Goal: Task Accomplishment & Management: Manage account settings

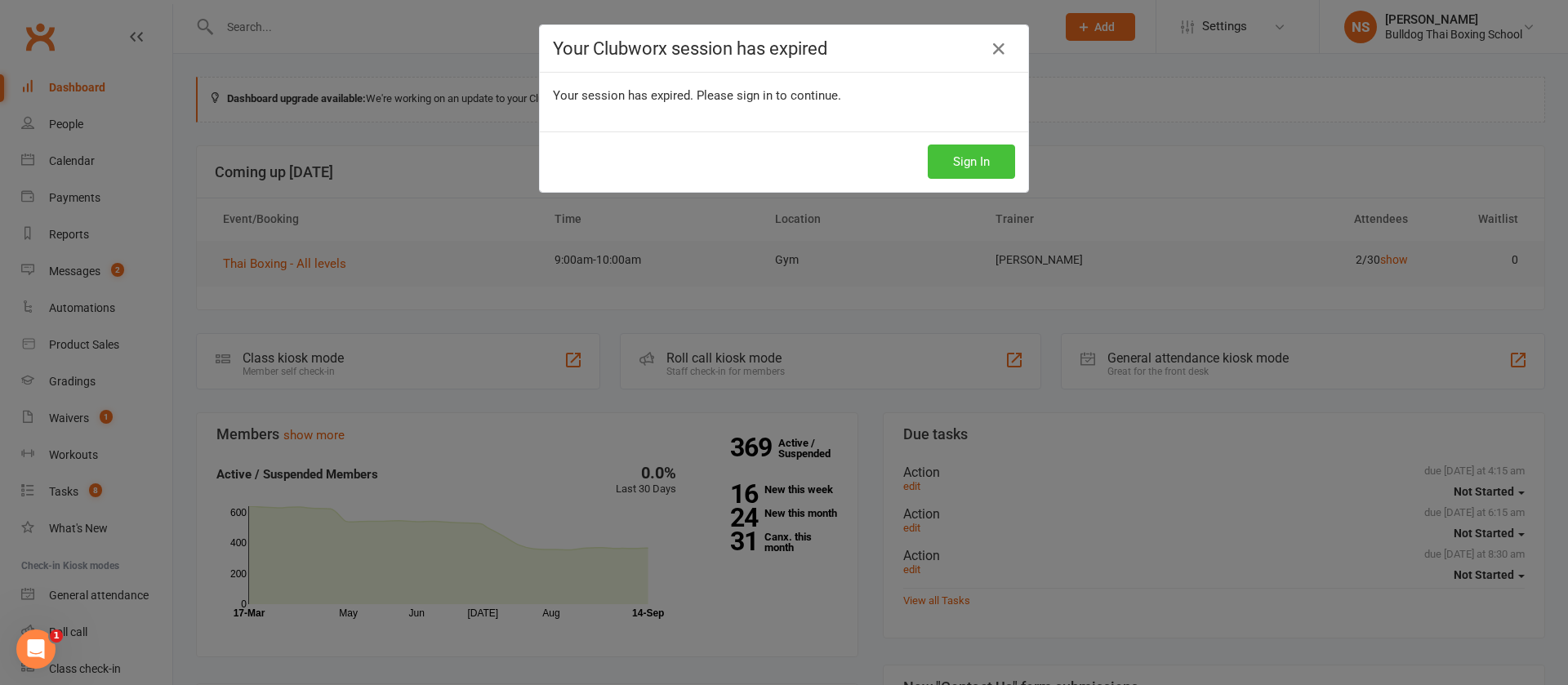
click at [951, 157] on button "Sign In" at bounding box center [971, 162] width 87 height 34
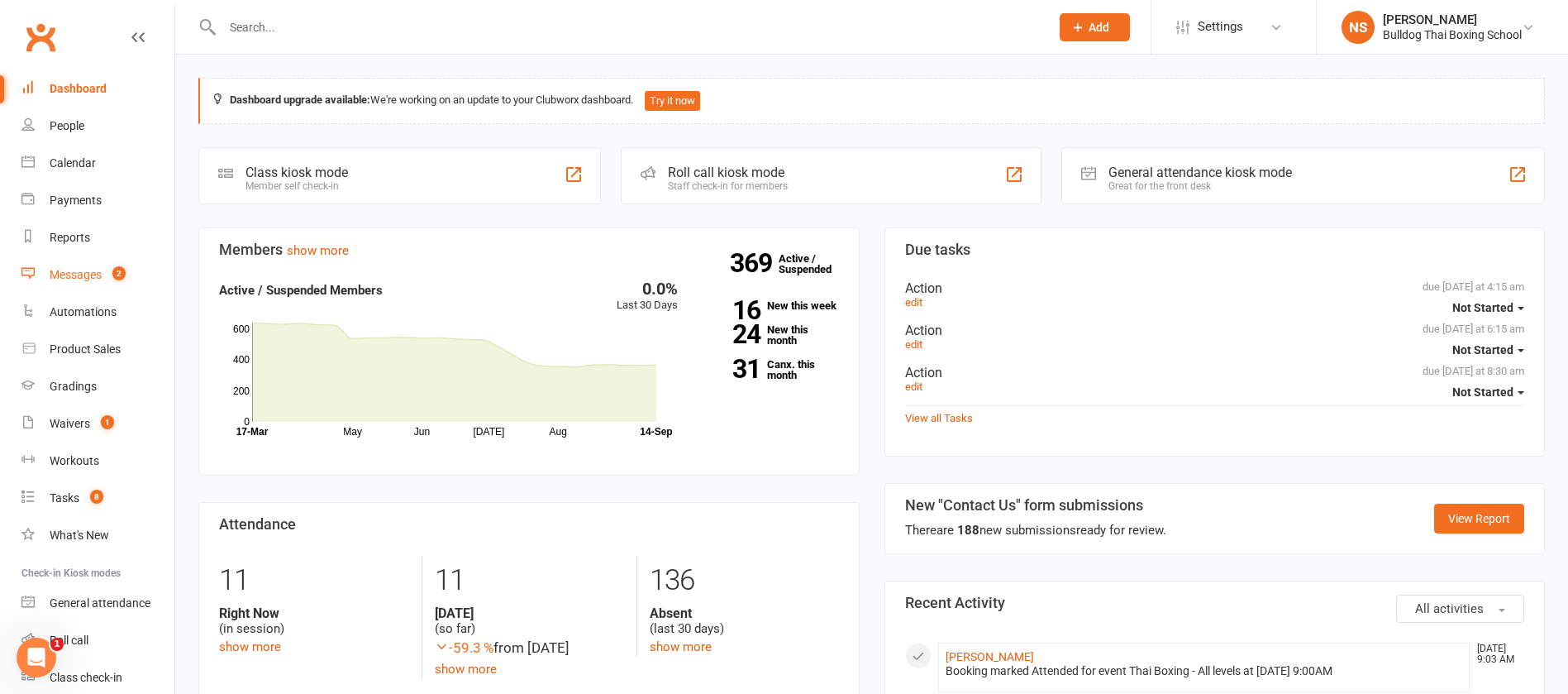
click at [67, 278] on div "Messages" at bounding box center [76, 274] width 52 height 13
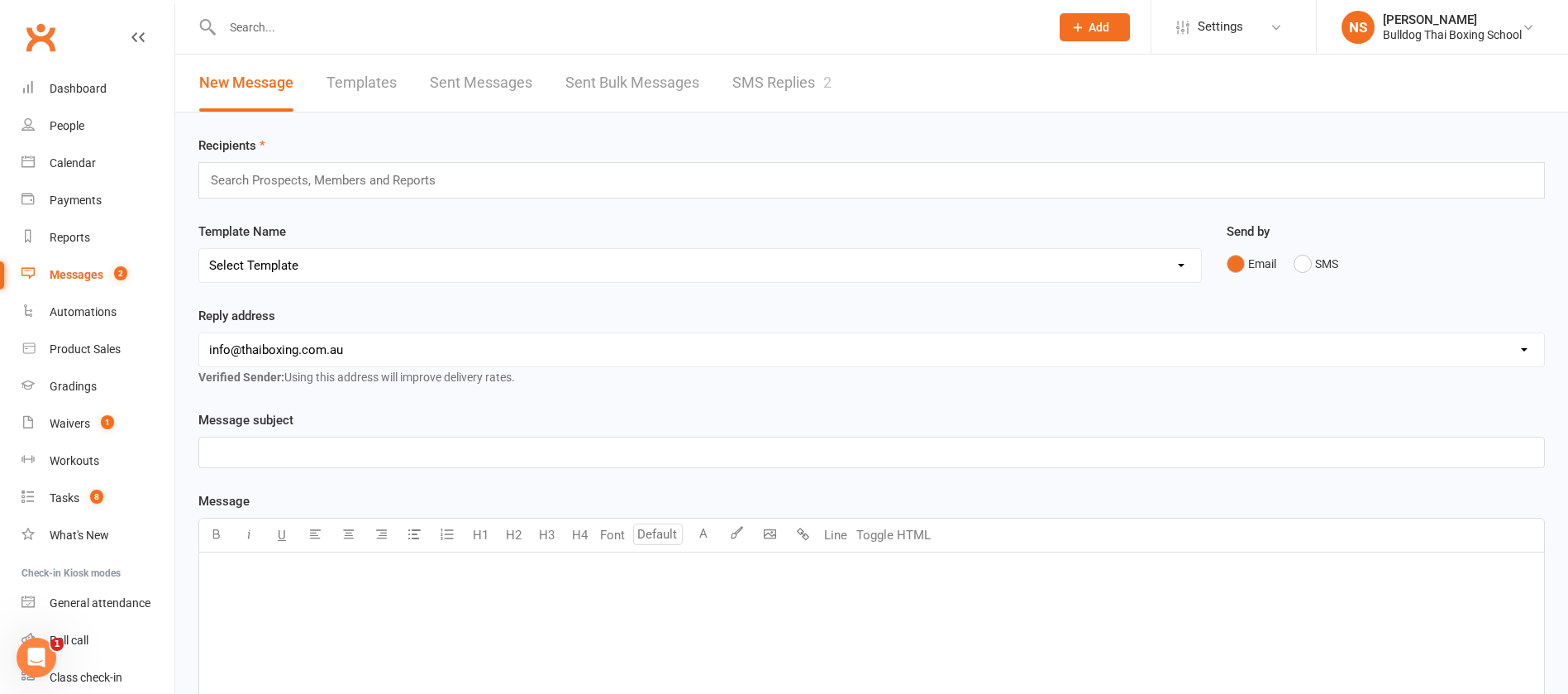
click at [763, 78] on link "SMS Replies 2" at bounding box center [782, 83] width 99 height 57
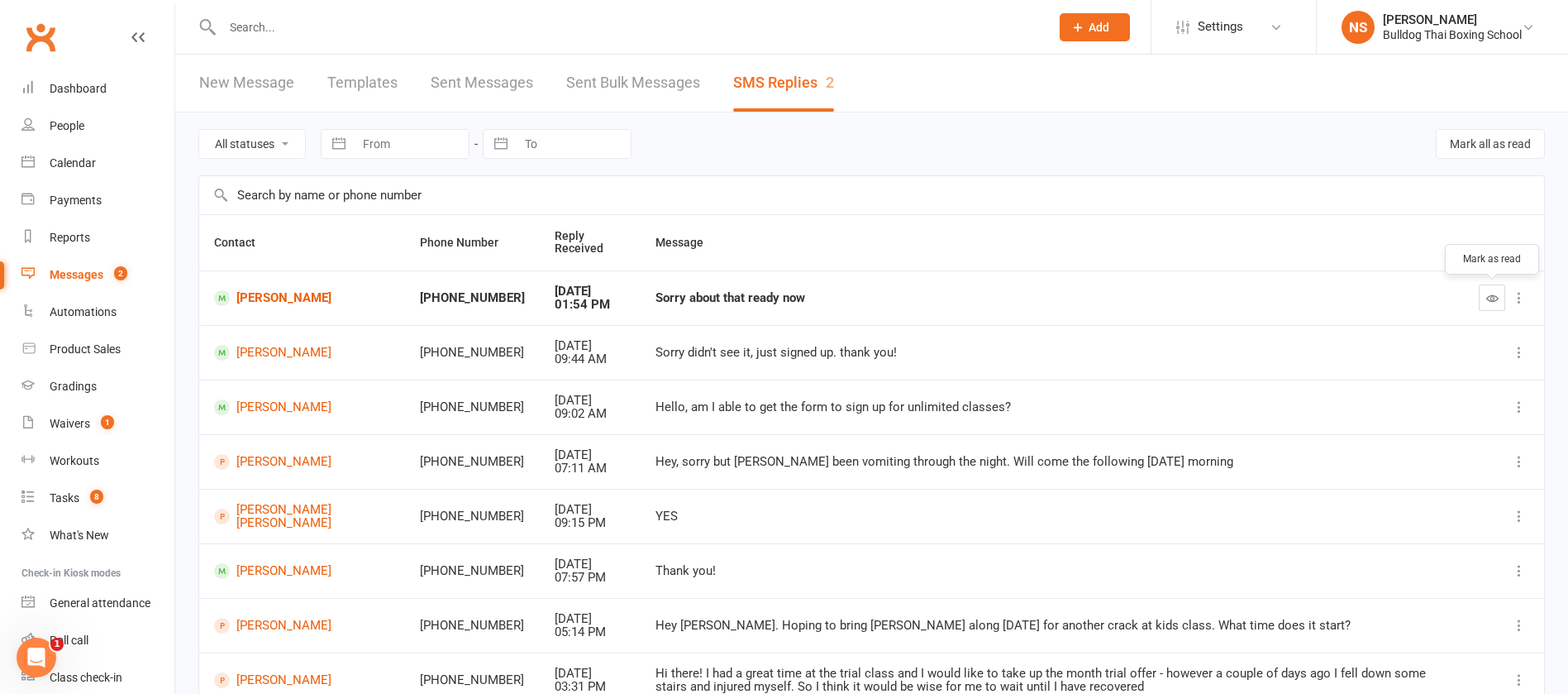
click at [1494, 290] on button "button" at bounding box center [1492, 298] width 26 height 26
click at [71, 498] on div "Tasks" at bounding box center [65, 498] width 30 height 13
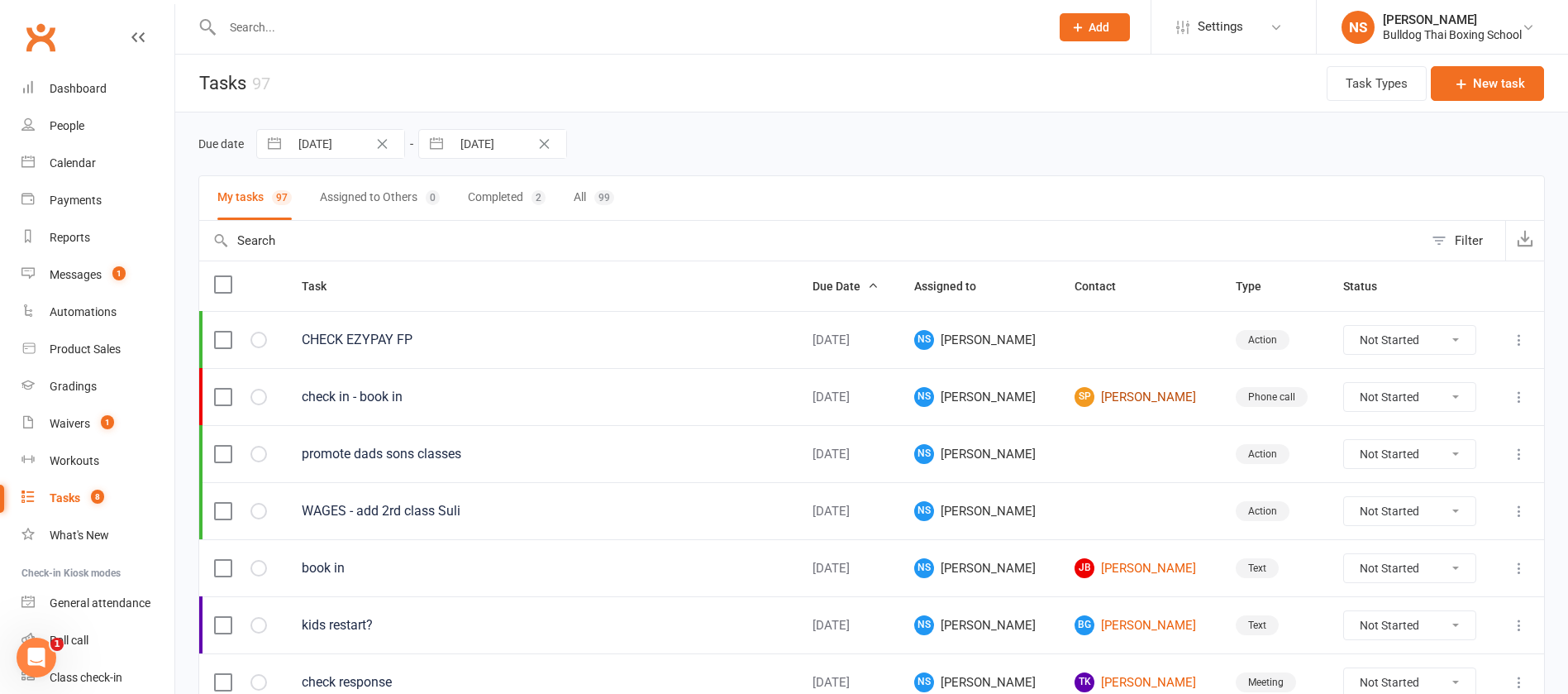
scroll to position [124, 0]
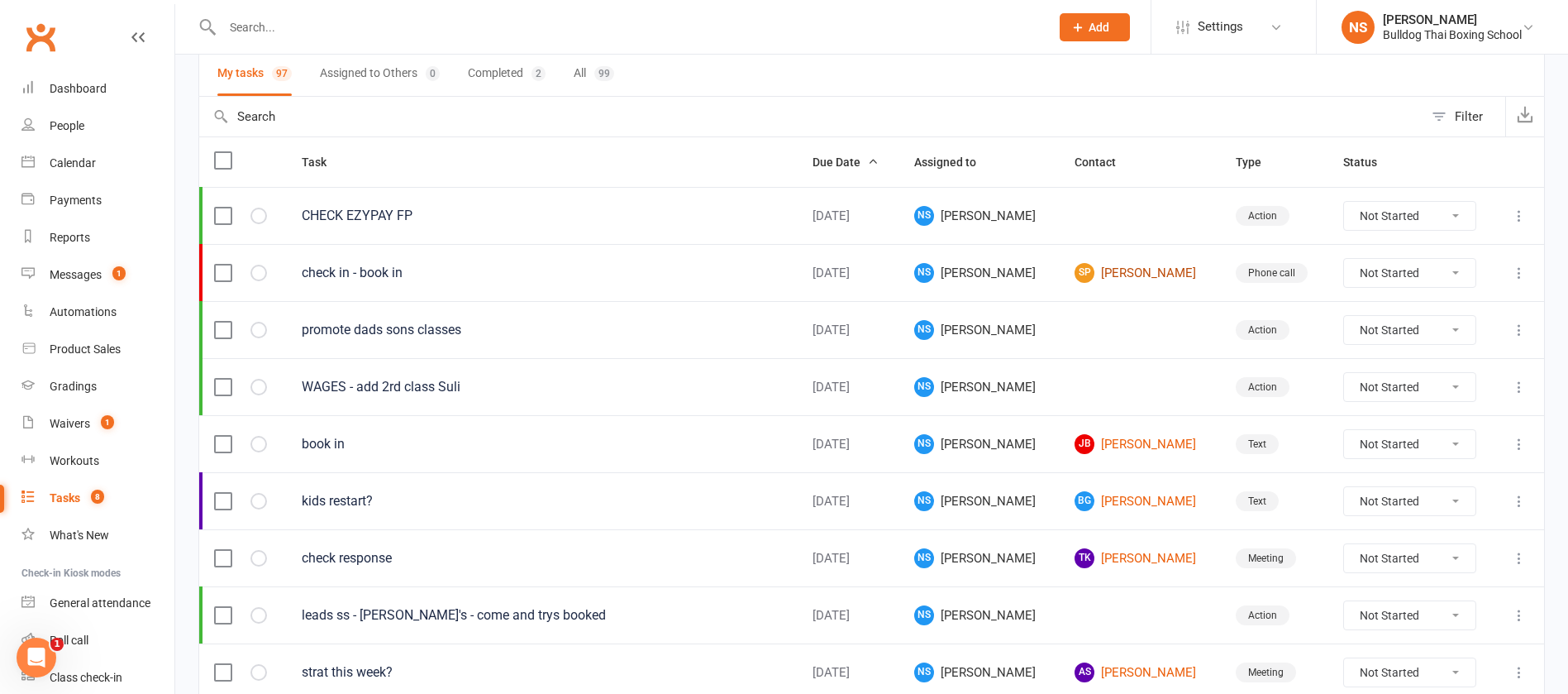
click at [1096, 275] on link "SP [PERSON_NAME]" at bounding box center [1140, 272] width 131 height 20
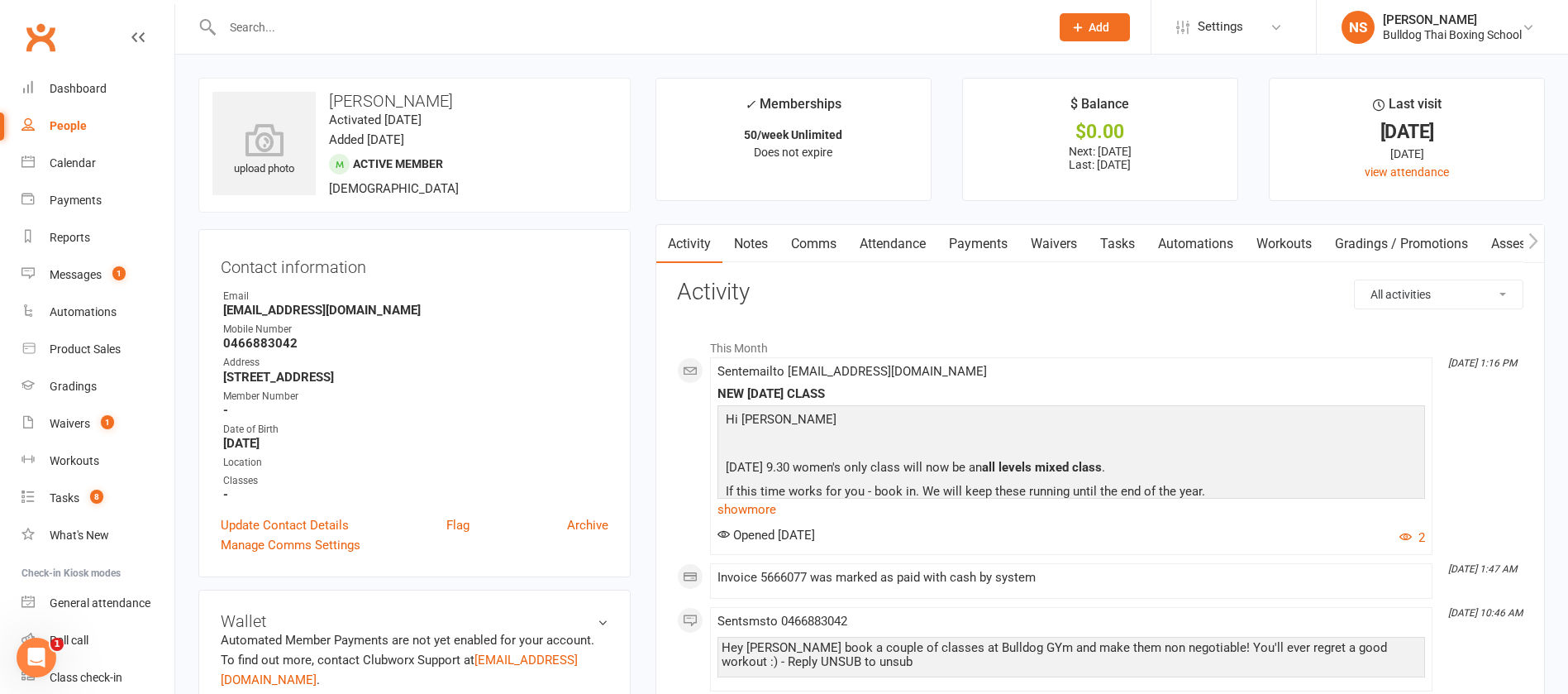
click at [805, 244] on link "Comms" at bounding box center [813, 244] width 69 height 38
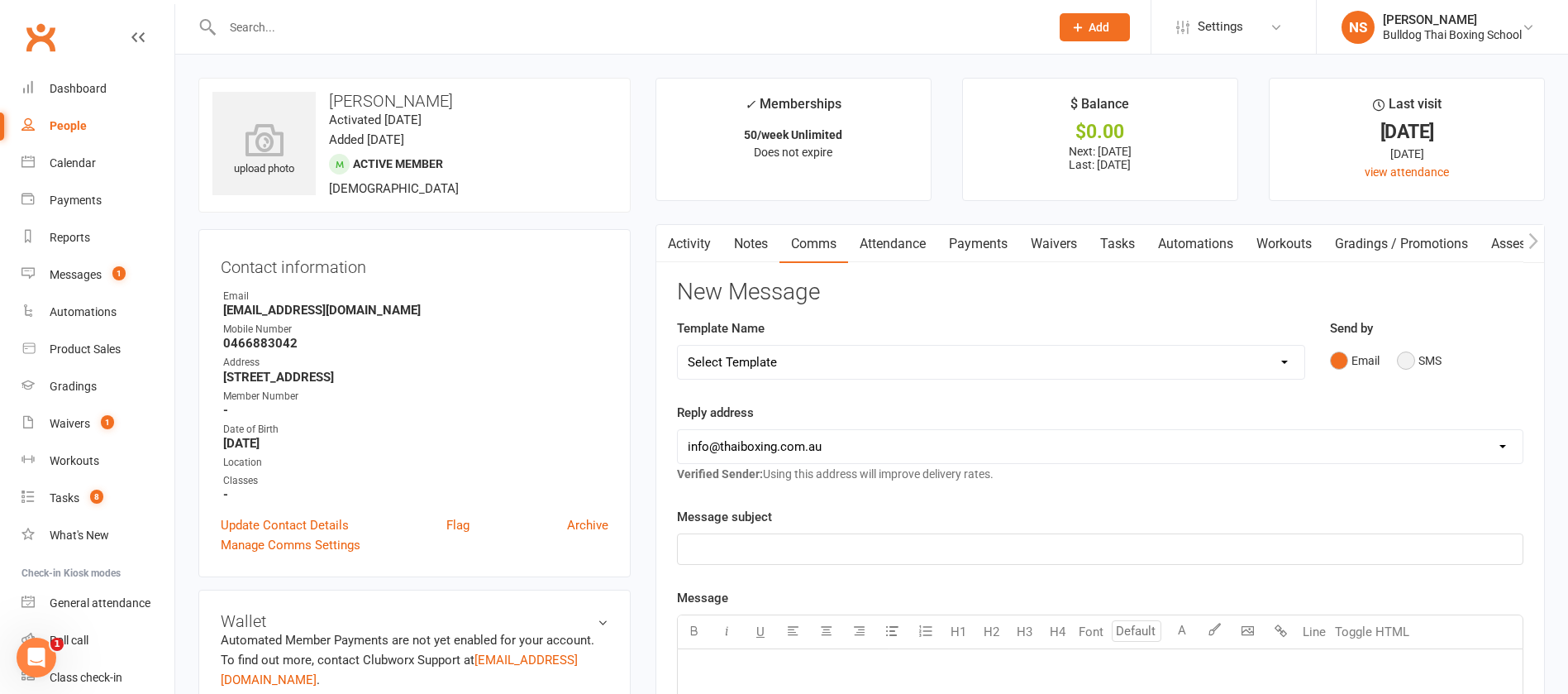
click at [1412, 358] on button "SMS" at bounding box center [1419, 361] width 45 height 31
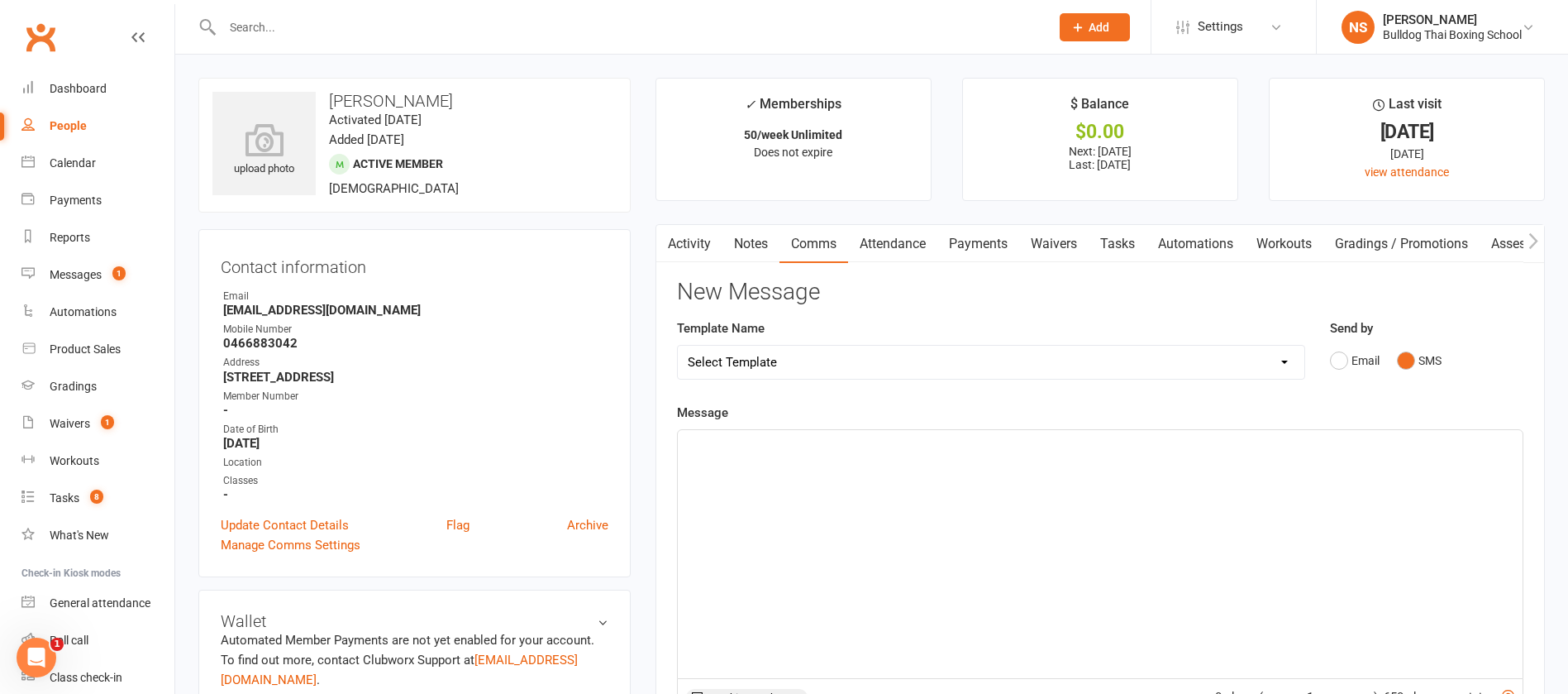
click at [768, 448] on p "﻿" at bounding box center [1100, 444] width 825 height 20
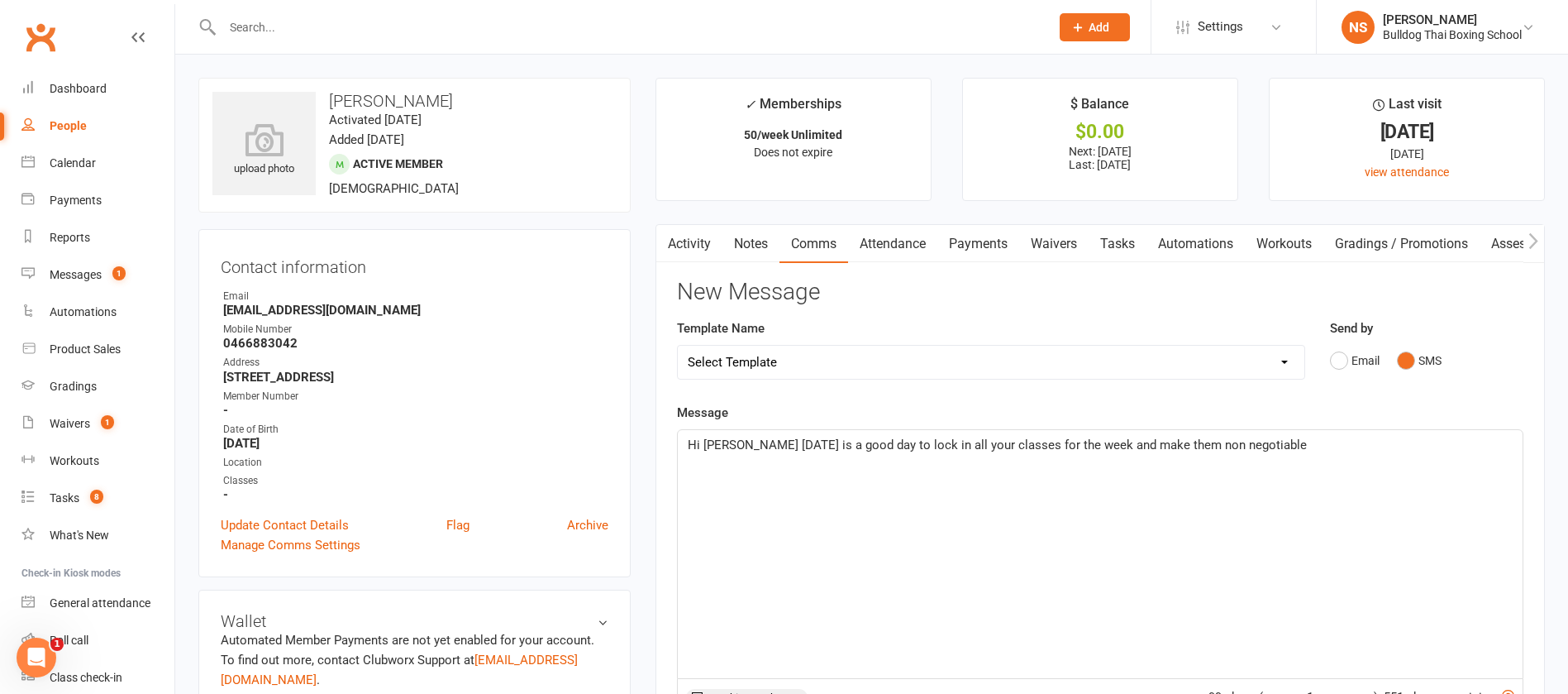
click at [987, 446] on span "Hi [PERSON_NAME] [DATE] is a good day to lock in all your classes for the week …" at bounding box center [997, 444] width 620 height 15
click at [1062, 446] on span "Hi [PERSON_NAME] [DATE] is a good day to lock in all your classes for the week …" at bounding box center [997, 444] width 620 height 15
click at [1339, 449] on p "Hi [PERSON_NAME] [DATE] is a good day to lock in all your classes for the week …" at bounding box center [1100, 444] width 825 height 20
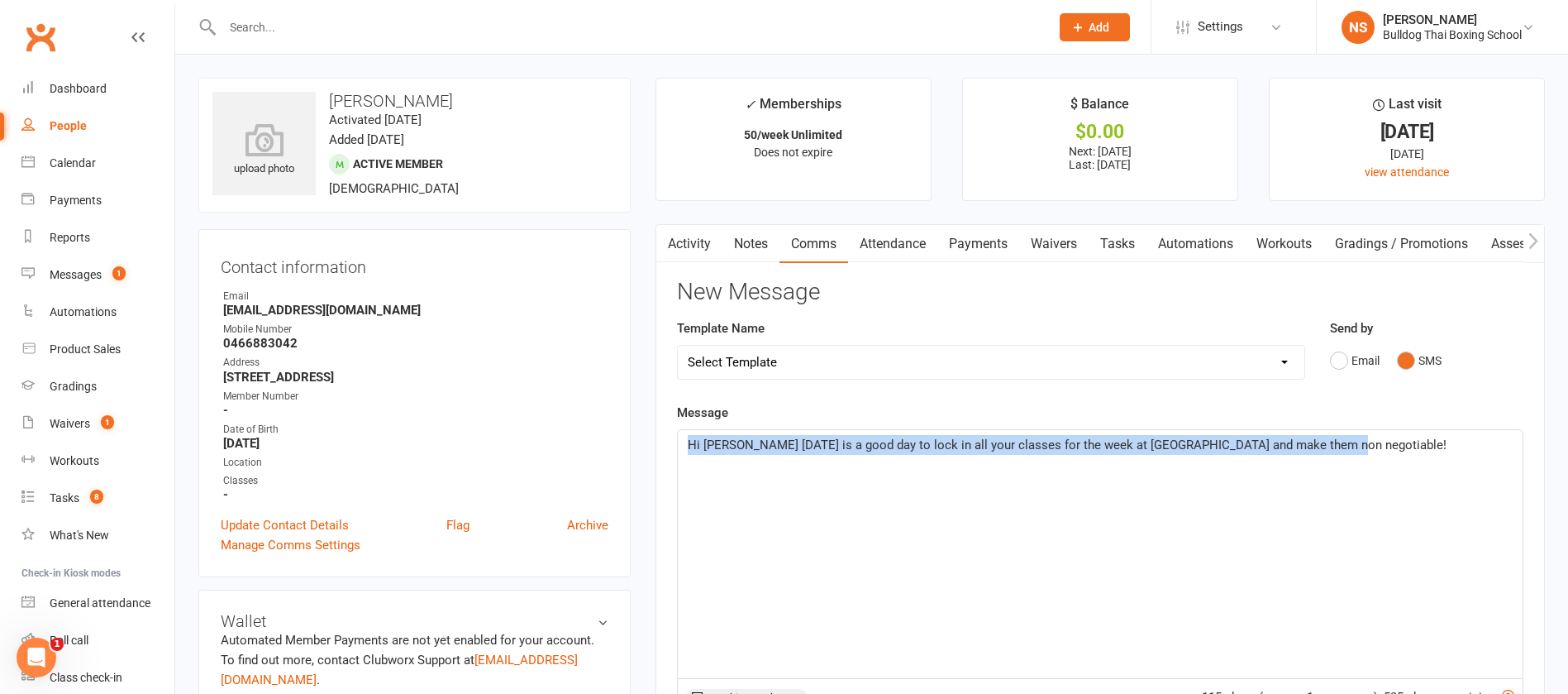
drag, startPoint x: 1331, startPoint y: 442, endPoint x: 675, endPoint y: 456, distance: 656.1
click at [675, 456] on div "Activity Notes Comms Attendance Payments Waivers Tasks Automations Workouts Gra…" at bounding box center [1099, 625] width 889 height 802
copy span "Hi [PERSON_NAME] [DATE] is a good day to lock in all your classes for the week …"
click at [737, 491] on div "Hi [PERSON_NAME] [DATE] is a good day to lock in all your classes for the week …" at bounding box center [1100, 554] width 845 height 248
click at [747, 485] on div "Hi [PERSON_NAME] [DATE] is a good day to lock in all your classes for the week …" at bounding box center [1100, 554] width 845 height 248
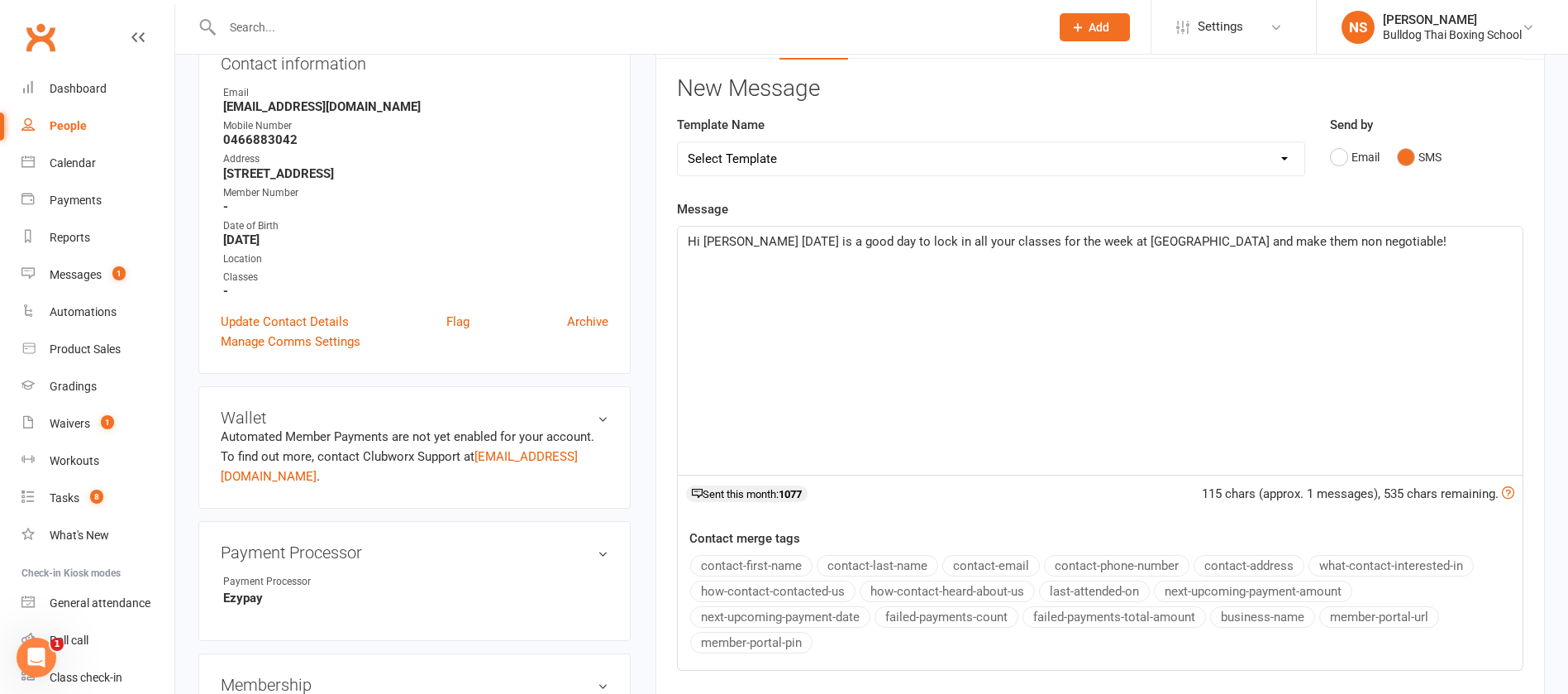
scroll to position [372, 0]
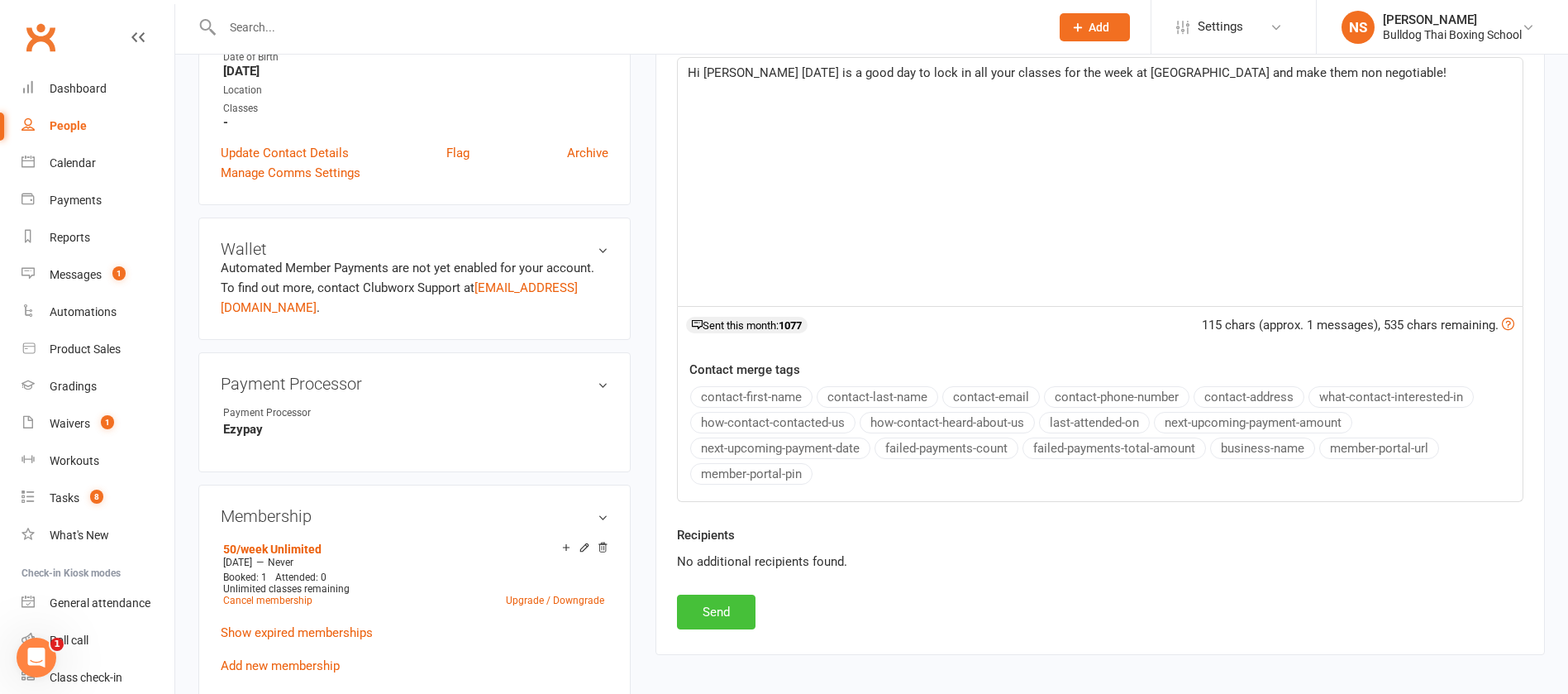
click at [716, 618] on button "Send" at bounding box center [716, 612] width 79 height 35
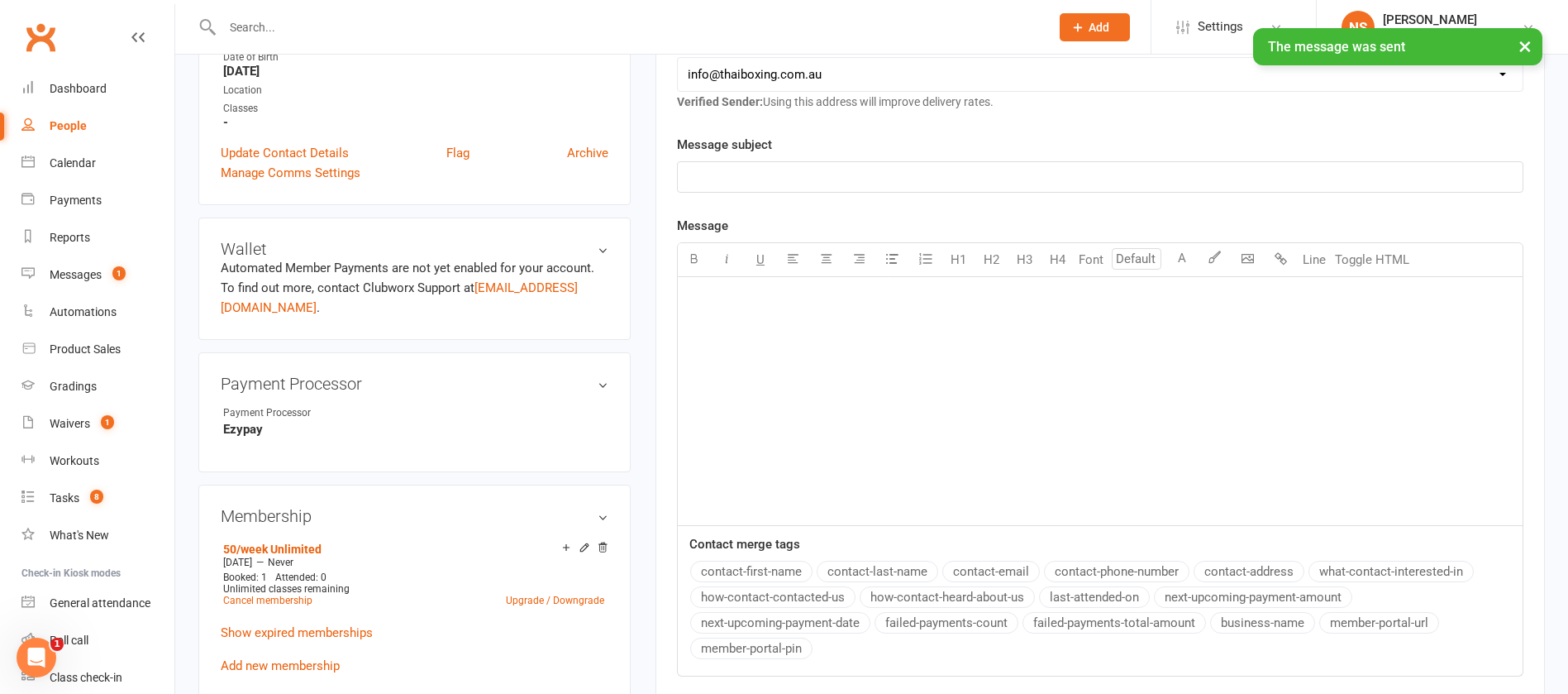
scroll to position [0, 0]
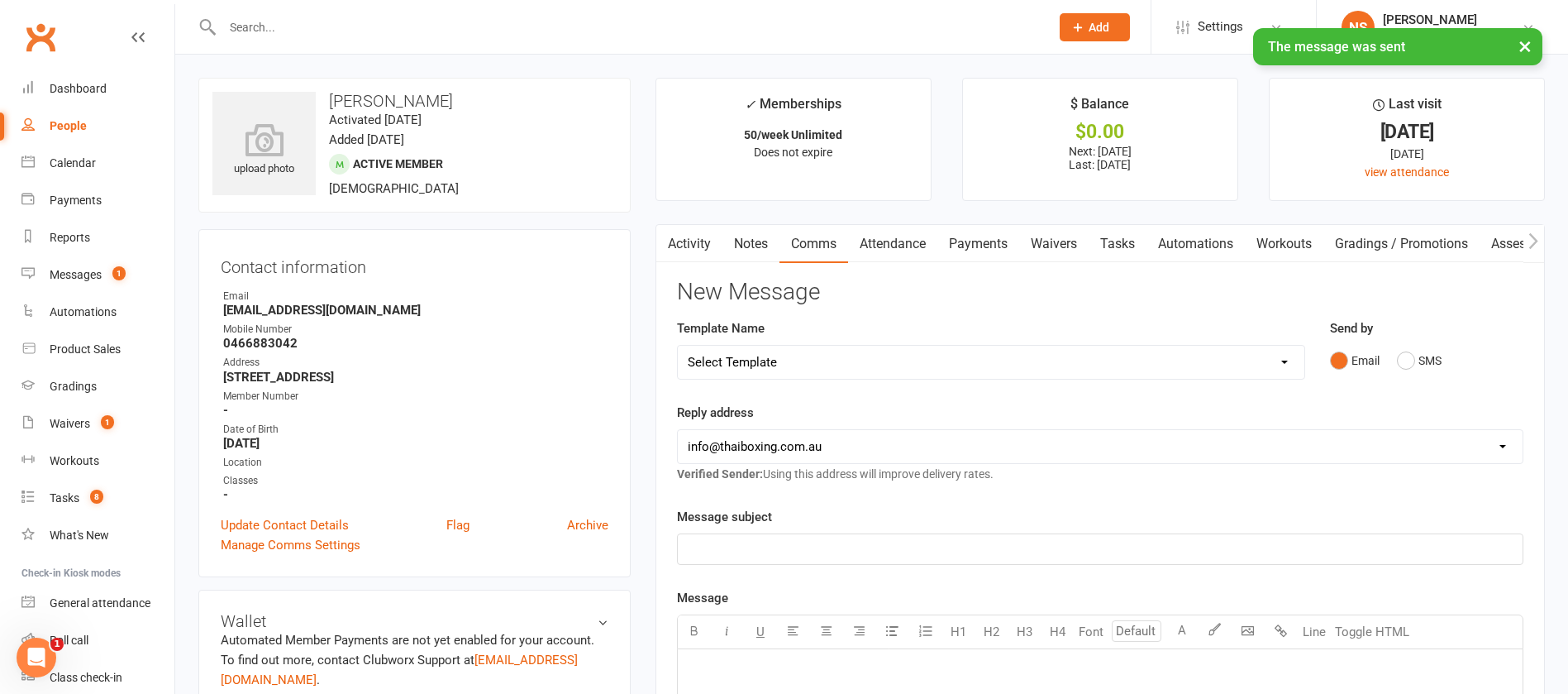
click at [1134, 233] on link "Tasks" at bounding box center [1118, 244] width 58 height 38
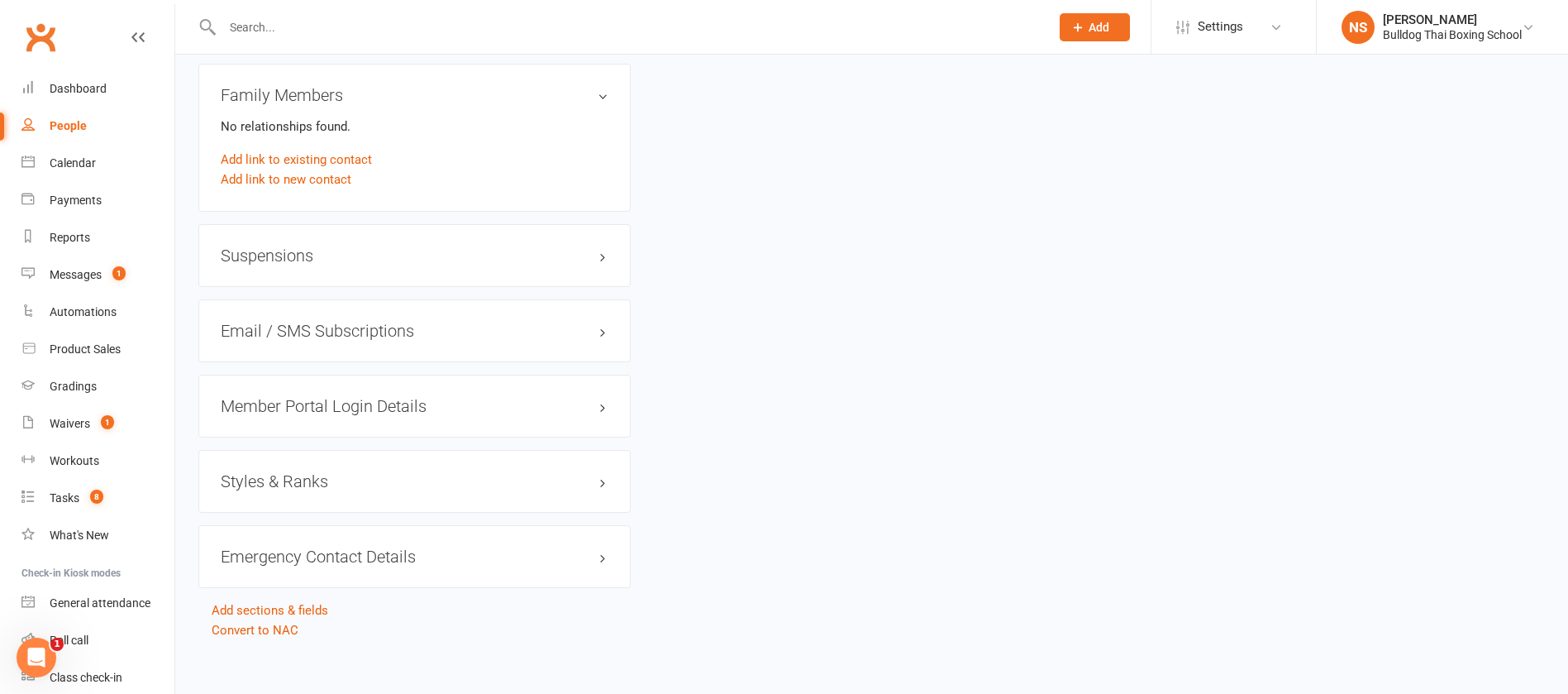
scroll to position [1227, 0]
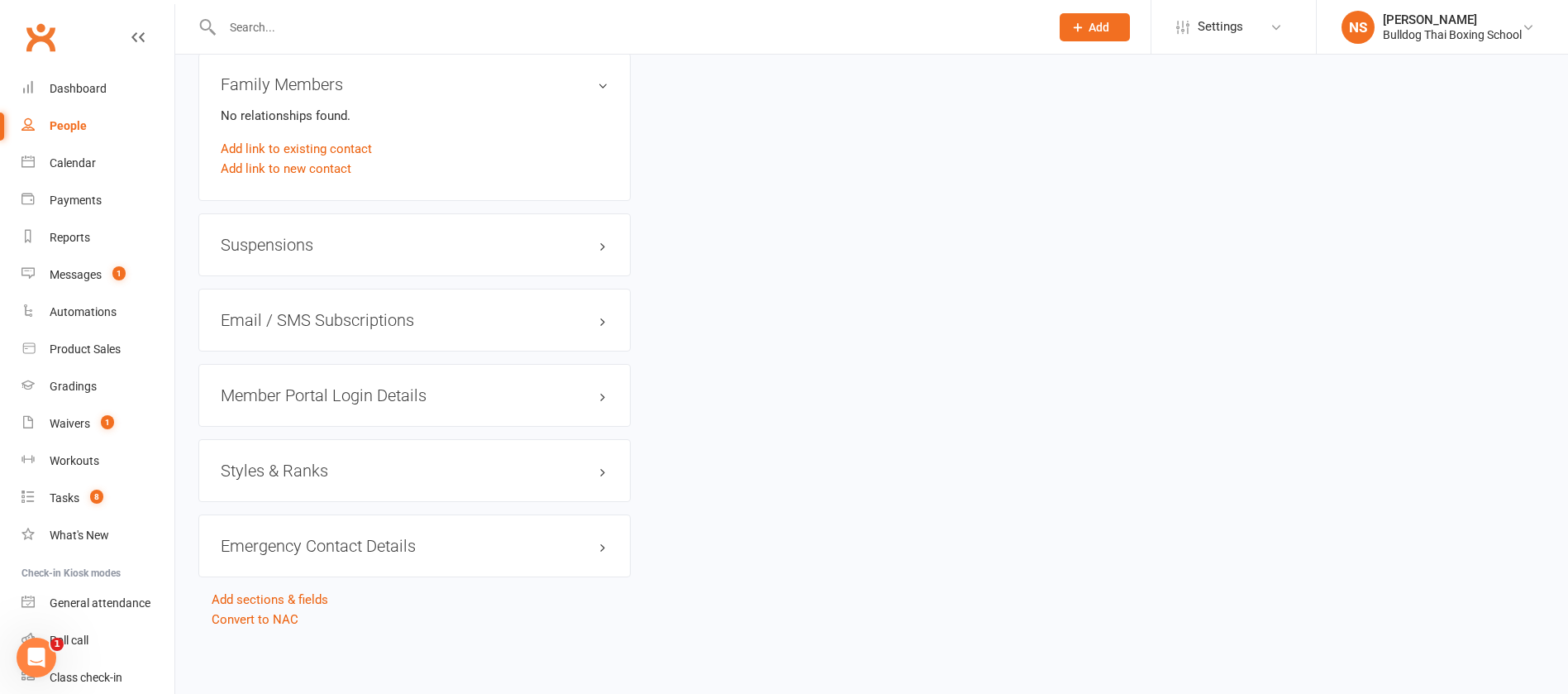
click at [284, 395] on h3 "Member Portal Login Details" at bounding box center [414, 395] width 387 height 18
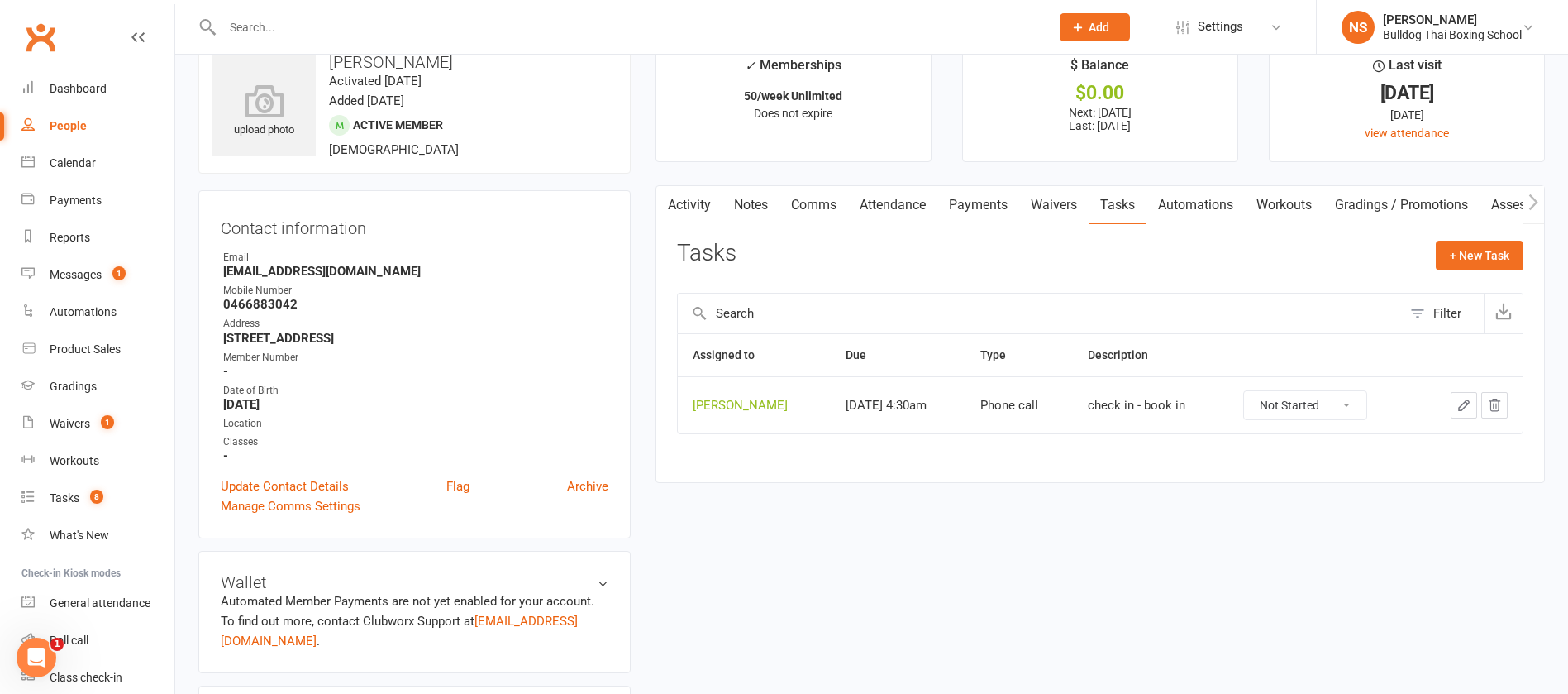
scroll to position [0, 0]
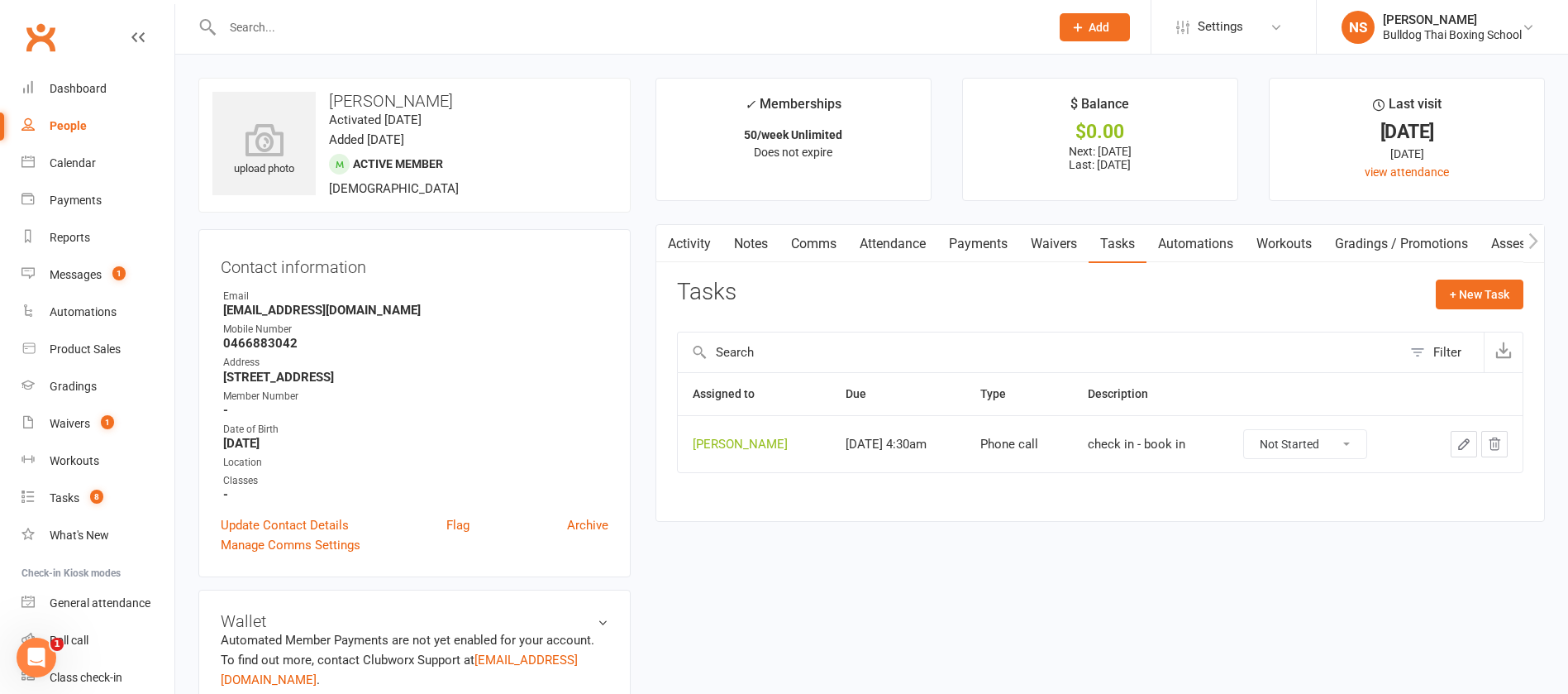
click at [327, 36] on input "text" at bounding box center [627, 27] width 821 height 24
type input "sumet"
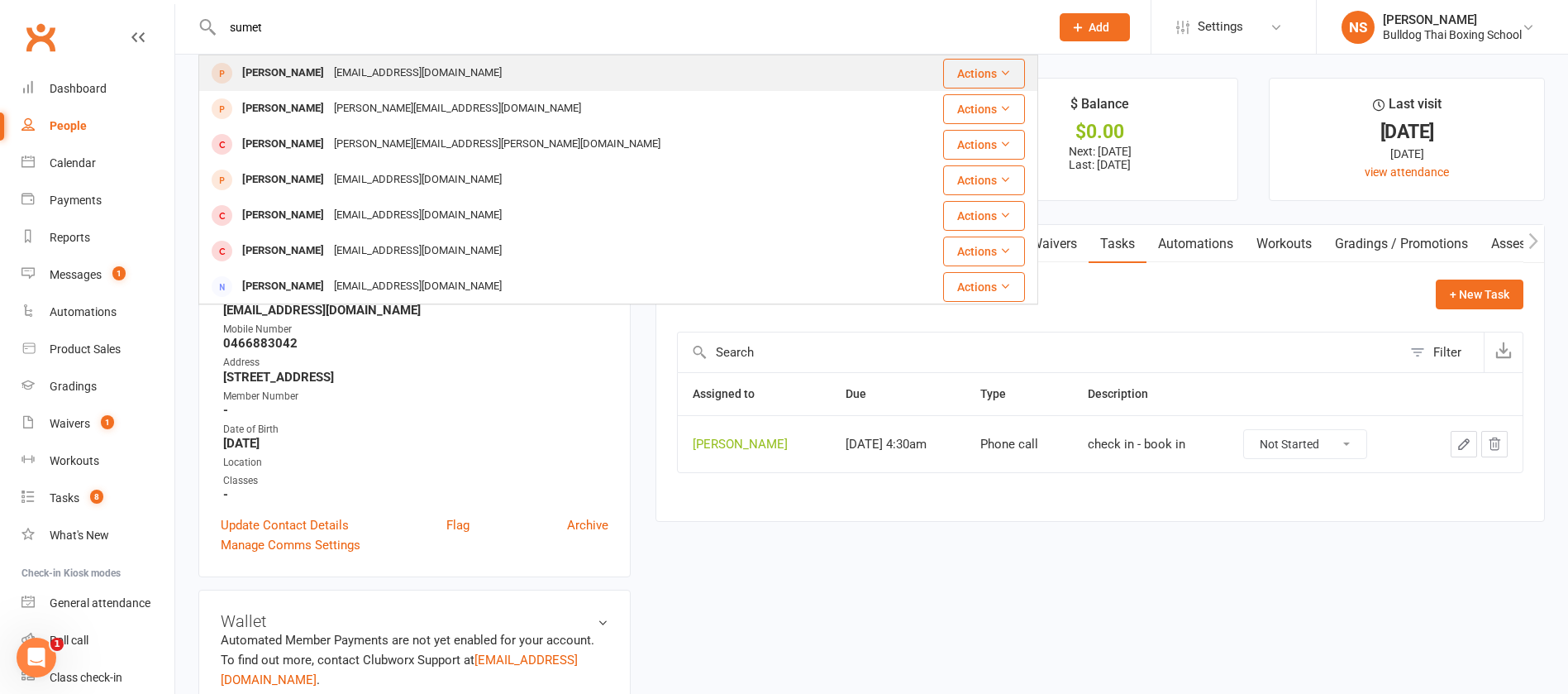
click at [359, 79] on div "[EMAIL_ADDRESS][DOMAIN_NAME]" at bounding box center [418, 72] width 178 height 24
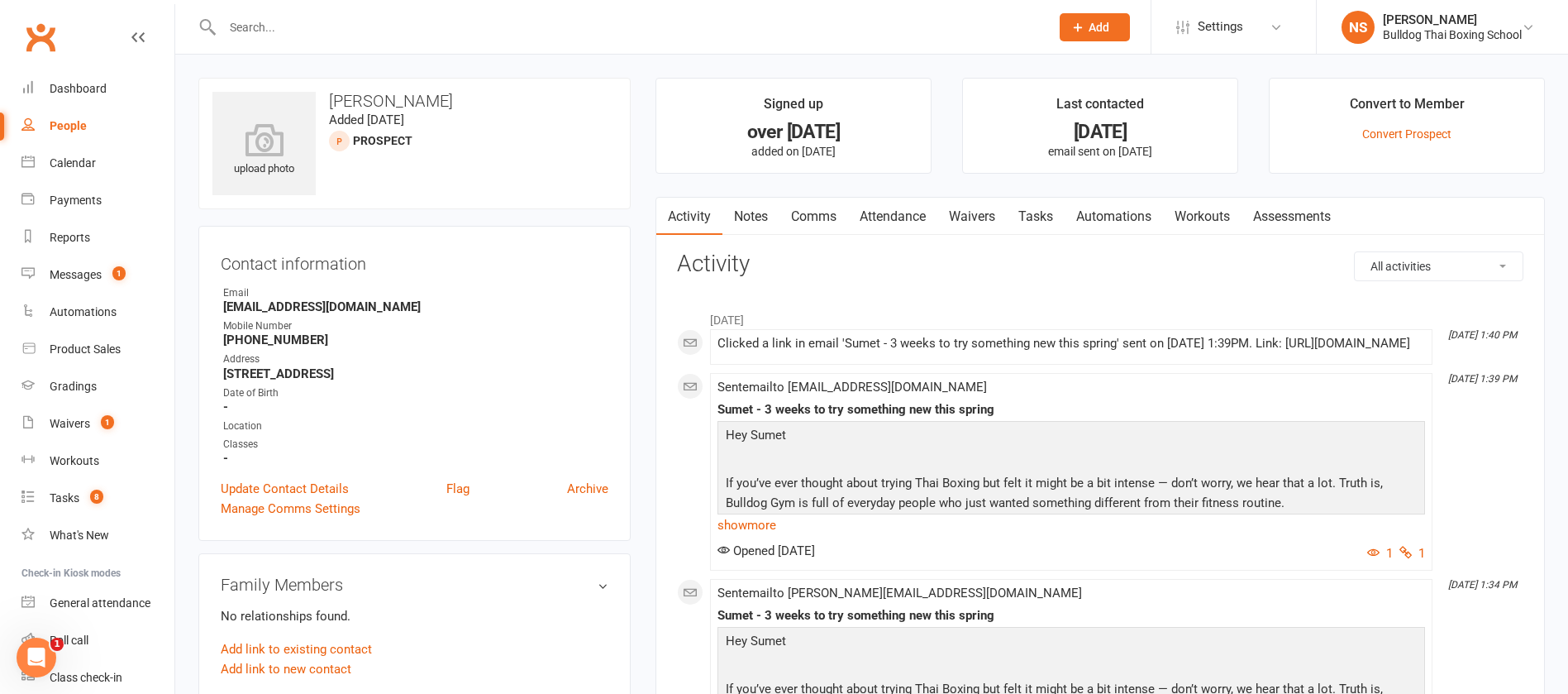
drag, startPoint x: 295, startPoint y: 26, endPoint x: 292, endPoint y: 2, distance: 24.2
click at [292, 8] on div at bounding box center [618, 27] width 840 height 54
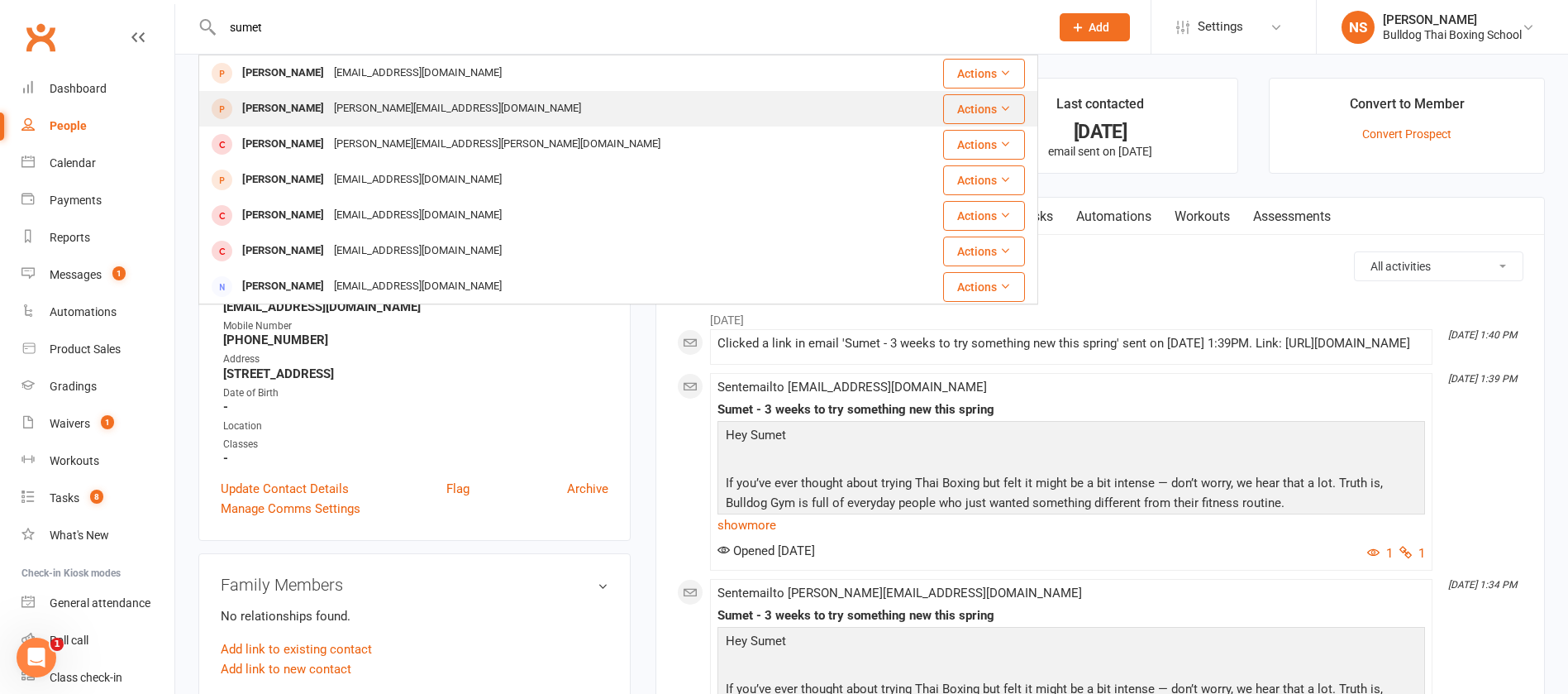
type input "sumet"
click at [370, 107] on div "[PERSON_NAME][EMAIL_ADDRESS][DOMAIN_NAME]" at bounding box center [457, 108] width 257 height 24
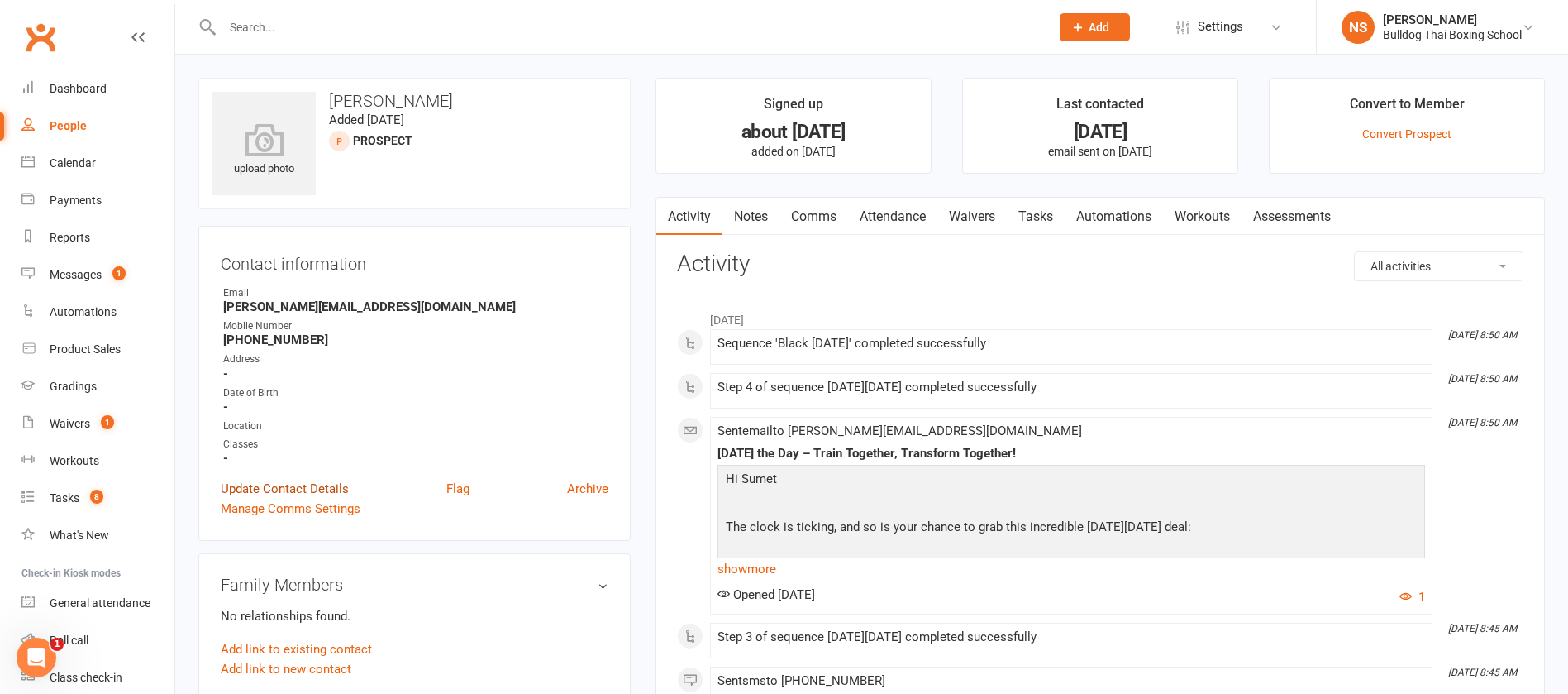
click at [329, 494] on link "Update Contact Details" at bounding box center [284, 489] width 128 height 20
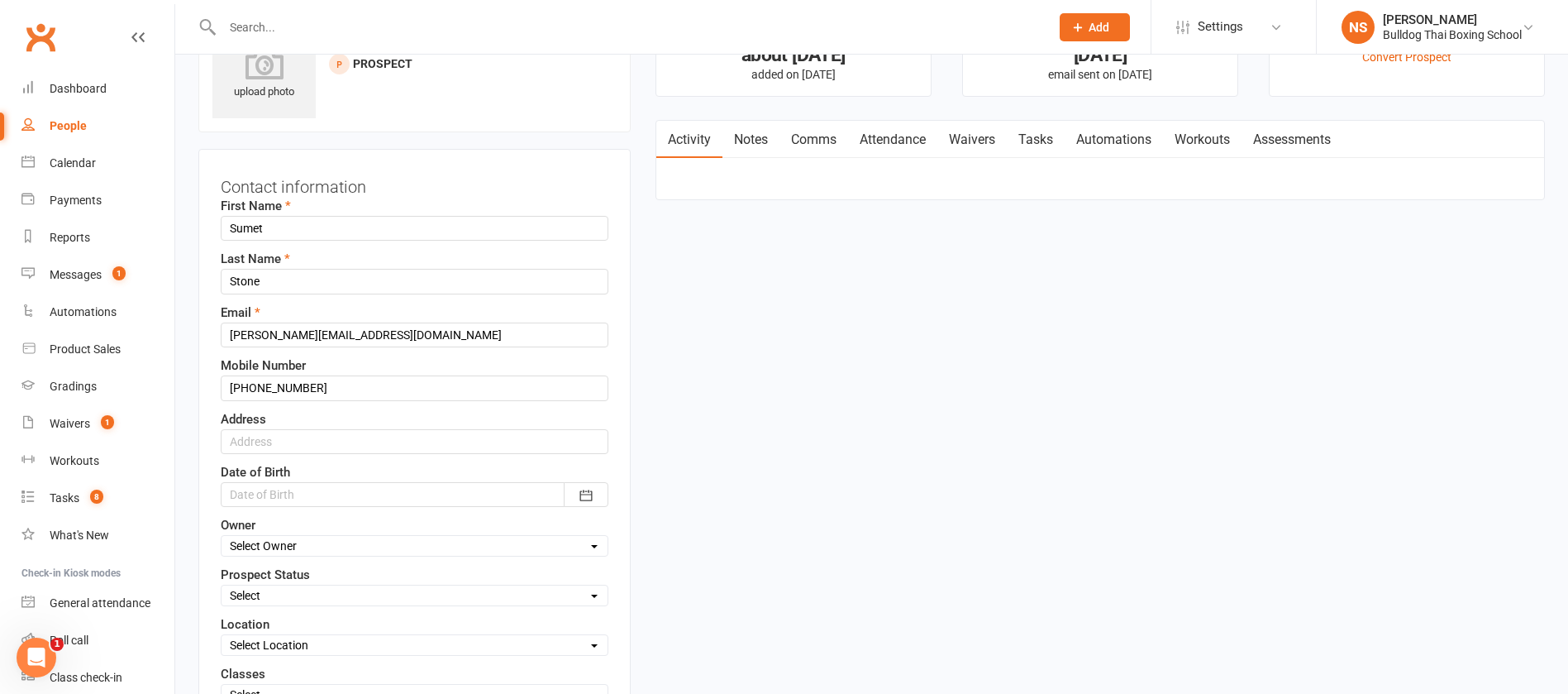
scroll to position [78, 0]
drag, startPoint x: 344, startPoint y: 381, endPoint x: 168, endPoint y: 386, distance: 176.1
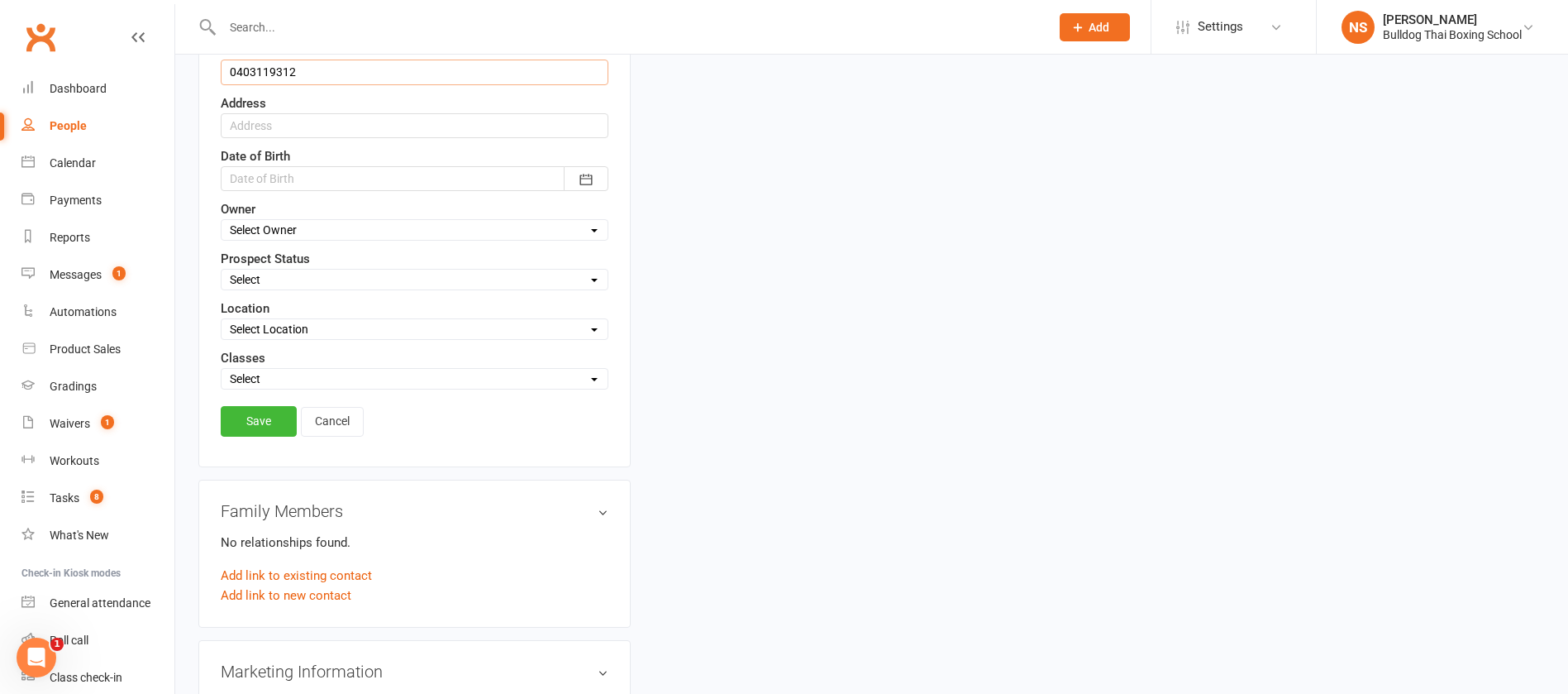
scroll to position [450, 0]
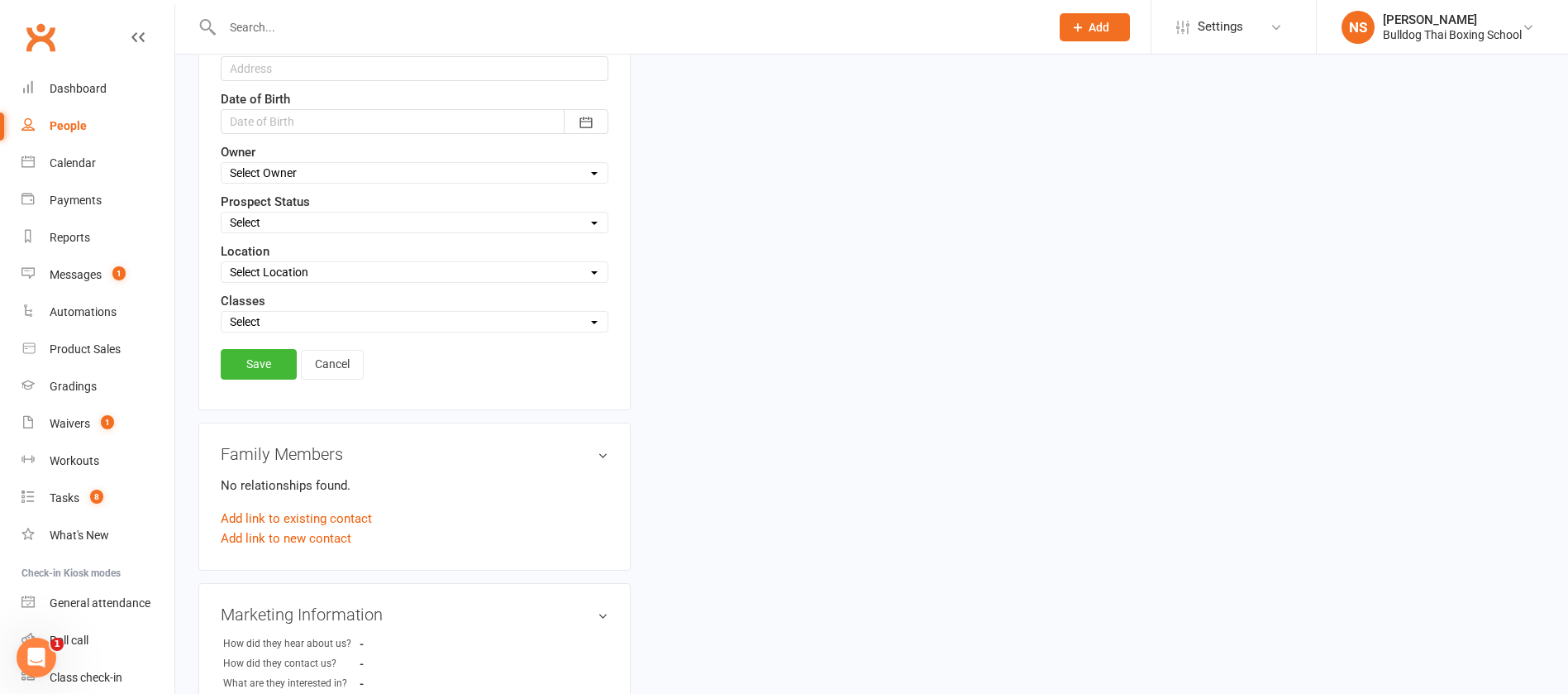
type input "0403119312"
click at [258, 340] on div "Contact information First Name Sumet Last Name [PERSON_NAME] Email [PERSON_NAME…" at bounding box center [414, 93] width 433 height 635
click at [260, 354] on link "Save" at bounding box center [258, 364] width 76 height 30
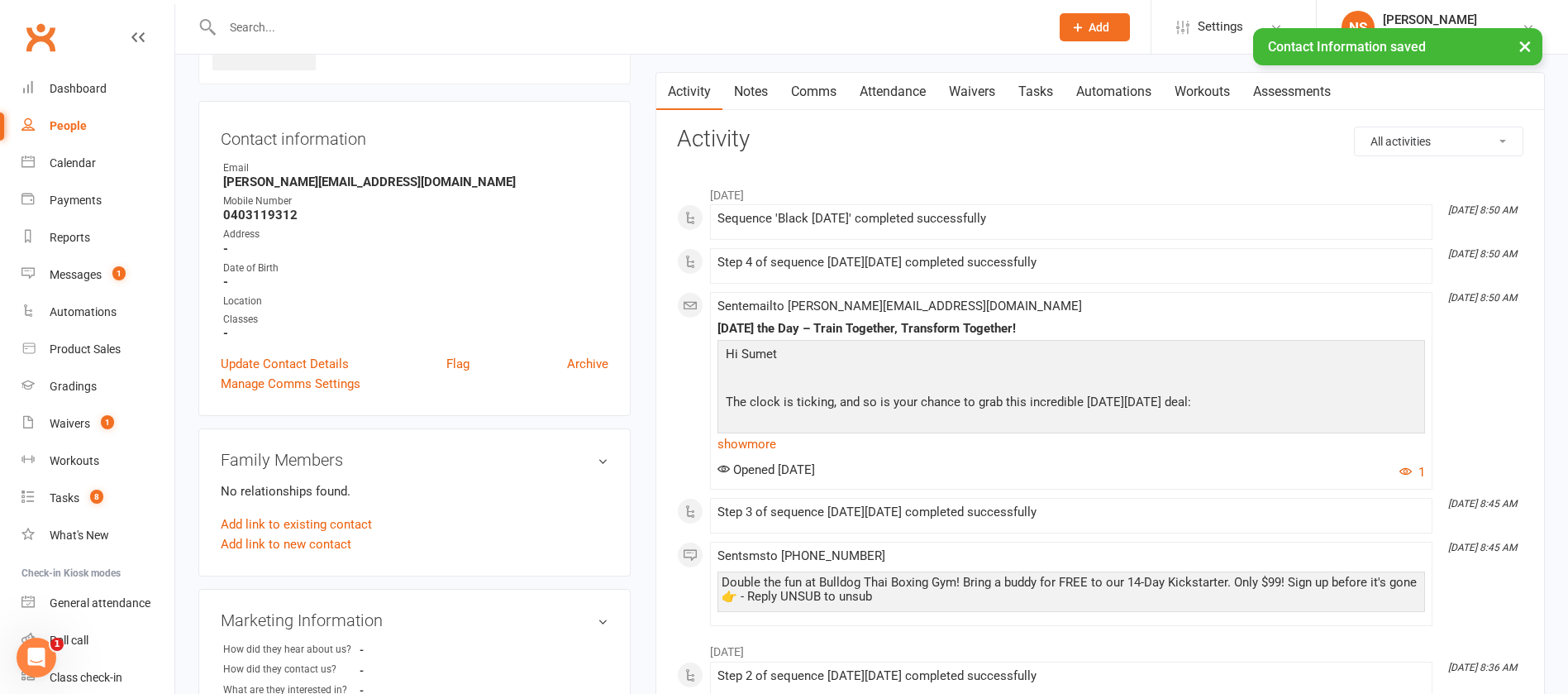
scroll to position [0, 0]
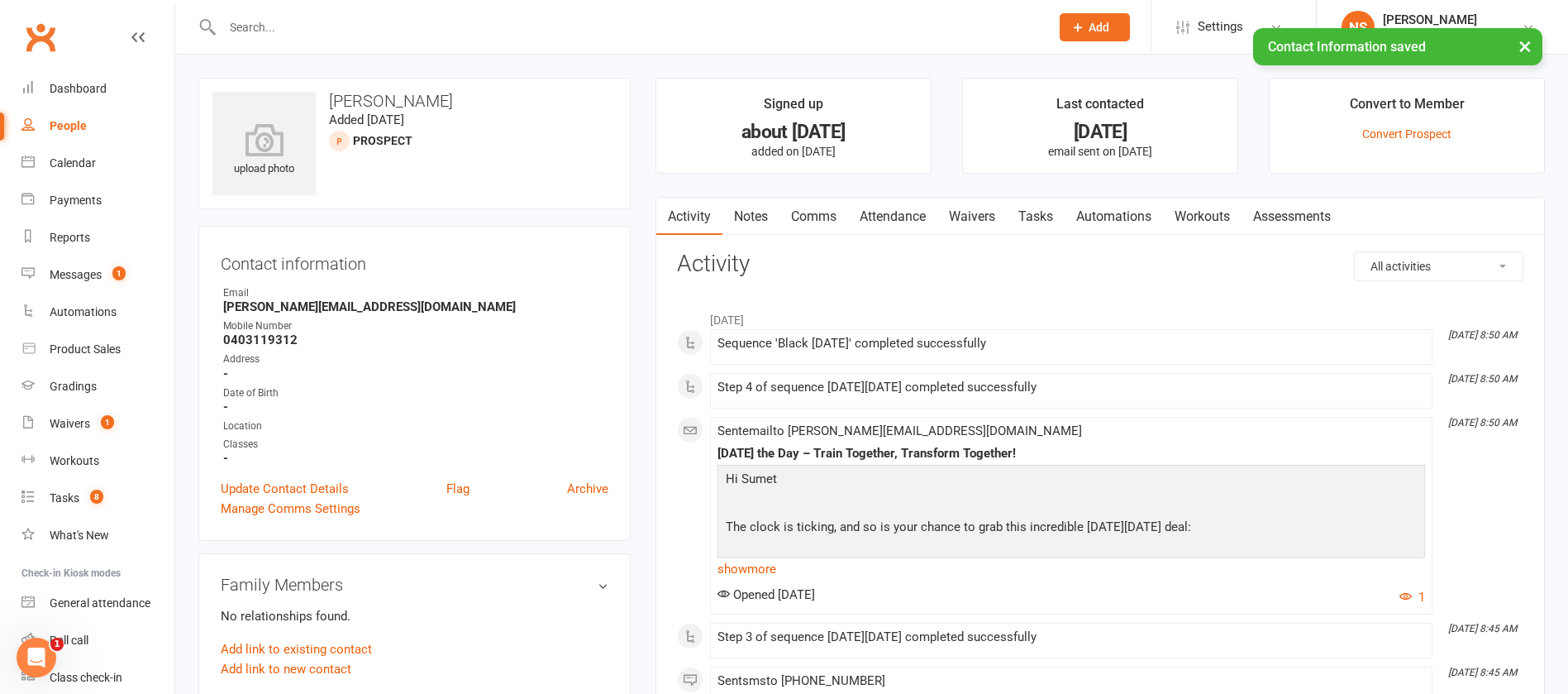
click at [802, 210] on link "Comms" at bounding box center [813, 216] width 69 height 38
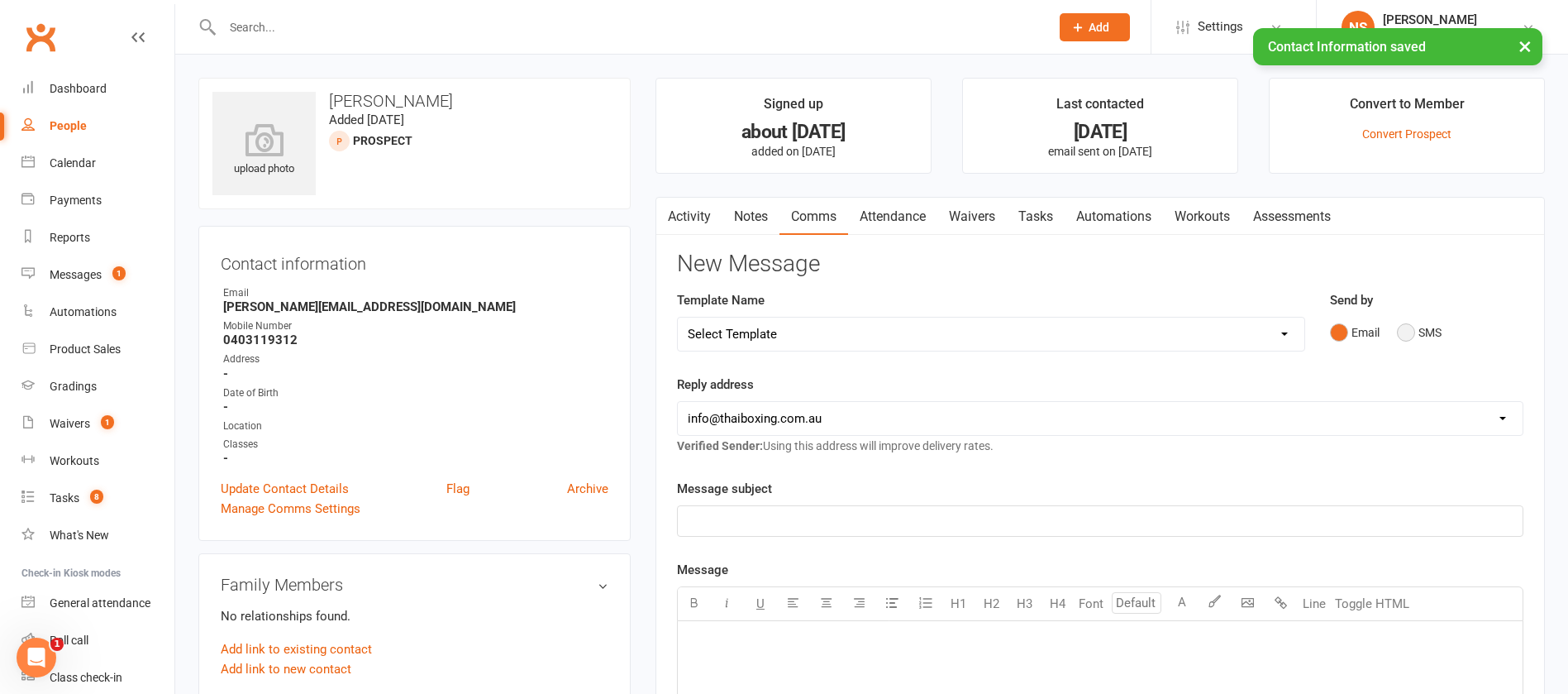
click at [1403, 330] on div "Email SMS" at bounding box center [1426, 333] width 193 height 31
click at [1407, 327] on button "SMS" at bounding box center [1419, 333] width 45 height 31
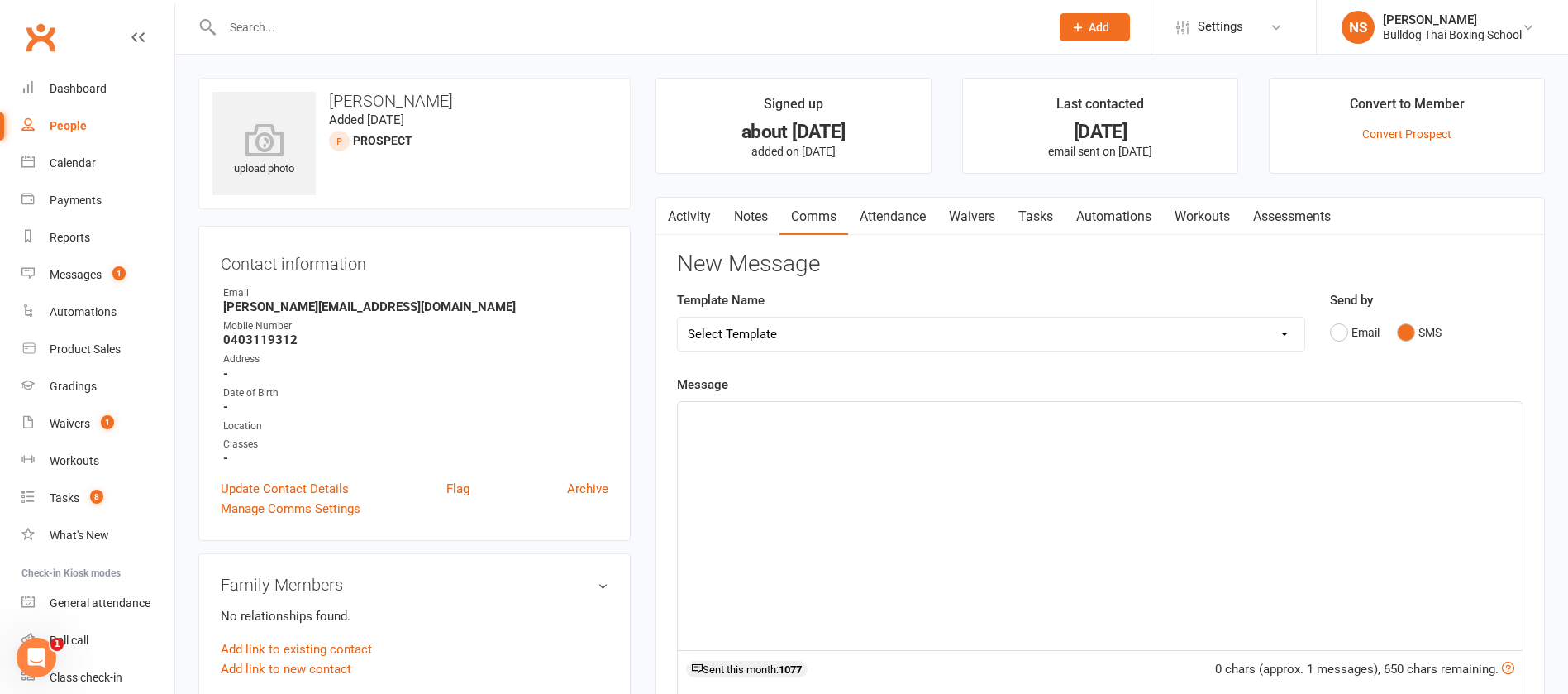
click at [763, 422] on p "﻿" at bounding box center [1100, 416] width 825 height 20
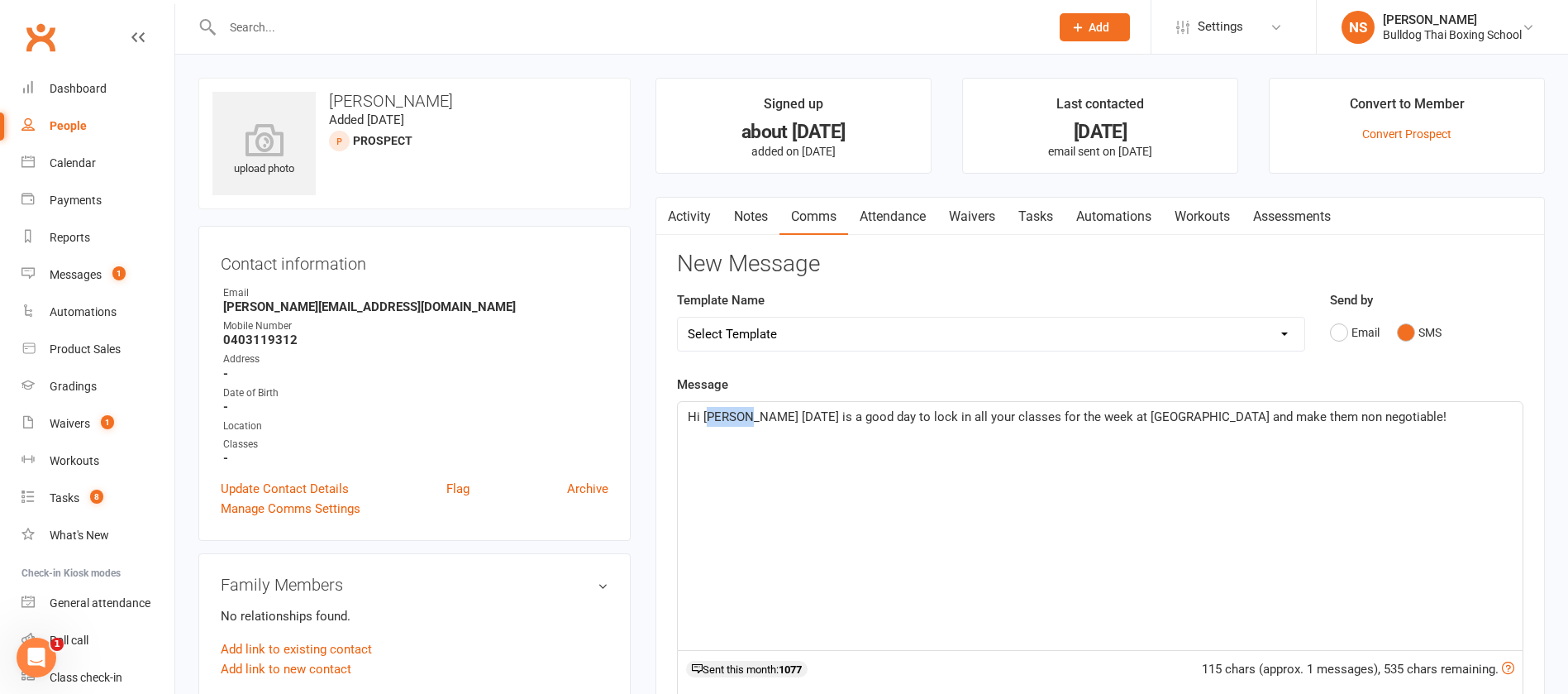
drag, startPoint x: 741, startPoint y: 417, endPoint x: 710, endPoint y: 408, distance: 32.3
click at [710, 409] on span "Hi [PERSON_NAME] [DATE] is a good day to lock in all your classes for the week …" at bounding box center [1067, 416] width 759 height 15
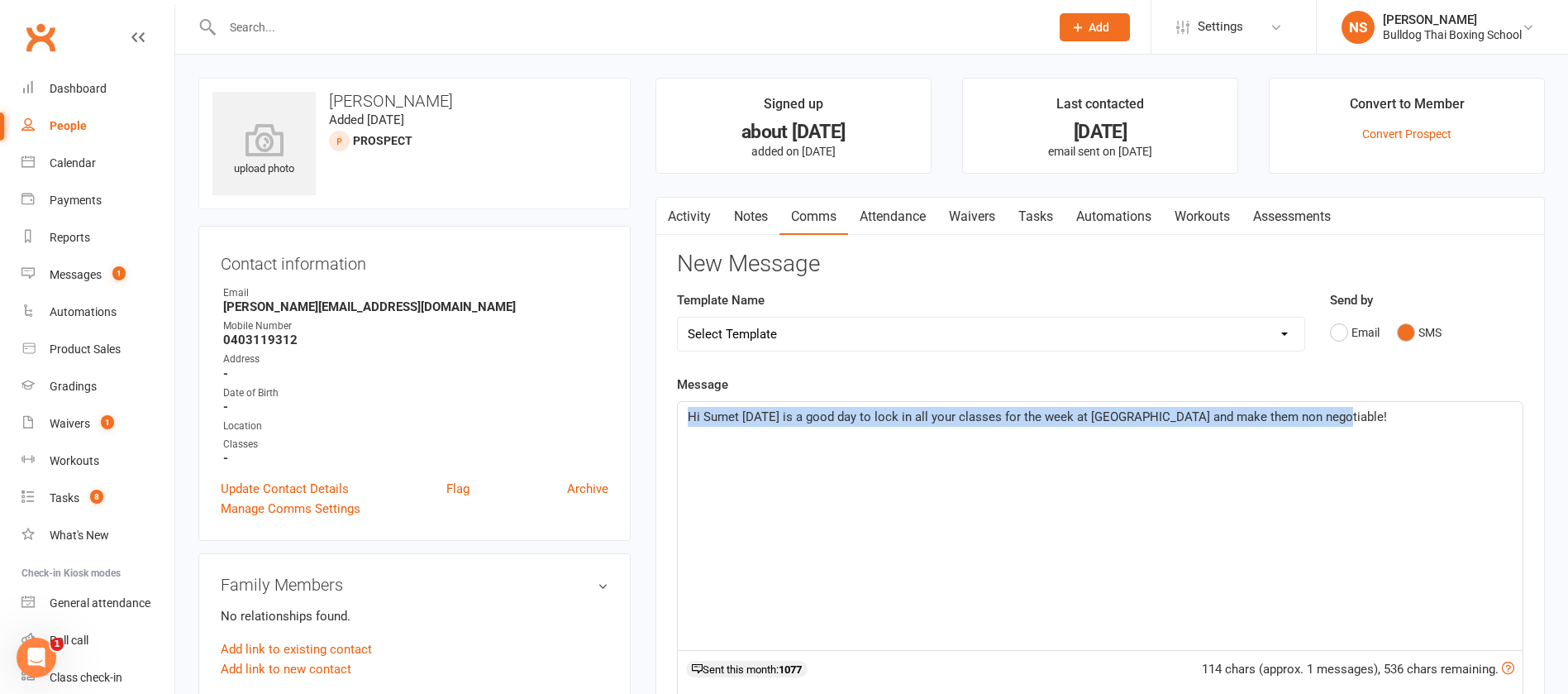
drag, startPoint x: 1332, startPoint y: 410, endPoint x: 636, endPoint y: 396, distance: 696.1
click at [637, 398] on div "upload photo [PERSON_NAME] Added [DATE] prospect Contact information Owner Emai…" at bounding box center [872, 697] width 1372 height 1240
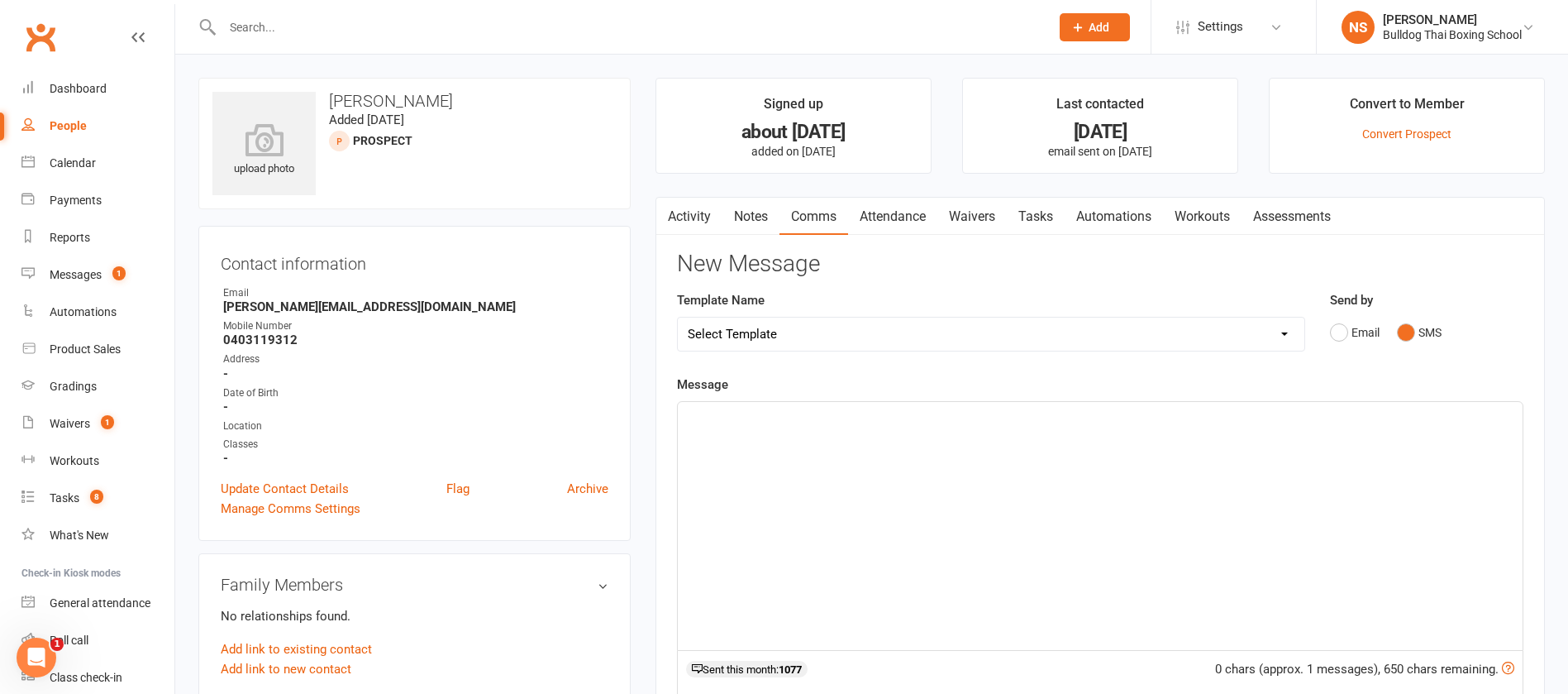
click at [237, 21] on input "text" at bounding box center [627, 27] width 821 height 24
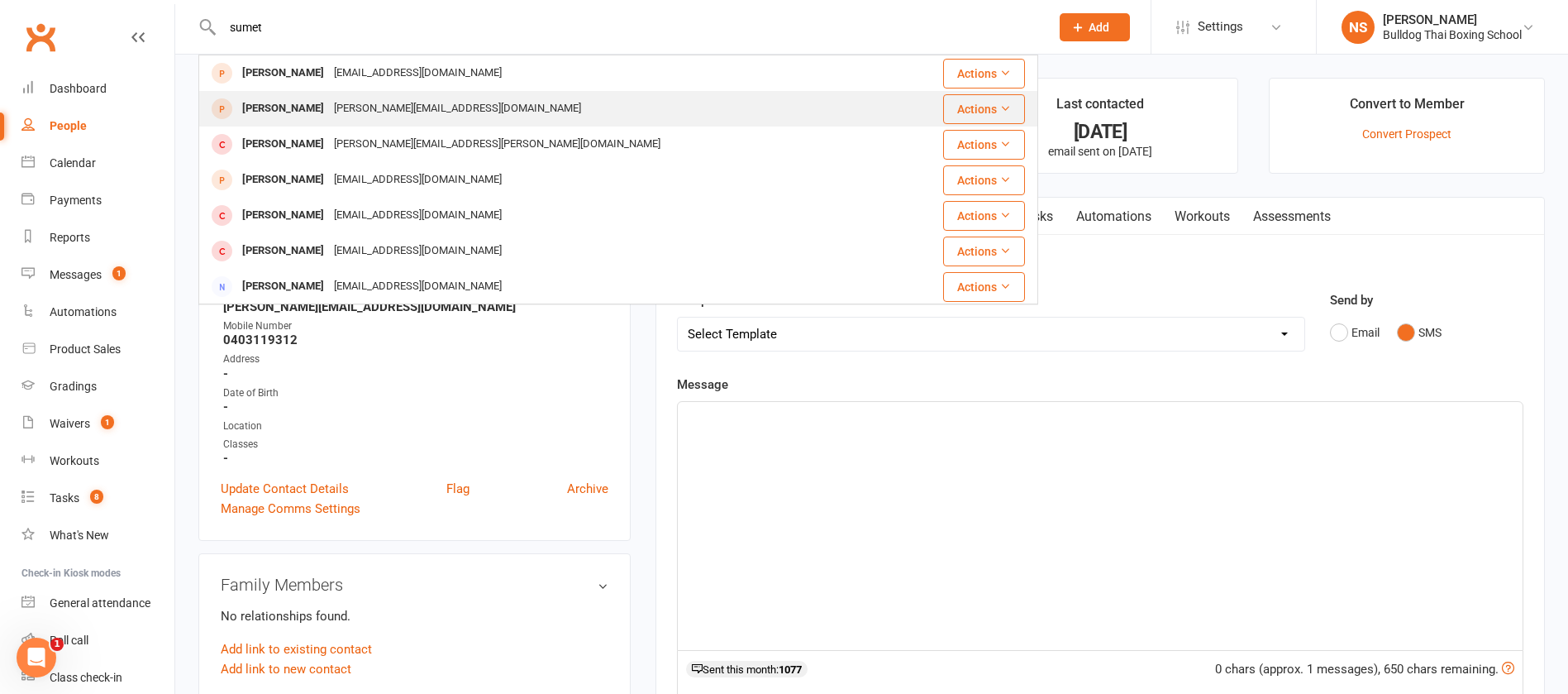
type input "sumet"
click at [357, 110] on div "[PERSON_NAME][EMAIL_ADDRESS][DOMAIN_NAME]" at bounding box center [457, 108] width 257 height 24
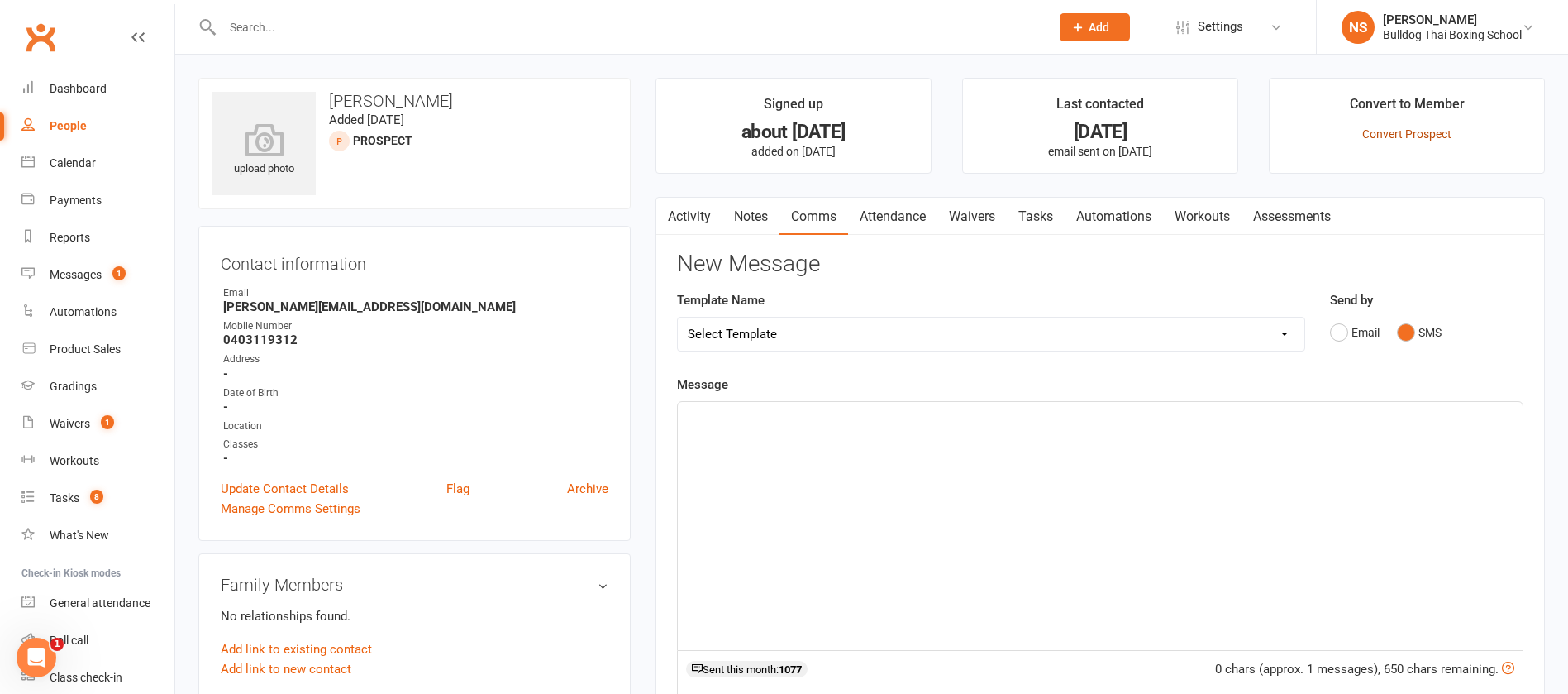
click at [1410, 133] on link "Convert Prospect" at bounding box center [1407, 134] width 89 height 13
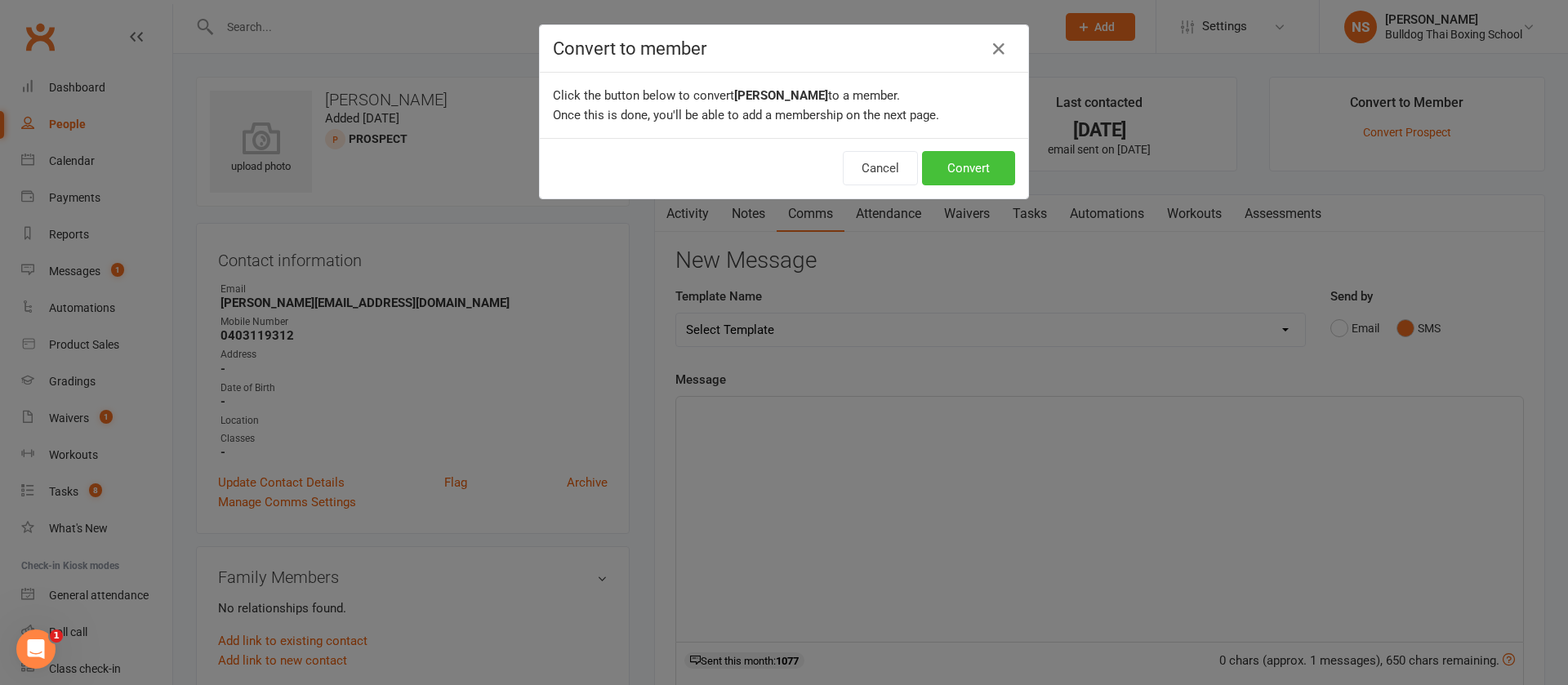
click at [954, 173] on button "Convert" at bounding box center [969, 168] width 93 height 34
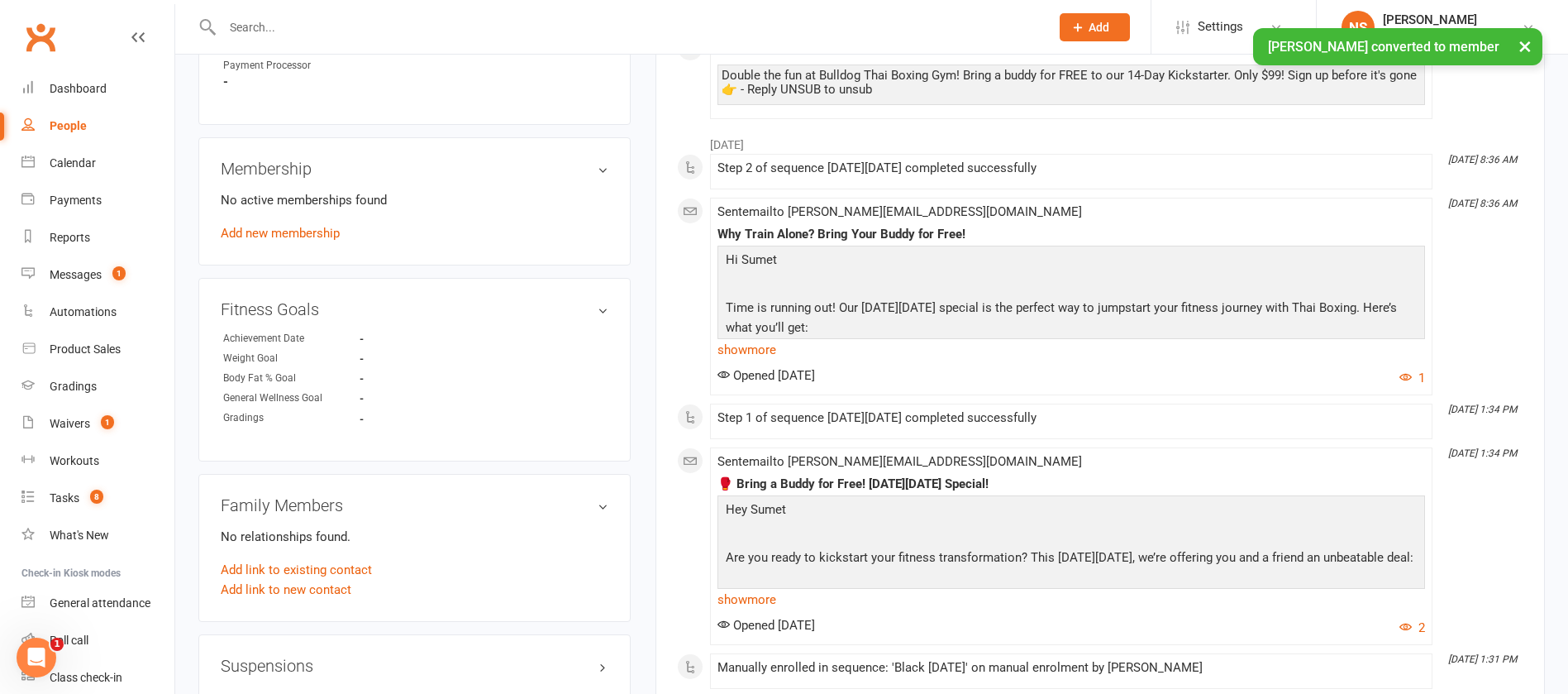
scroll to position [1117, 0]
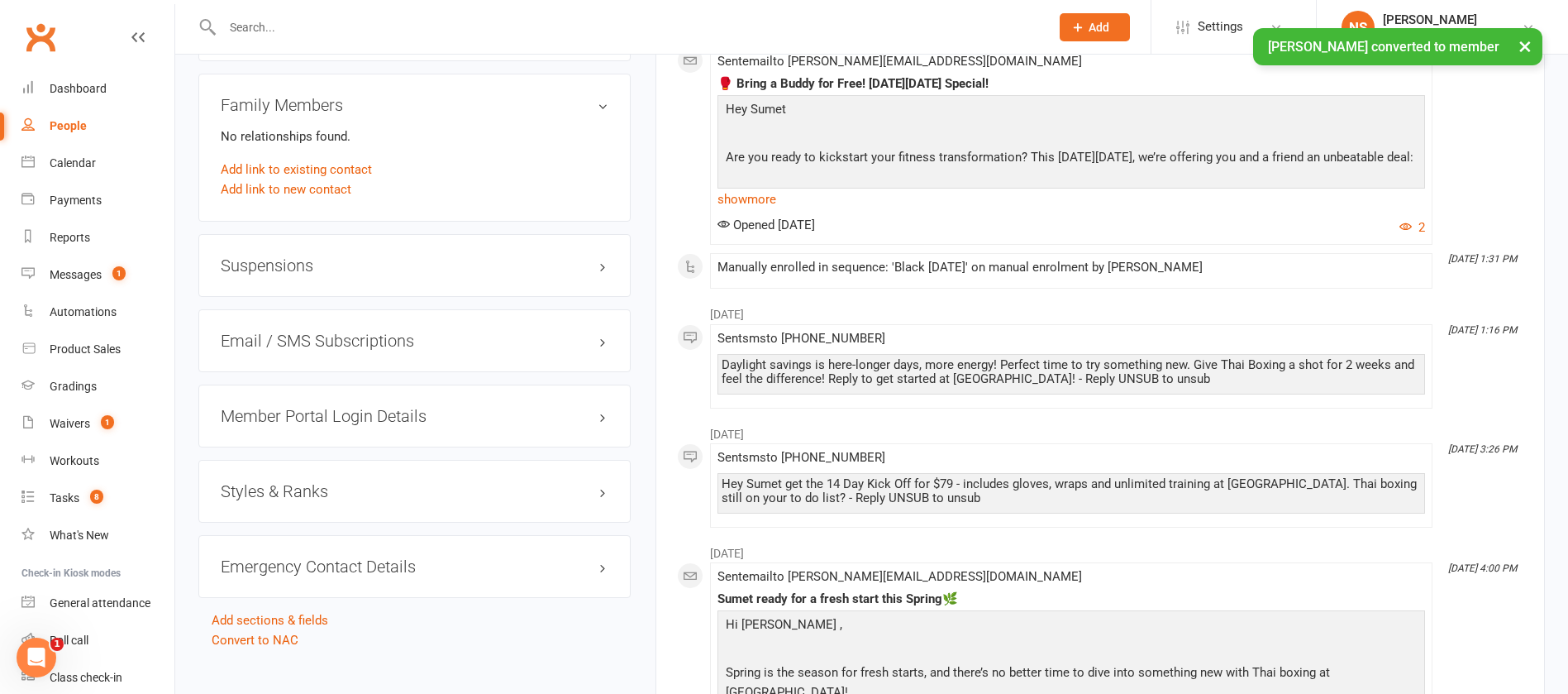
click at [390, 418] on h3 "Member Portal Login Details" at bounding box center [414, 416] width 387 height 18
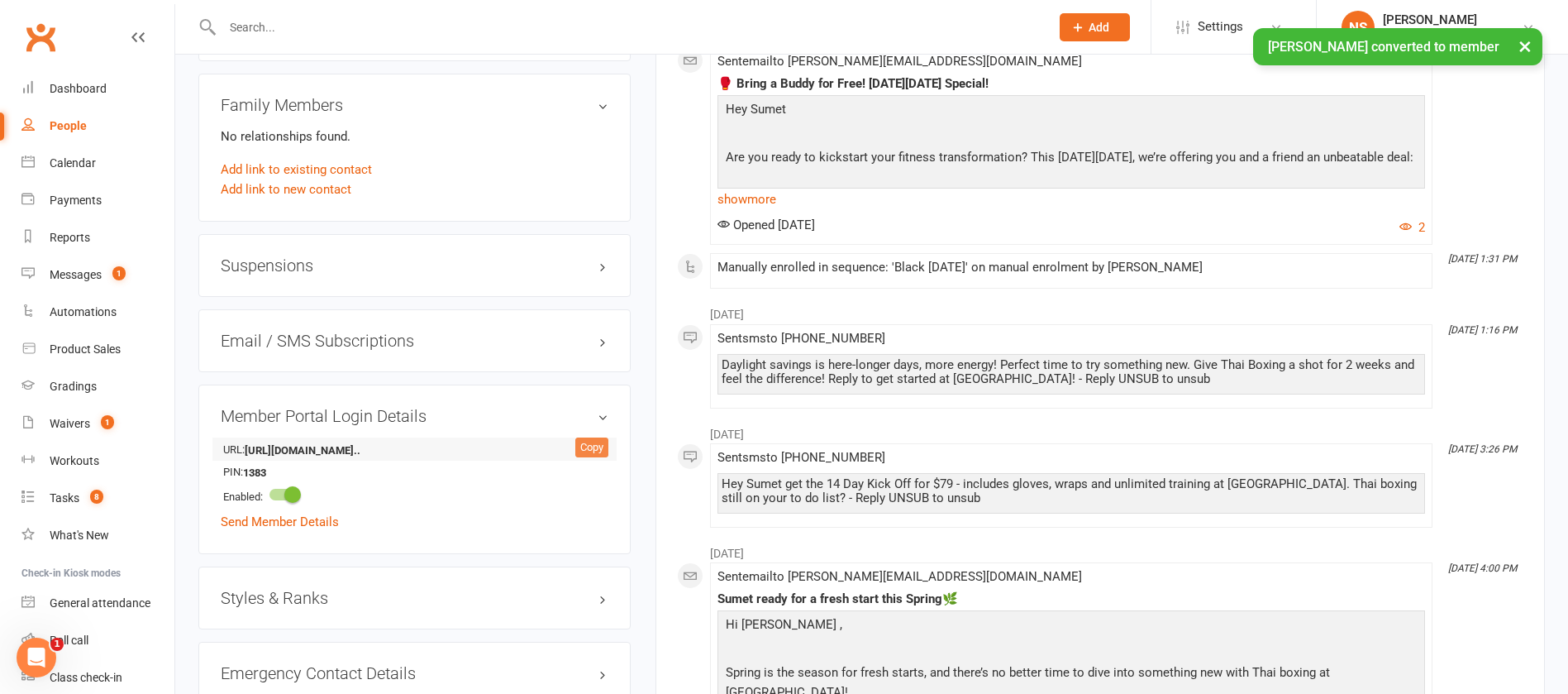
click at [586, 448] on div "Copy" at bounding box center [592, 447] width 33 height 20
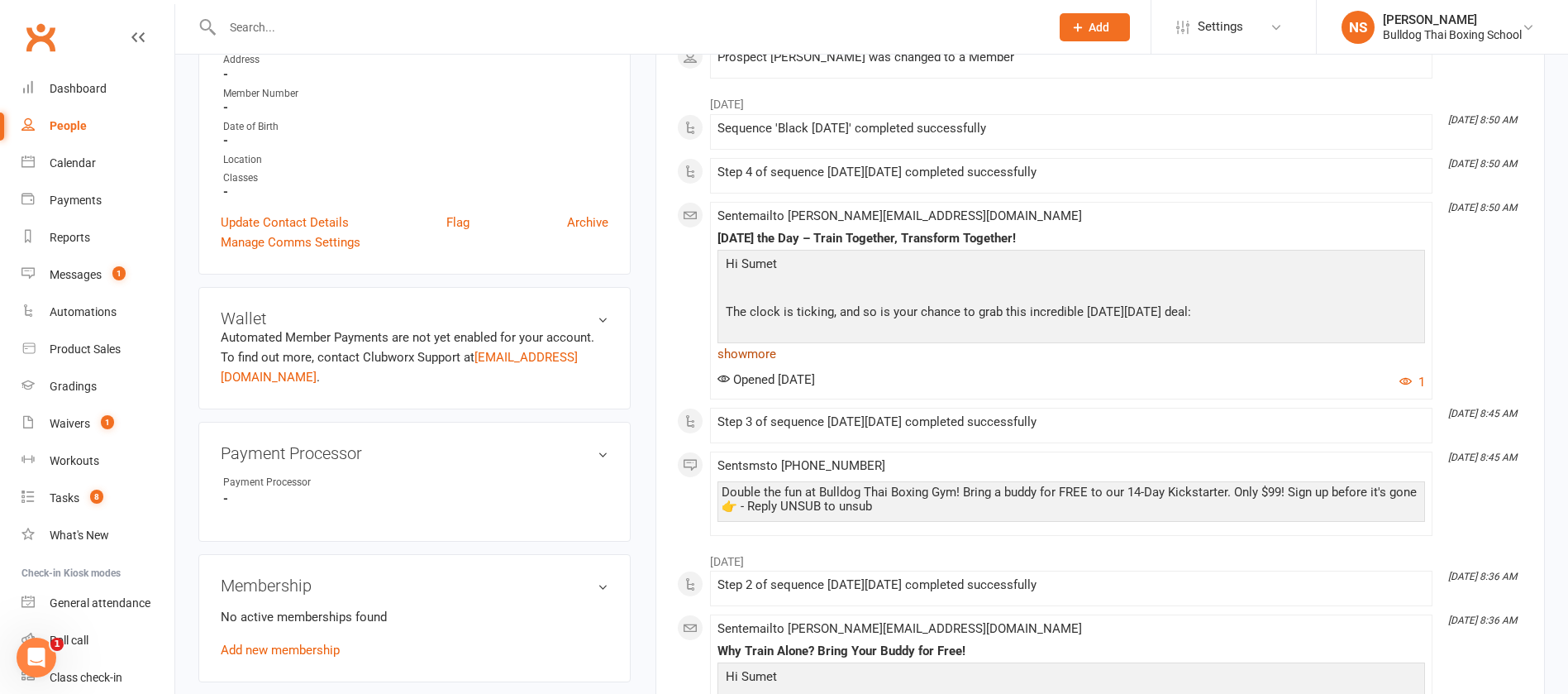
scroll to position [0, 0]
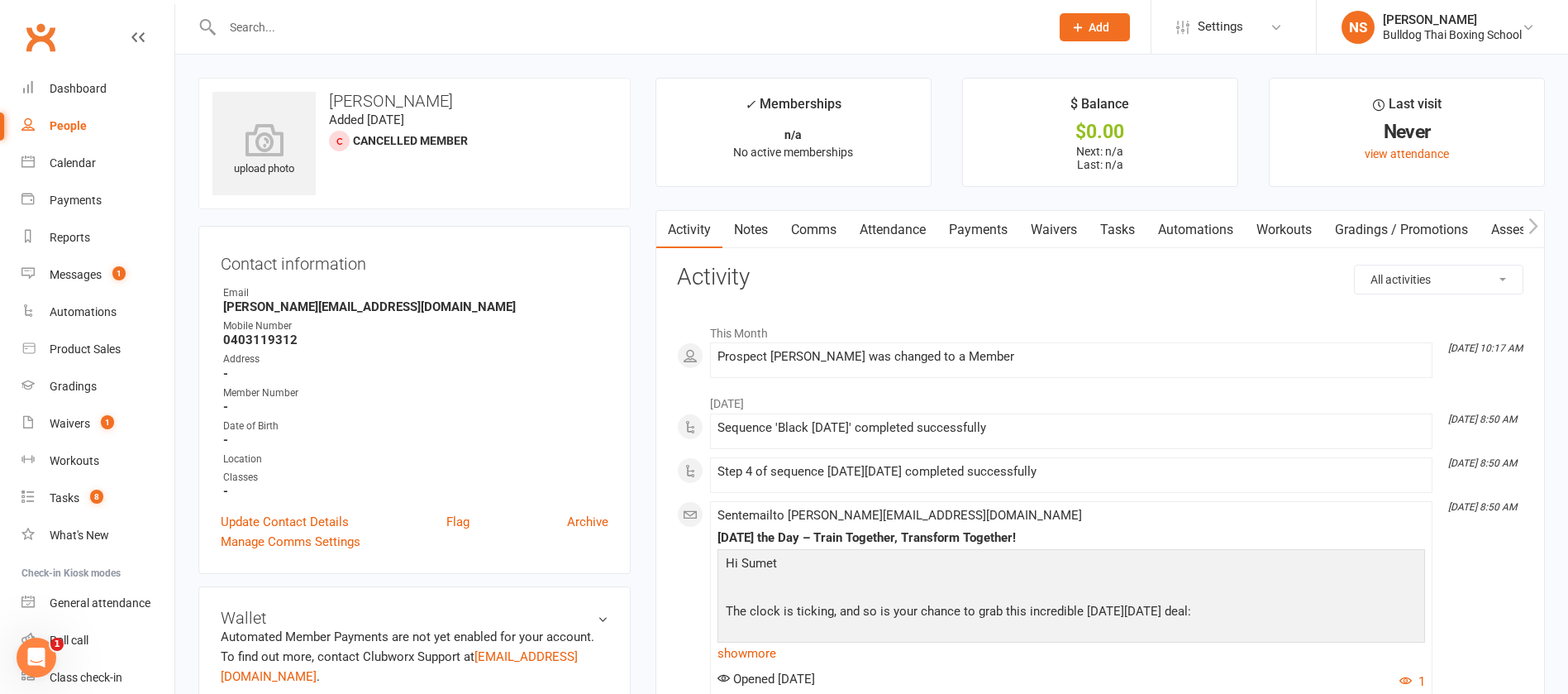
click at [818, 230] on link "Comms" at bounding box center [813, 230] width 69 height 38
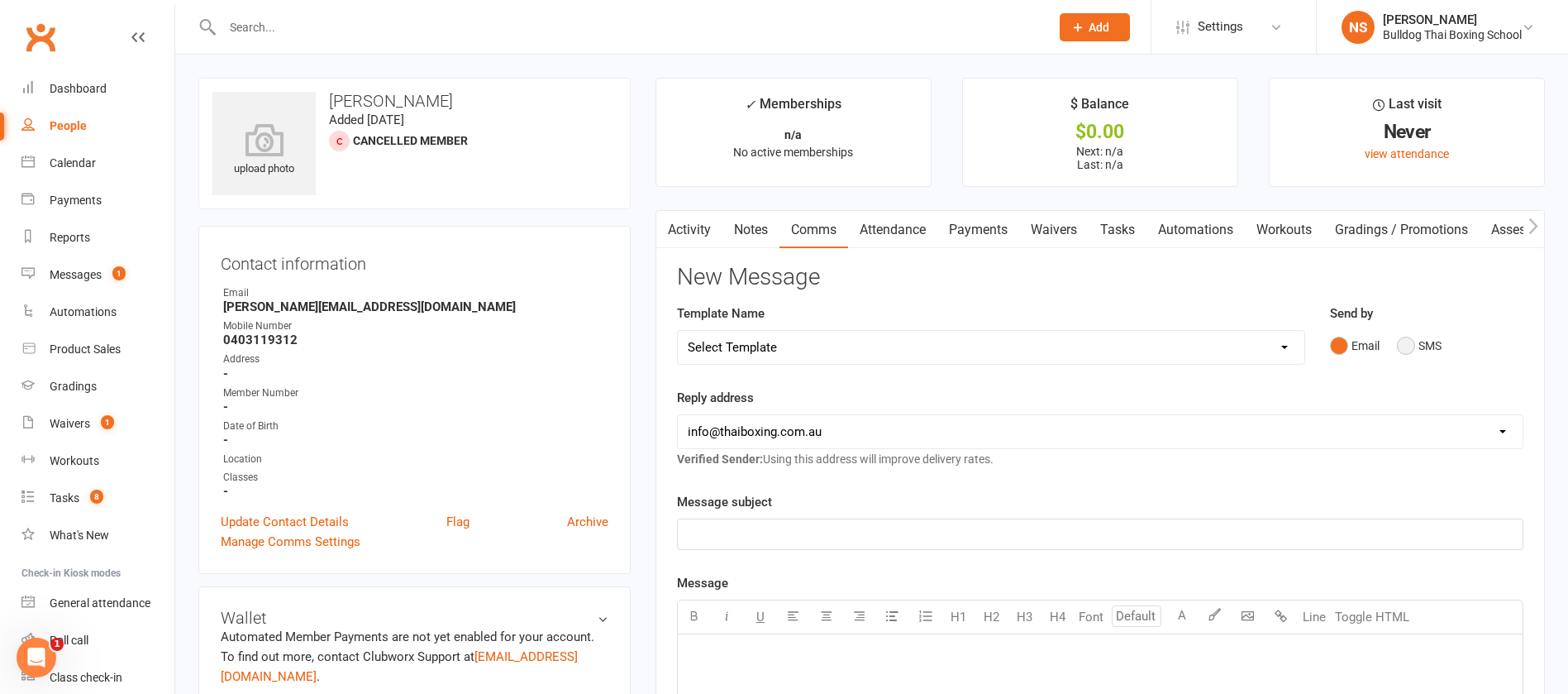
click at [1411, 343] on button "SMS" at bounding box center [1419, 346] width 45 height 31
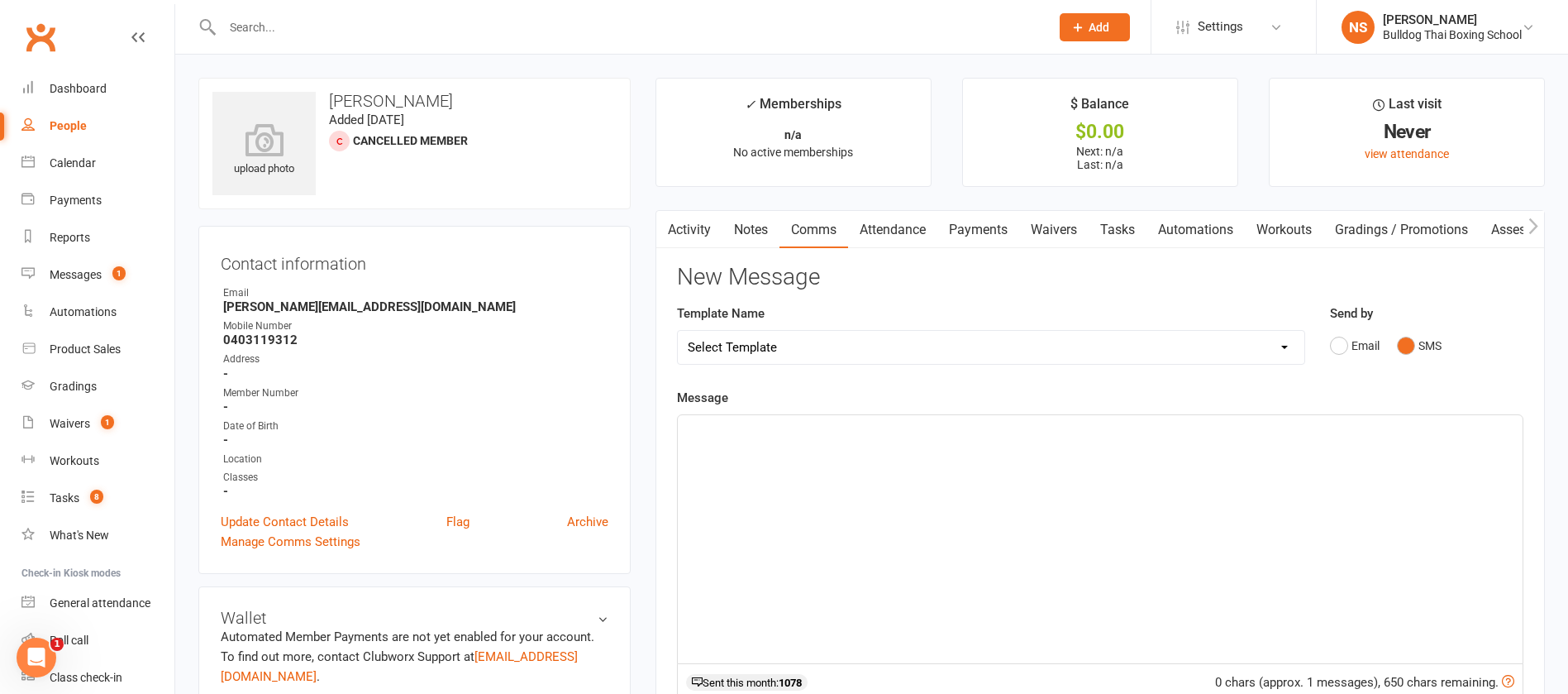
click at [743, 429] on p "﻿" at bounding box center [1100, 429] width 825 height 20
click at [685, 426] on div "[URL][DOMAIN_NAME]" at bounding box center [1100, 539] width 845 height 248
click at [766, 434] on span "Hi Sumet book in now and make it no negotiable [URL][DOMAIN_NAME]" at bounding box center [886, 429] width 397 height 15
click at [1235, 429] on p "Hi Sumet book in now and make it no negotiable [URL][DOMAIN_NAME]" at bounding box center [1100, 429] width 825 height 20
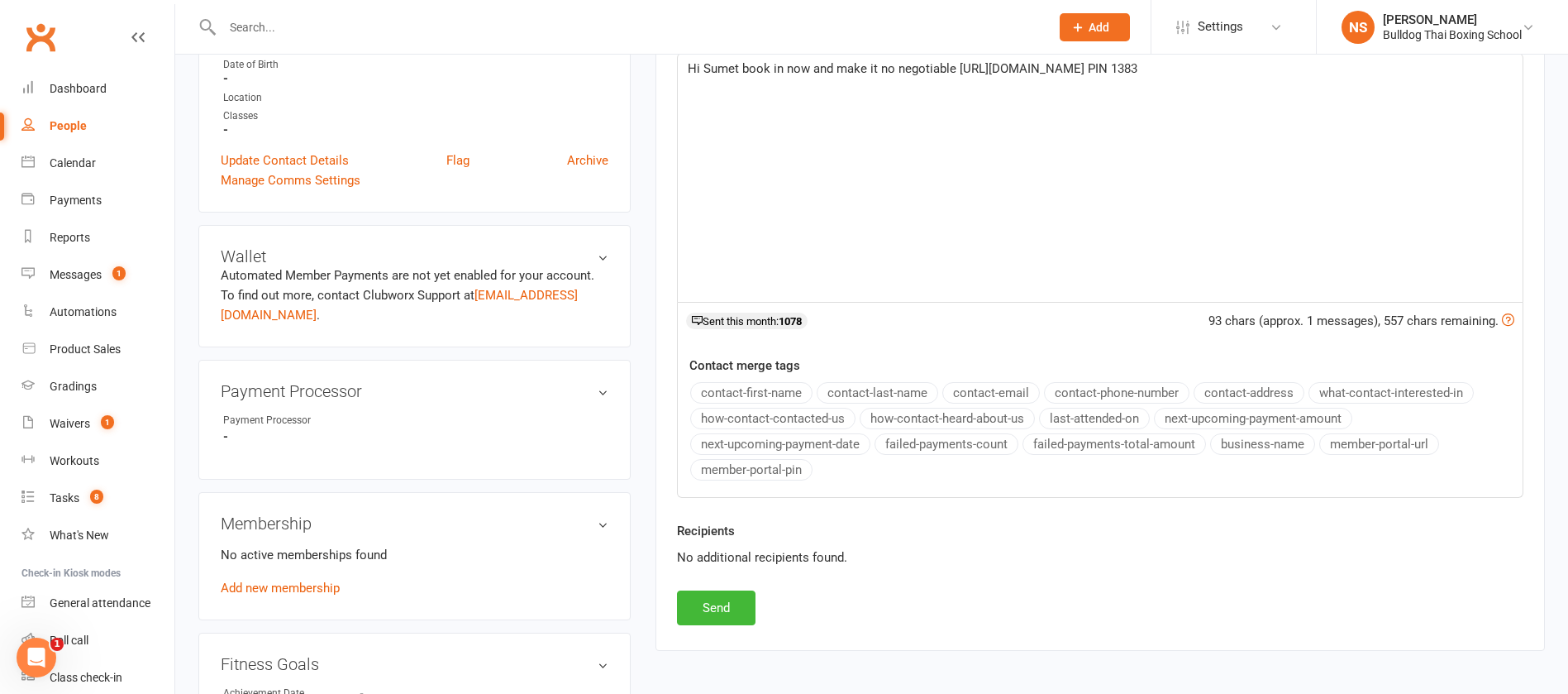
scroll to position [372, 0]
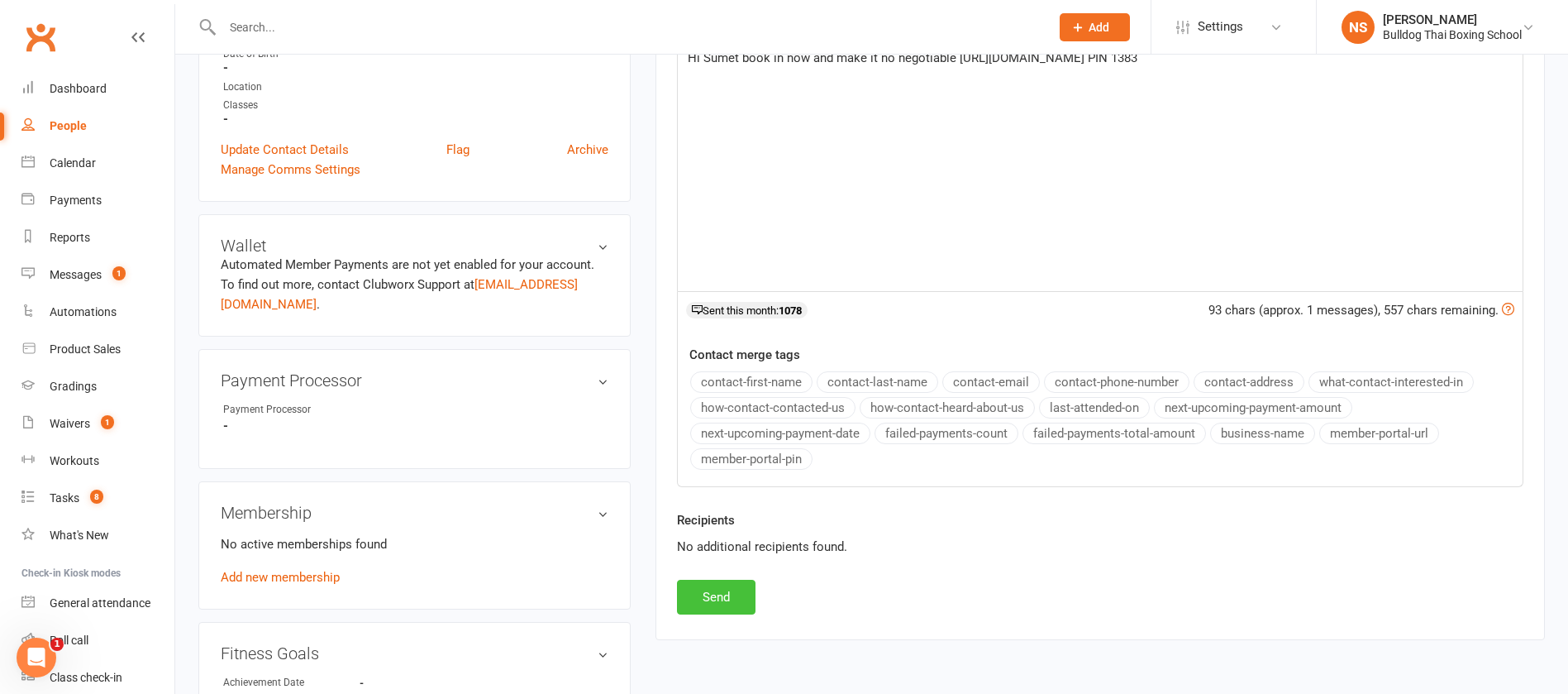
click at [720, 599] on button "Send" at bounding box center [716, 597] width 79 height 35
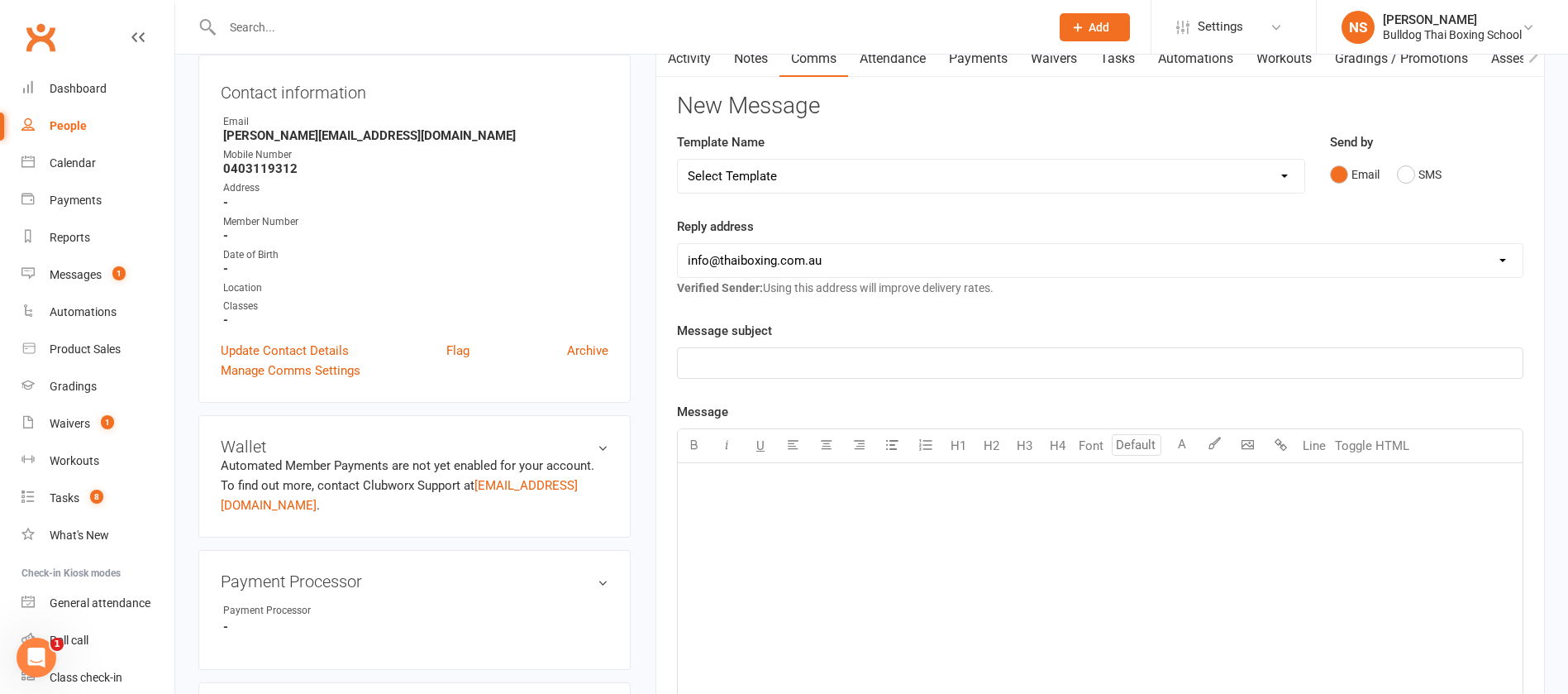
scroll to position [0, 0]
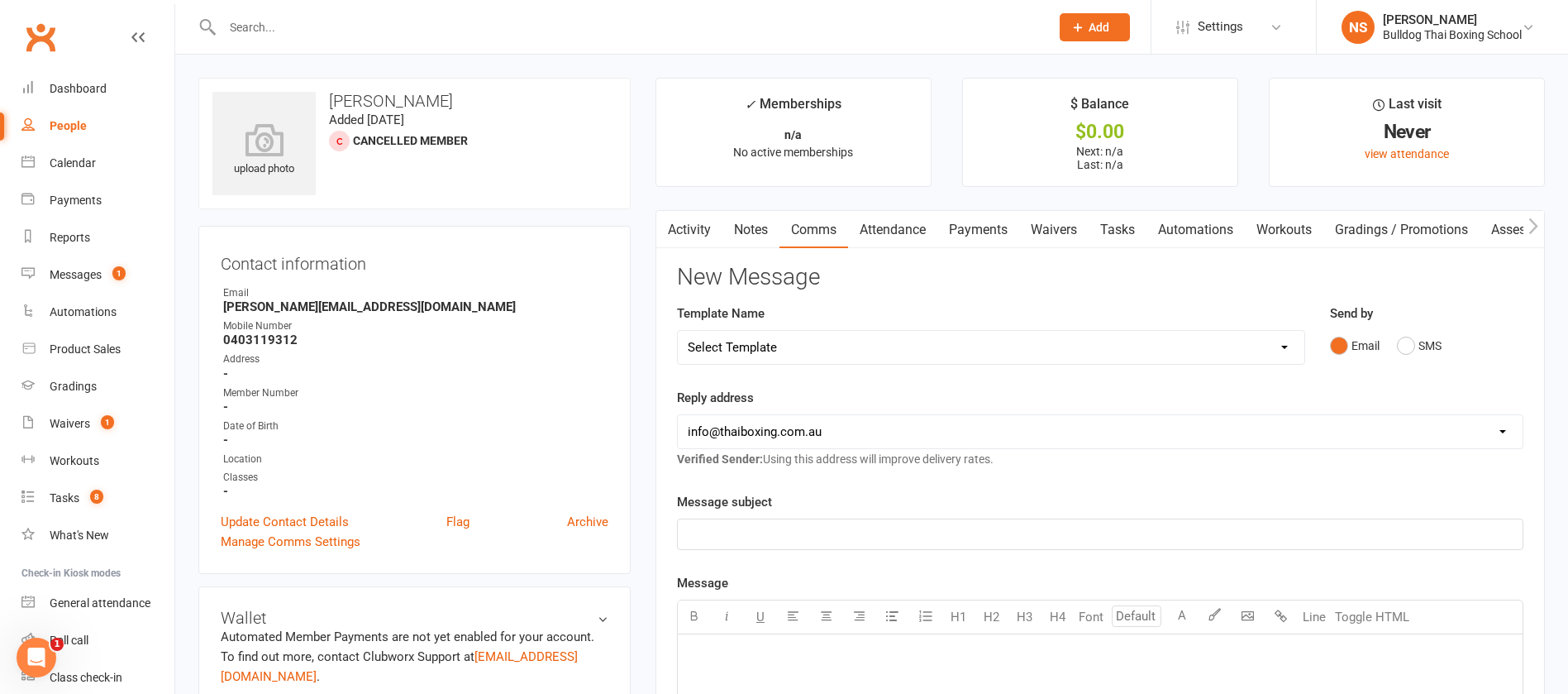
click at [268, 24] on input "text" at bounding box center [627, 27] width 821 height 24
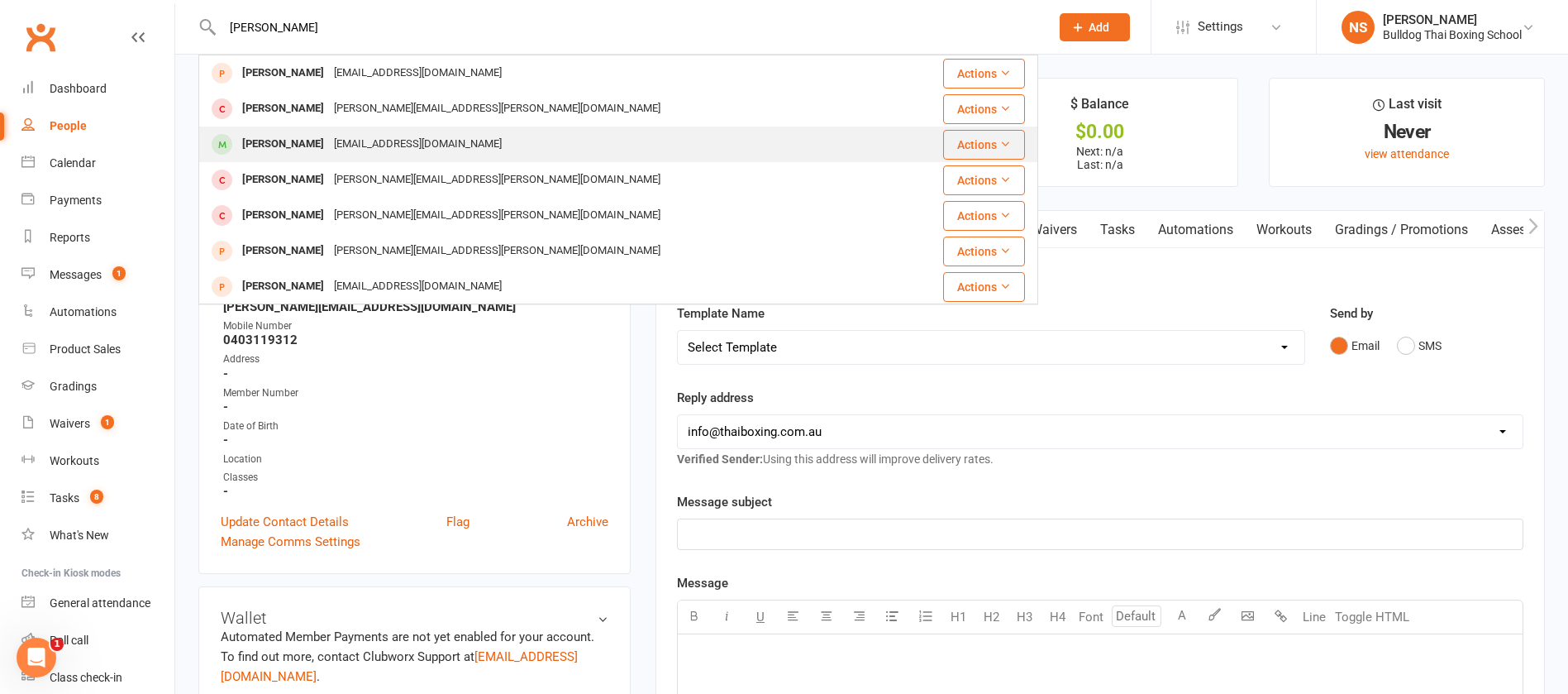
type input "[PERSON_NAME]"
click at [359, 146] on div "[EMAIL_ADDRESS][DOMAIN_NAME]" at bounding box center [418, 144] width 178 height 24
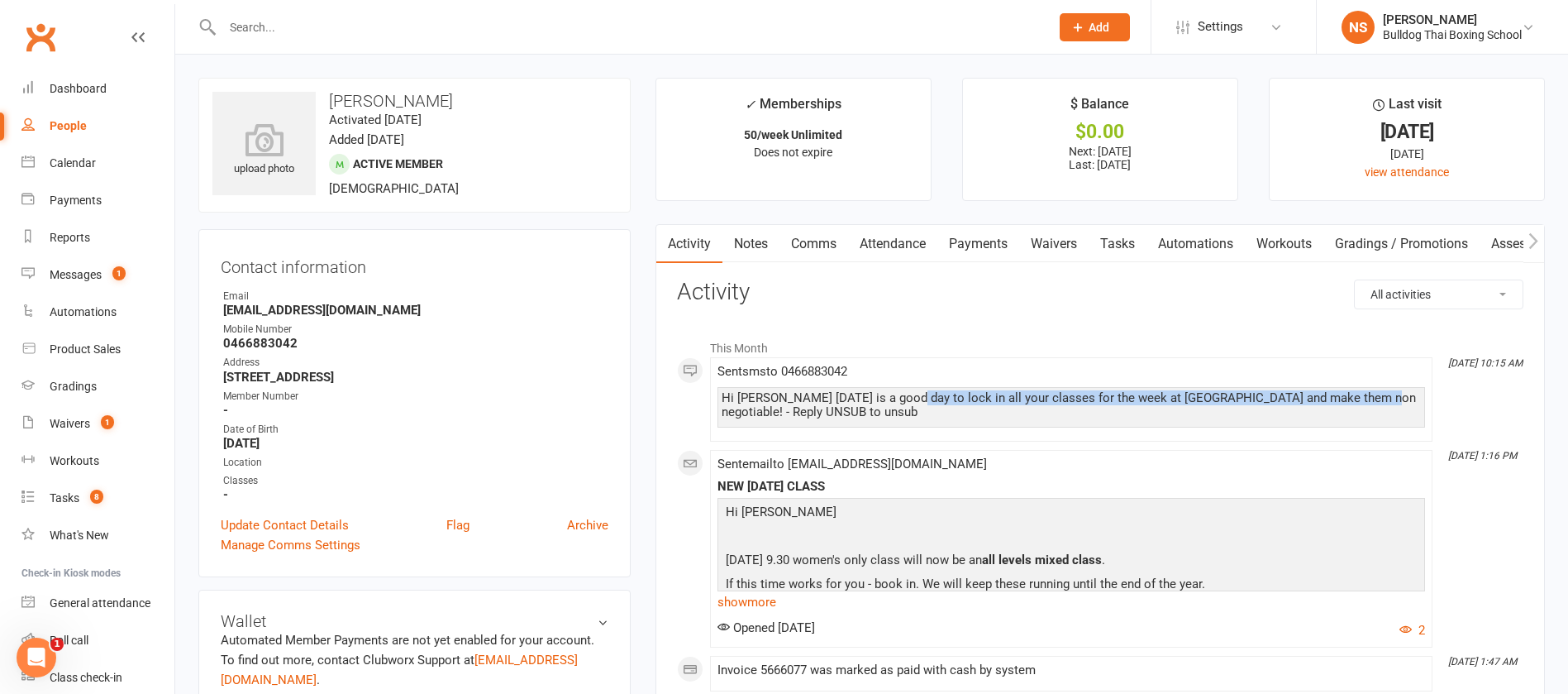
drag, startPoint x: 898, startPoint y: 392, endPoint x: 1355, endPoint y: 394, distance: 457.0
click at [1355, 394] on div "Hi [PERSON_NAME] [DATE] is a good day to lock in all your classes for the week …" at bounding box center [1072, 405] width 700 height 28
copy div "lock in all your classes for the week at [GEOGRAPHIC_DATA] and make them non ne…"
click at [1122, 244] on link "Tasks" at bounding box center [1118, 244] width 58 height 38
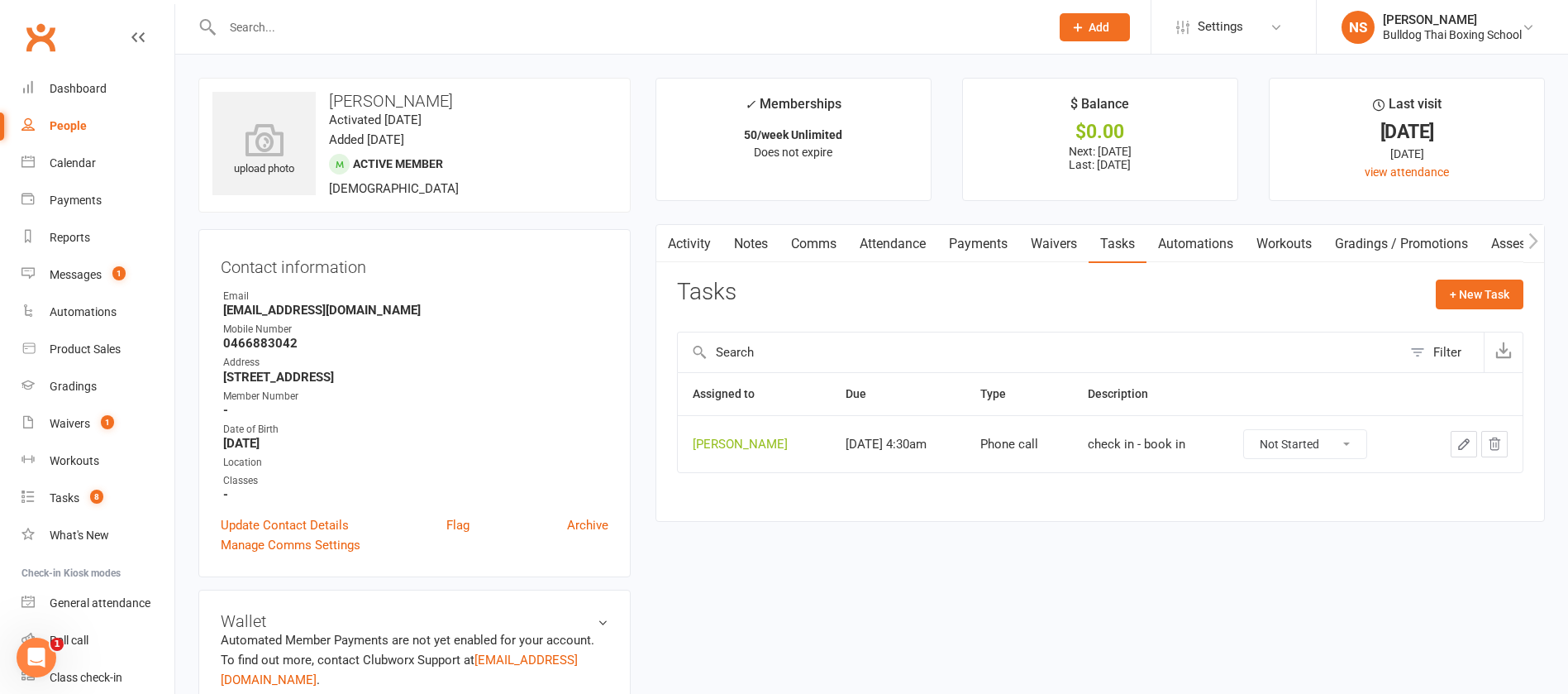
click at [1464, 447] on icon "button" at bounding box center [1463, 443] width 10 height 10
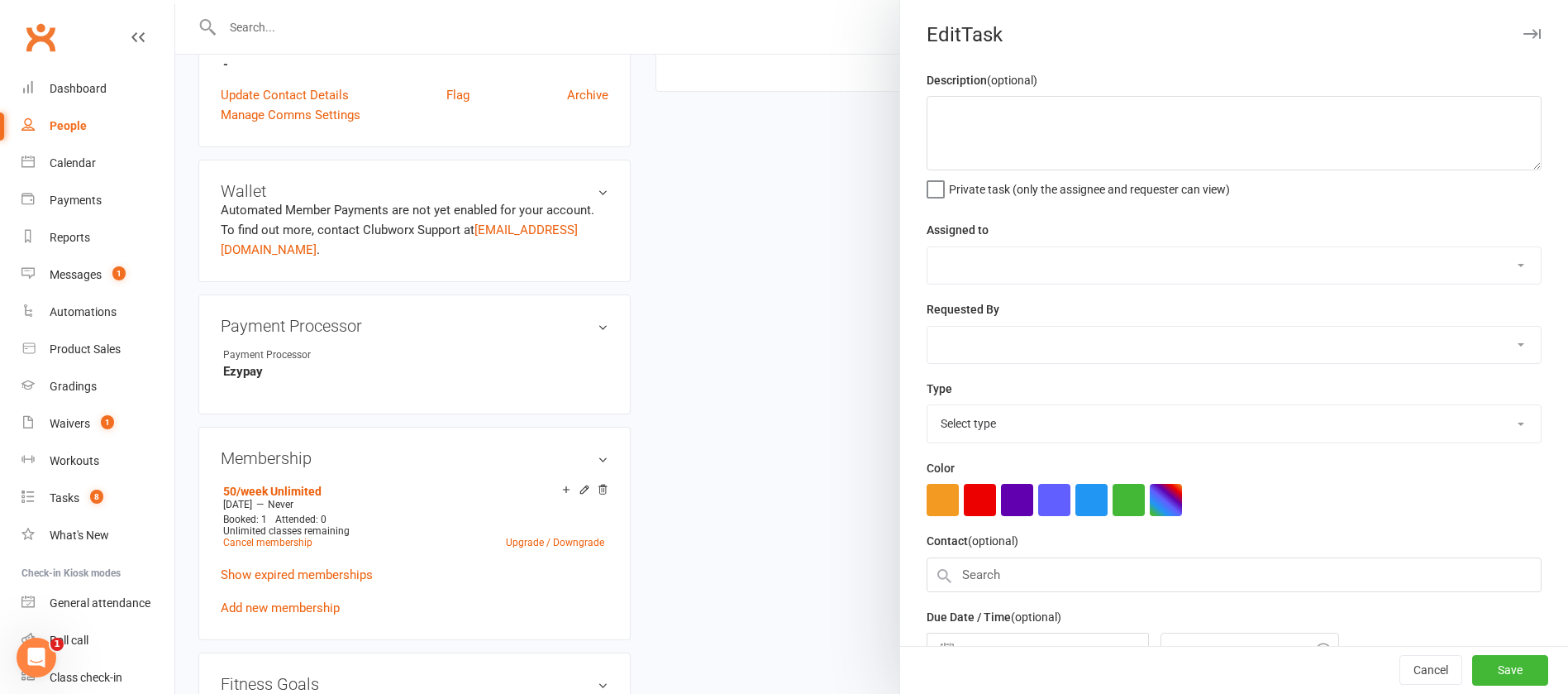
type textarea "check in - book in"
select select "12940"
type input "[DATE]"
type input "4:30am"
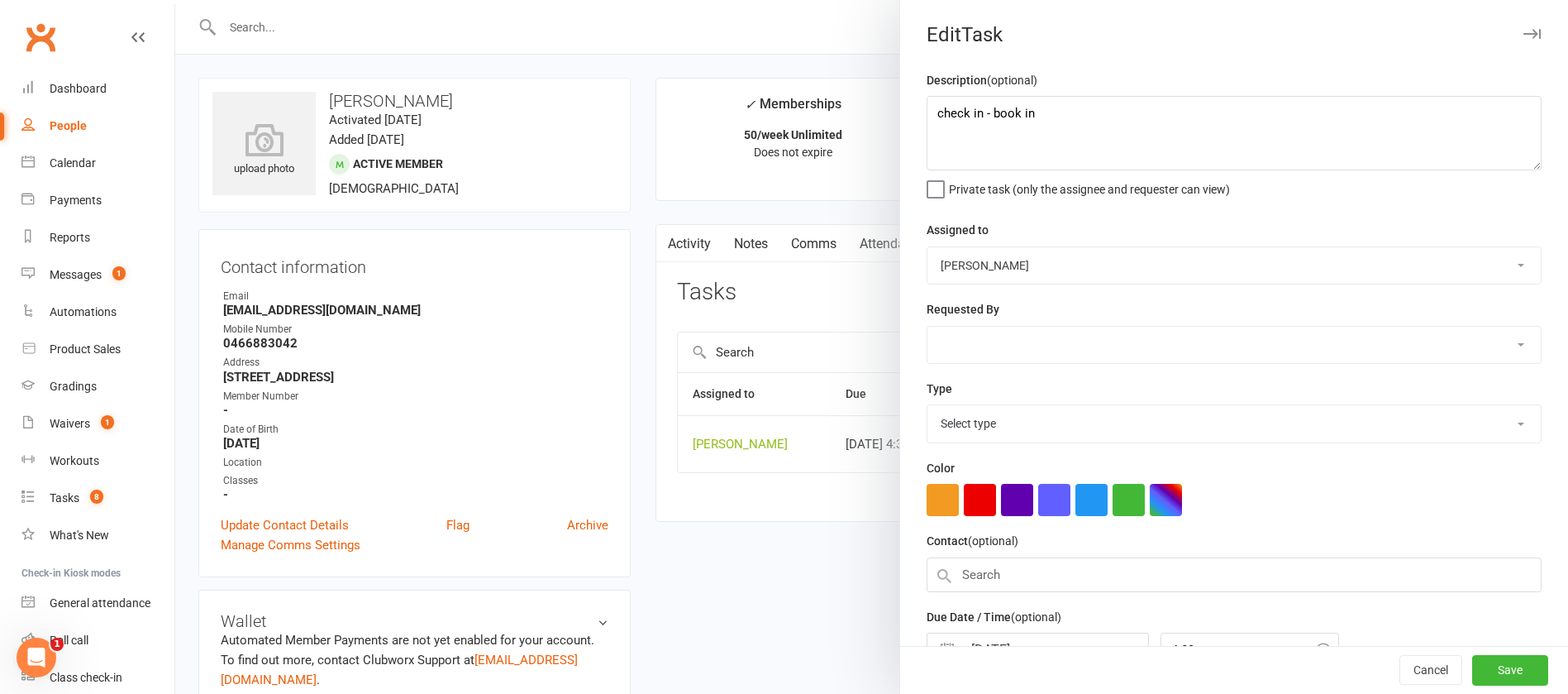
select select "12048"
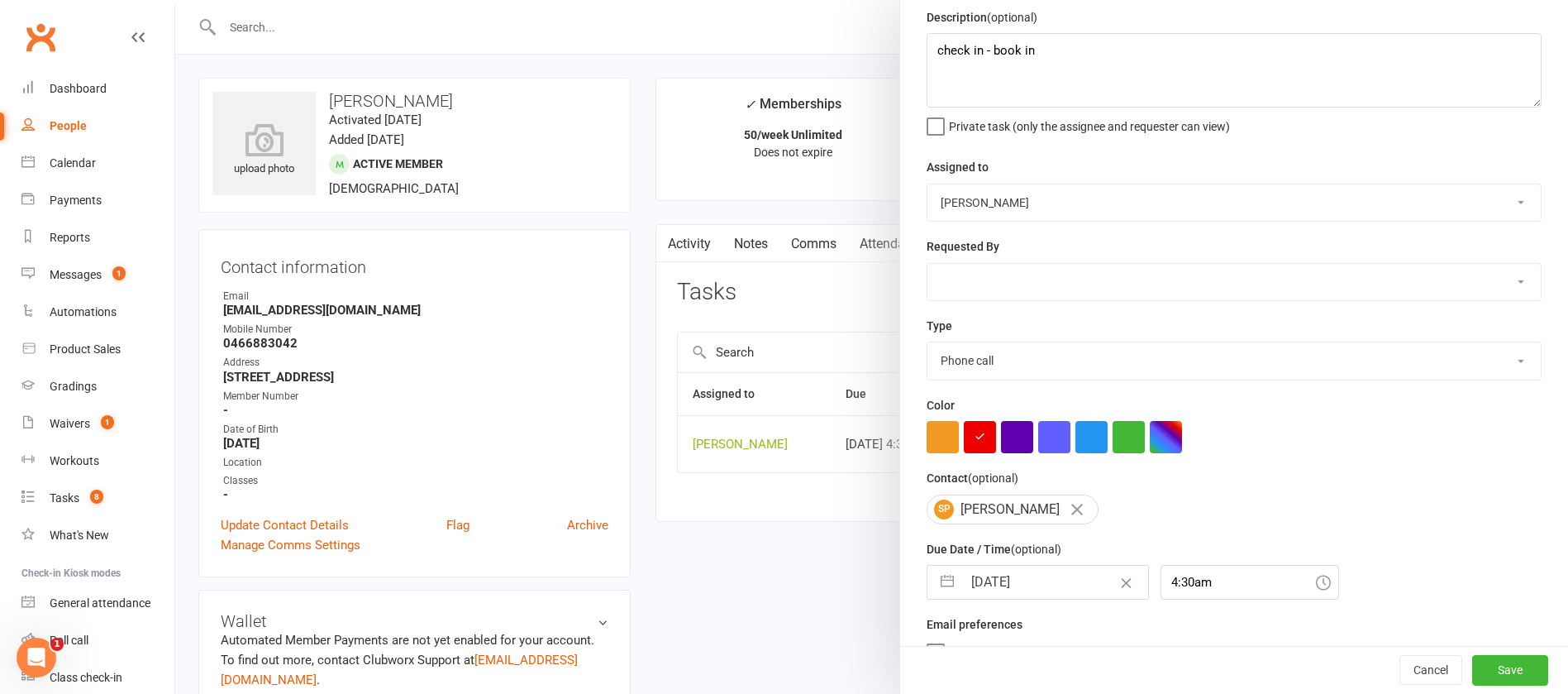
scroll to position [99, 0]
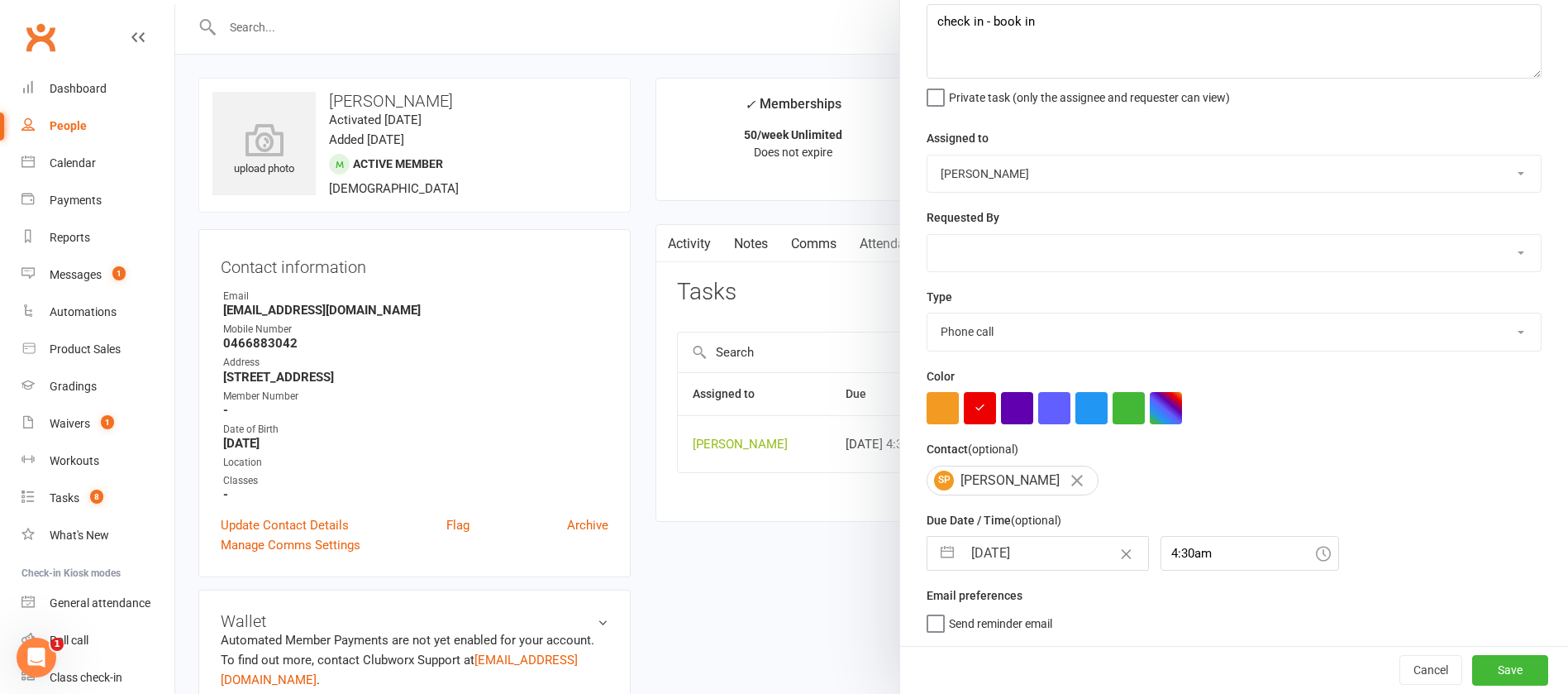
click at [1051, 558] on input "[DATE]" at bounding box center [1055, 553] width 186 height 33
select select "7"
select select "2025"
select select "8"
select select "2025"
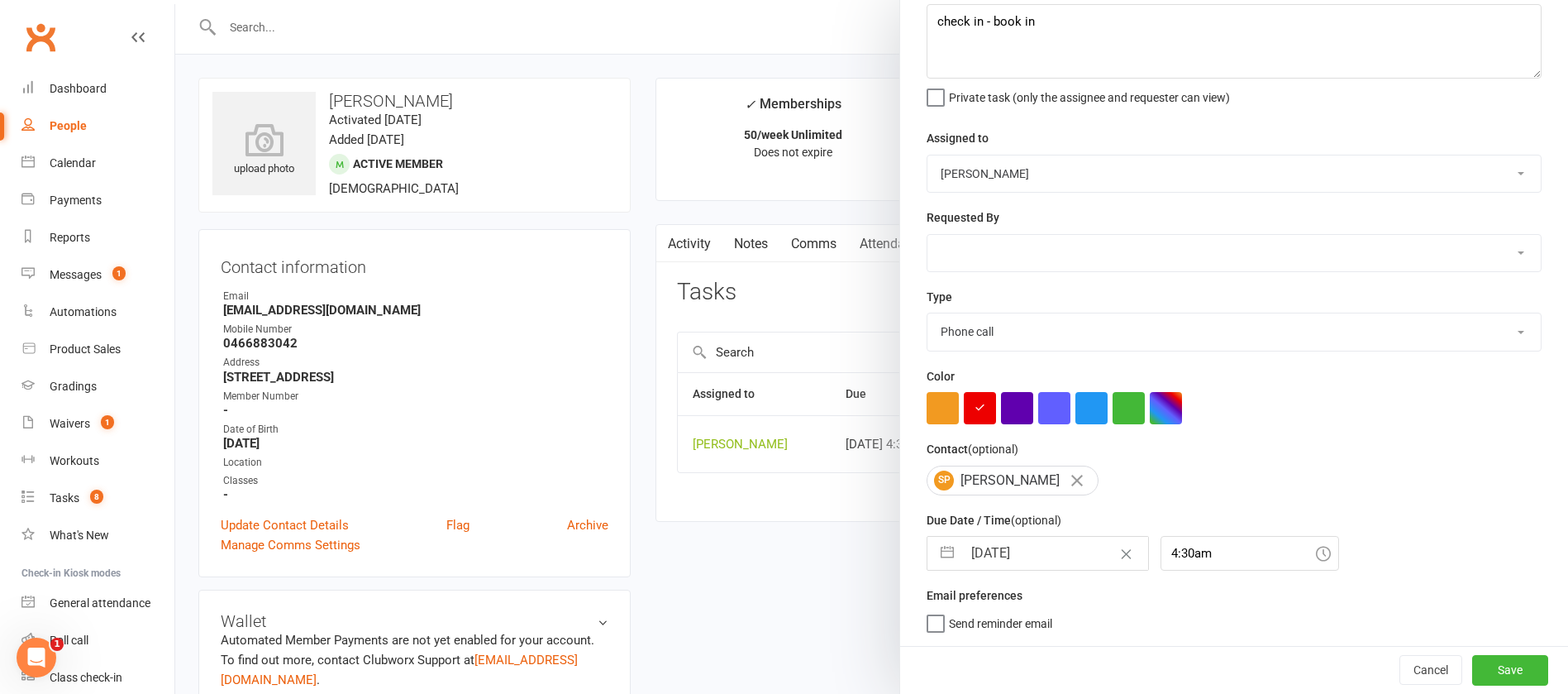
select select "9"
select select "2025"
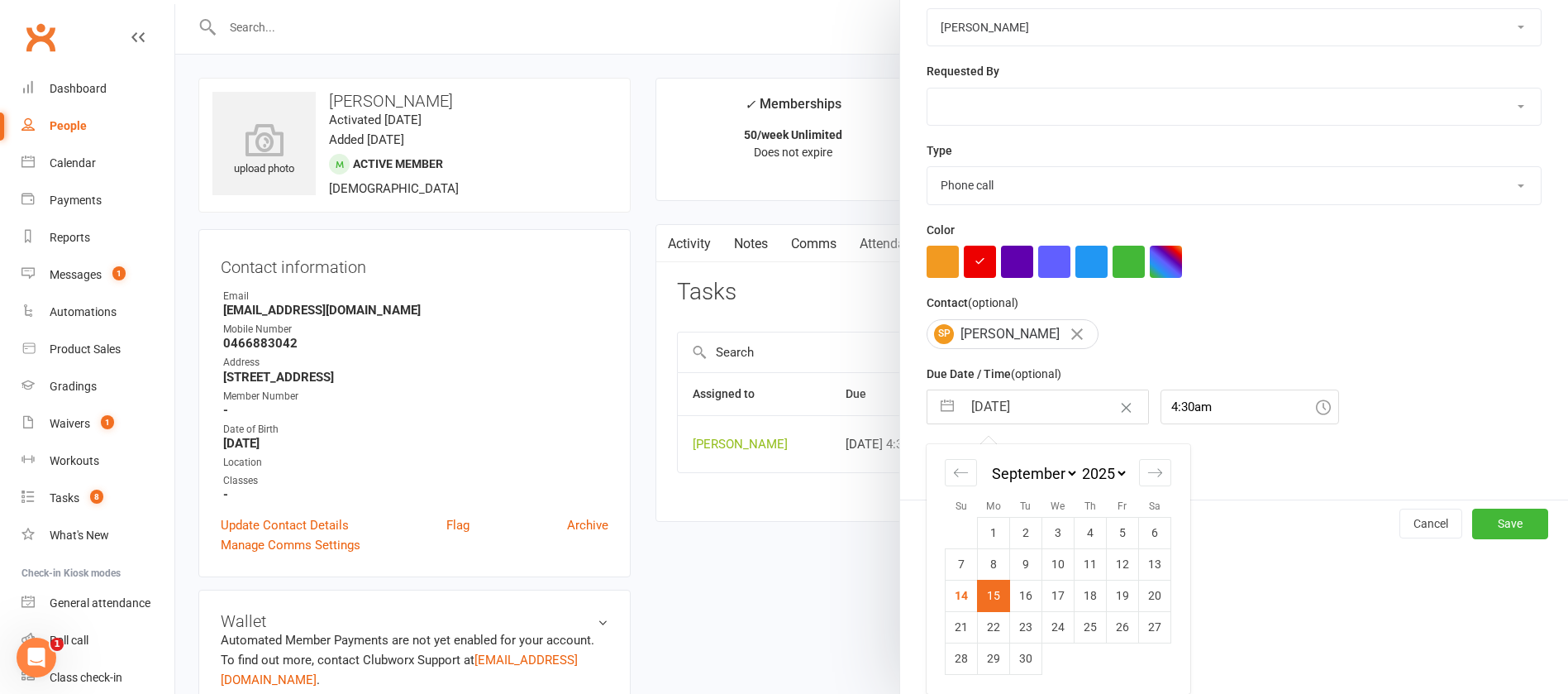
drag, startPoint x: 1118, startPoint y: 586, endPoint x: 1125, endPoint y: 594, distance: 10.6
click at [1118, 589] on td "19" at bounding box center [1123, 595] width 32 height 31
type input "[DATE]"
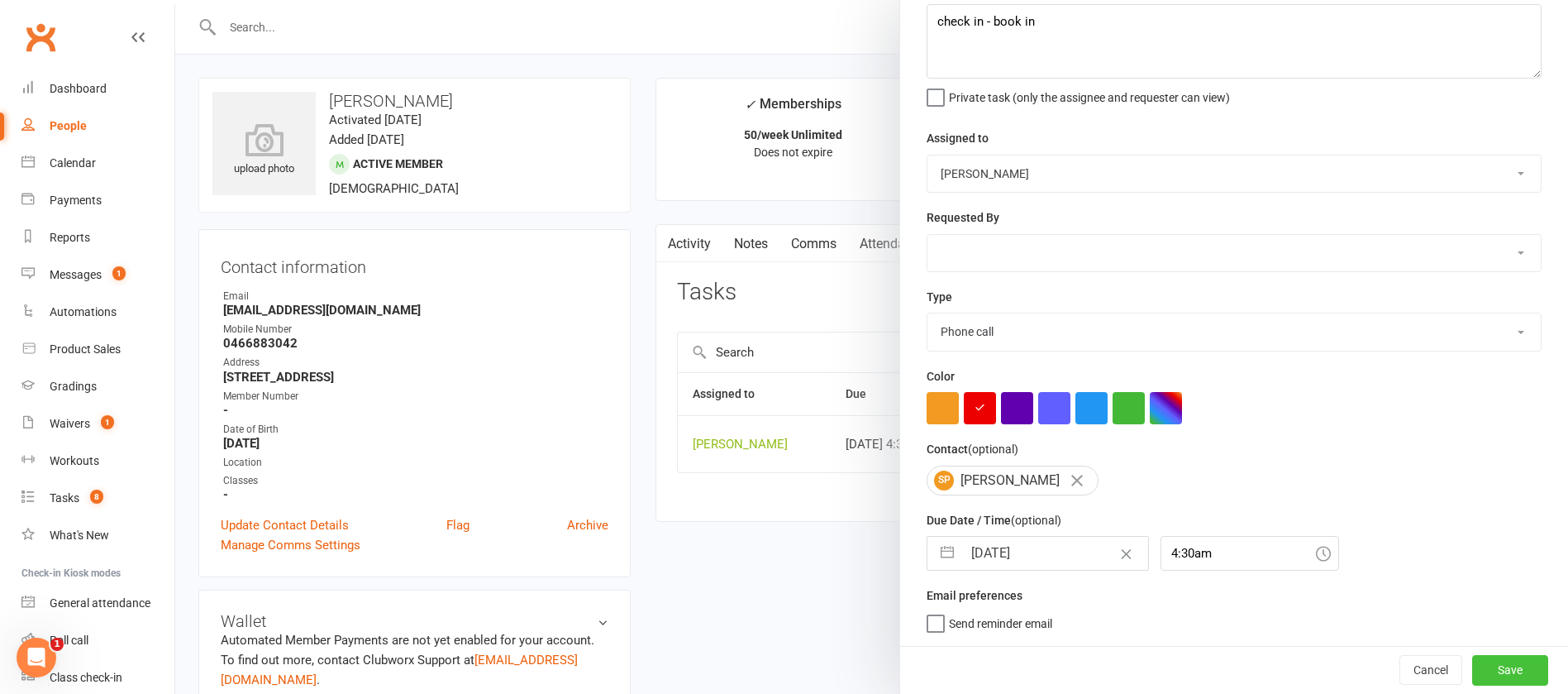
click at [1476, 670] on button "Save" at bounding box center [1510, 670] width 76 height 30
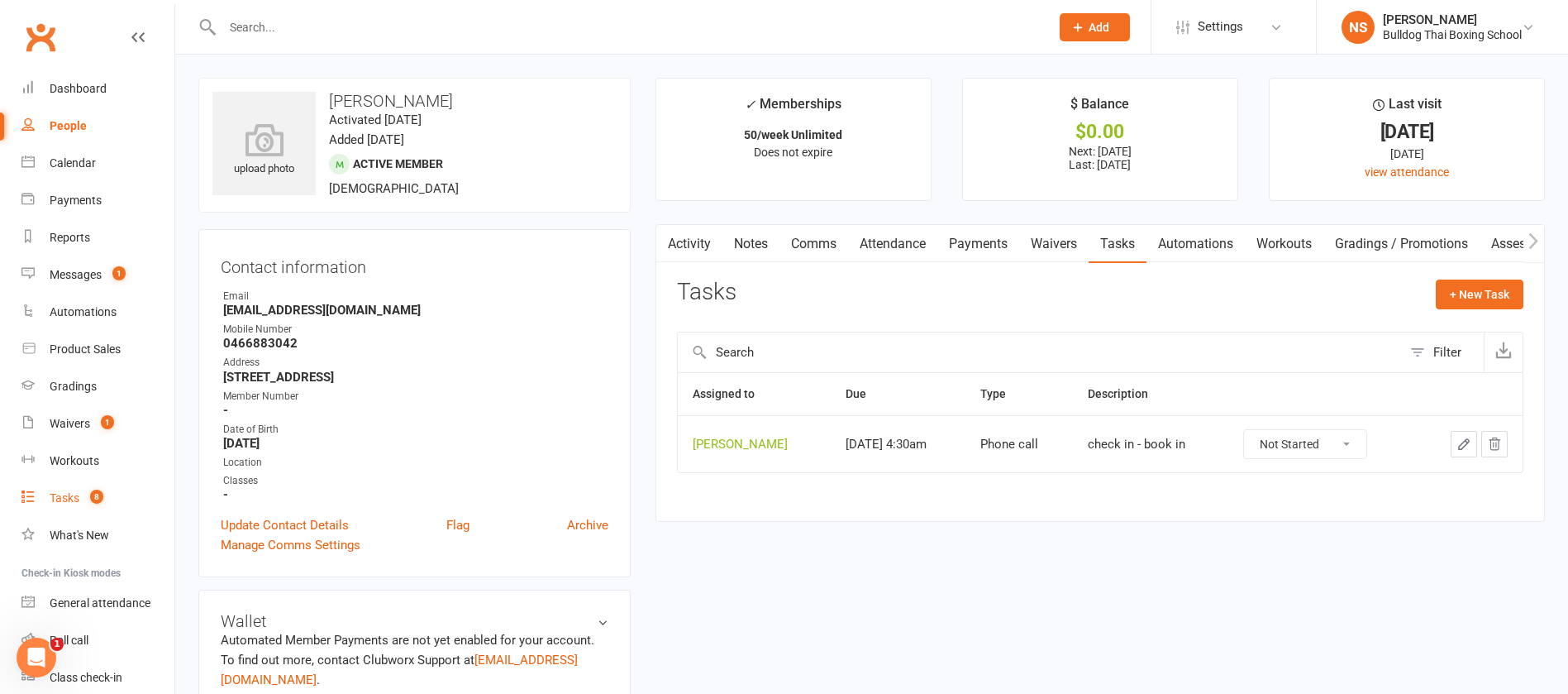
click at [67, 493] on div "Tasks" at bounding box center [65, 498] width 30 height 13
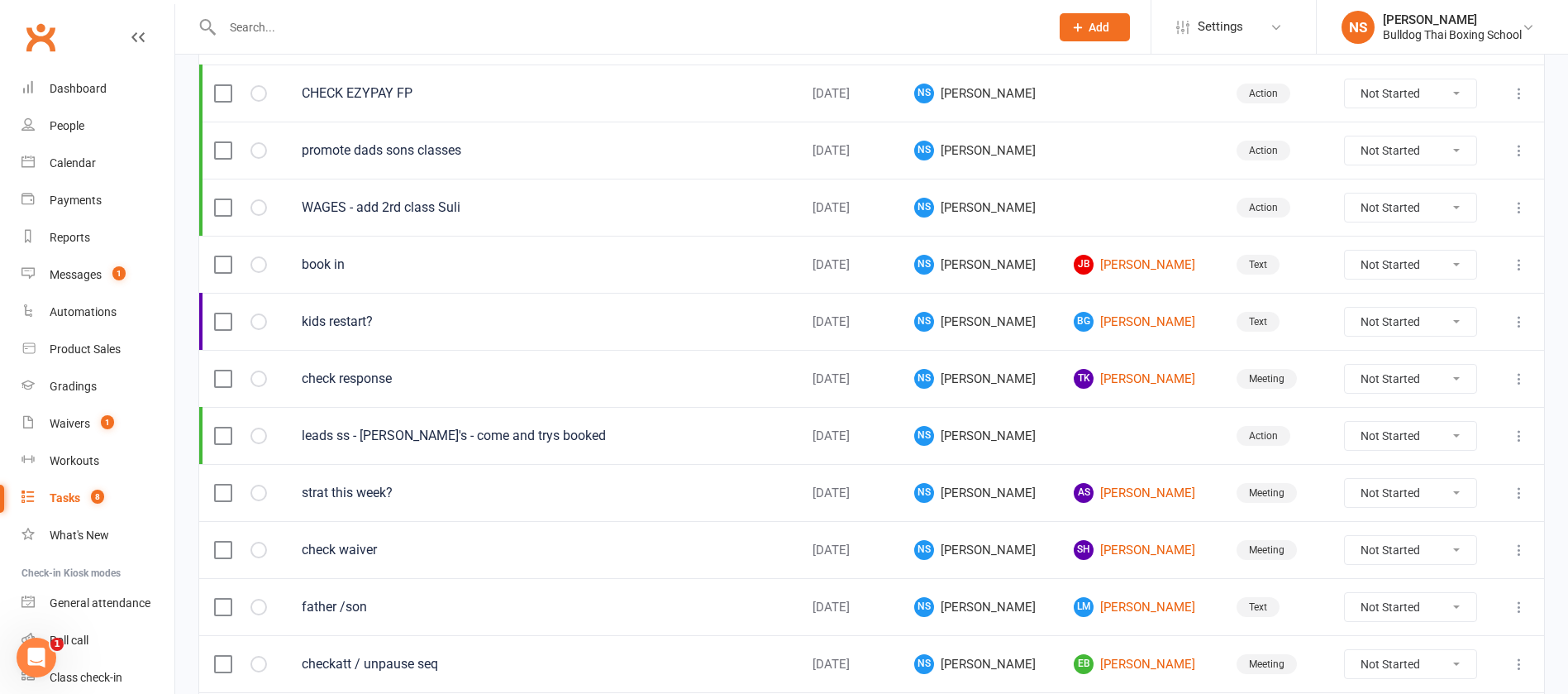
scroll to position [248, 0]
click at [1108, 260] on link "[PERSON_NAME] [PERSON_NAME]" at bounding box center [1140, 263] width 134 height 20
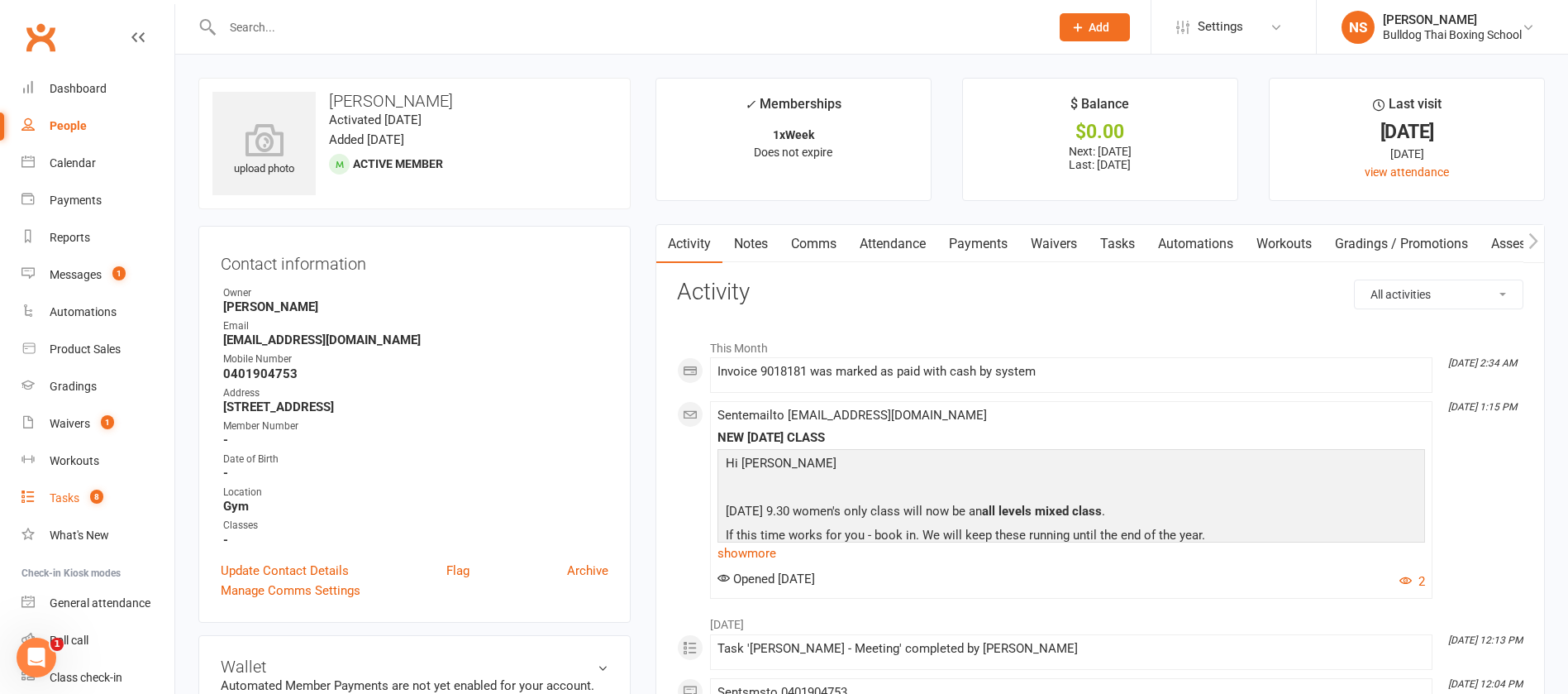
click at [69, 501] on div "Tasks" at bounding box center [65, 498] width 30 height 13
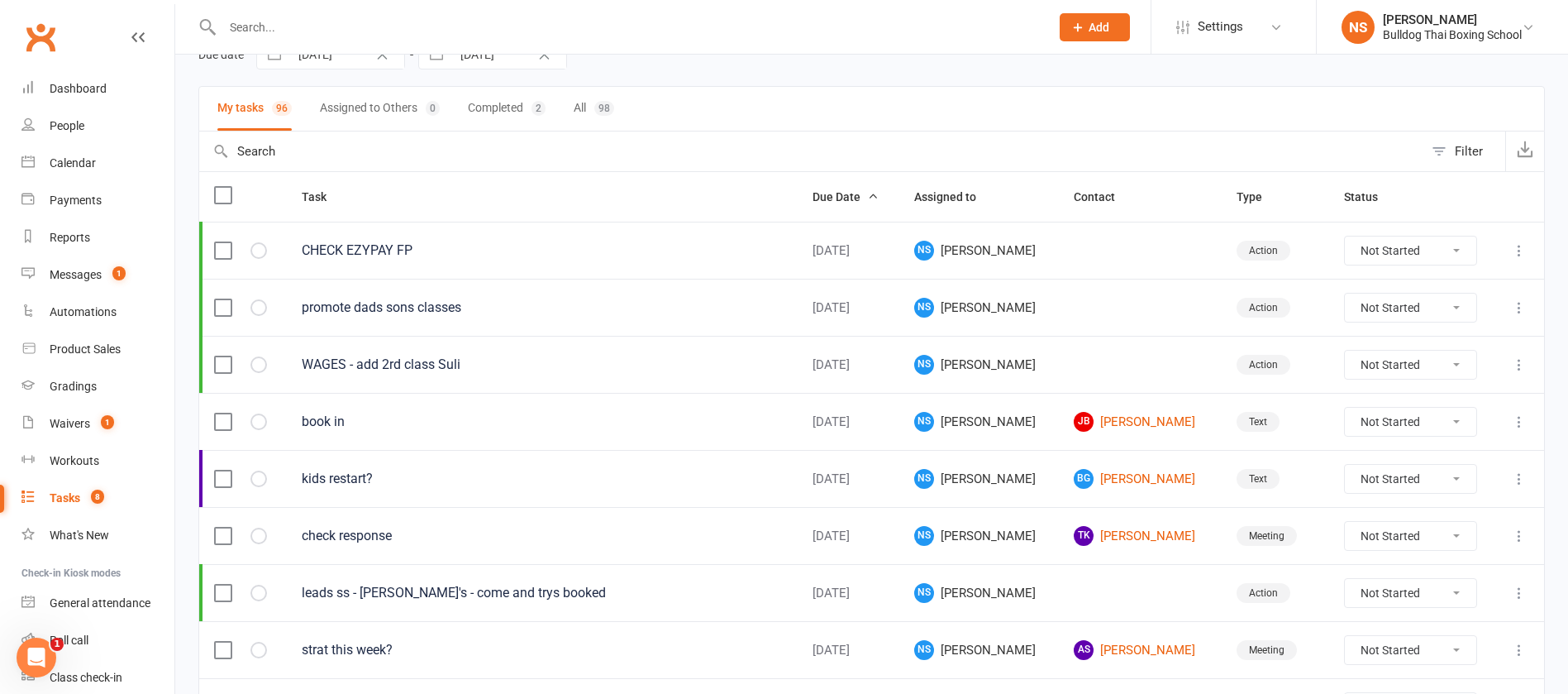
scroll to position [248, 0]
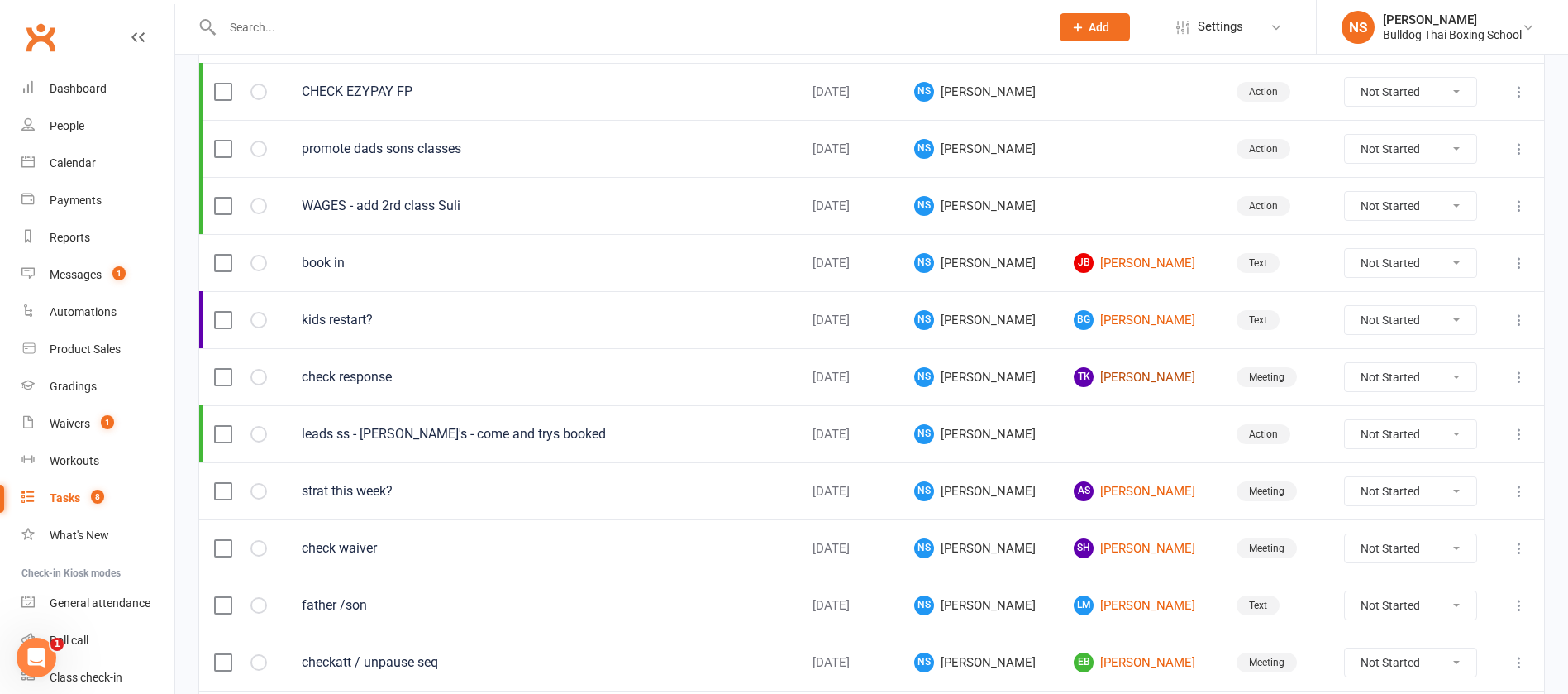
click at [1117, 379] on link "TK [PERSON_NAME]" at bounding box center [1140, 377] width 134 height 20
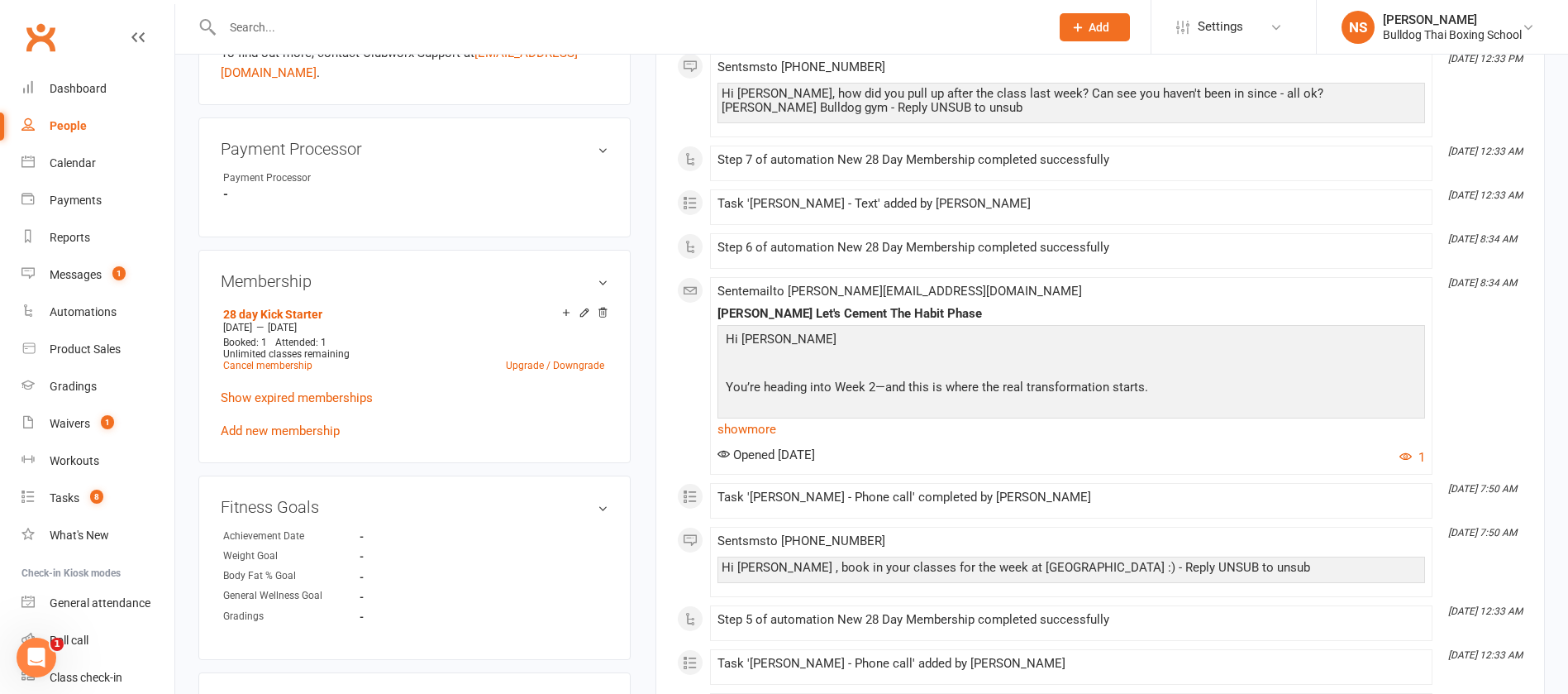
scroll to position [621, 0]
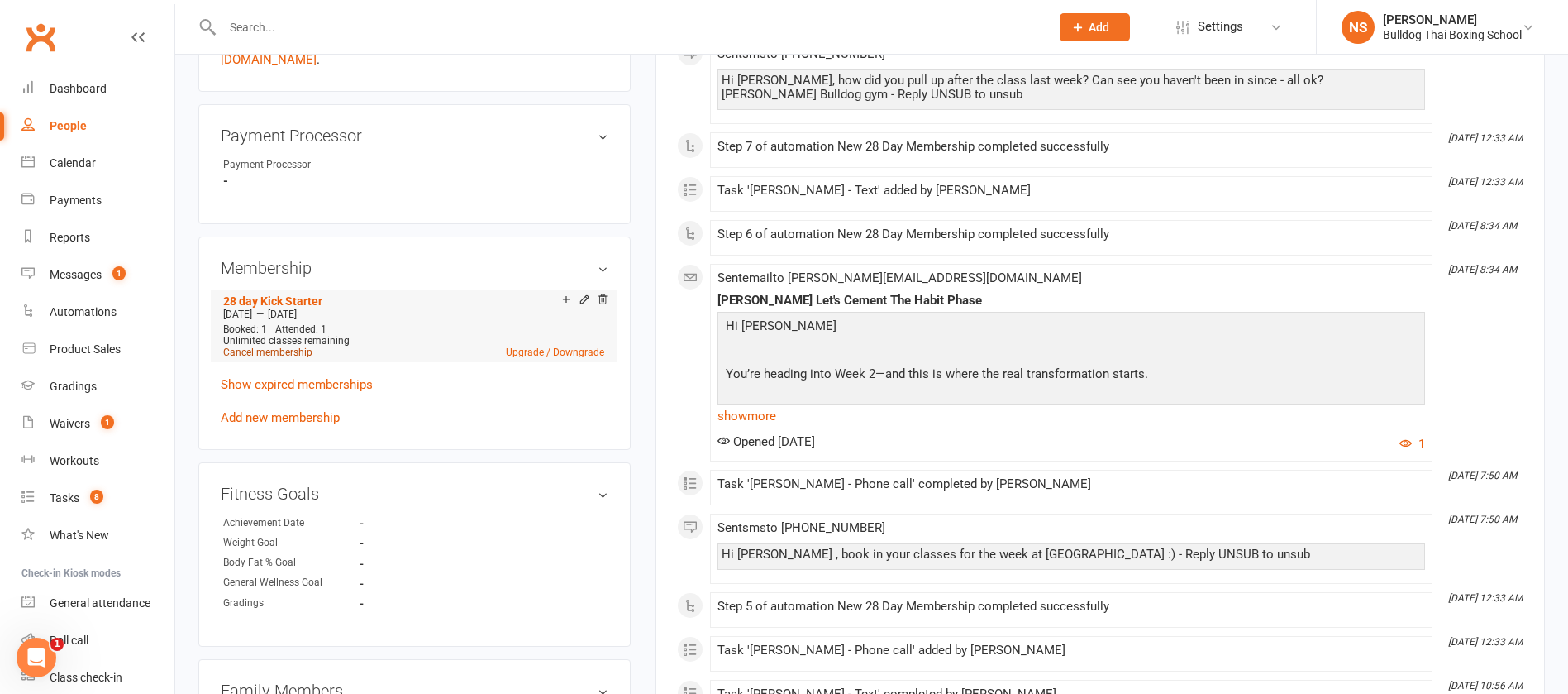
click at [291, 354] on link "Cancel membership" at bounding box center [268, 352] width 89 height 11
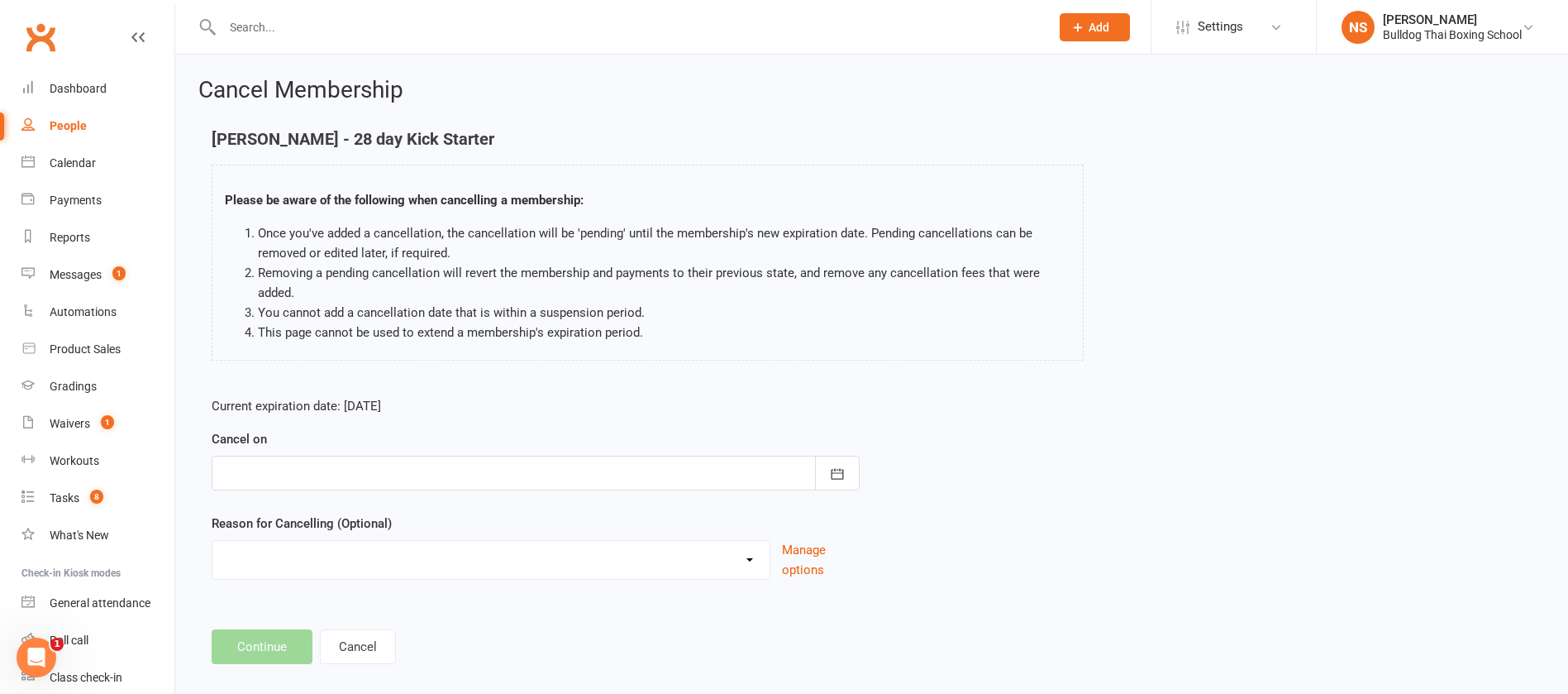
click at [417, 478] on div at bounding box center [536, 473] width 648 height 35
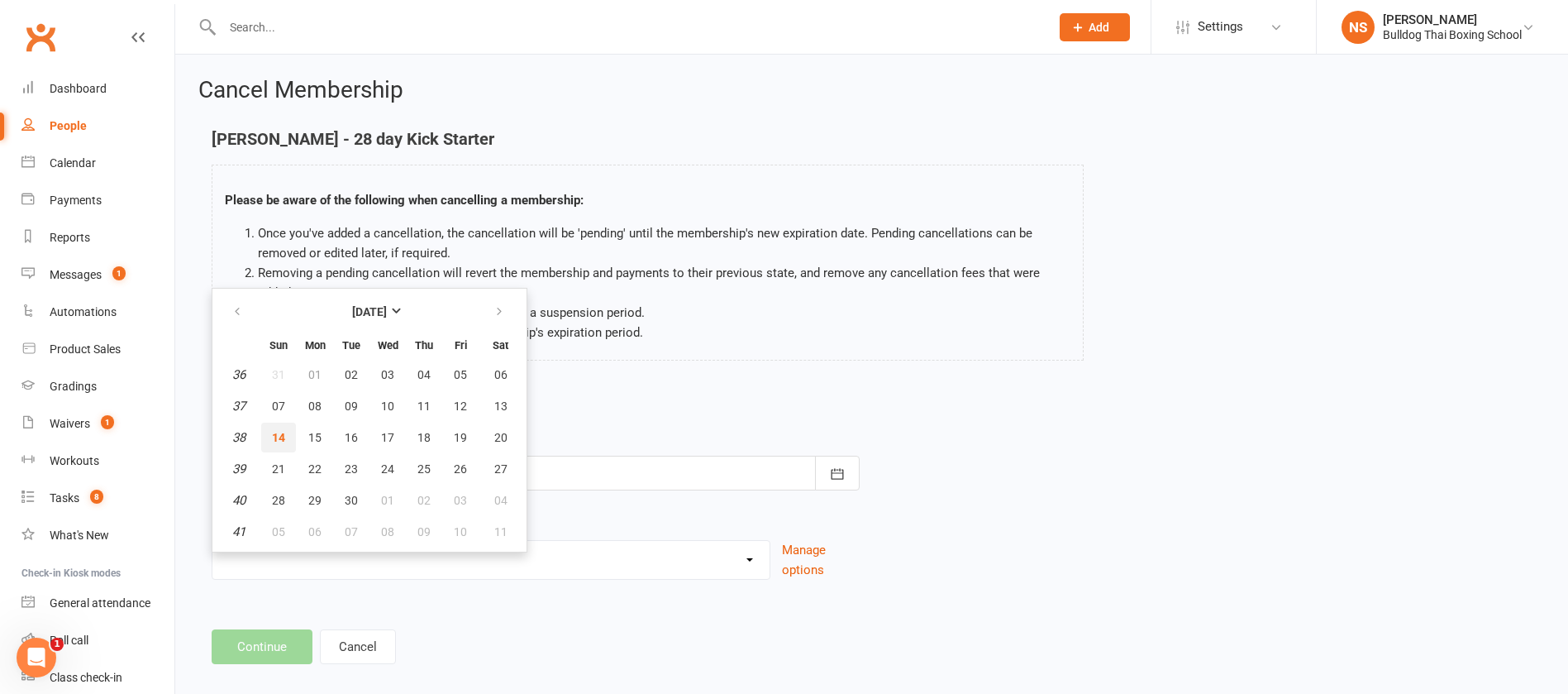
click at [281, 439] on span "14" at bounding box center [278, 437] width 13 height 13
type input "[DATE]"
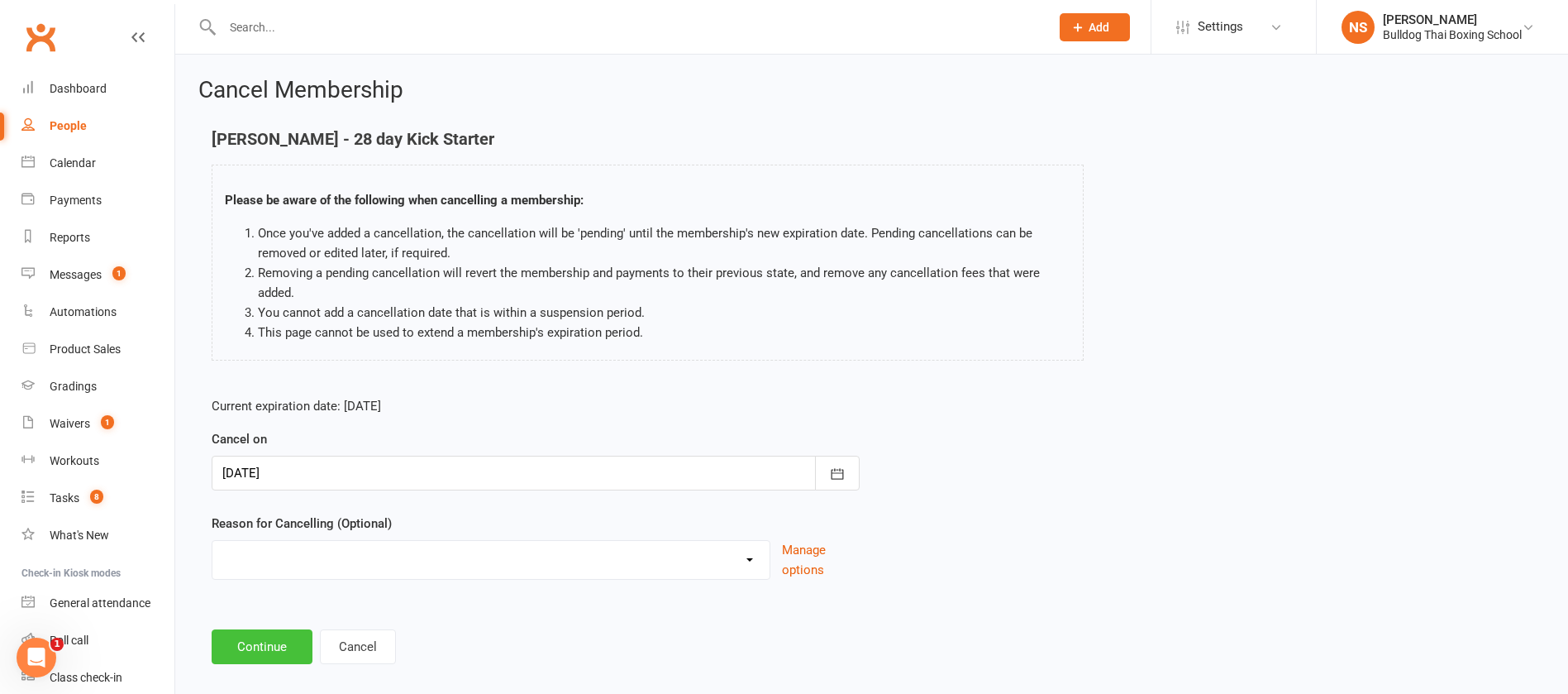
click at [242, 636] on button "Continue" at bounding box center [263, 647] width 101 height 35
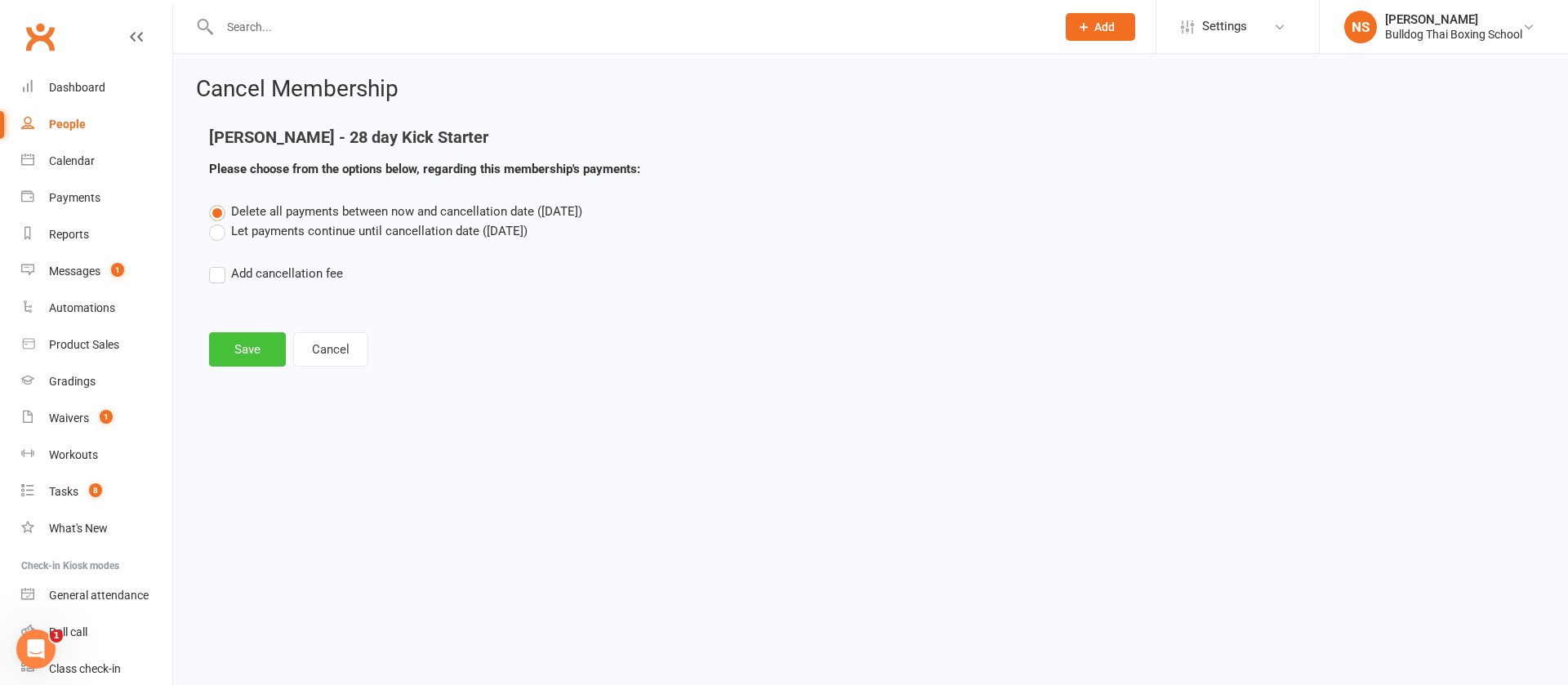
click at [259, 351] on button "Save" at bounding box center [247, 350] width 77 height 34
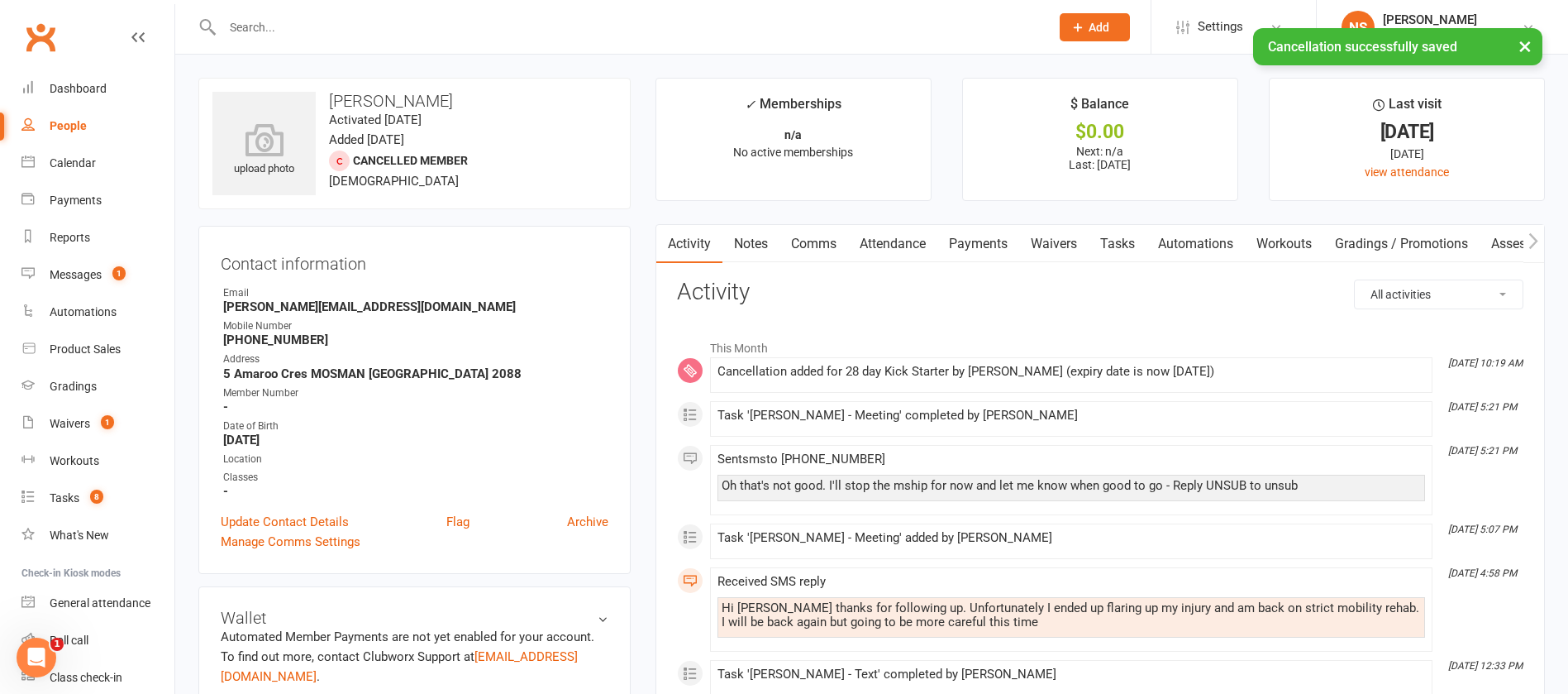
click at [1126, 246] on link "Tasks" at bounding box center [1118, 244] width 58 height 38
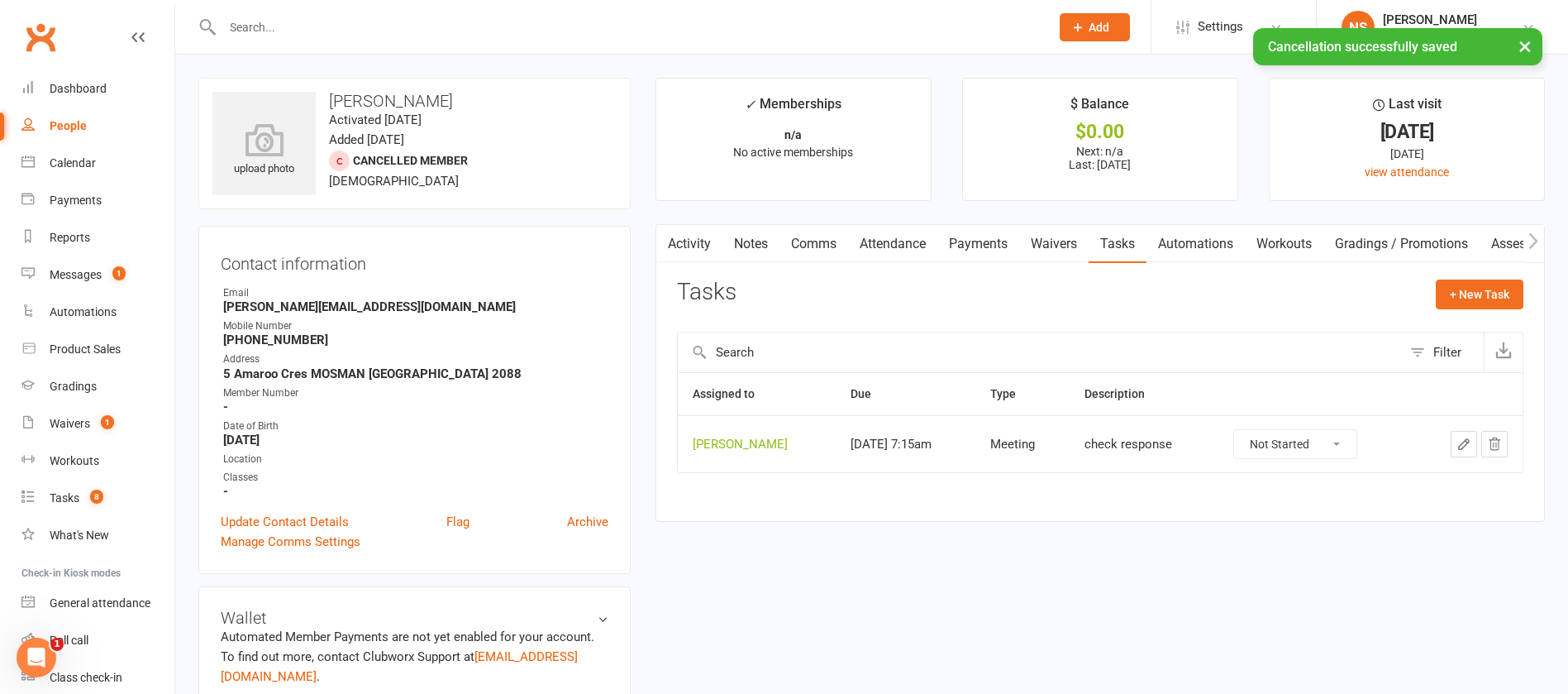
click at [1463, 436] on icon "button" at bounding box center [1463, 443] width 15 height 15
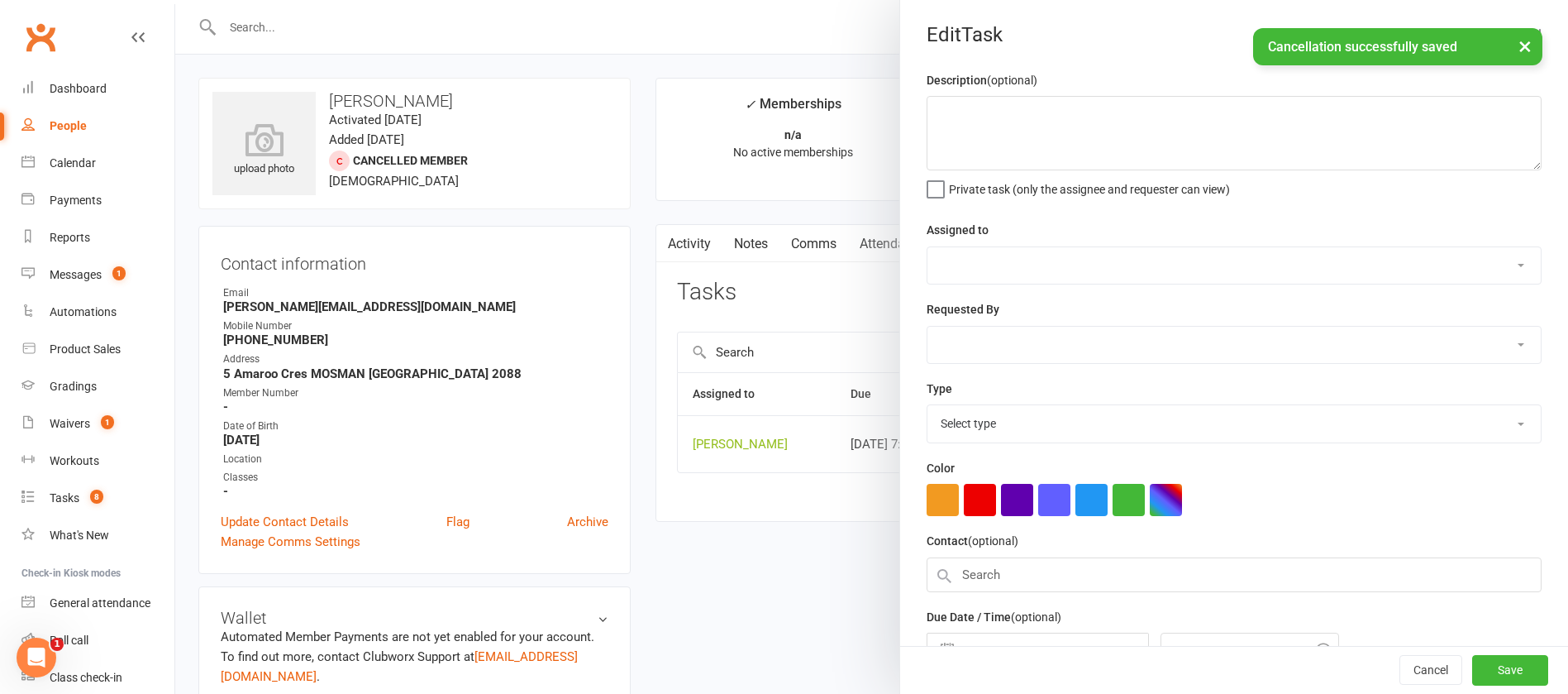
type textarea "check response"
select select "12940"
type input "[DATE]"
type input "7:15am"
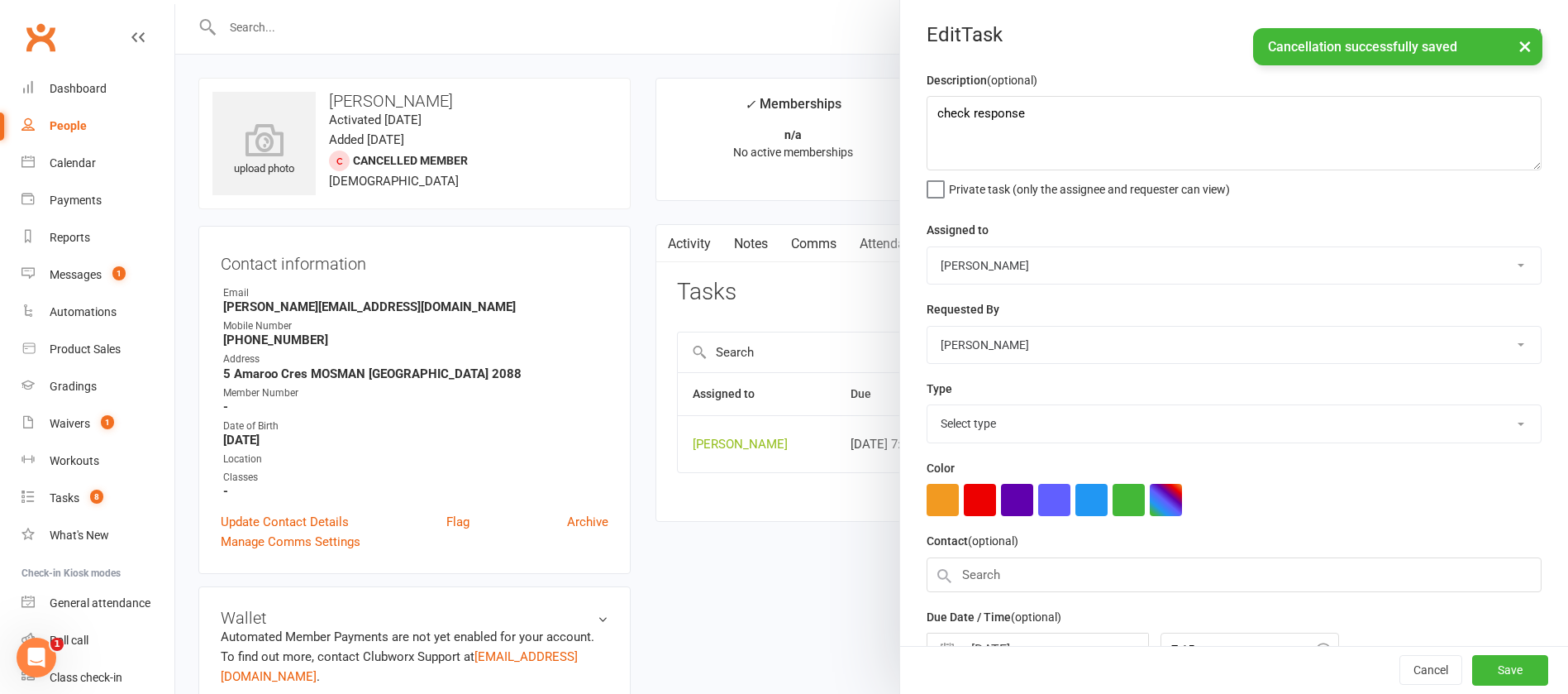
select select "12049"
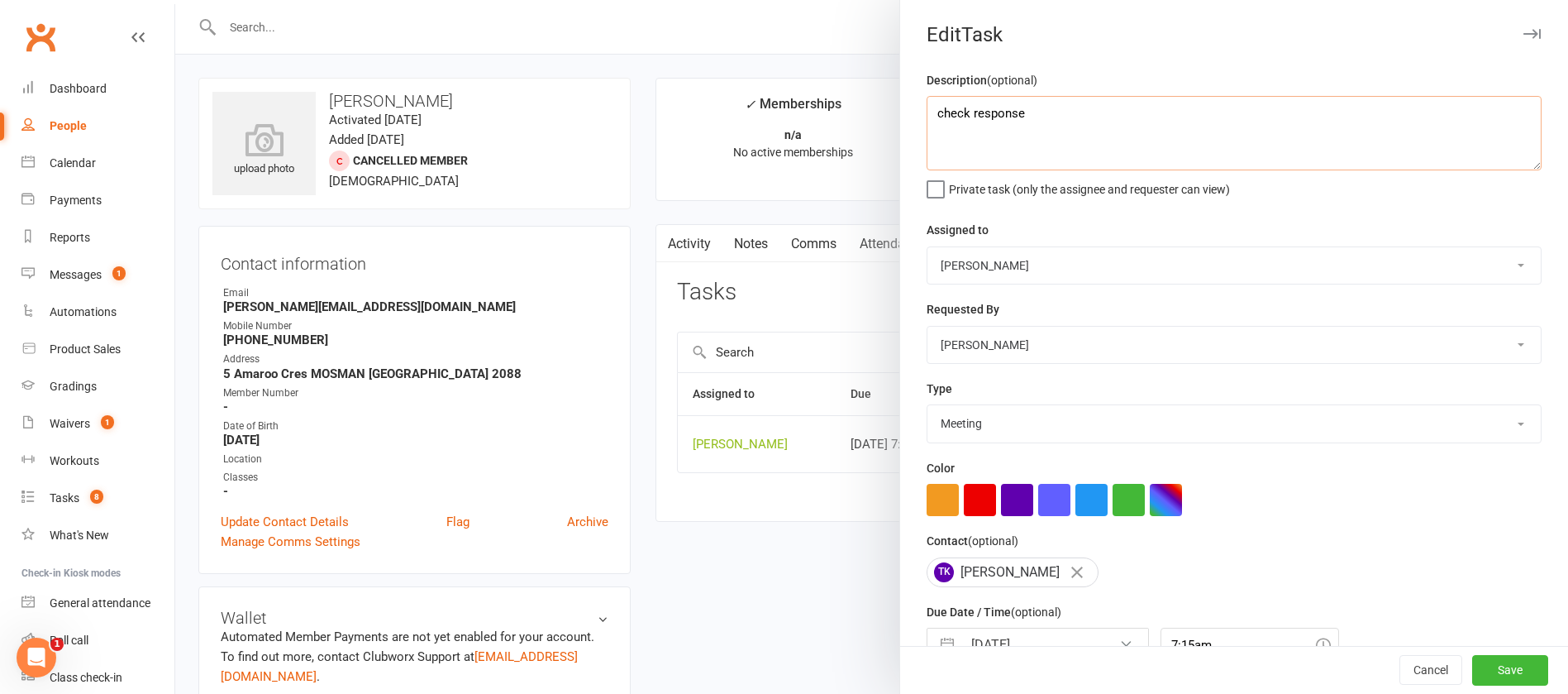
drag, startPoint x: 1013, startPoint y: 118, endPoint x: 964, endPoint y: 117, distance: 49.0
click at [964, 117] on textarea "check response" at bounding box center [1234, 133] width 615 height 74
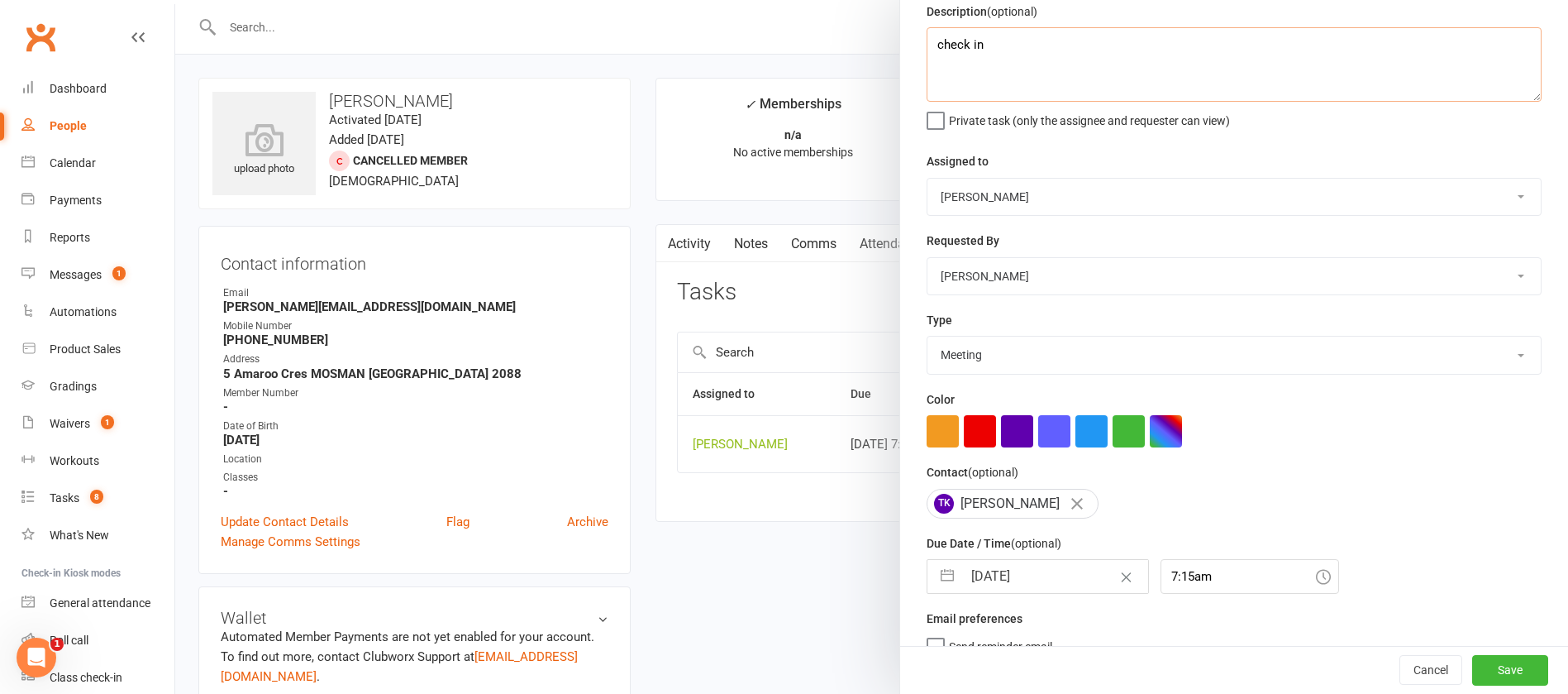
scroll to position [99, 0]
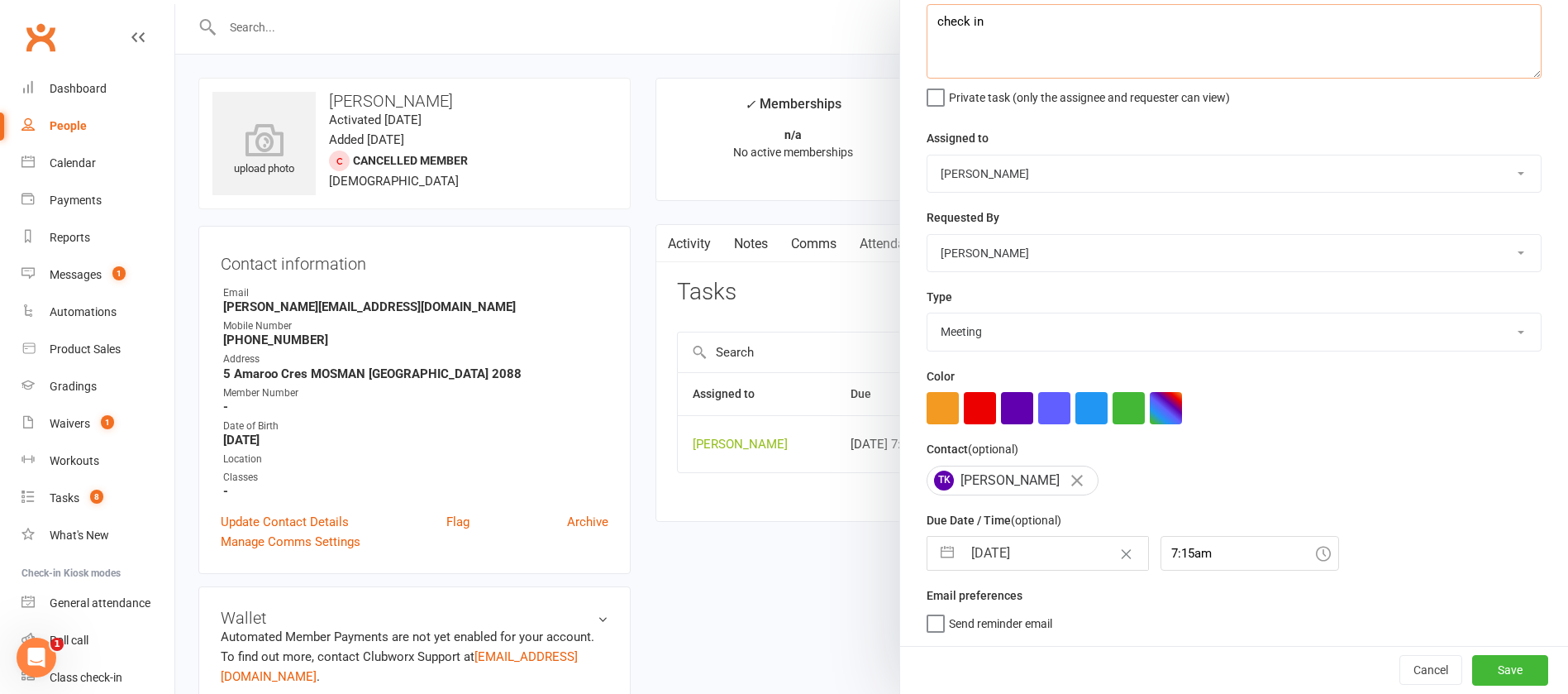
type textarea "check in"
click at [1039, 532] on div "Due Date / Time (optional) [DATE] Navigate forward to interact with the calenda…" at bounding box center [1234, 540] width 615 height 60
click at [1053, 546] on input "[DATE]" at bounding box center [1055, 553] width 186 height 33
select select "7"
select select "2025"
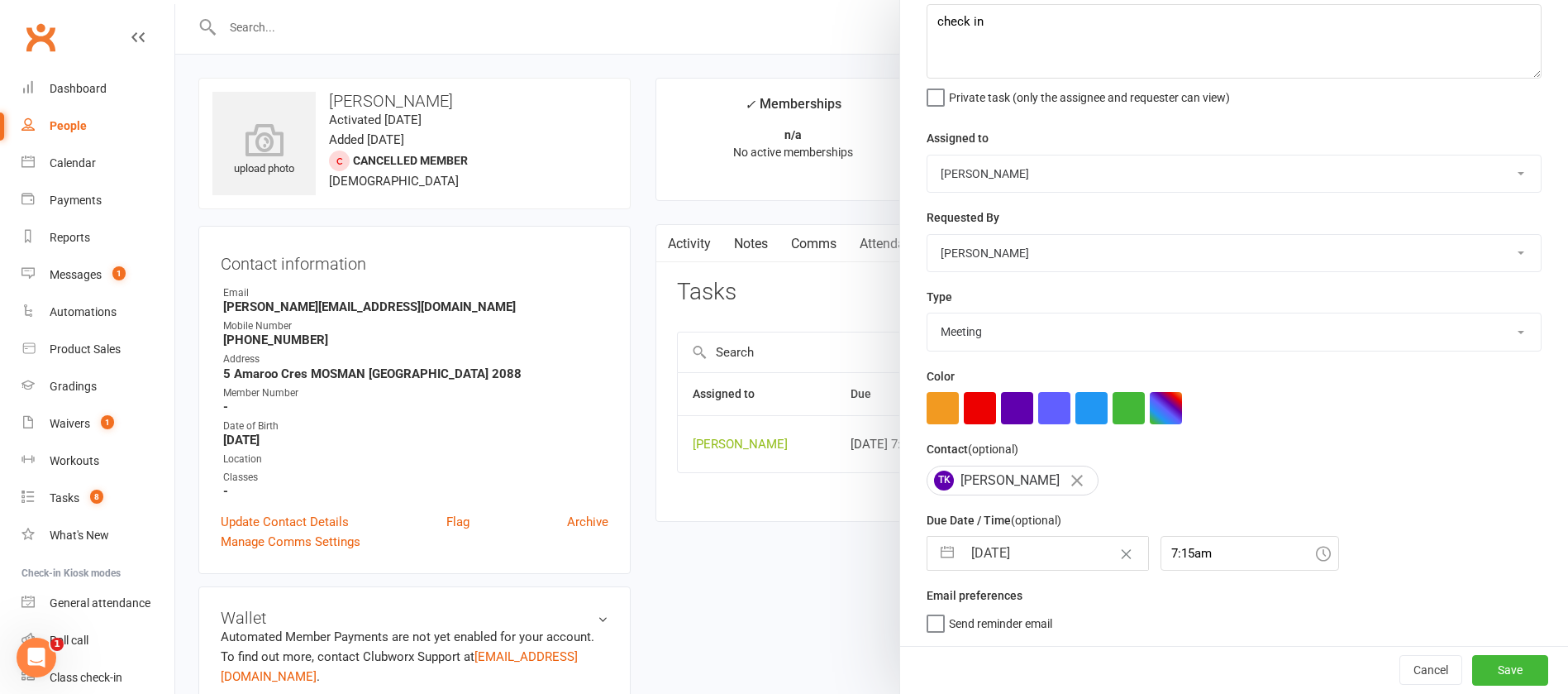
select select "8"
select select "2025"
select select "9"
select select "2025"
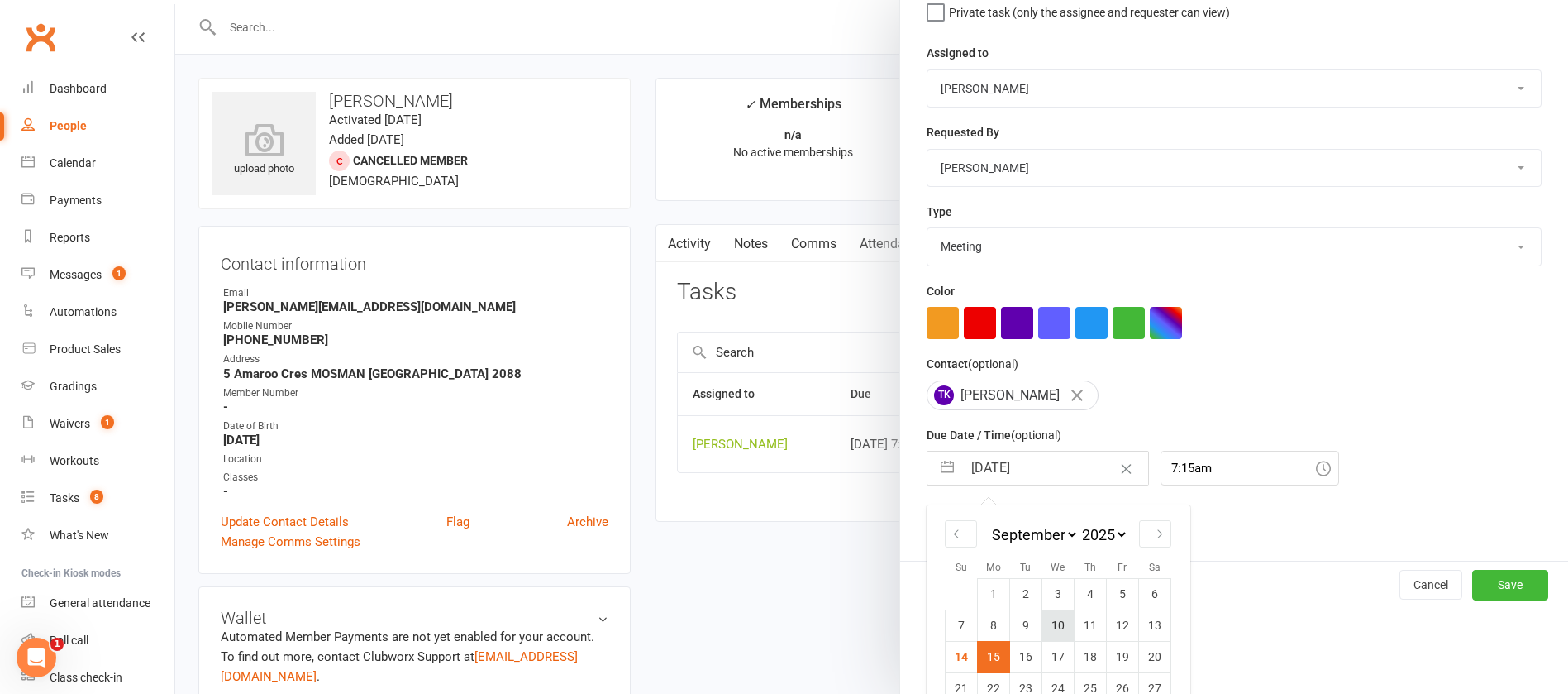
scroll to position [244, 0]
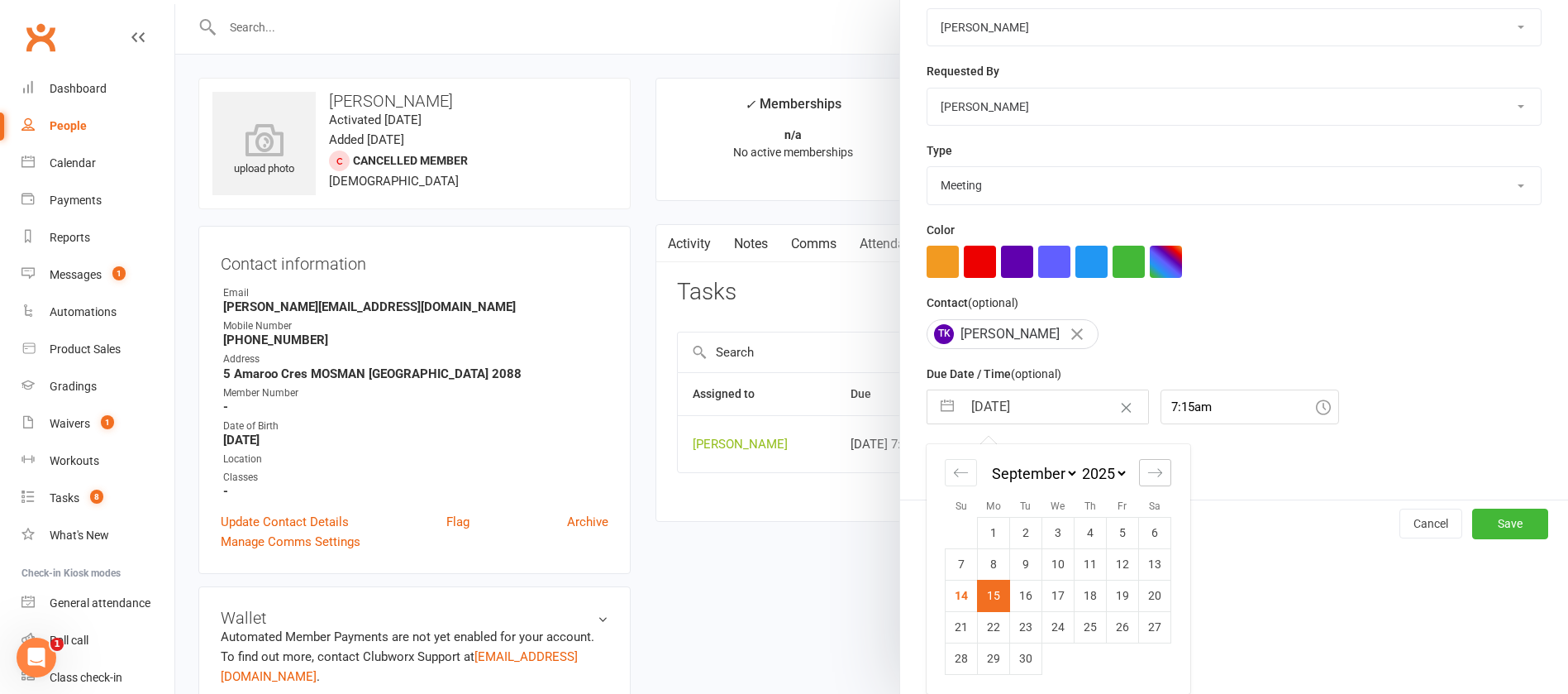
click at [1147, 470] on icon "Move forward to switch to the next month." at bounding box center [1155, 472] width 16 height 16
select select "10"
select select "2025"
click at [989, 586] on td "13" at bounding box center [994, 595] width 32 height 31
type input "[DATE]"
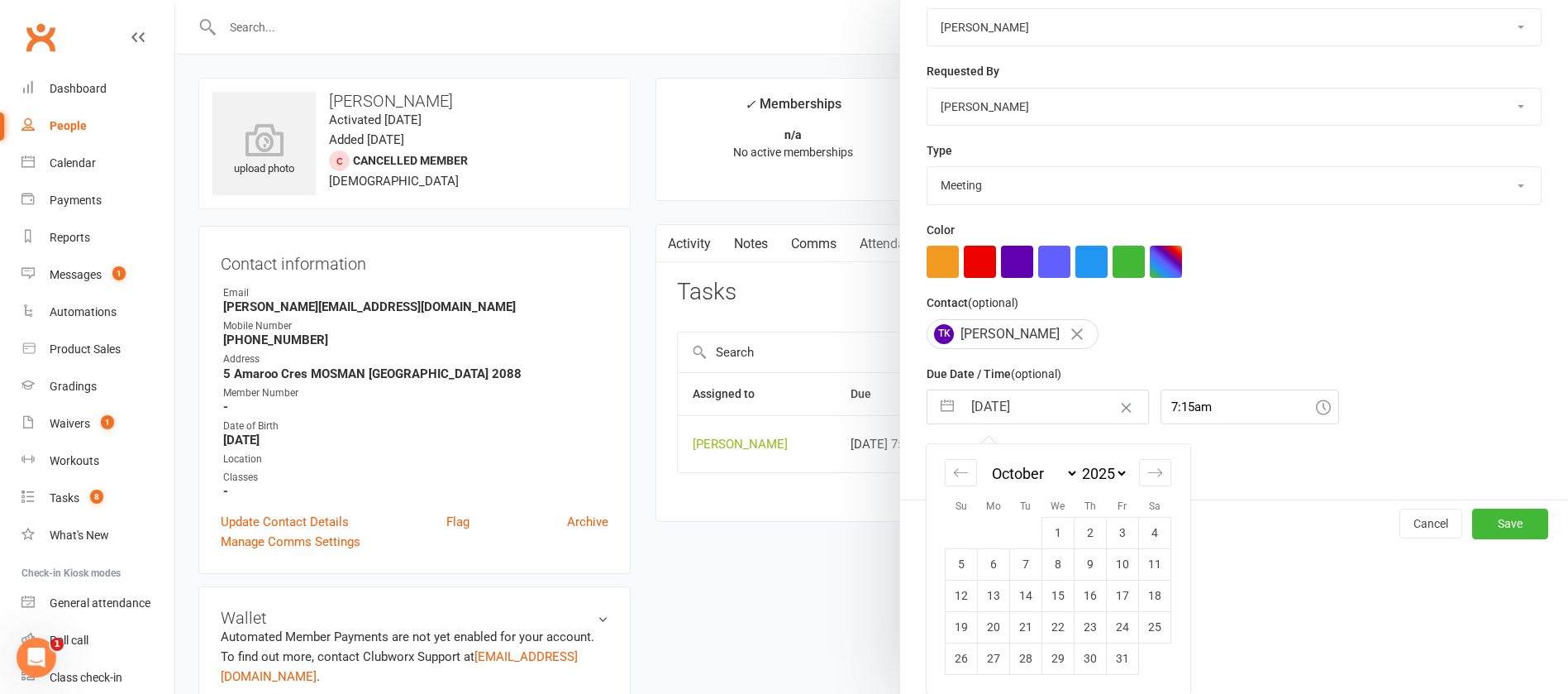
scroll to position [99, 0]
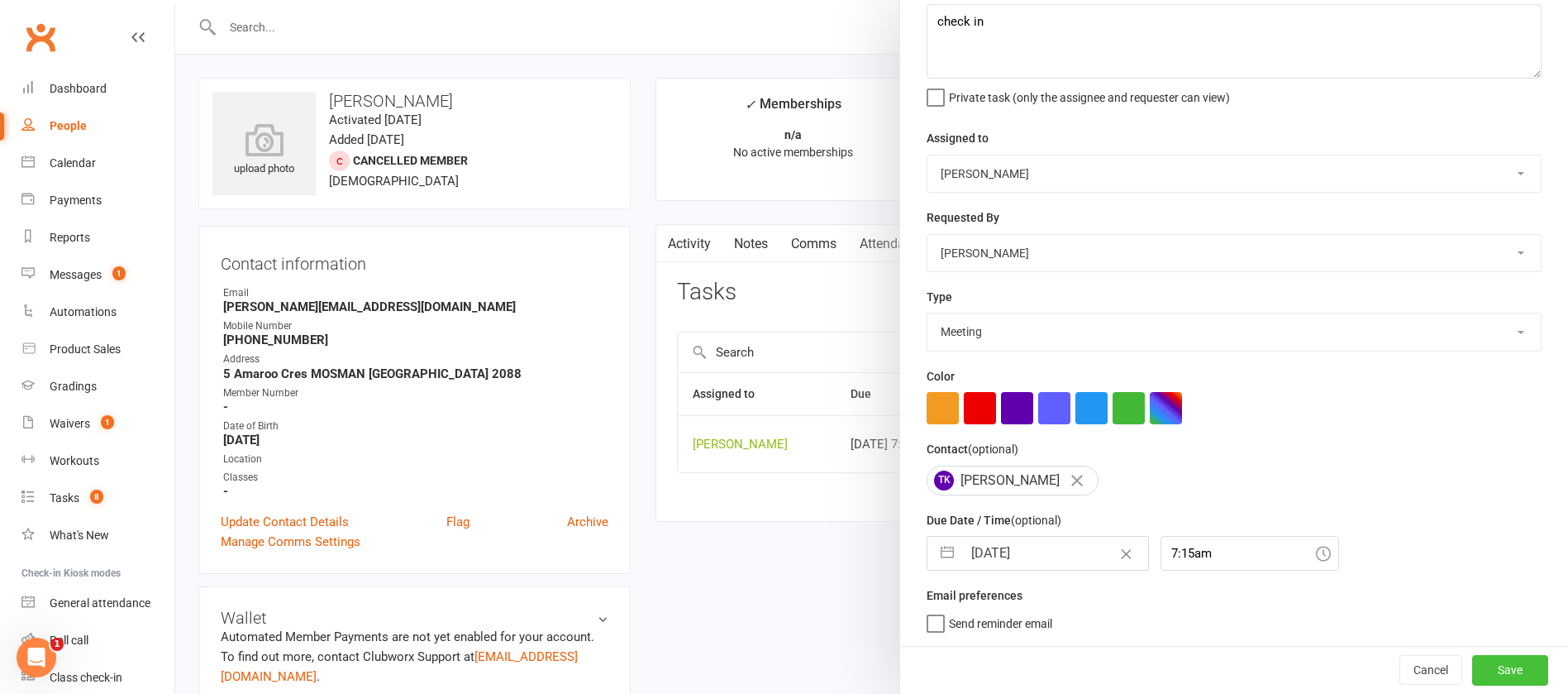
click at [1472, 671] on button "Save" at bounding box center [1510, 670] width 76 height 30
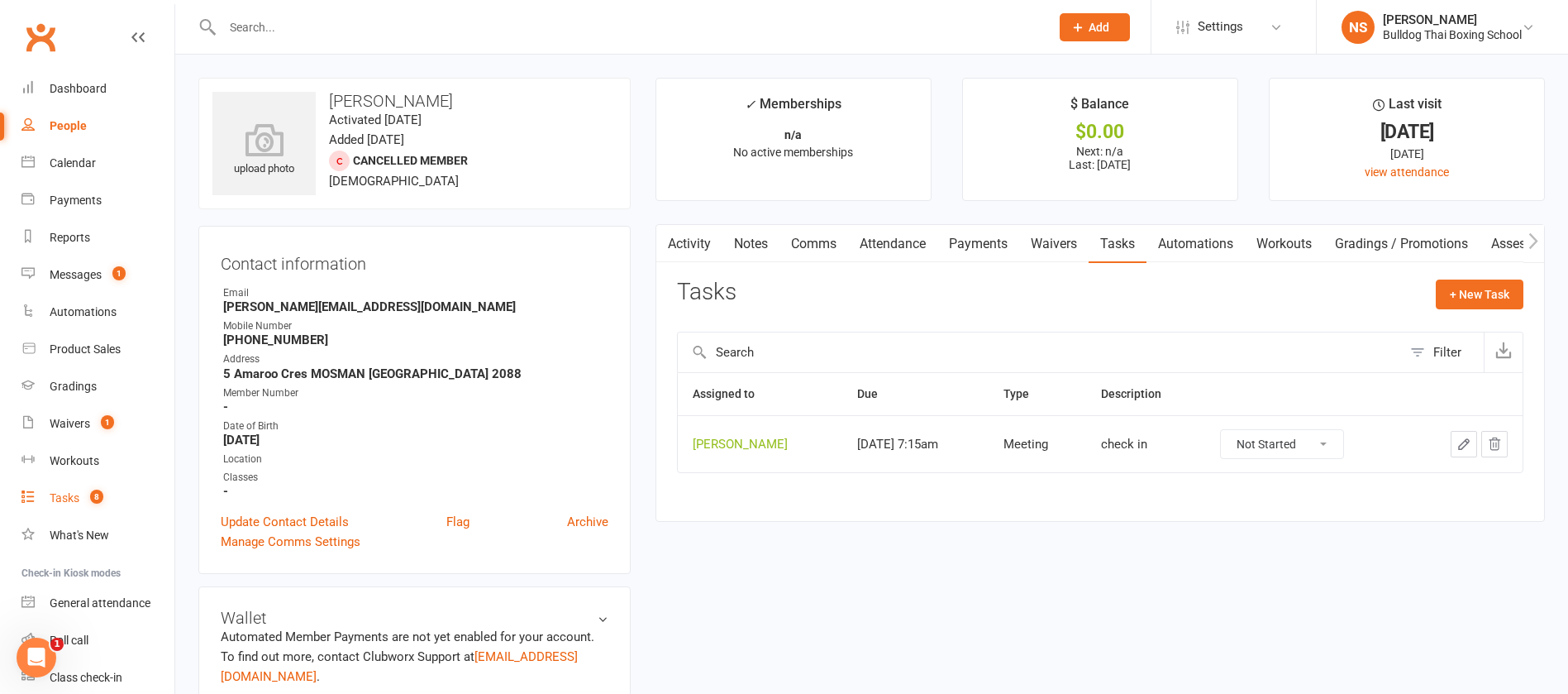
click at [77, 499] on div "Tasks" at bounding box center [65, 498] width 30 height 13
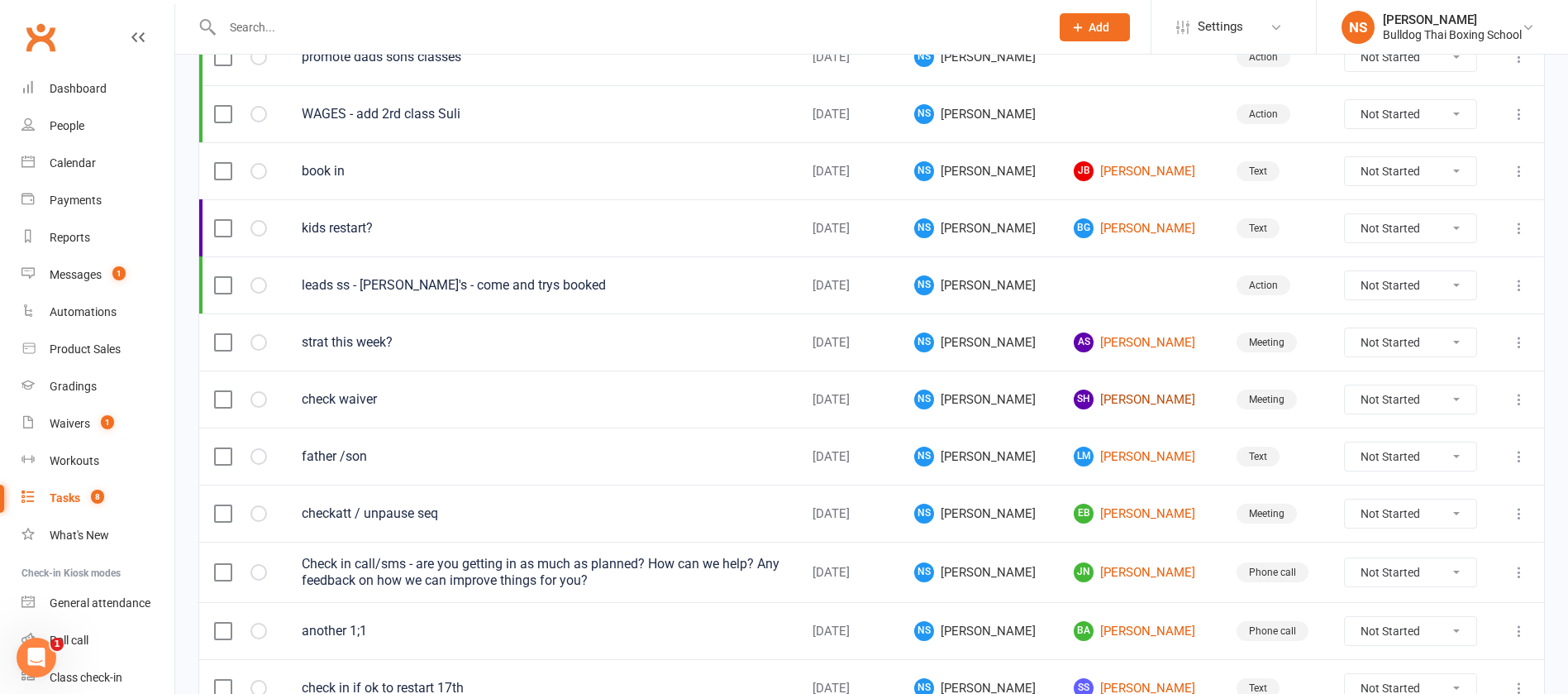
scroll to position [372, 0]
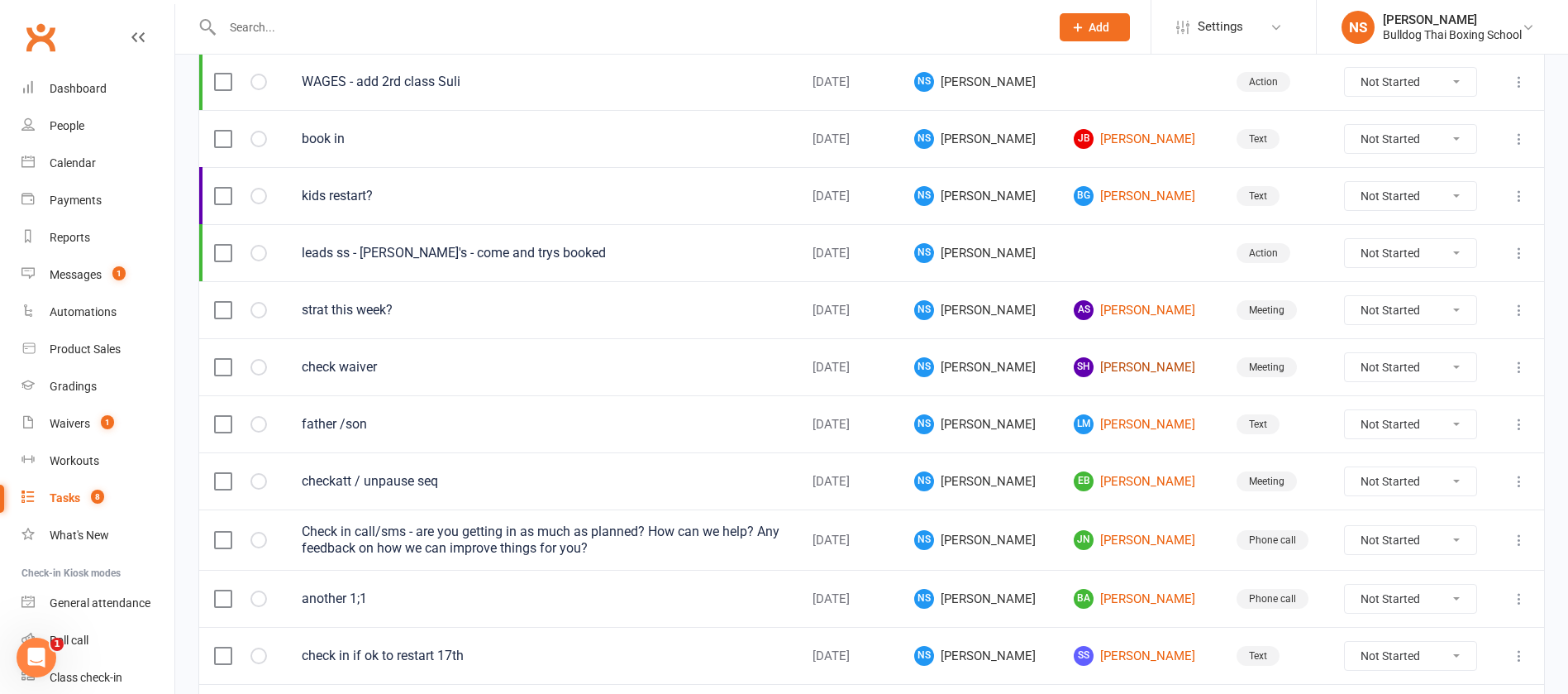
click at [1106, 369] on link "SH [PERSON_NAME]" at bounding box center [1140, 367] width 134 height 20
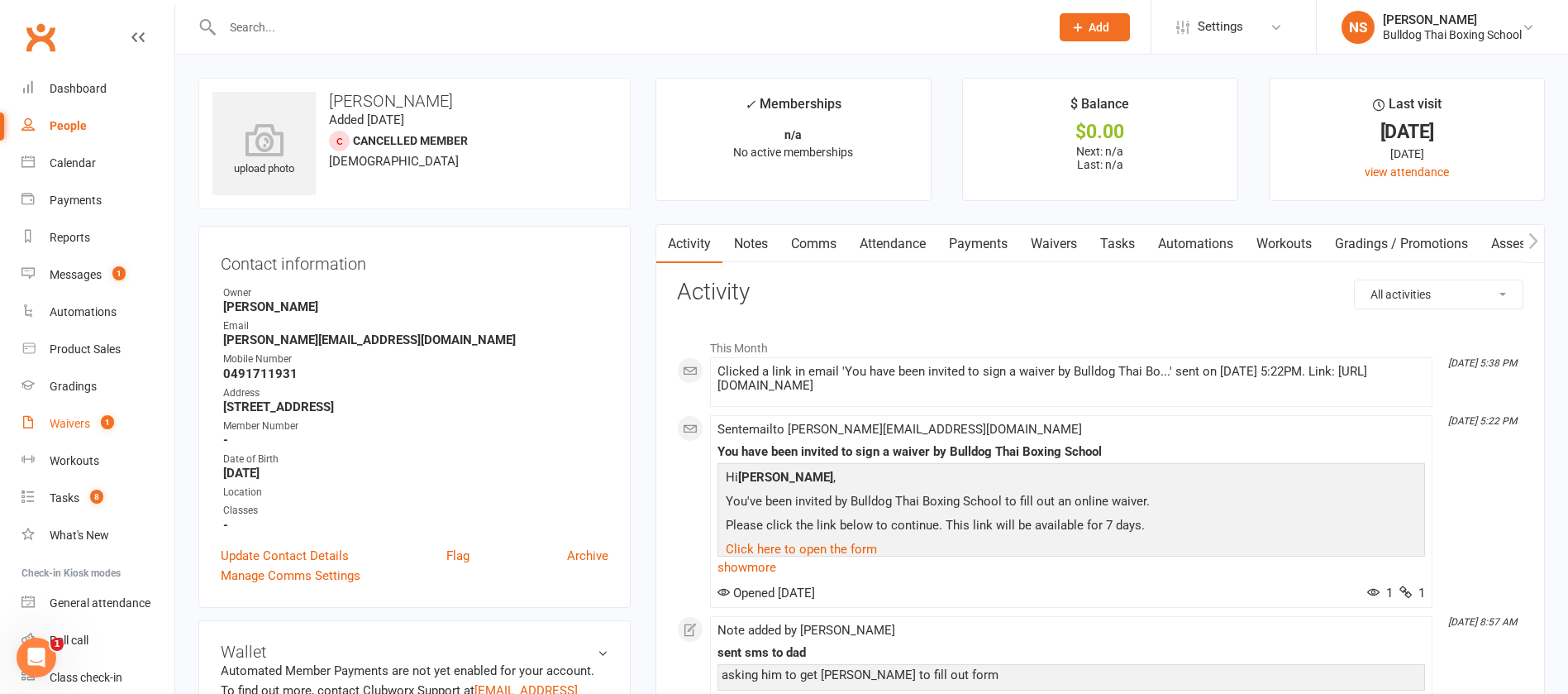
click at [82, 436] on link "Waivers 1" at bounding box center [98, 423] width 153 height 38
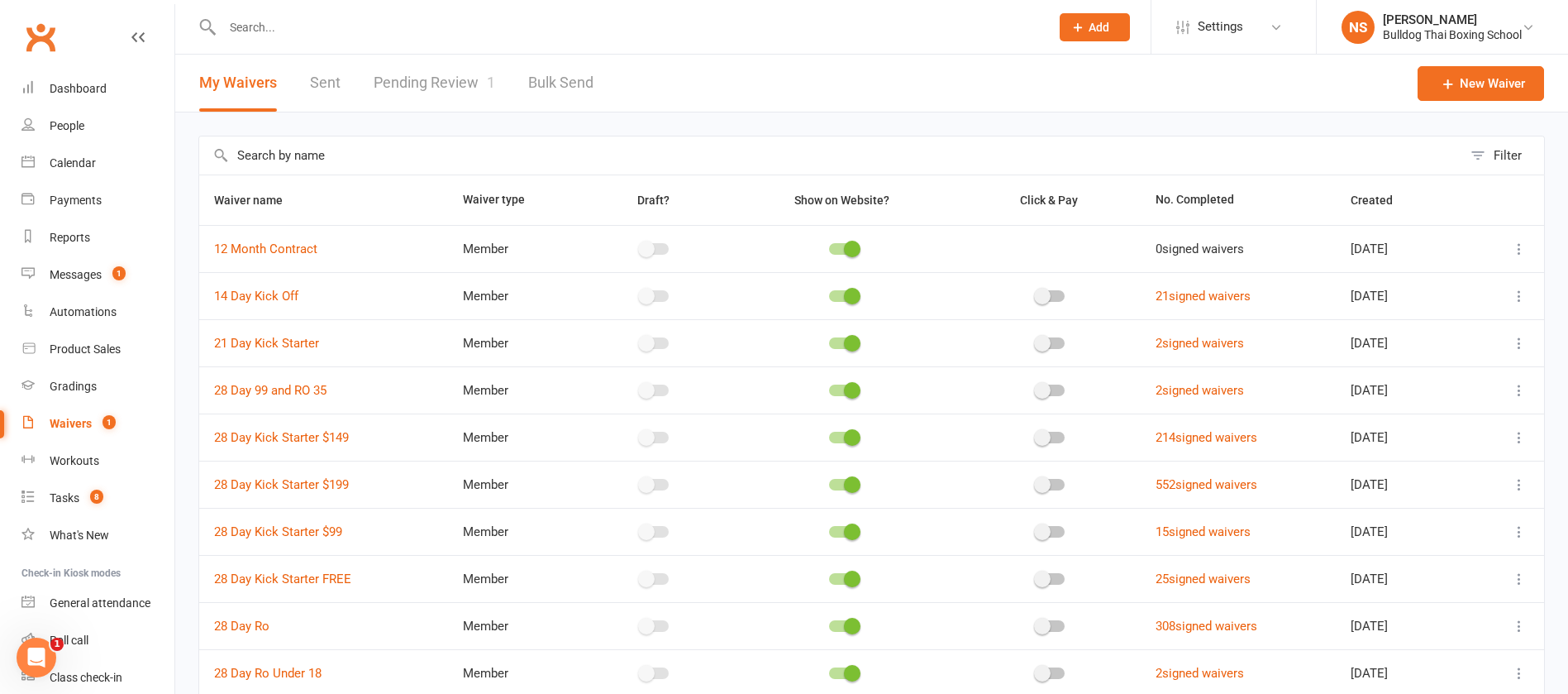
click at [466, 82] on link "Pending Review 1" at bounding box center [434, 83] width 121 height 57
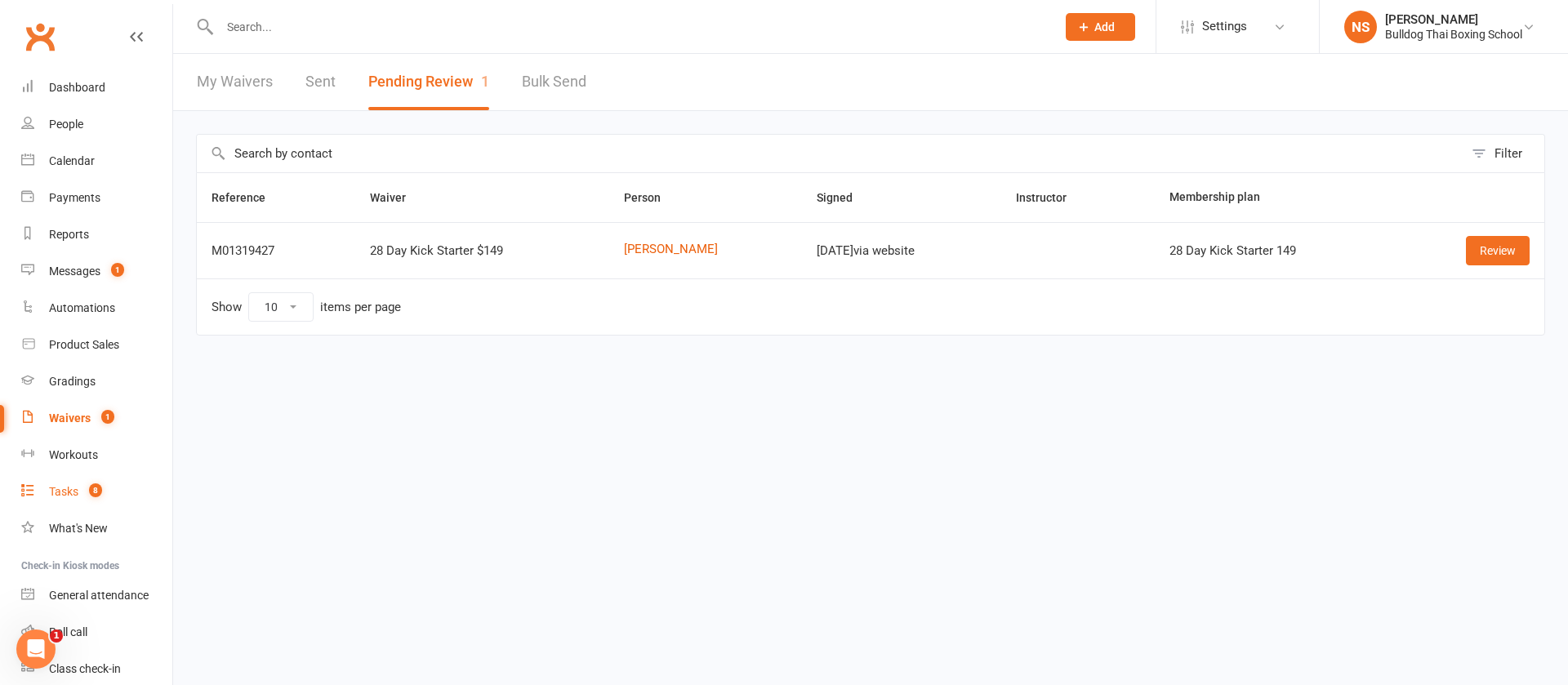
click at [72, 488] on div "Tasks" at bounding box center [64, 491] width 29 height 13
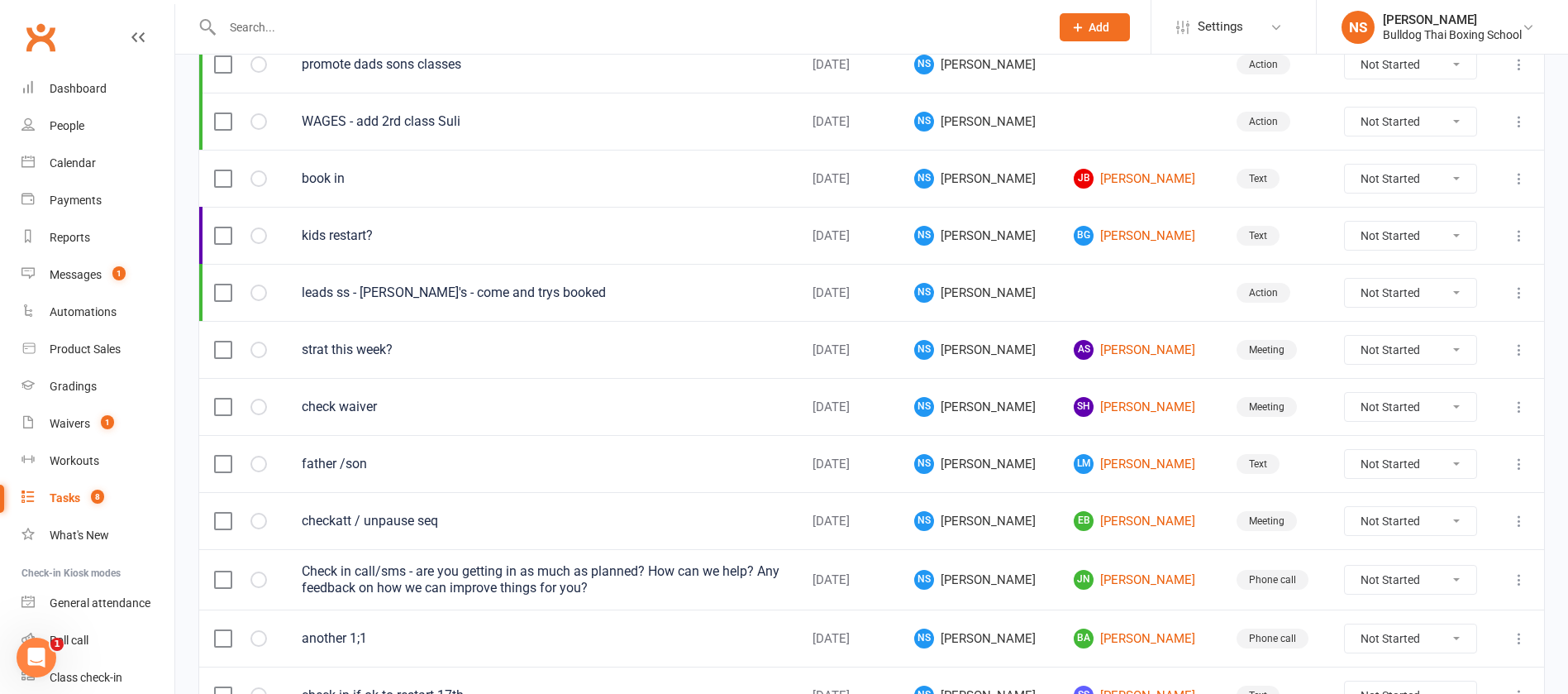
scroll to position [372, 0]
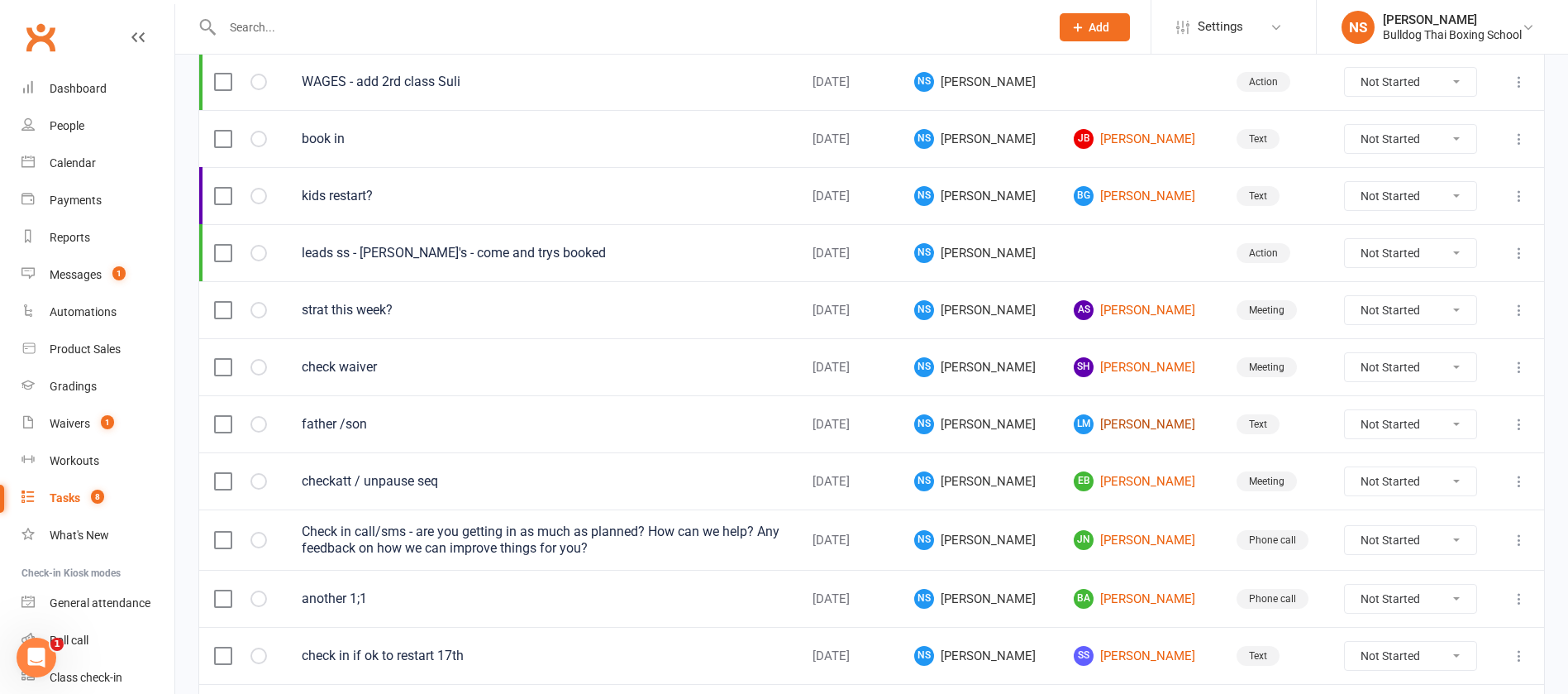
click at [1103, 421] on link "LM [PERSON_NAME]" at bounding box center [1140, 424] width 134 height 20
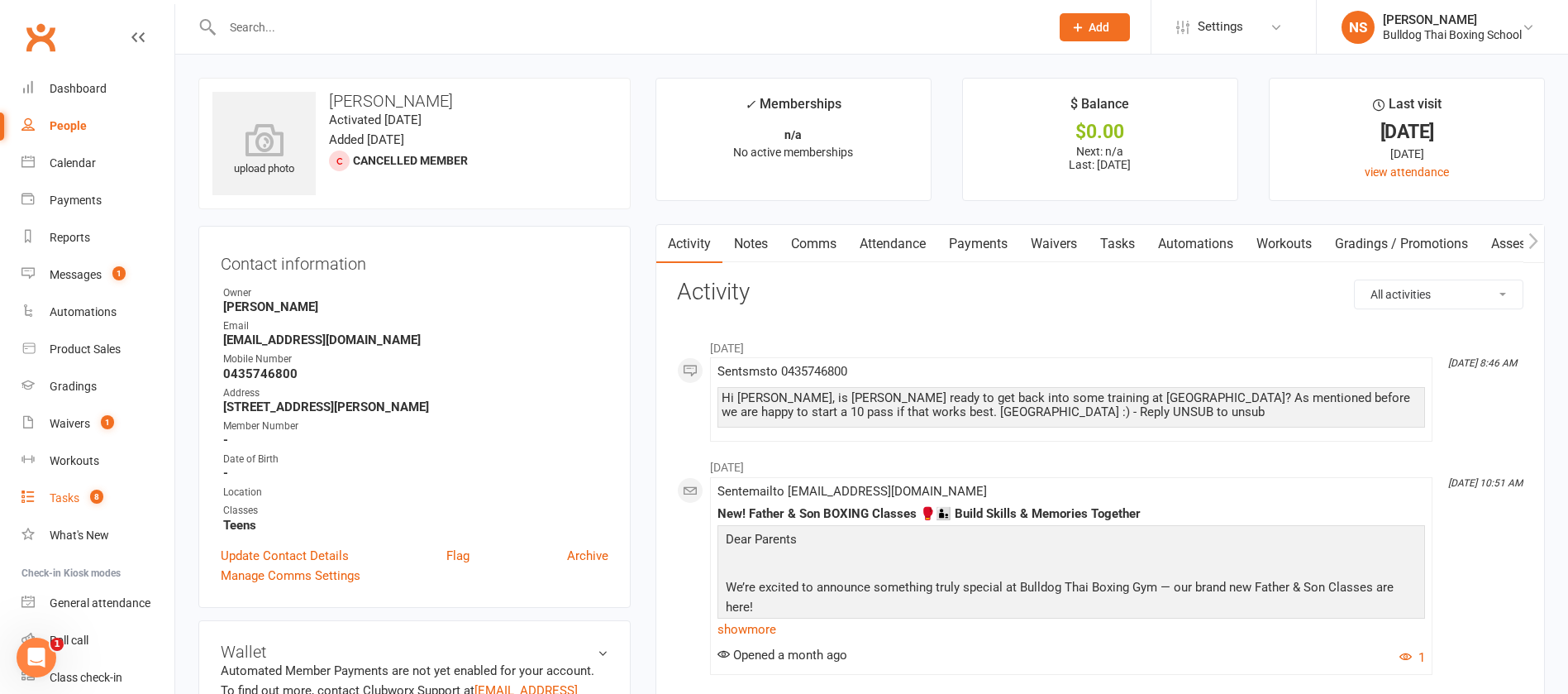
click at [56, 497] on div "Tasks" at bounding box center [65, 498] width 30 height 13
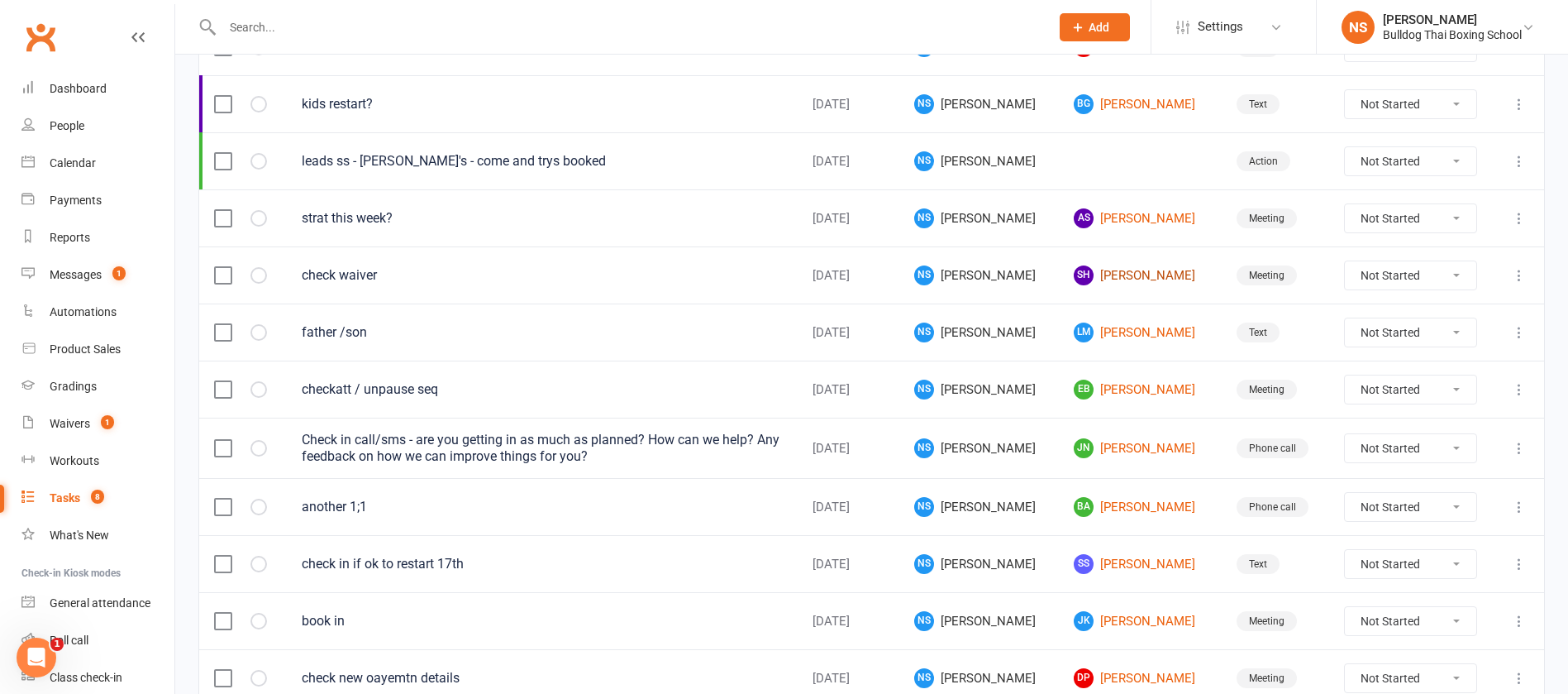
scroll to position [496, 0]
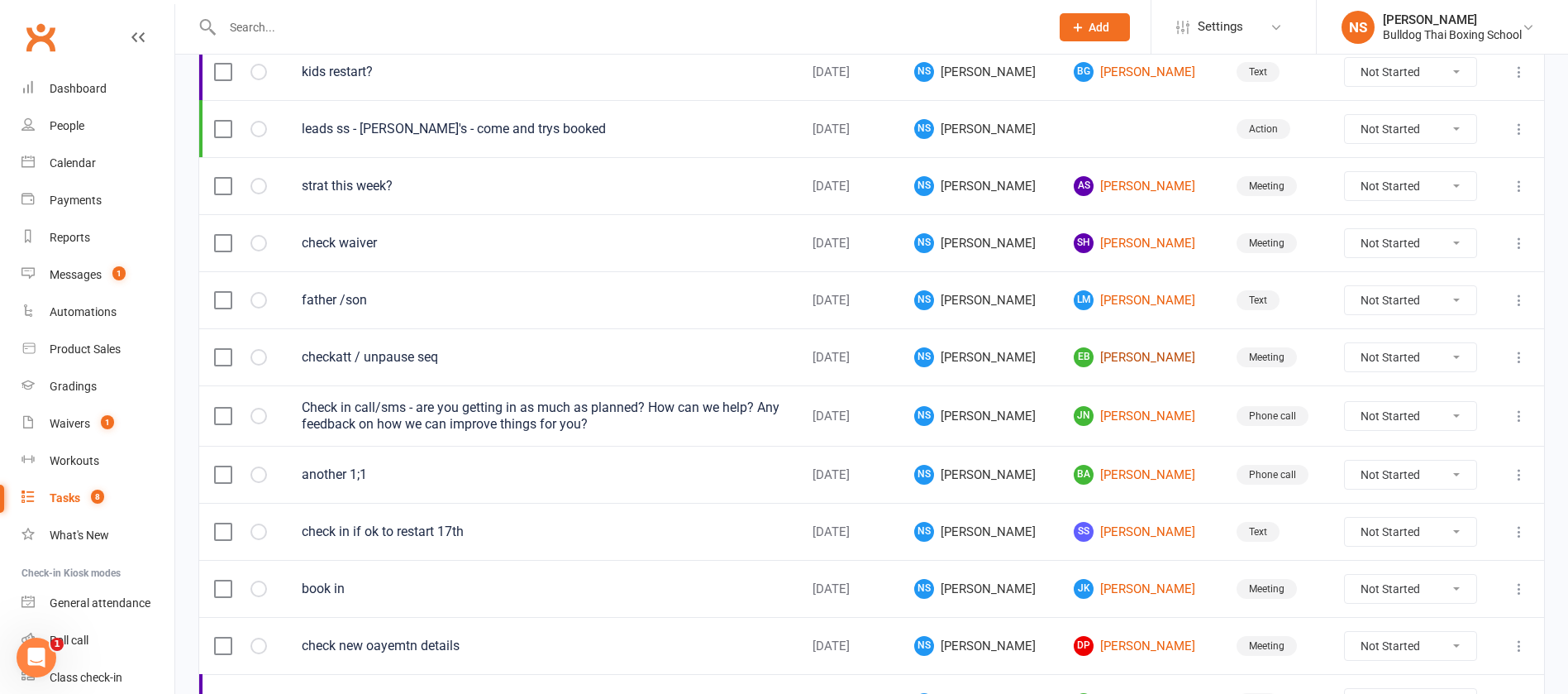
click at [1143, 355] on link "EB [PERSON_NAME]" at bounding box center [1140, 357] width 134 height 20
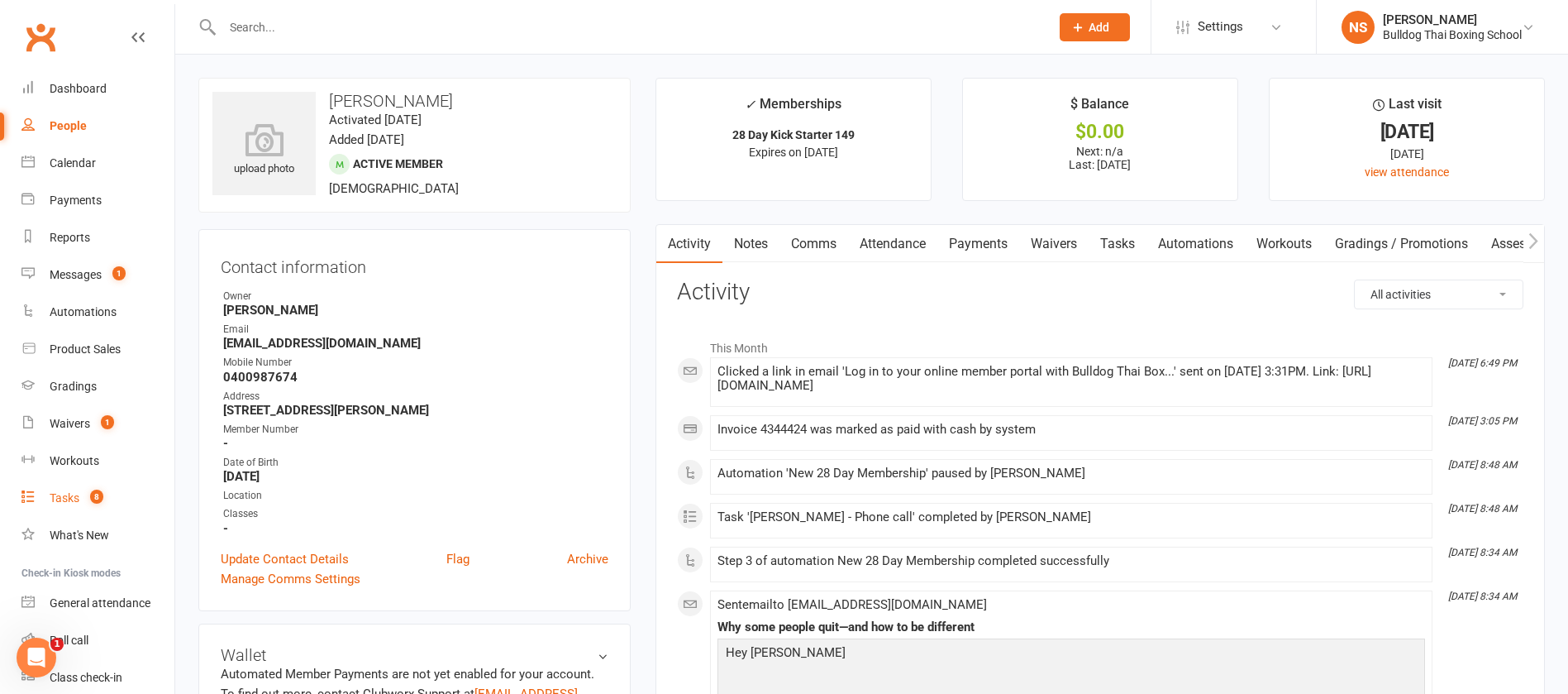
click at [56, 498] on div "Tasks" at bounding box center [65, 498] width 30 height 13
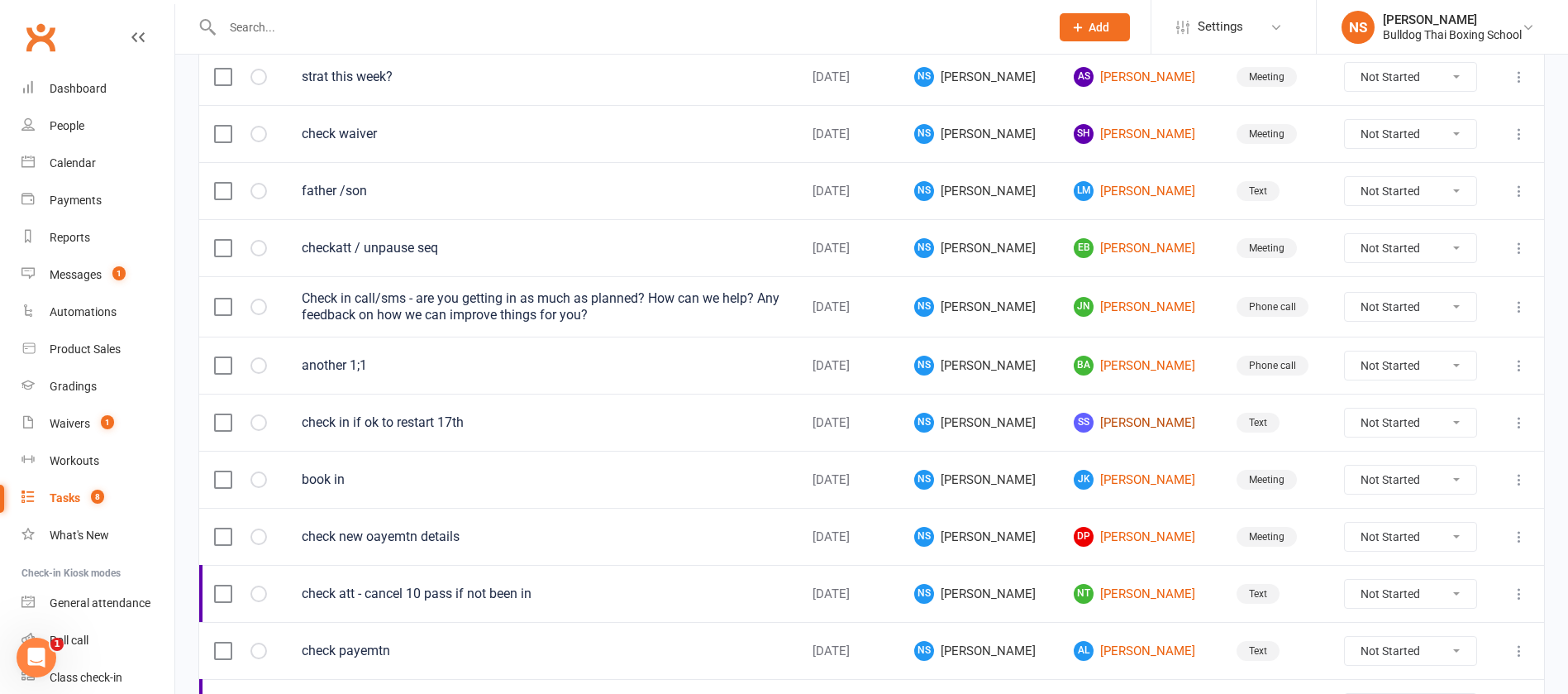
scroll to position [621, 0]
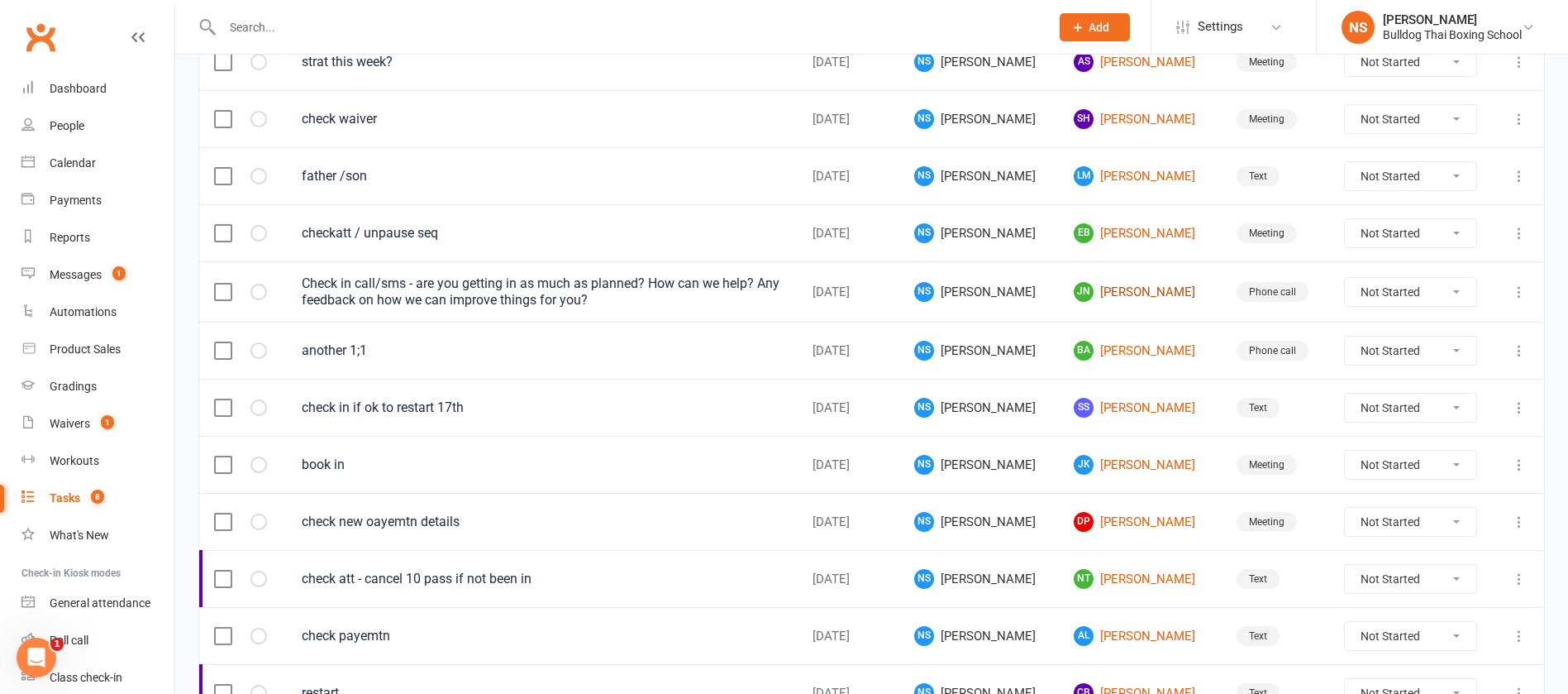
click at [1129, 290] on link "JN [PERSON_NAME]" at bounding box center [1140, 292] width 134 height 20
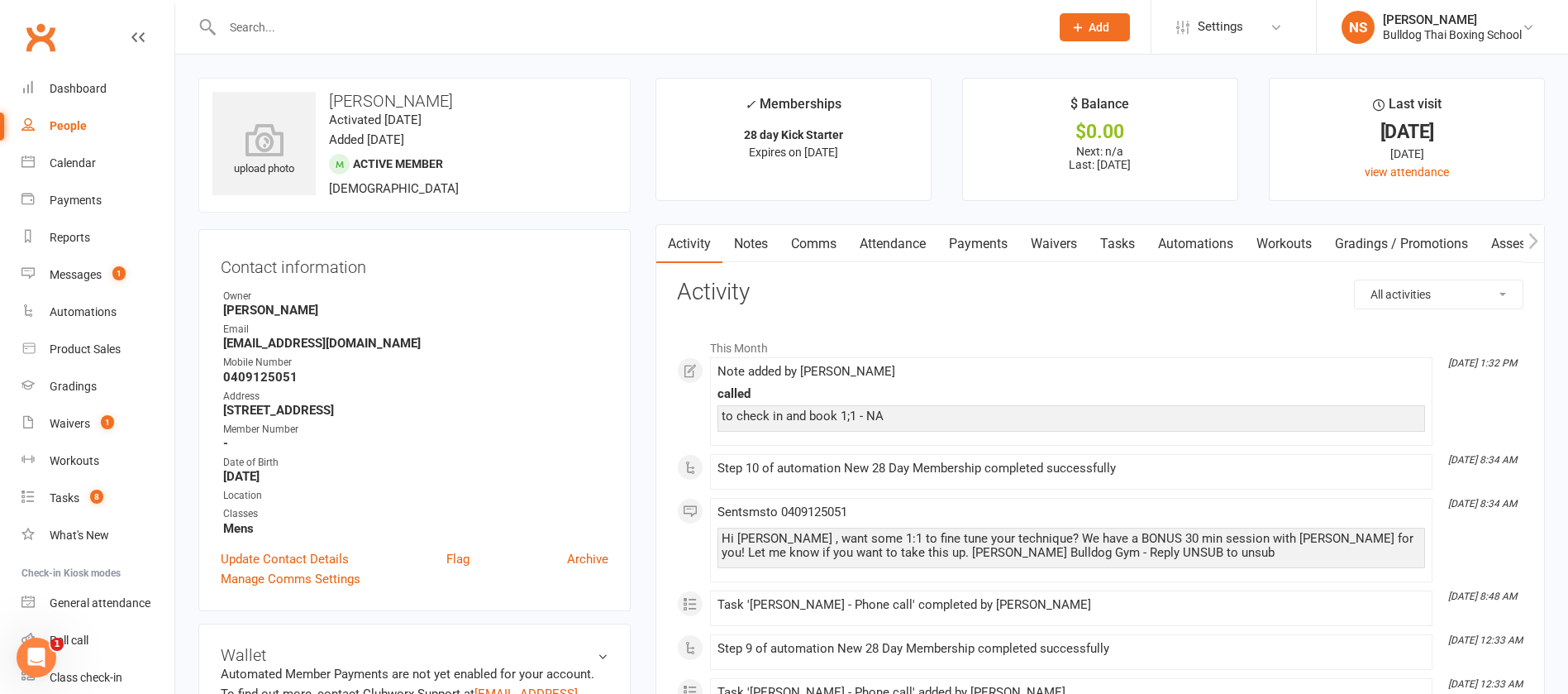
click at [747, 243] on link "Notes" at bounding box center [750, 244] width 57 height 38
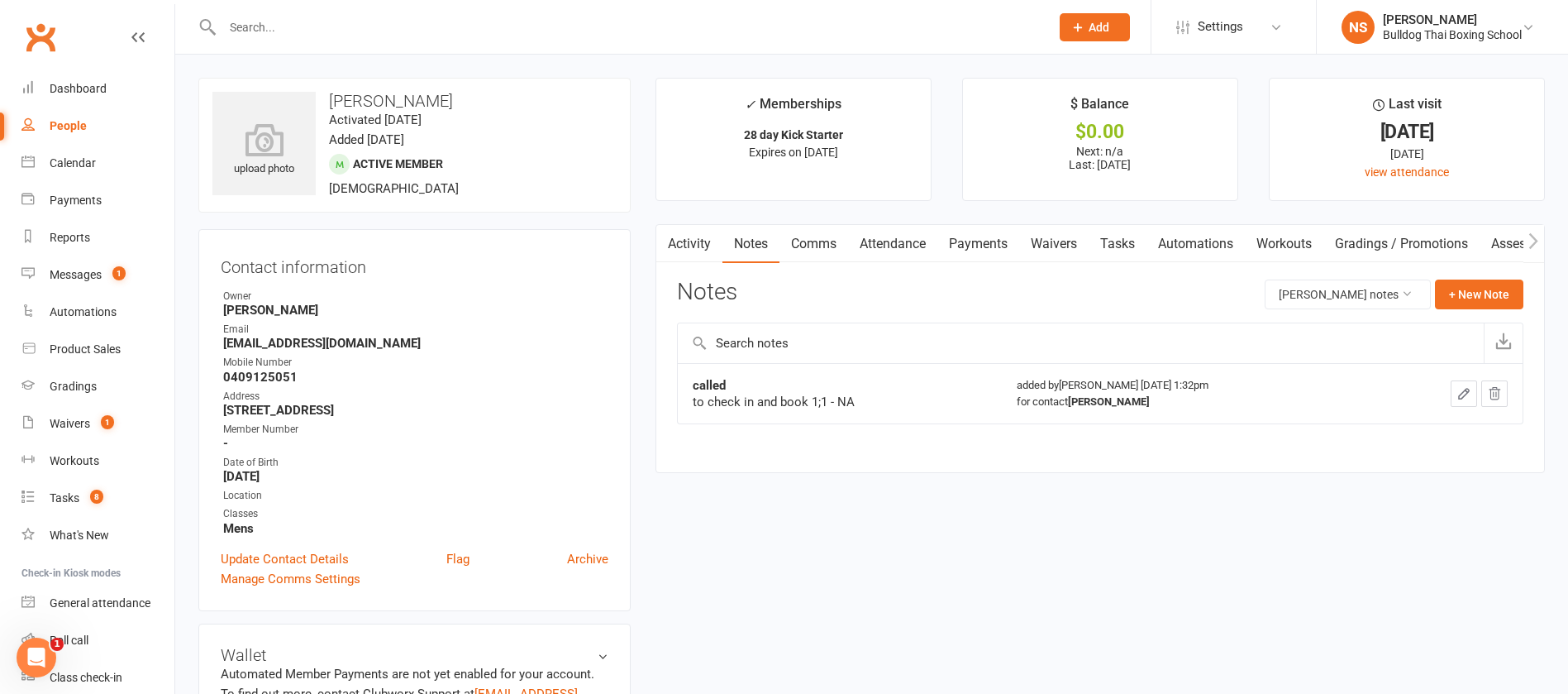
click at [1463, 392] on icon "button" at bounding box center [1463, 393] width 10 height 10
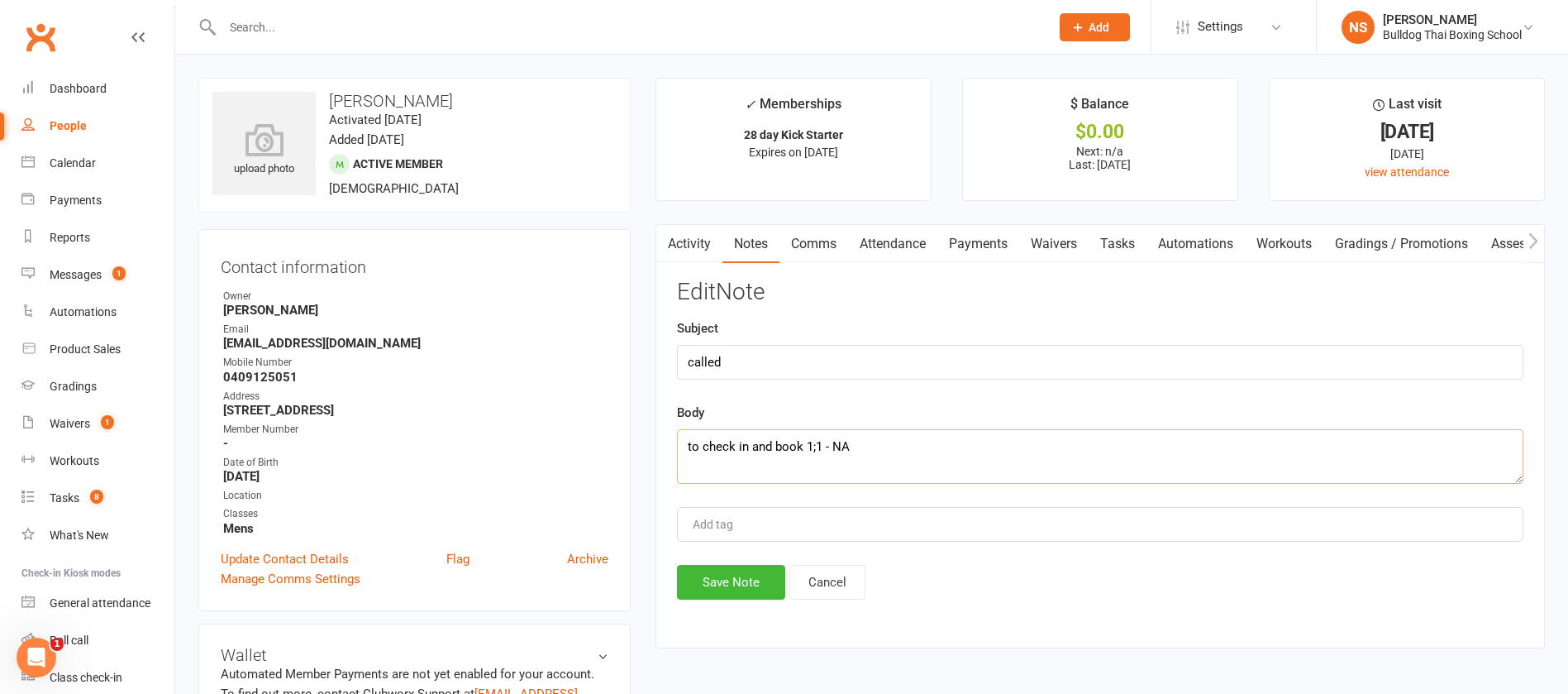
drag, startPoint x: 871, startPoint y: 446, endPoint x: 878, endPoint y: 442, distance: 8.1
click at [872, 446] on textarea "to check in and book 1;1 - NA" at bounding box center [1100, 457] width 846 height 55
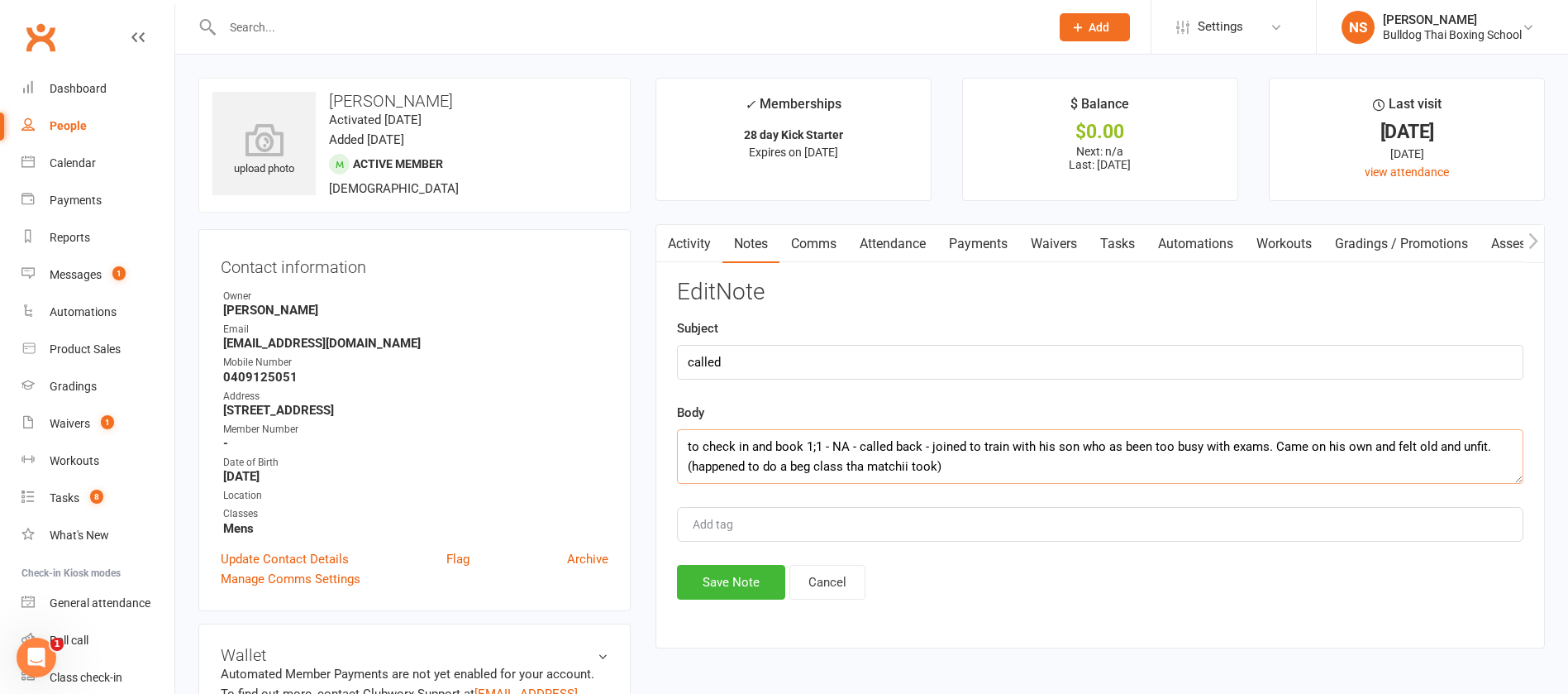
click at [862, 463] on textarea "to check in and book 1;1 - NA - called back - joined to train with his son who …" at bounding box center [1100, 457] width 846 height 55
click at [965, 478] on textarea "to check in and book 1;1 - NA - called back - joined to train with his son who …" at bounding box center [1100, 457] width 846 height 55
type textarea "to check in and book 1;1 - NA - called back - joined to train with his son who …"
click at [733, 588] on button "Save Note" at bounding box center [731, 582] width 108 height 35
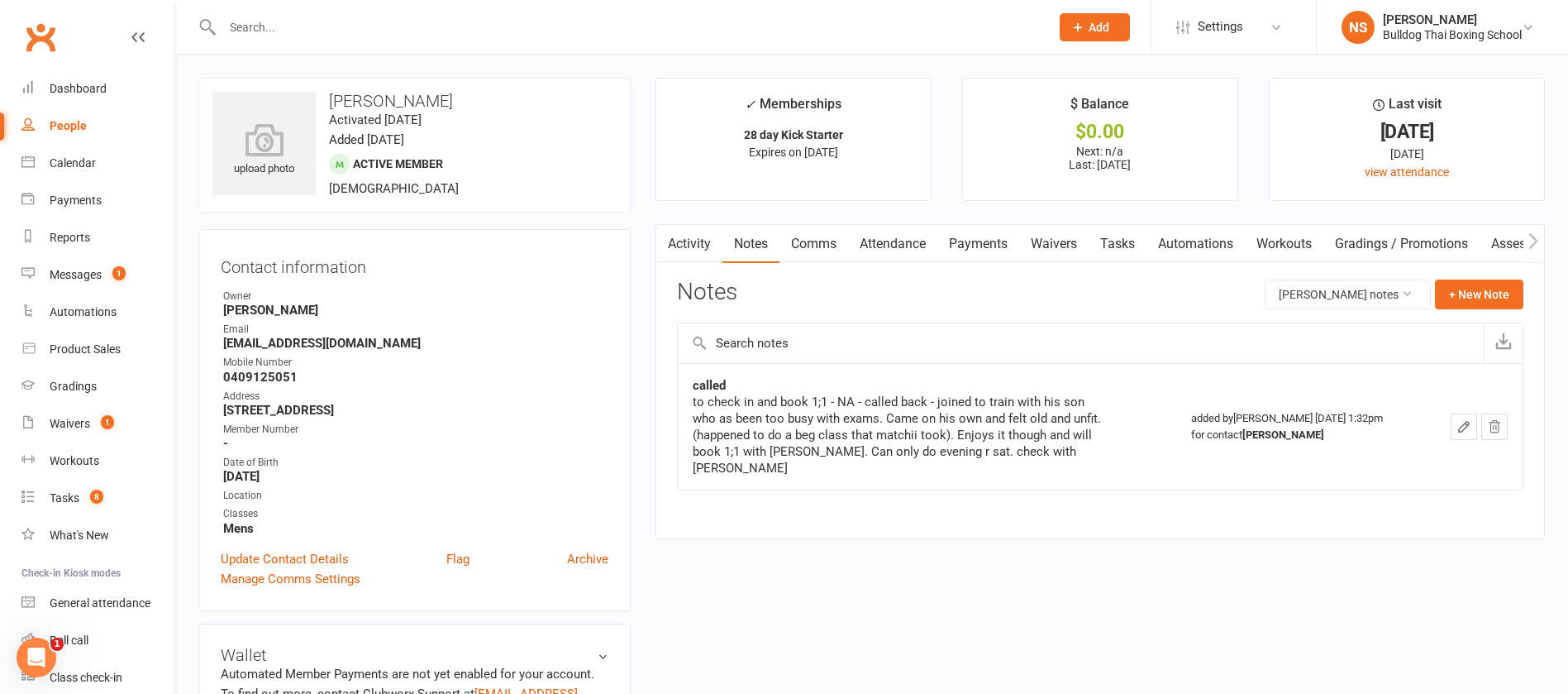
click at [1130, 236] on link "Tasks" at bounding box center [1118, 244] width 58 height 38
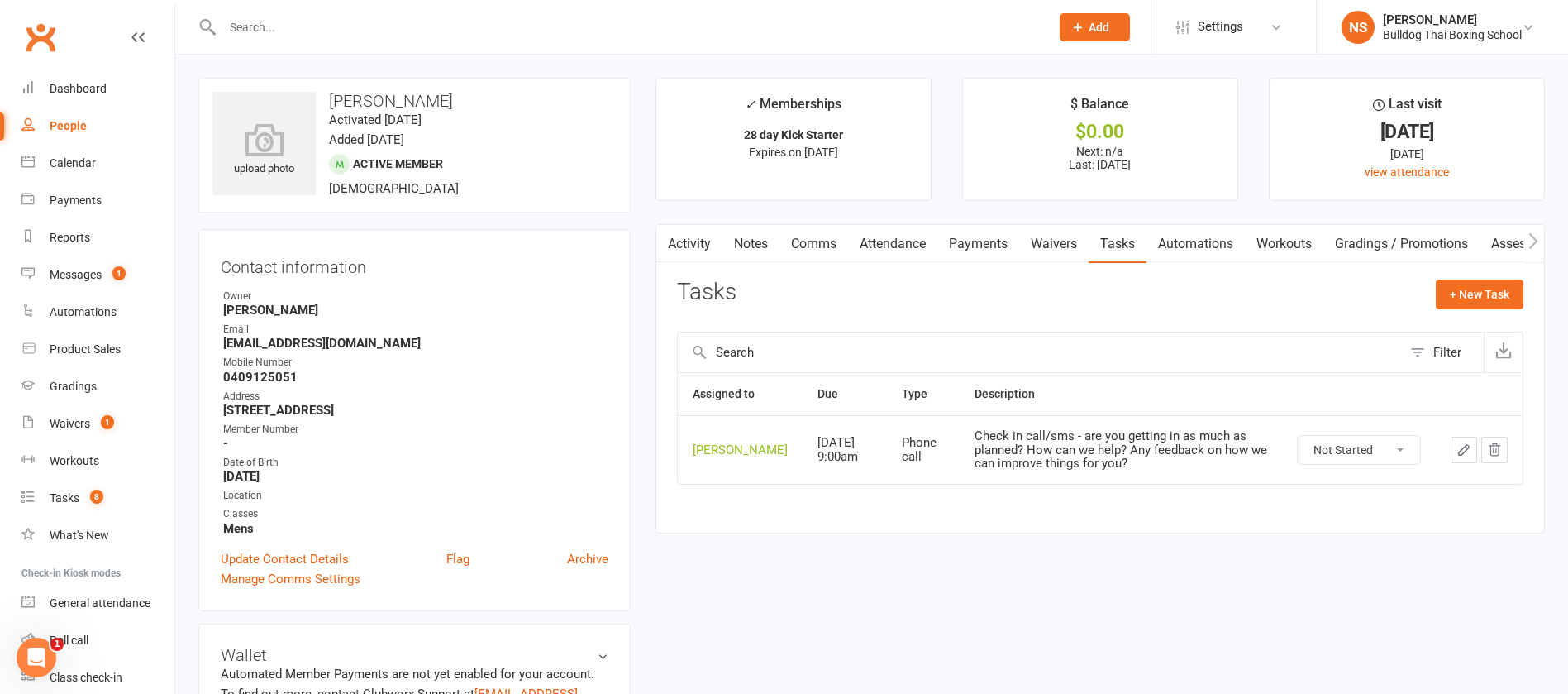
click at [1454, 462] on button "button" at bounding box center [1464, 450] width 26 height 26
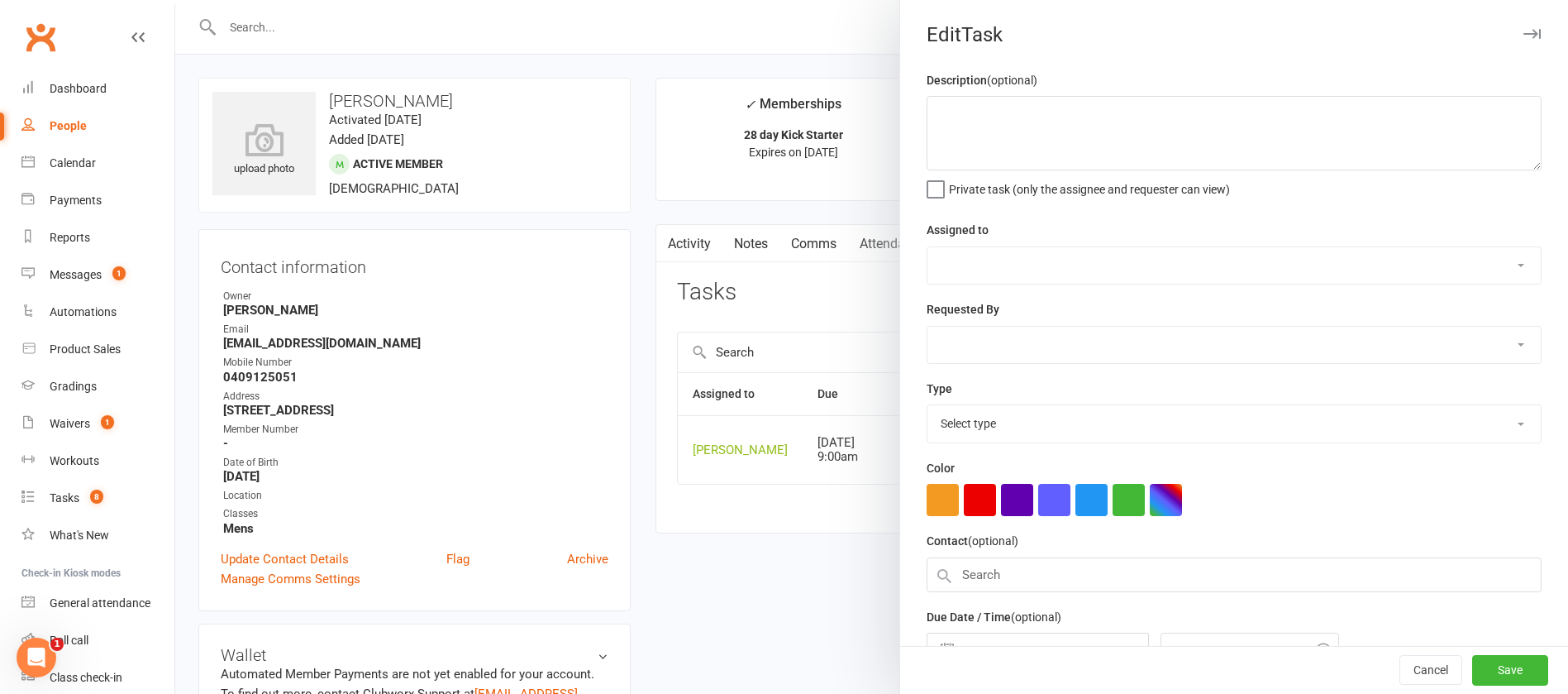
type textarea "Check in call/sms - are you getting in as much as planned? How can we help? Any…"
select select "12940"
type input "[DATE]"
type input "9:00am"
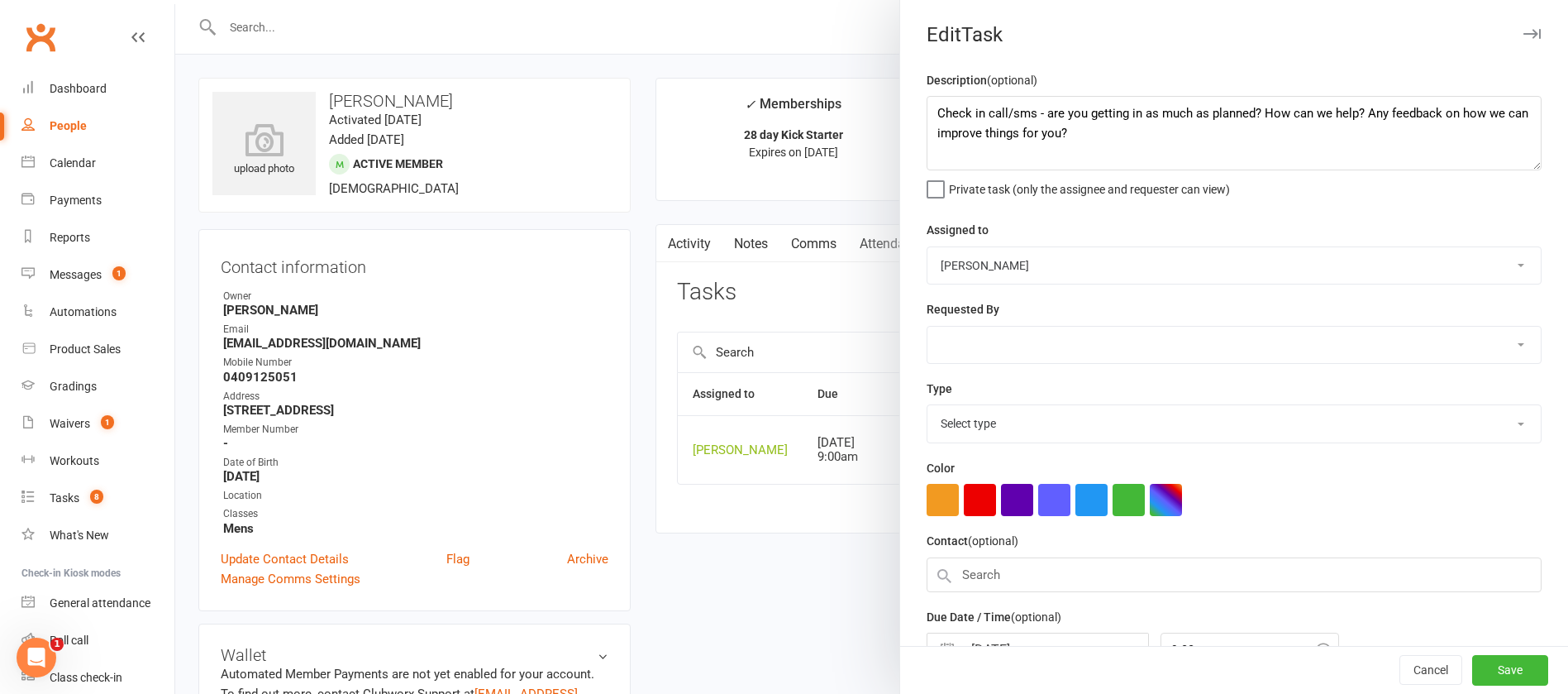
select select "12048"
drag, startPoint x: 1096, startPoint y: 143, endPoint x: 969, endPoint y: 106, distance: 132.3
click at [969, 109] on textarea "Check in call/sms - are you getting in as much as planned? How can we help? Any…" at bounding box center [1234, 133] width 615 height 74
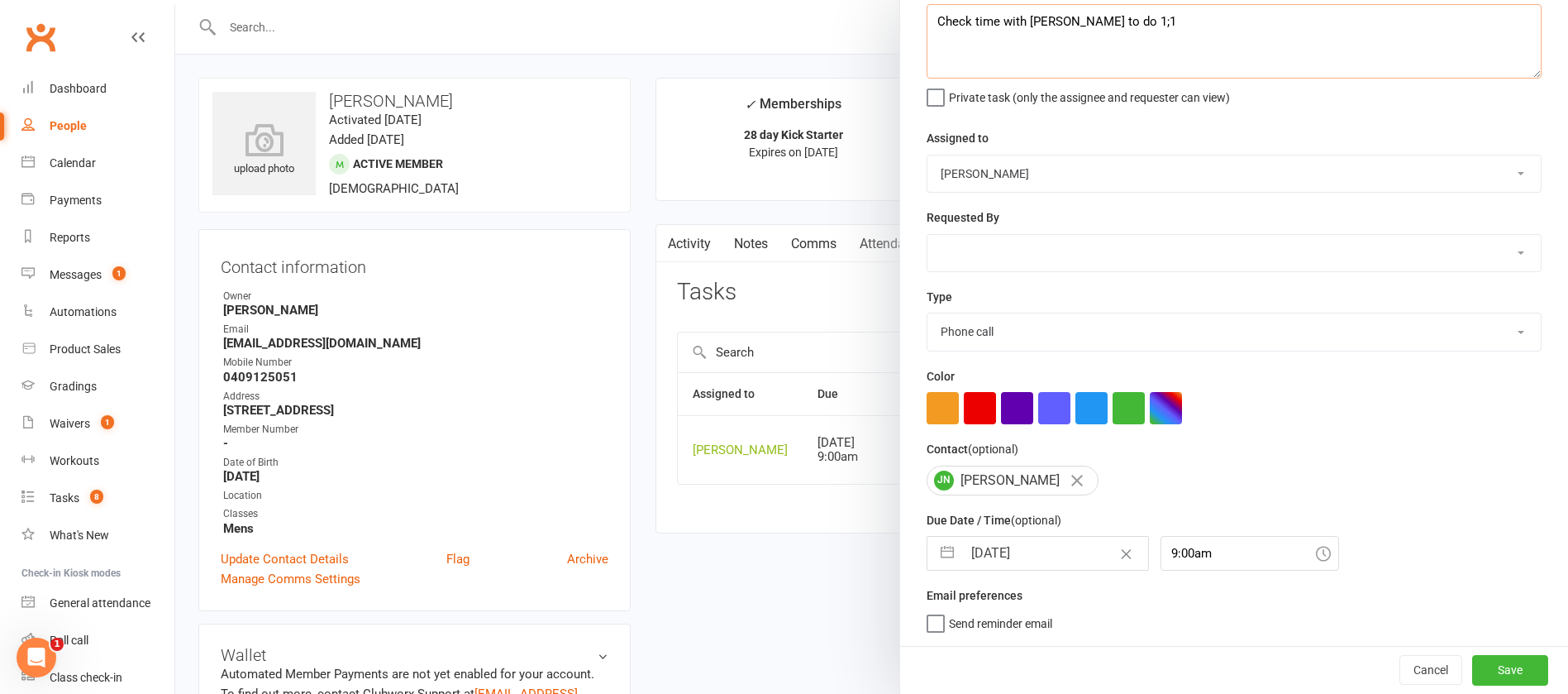
type textarea "Check time with [PERSON_NAME] to do 1;1"
click at [1039, 557] on input "[DATE]" at bounding box center [1055, 553] width 186 height 33
select select "7"
select select "2025"
select select "8"
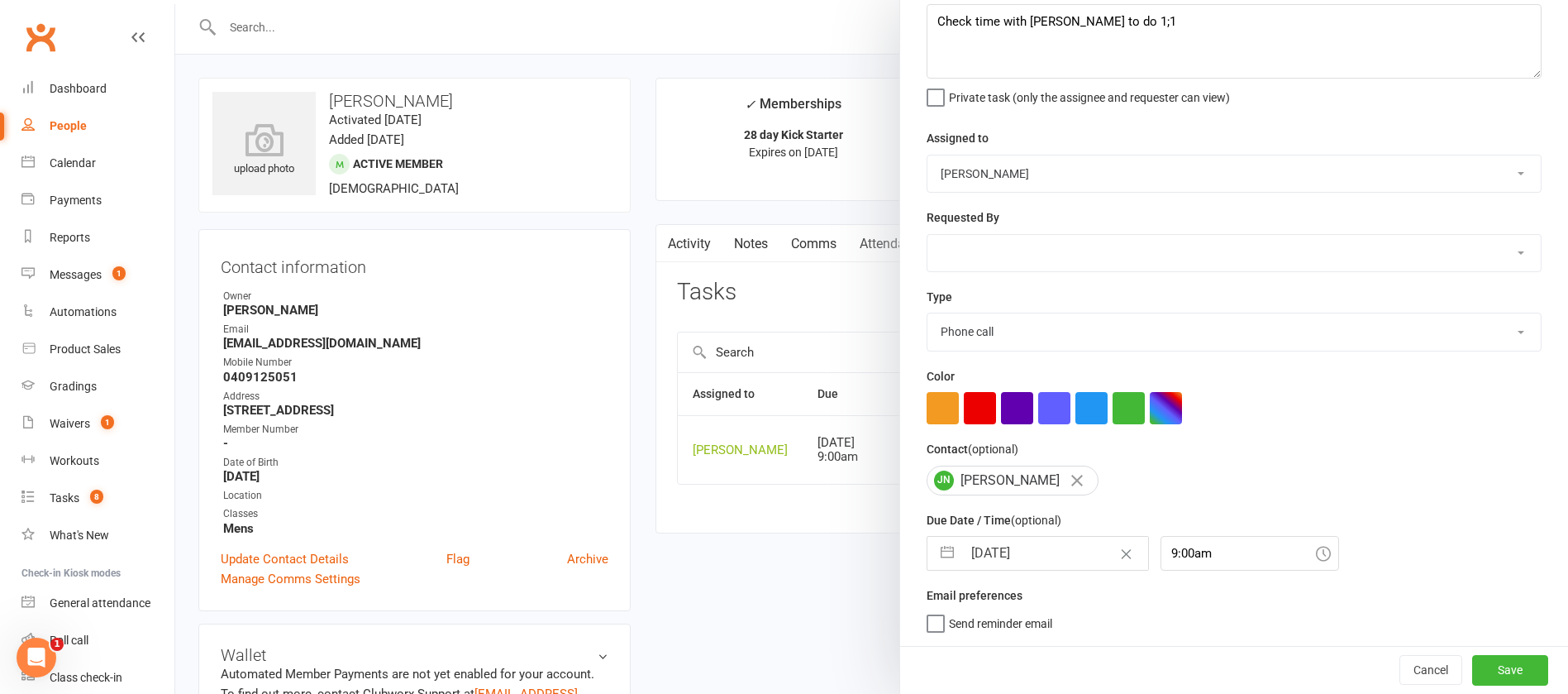
select select "2025"
select select "9"
select select "2025"
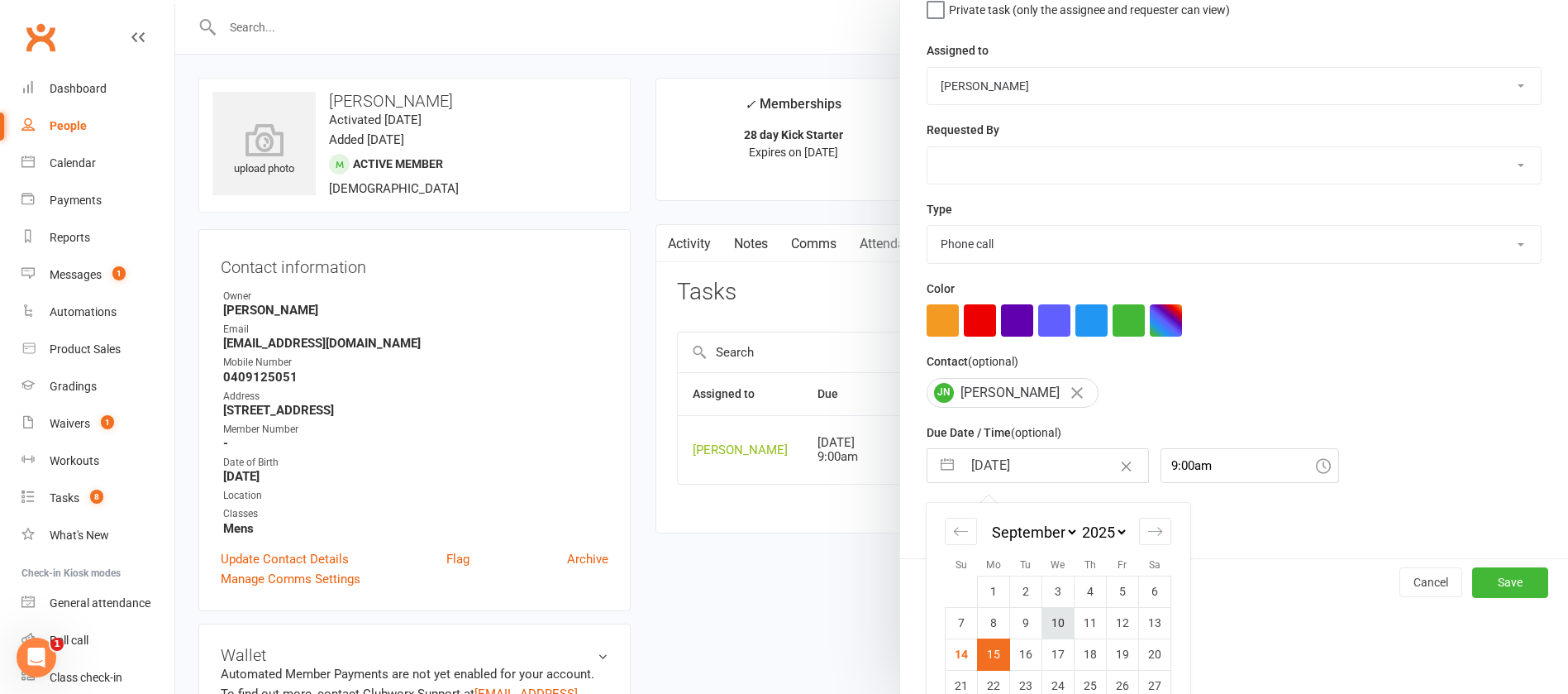
scroll to position [244, 0]
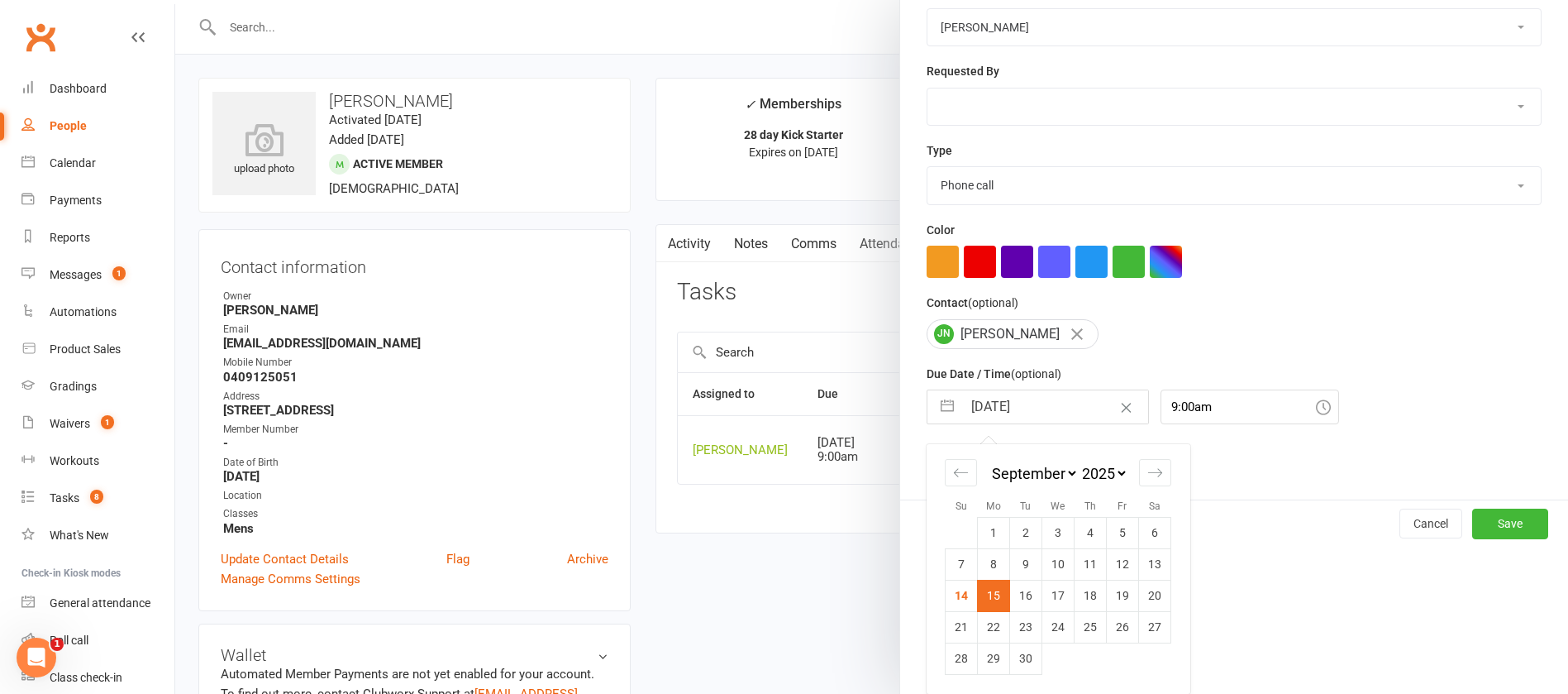
click at [1014, 599] on td "16" at bounding box center [1026, 595] width 32 height 31
type input "[DATE]"
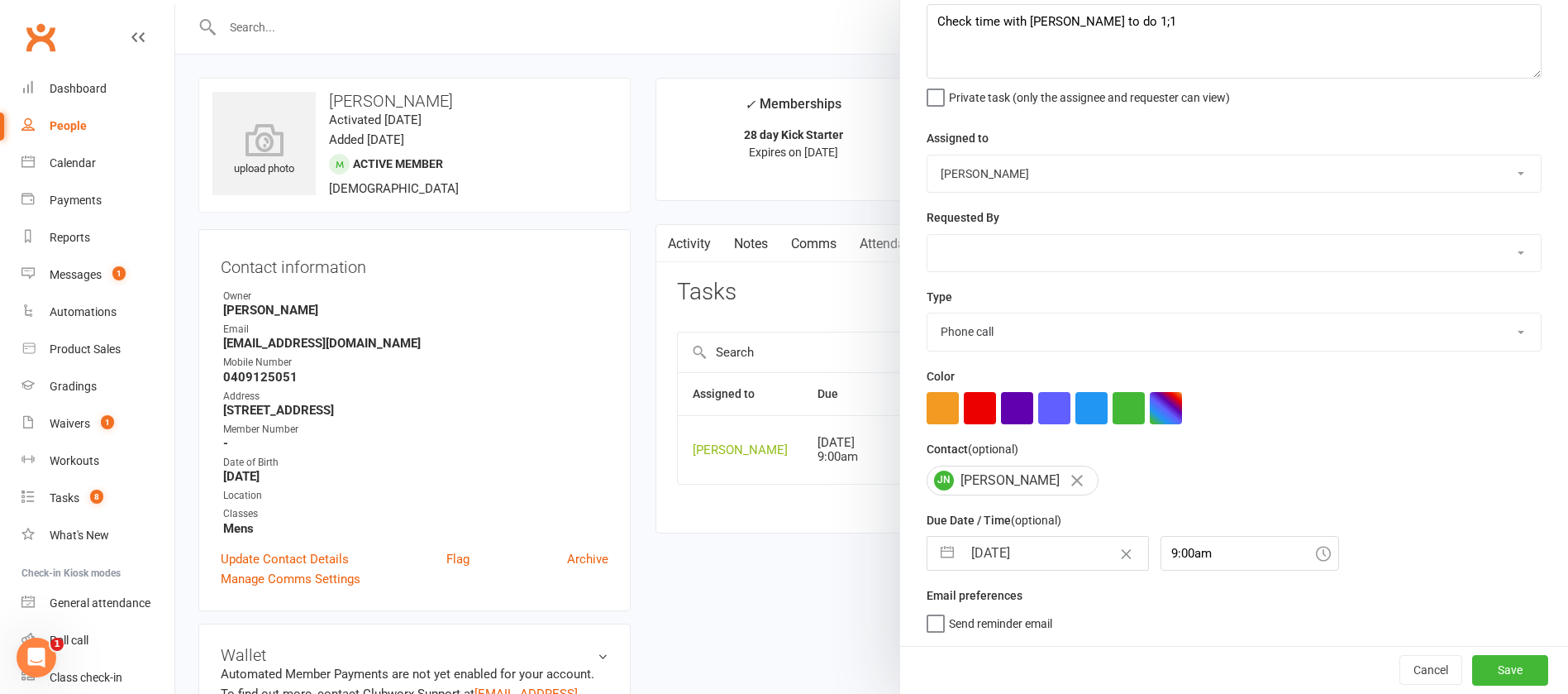
scroll to position [99, 0]
click at [1472, 666] on button "Save" at bounding box center [1510, 670] width 76 height 30
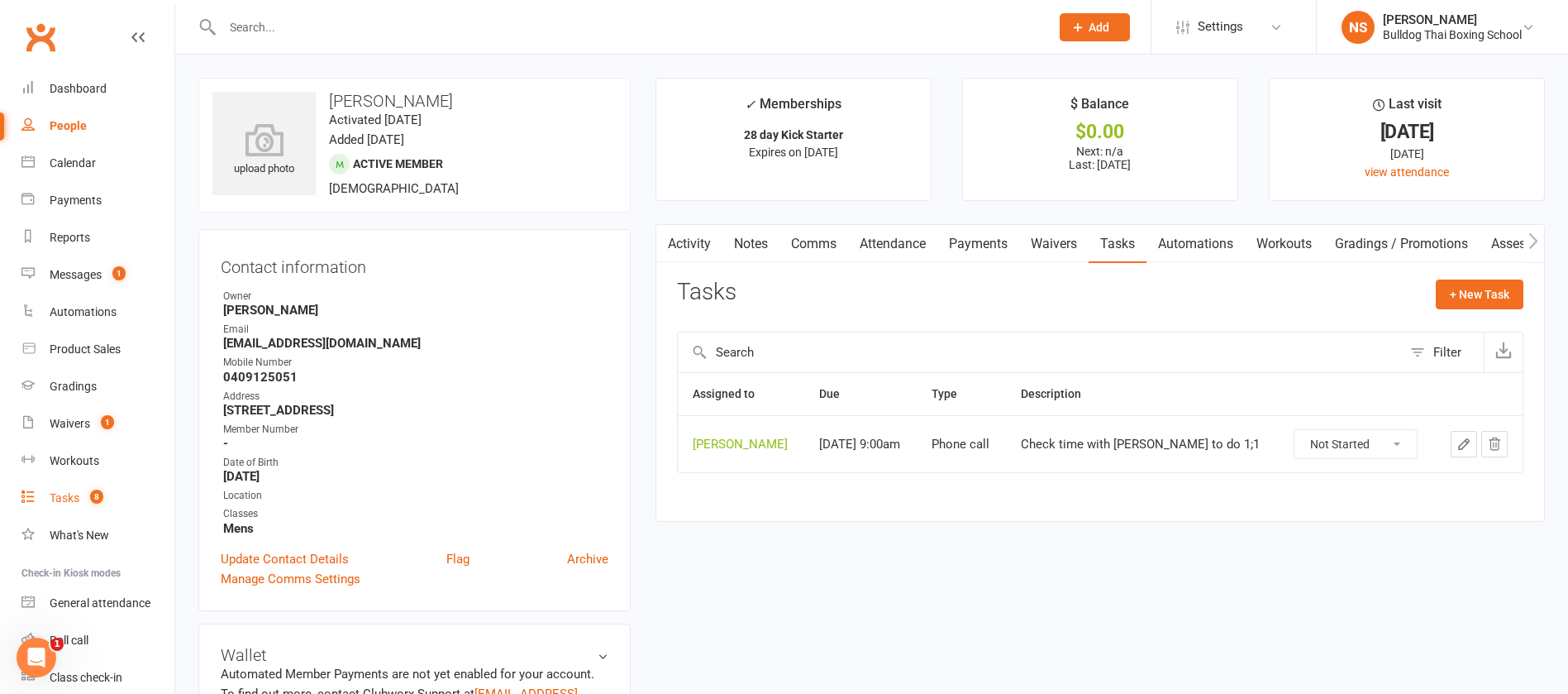
click at [71, 493] on div "Tasks" at bounding box center [65, 498] width 30 height 13
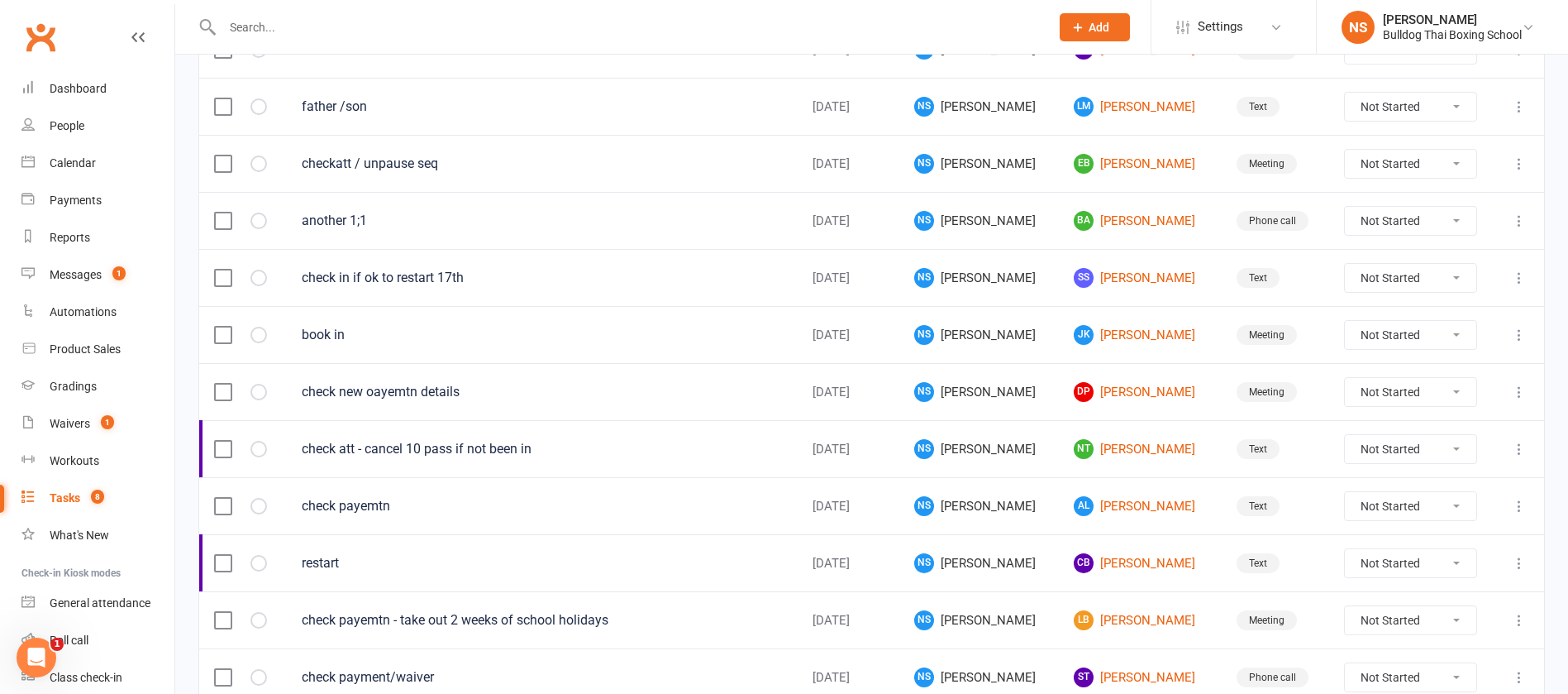
scroll to position [745, 0]
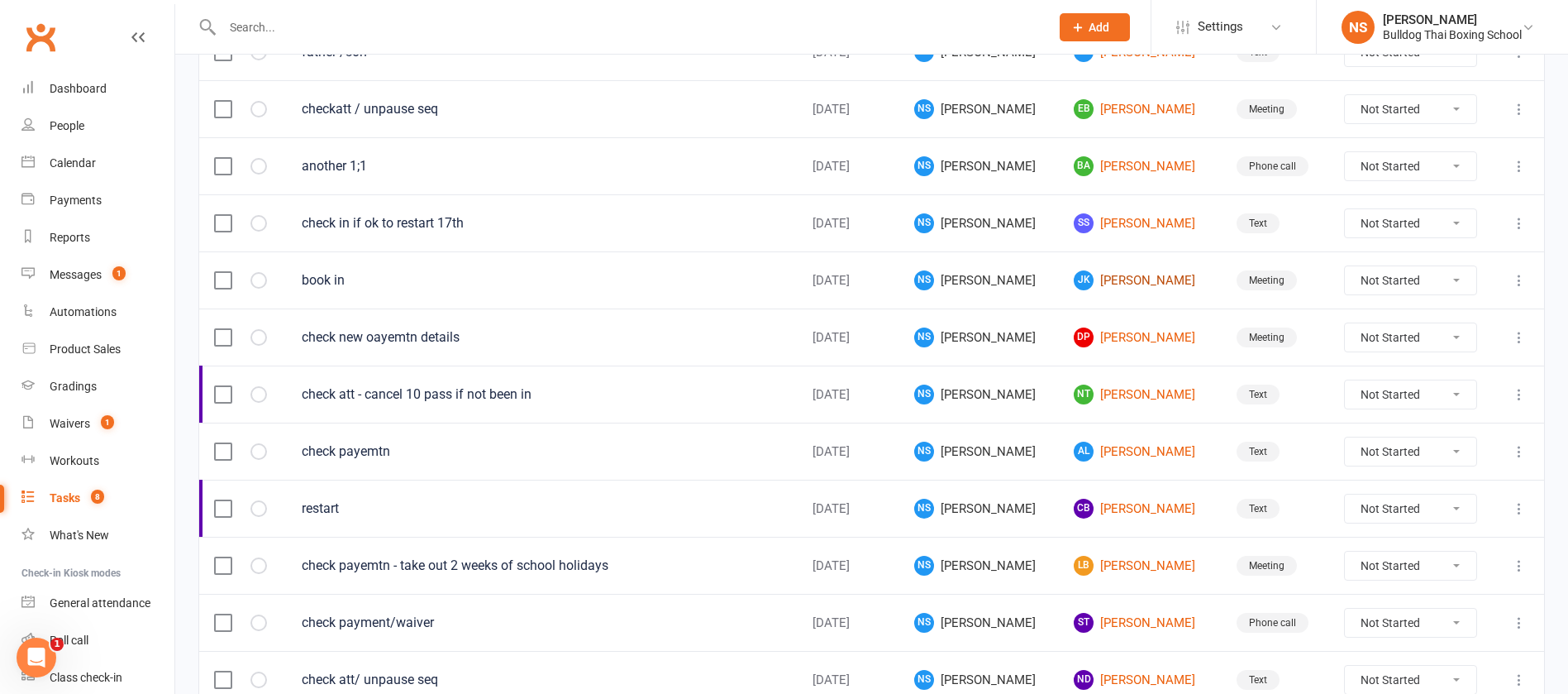
click at [1106, 280] on link "[PERSON_NAME] [PERSON_NAME]" at bounding box center [1140, 280] width 134 height 20
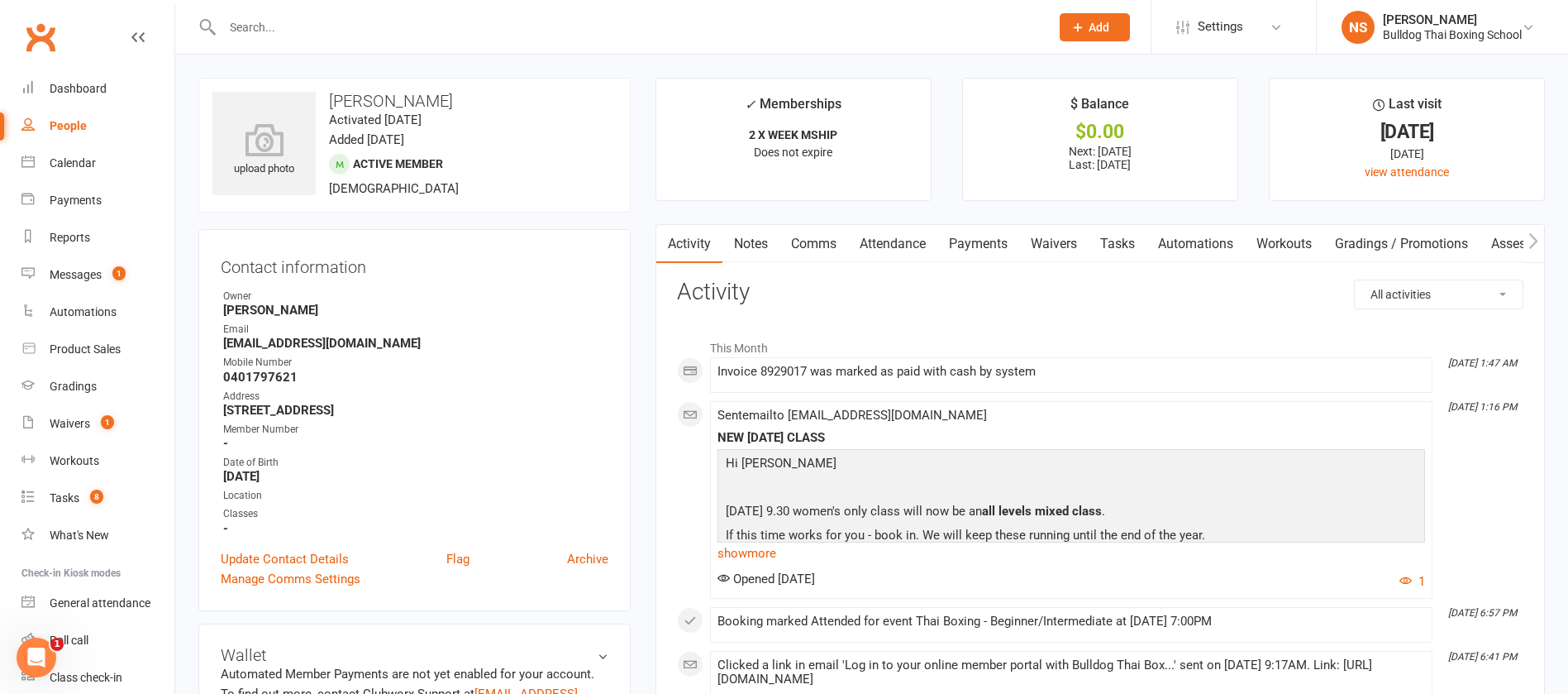
click at [810, 251] on link "Comms" at bounding box center [813, 244] width 69 height 38
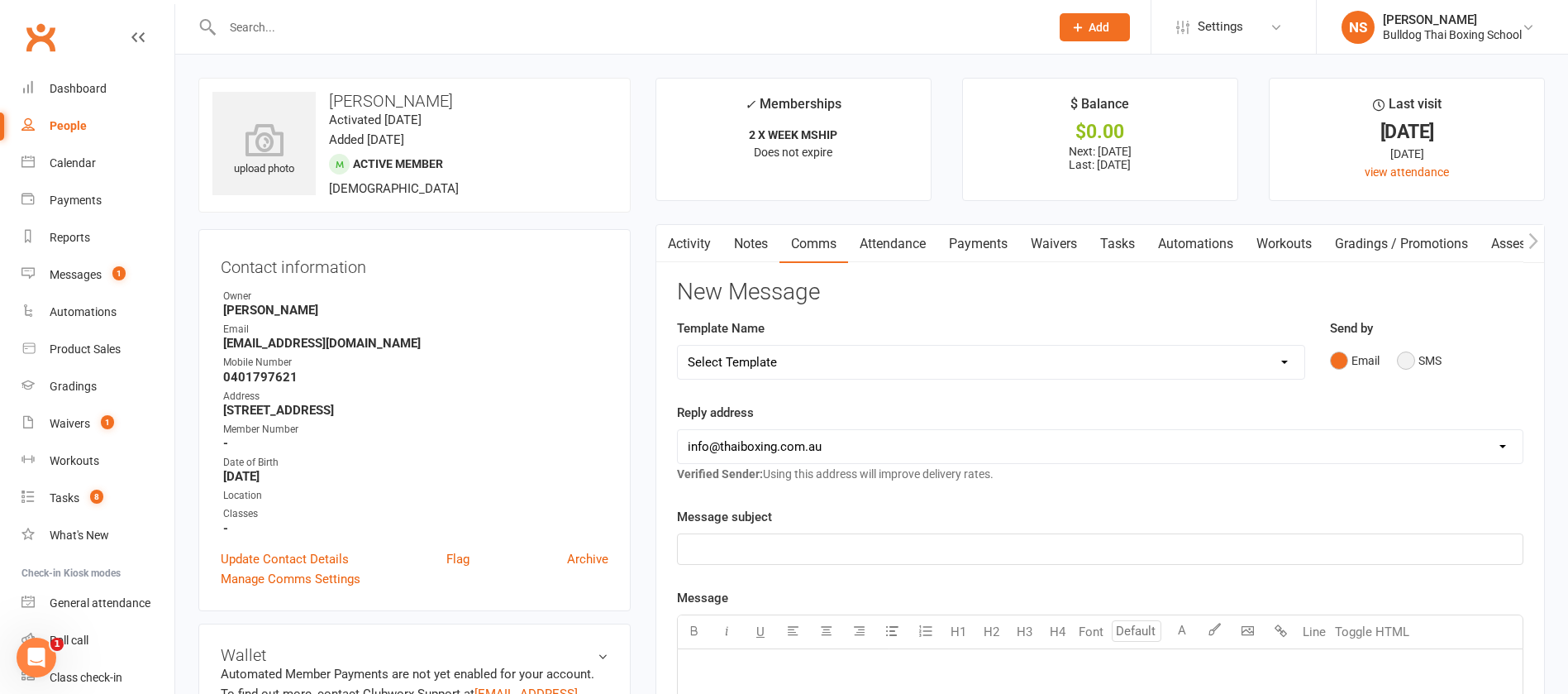
click at [1405, 351] on button "SMS" at bounding box center [1419, 361] width 45 height 31
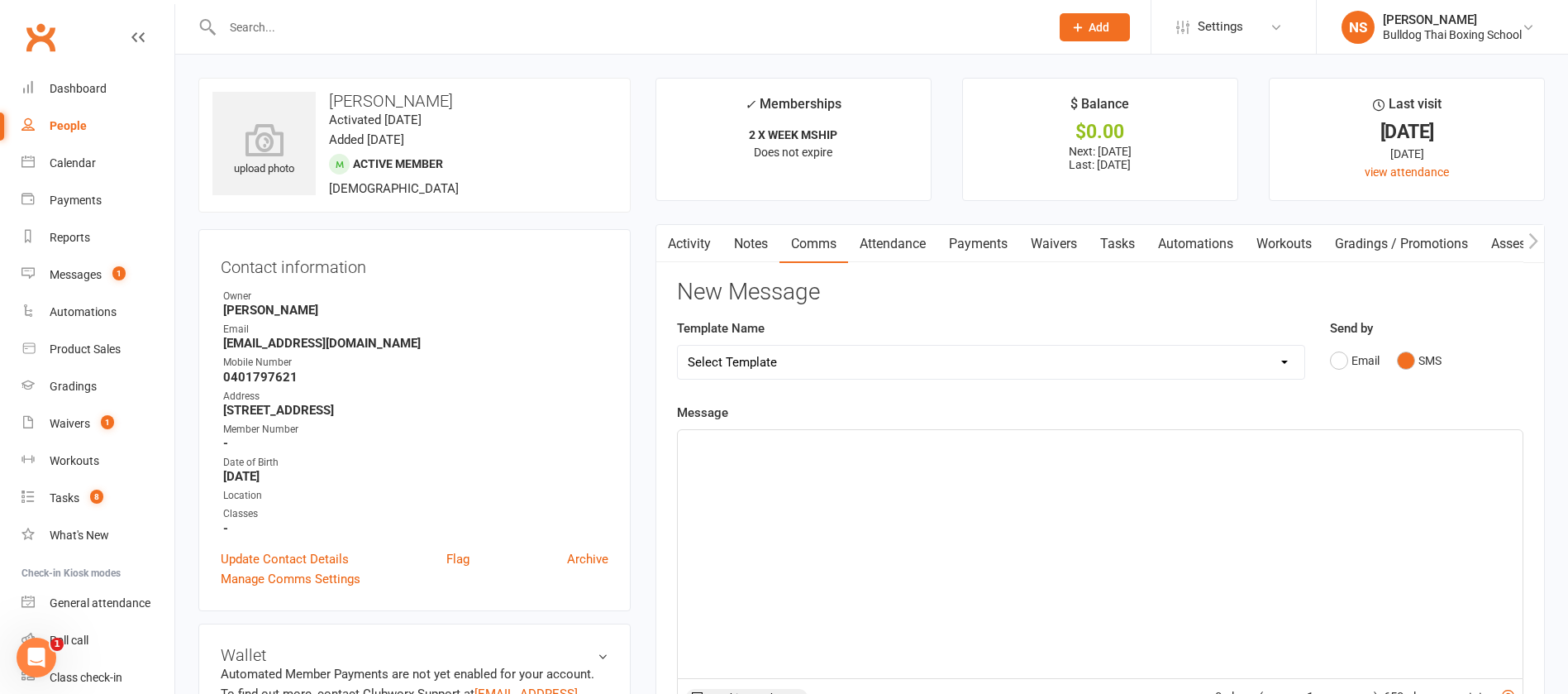
drag, startPoint x: 748, startPoint y: 460, endPoint x: 747, endPoint y: 445, distance: 15.0
click at [748, 456] on div "﻿" at bounding box center [1100, 554] width 845 height 248
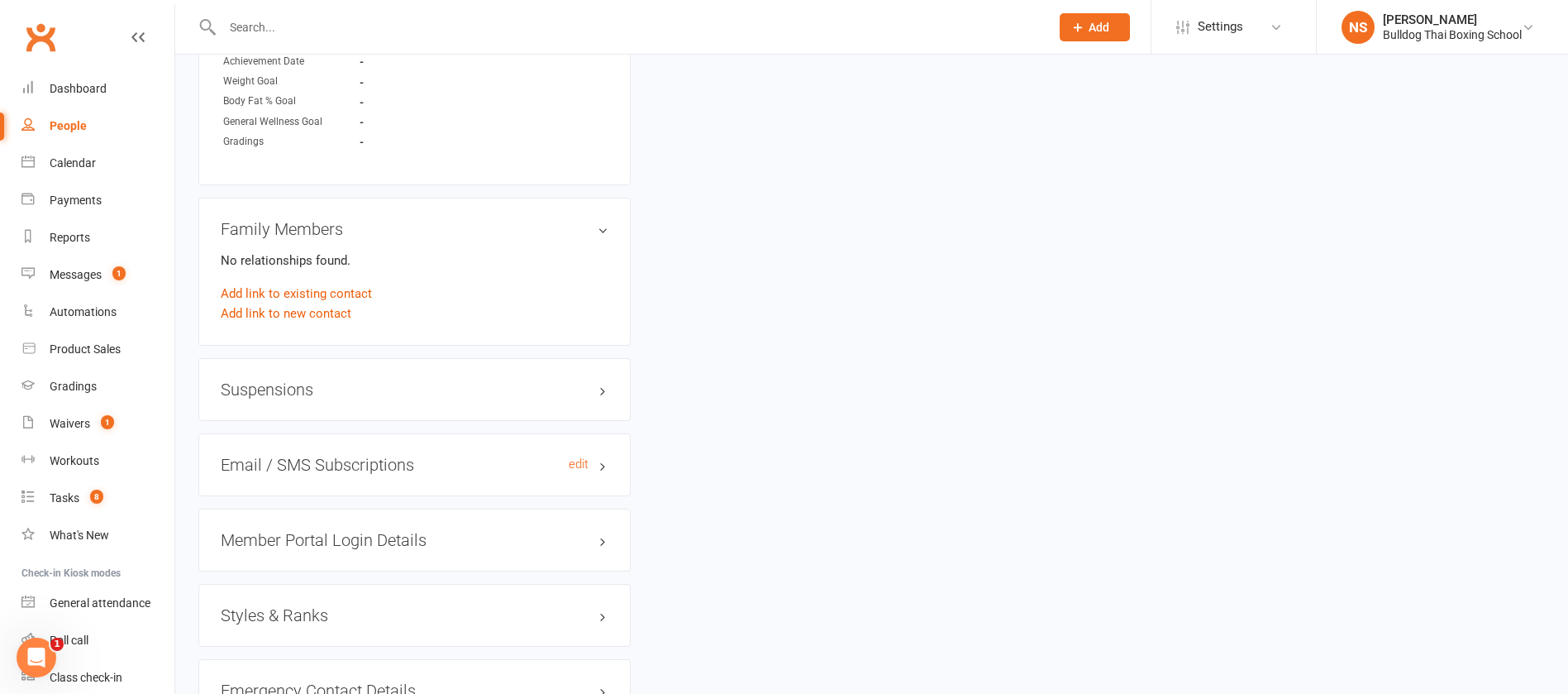
scroll to position [1117, 0]
click at [364, 554] on div "Member Portal Login Details" at bounding box center [414, 539] width 433 height 63
click at [370, 534] on h3 "Member Portal Login Details" at bounding box center [414, 538] width 387 height 18
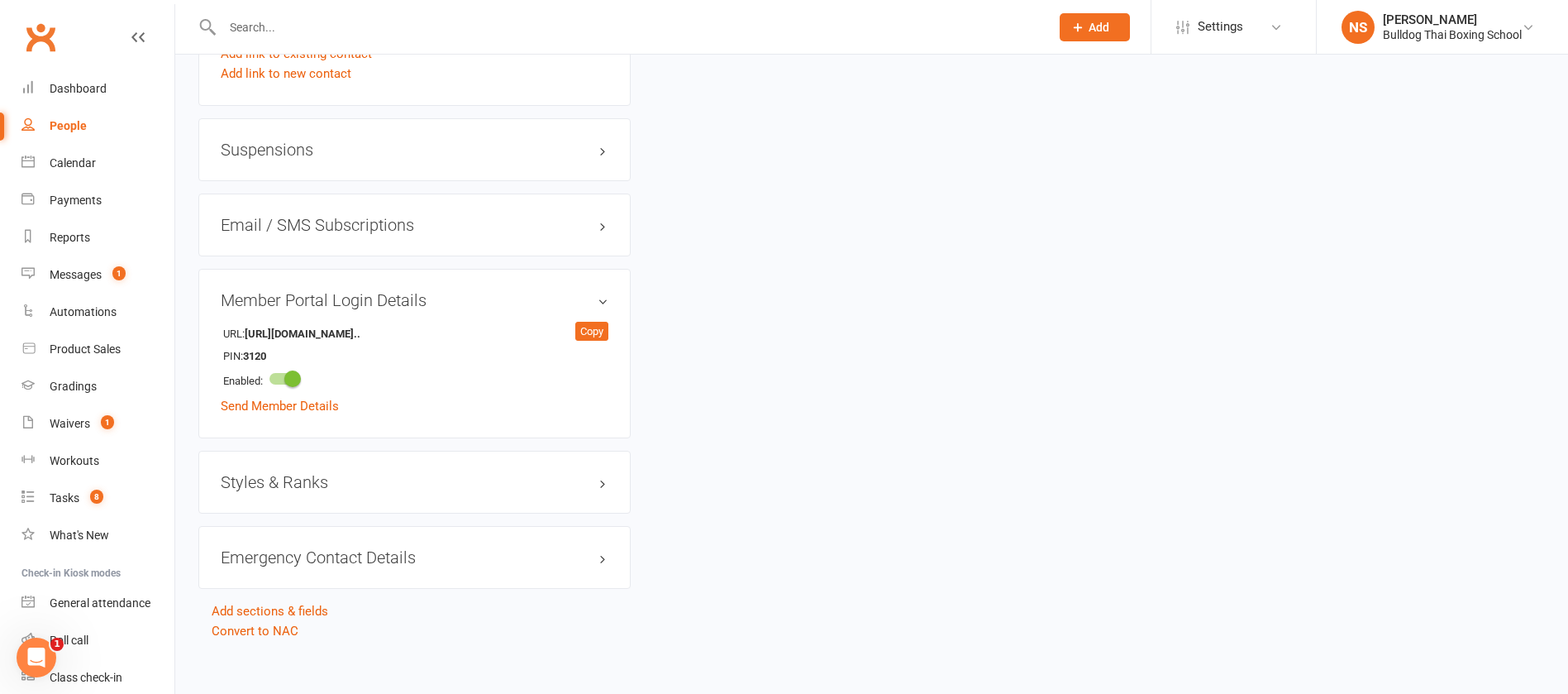
scroll to position [1364, 0]
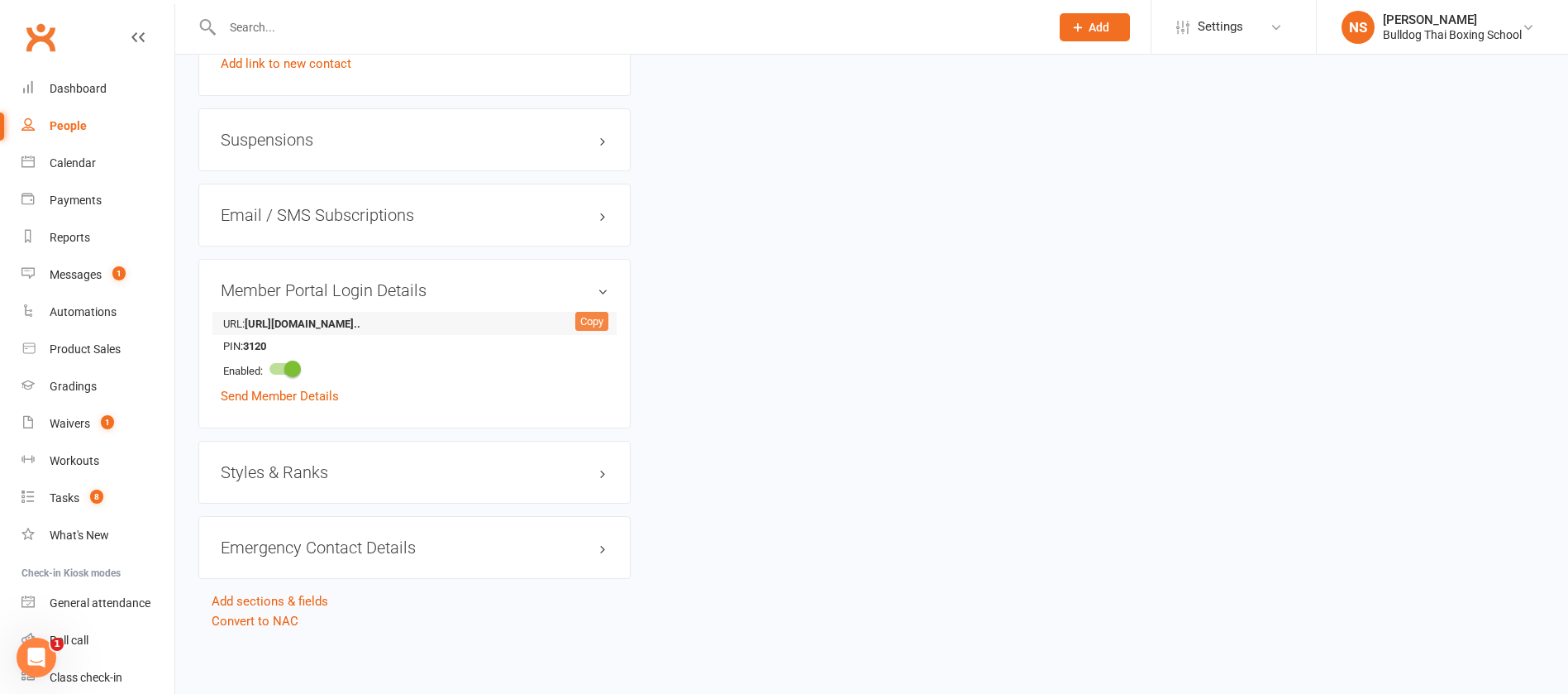
click at [595, 314] on div "Copy" at bounding box center [592, 321] width 33 height 20
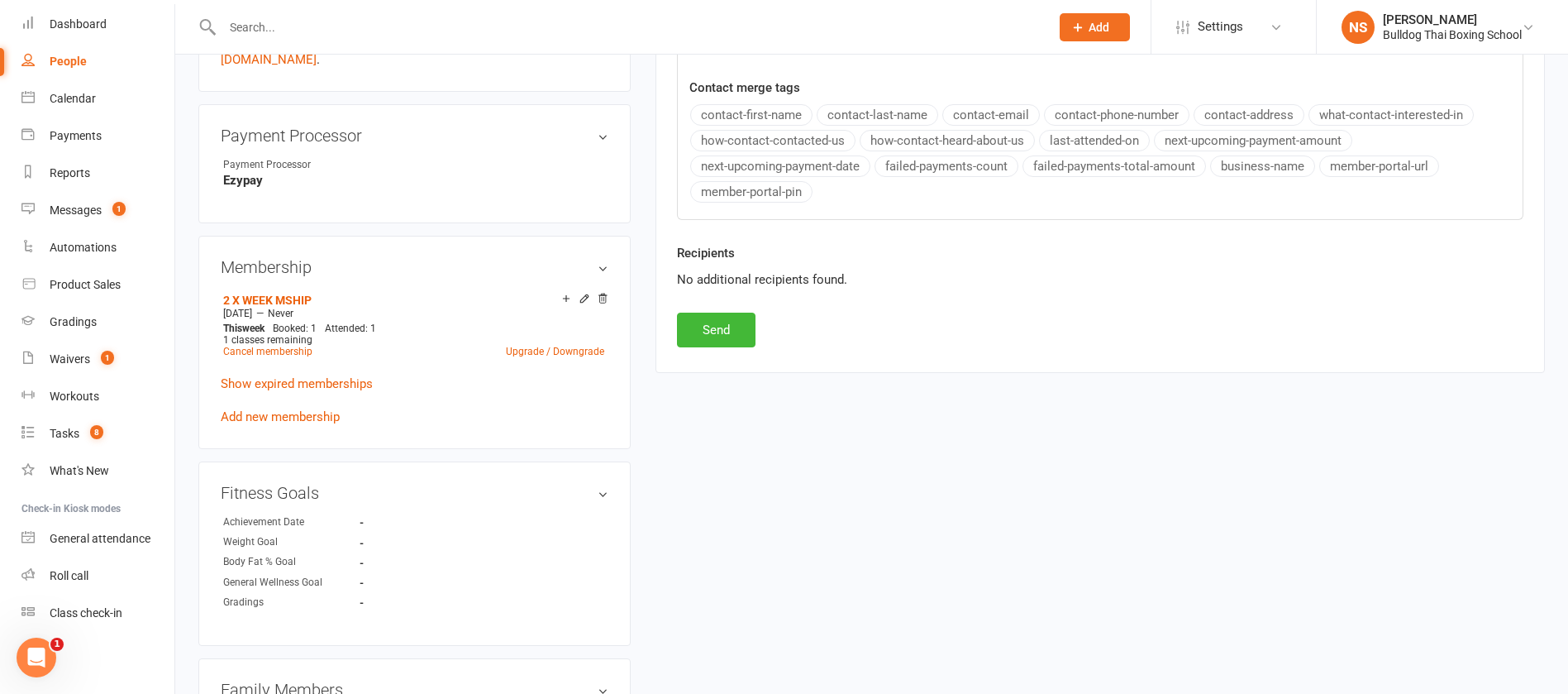
scroll to position [745, 0]
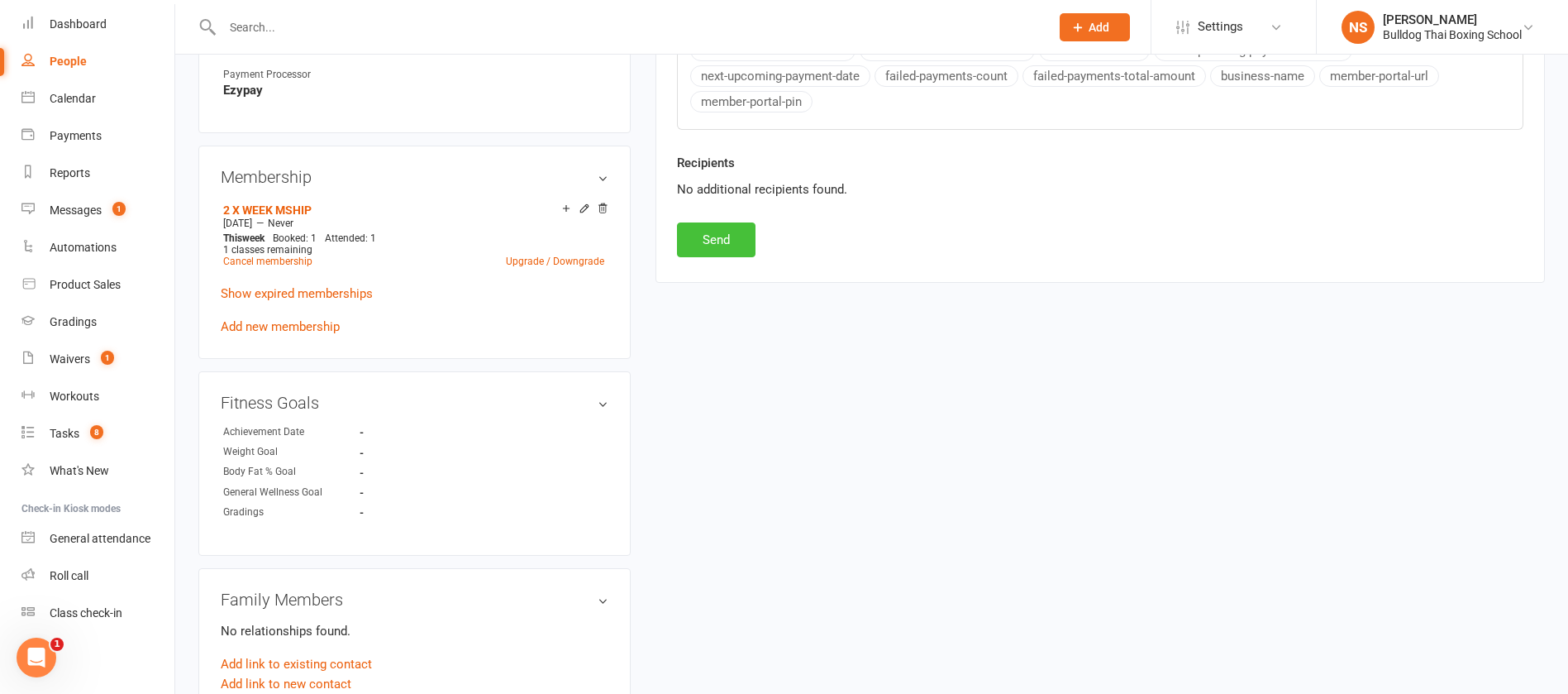
click at [701, 246] on button "Send" at bounding box center [716, 240] width 79 height 35
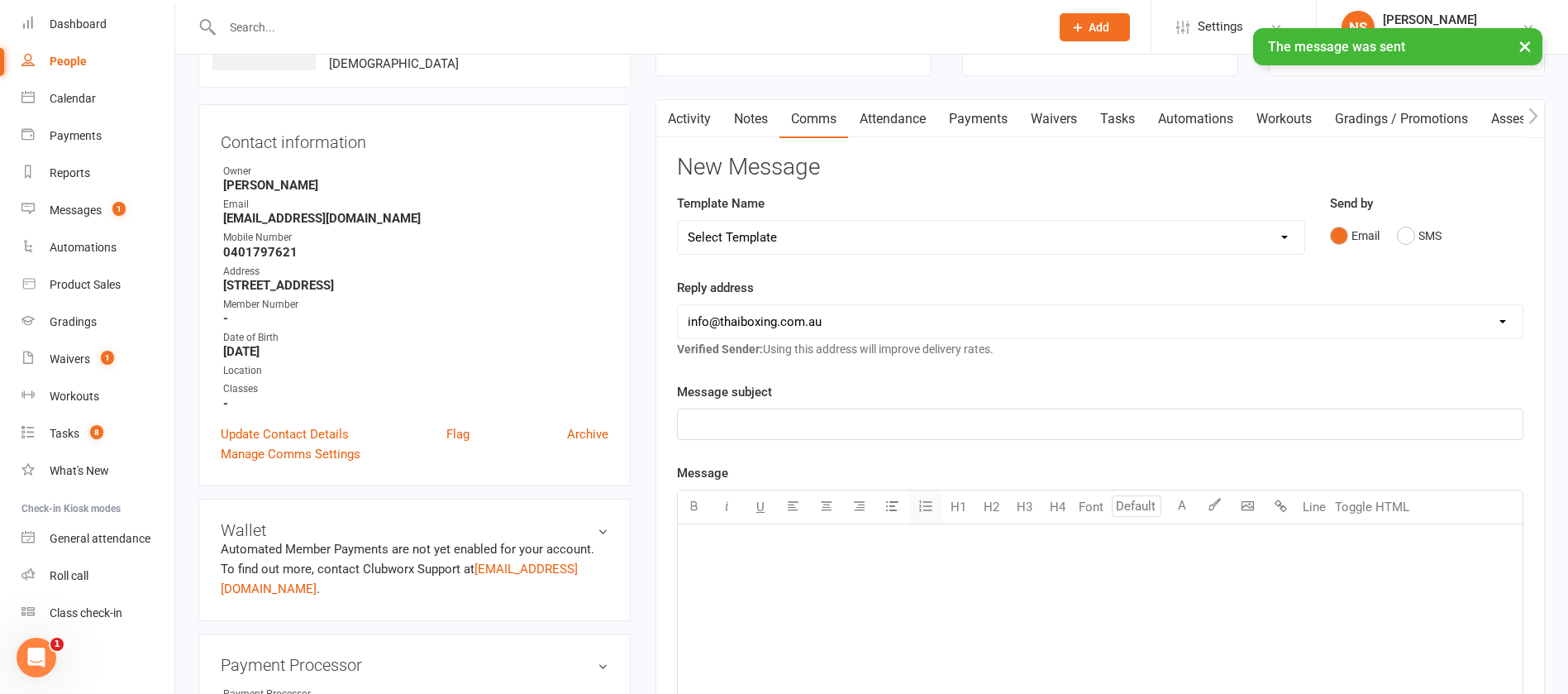
scroll to position [124, 0]
click at [1126, 117] on link "Tasks" at bounding box center [1118, 120] width 58 height 38
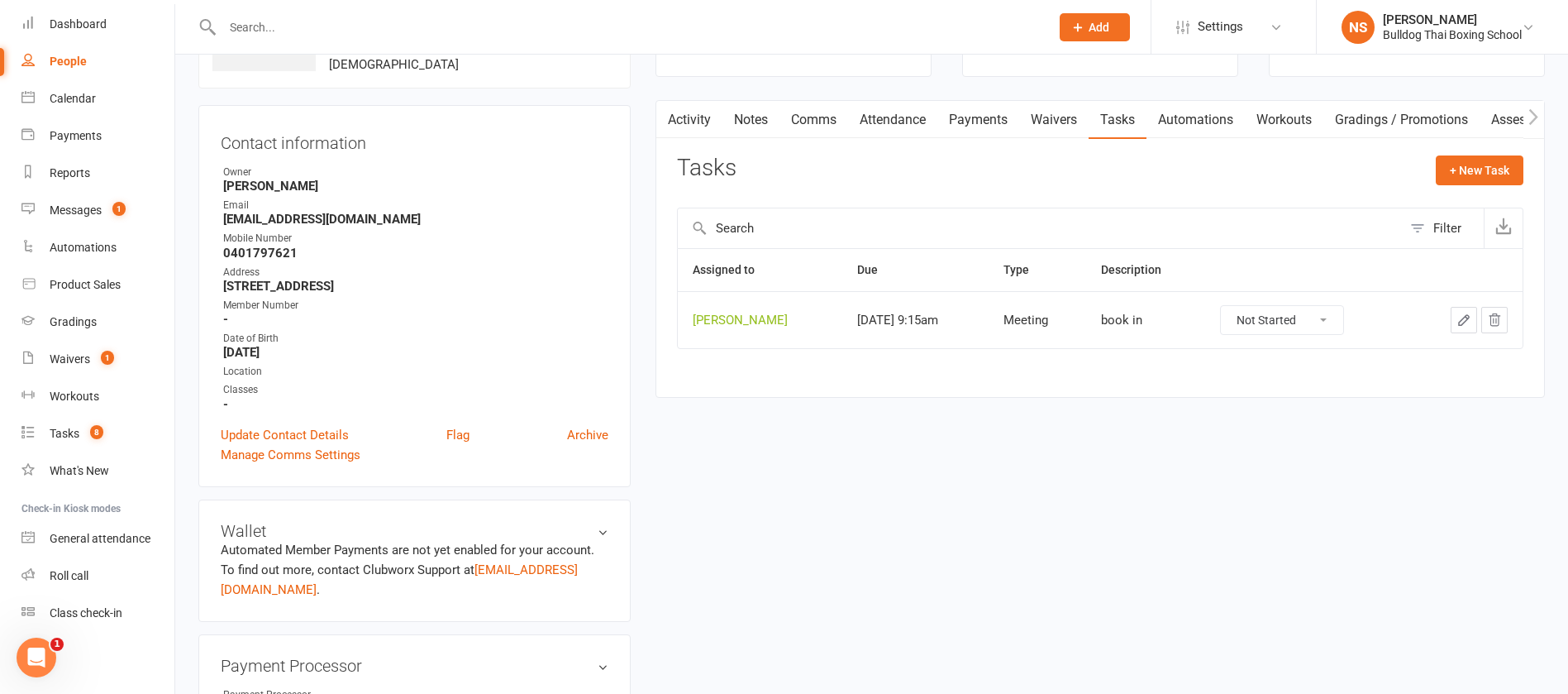
click at [1461, 319] on icon "button" at bounding box center [1463, 320] width 15 height 15
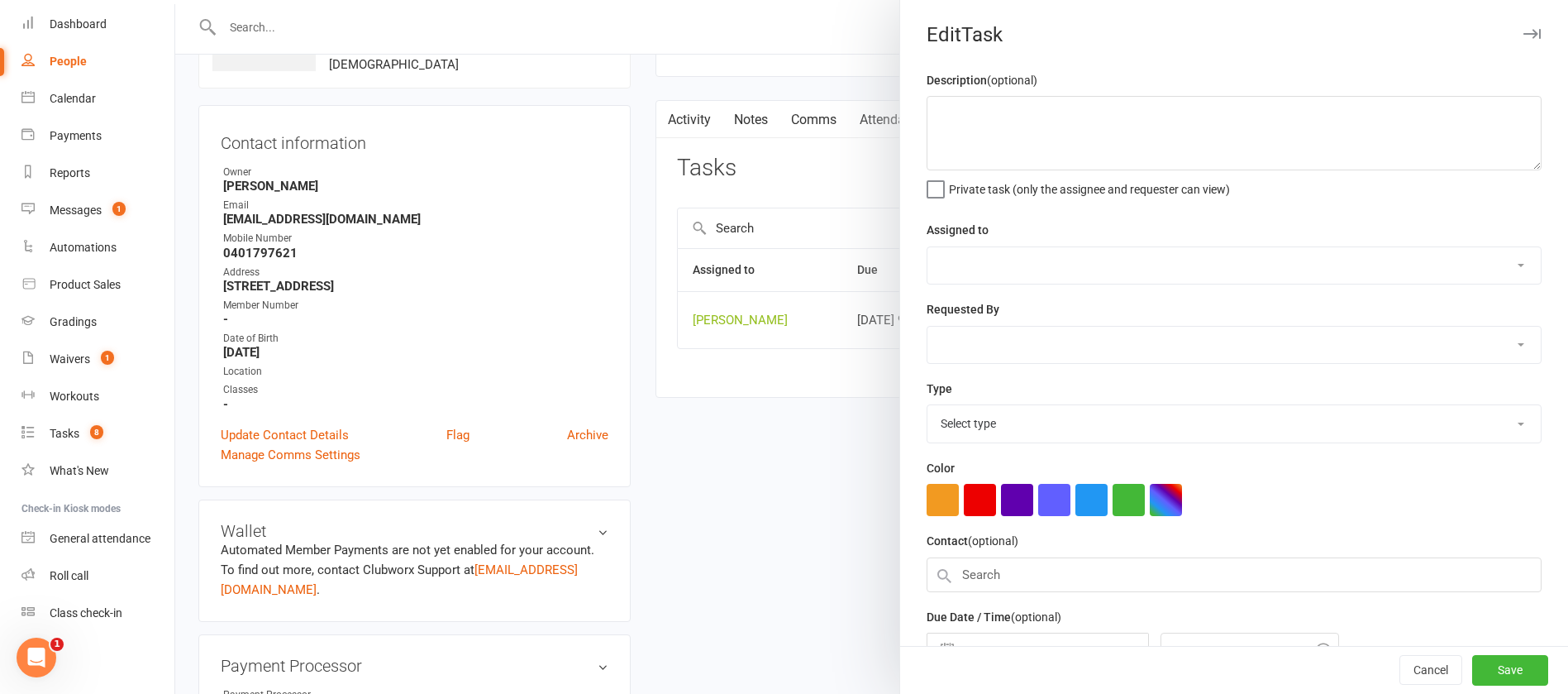
type textarea "book in"
select select "12940"
type input "[DATE]"
type input "9:15am"
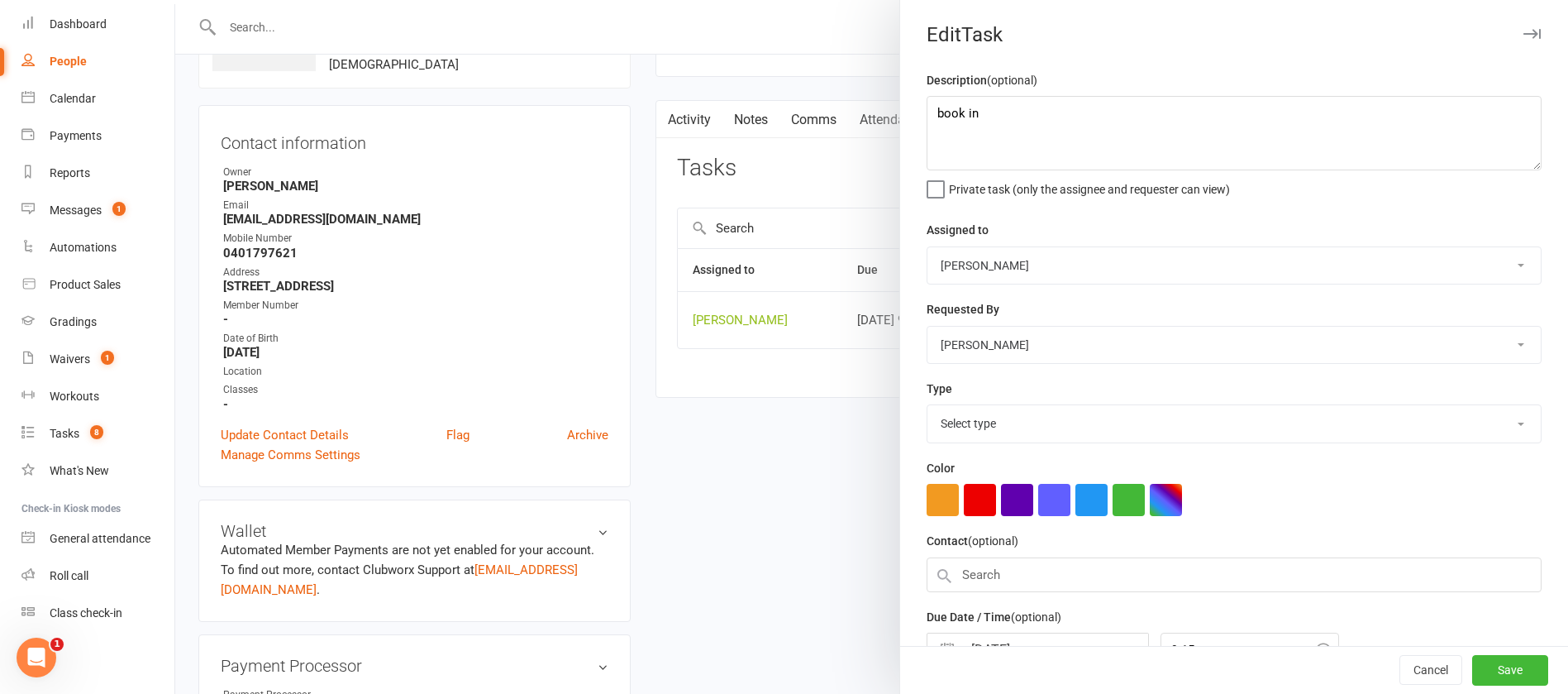
select select "12049"
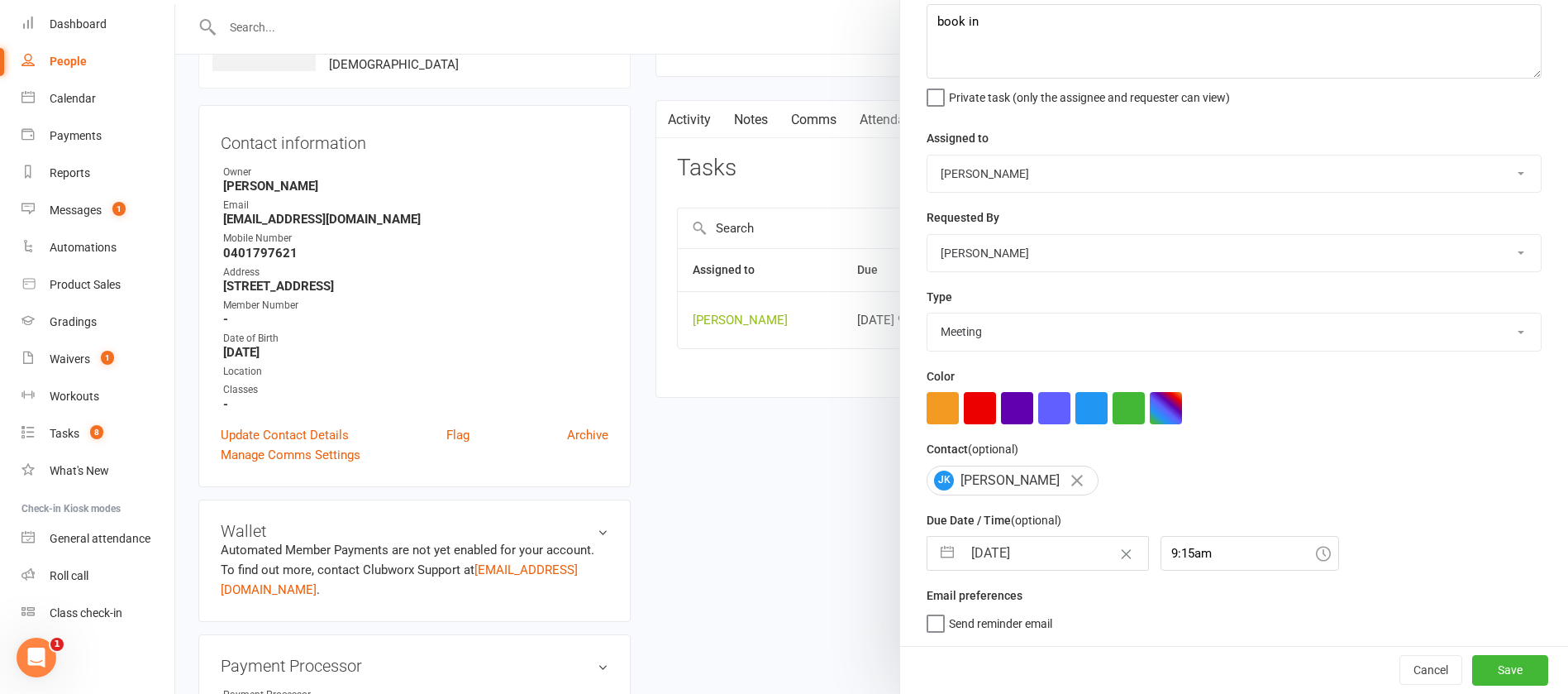
click at [1063, 540] on input "[DATE]" at bounding box center [1055, 553] width 186 height 33
select select "7"
select select "2025"
select select "8"
select select "2025"
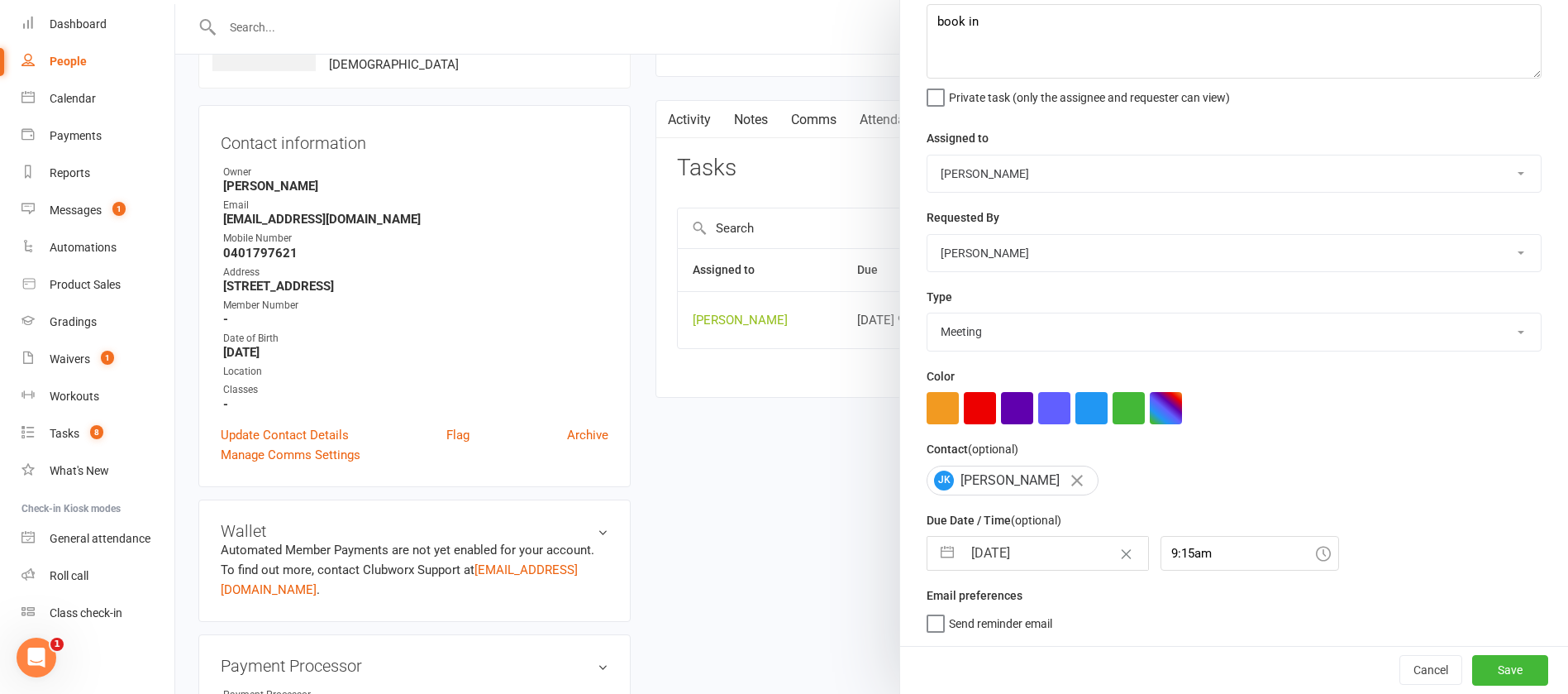
select select "9"
select select "2025"
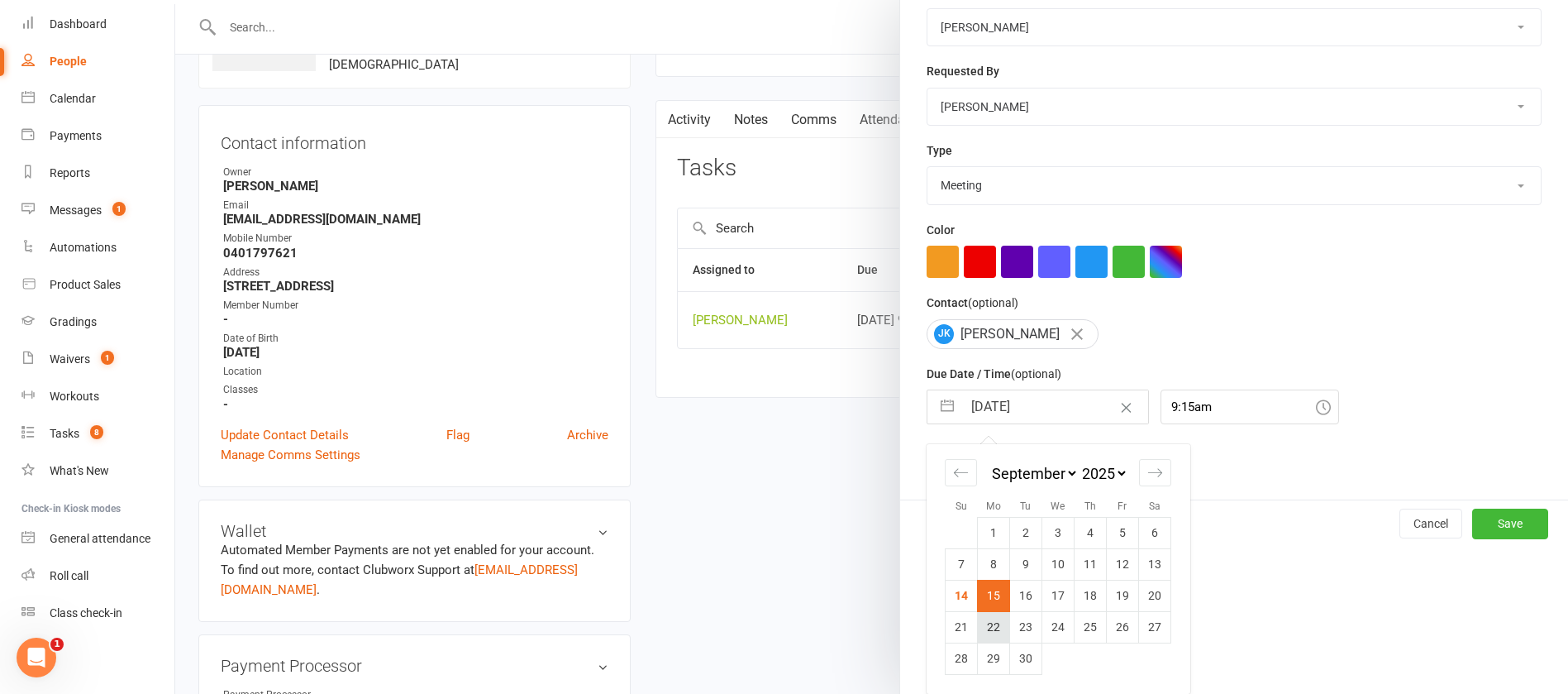
click at [984, 622] on td "22" at bounding box center [994, 627] width 32 height 31
type input "[DATE]"
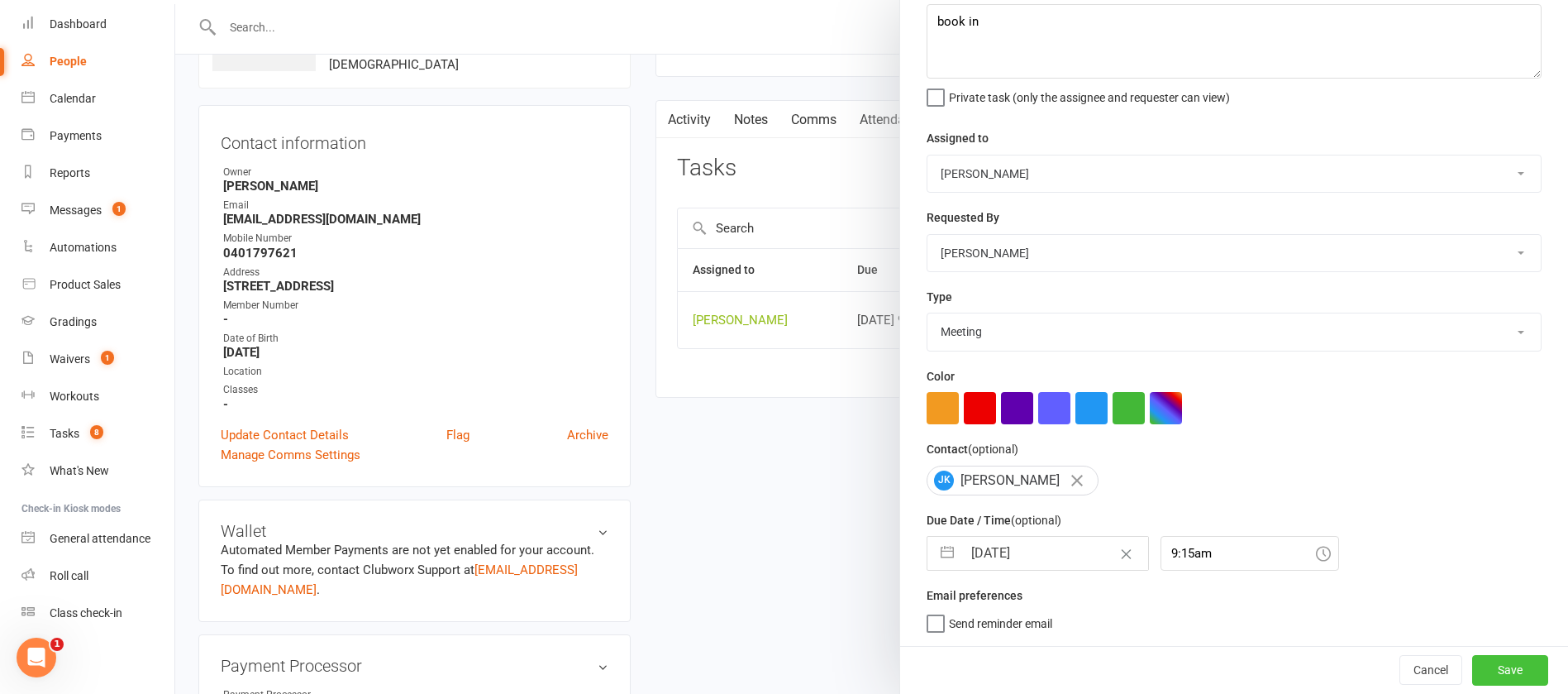
click at [1492, 668] on button "Save" at bounding box center [1510, 670] width 76 height 30
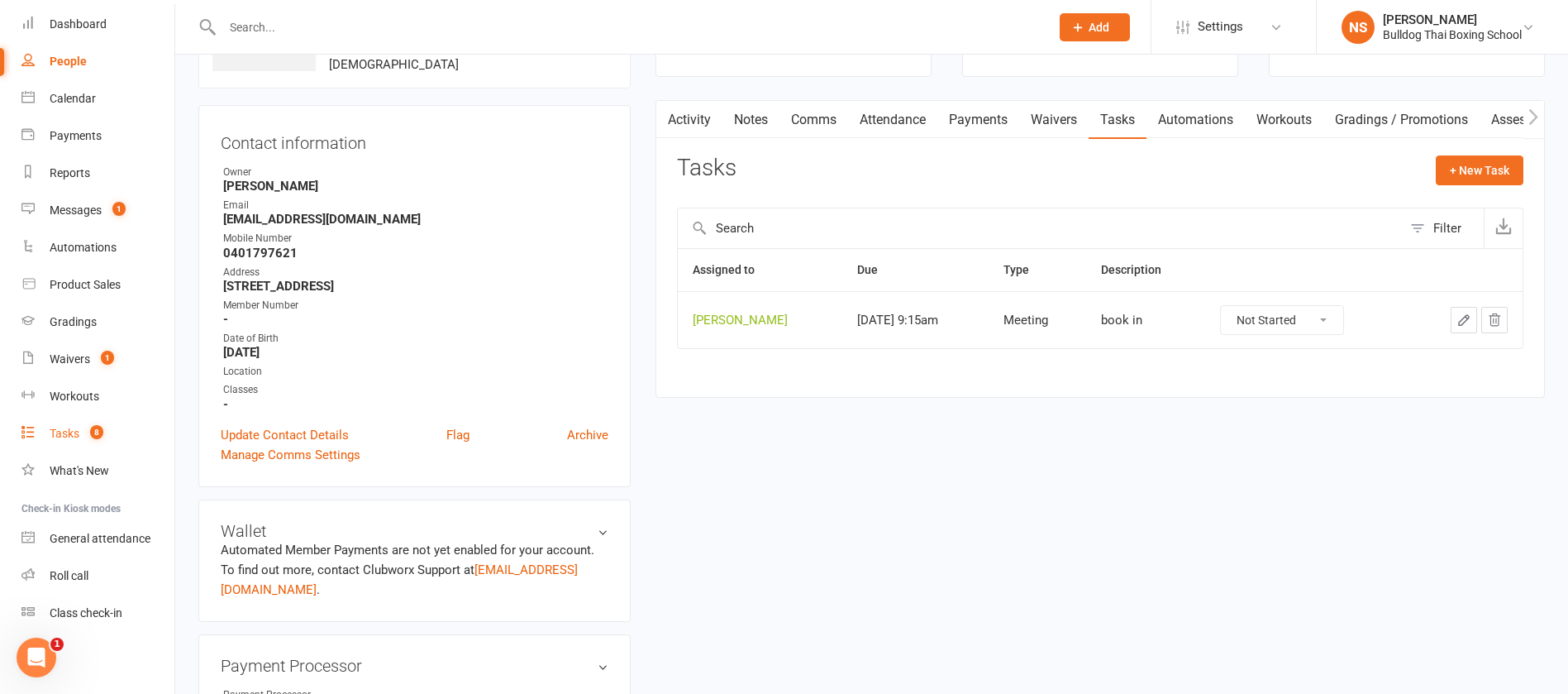
click at [63, 436] on div "Tasks" at bounding box center [65, 433] width 30 height 13
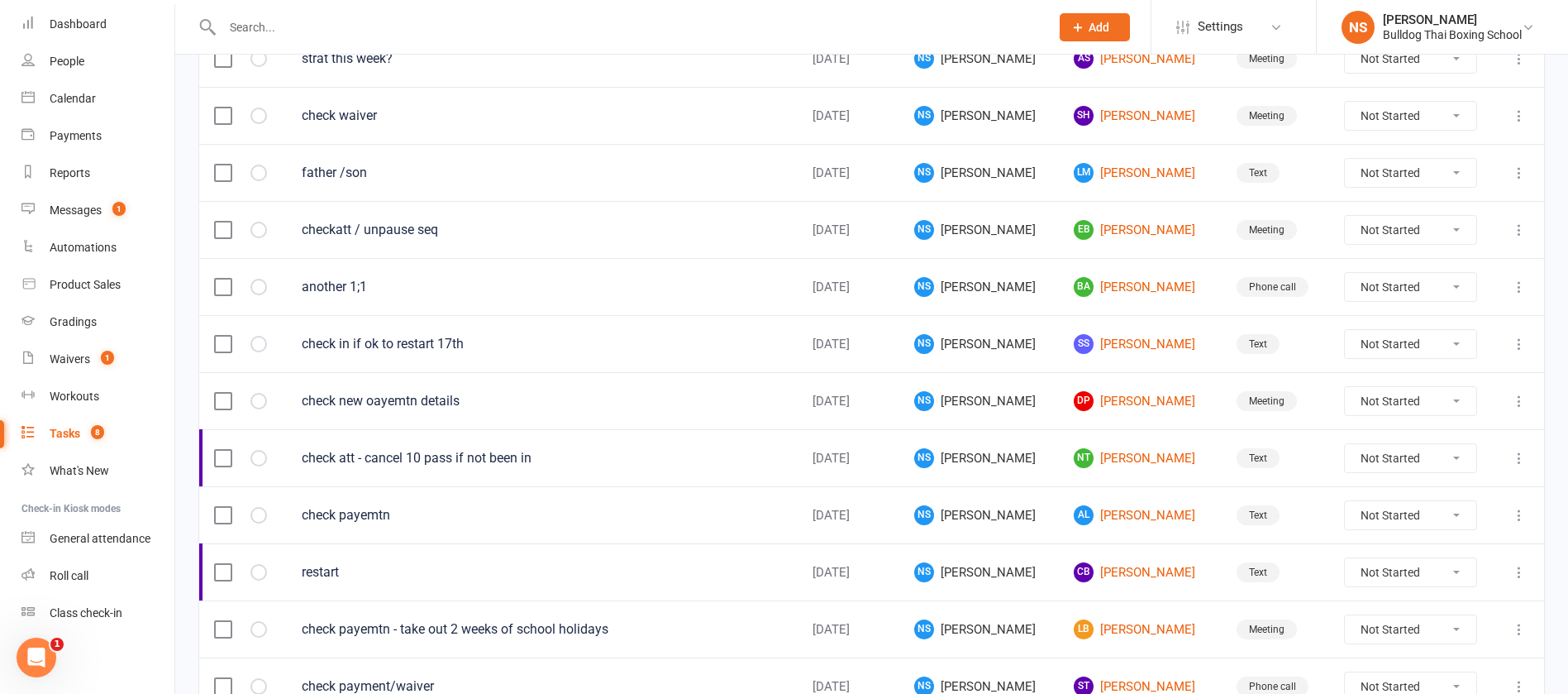
scroll to position [745, 0]
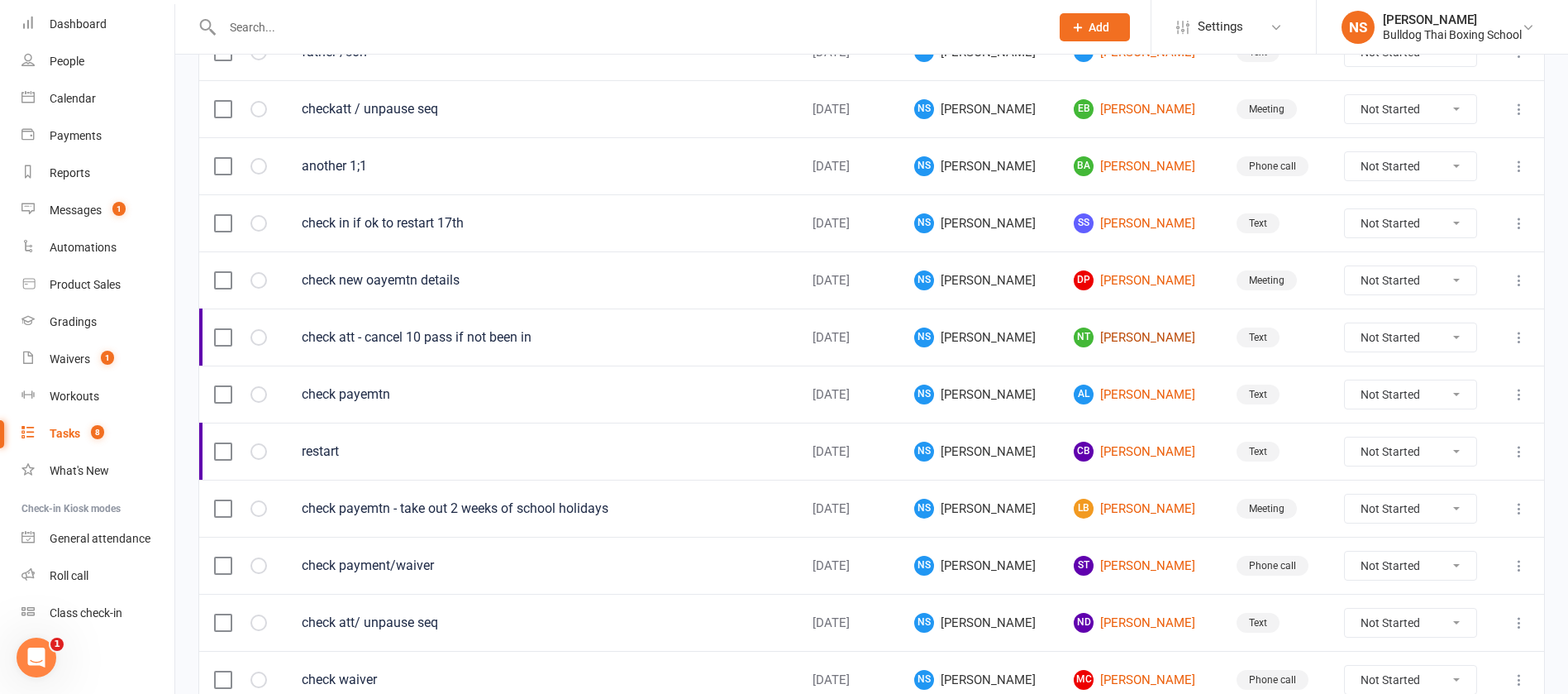
click at [1113, 338] on link "NT [PERSON_NAME]" at bounding box center [1140, 337] width 134 height 20
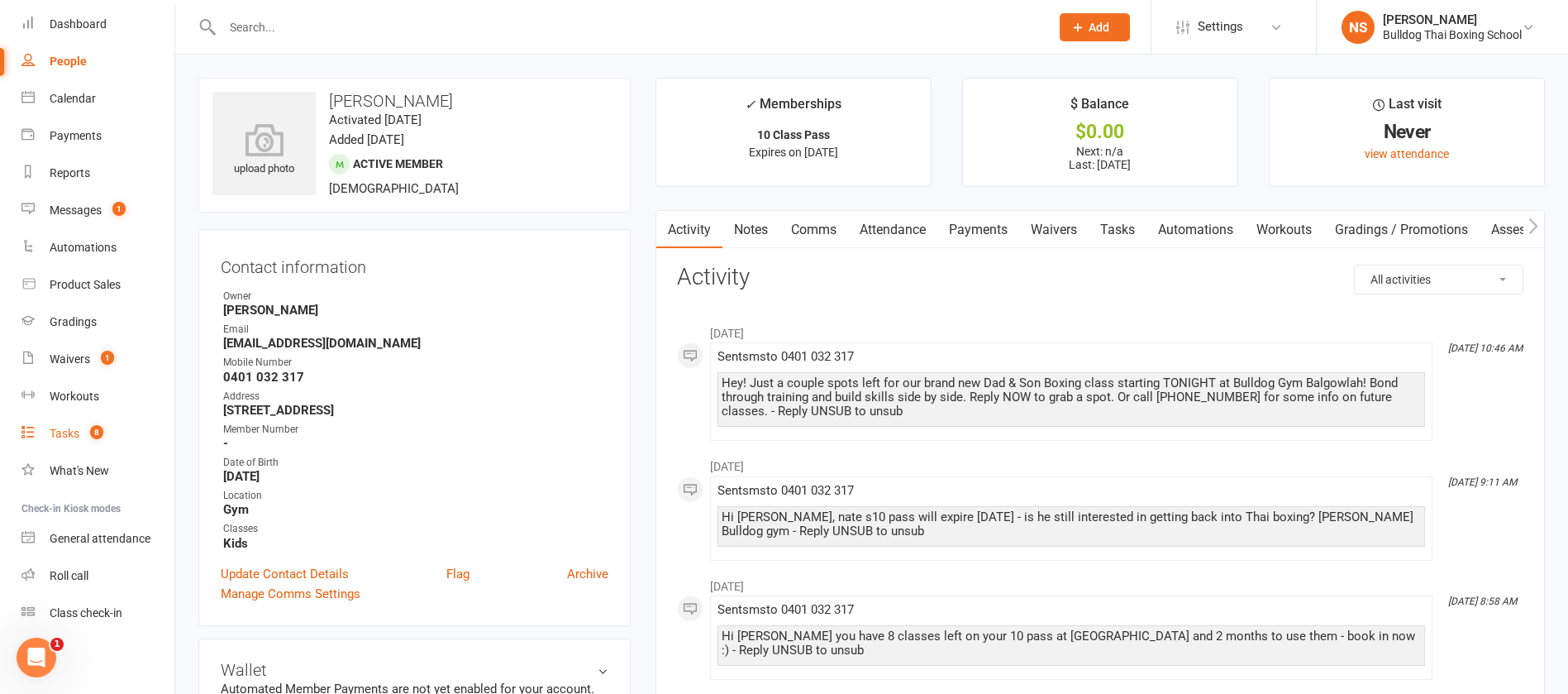
click at [71, 433] on div "Tasks" at bounding box center [65, 433] width 30 height 13
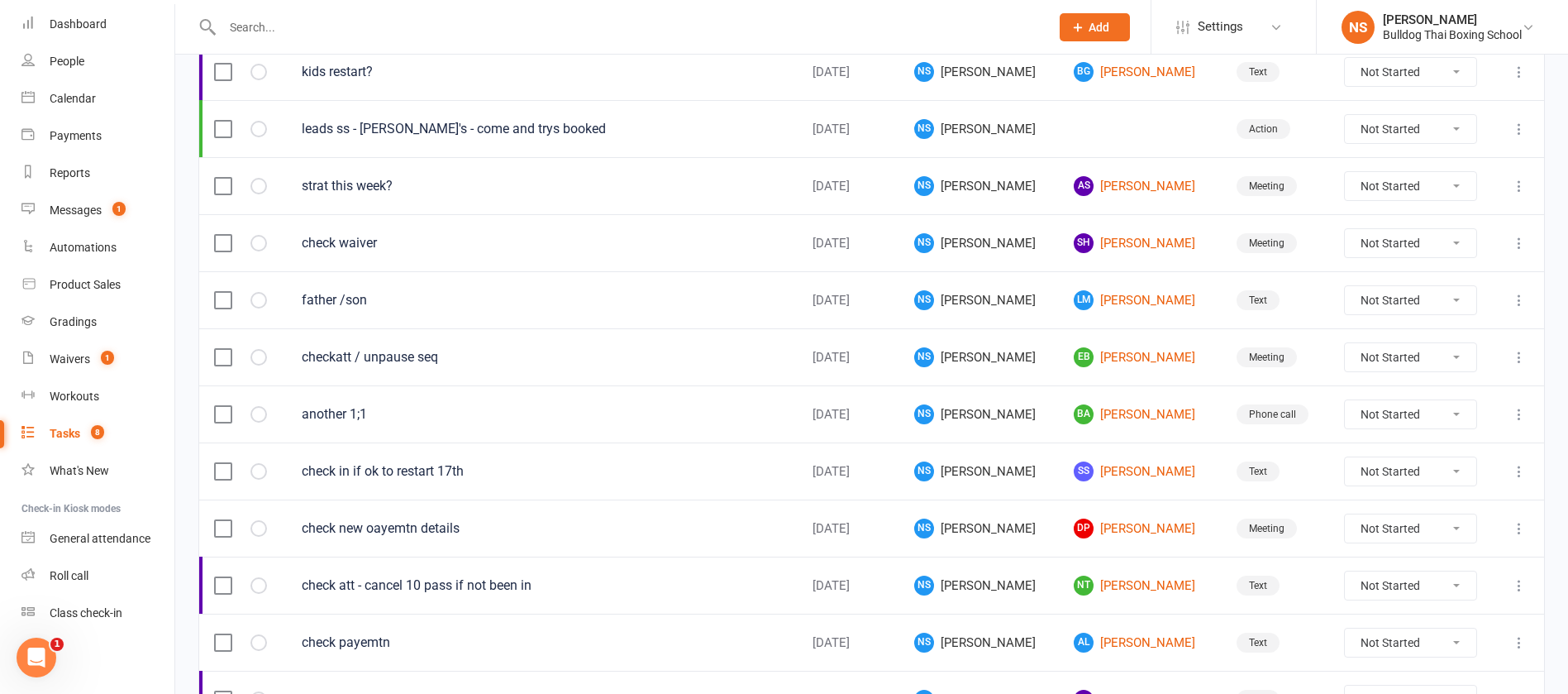
scroll to position [745, 0]
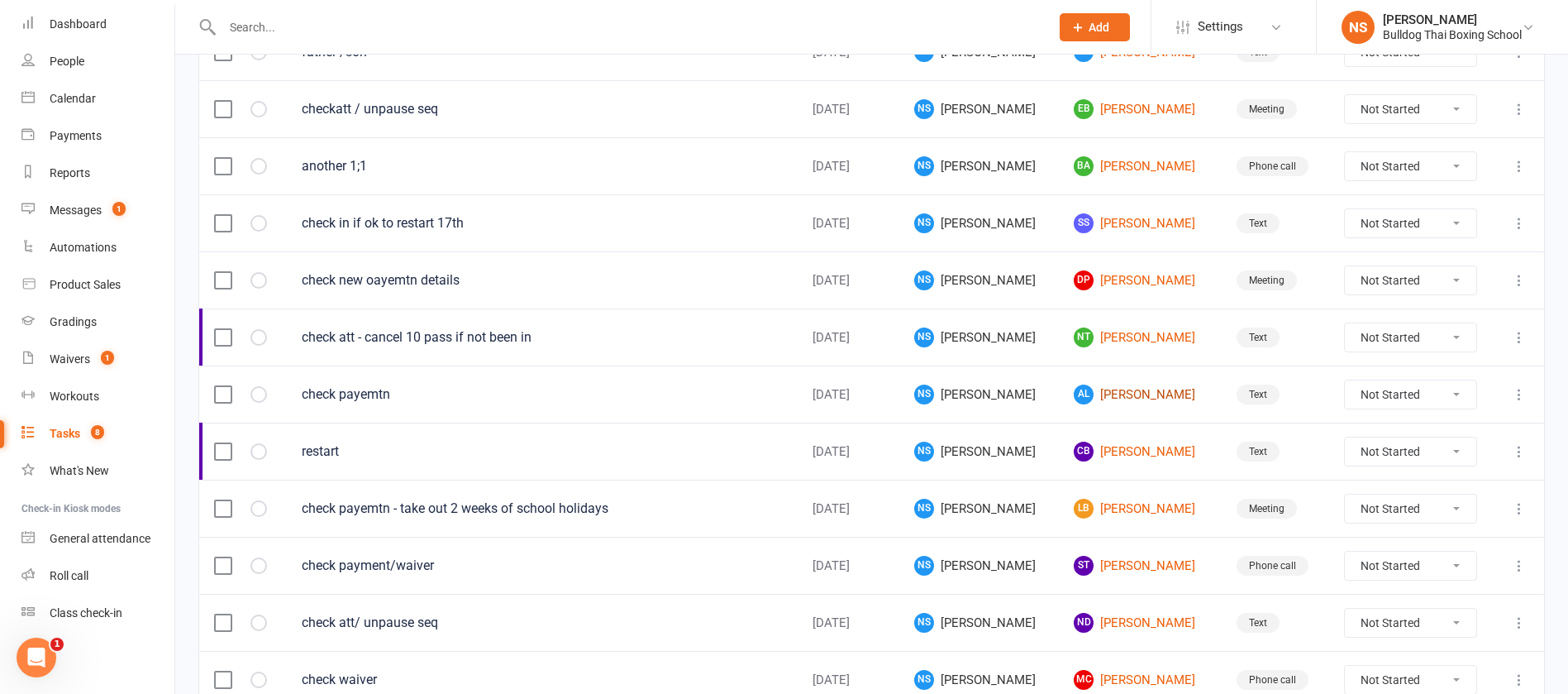
click at [1148, 390] on link "AL [PERSON_NAME]" at bounding box center [1140, 395] width 134 height 20
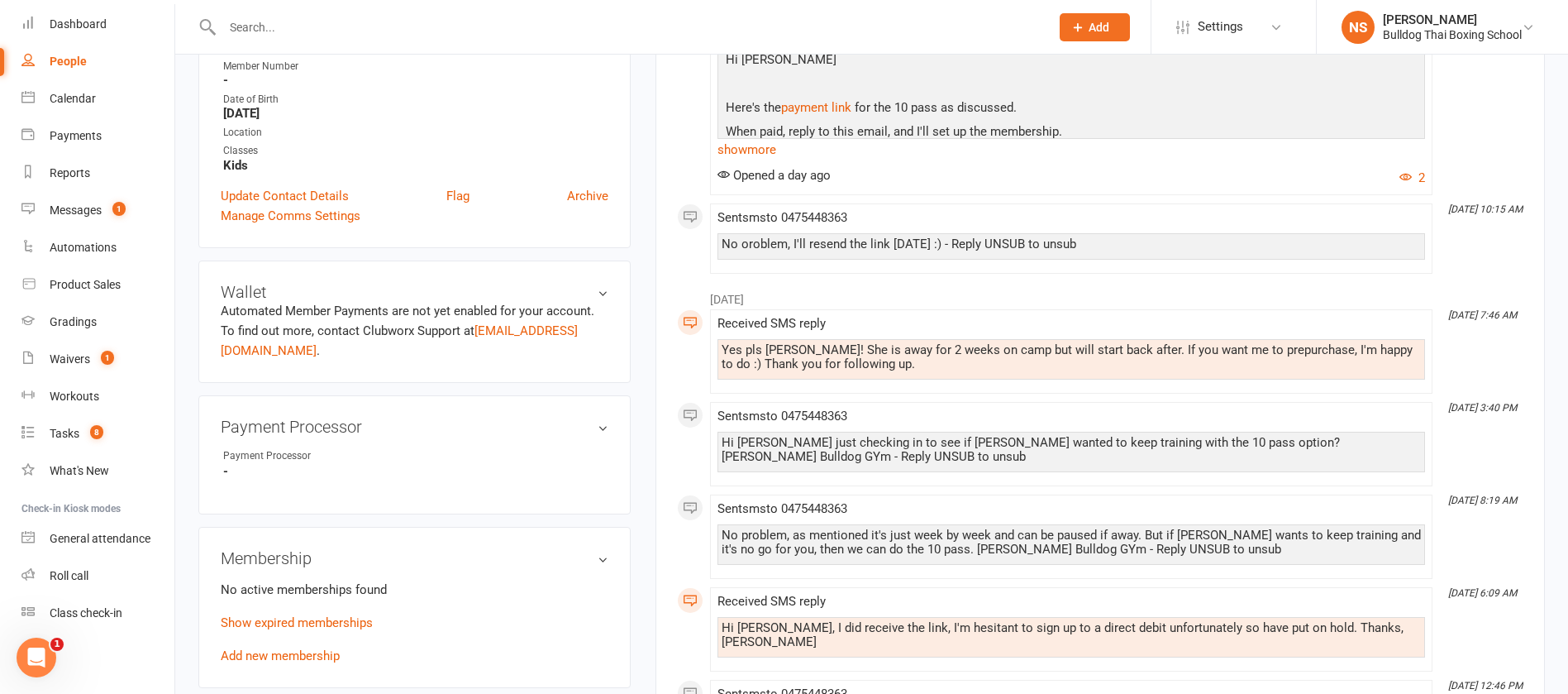
scroll to position [372, 0]
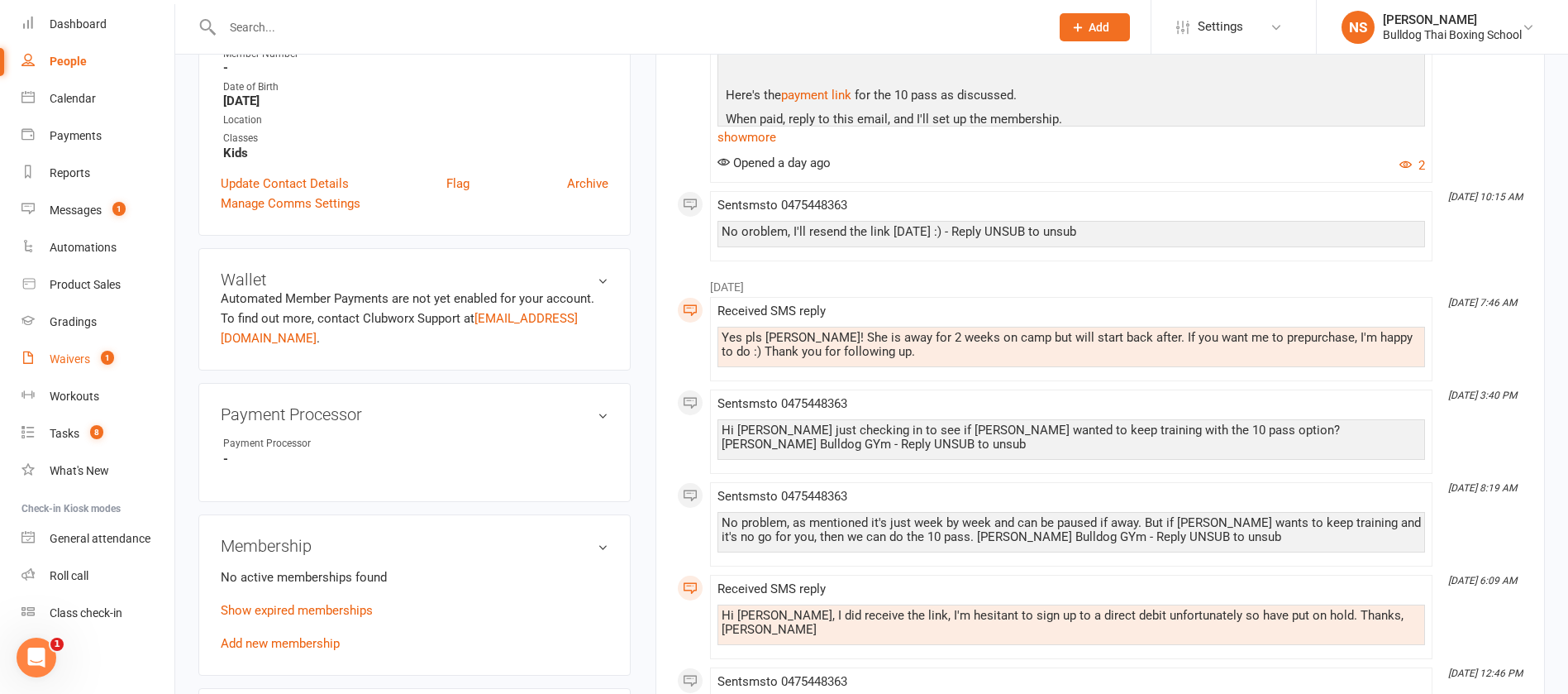
click at [64, 364] on div "Waivers" at bounding box center [70, 359] width 40 height 13
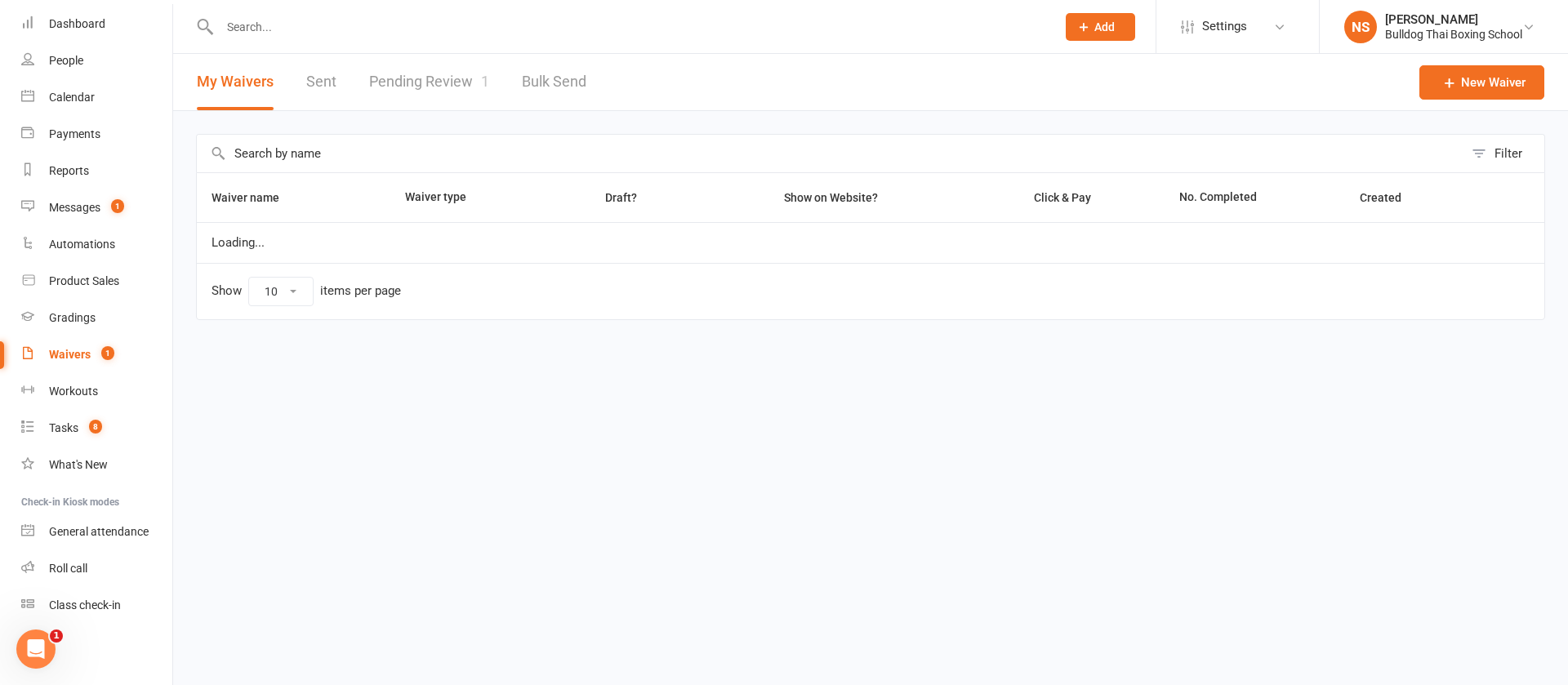
click at [453, 78] on link "Pending Review 1" at bounding box center [428, 82] width 120 height 56
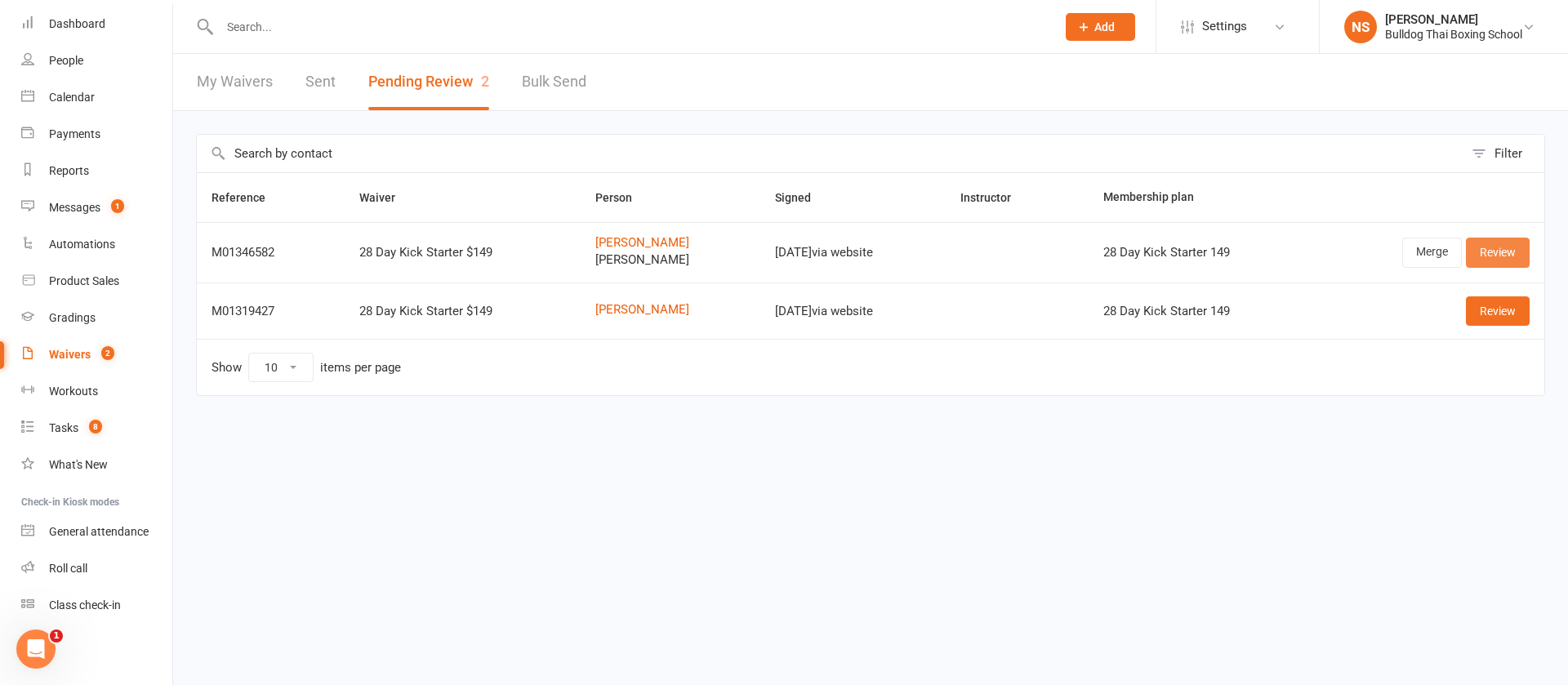
click at [1502, 247] on link "Review" at bounding box center [1498, 252] width 64 height 29
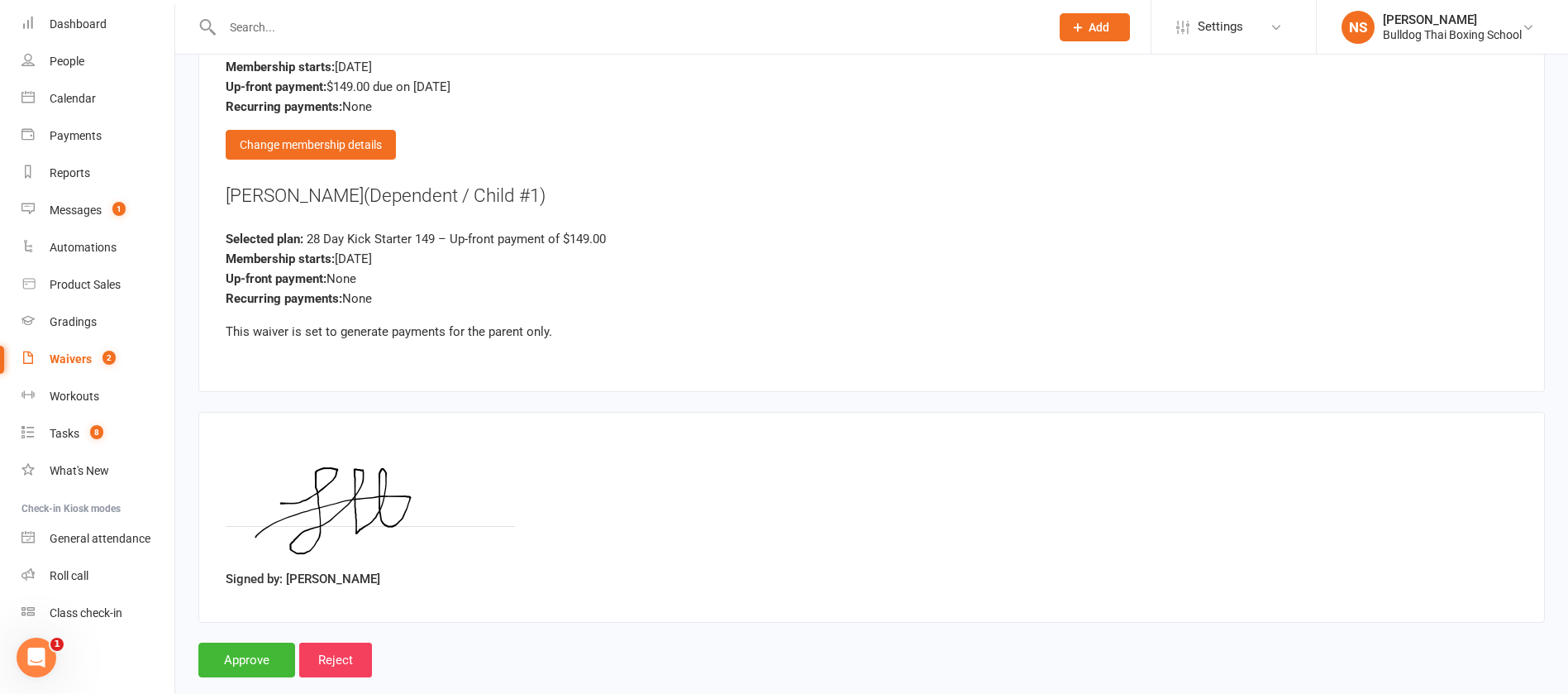
scroll to position [2569, 0]
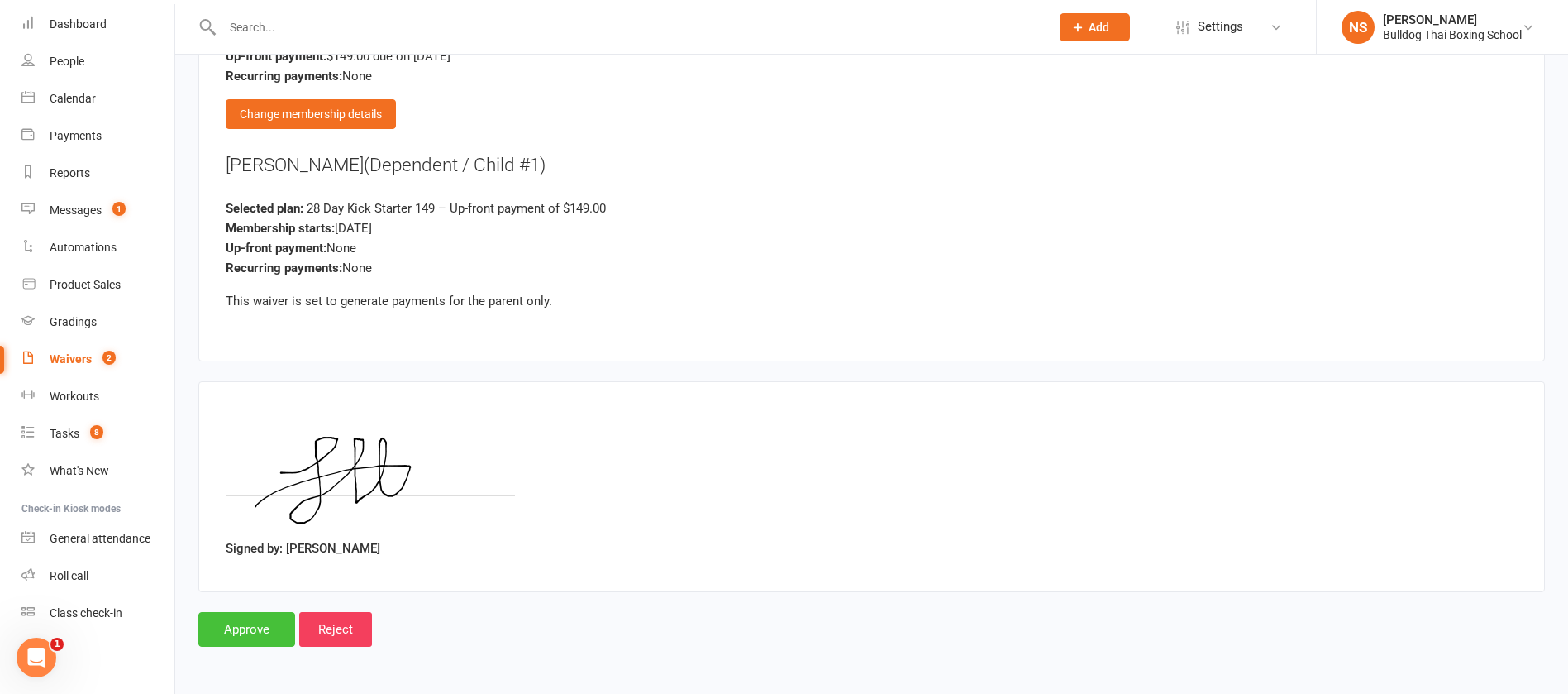
click at [232, 631] on input "Approve" at bounding box center [246, 629] width 97 height 35
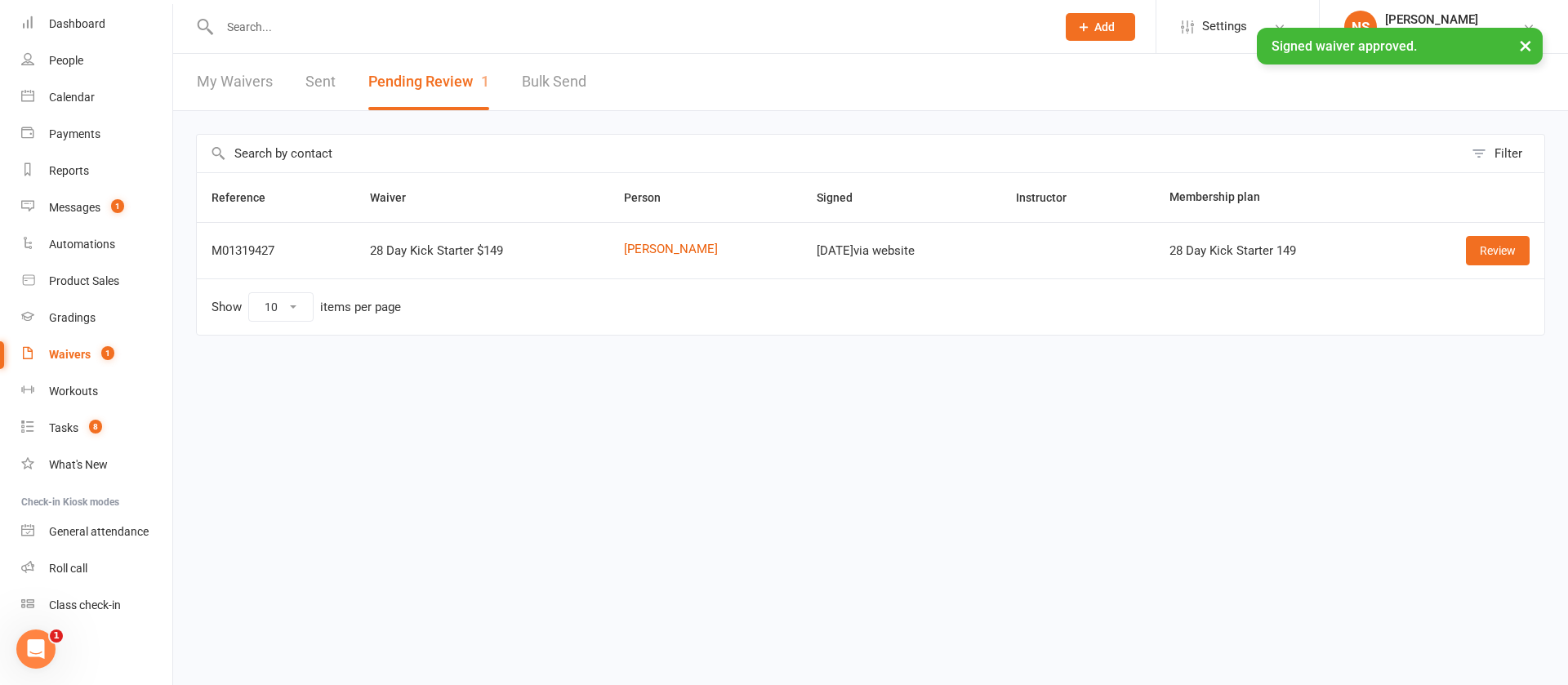
click at [311, 28] on div "× Signed waiver approved." at bounding box center [773, 28] width 1546 height 0
click at [316, 22] on input "text" at bounding box center [629, 27] width 830 height 23
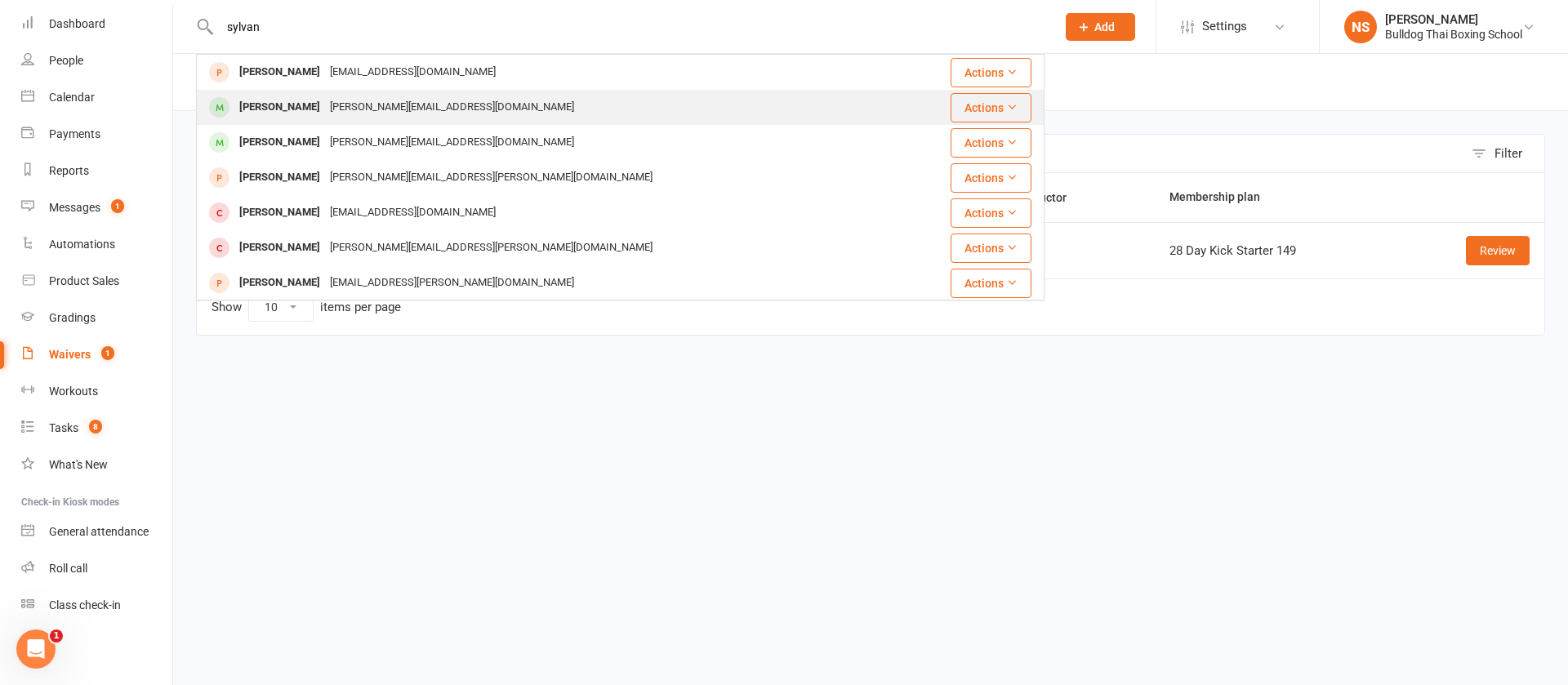
type input "sylvan"
click at [285, 105] on div "[PERSON_NAME]" at bounding box center [279, 107] width 91 height 23
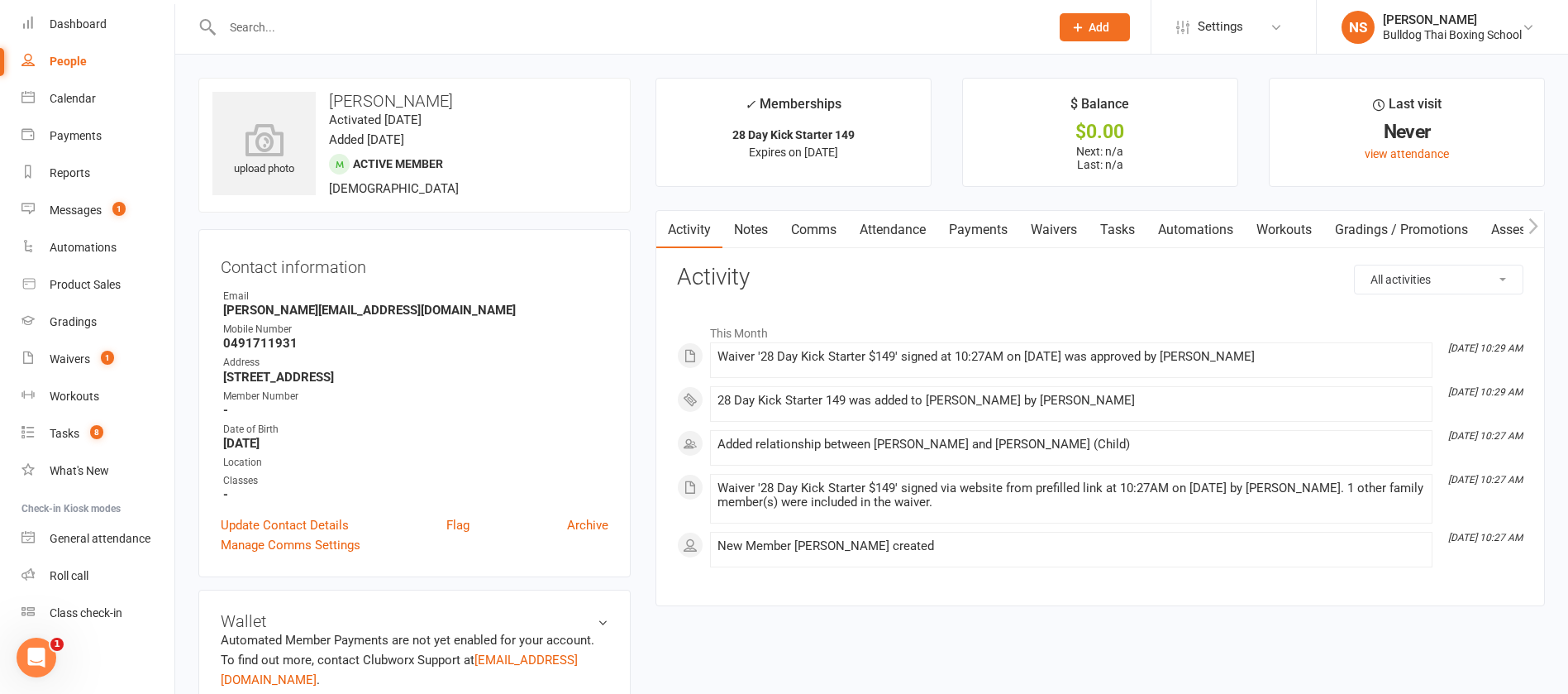
click at [757, 232] on link "Notes" at bounding box center [750, 230] width 57 height 38
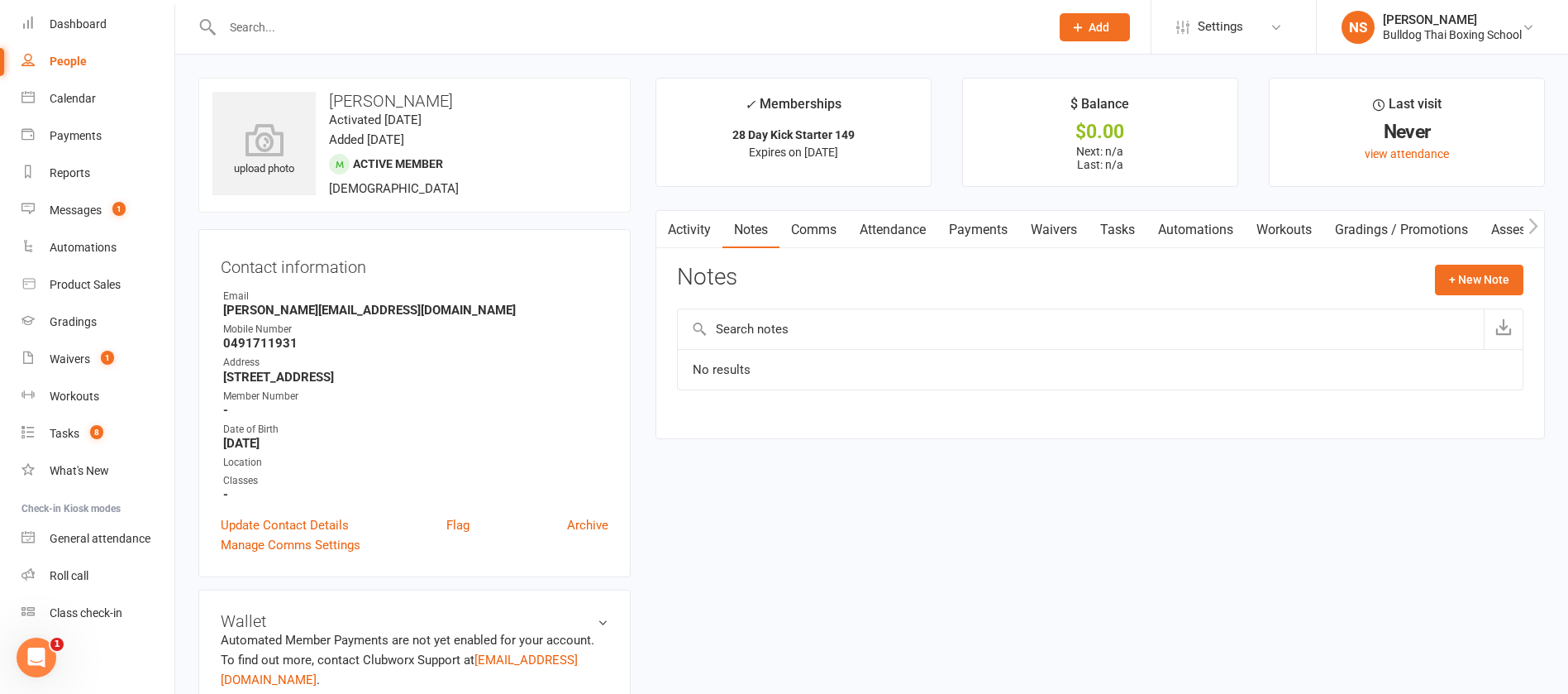
click at [677, 226] on link "Activity" at bounding box center [689, 230] width 66 height 38
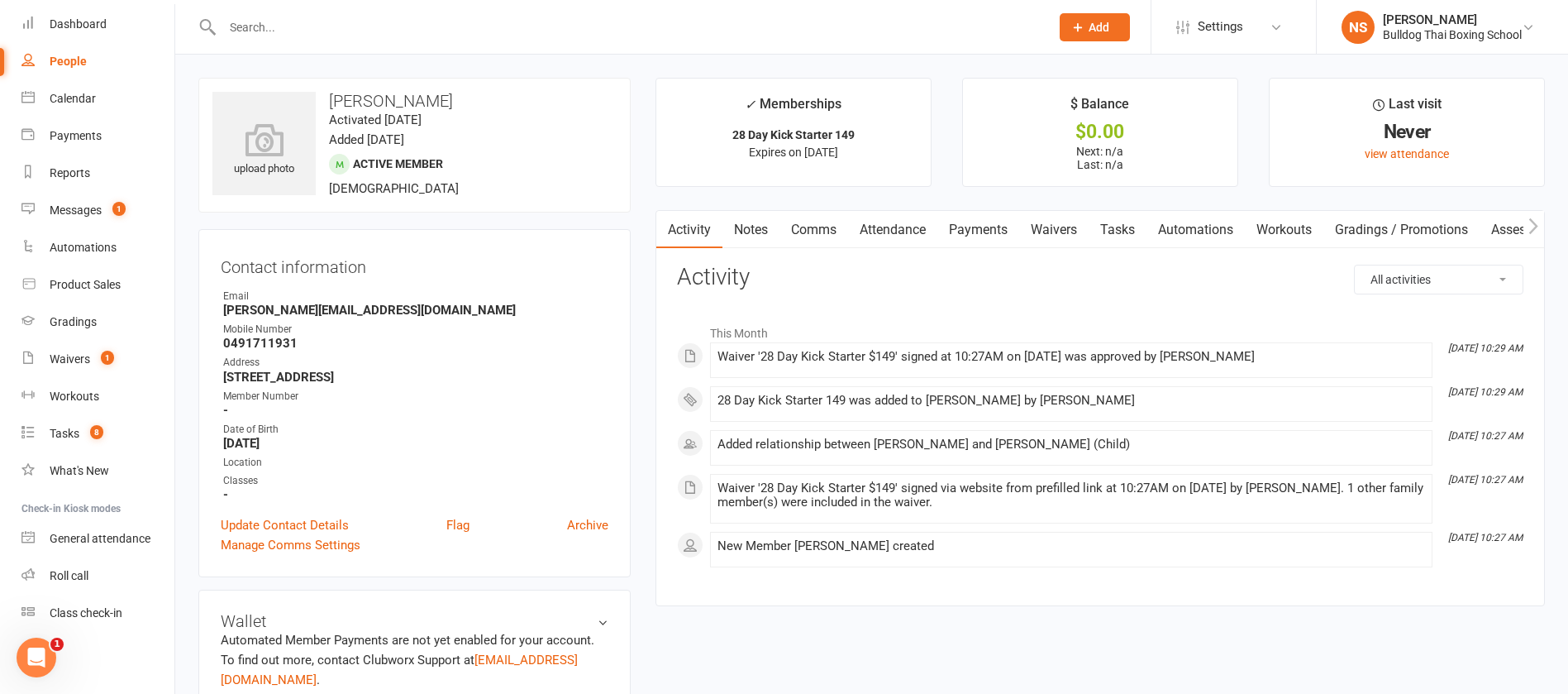
click at [260, 24] on input "text" at bounding box center [627, 27] width 821 height 24
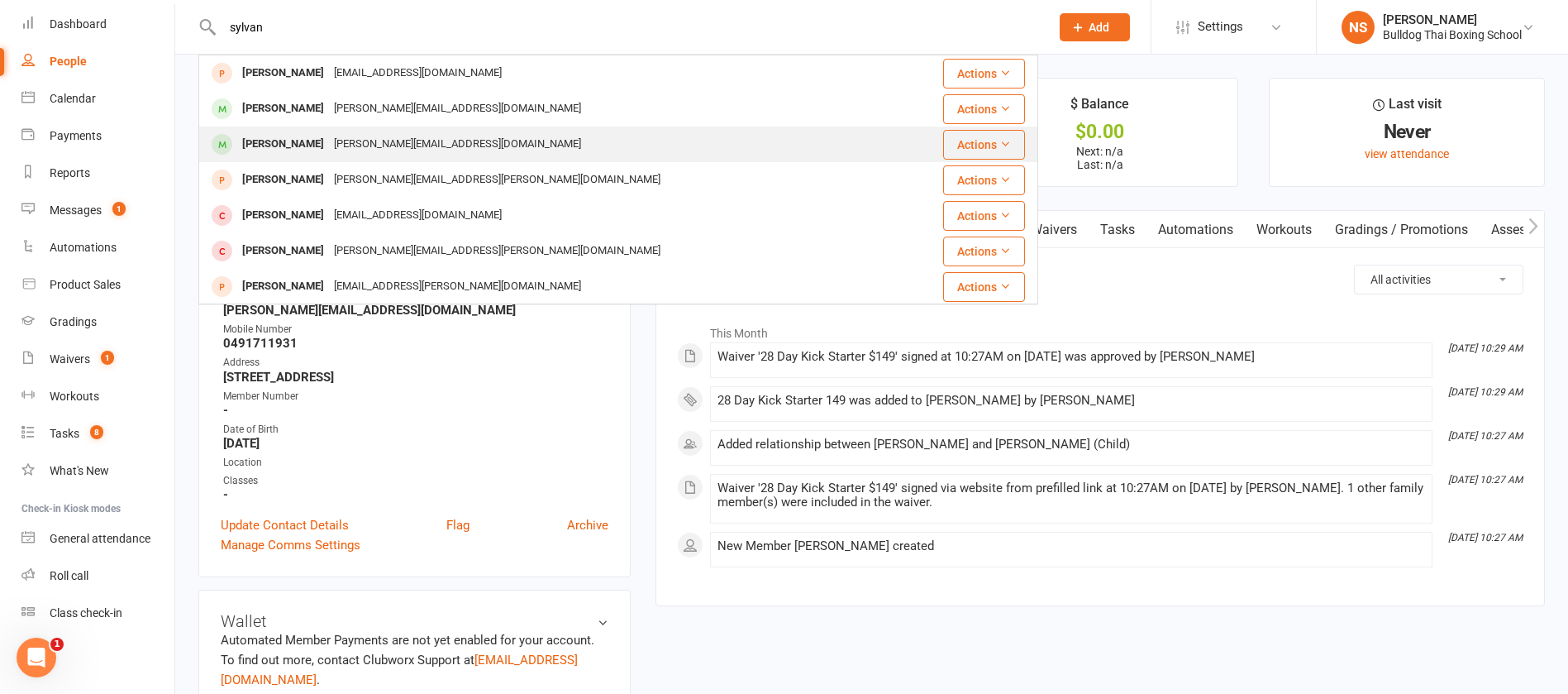
type input "sylvan"
click at [307, 149] on div "[PERSON_NAME]" at bounding box center [283, 144] width 92 height 24
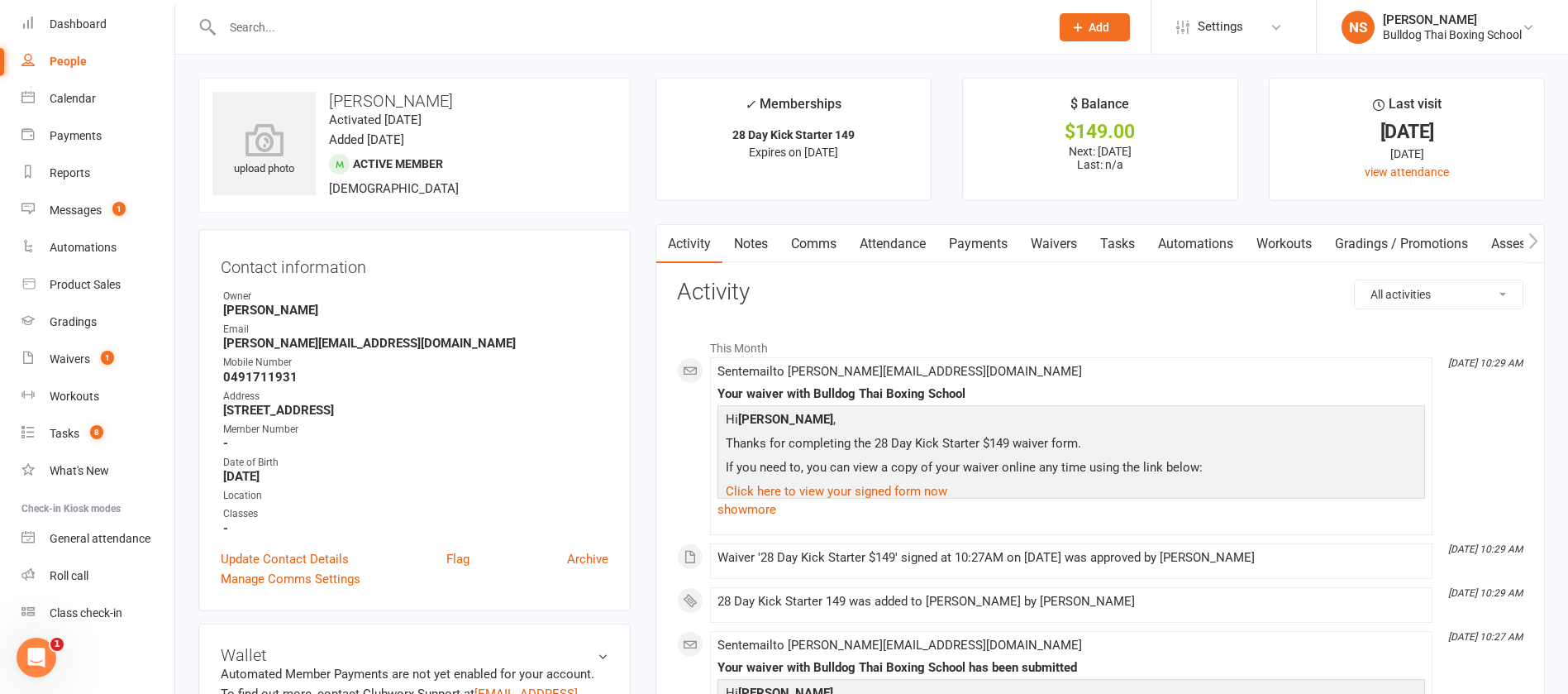
click at [283, 8] on div at bounding box center [618, 27] width 840 height 54
click at [281, 20] on input "text" at bounding box center [627, 27] width 821 height 24
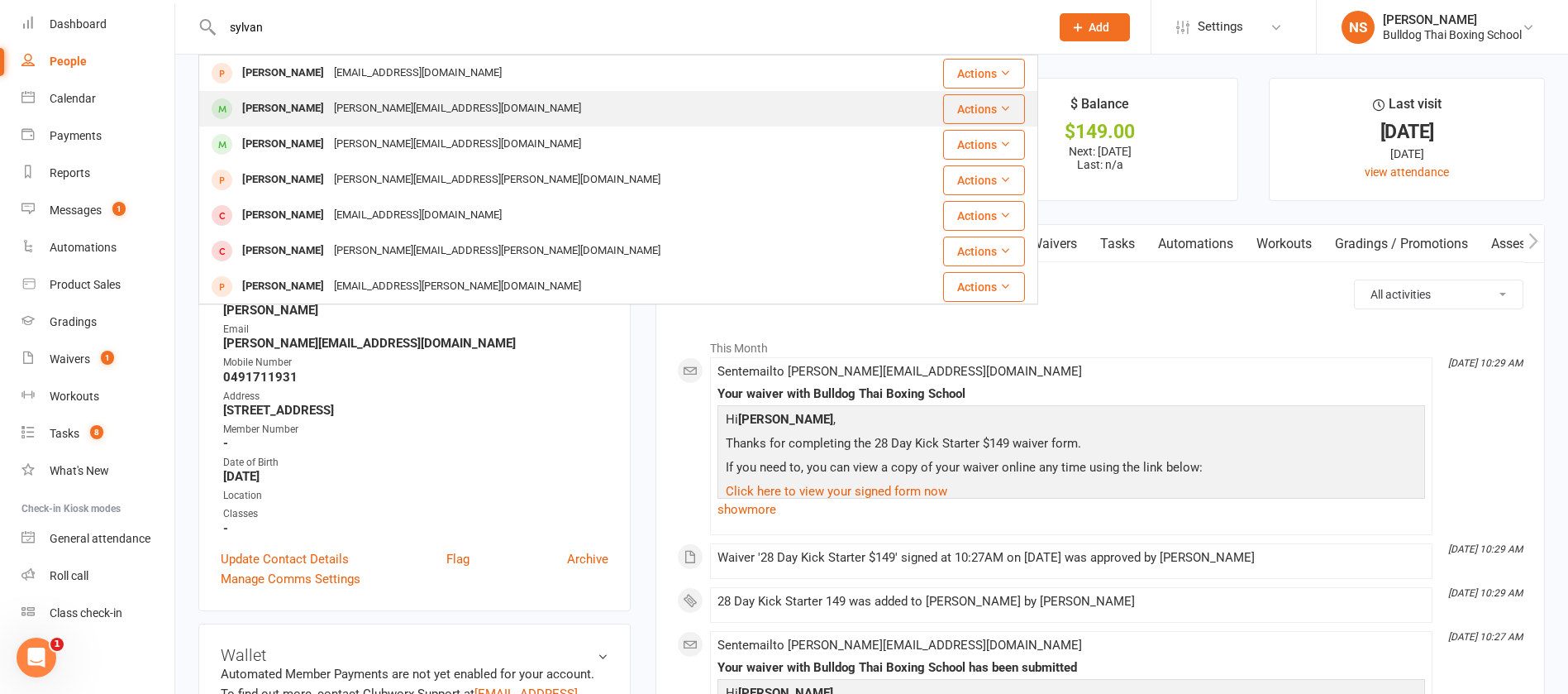
type input "sylvan"
click at [329, 112] on div "[PERSON_NAME][EMAIL_ADDRESS][DOMAIN_NAME]" at bounding box center [457, 108] width 257 height 24
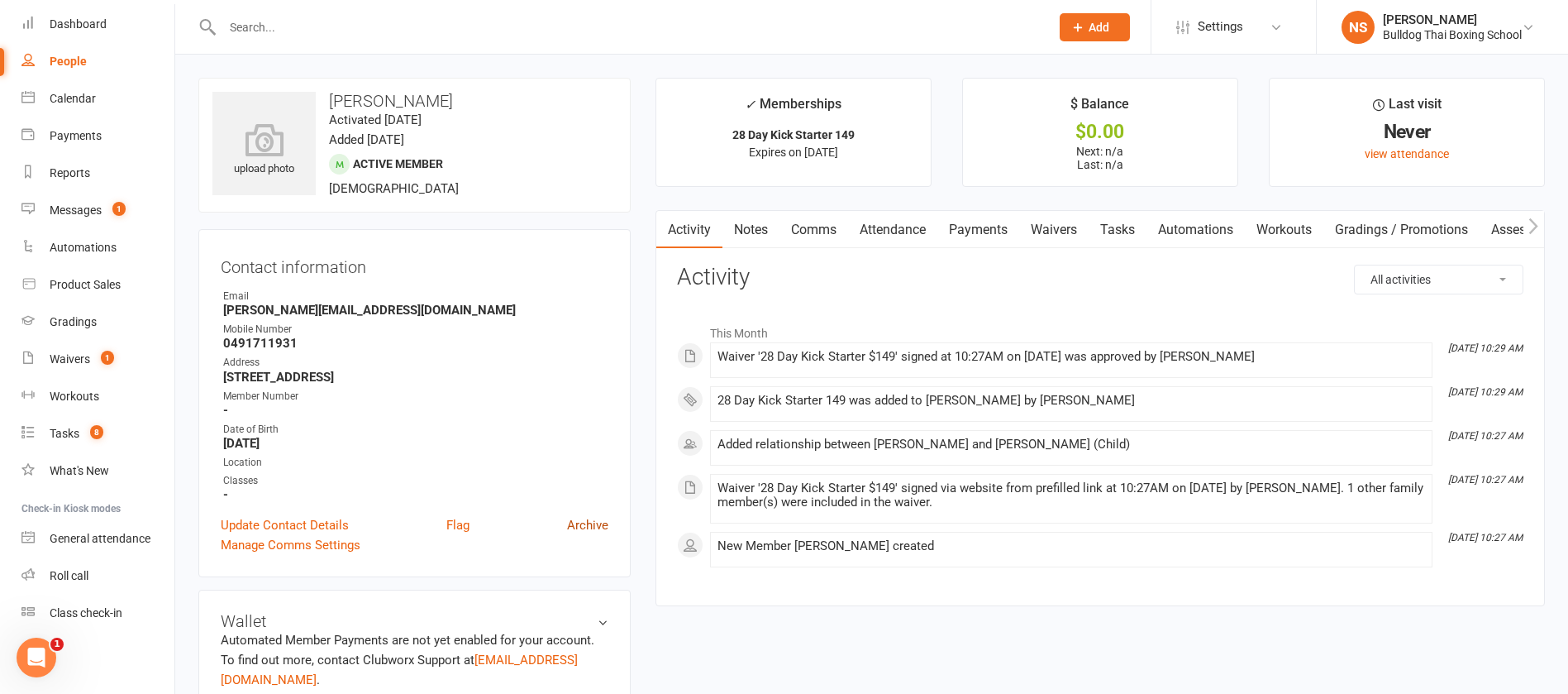
click at [584, 528] on link "Archive" at bounding box center [587, 525] width 41 height 20
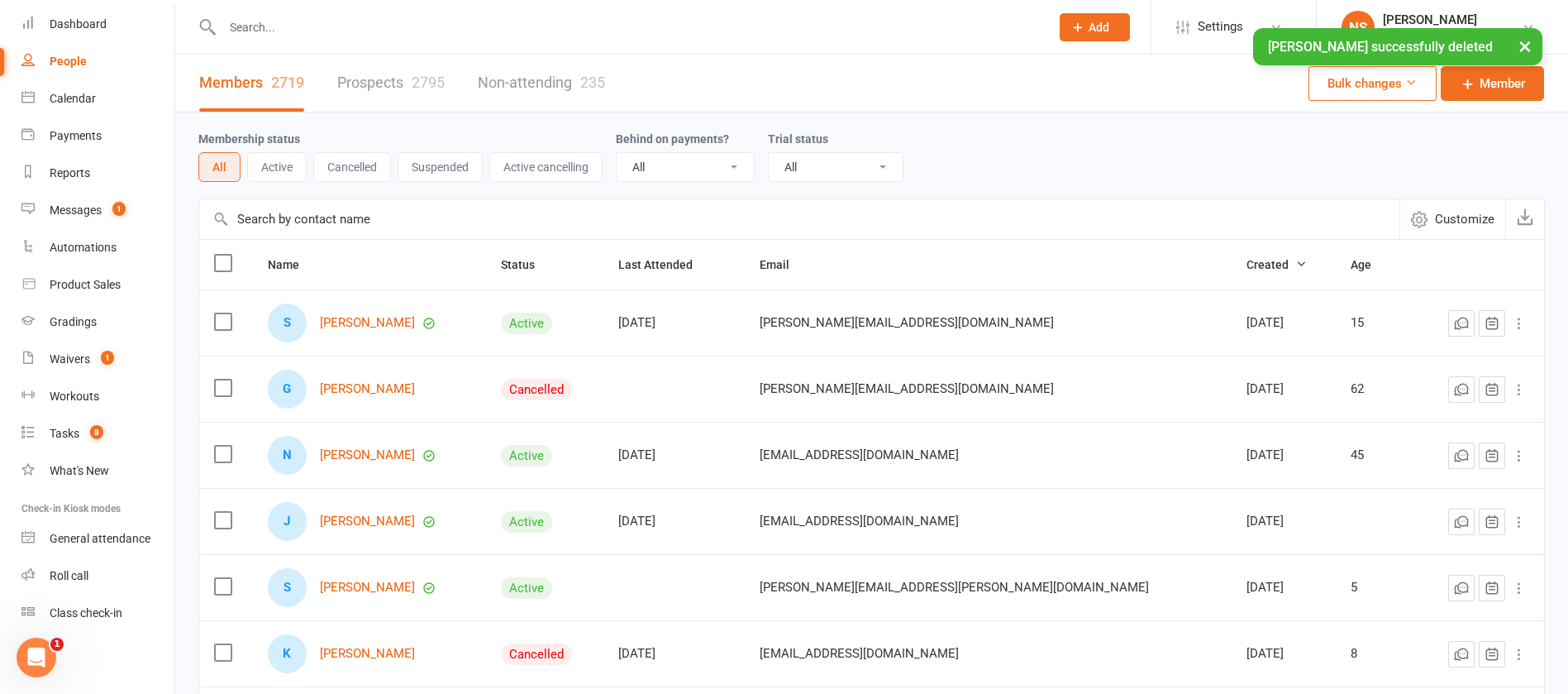
click at [271, 18] on input "text" at bounding box center [627, 27] width 821 height 24
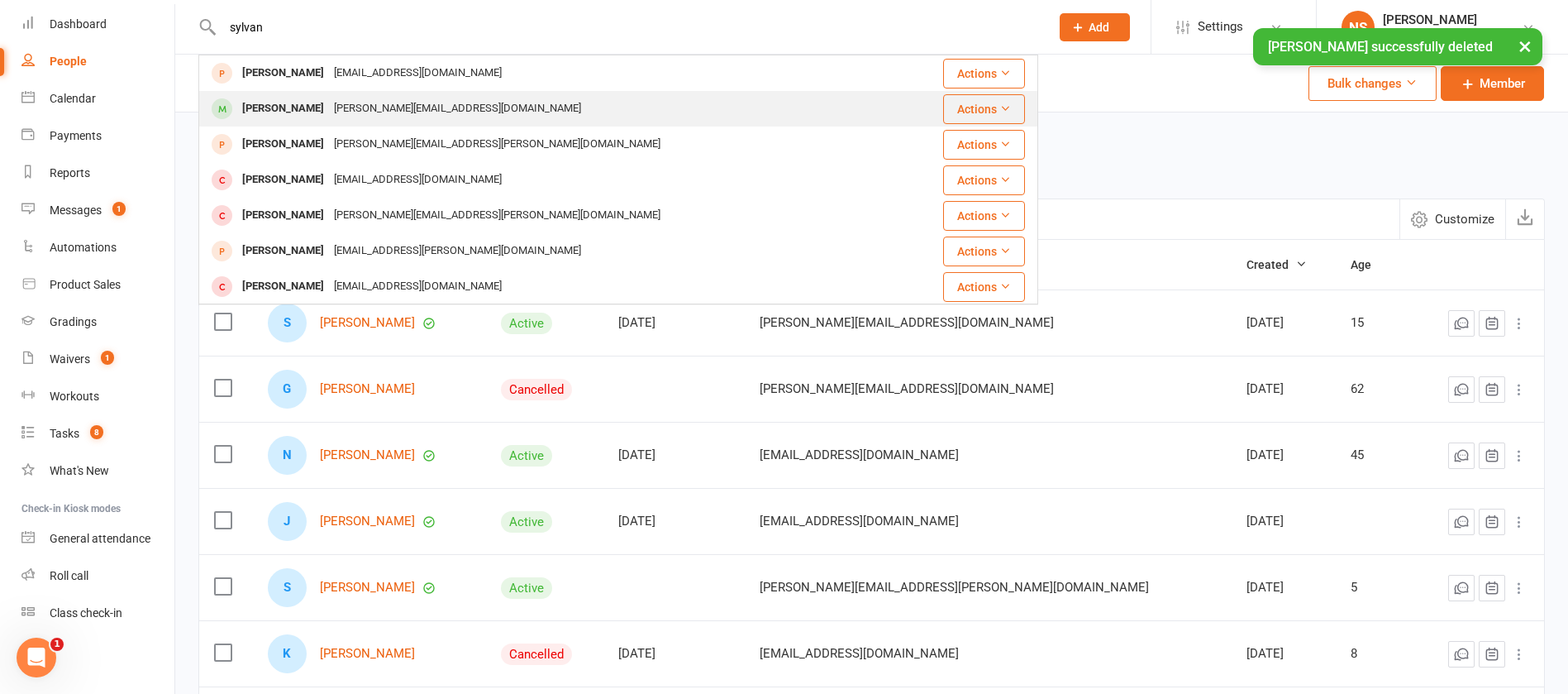
type input "sylvan"
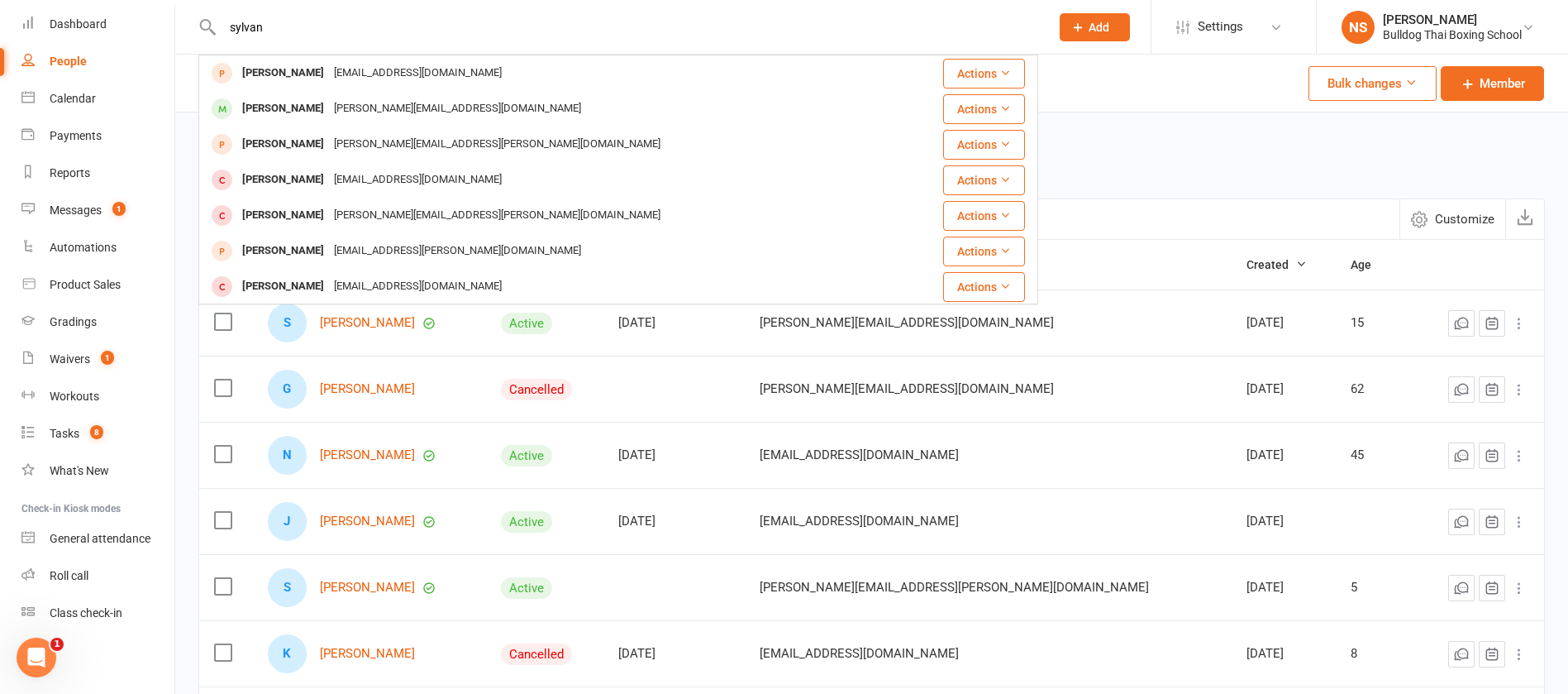
click at [309, 109] on div "[PERSON_NAME]" at bounding box center [283, 108] width 92 height 24
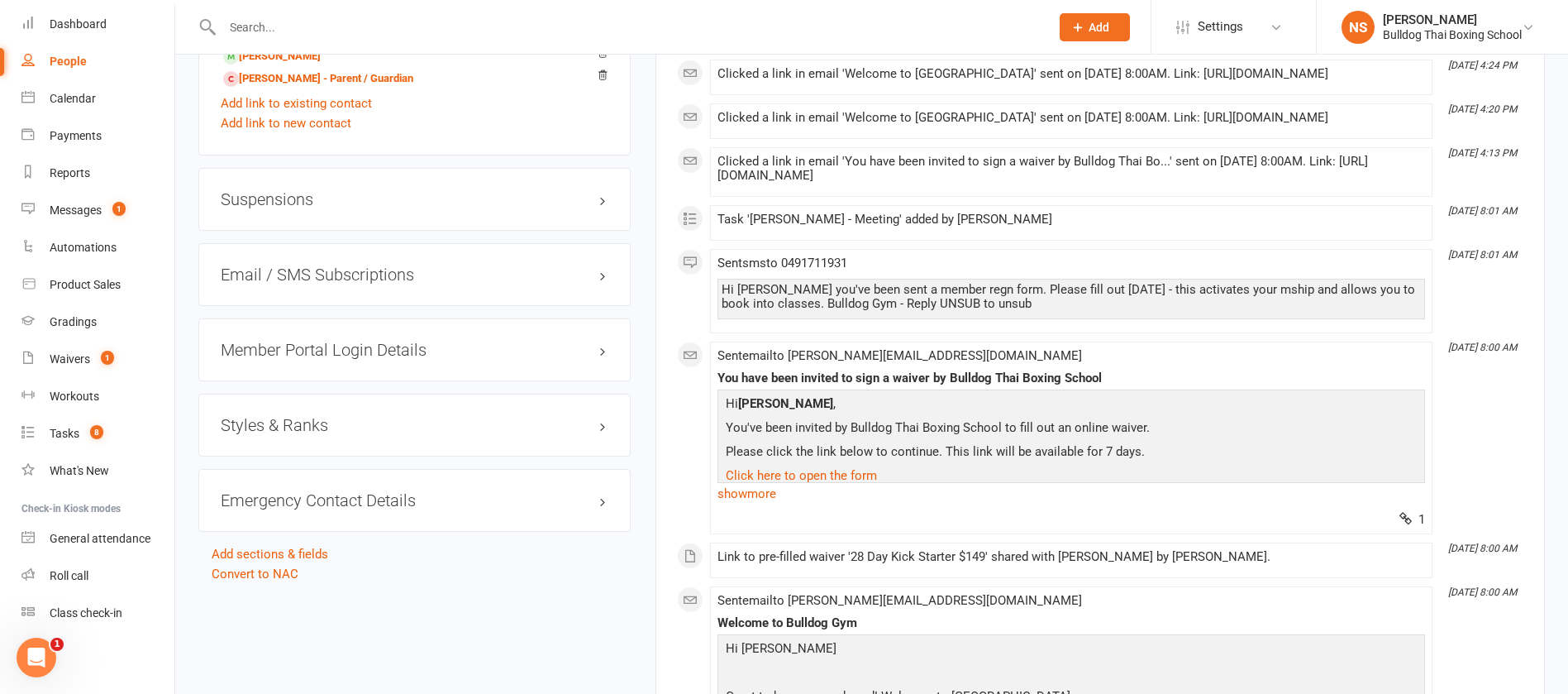
scroll to position [1488, 0]
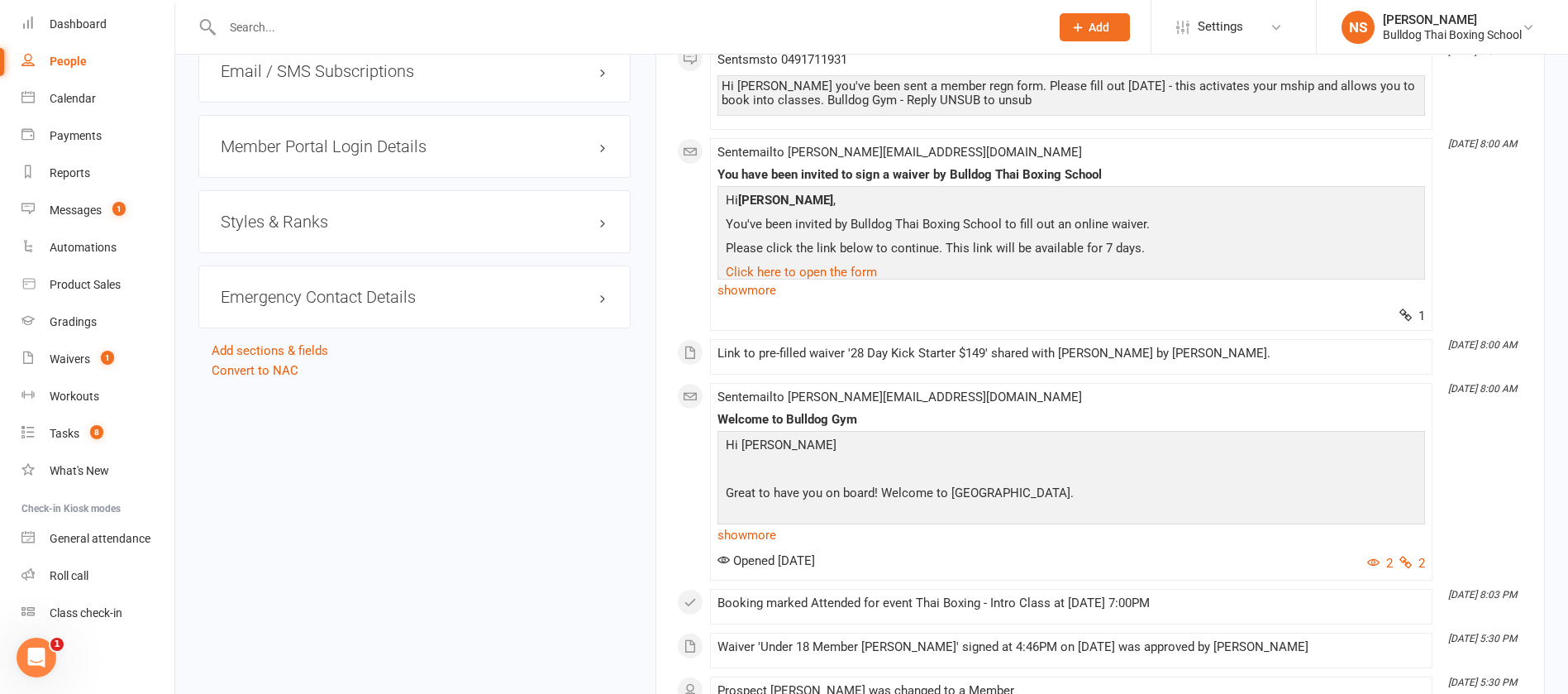
click at [288, 150] on h3 "Member Portal Login Details" at bounding box center [414, 146] width 387 height 18
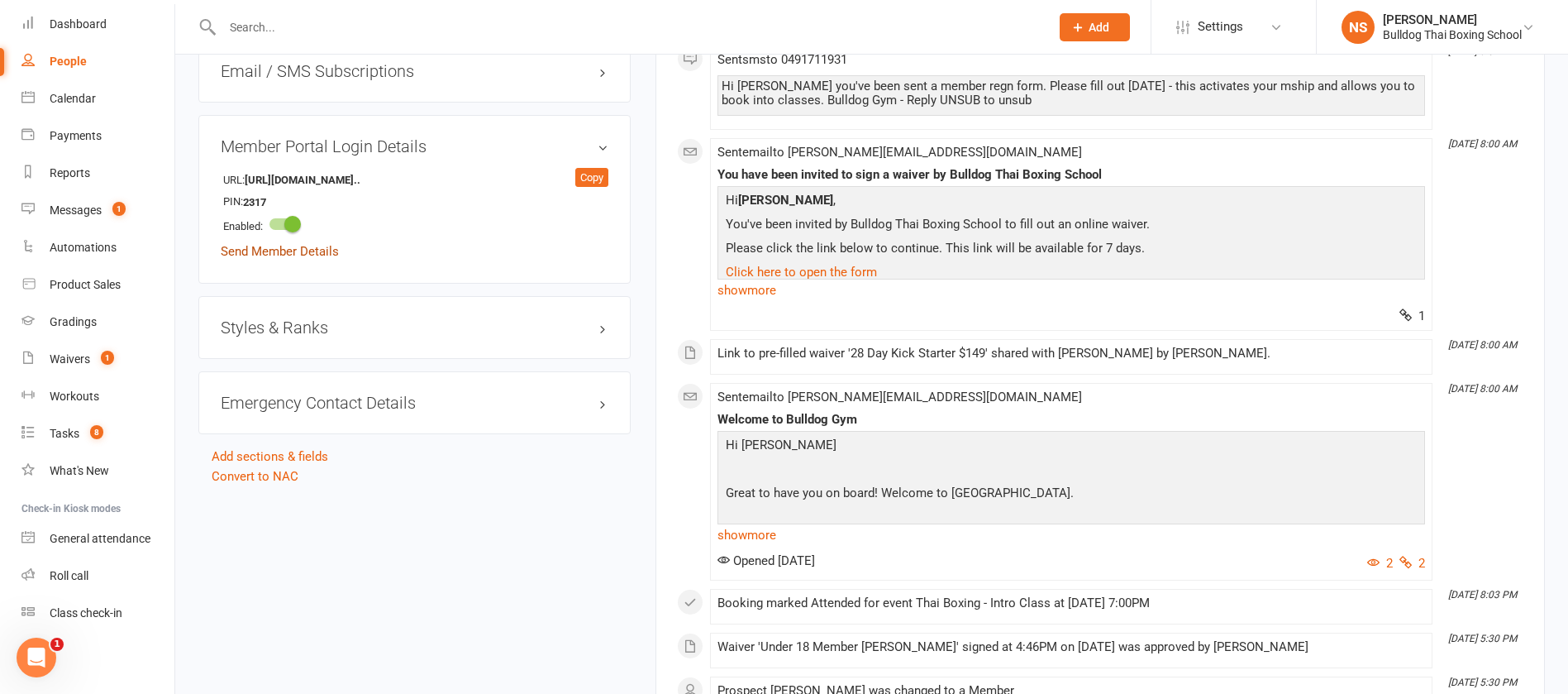
click at [294, 247] on link "Send Member Details" at bounding box center [279, 251] width 118 height 15
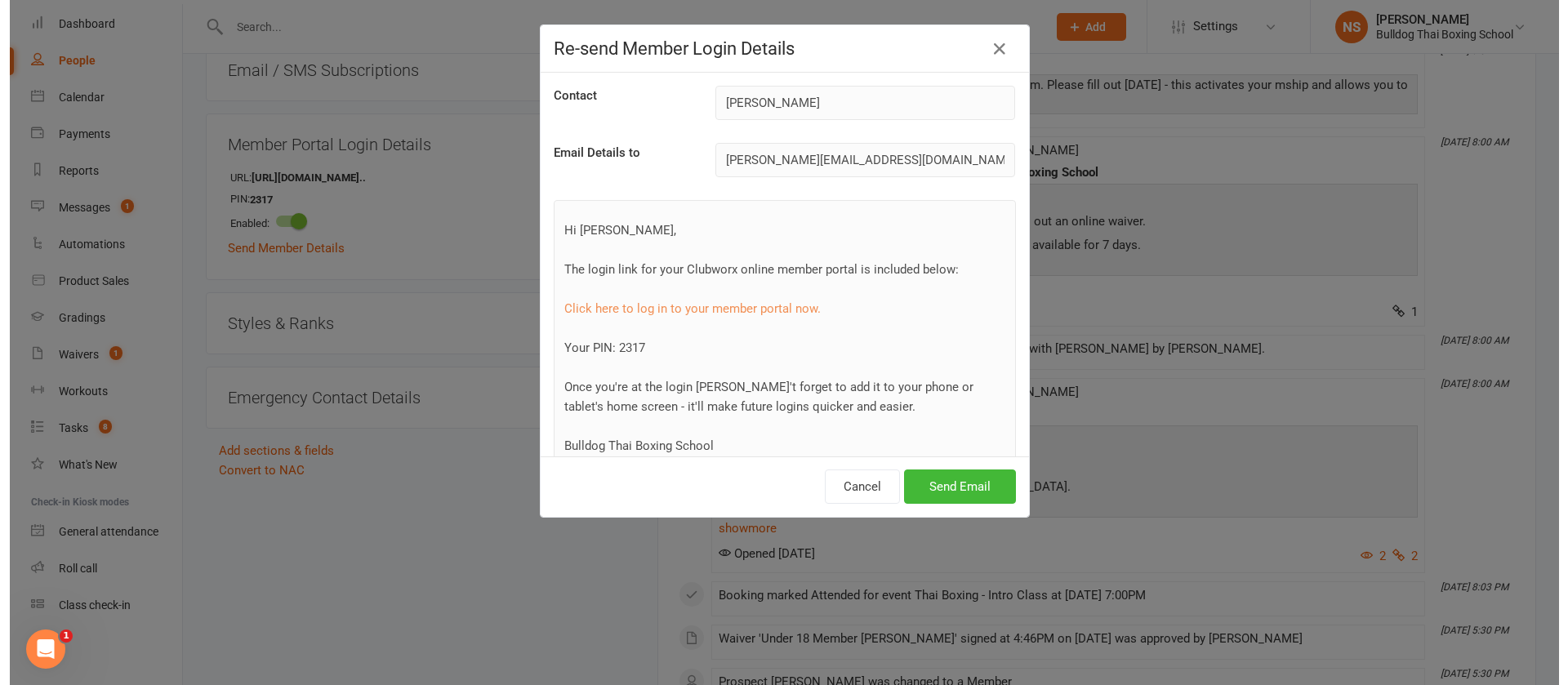
scroll to position [1450, 0]
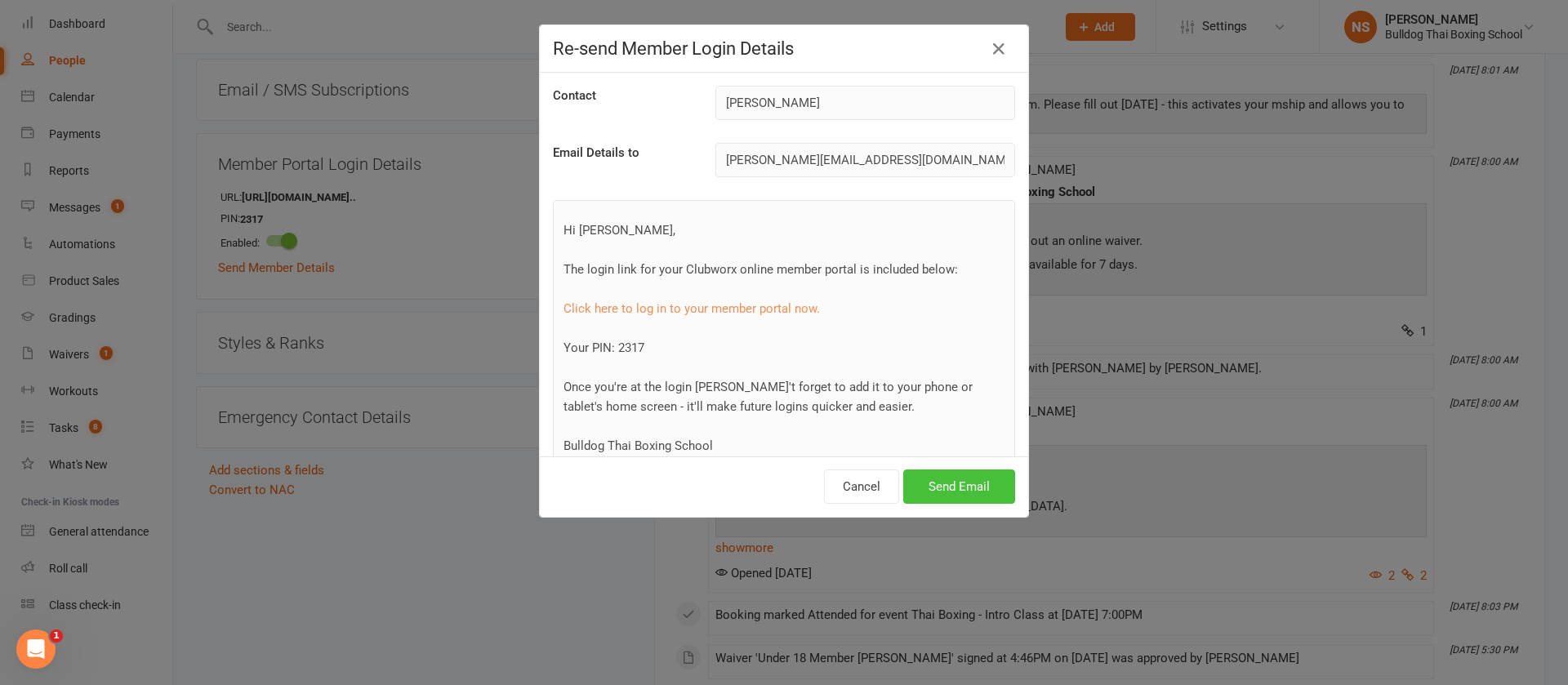
click at [955, 478] on button "Send Email" at bounding box center [959, 487] width 112 height 34
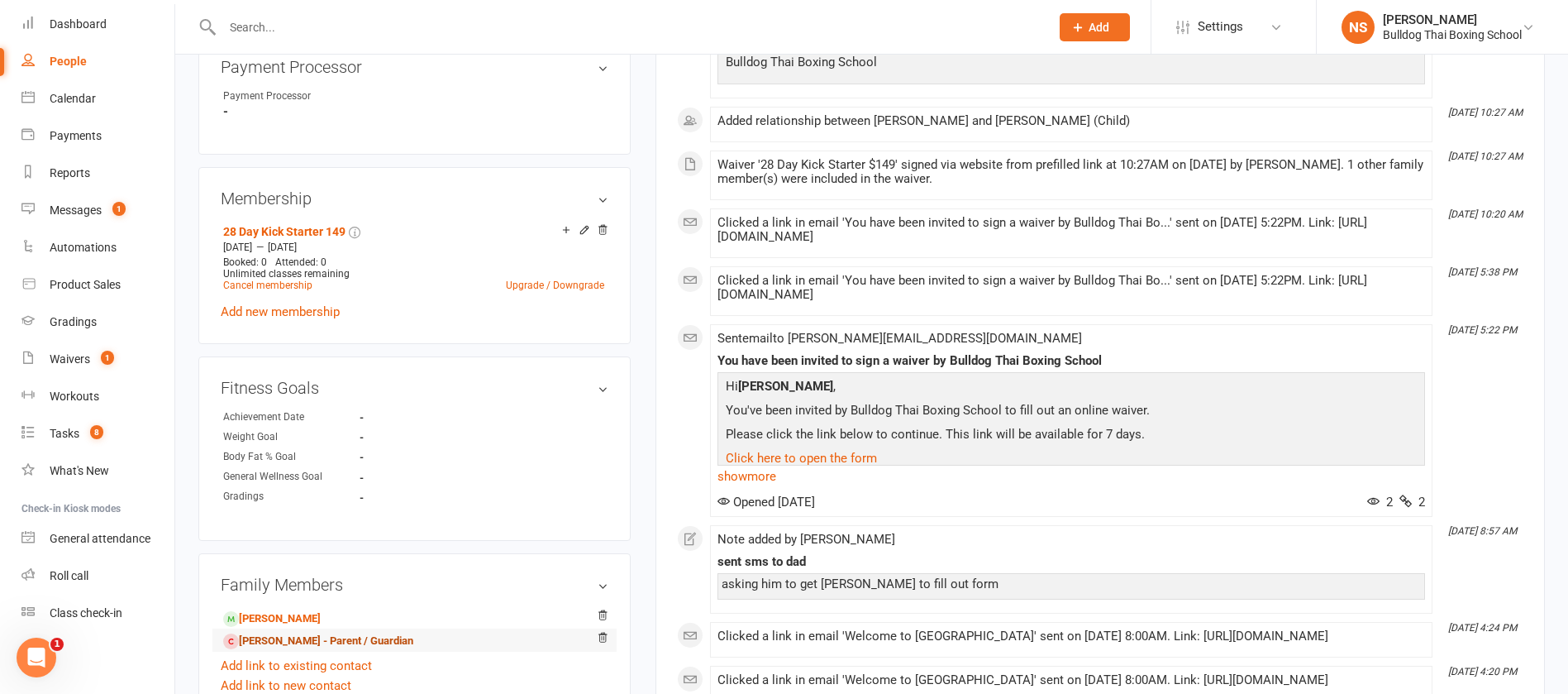
scroll to position [993, 0]
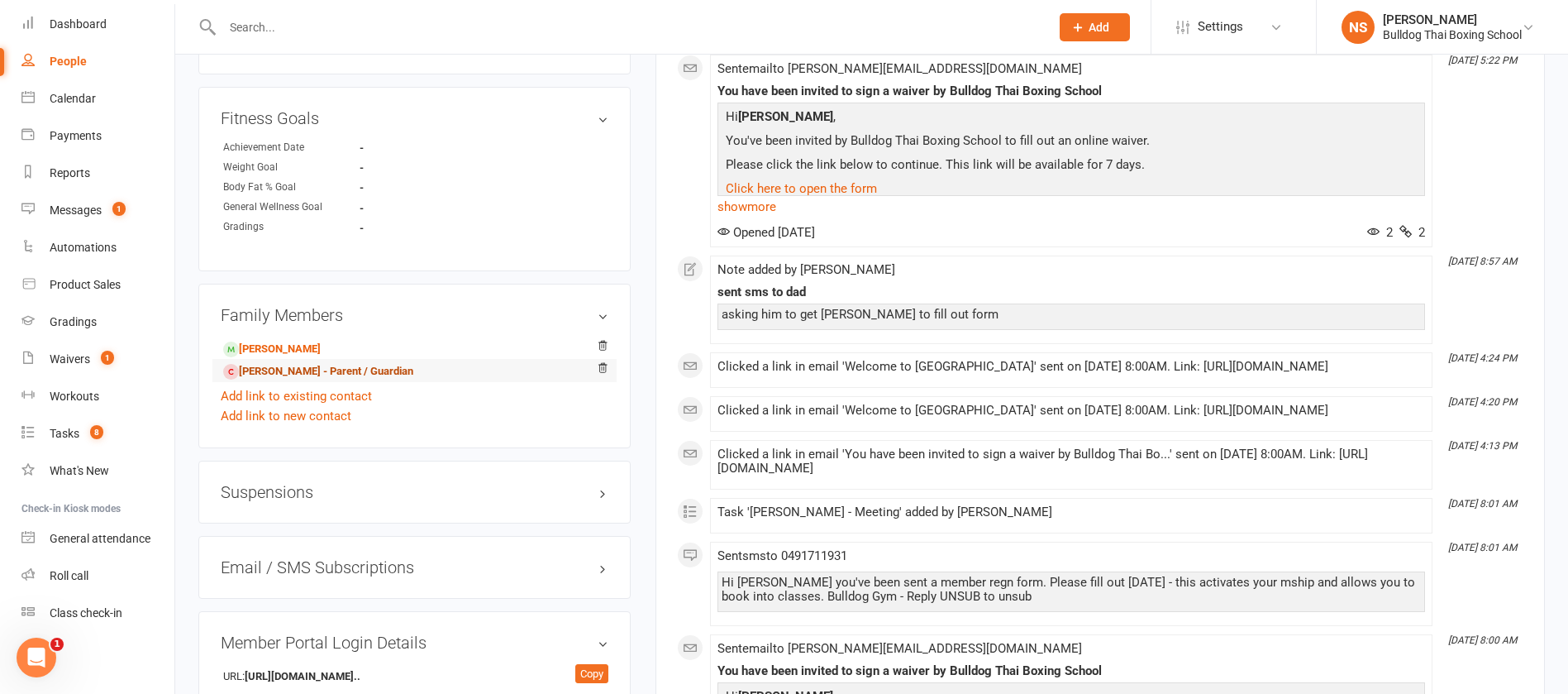
click at [309, 370] on link "[PERSON_NAME] - Parent / Guardian" at bounding box center [318, 372] width 190 height 17
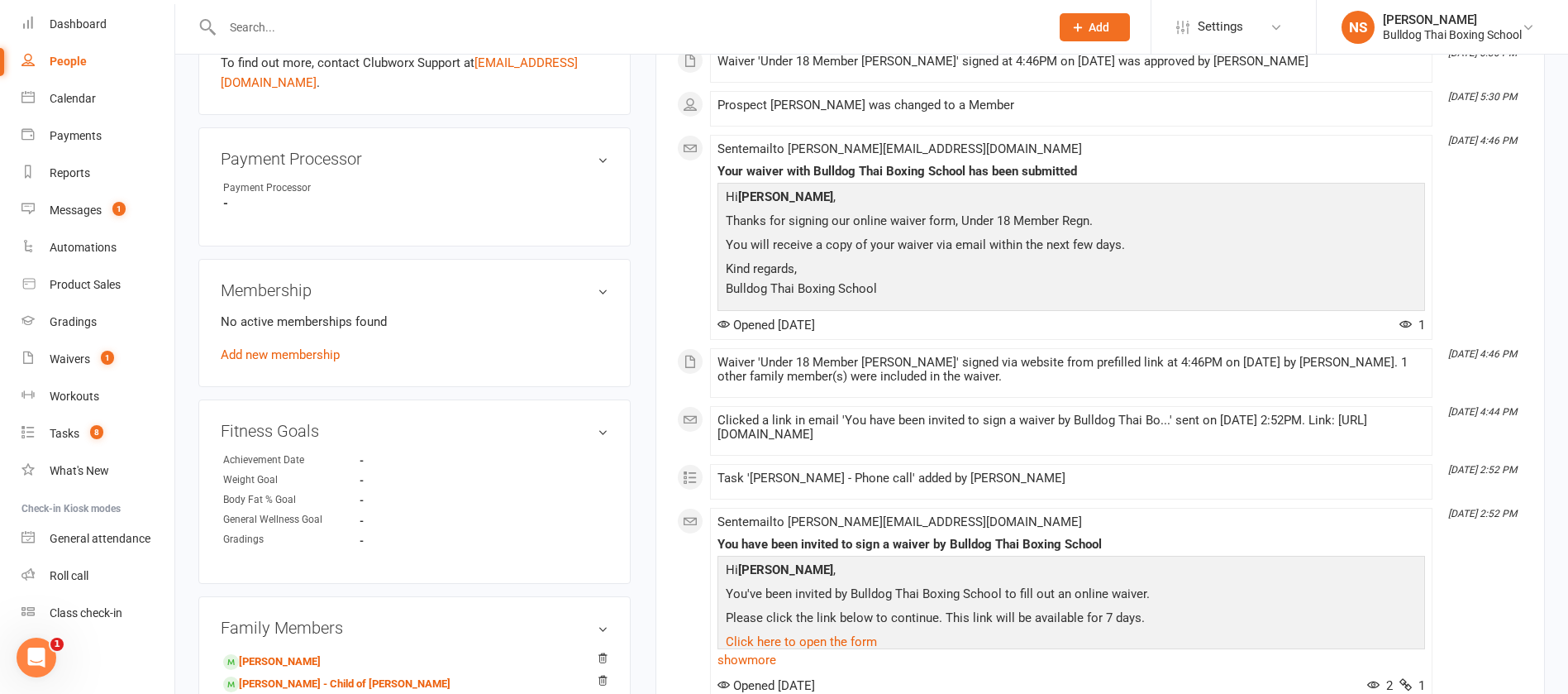
scroll to position [869, 0]
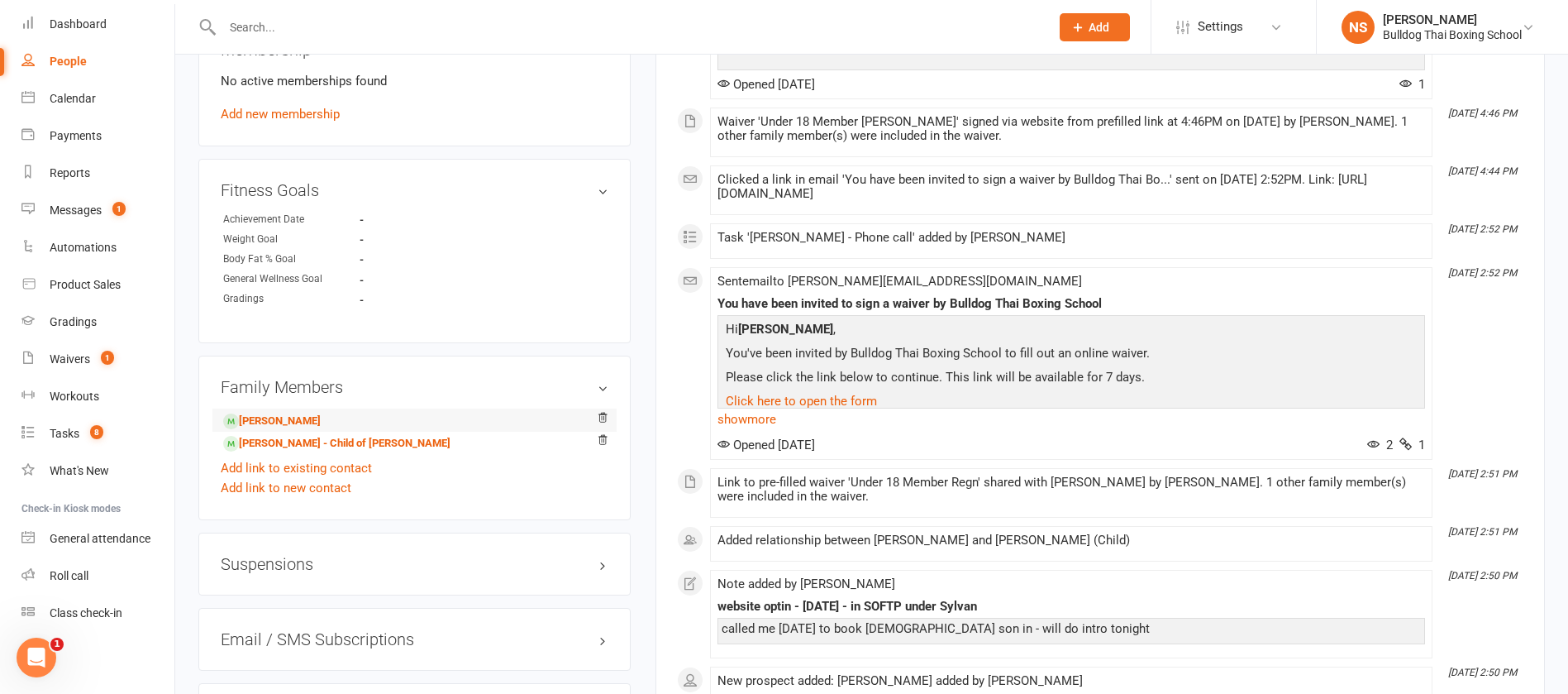
click at [480, 411] on li "[PERSON_NAME]" at bounding box center [414, 420] width 387 height 24
click at [320, 417] on link "[PERSON_NAME]" at bounding box center [272, 422] width 98 height 17
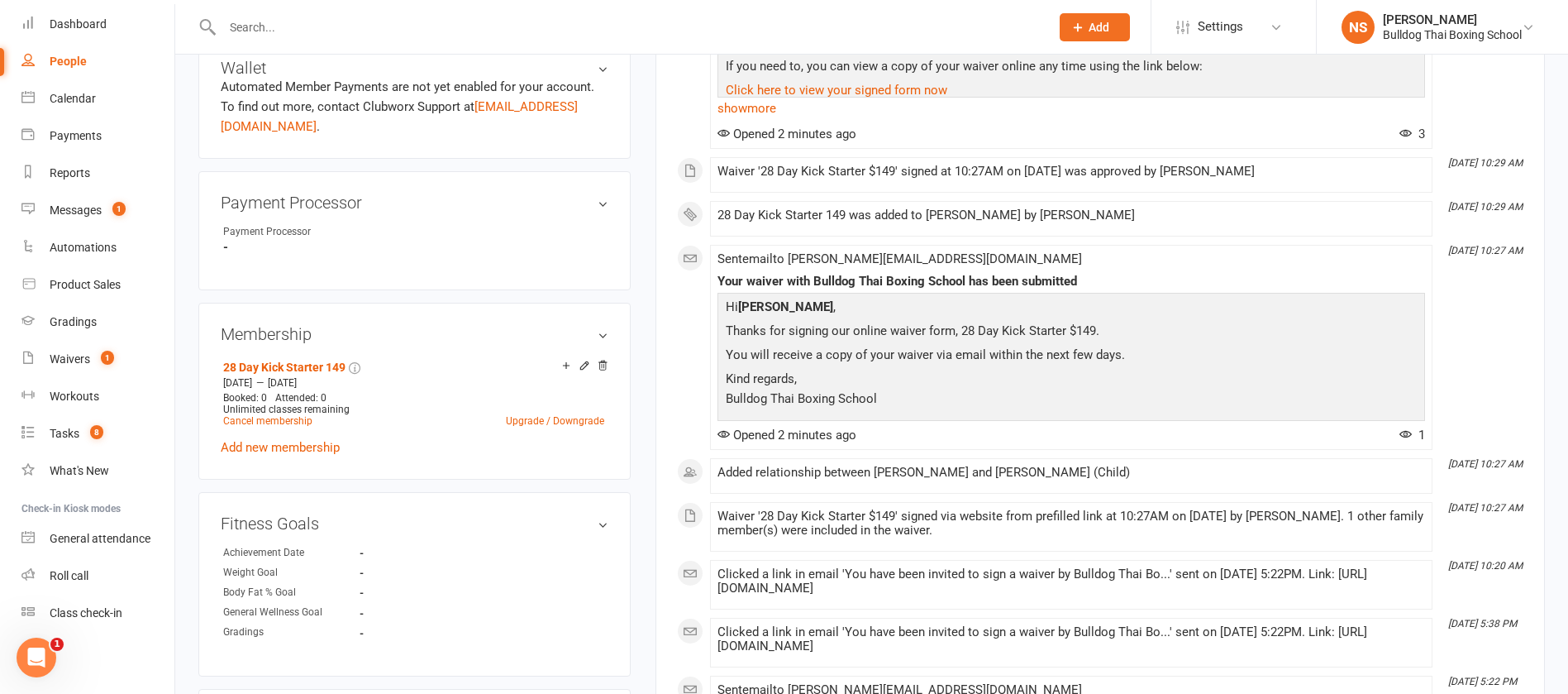
scroll to position [869, 0]
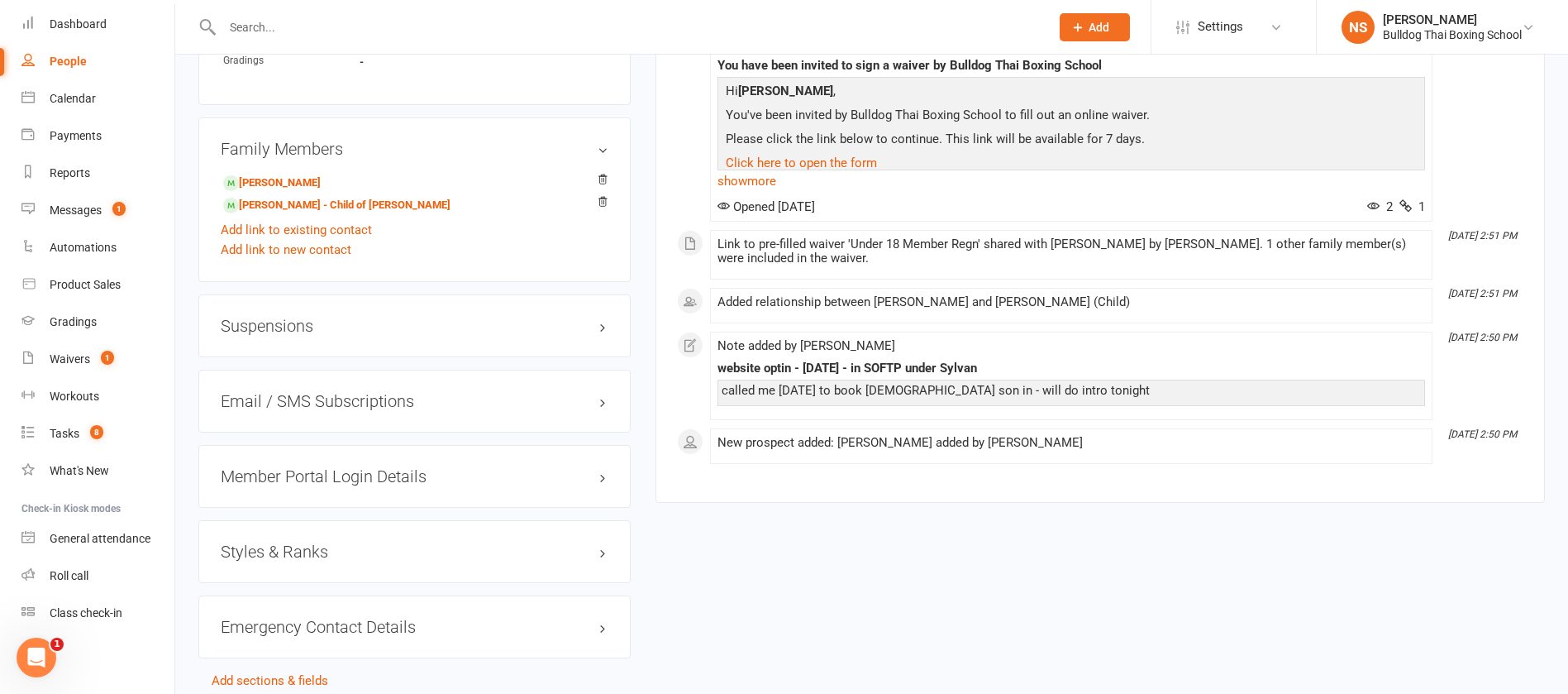
scroll to position [1117, 0]
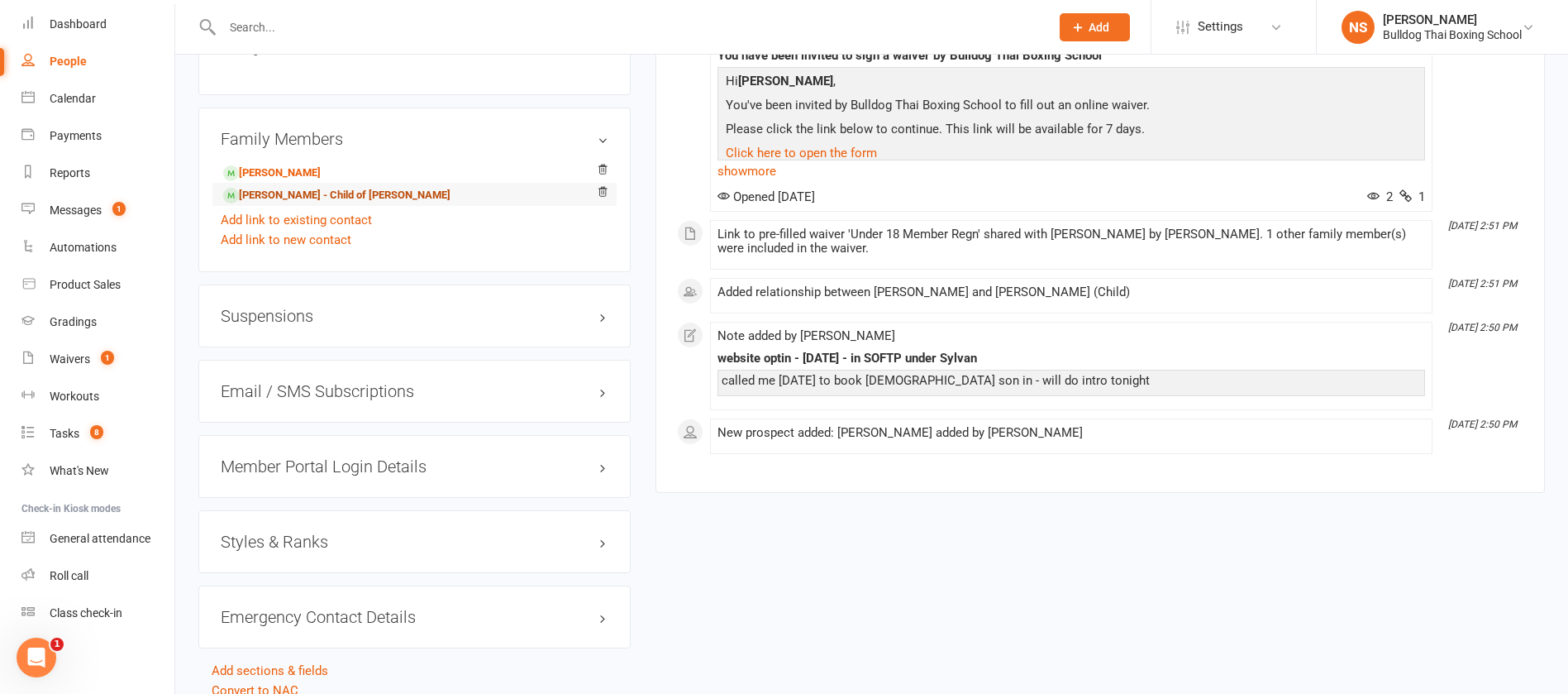
click at [338, 195] on link "[PERSON_NAME] - Child of [PERSON_NAME]" at bounding box center [337, 196] width 228 height 17
click at [387, 196] on link "[PERSON_NAME] - Child of [PERSON_NAME]" at bounding box center [337, 196] width 228 height 17
click at [603, 194] on icon at bounding box center [602, 191] width 11 height 11
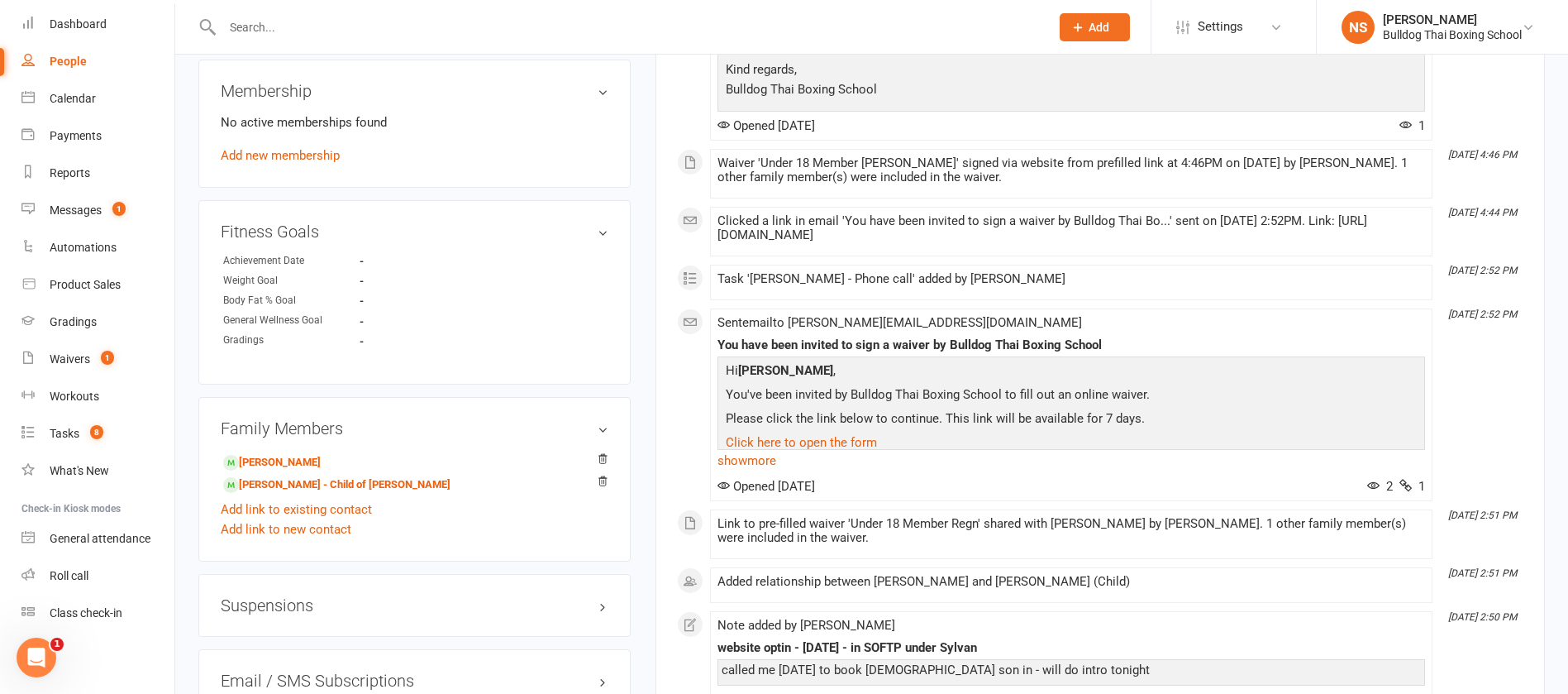
scroll to position [816, 0]
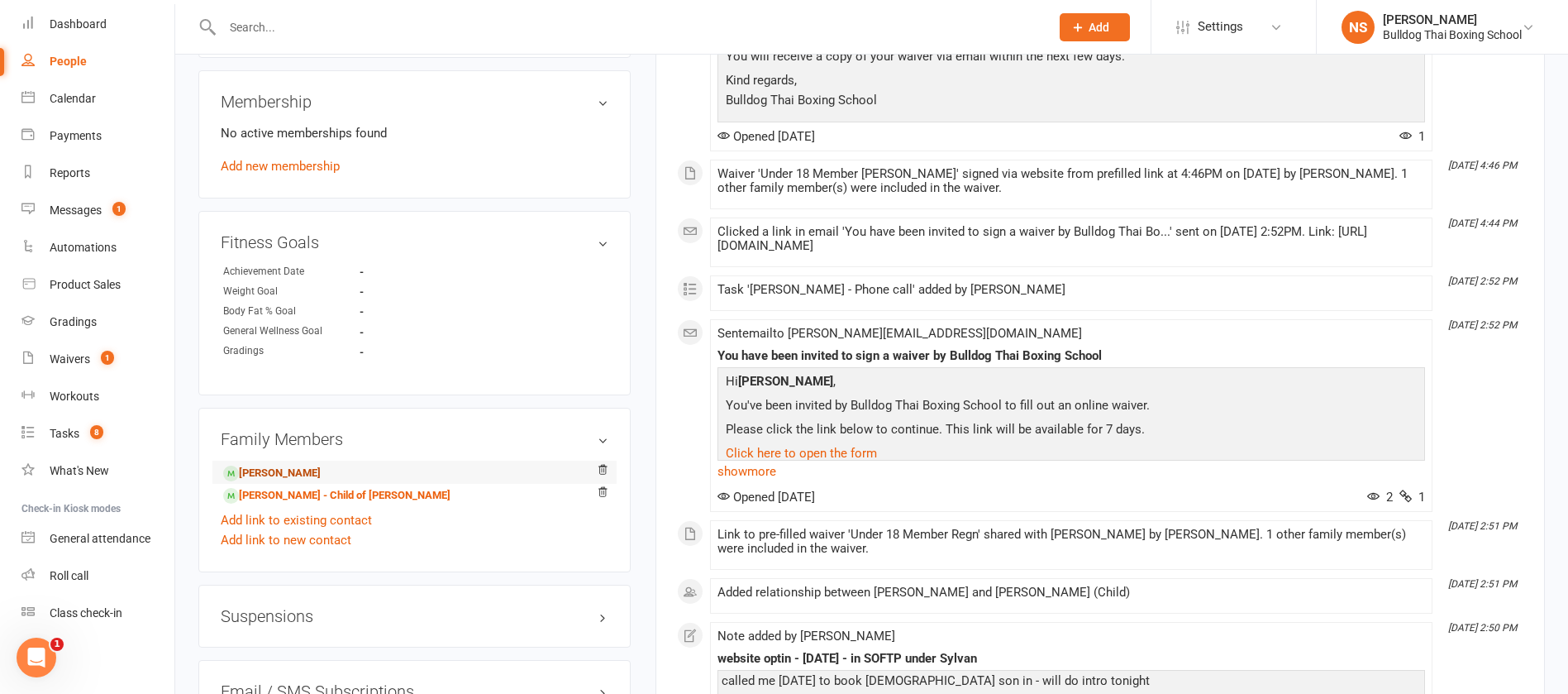
click at [321, 476] on link "[PERSON_NAME]" at bounding box center [272, 473] width 98 height 17
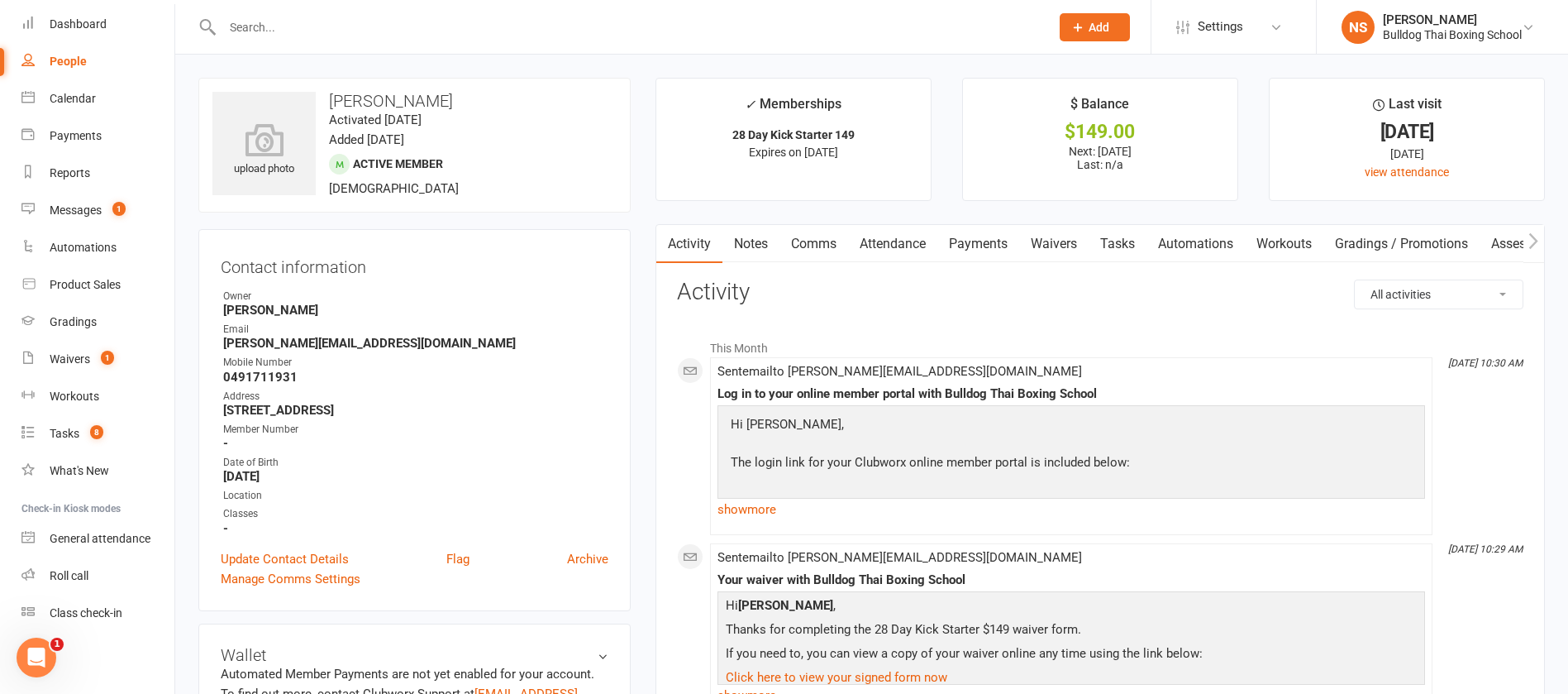
click at [1184, 241] on link "Automations" at bounding box center [1195, 244] width 99 height 38
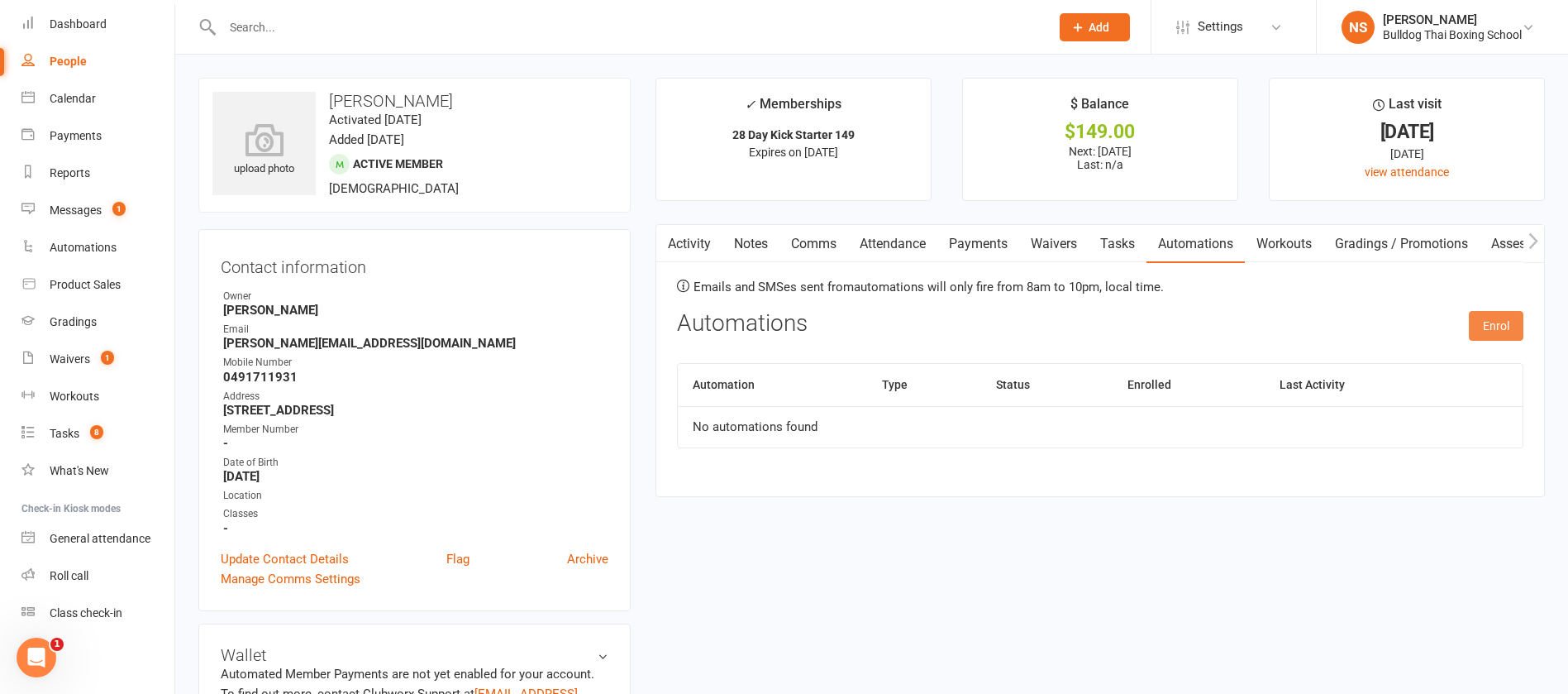
click at [1492, 320] on button "Enrol" at bounding box center [1496, 326] width 55 height 30
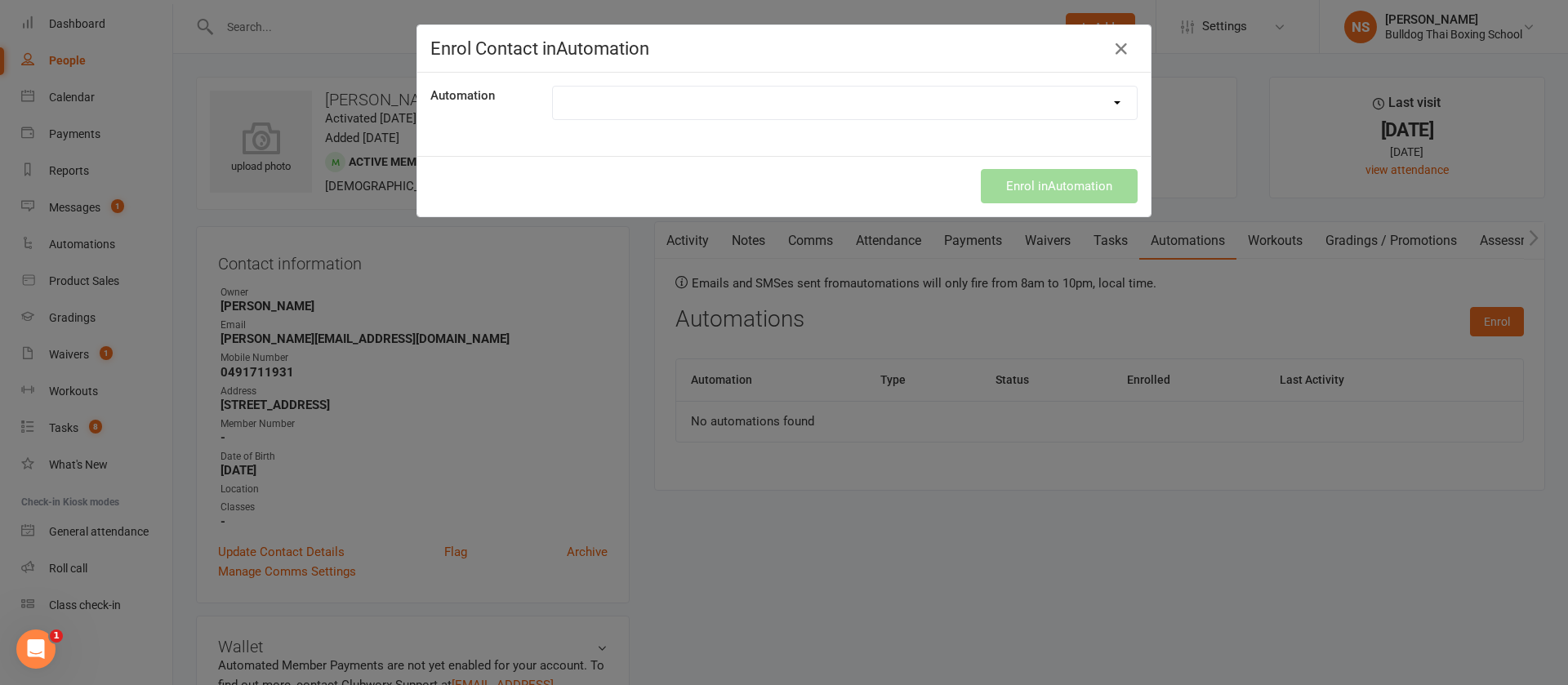
click at [913, 104] on select "New 28 Day Membership" at bounding box center [844, 103] width 584 height 33
select select "1949"
click at [553, 86] on select "New 28 Day Membership" at bounding box center [844, 103] width 584 height 33
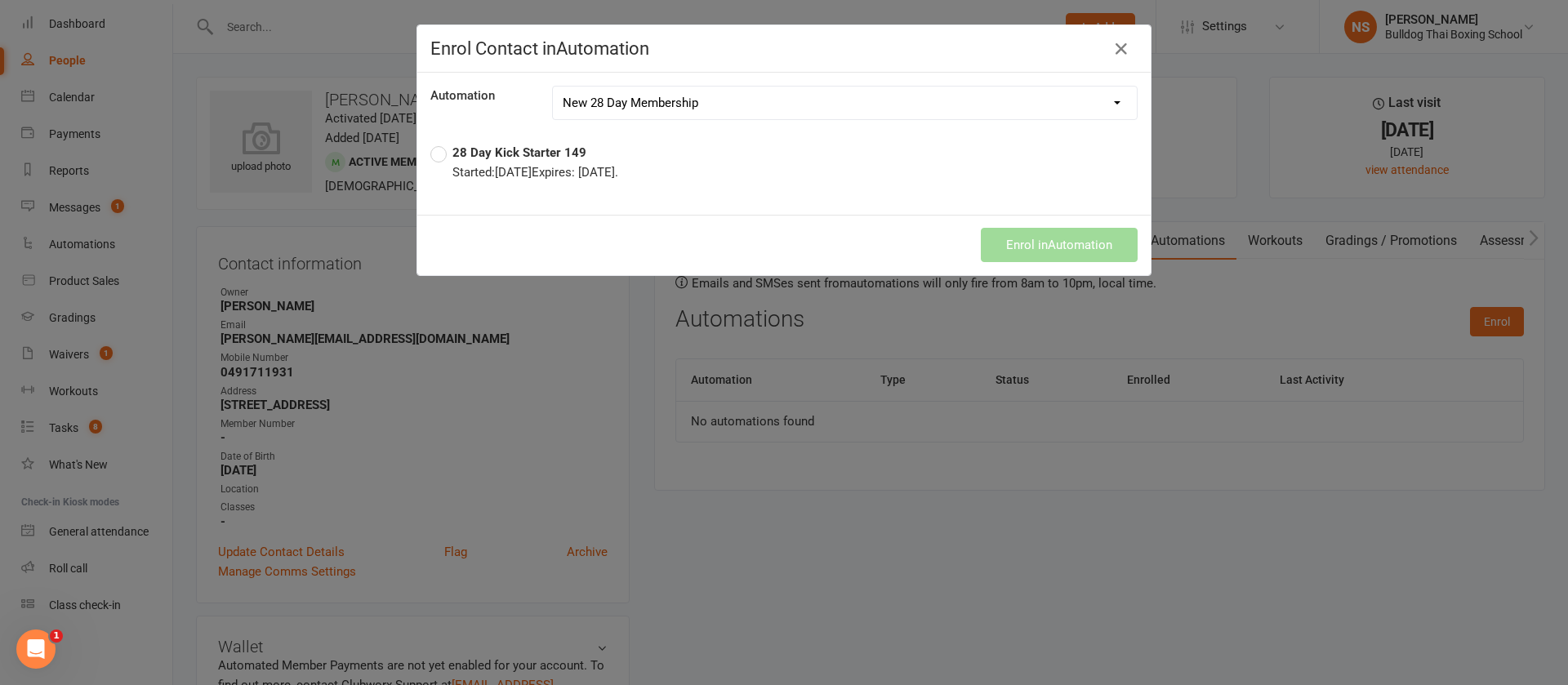
click at [430, 146] on label "28 Day Kick Starter 149 Started: [DATE] Expires: [DATE] ." at bounding box center [524, 162] width 188 height 39
click at [1068, 247] on button "Enrol in Automation" at bounding box center [1059, 245] width 157 height 34
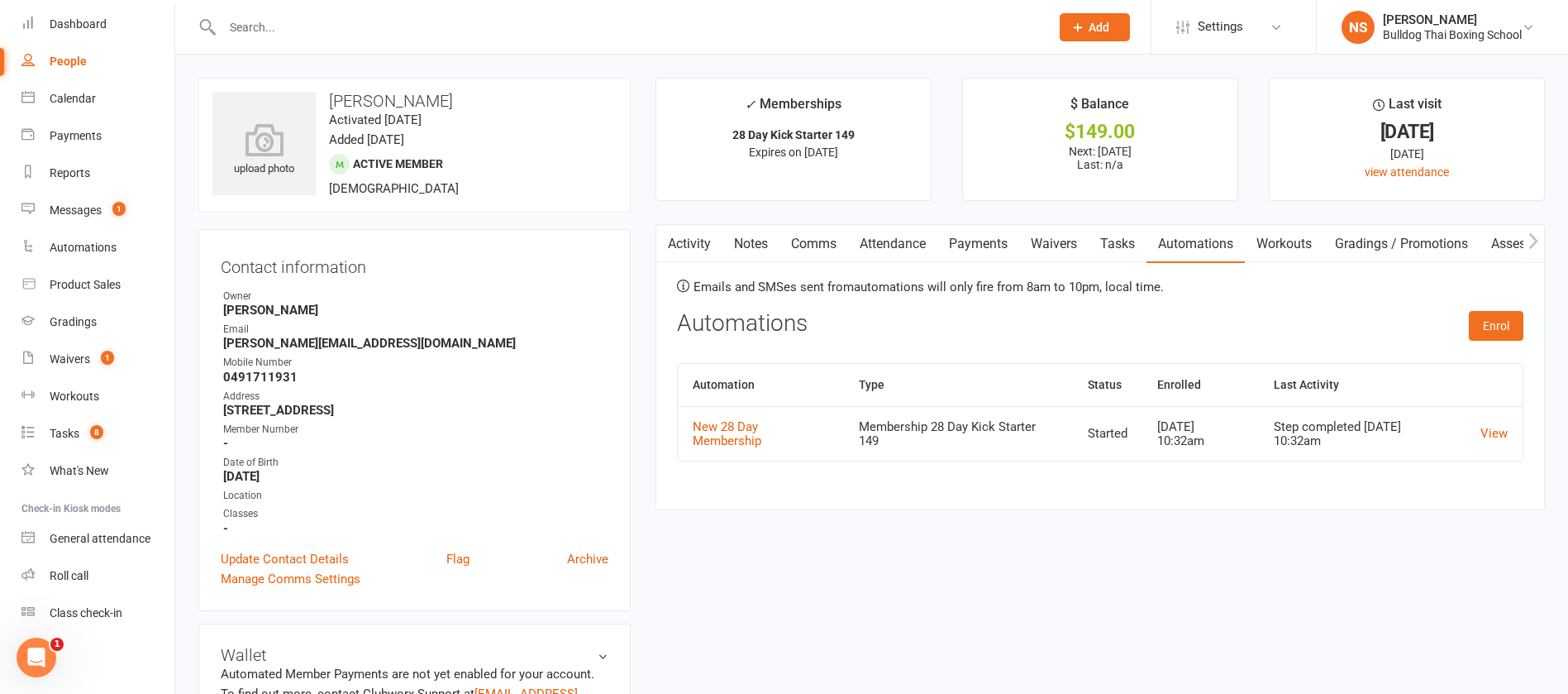
click at [676, 244] on button "button" at bounding box center [667, 244] width 21 height 38
click at [683, 243] on link "Activity" at bounding box center [689, 244] width 66 height 38
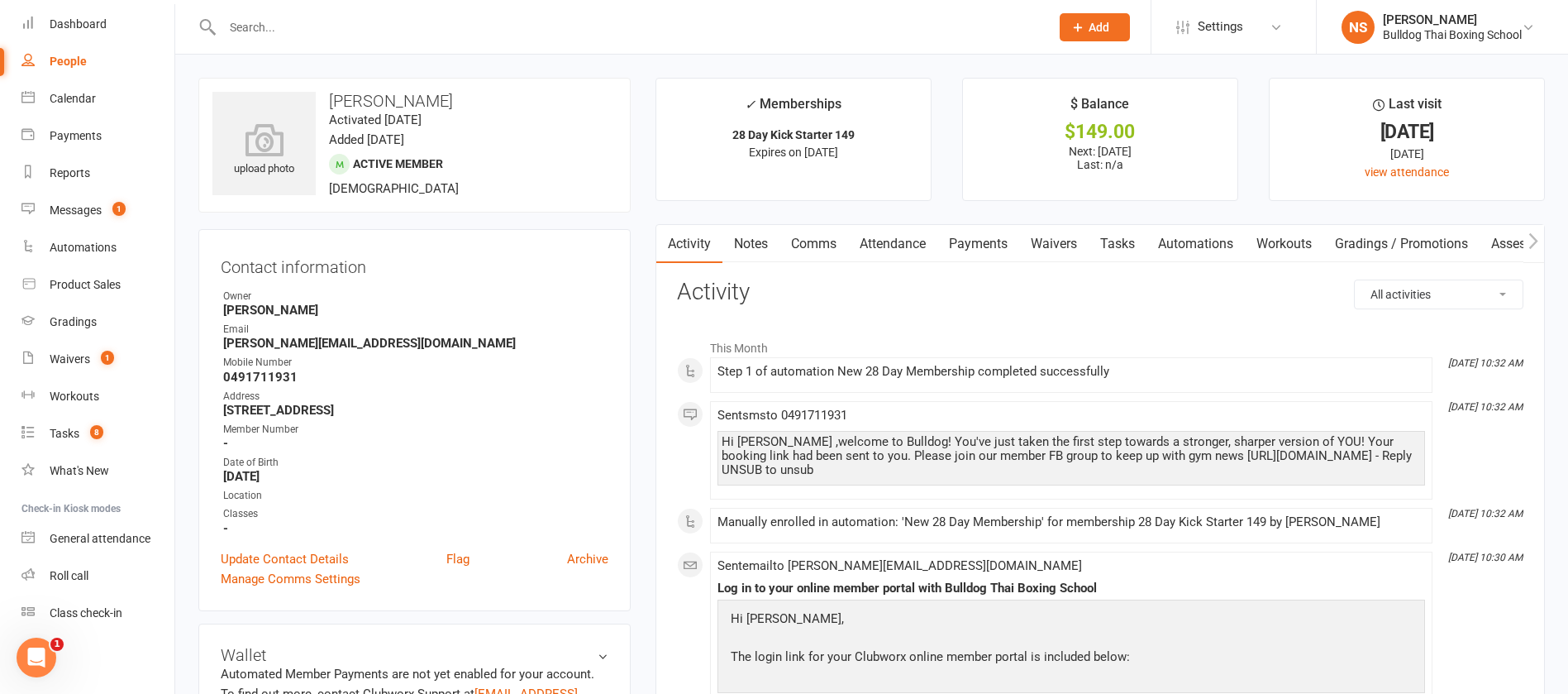
click at [1117, 241] on link "Tasks" at bounding box center [1118, 244] width 58 height 38
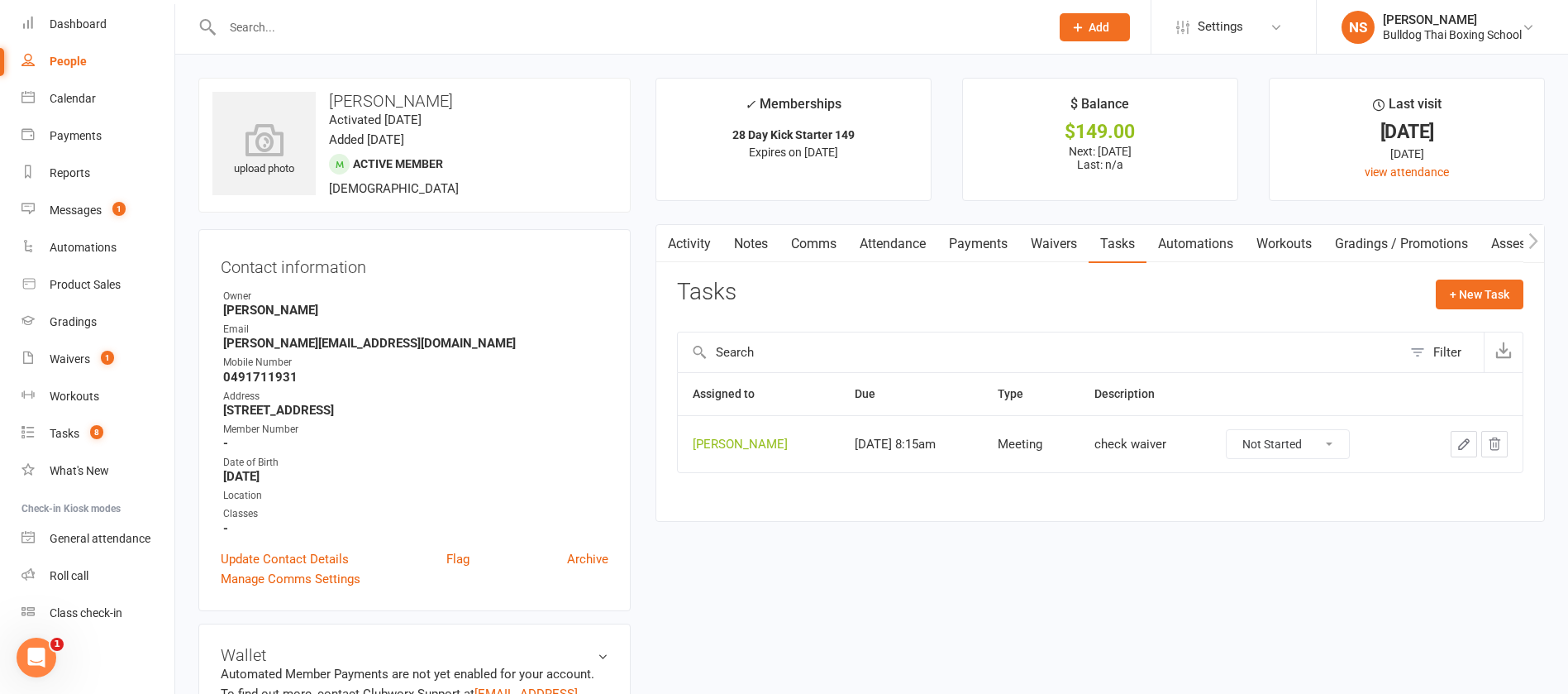
click at [1459, 442] on icon "button" at bounding box center [1463, 443] width 15 height 15
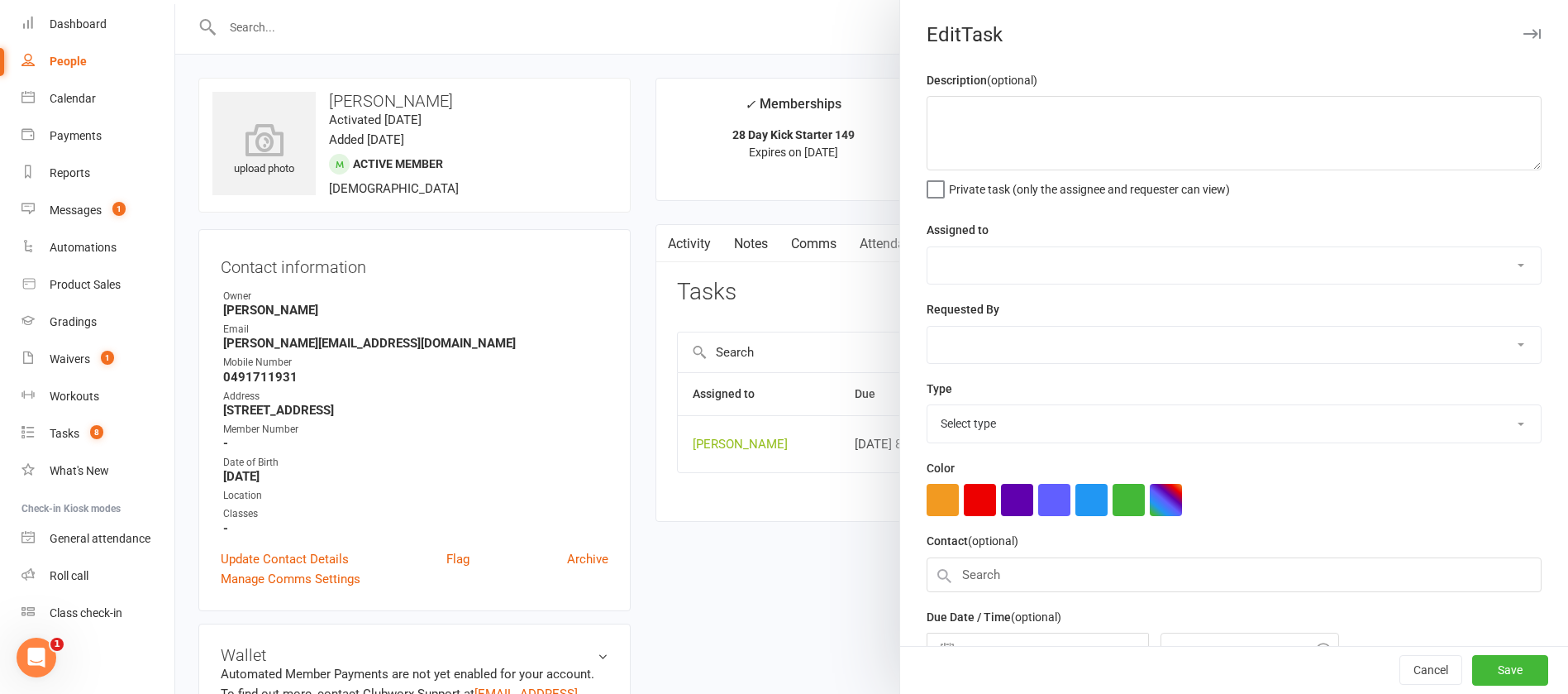
type textarea "check waiver"
select select "12940"
type input "[DATE]"
type input "8:15am"
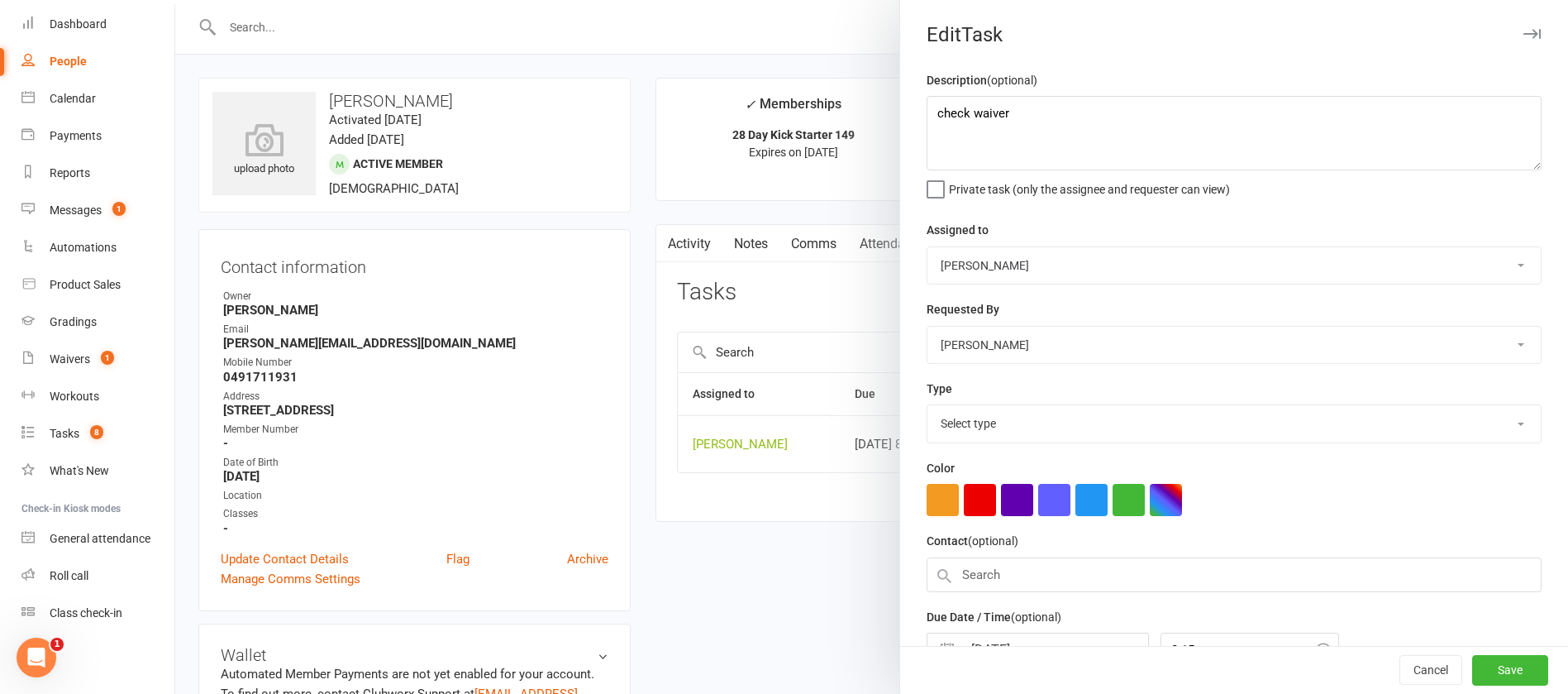
select select "12049"
drag, startPoint x: 1015, startPoint y: 122, endPoint x: 962, endPoint y: 105, distance: 55.7
click at [962, 105] on textarea "check waiver" at bounding box center [1234, 133] width 615 height 74
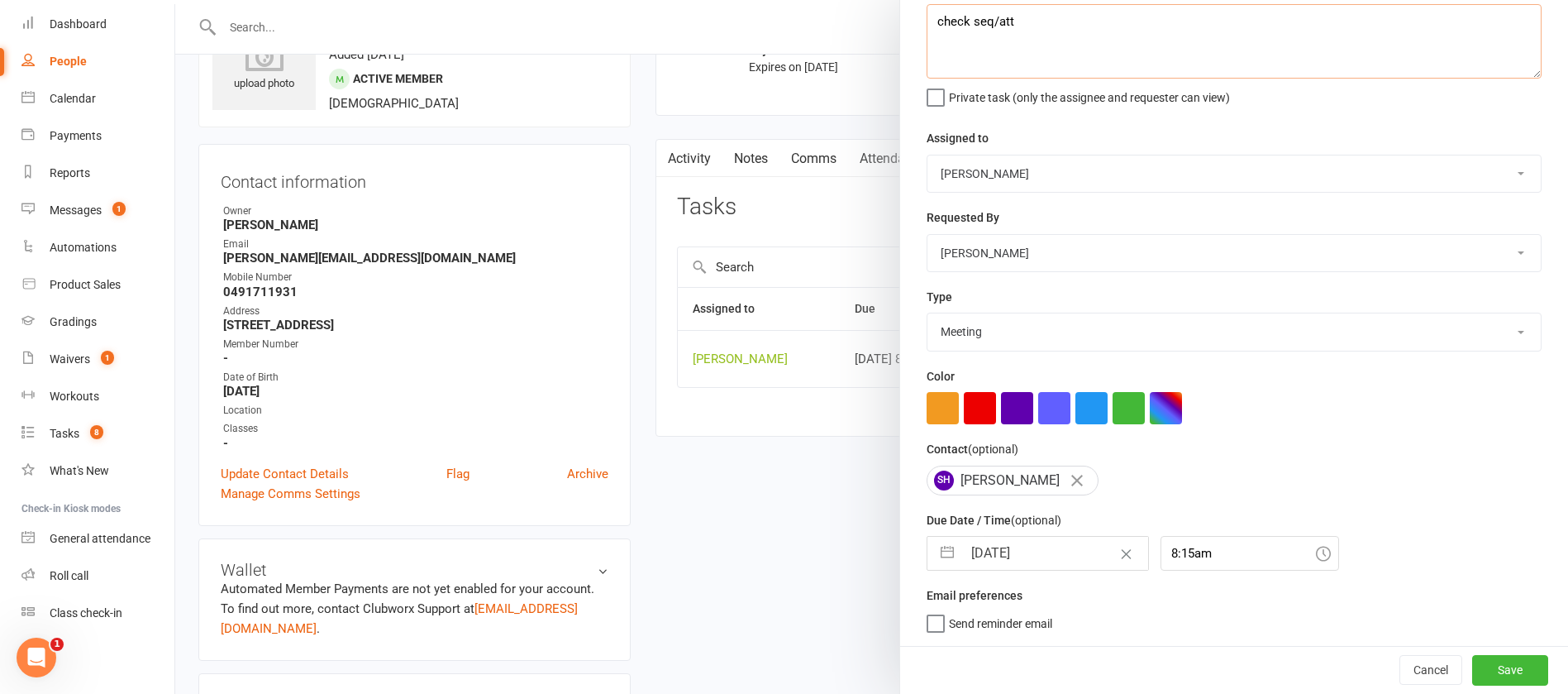
scroll to position [124, 0]
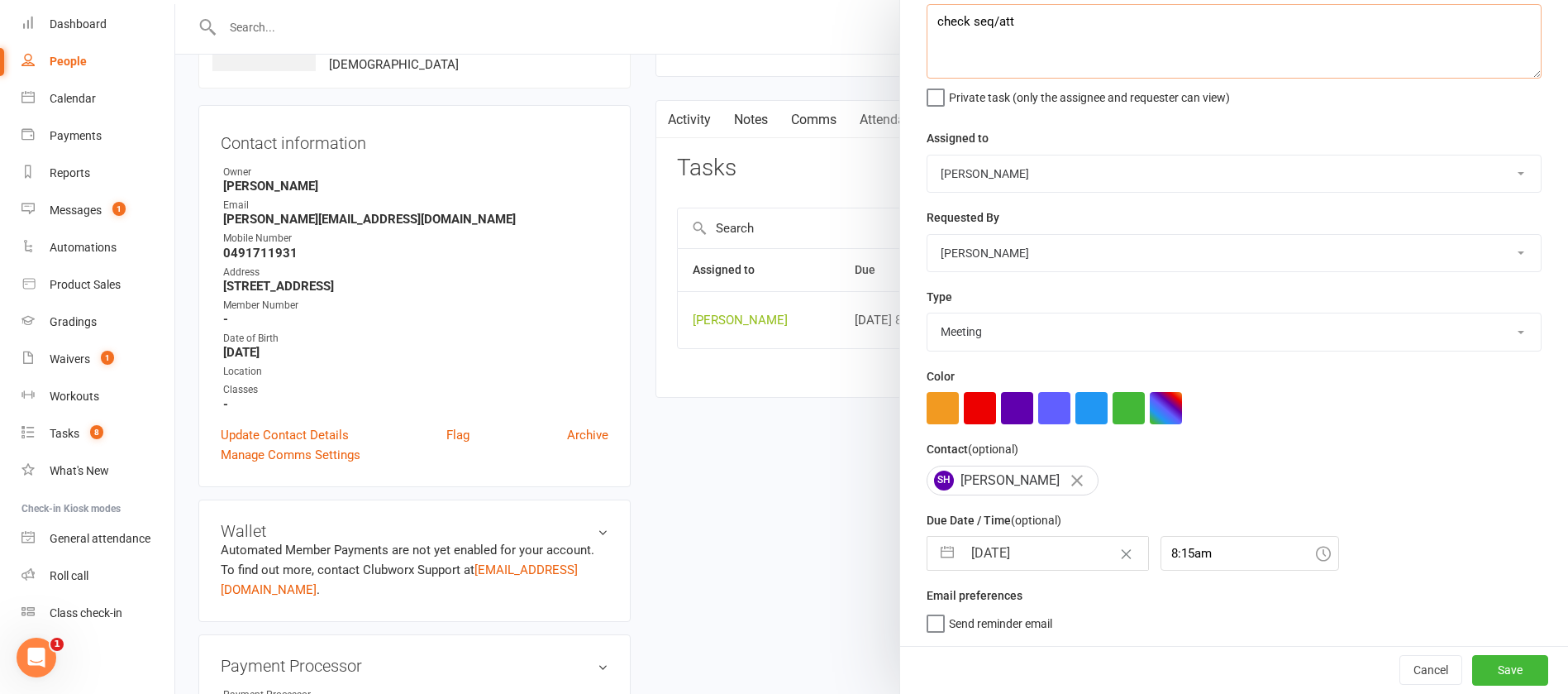
type textarea "check seq/att"
click at [1044, 541] on input "[DATE]" at bounding box center [1055, 553] width 186 height 33
select select "7"
select select "2025"
select select "8"
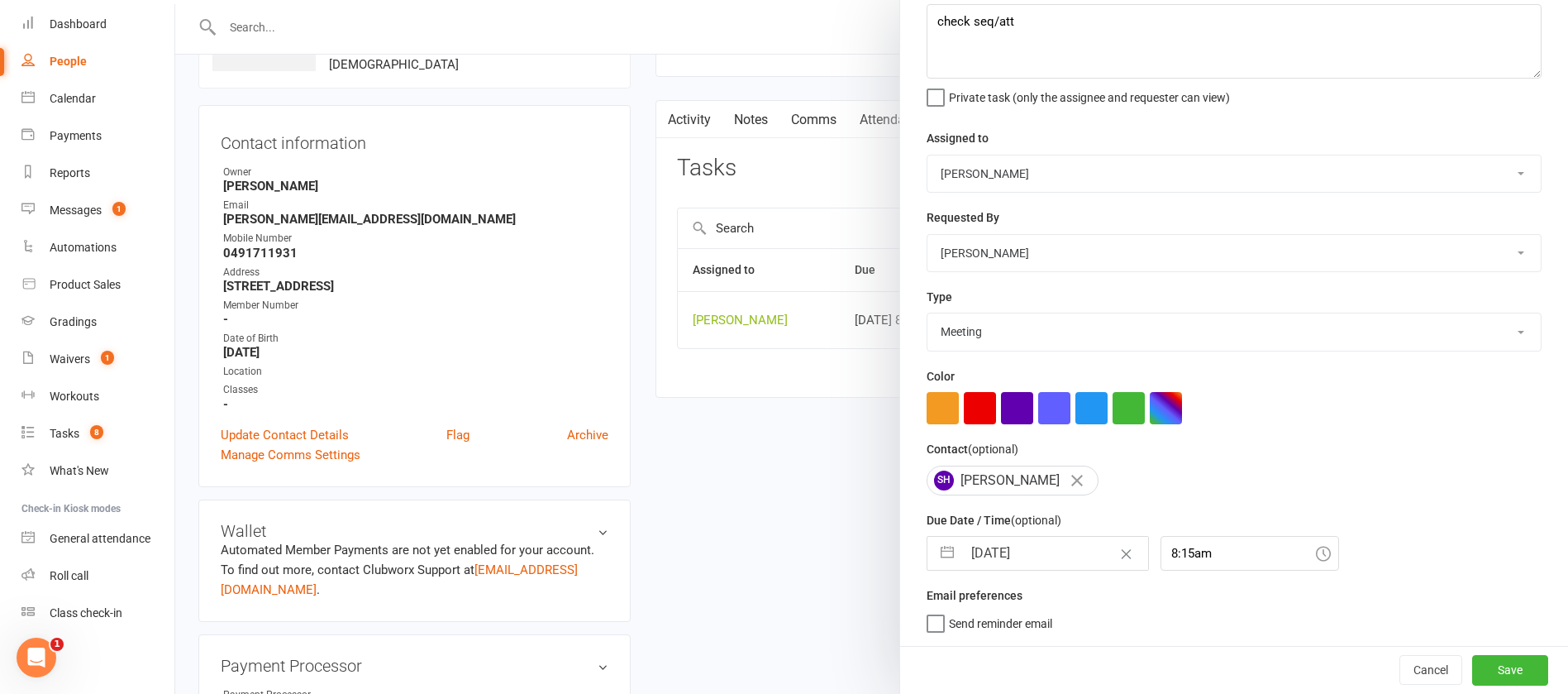
select select "2025"
select select "9"
select select "2025"
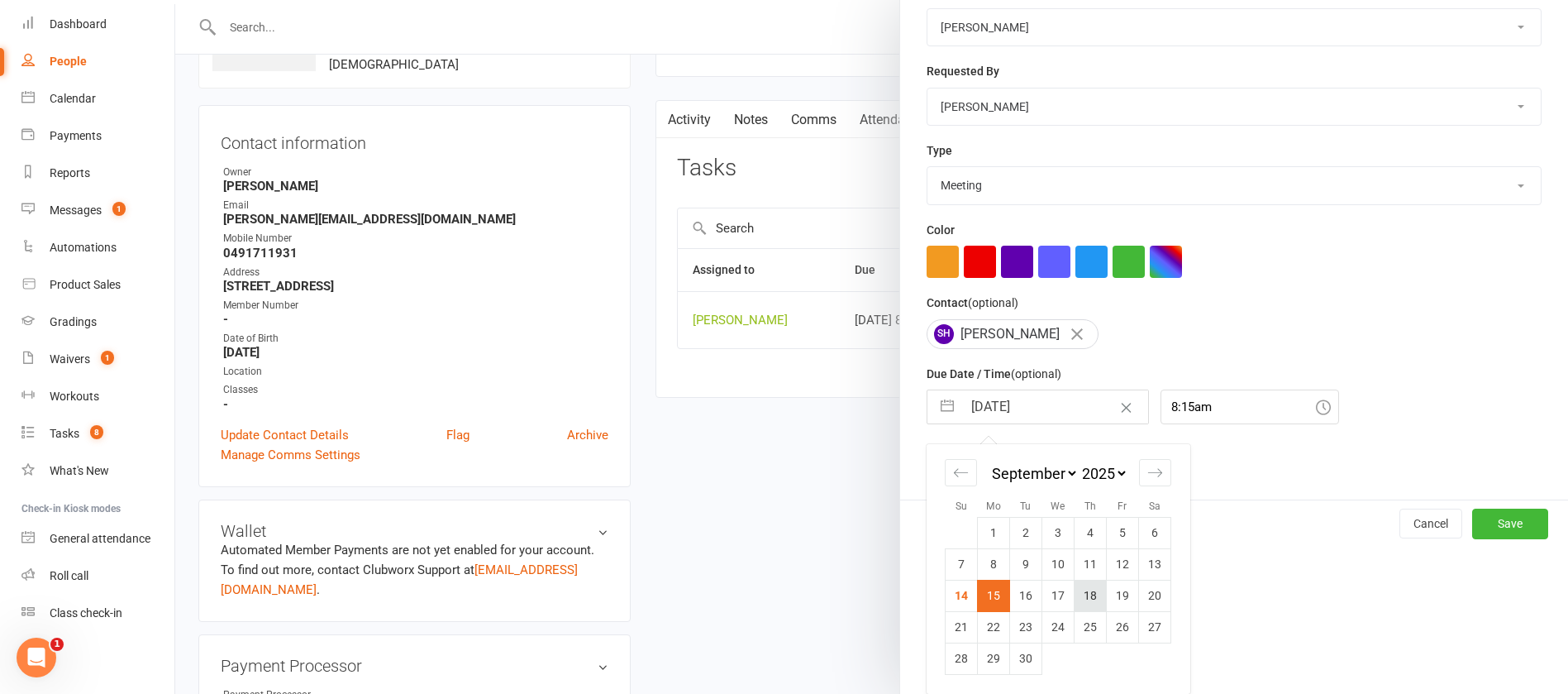
click at [1082, 593] on td "18" at bounding box center [1091, 595] width 32 height 31
type input "[DATE]"
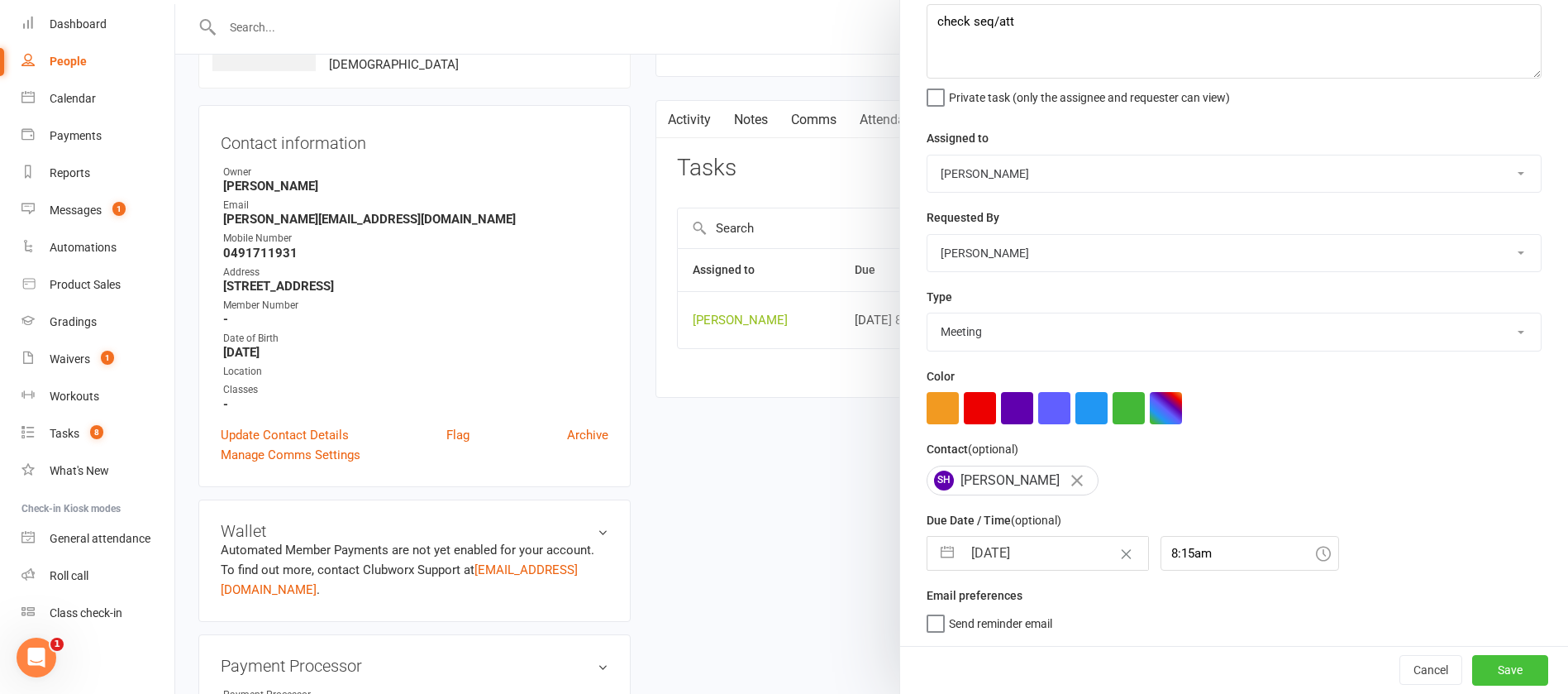
click at [1472, 671] on button "Save" at bounding box center [1510, 670] width 76 height 30
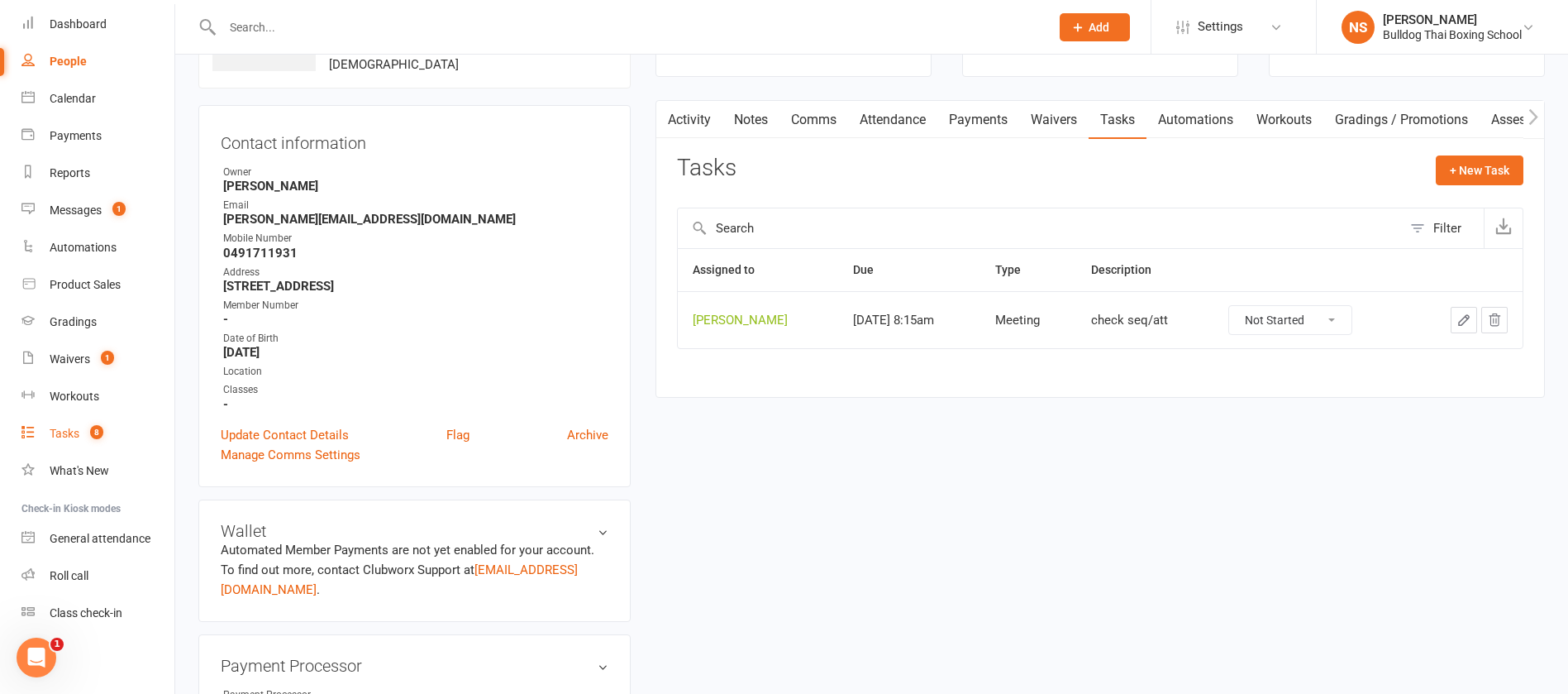
click at [80, 426] on link "Tasks 8" at bounding box center [98, 434] width 153 height 38
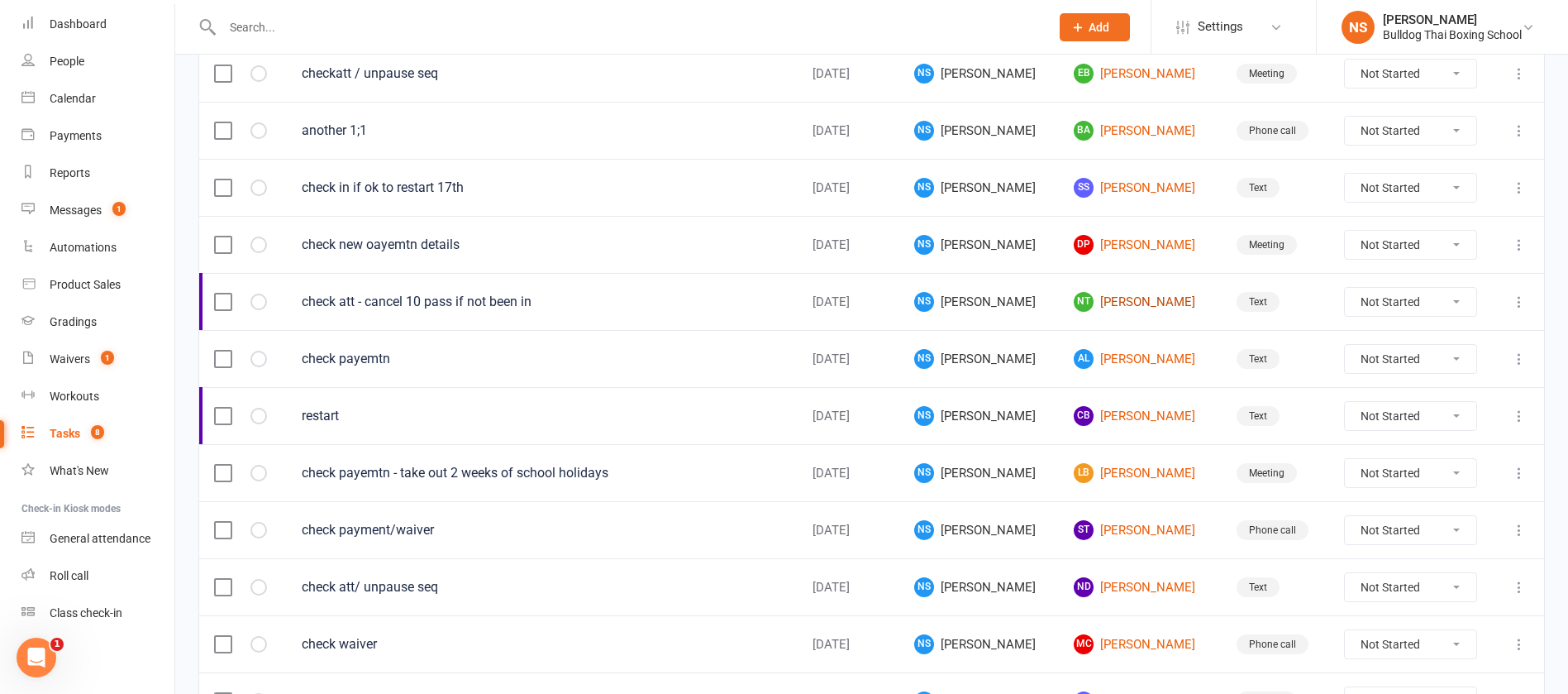
scroll to position [869, 0]
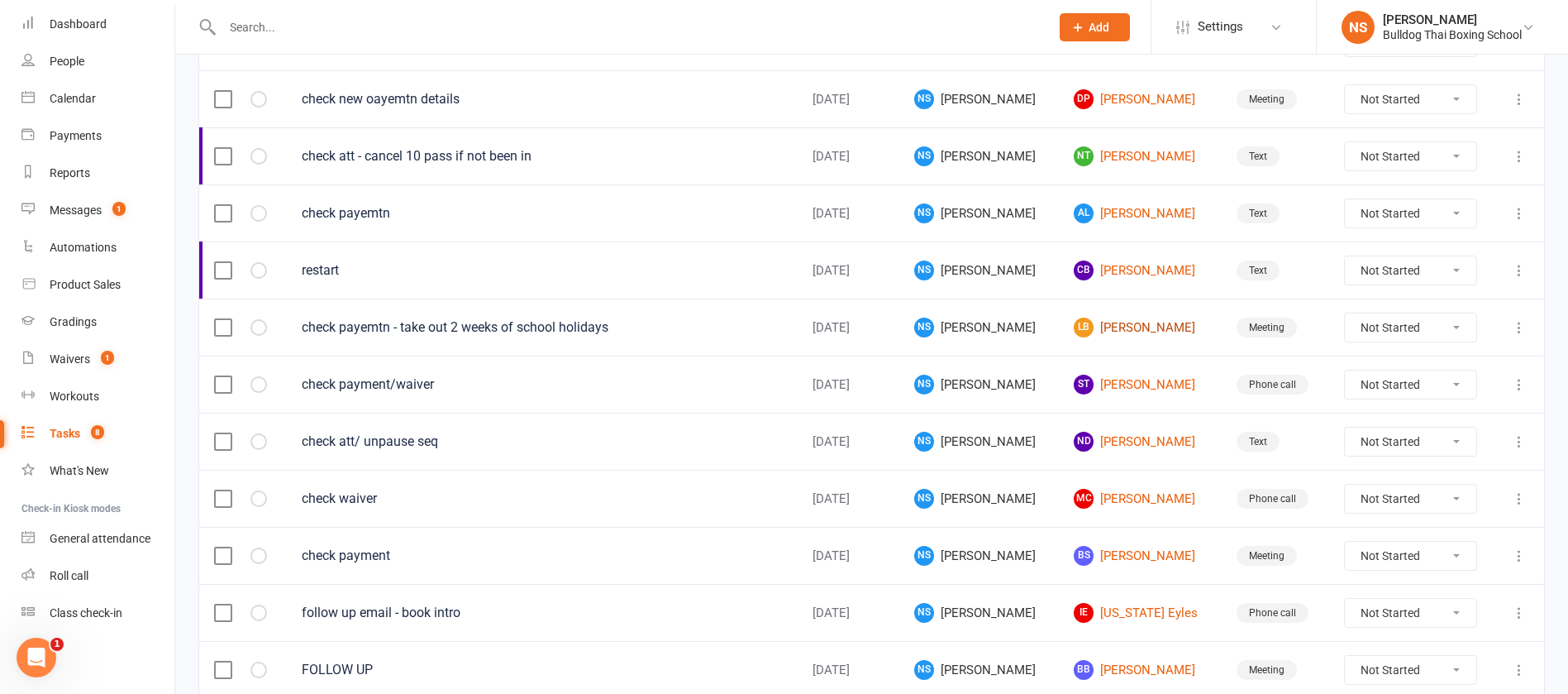
click at [1116, 325] on link "LB [PERSON_NAME]" at bounding box center [1140, 327] width 134 height 20
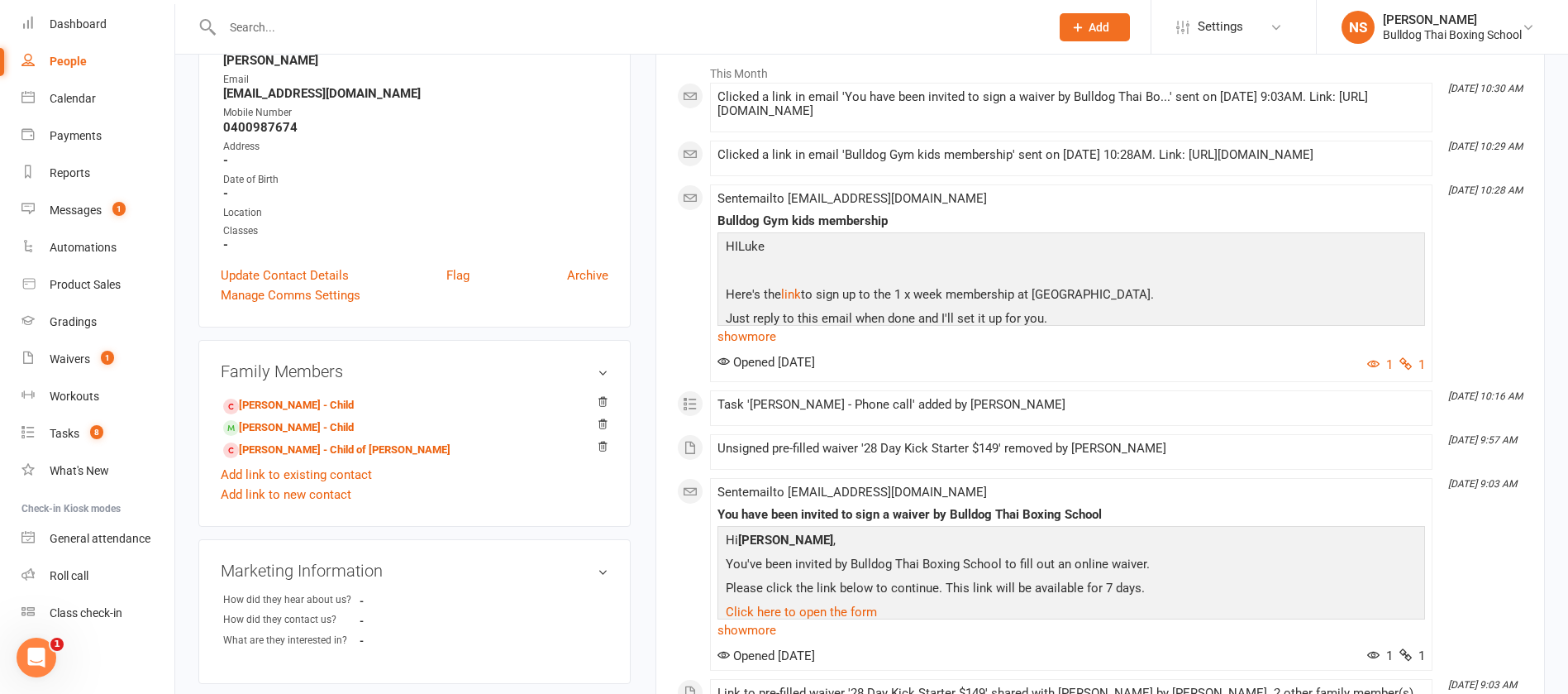
scroll to position [248, 0]
click at [284, 451] on link "[PERSON_NAME] - Child of [PERSON_NAME]" at bounding box center [337, 449] width 228 height 17
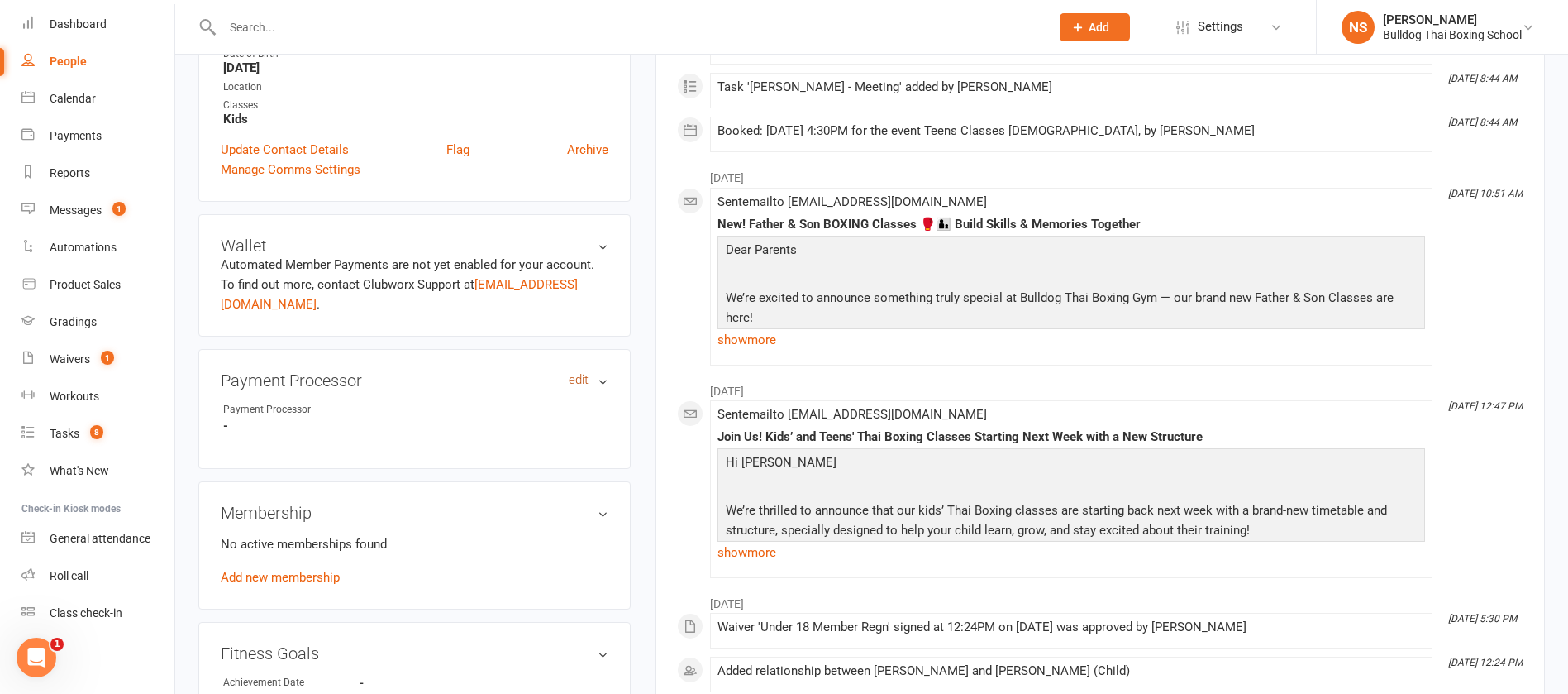
click at [582, 381] on link "edit" at bounding box center [579, 380] width 20 height 14
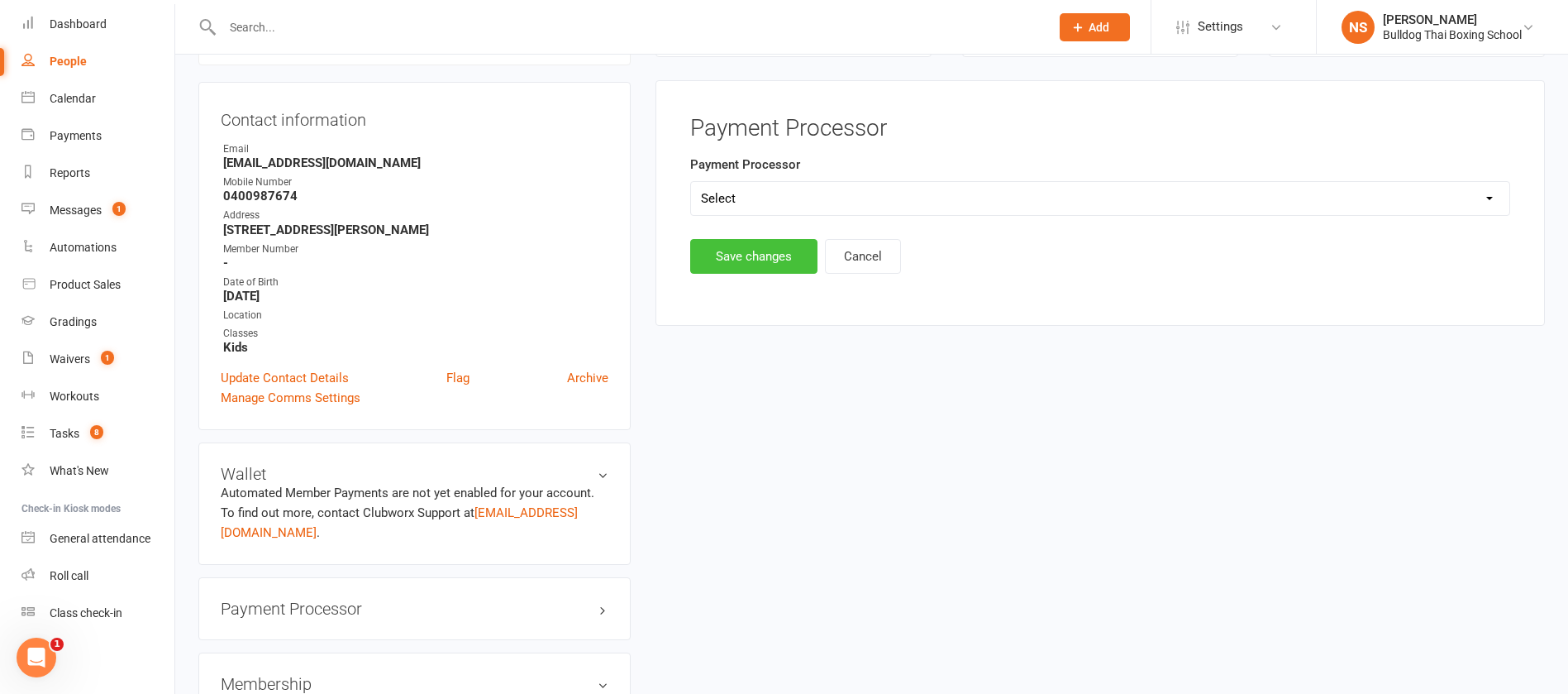
scroll to position [141, 0]
click at [790, 202] on select "Select Ezypay Ezidebit Cash Credit Card Ezypay Kids" at bounding box center [1100, 201] width 818 height 33
select select "Ezypay Kids"
click at [691, 184] on select "Select Ezypay Ezidebit Cash Credit Card Ezypay Kids" at bounding box center [1100, 201] width 818 height 33
click at [731, 255] on button "Save changes" at bounding box center [754, 259] width 127 height 35
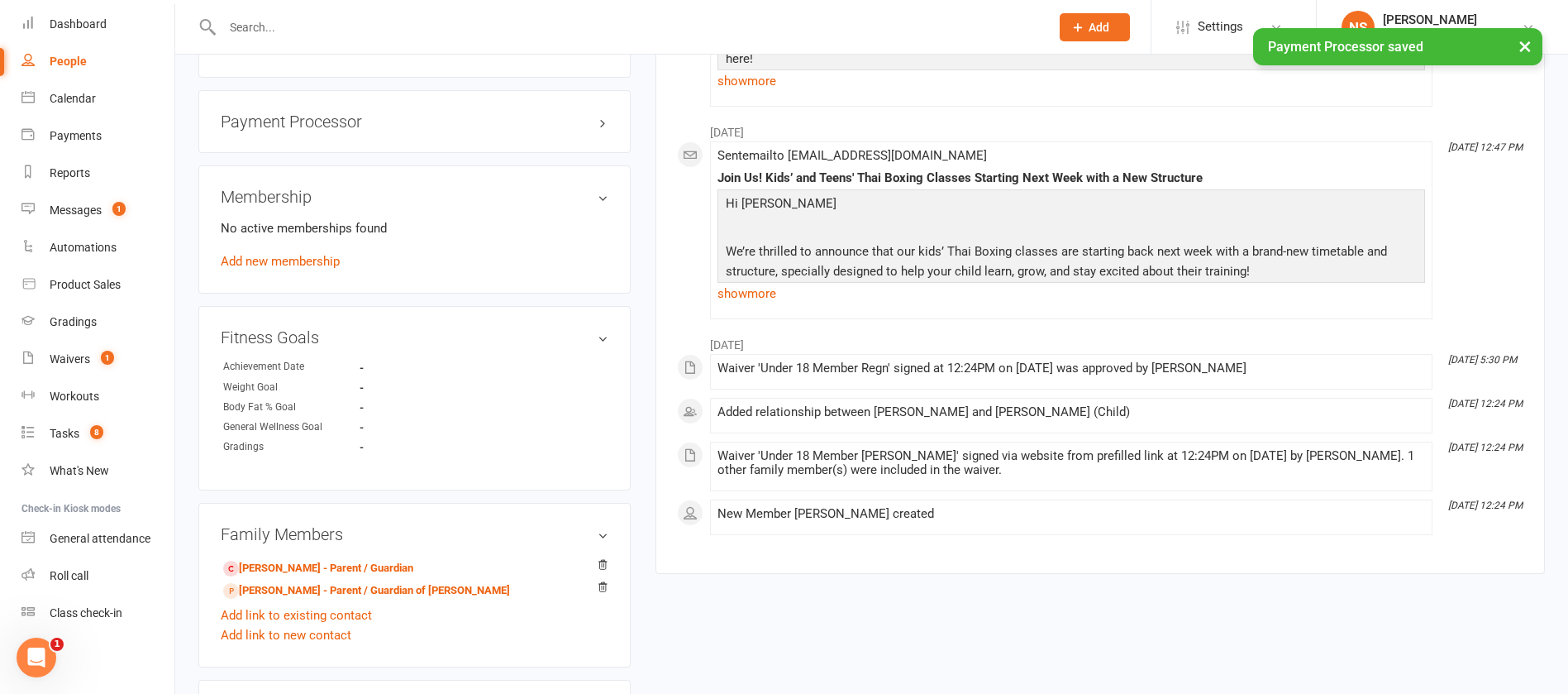
scroll to position [637, 0]
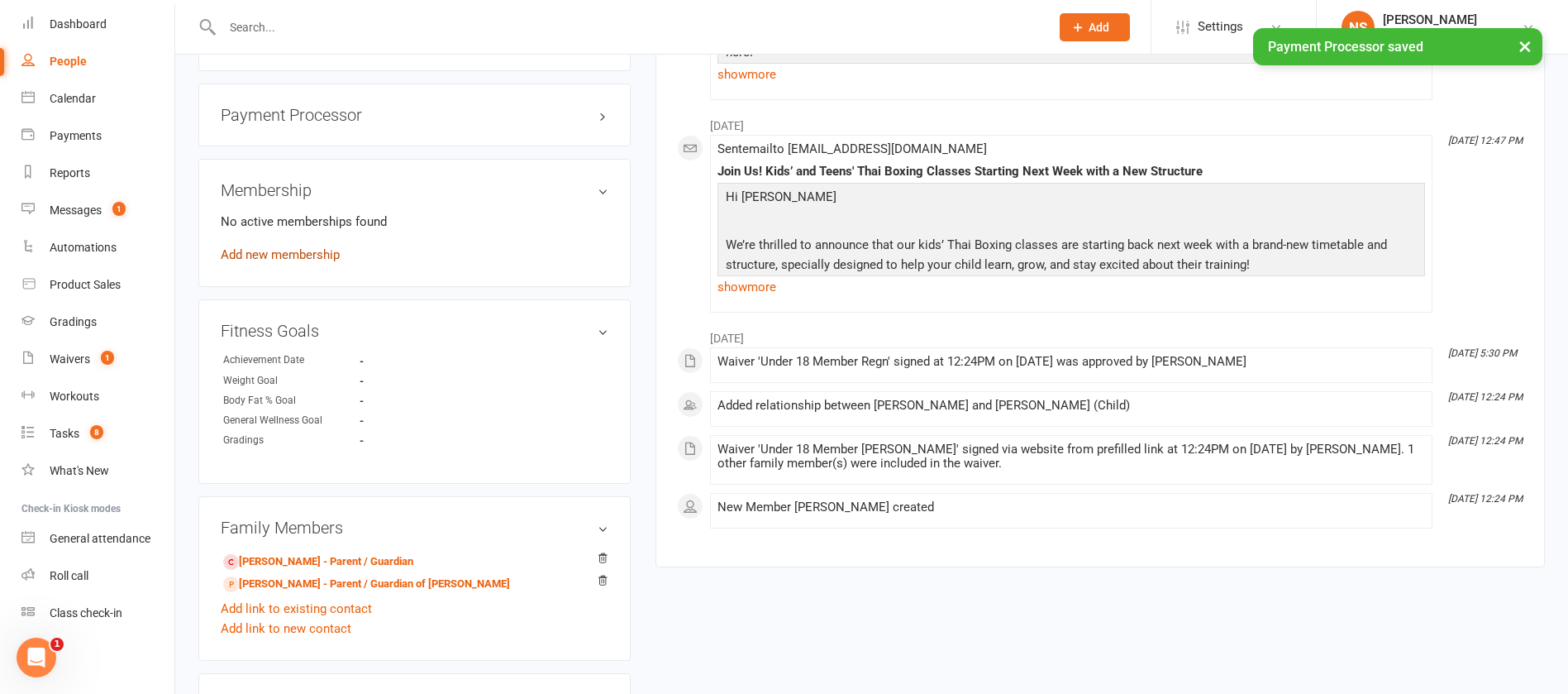
click at [260, 253] on link "Add new membership" at bounding box center [280, 254] width 119 height 15
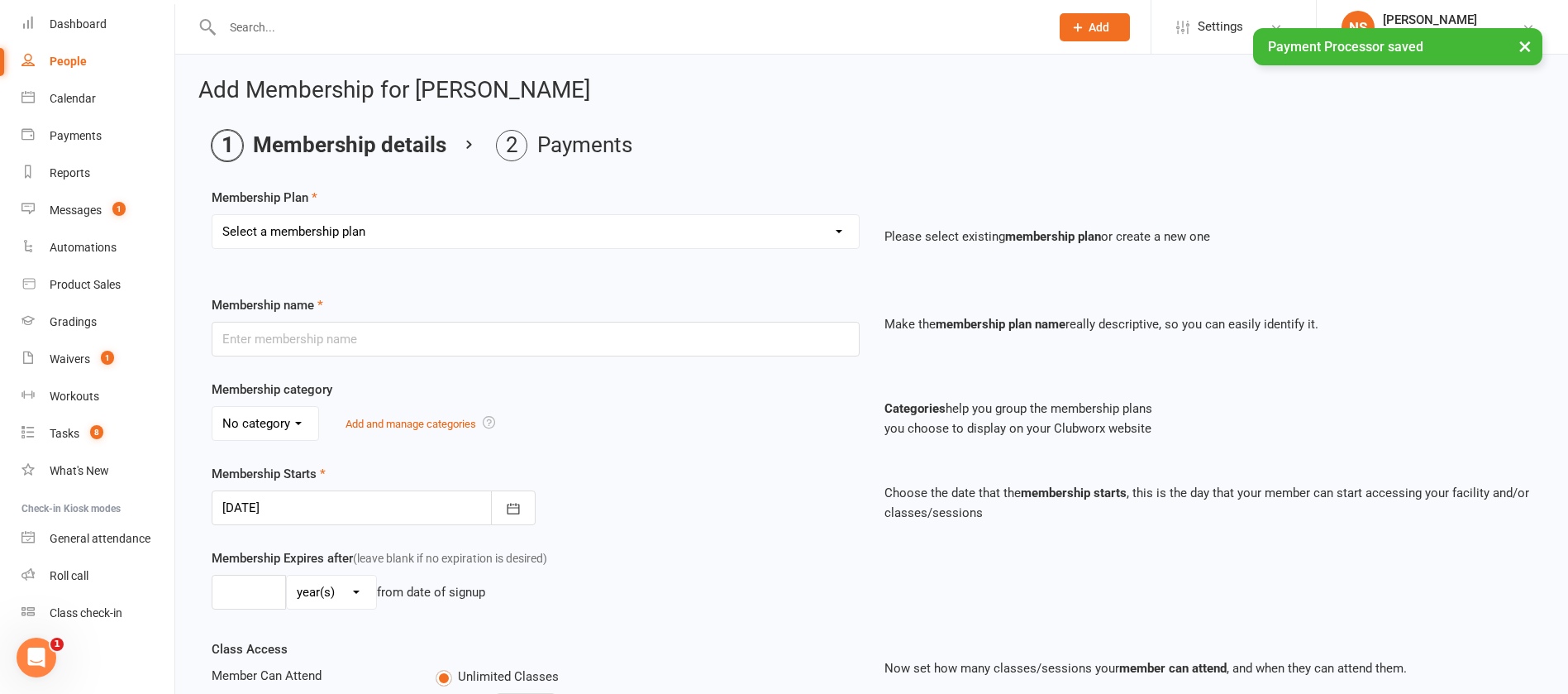
click at [282, 230] on select "Select a membership plan Create new Membership Plan 2 X WEEK MSHIP 1xWeek 25/we…" at bounding box center [535, 231] width 647 height 33
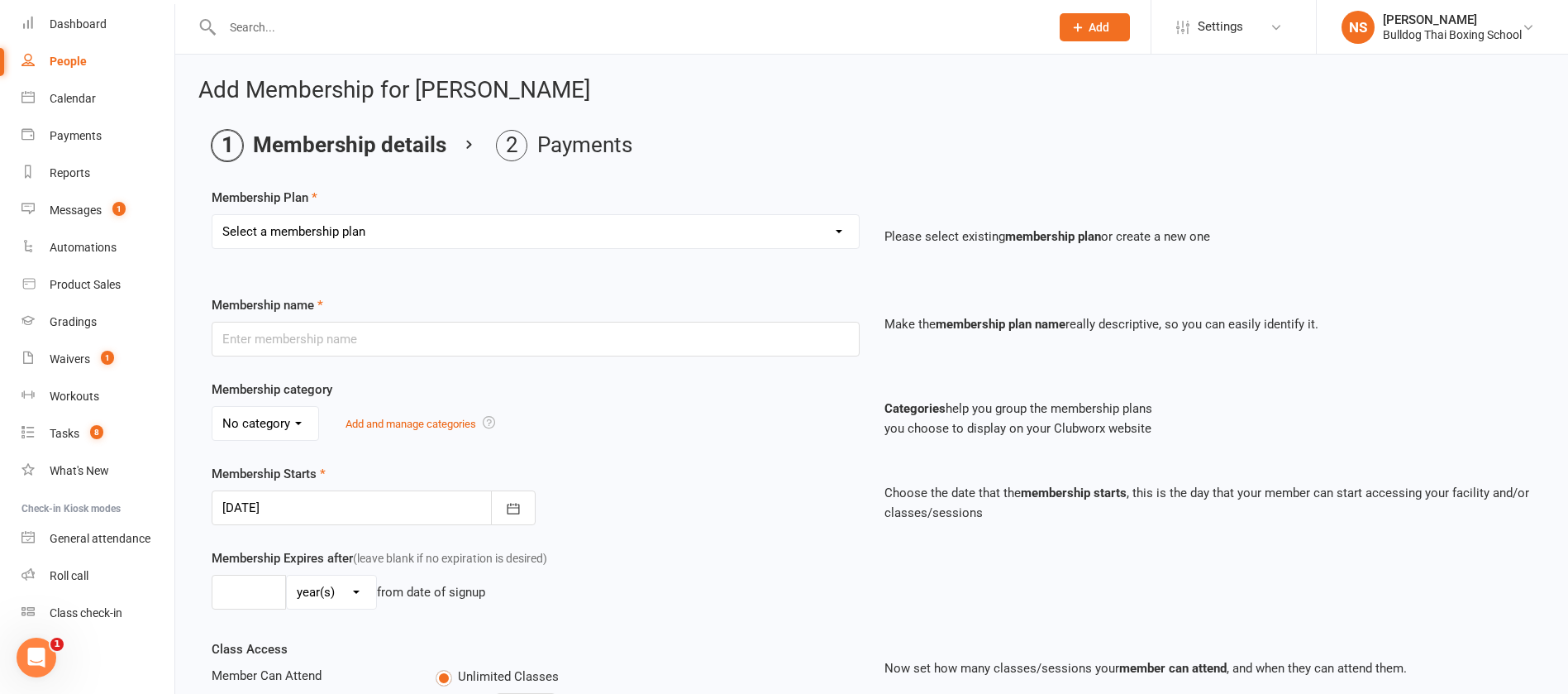
select select "28"
click at [212, 215] on select "Select a membership plan Create new Membership Plan 2 X WEEK MSHIP 1xWeek 25/we…" at bounding box center [535, 231] width 647 height 33
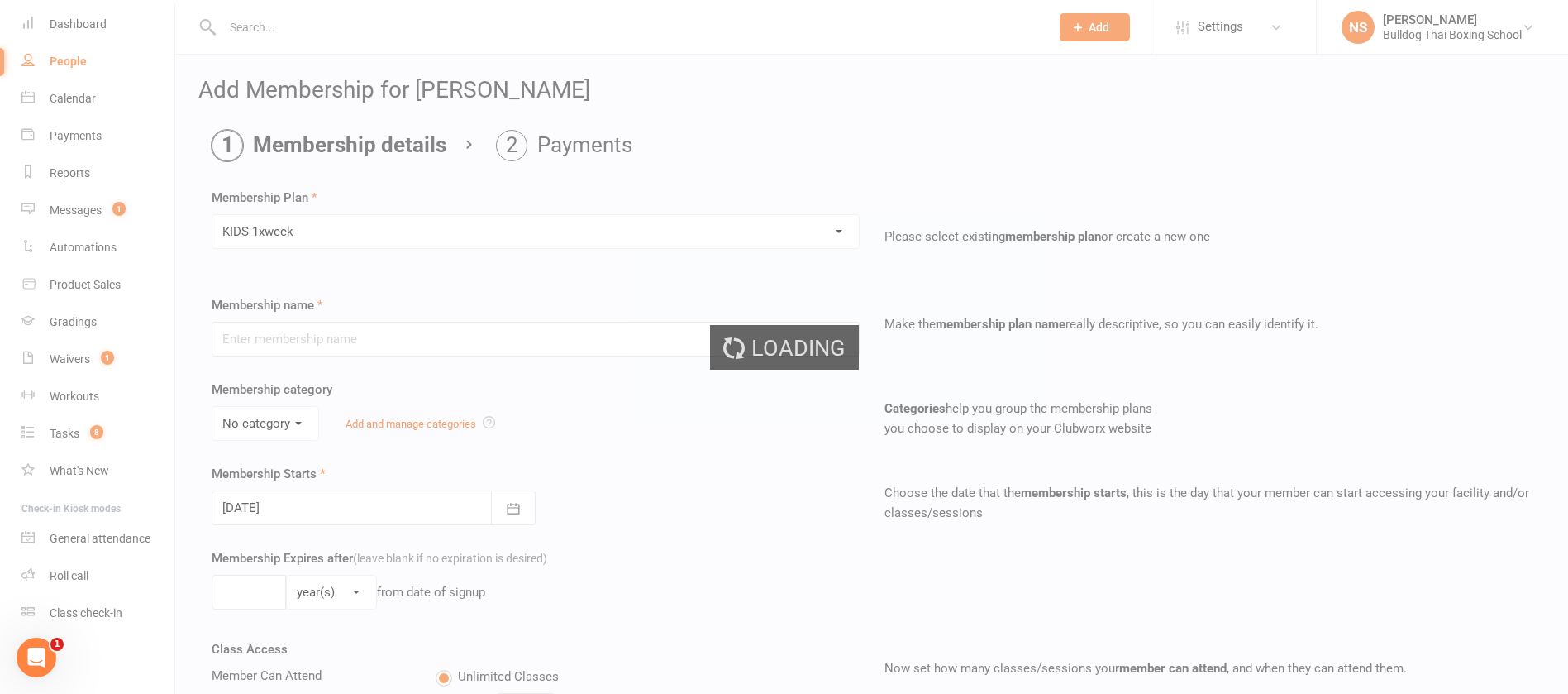
type input "KIDS 1xweek"
type input "0"
type input "1"
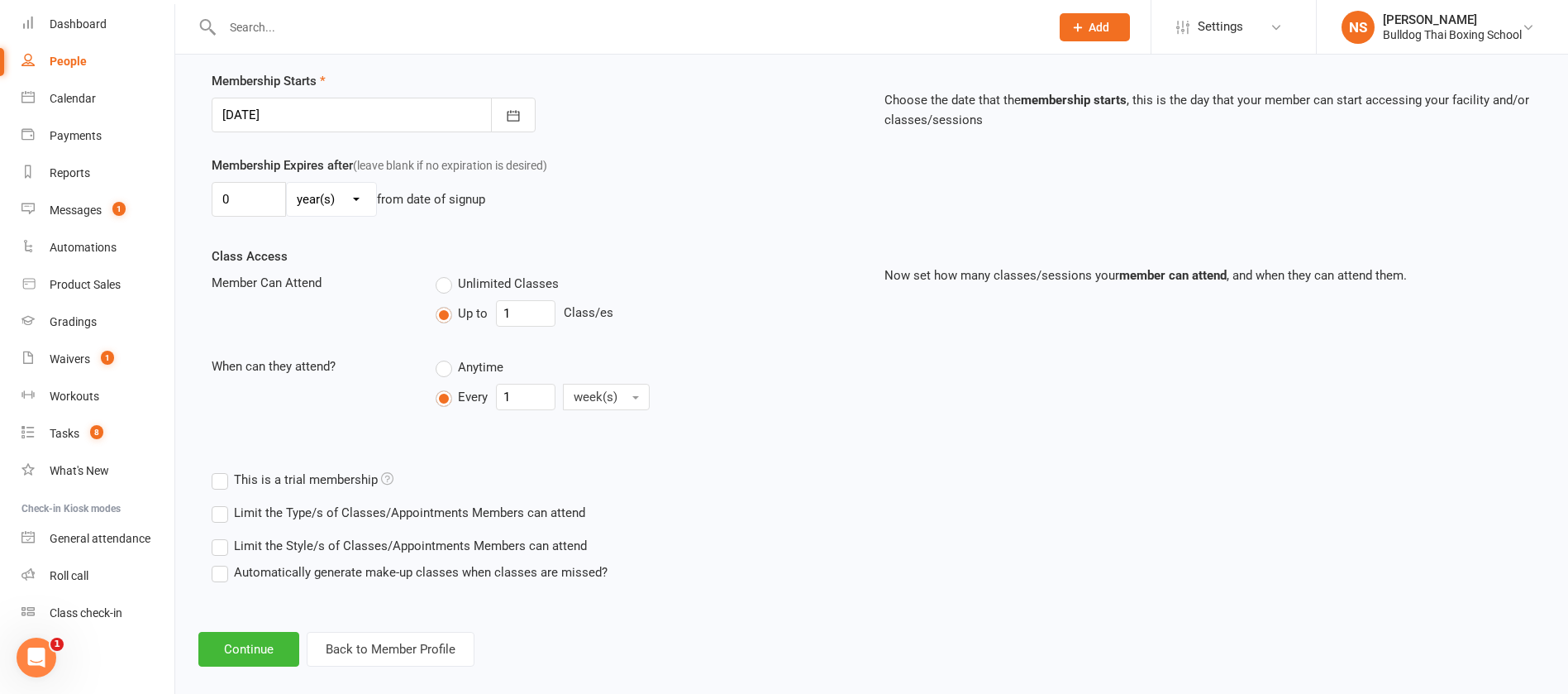
scroll to position [413, 0]
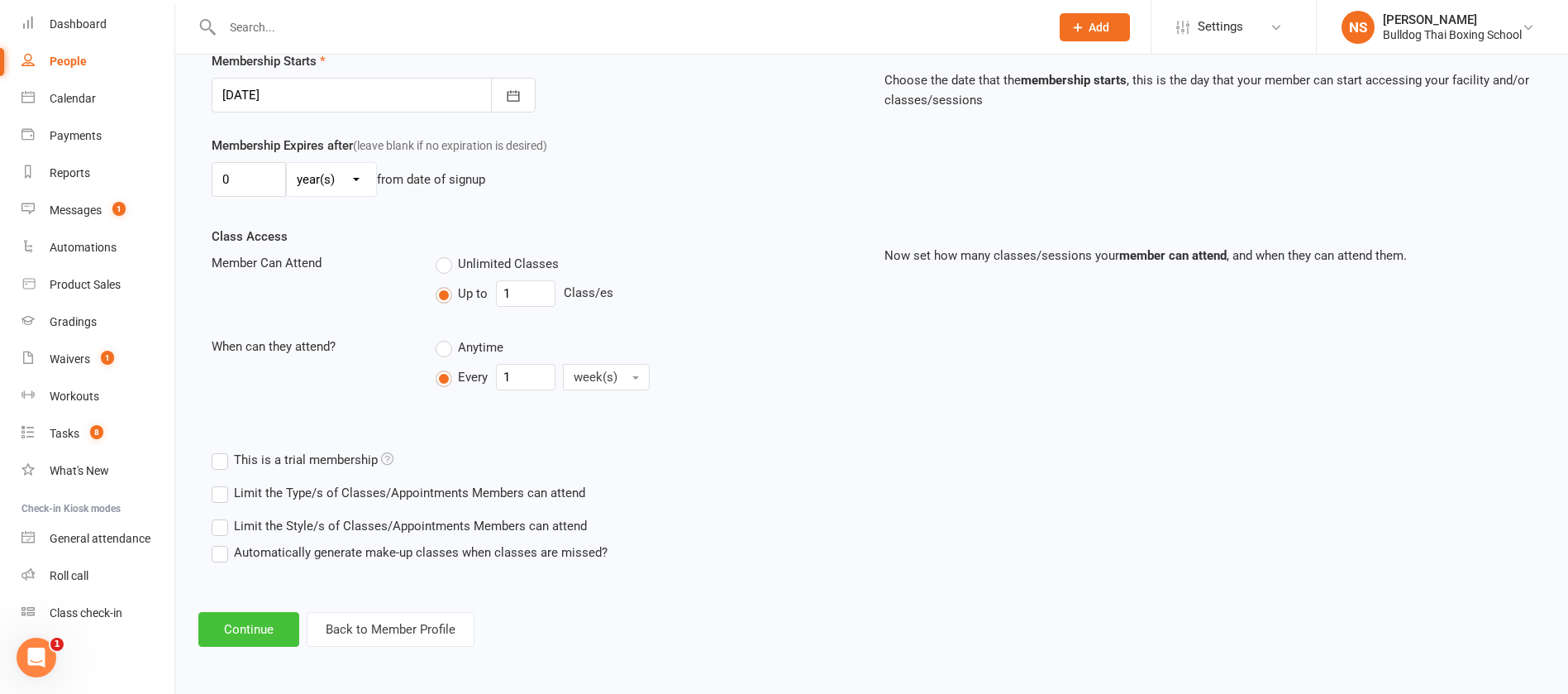
click at [229, 625] on button "Continue" at bounding box center [249, 629] width 101 height 35
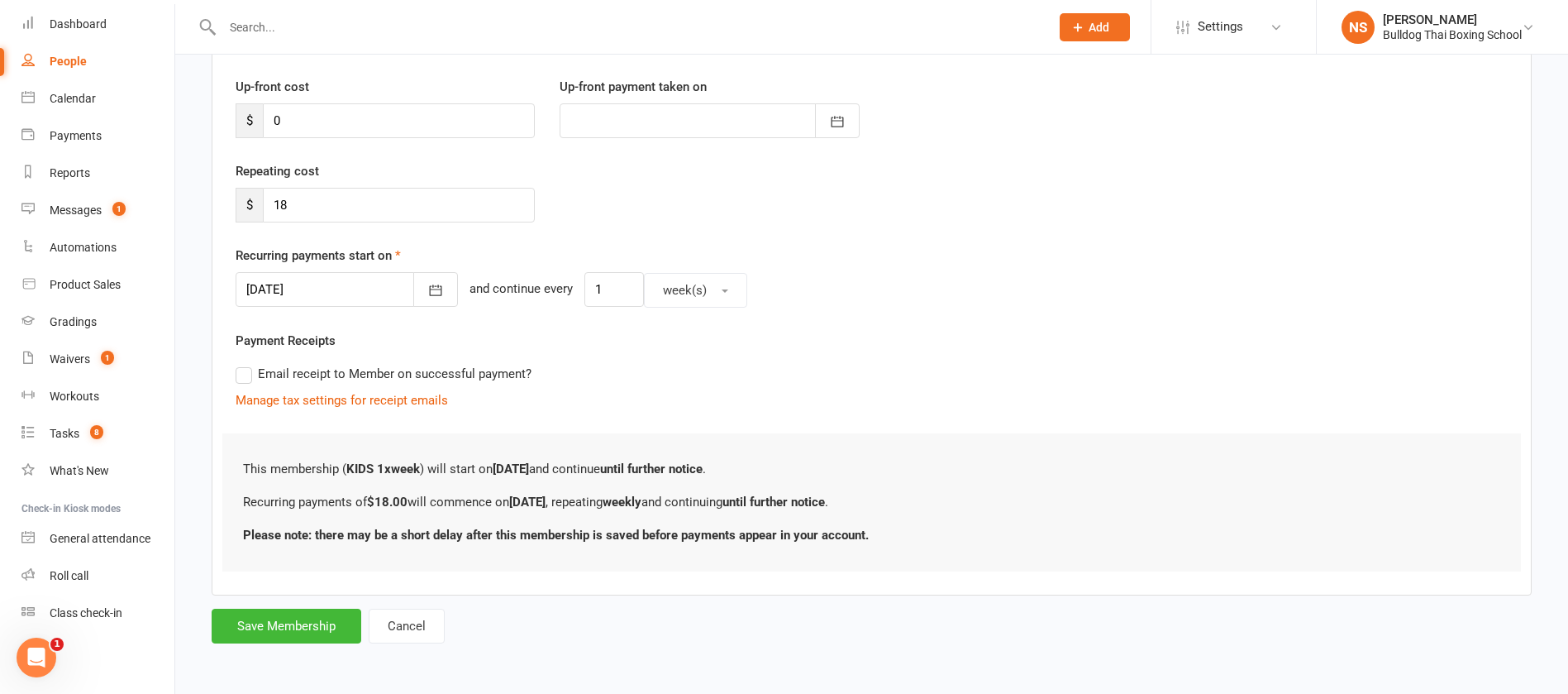
scroll to position [0, 0]
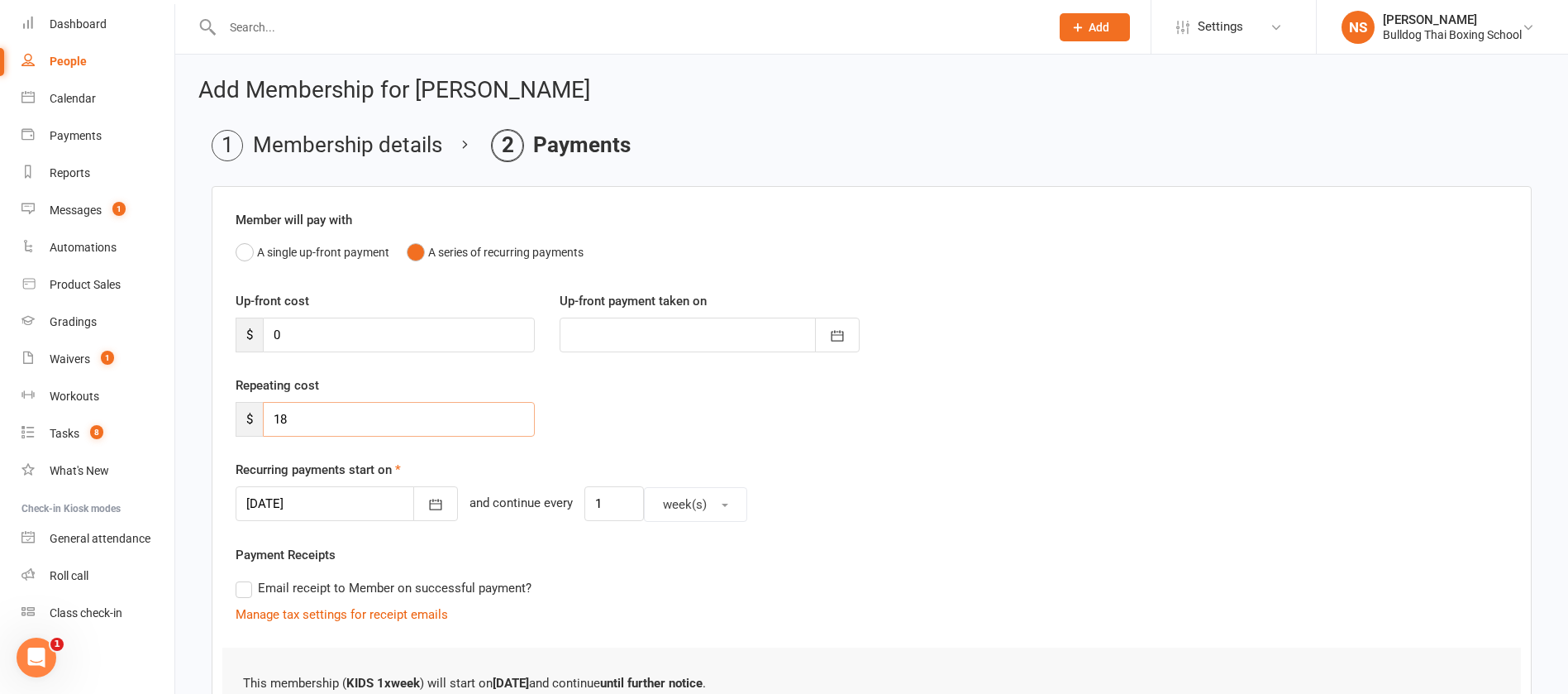
drag, startPoint x: 303, startPoint y: 423, endPoint x: 249, endPoint y: 411, distance: 55.3
click at [252, 423] on div "$ 18" at bounding box center [385, 419] width 299 height 35
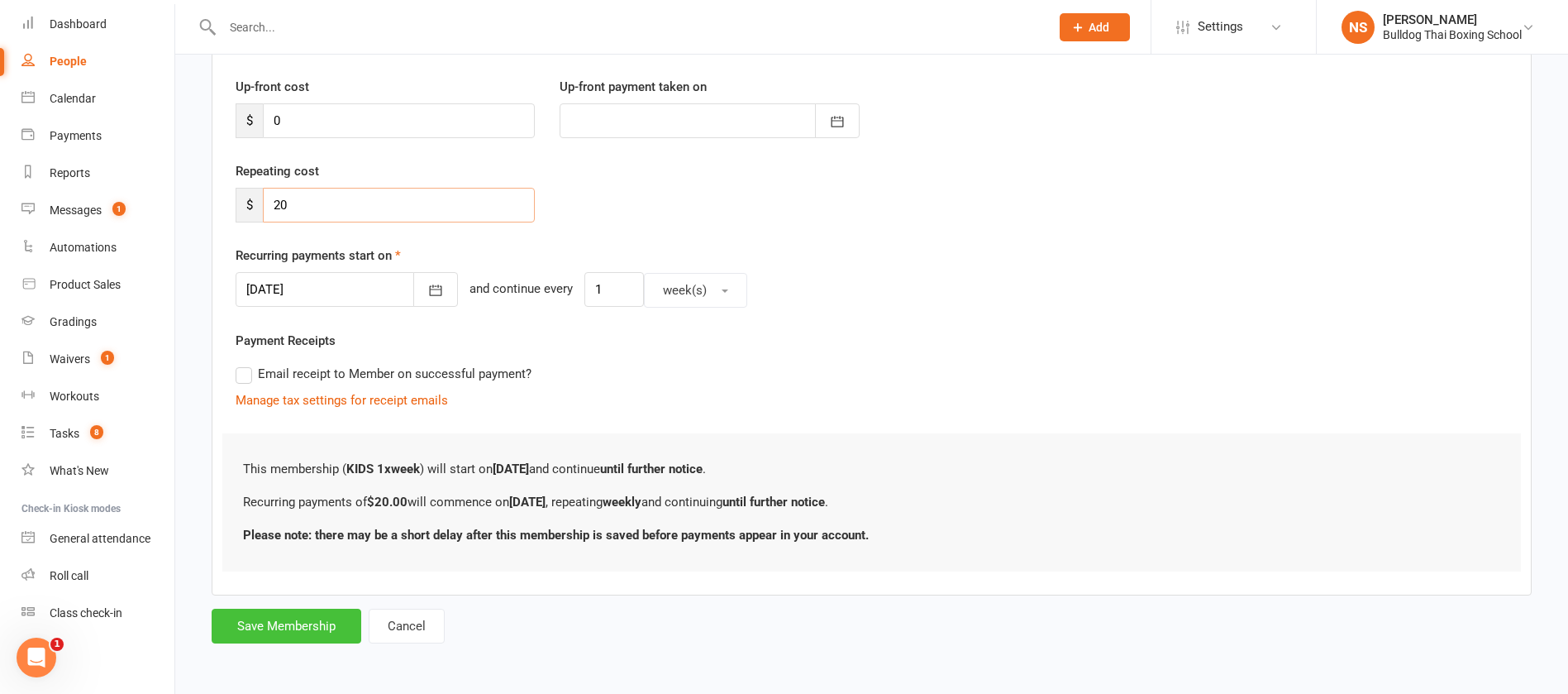
type input "20"
click at [302, 624] on button "Save Membership" at bounding box center [286, 626] width 149 height 35
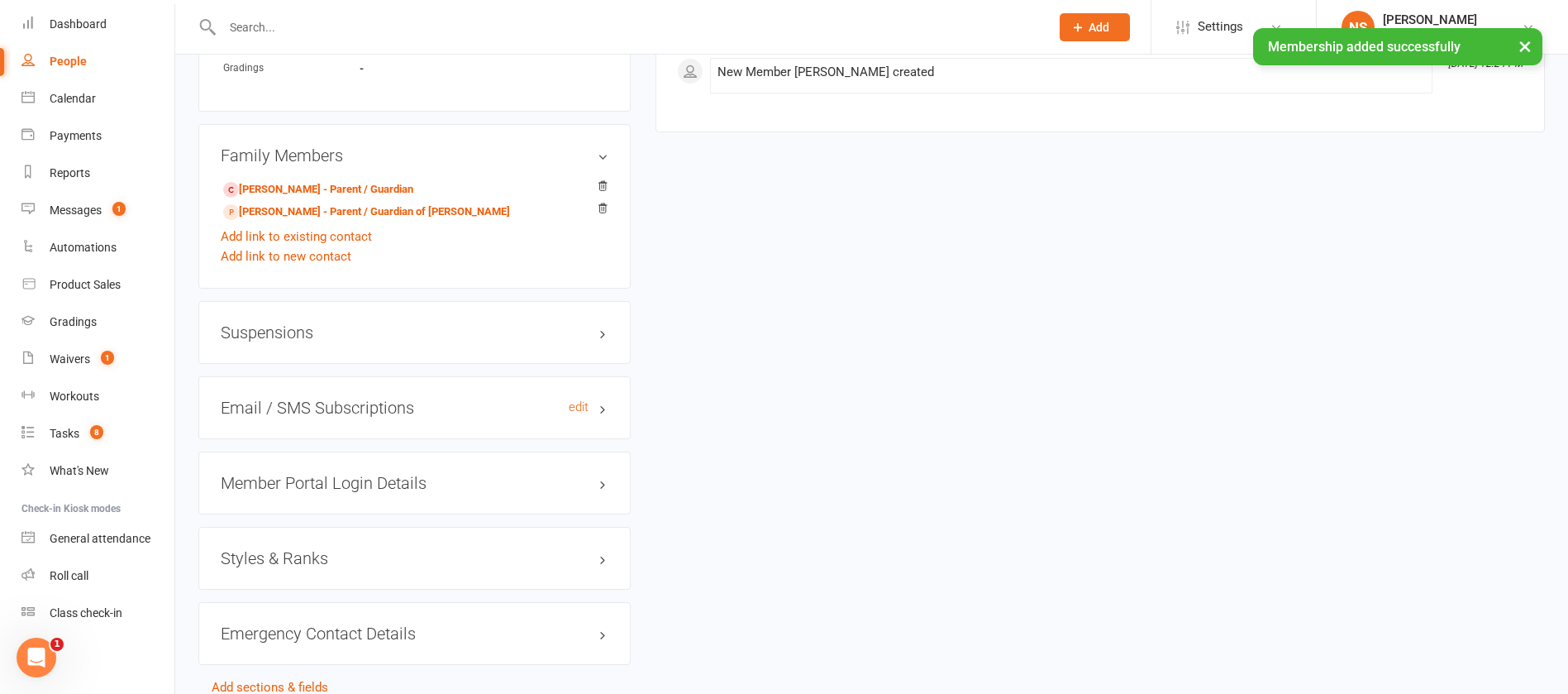
scroll to position [1204, 0]
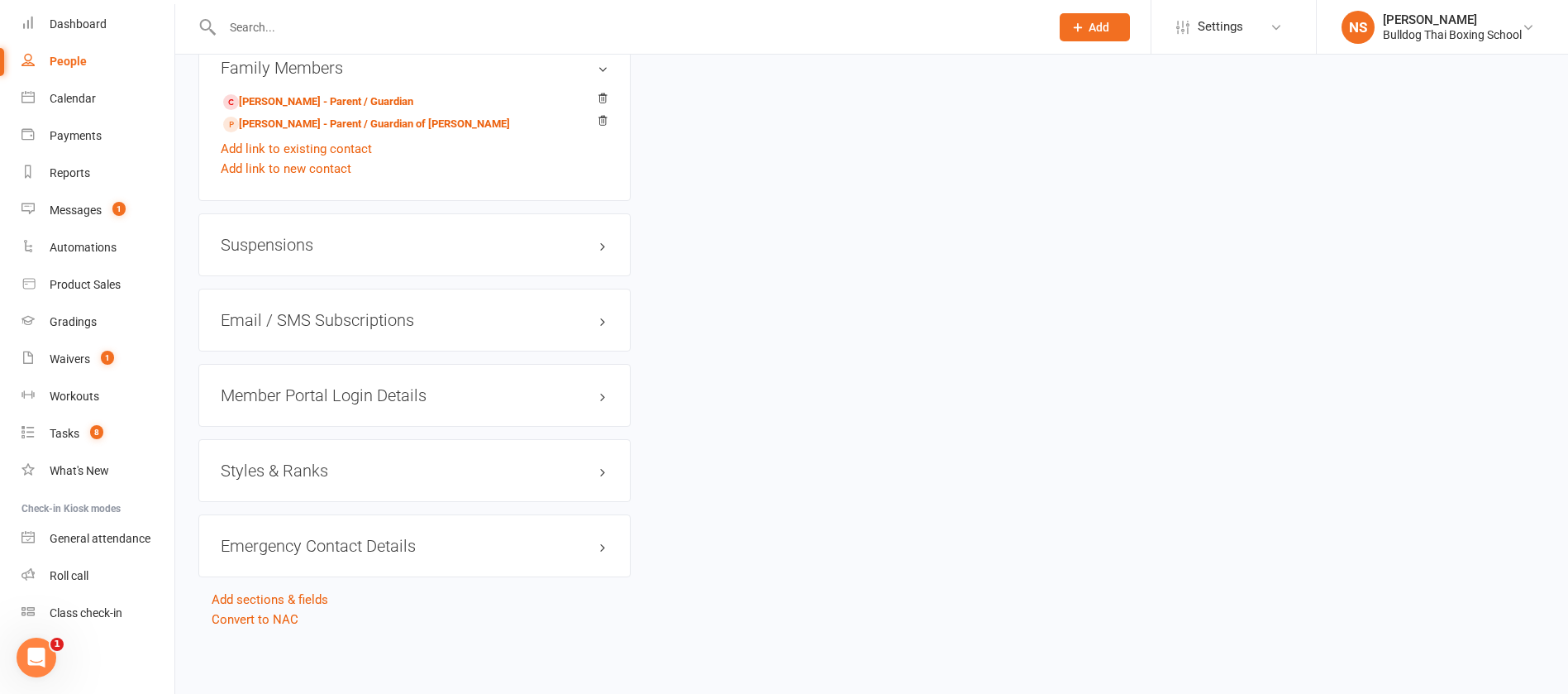
click at [282, 394] on h3 "Member Portal Login Details" at bounding box center [414, 395] width 387 height 18
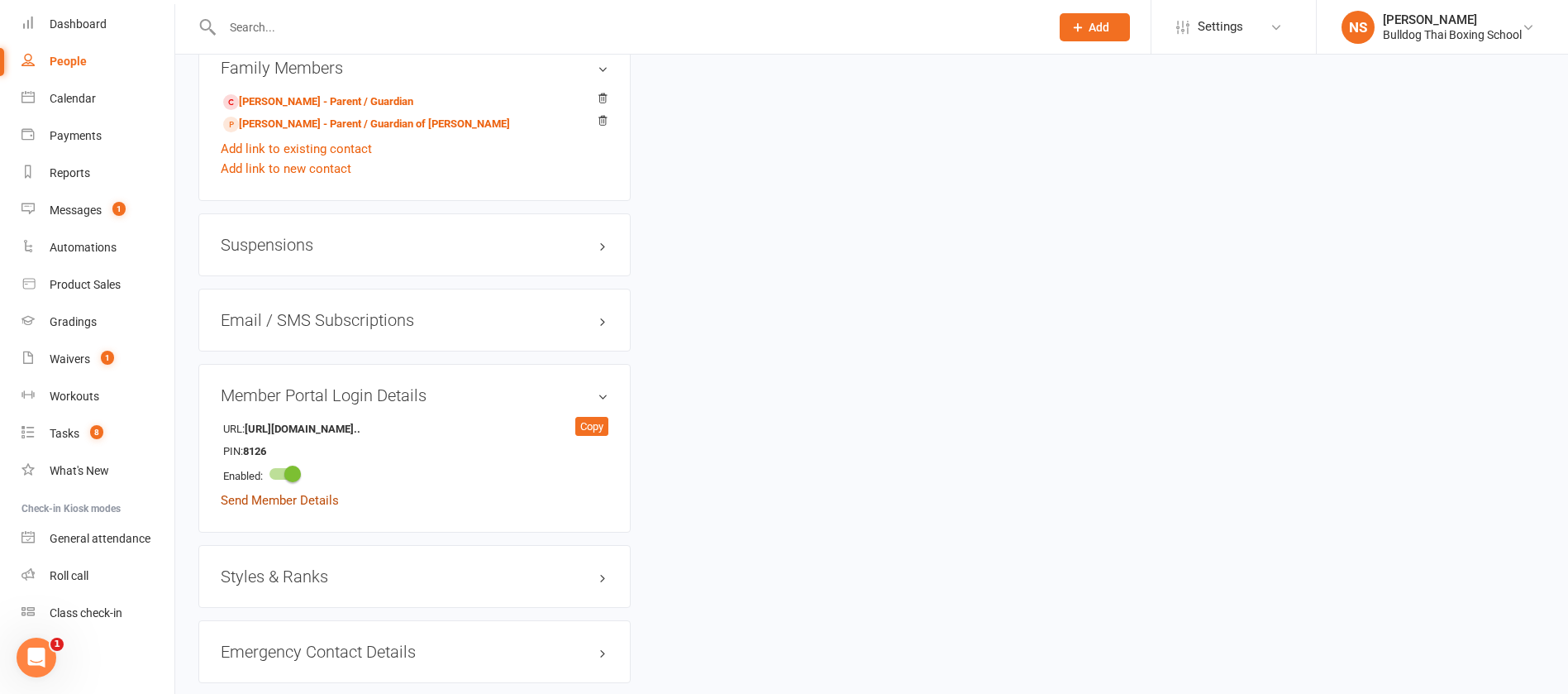
click at [274, 503] on link "Send Member Details" at bounding box center [279, 500] width 118 height 15
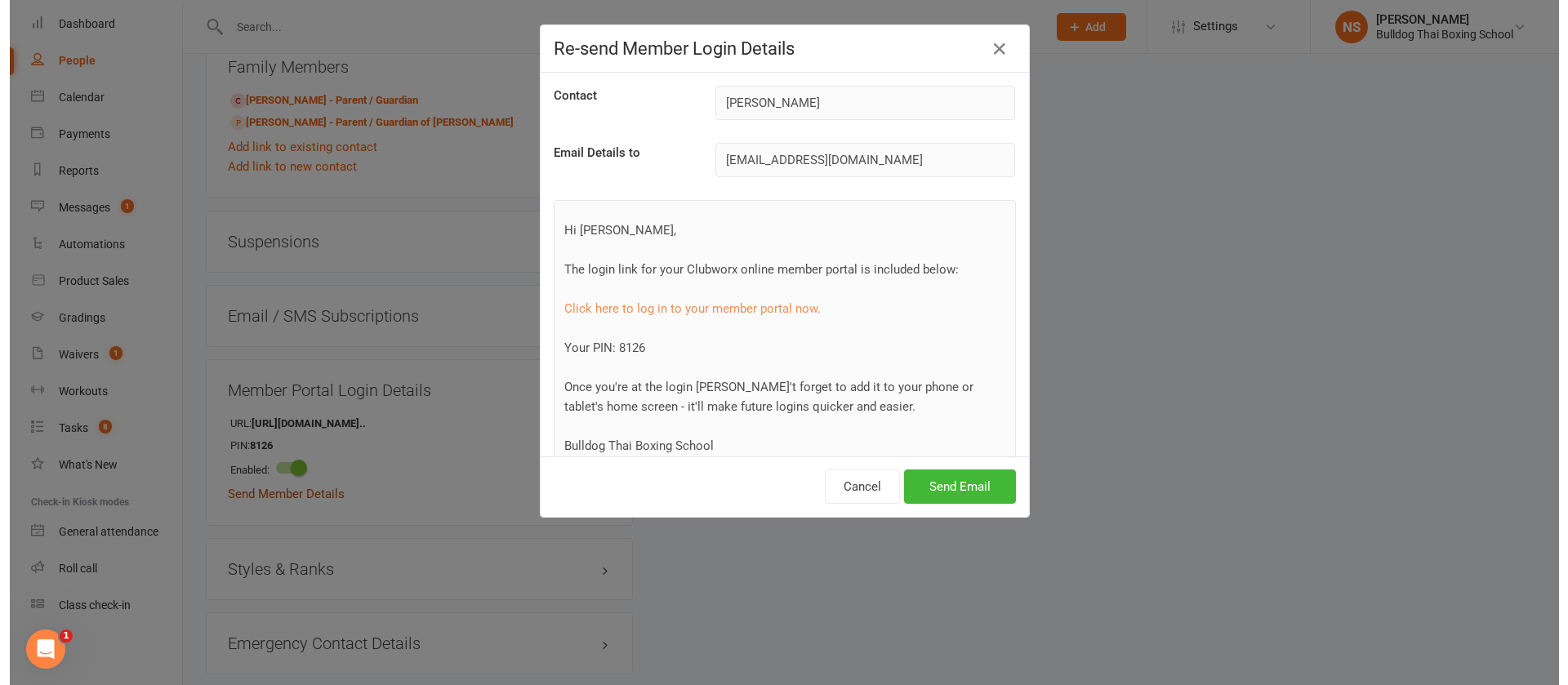
scroll to position [1169, 0]
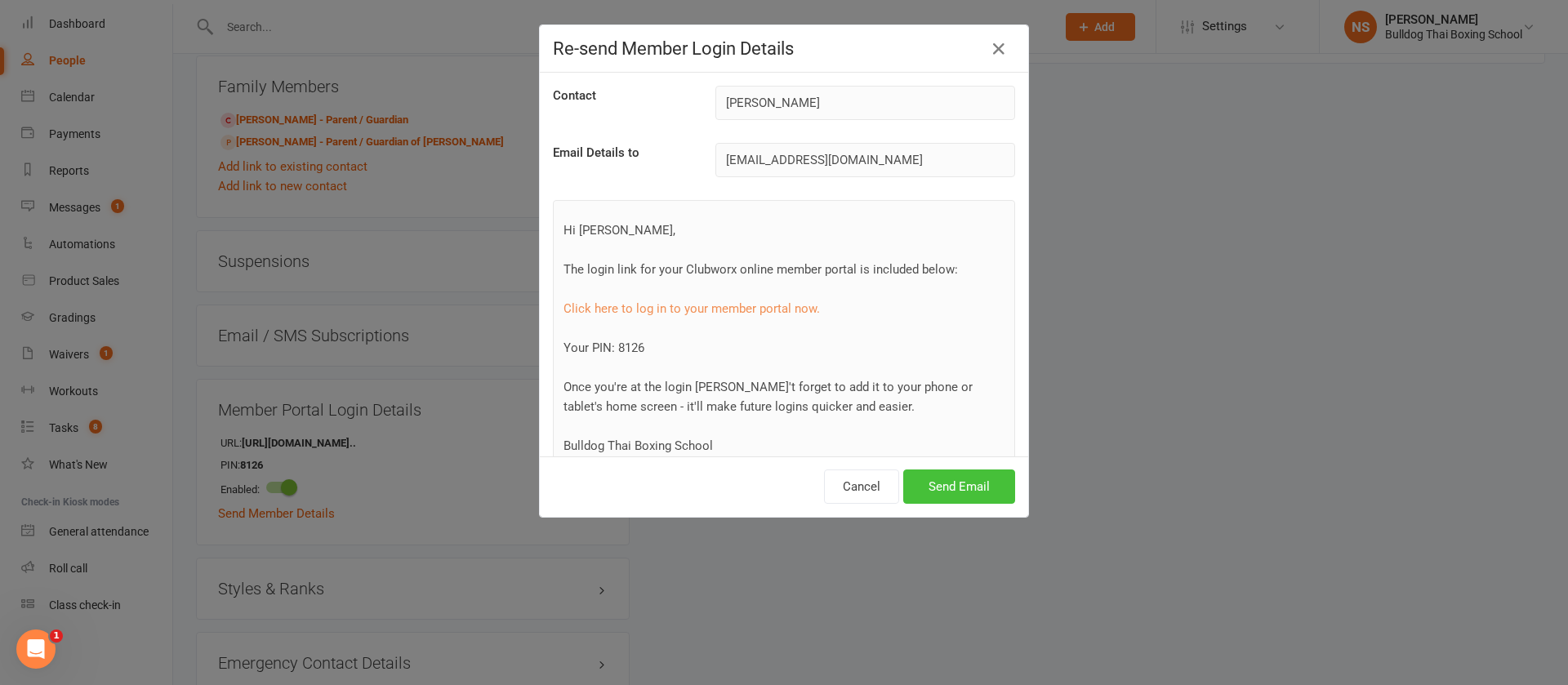
click at [978, 494] on button "Send Email" at bounding box center [959, 487] width 112 height 34
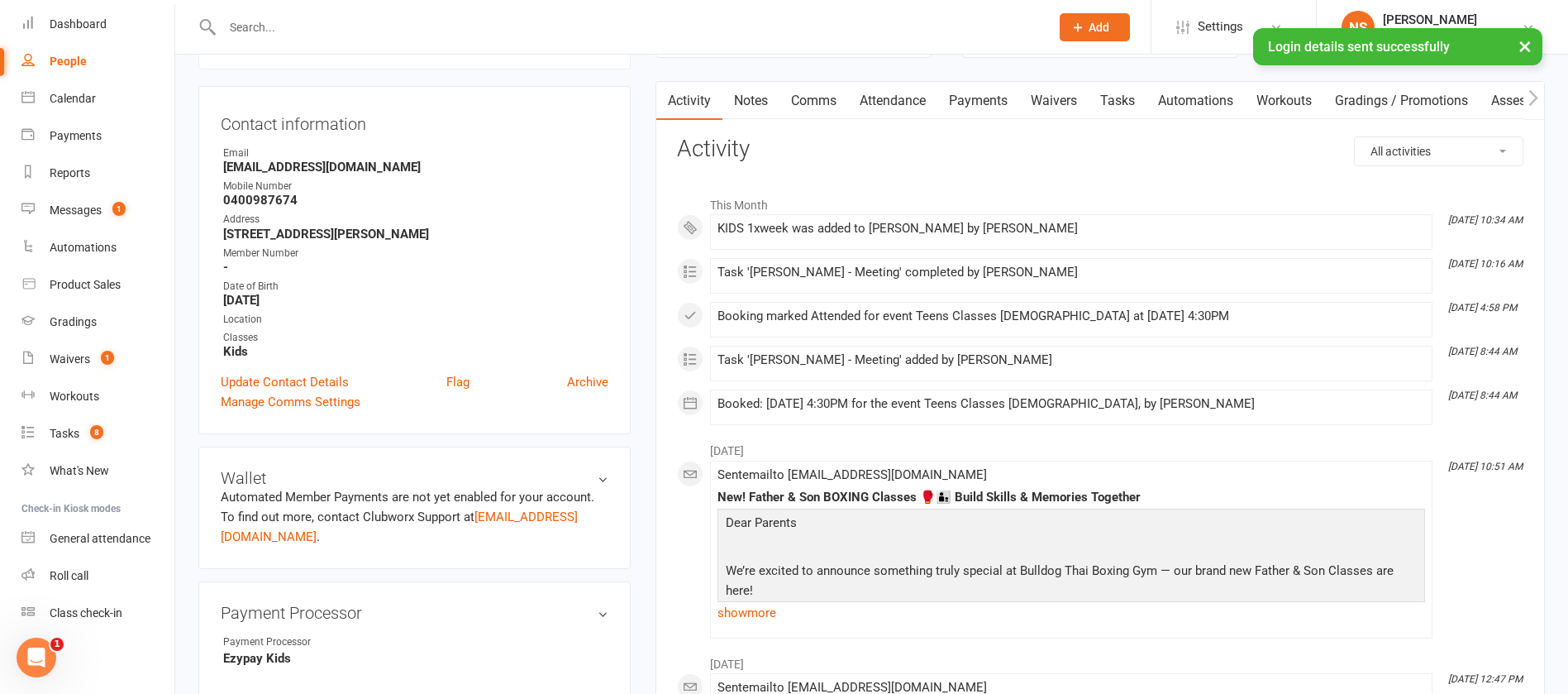
scroll to position [0, 0]
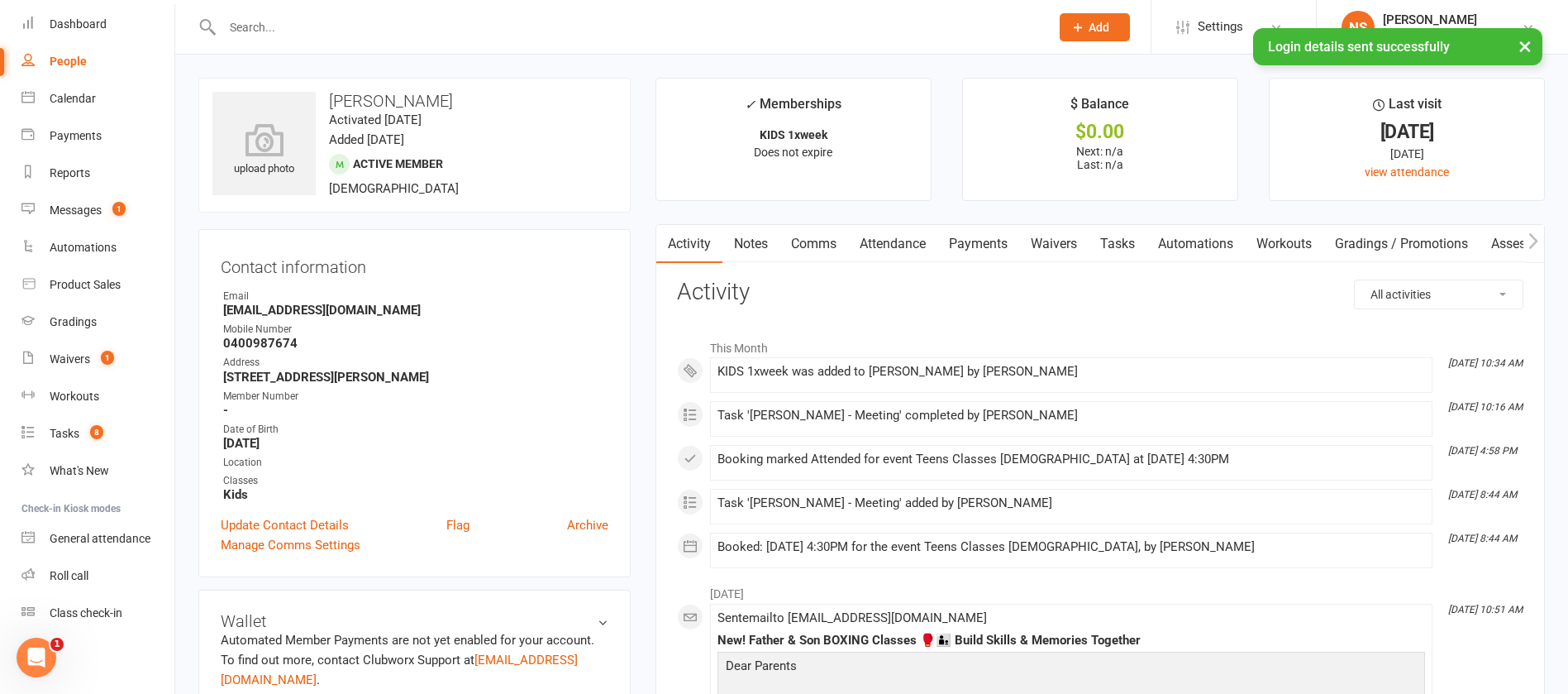
click at [1125, 244] on link "Tasks" at bounding box center [1118, 244] width 58 height 38
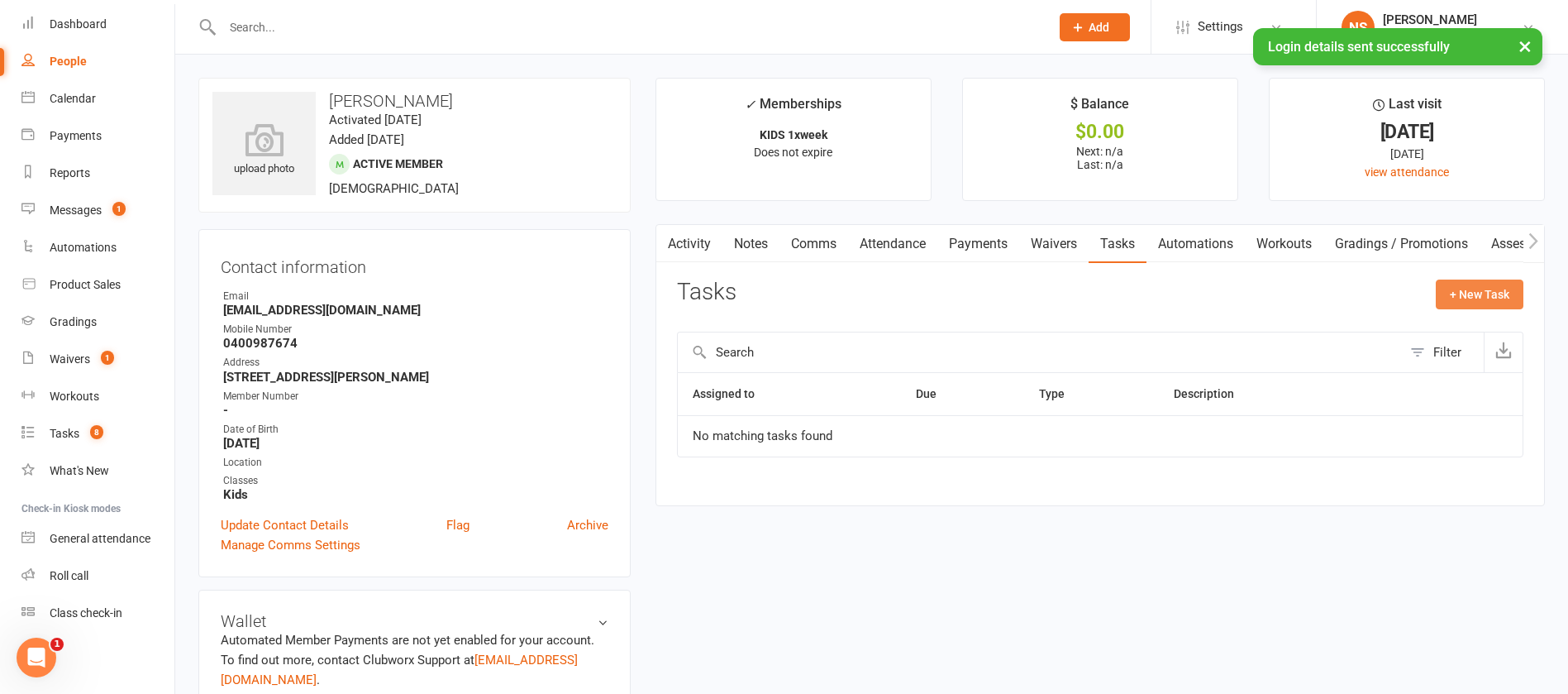
click at [1457, 290] on button "+ New Task" at bounding box center [1480, 294] width 87 height 30
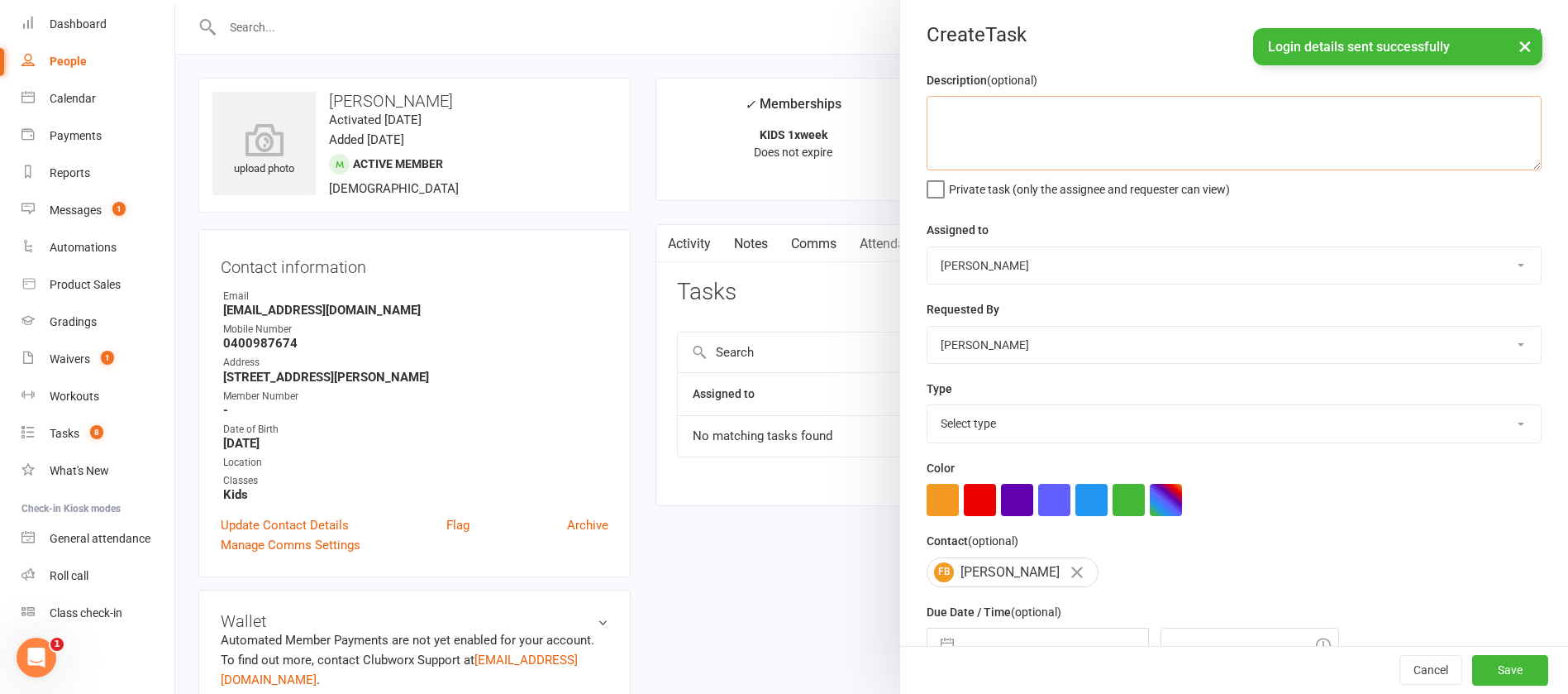
click at [1092, 135] on textarea at bounding box center [1234, 133] width 615 height 74
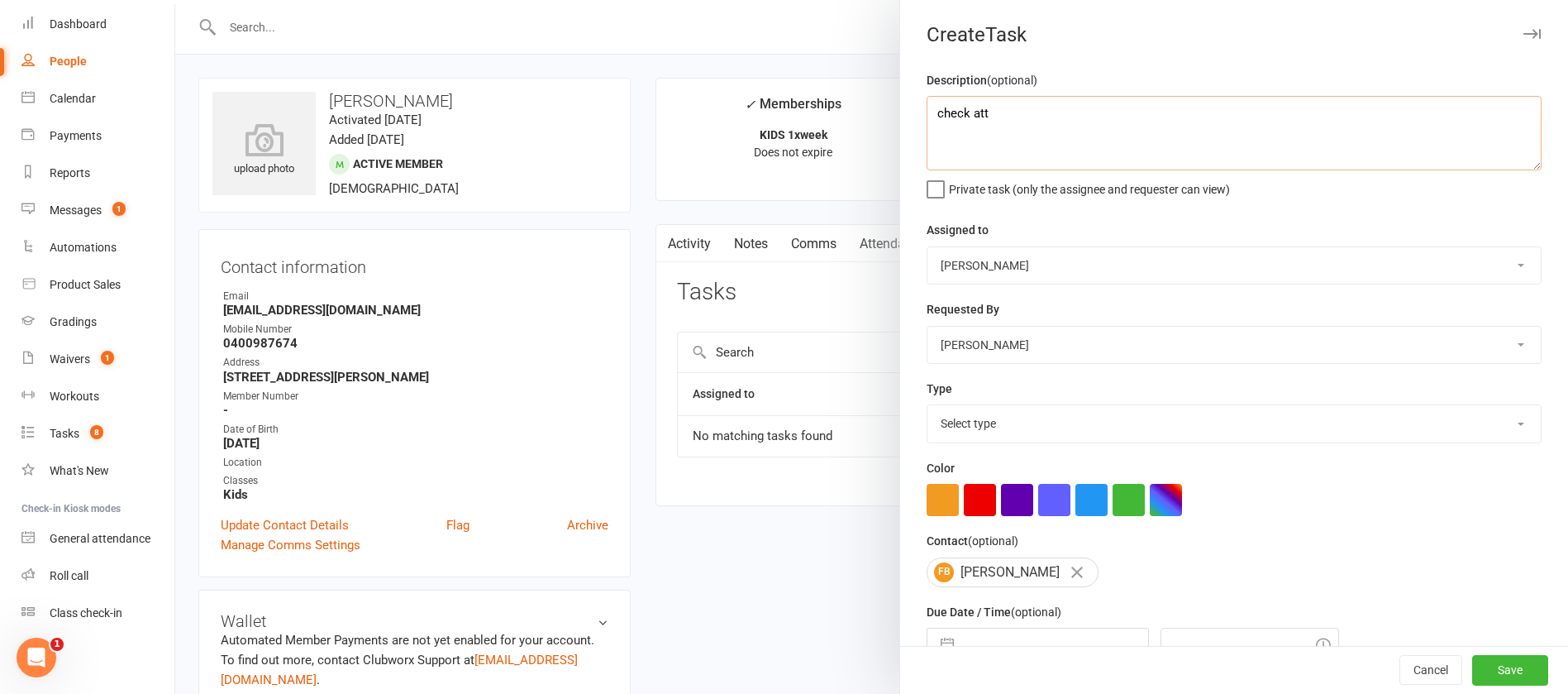
type textarea "check att"
click at [991, 422] on select "Select type Action E-mail Meeting Phone call Text Add new task type" at bounding box center [1234, 423] width 613 height 37
select select "12049"
click at [928, 409] on select "Select type Action E-mail Meeting Phone call Text Add new task type" at bounding box center [1234, 423] width 613 height 37
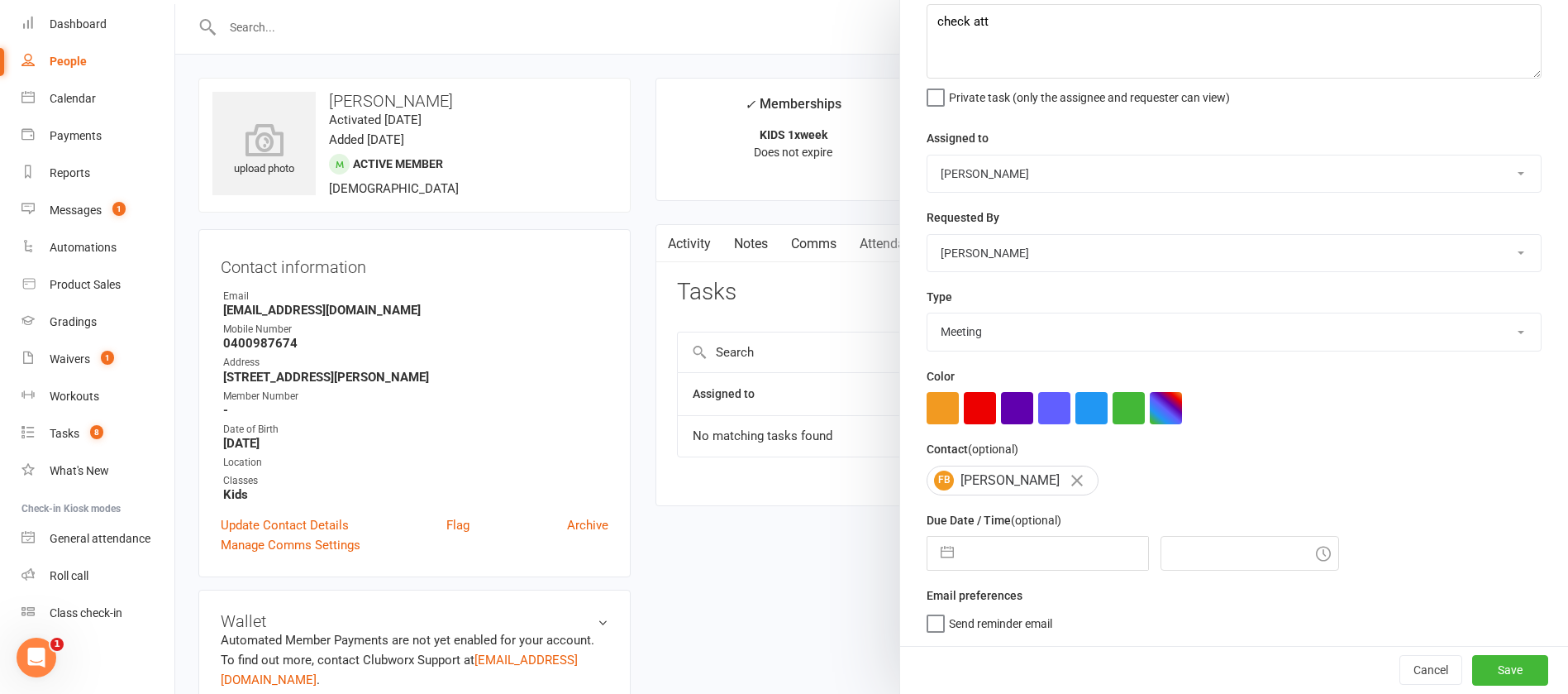
click at [1021, 553] on input "text" at bounding box center [1055, 553] width 186 height 33
select select "7"
select select "2025"
select select "8"
select select "2025"
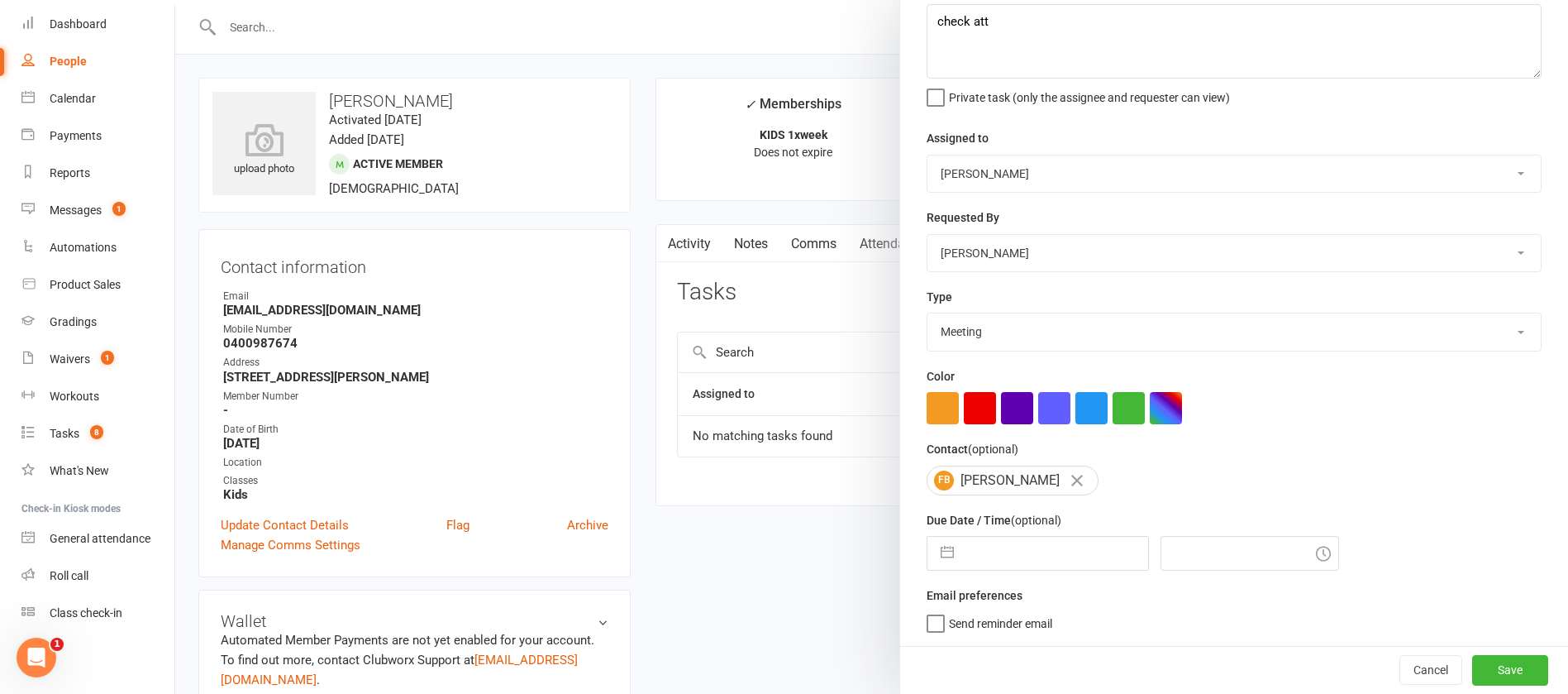
select select "9"
select select "2025"
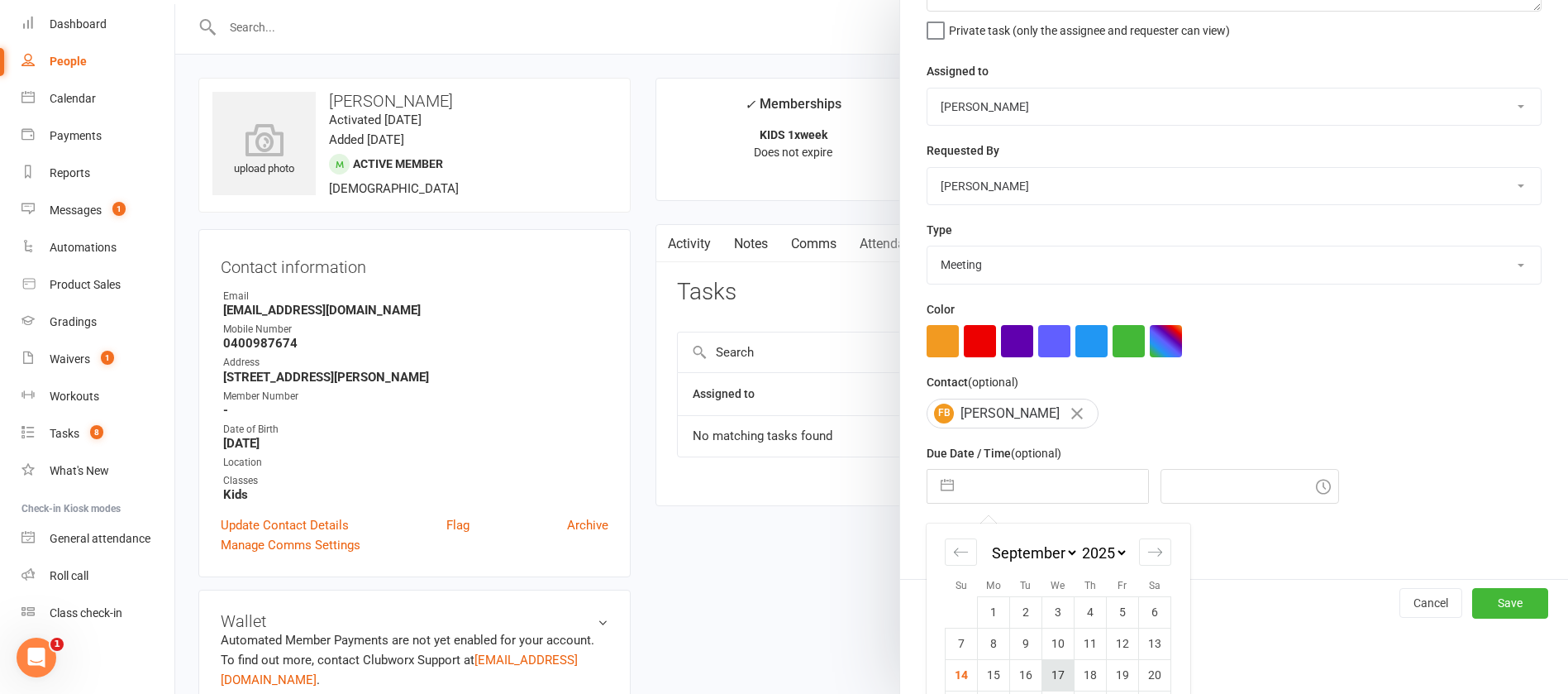
scroll to position [244, 0]
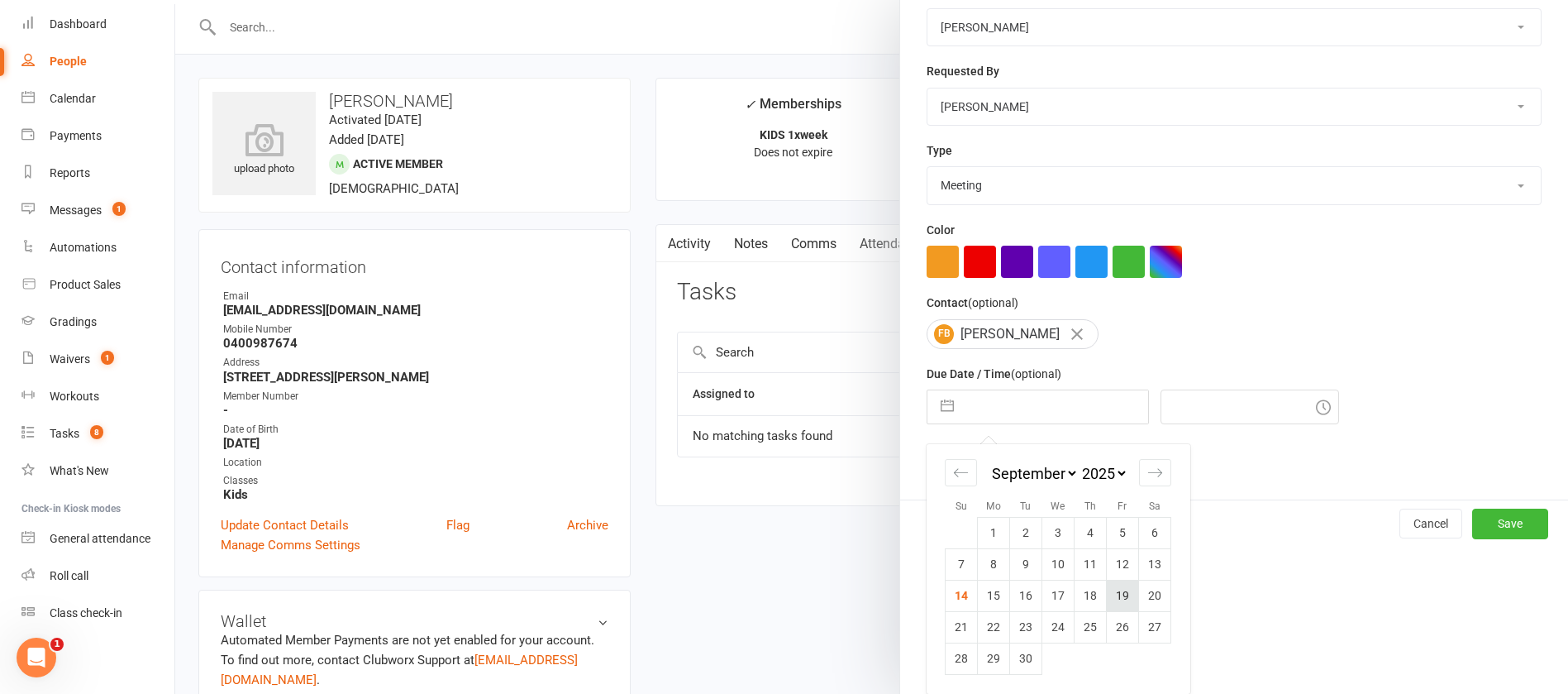
click at [1114, 597] on td "19" at bounding box center [1123, 595] width 32 height 31
type input "[DATE]"
type input "10:45am"
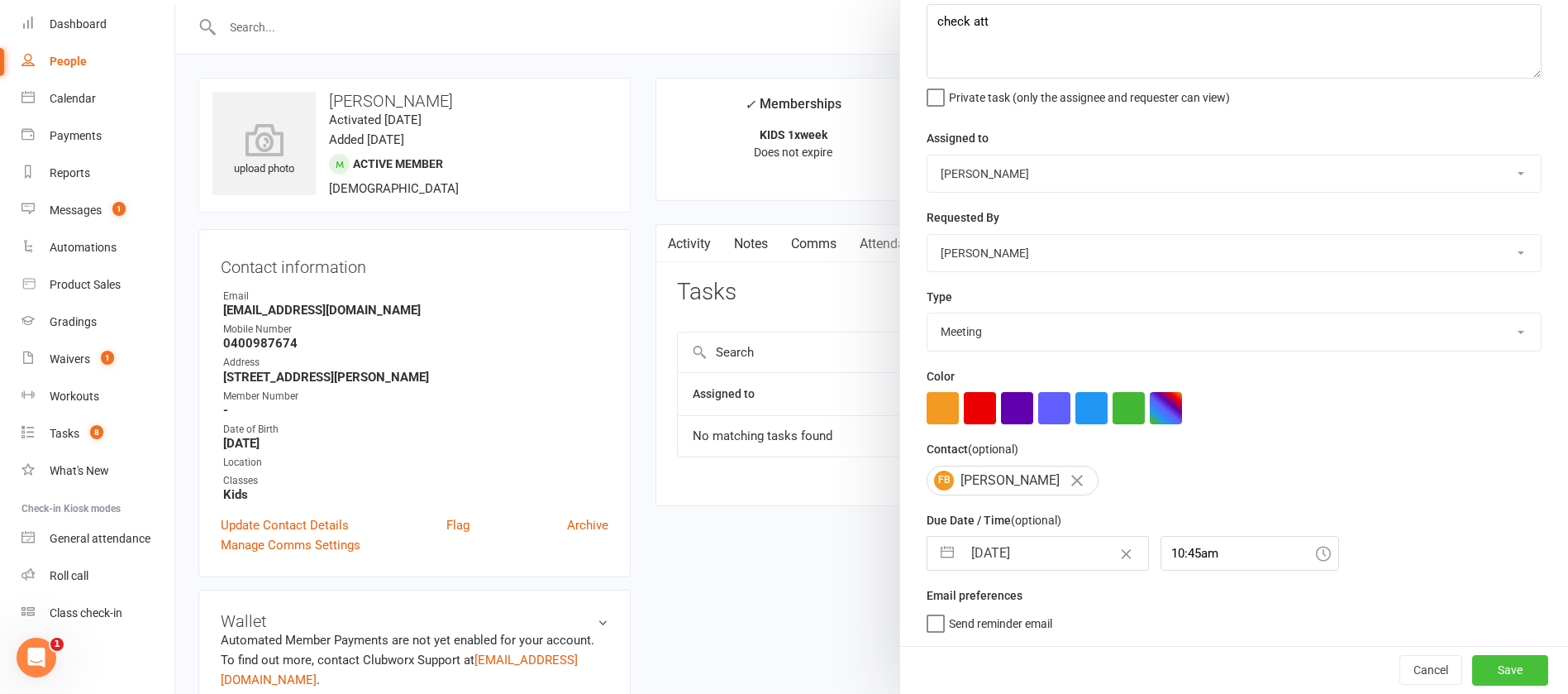
click at [1472, 668] on button "Save" at bounding box center [1510, 670] width 76 height 30
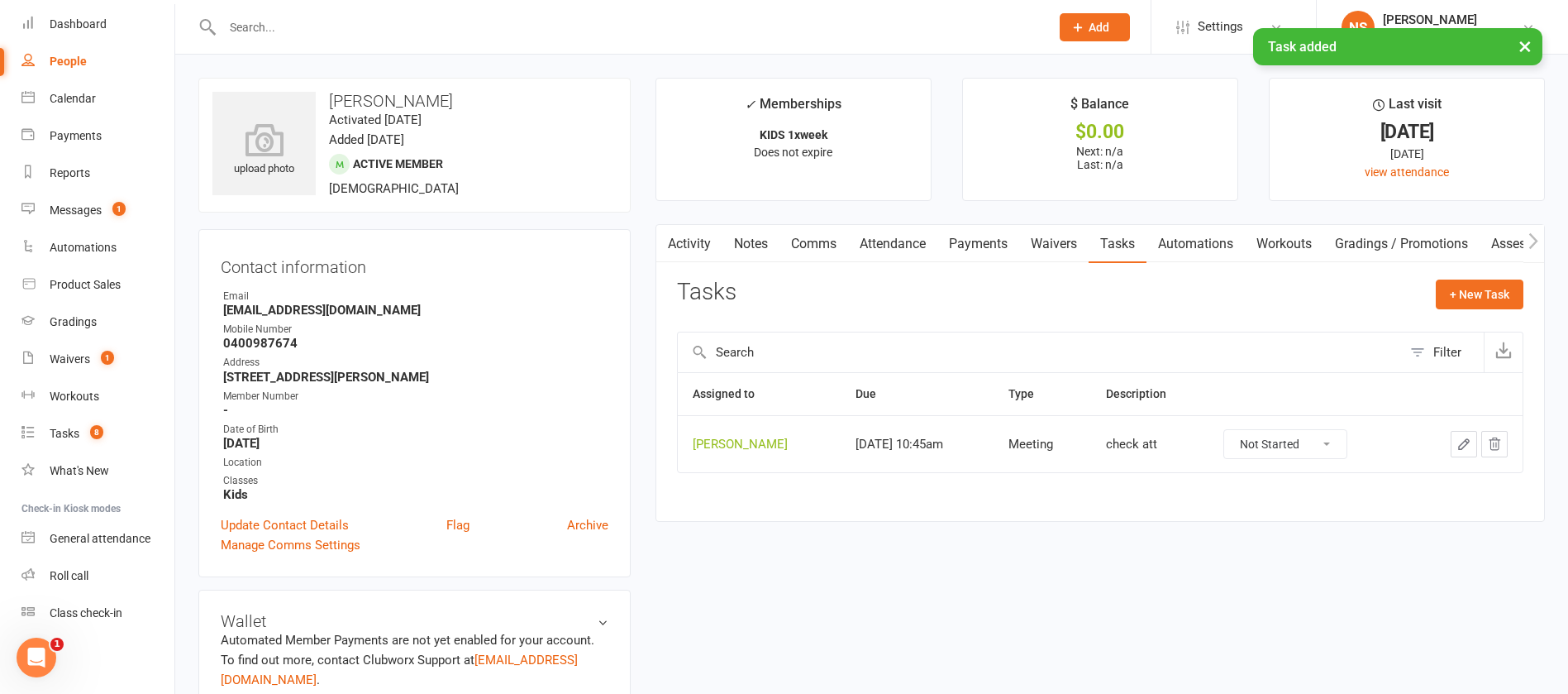
click at [1465, 441] on icon "button" at bounding box center [1463, 443] width 10 height 10
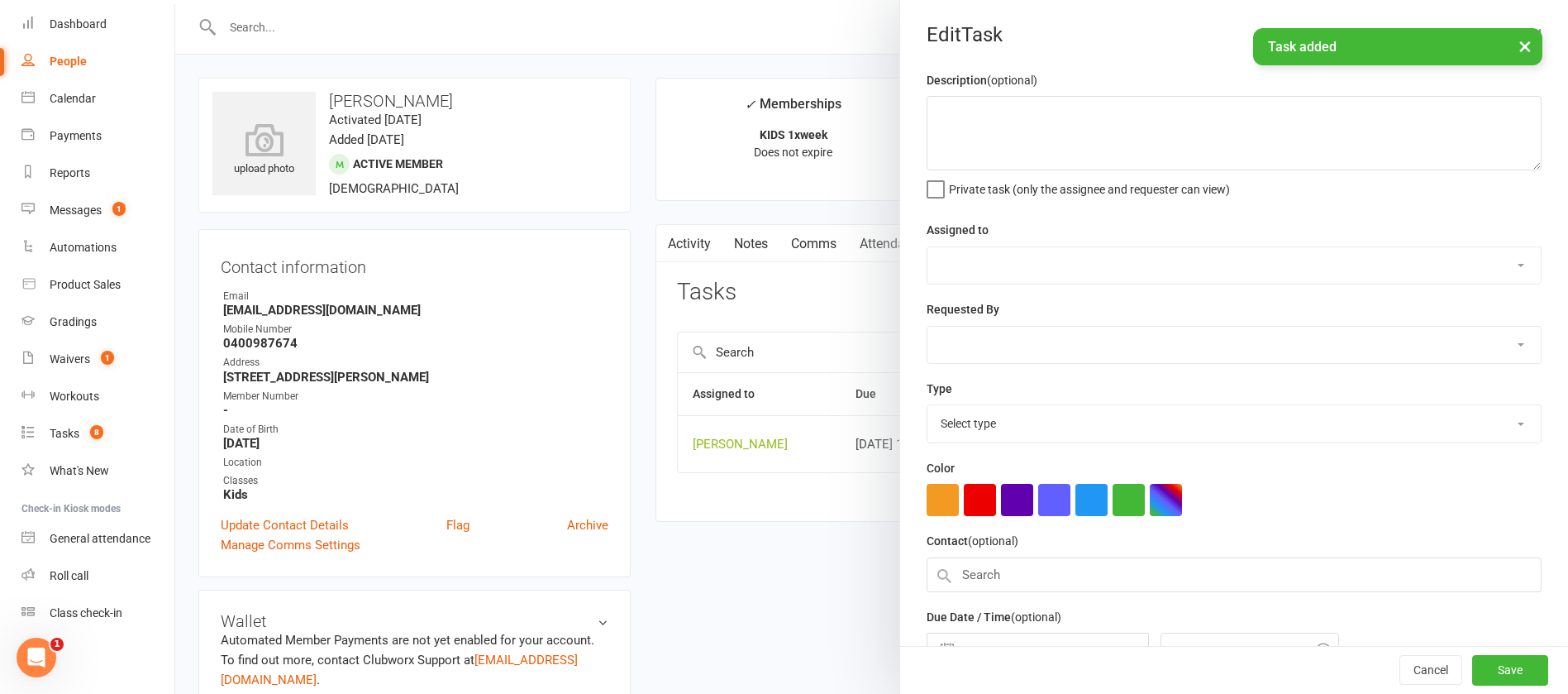
type textarea "check att"
select select "12940"
type input "[DATE]"
type input "10:45am"
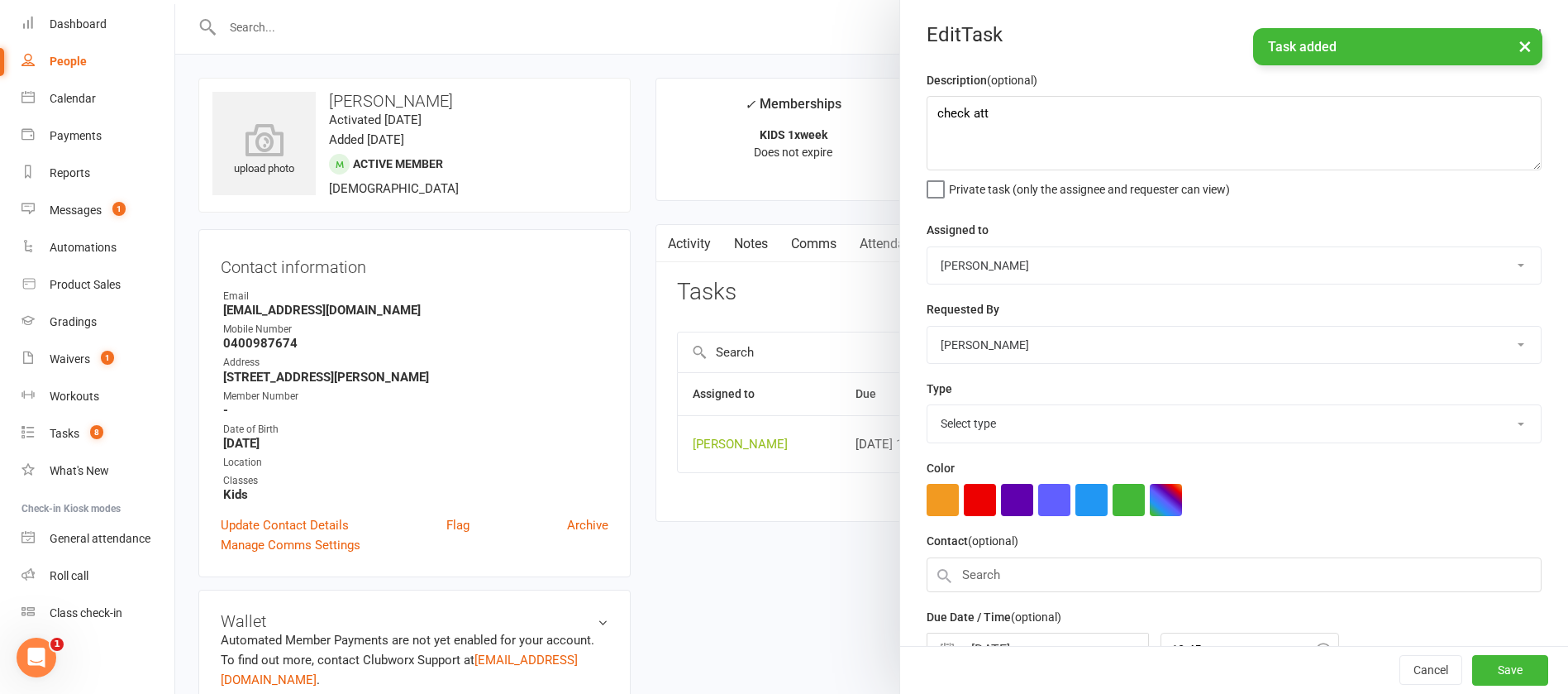
select select "12049"
click at [1011, 111] on textarea "check att" at bounding box center [1234, 133] width 615 height 74
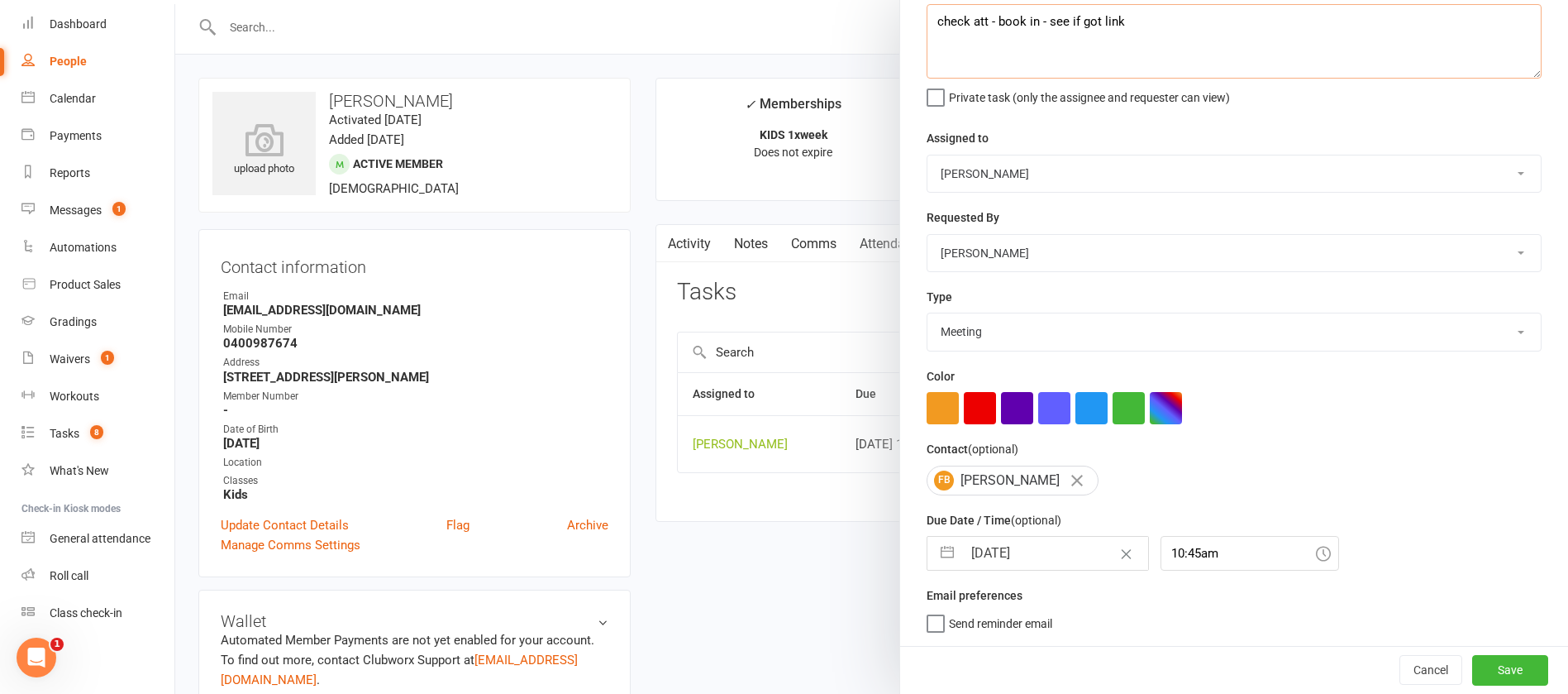
type textarea "check att - book in - see if got link"
click at [1041, 546] on input "[DATE]" at bounding box center [1055, 553] width 186 height 33
select select "7"
select select "2025"
select select "8"
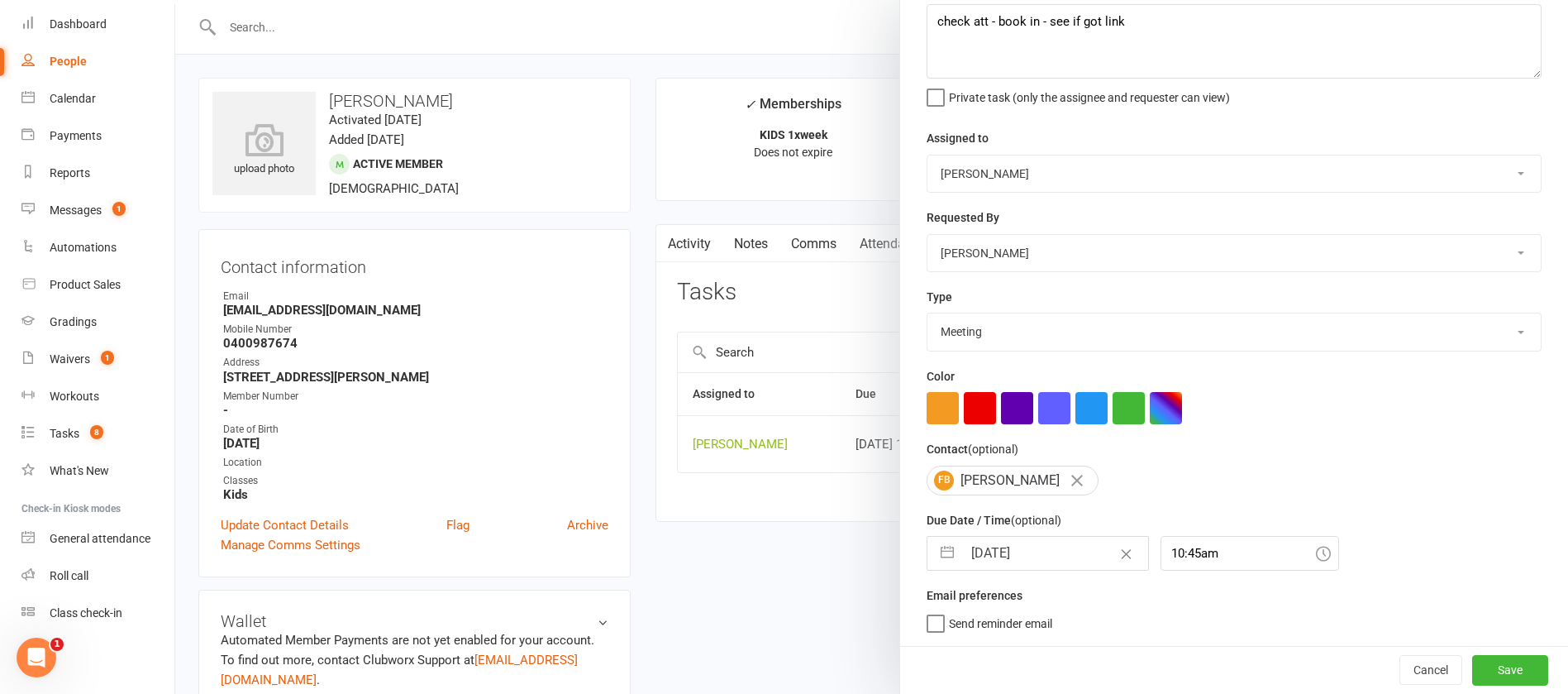
select select "2025"
select select "9"
select select "2025"
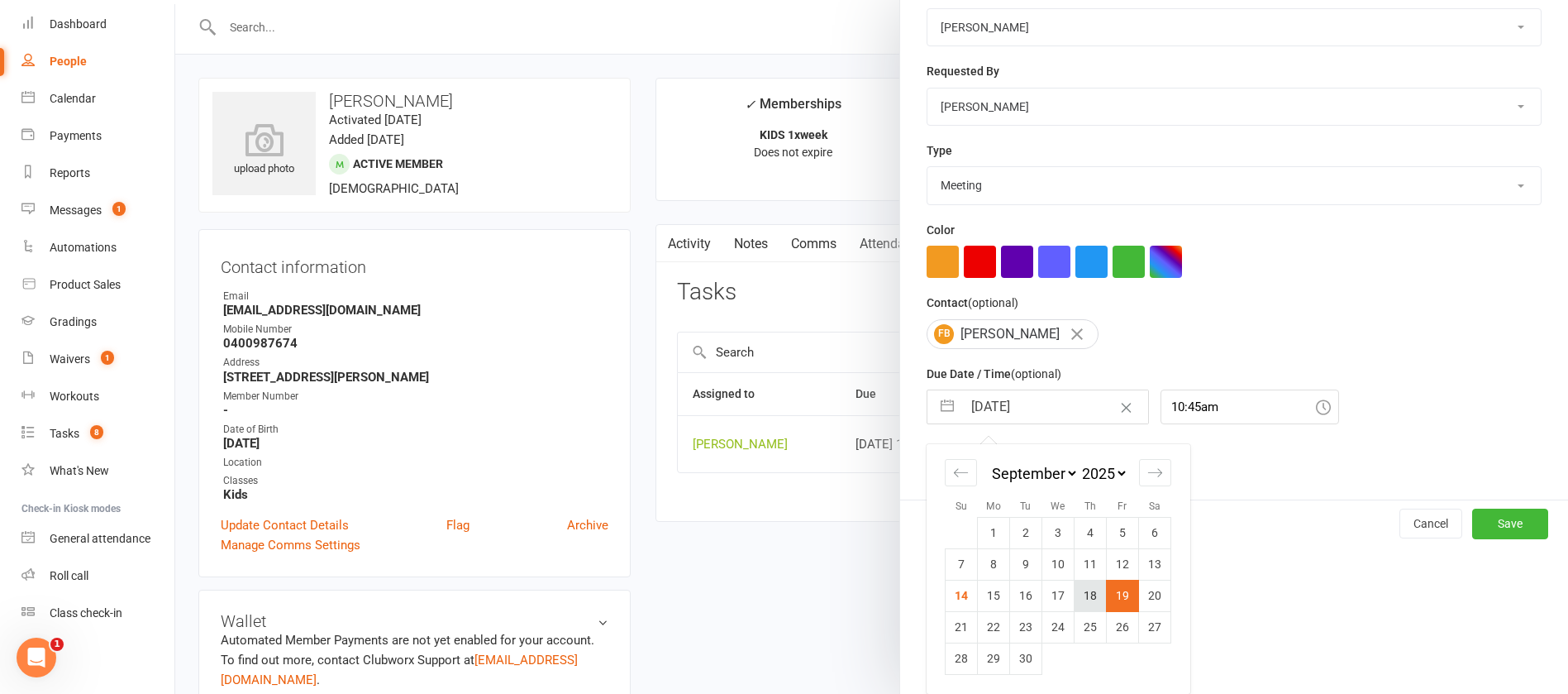
click at [1078, 597] on td "18" at bounding box center [1091, 595] width 32 height 31
type input "[DATE]"
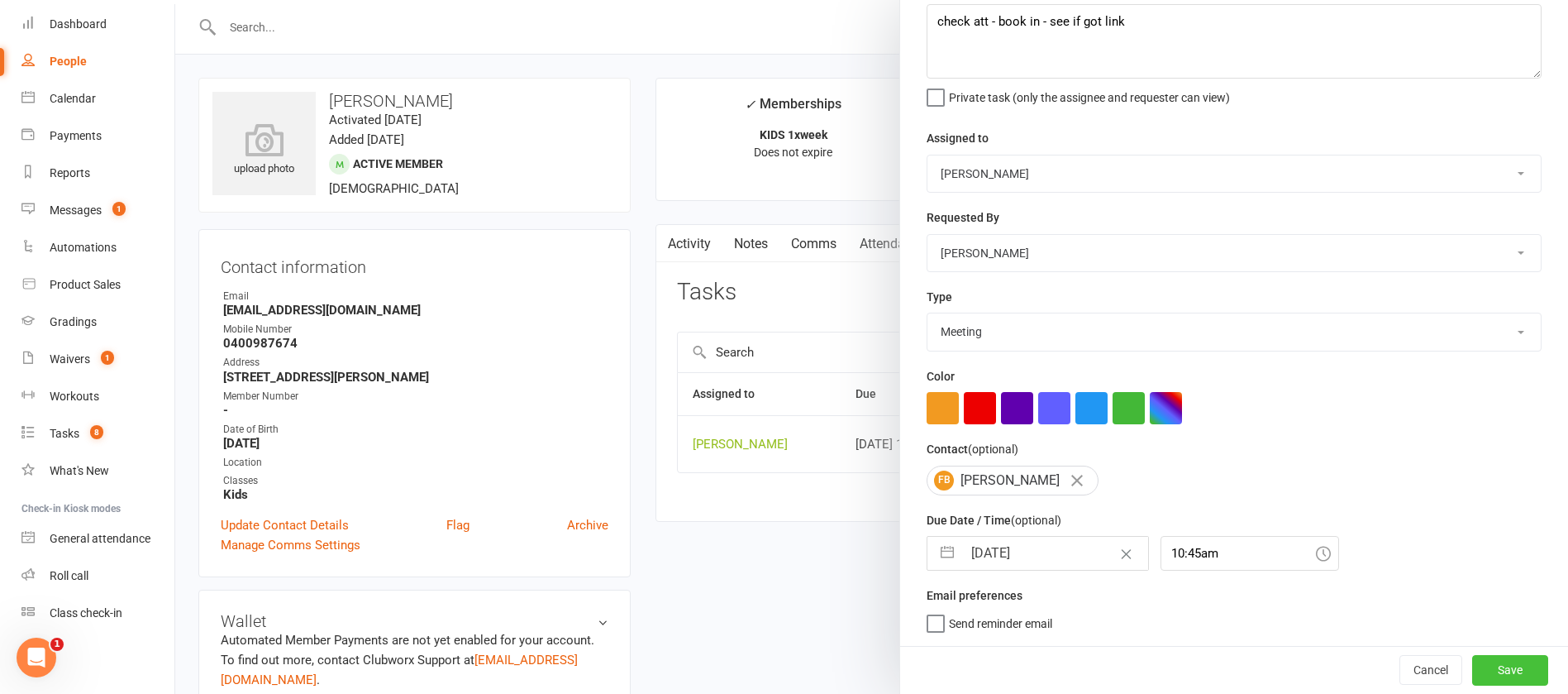
click at [1472, 675] on button "Save" at bounding box center [1510, 670] width 76 height 30
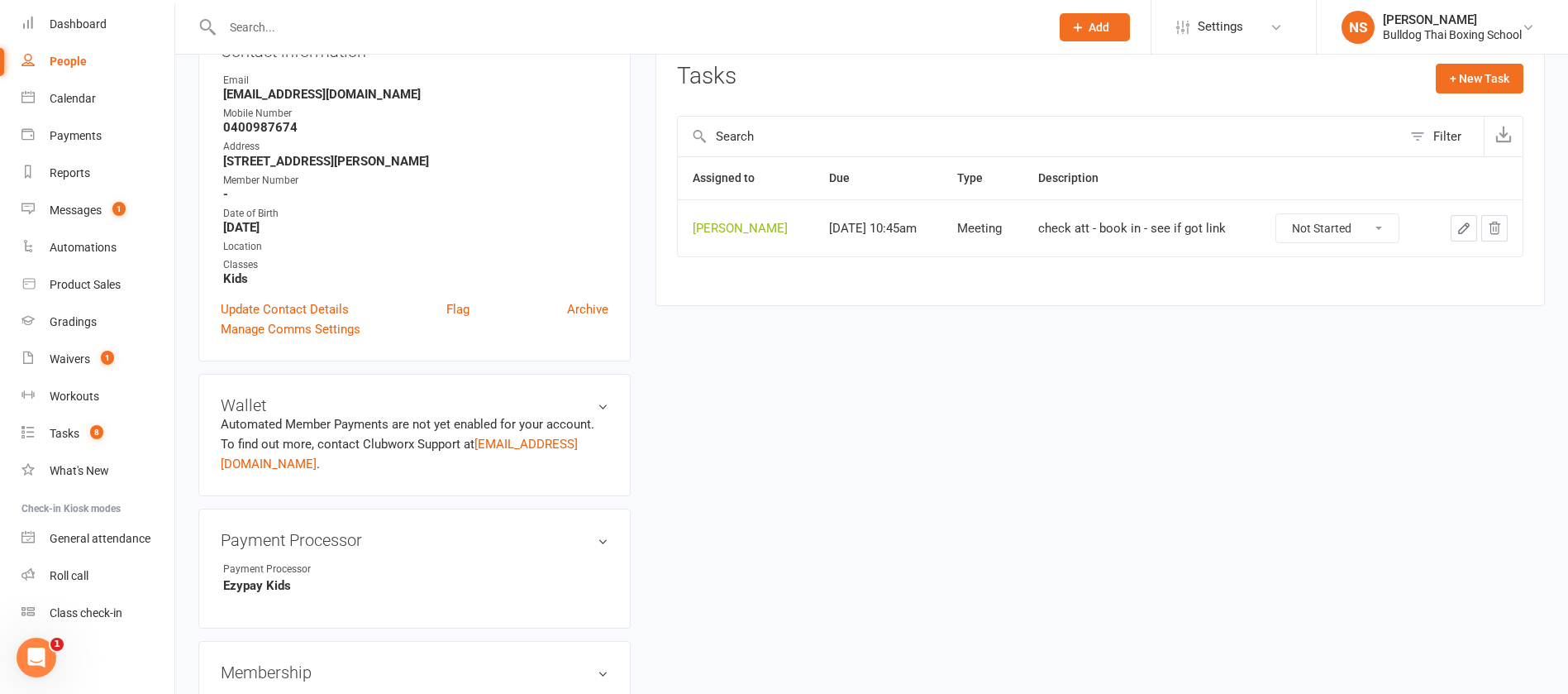
scroll to position [496, 0]
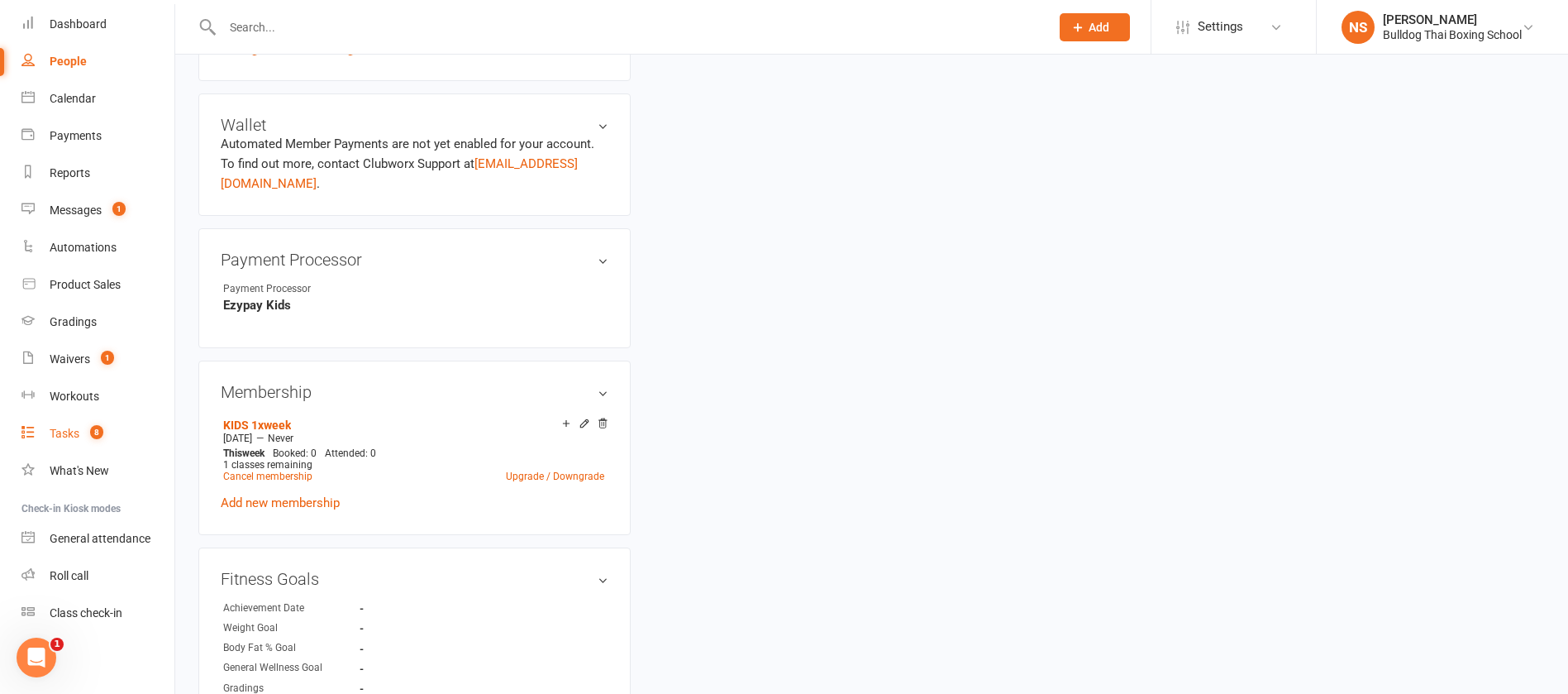
click at [61, 432] on div "Tasks" at bounding box center [65, 433] width 30 height 13
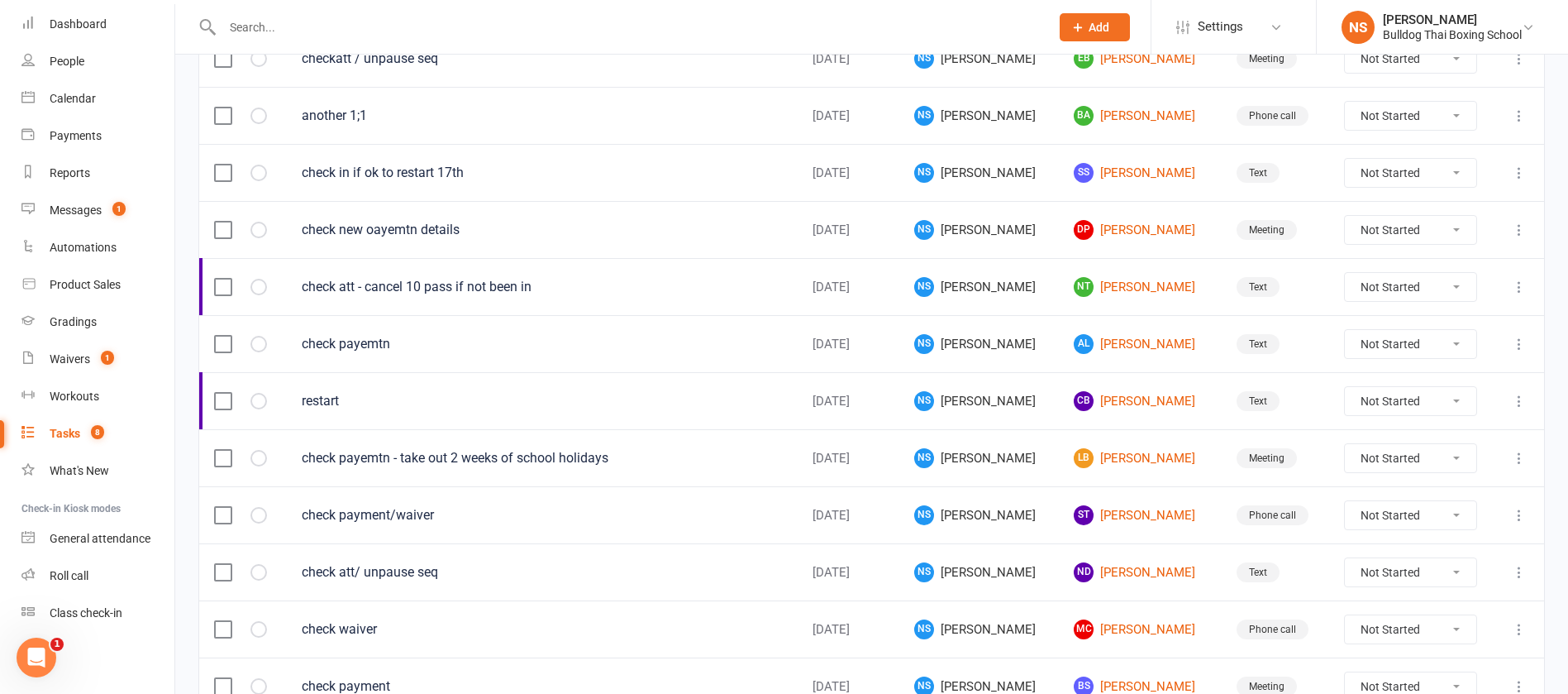
scroll to position [869, 0]
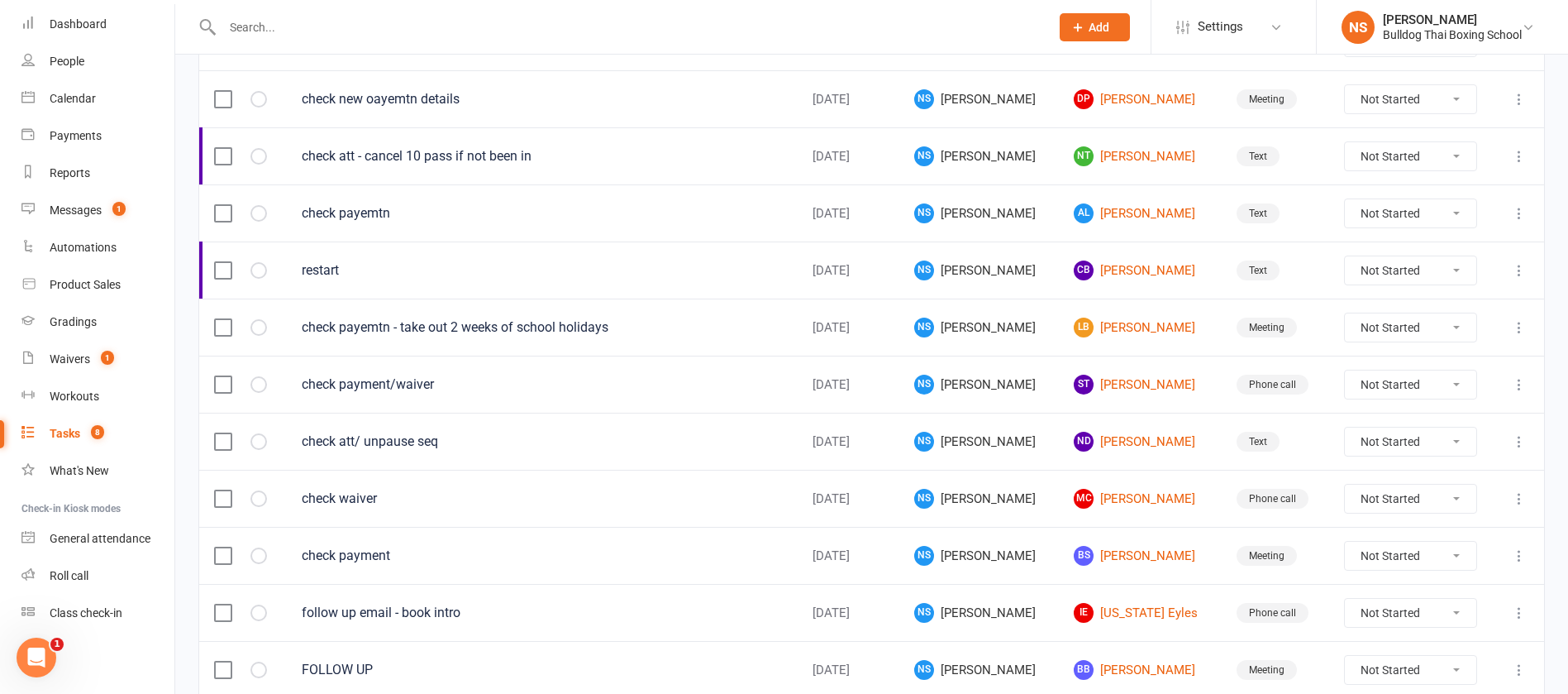
drag, startPoint x: 1457, startPoint y: 324, endPoint x: 1446, endPoint y: 335, distance: 15.6
click at [1455, 324] on select "Not Started In Progress Waiting Complete" at bounding box center [1410, 327] width 132 height 28
click at [1345, 313] on select "Not Started In Progress Waiting Complete" at bounding box center [1410, 327] width 132 height 28
select select "unstarted"
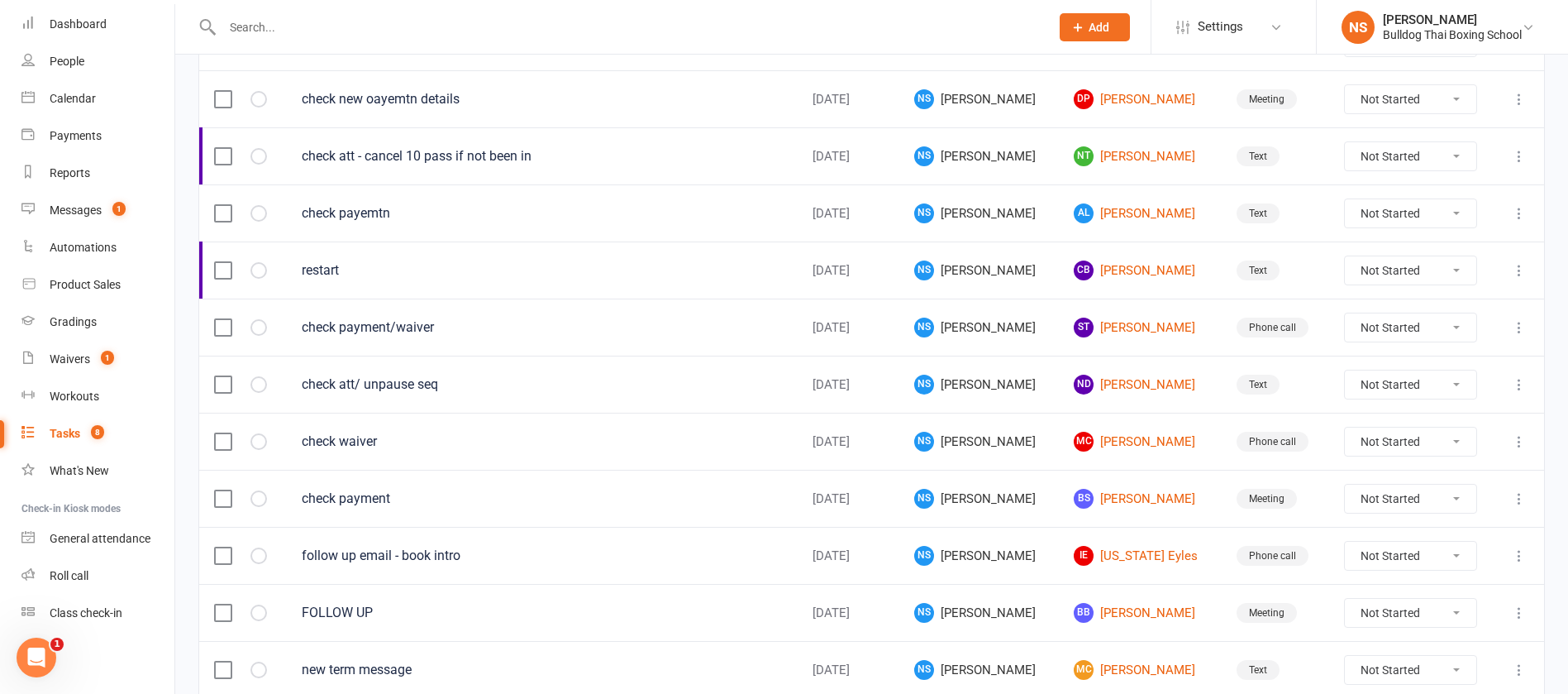
click at [1130, 394] on td "ND [PERSON_NAME]" at bounding box center [1140, 383] width 163 height 57
click at [1130, 381] on link "ND [PERSON_NAME]" at bounding box center [1140, 384] width 134 height 20
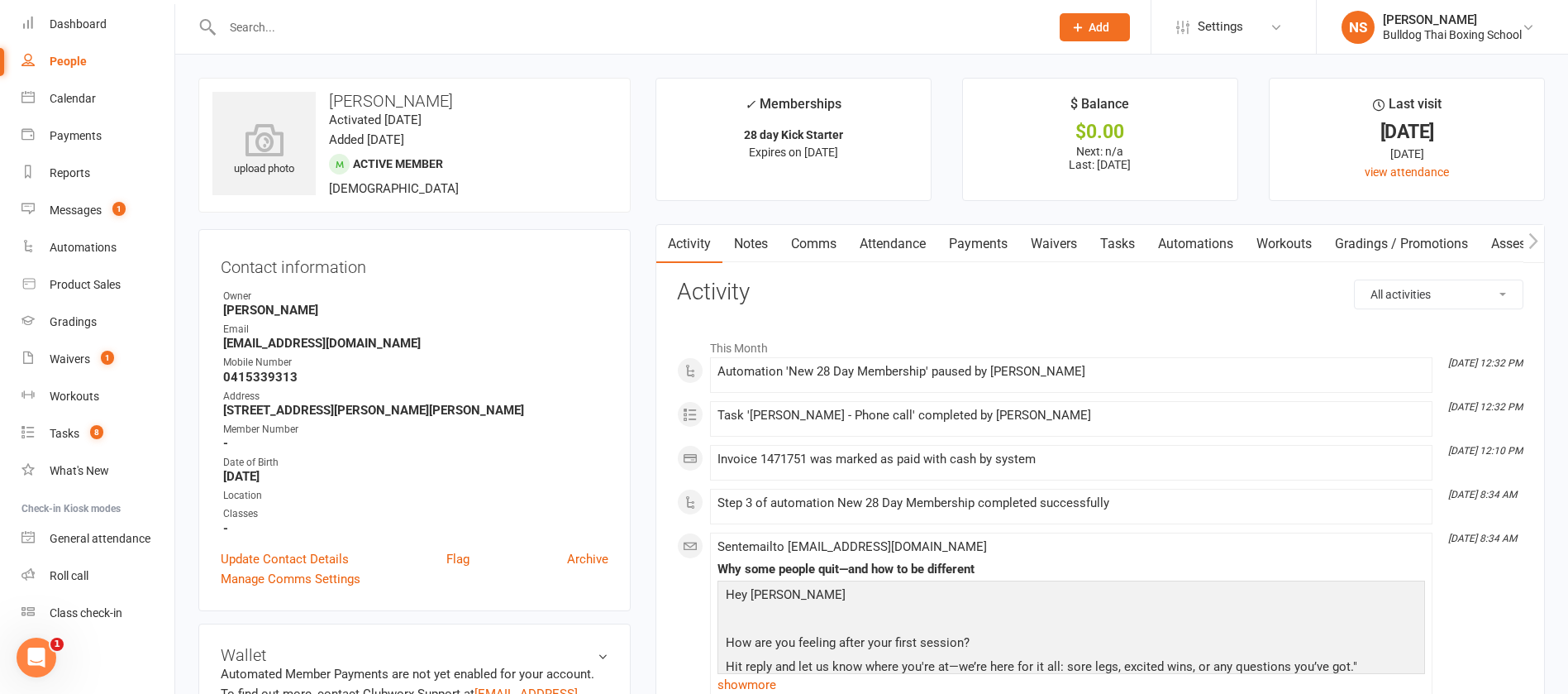
click at [813, 236] on link "Comms" at bounding box center [813, 244] width 69 height 38
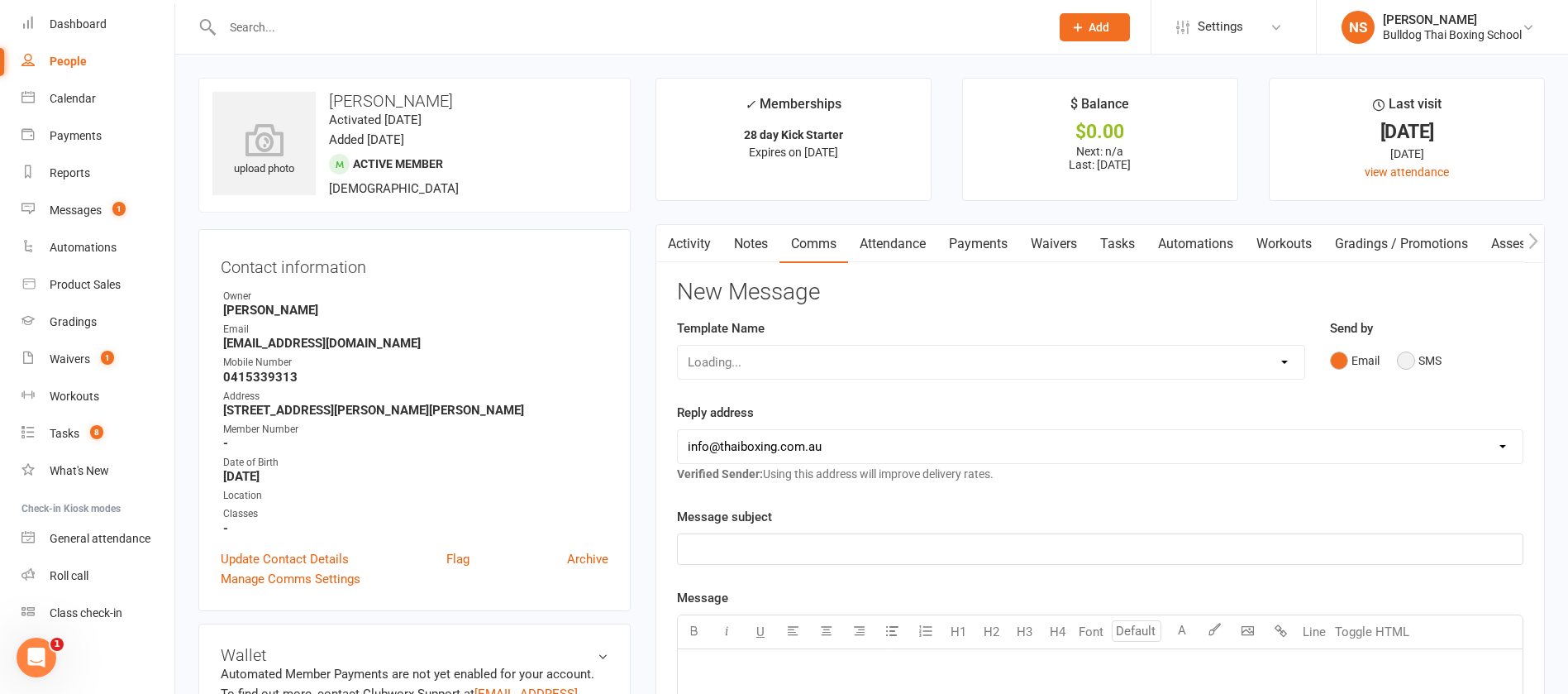
click at [1405, 357] on button "SMS" at bounding box center [1419, 361] width 45 height 31
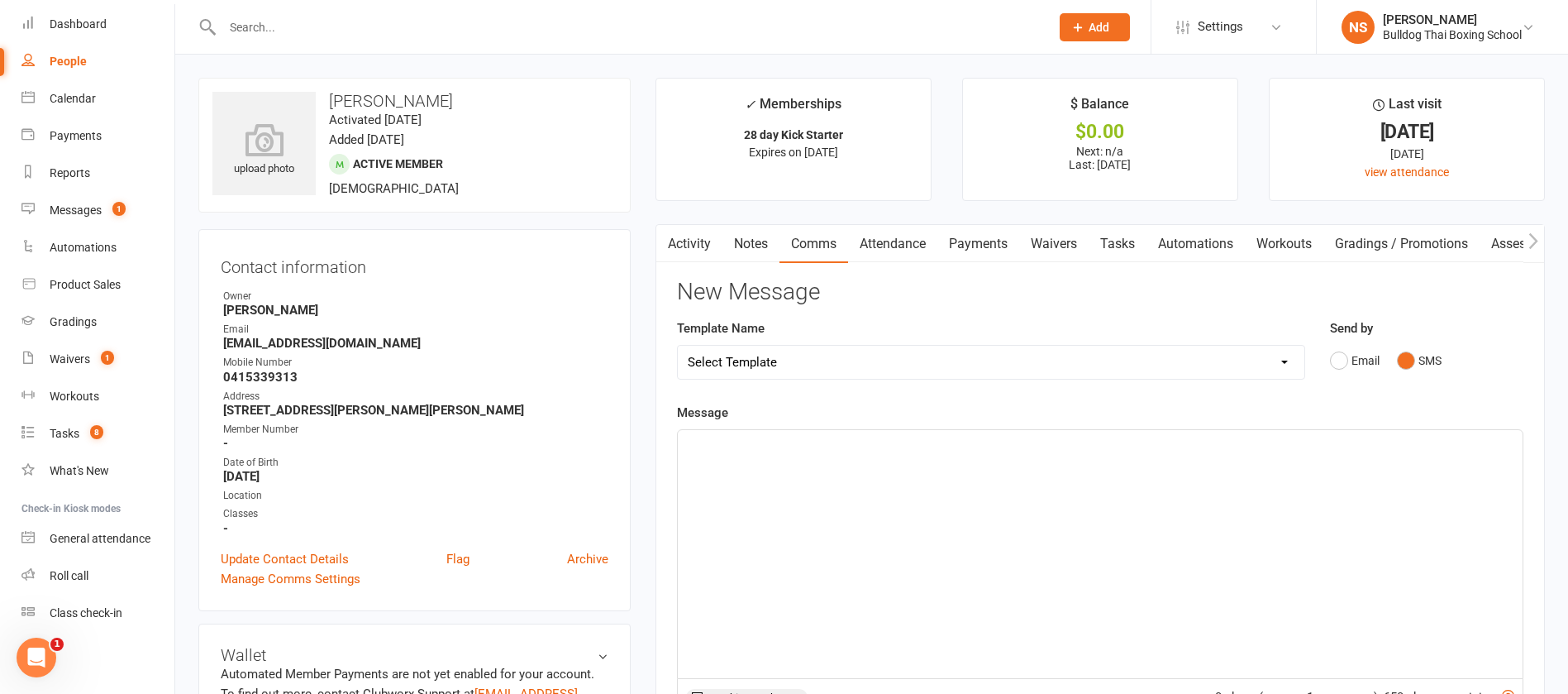
click at [707, 461] on div "﻿" at bounding box center [1100, 554] width 845 height 248
drag, startPoint x: 973, startPoint y: 449, endPoint x: 731, endPoint y: 442, distance: 242.1
click at [731, 442] on p "Hi [PERSON_NAME], [URL][DOMAIN_NAME]" at bounding box center [1100, 444] width 825 height 20
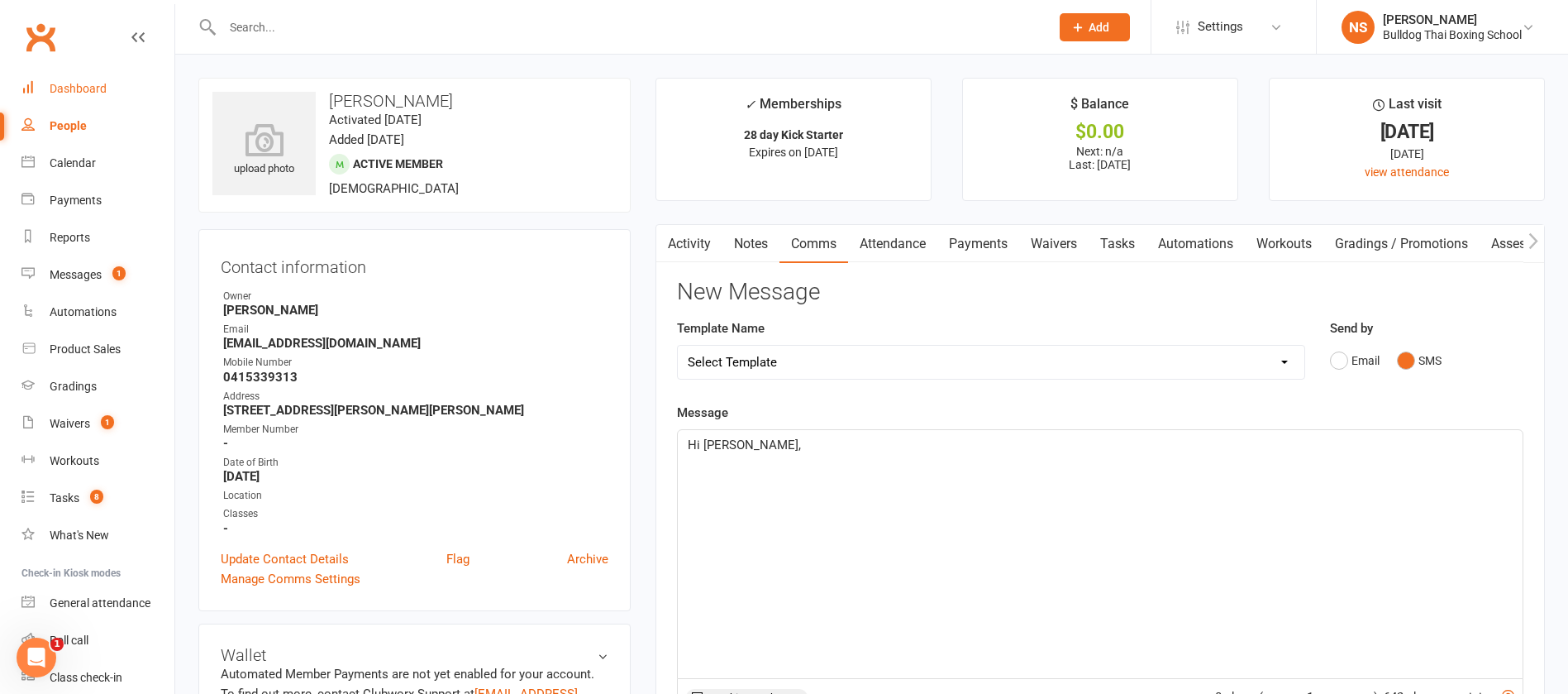
click at [71, 87] on div "Dashboard" at bounding box center [78, 88] width 57 height 13
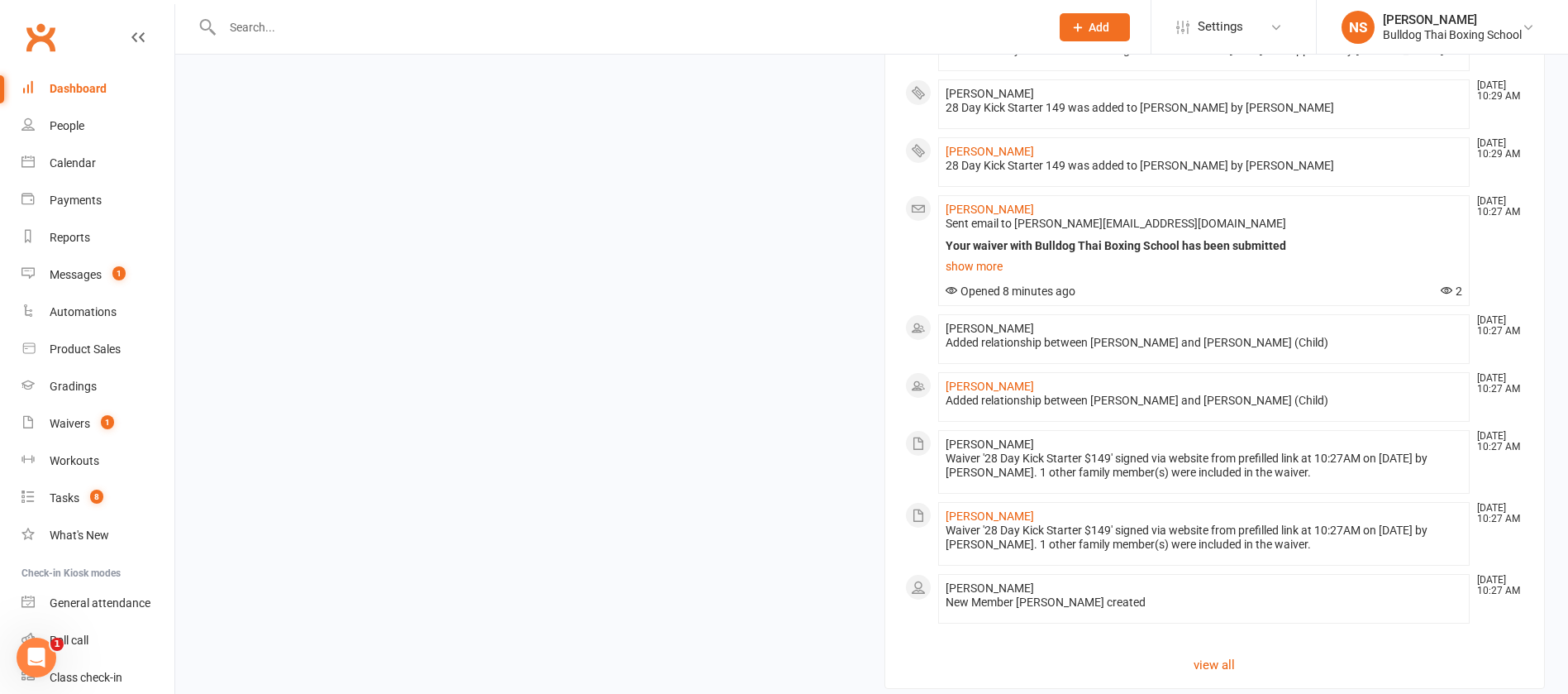
scroll to position [1488, 0]
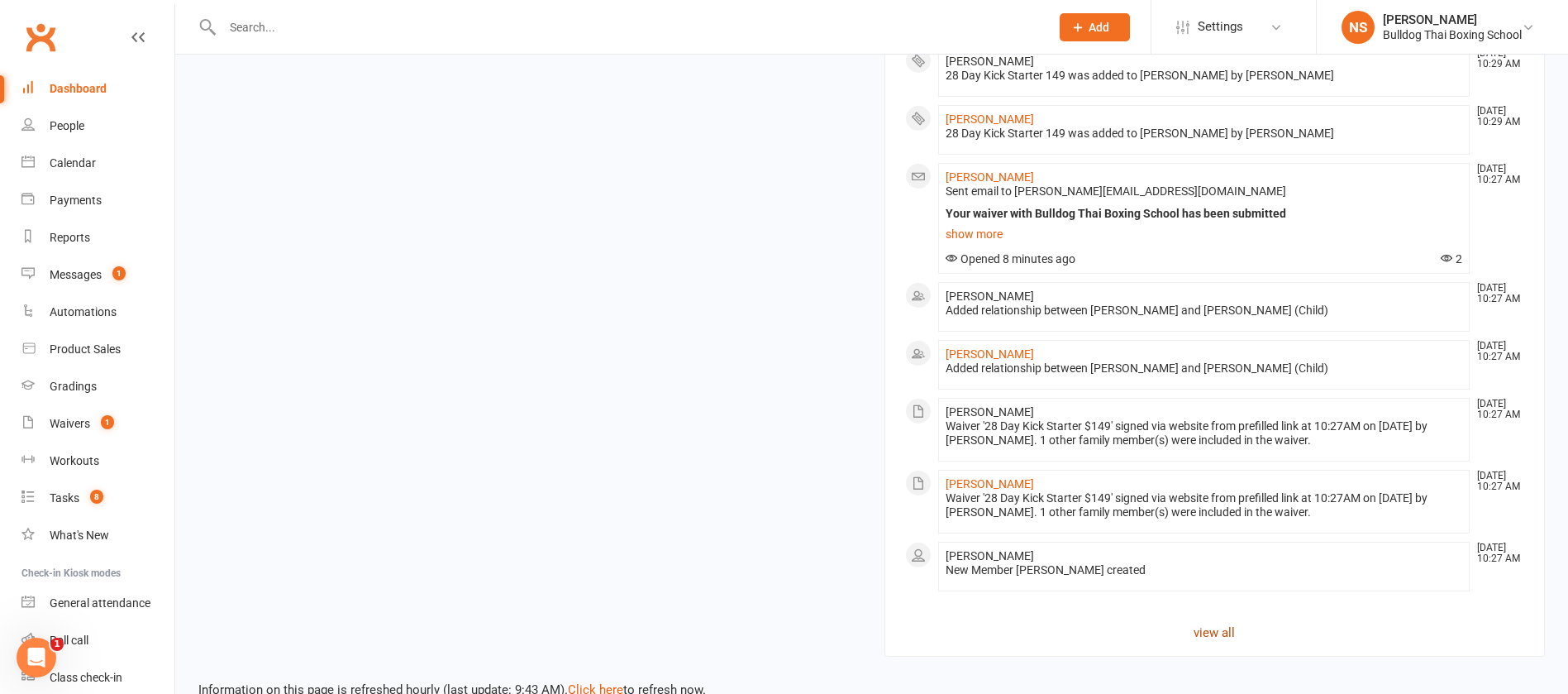
click at [1215, 628] on link "view all" at bounding box center [1215, 632] width 620 height 20
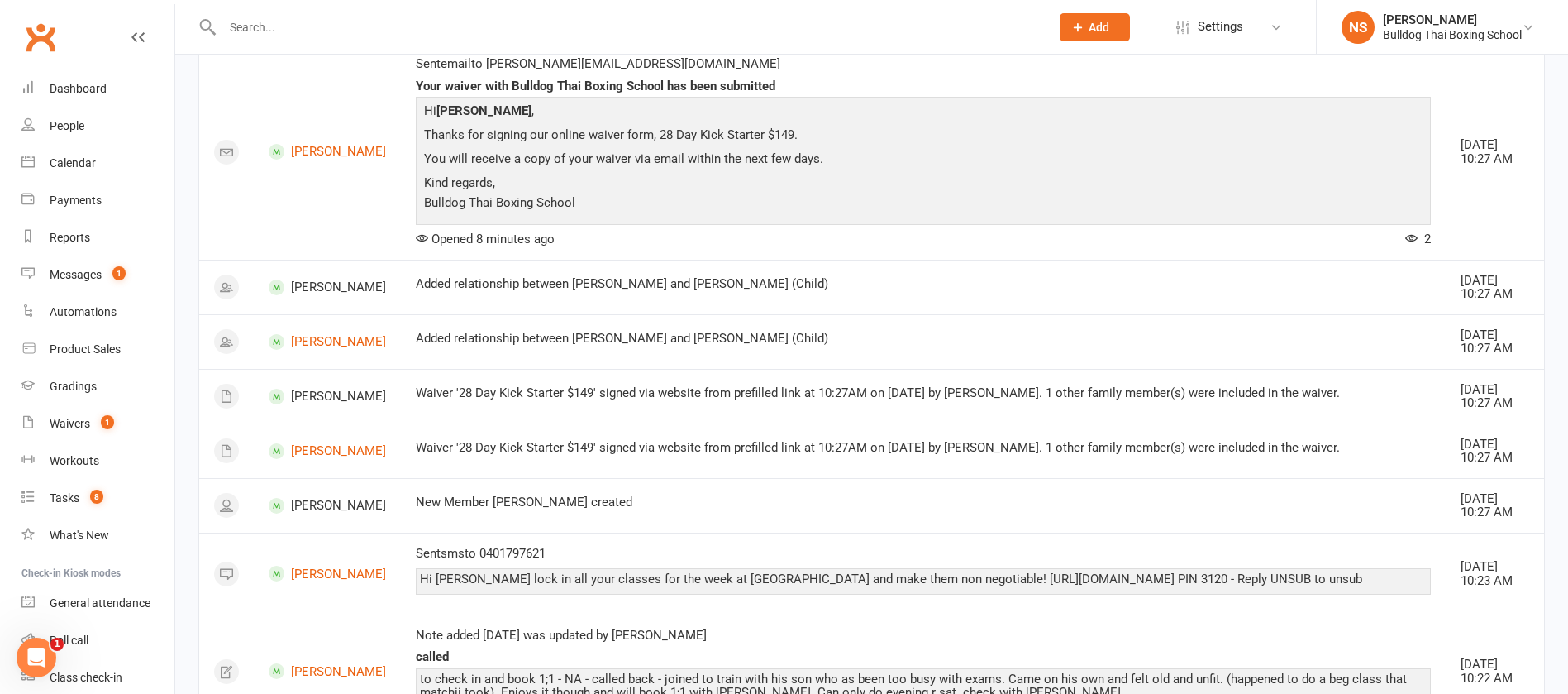
scroll to position [1861, 0]
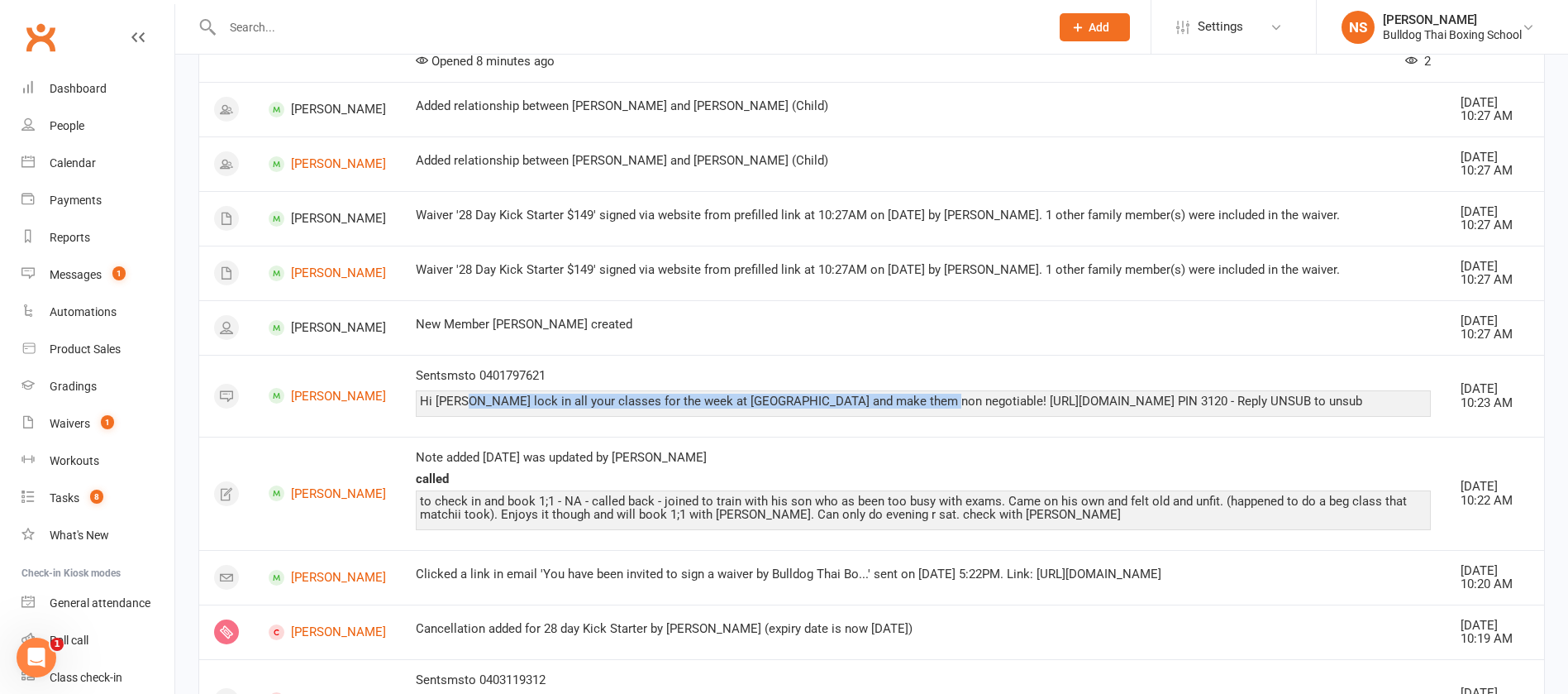
drag, startPoint x: 902, startPoint y: 400, endPoint x: 442, endPoint y: 399, distance: 460.0
click at [442, 399] on div "Hi [PERSON_NAME] lock in all your classes for the week at [GEOGRAPHIC_DATA] and…" at bounding box center [923, 402] width 1007 height 14
copy div "lock in all your classes for the week at [GEOGRAPHIC_DATA] and make them non ne…"
click at [55, 490] on link "Tasks 8" at bounding box center [98, 498] width 153 height 38
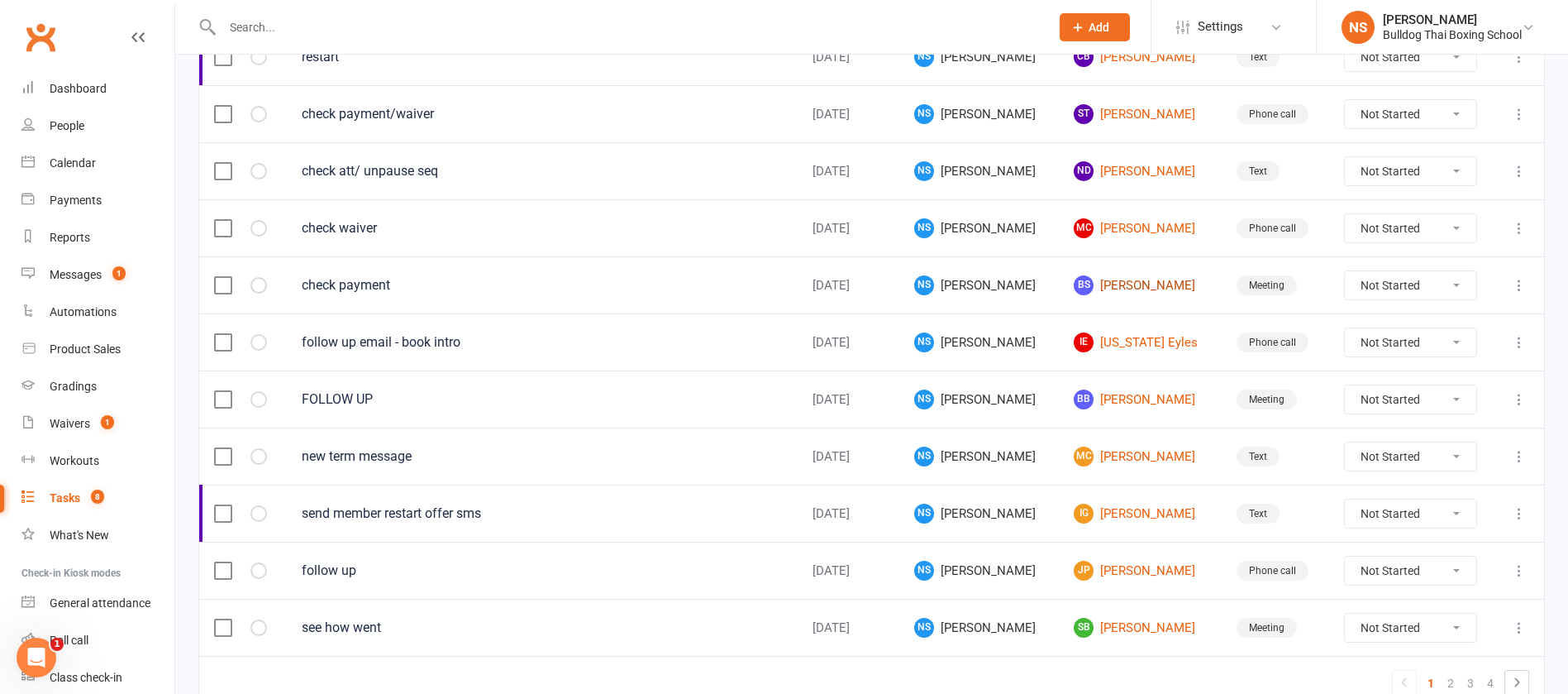
scroll to position [1043, 0]
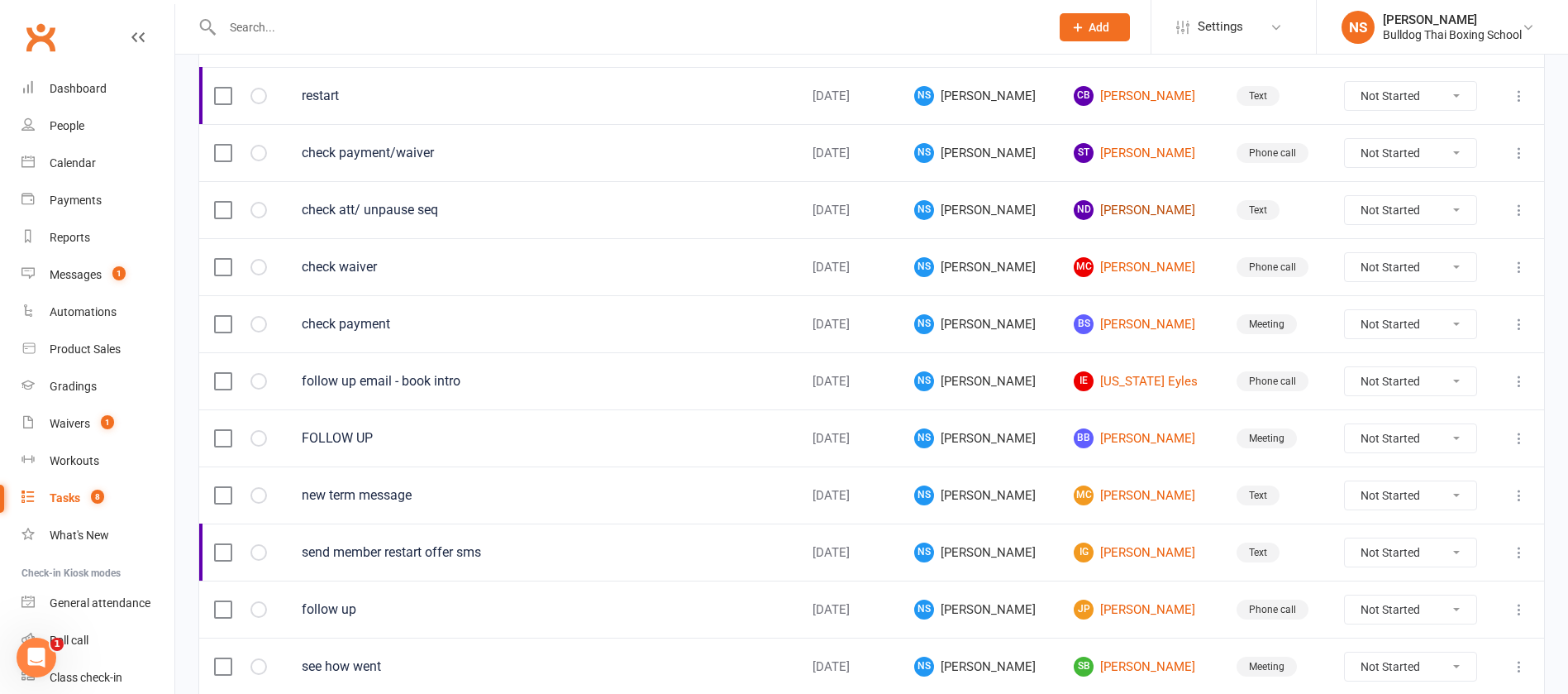
click at [1104, 207] on link "ND [PERSON_NAME]" at bounding box center [1140, 210] width 134 height 20
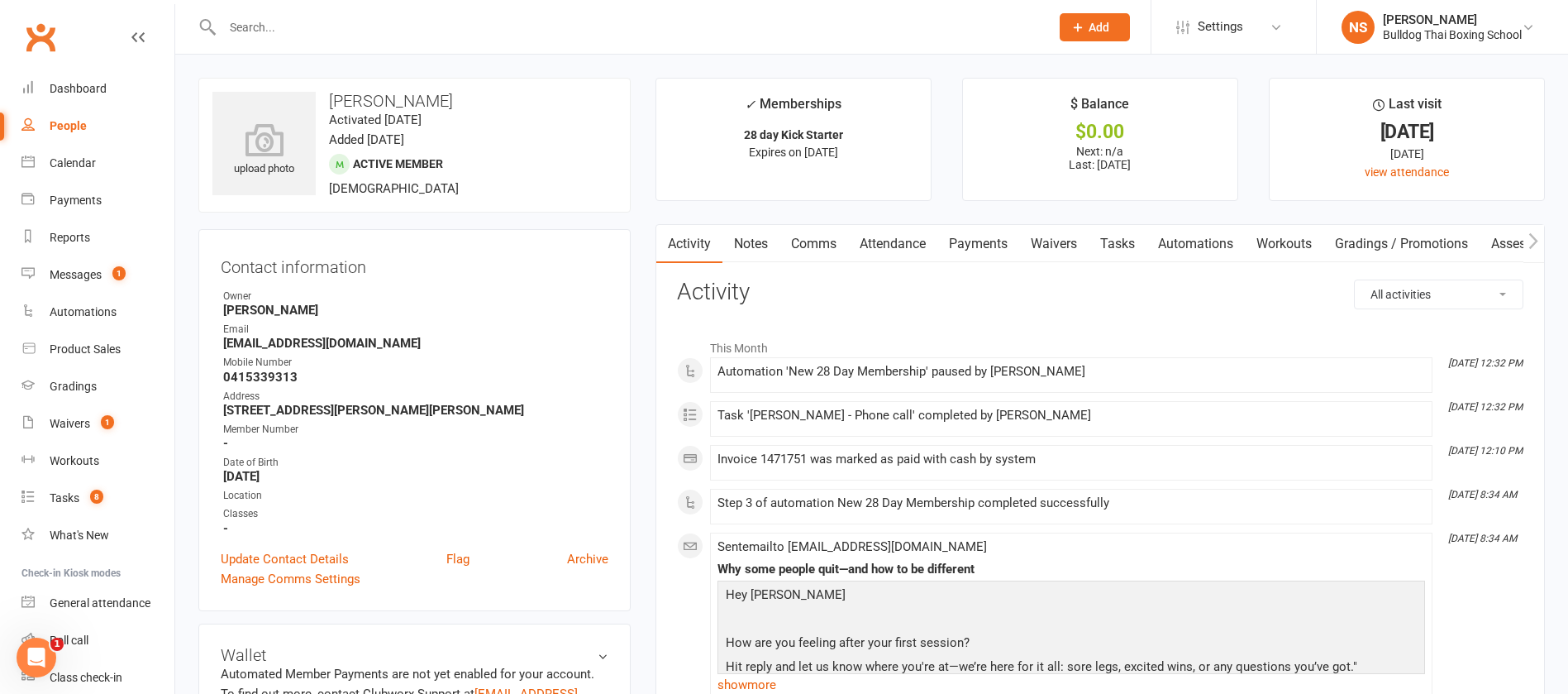
click at [816, 240] on link "Comms" at bounding box center [813, 244] width 69 height 38
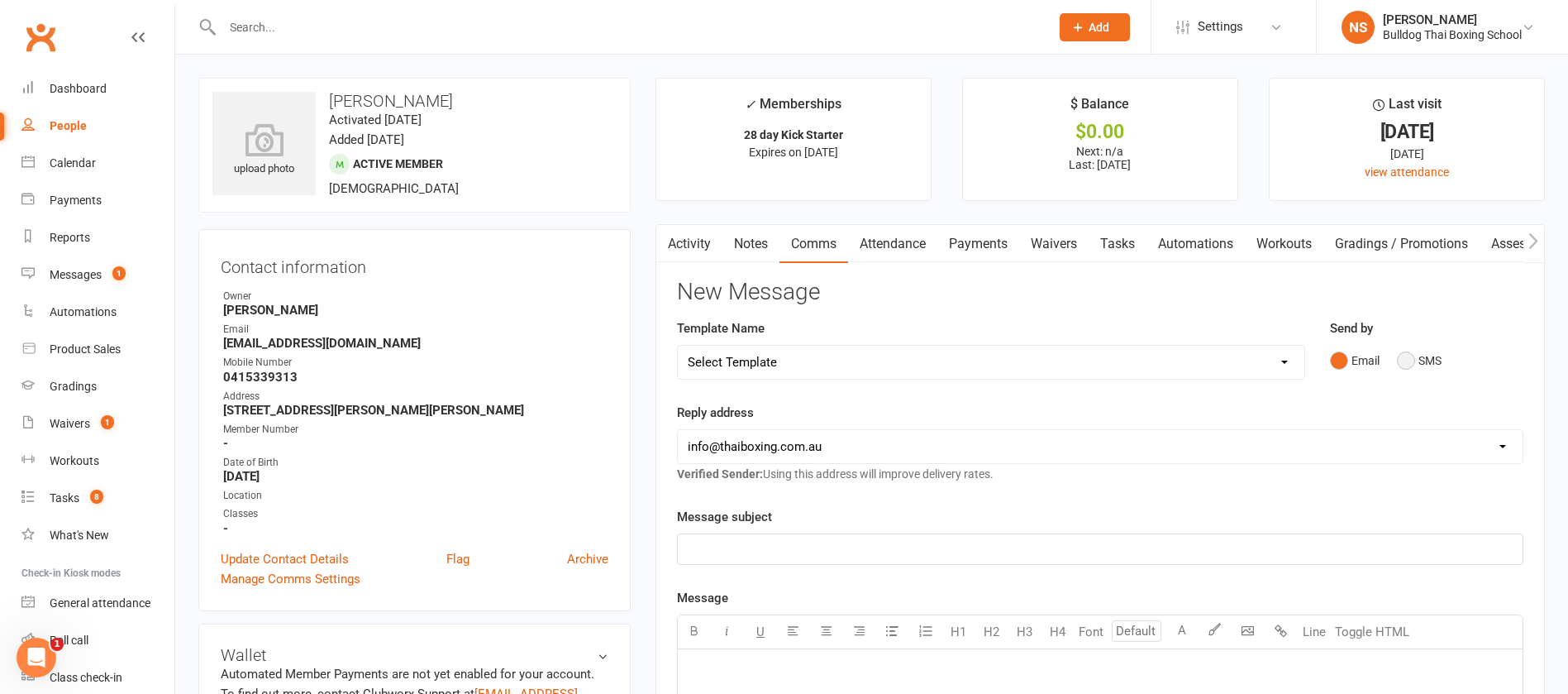
click at [1409, 358] on button "SMS" at bounding box center [1419, 361] width 45 height 31
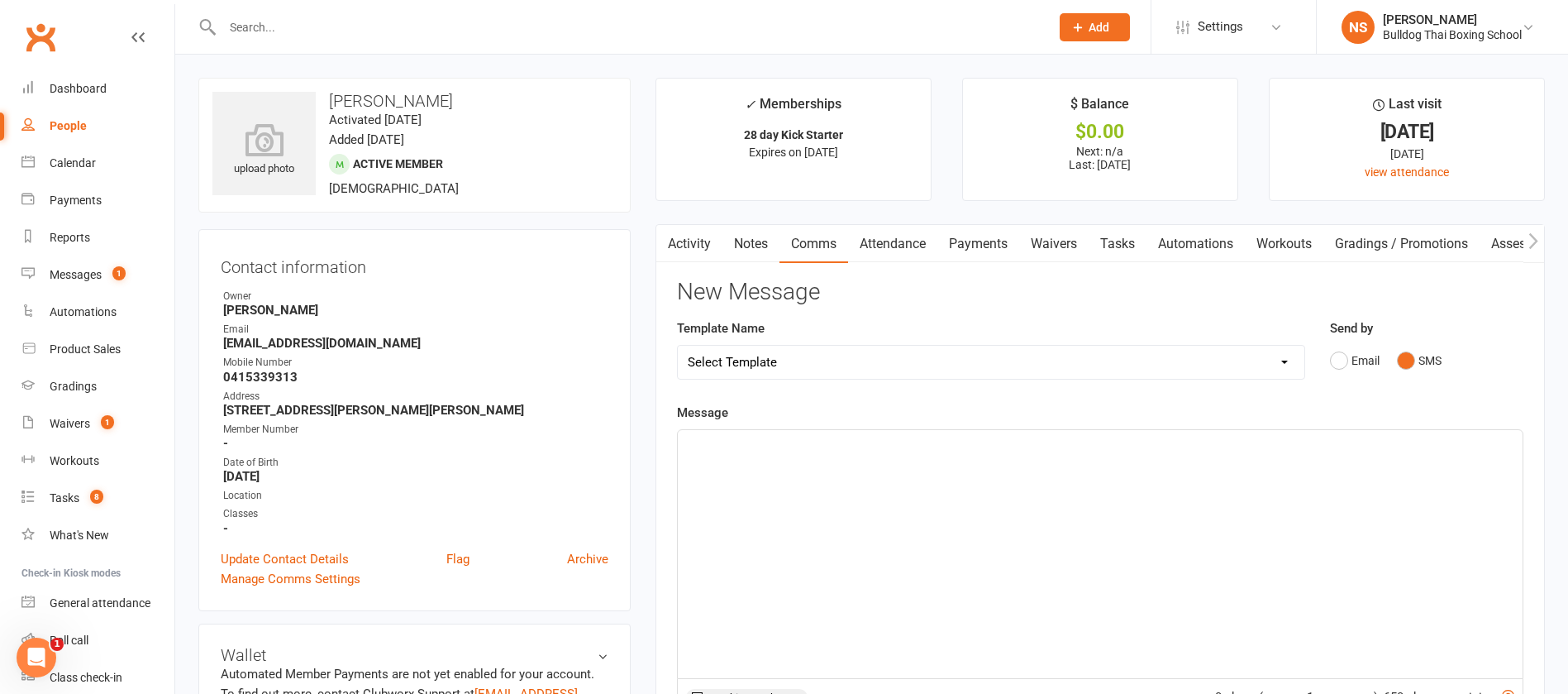
click at [730, 453] on p "﻿" at bounding box center [1100, 444] width 825 height 20
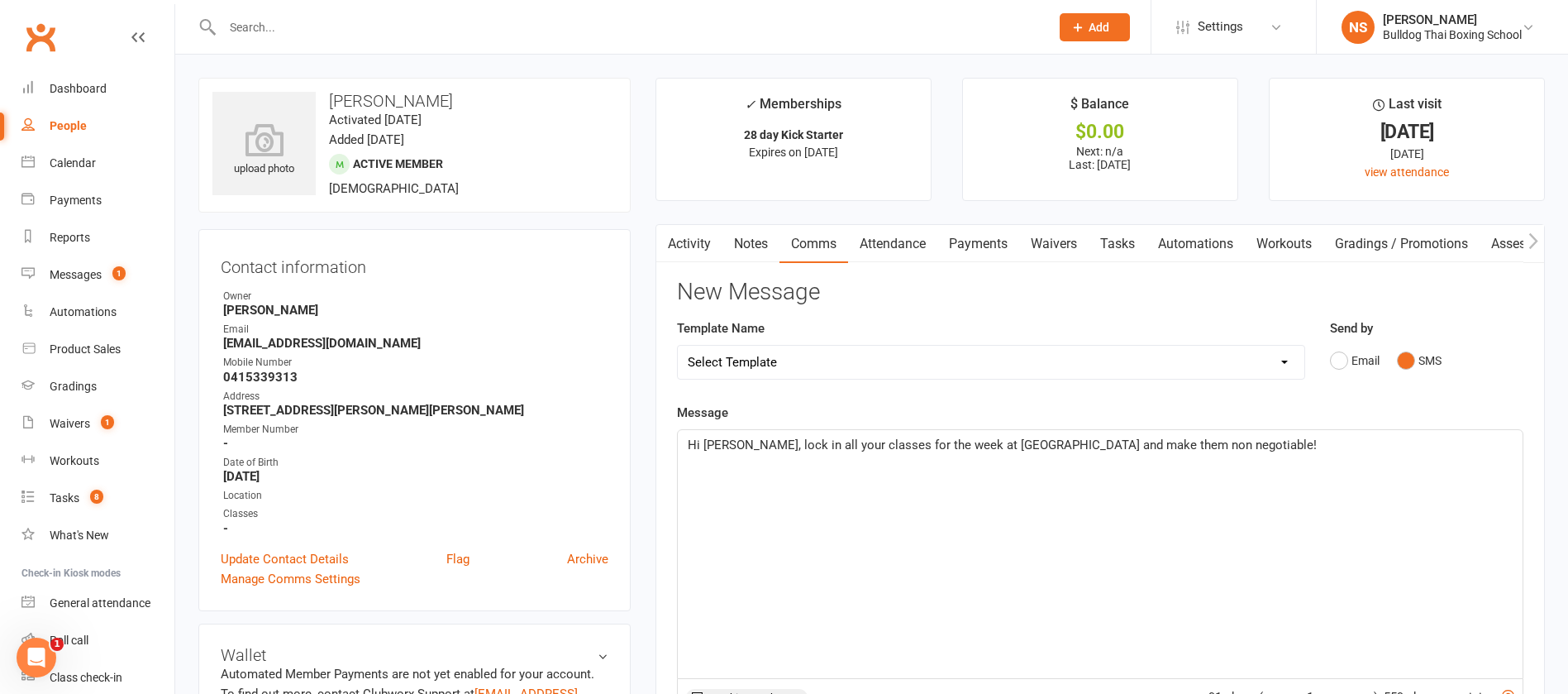
click at [1017, 444] on span "Hi [PERSON_NAME], lock in all your classes for the week at [GEOGRAPHIC_DATA] an…" at bounding box center [1002, 444] width 629 height 15
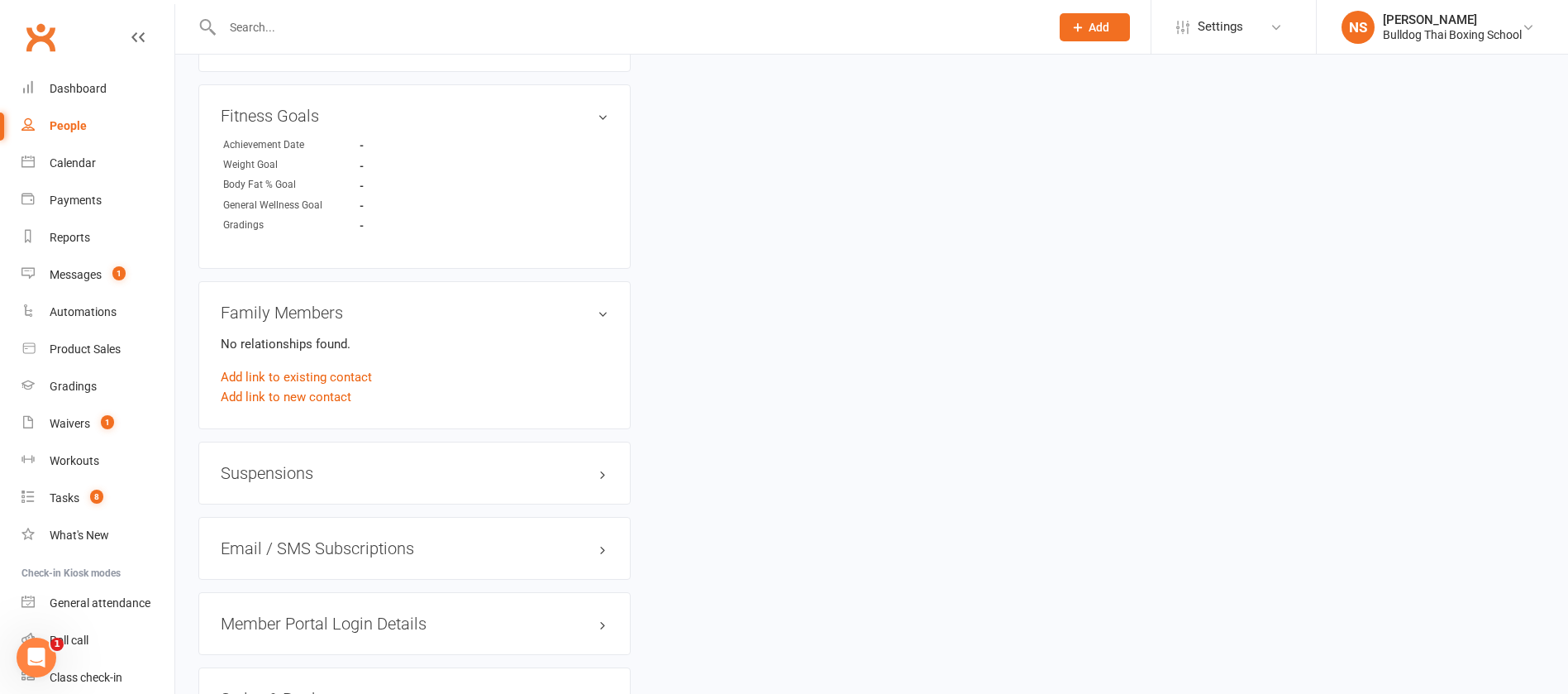
scroll to position [1220, 0]
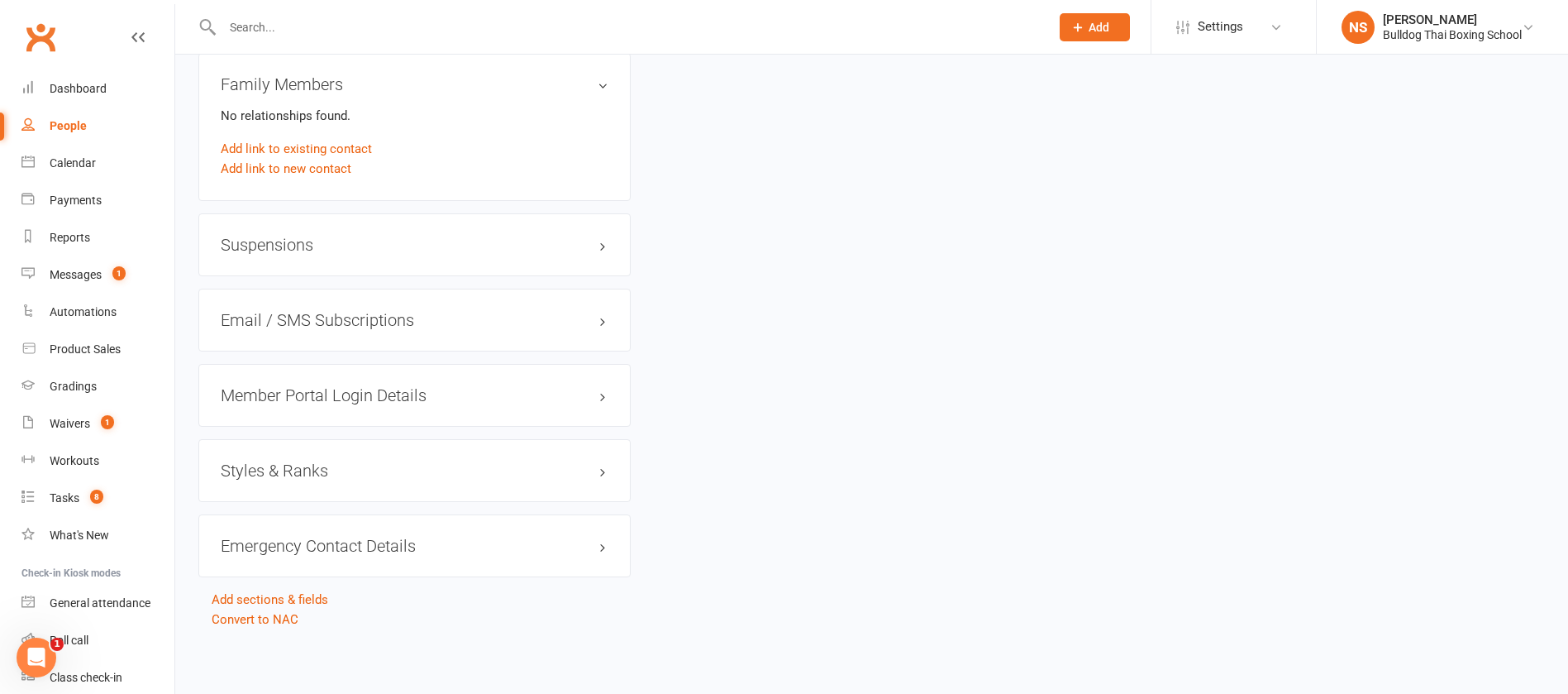
click at [322, 396] on h3 "Member Portal Login Details" at bounding box center [414, 395] width 387 height 18
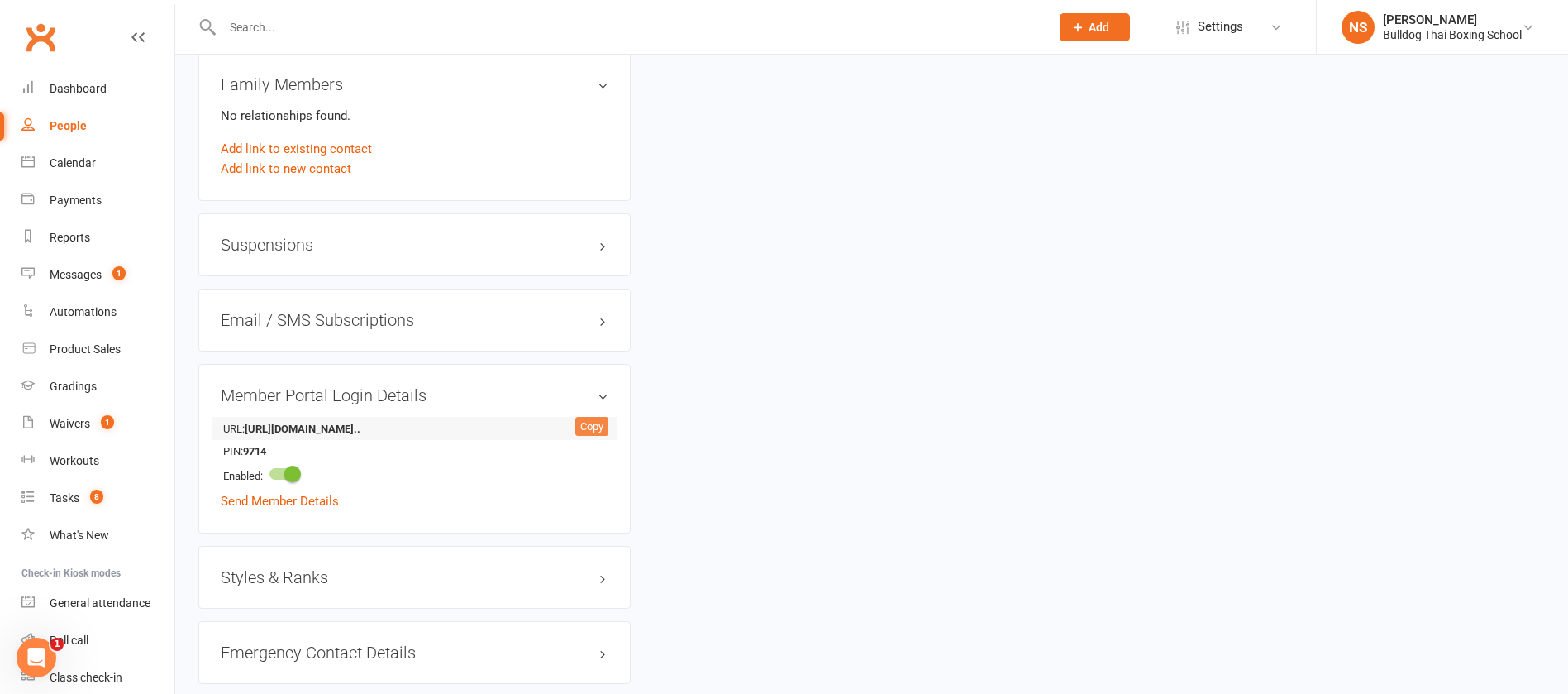
click at [596, 423] on div "Copy" at bounding box center [592, 427] width 33 height 20
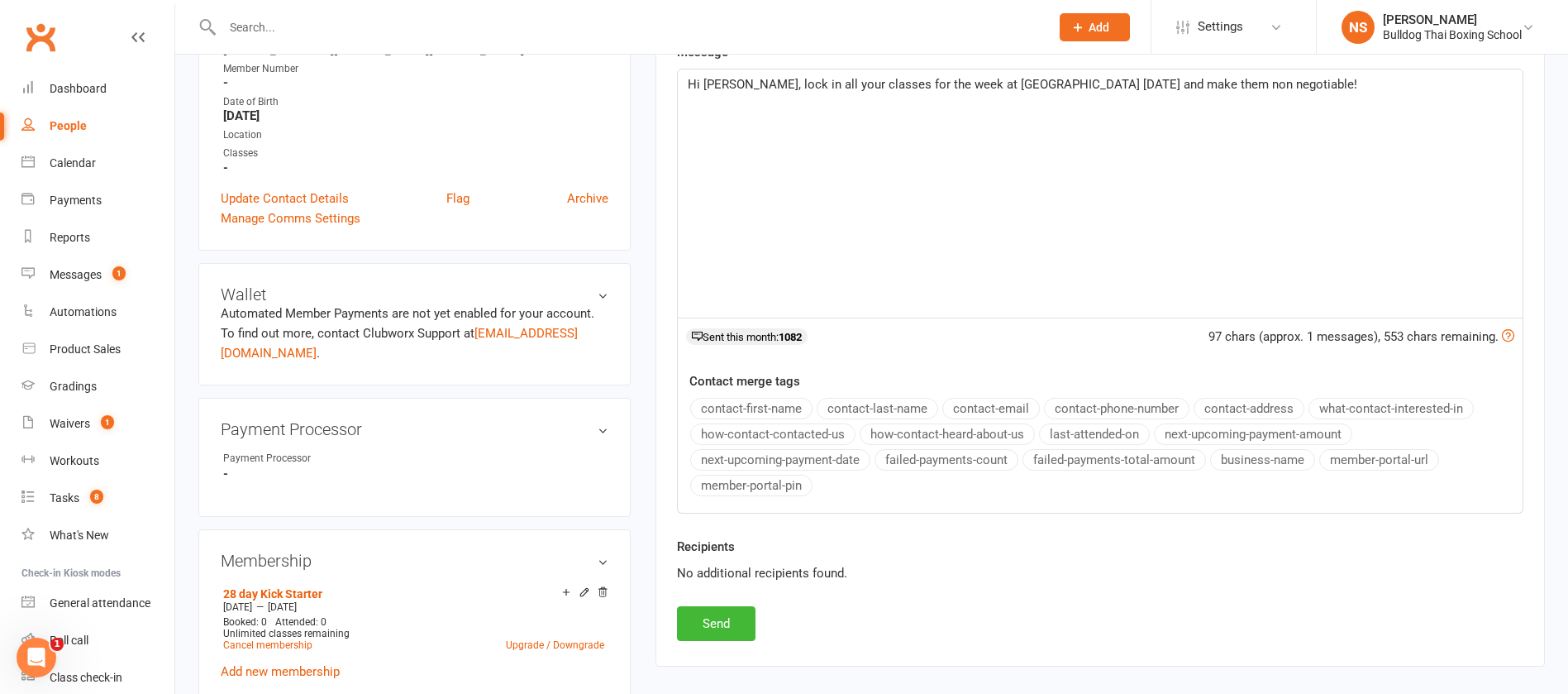
scroll to position [104, 0]
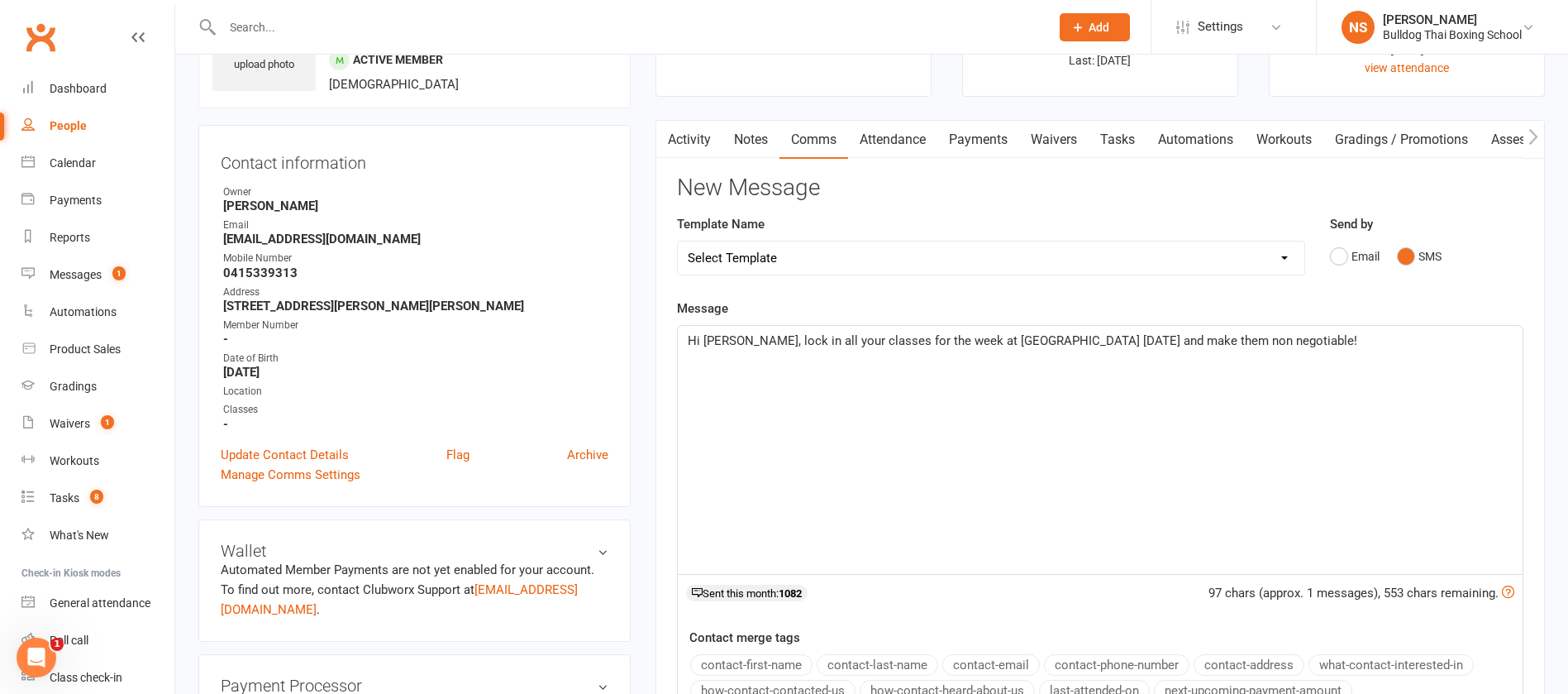
drag, startPoint x: 1250, startPoint y: 348, endPoint x: 1233, endPoint y: 333, distance: 22.7
click at [1233, 333] on p "Hi [PERSON_NAME], lock in all your classes for the week at [GEOGRAPHIC_DATA] [D…" at bounding box center [1100, 340] width 825 height 20
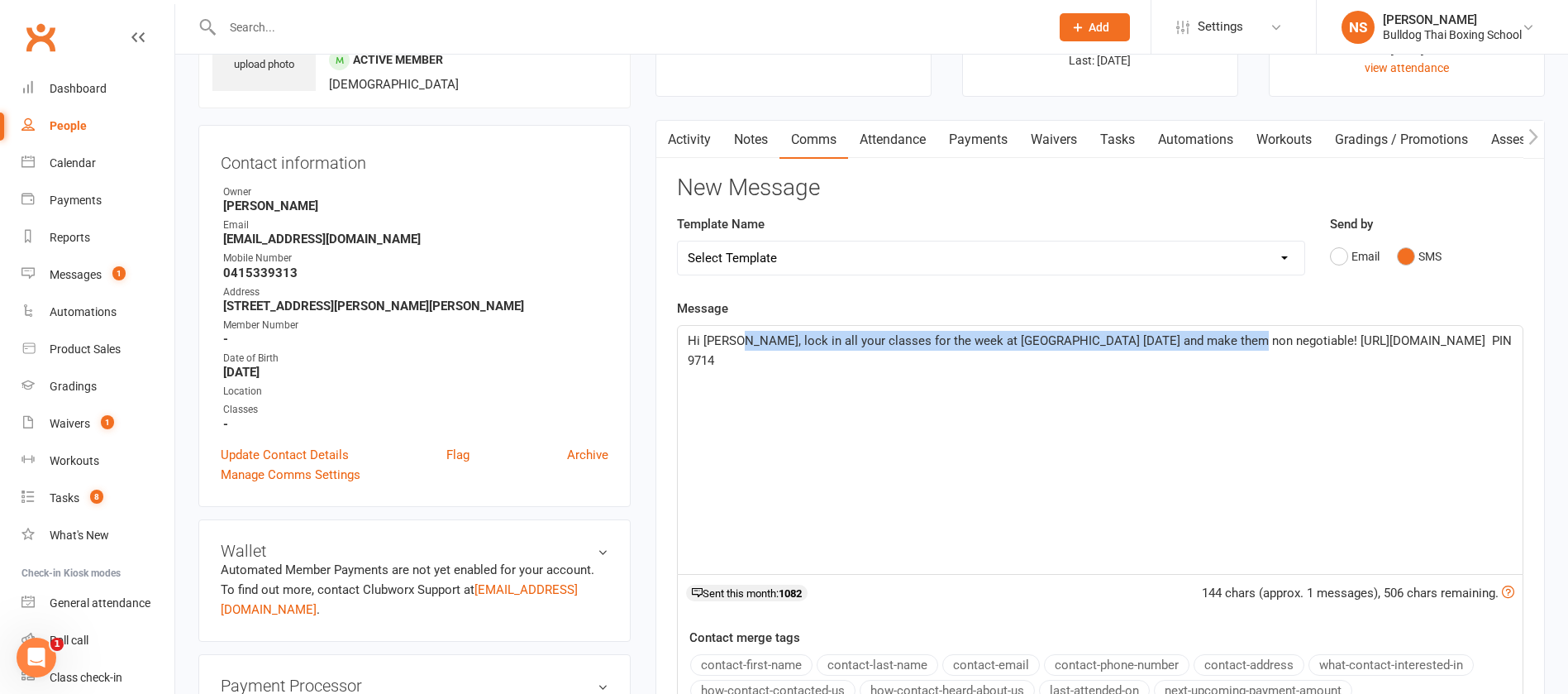
drag, startPoint x: 1225, startPoint y: 342, endPoint x: 733, endPoint y: 334, distance: 492.1
click at [733, 334] on span "Hi [PERSON_NAME], lock in all your classes for the week at [GEOGRAPHIC_DATA] [D…" at bounding box center [1101, 351] width 827 height 35
copy span "lock in all your classes for the week at [GEOGRAPHIC_DATA] [DATE] and make them…"
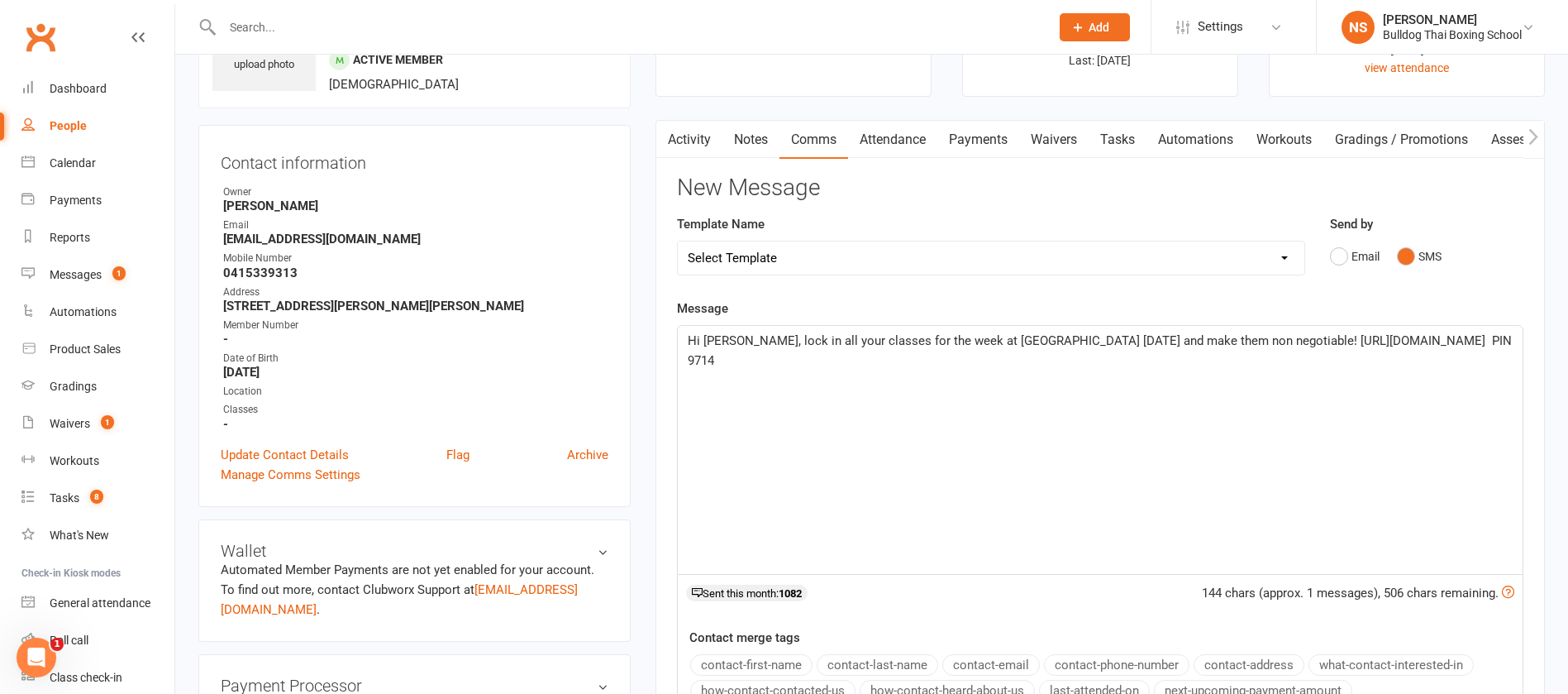
click at [898, 426] on div "Hi [PERSON_NAME], lock in all your classes for the week at [GEOGRAPHIC_DATA] [D…" at bounding box center [1100, 450] width 845 height 248
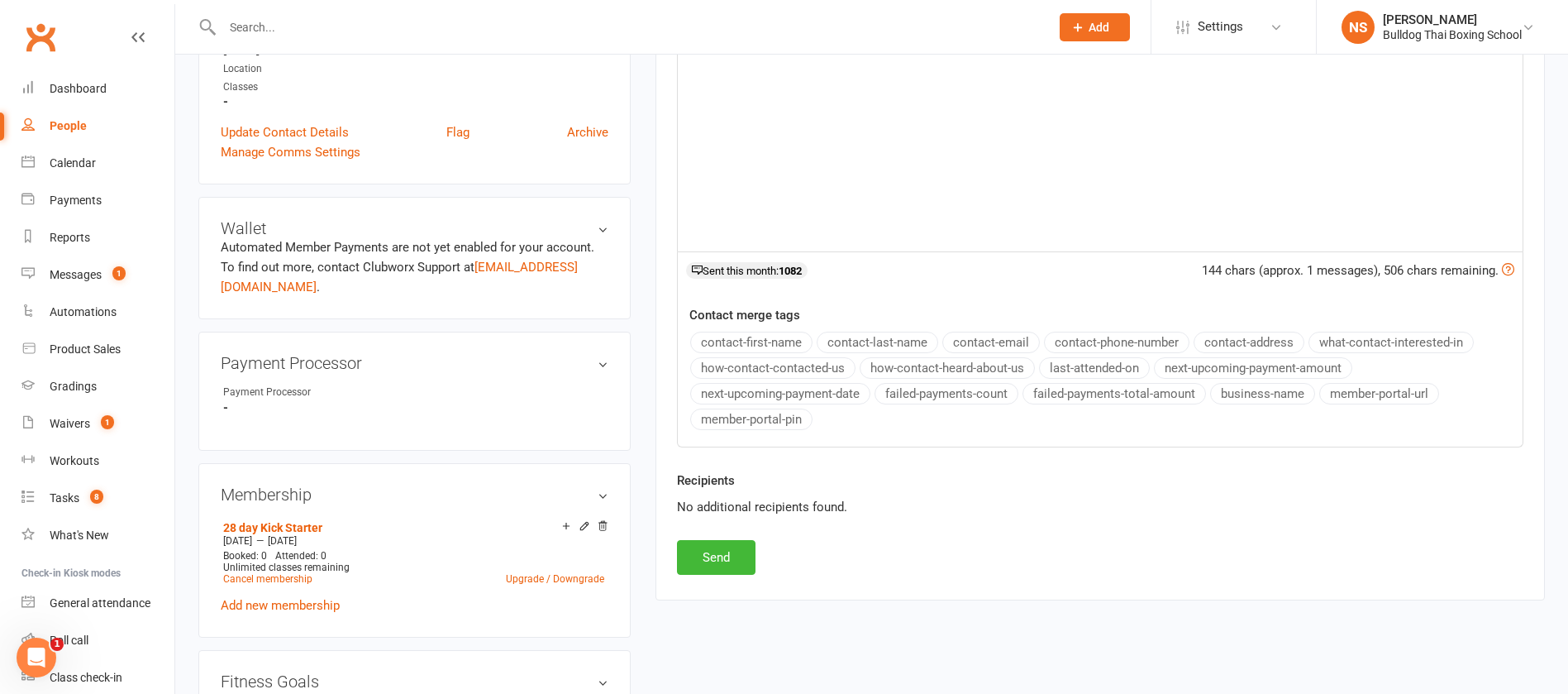
scroll to position [477, 0]
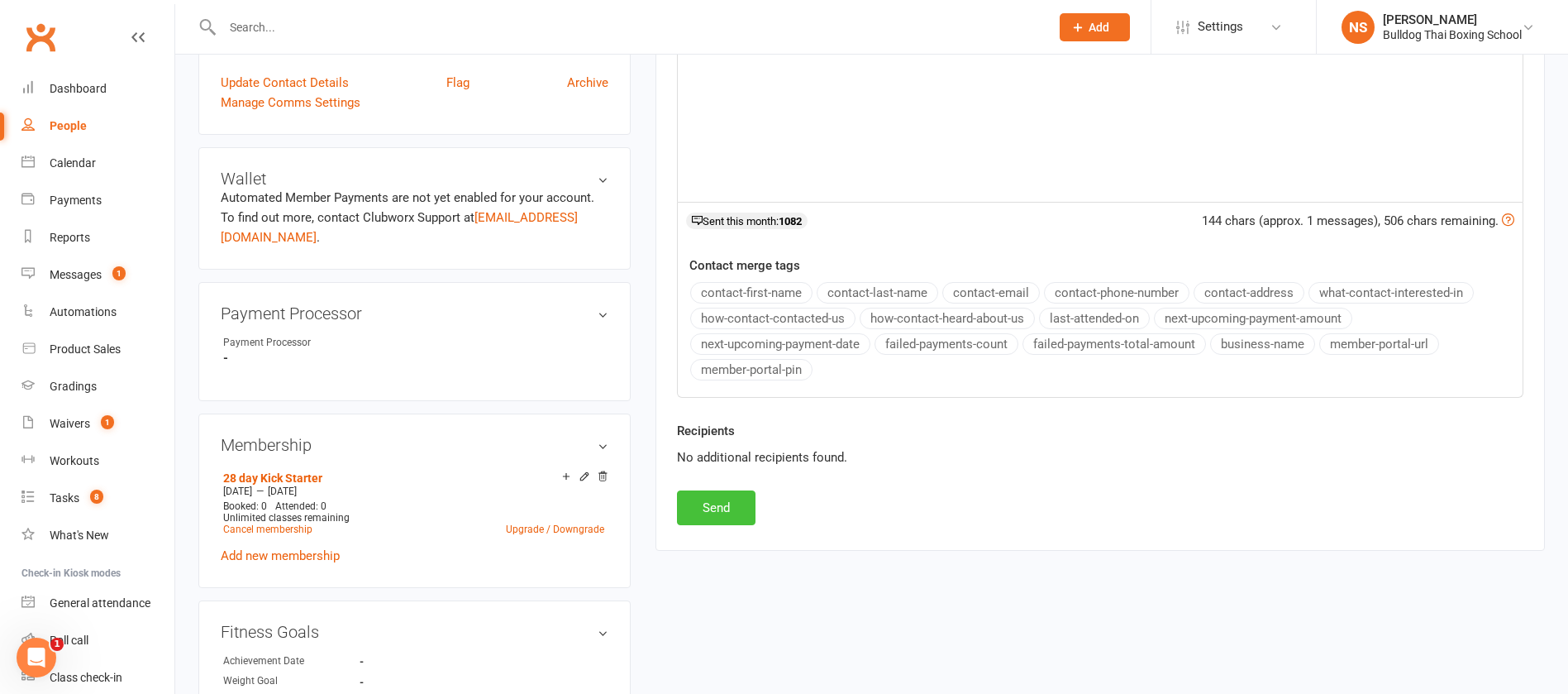
click at [728, 504] on button "Send" at bounding box center [716, 508] width 79 height 35
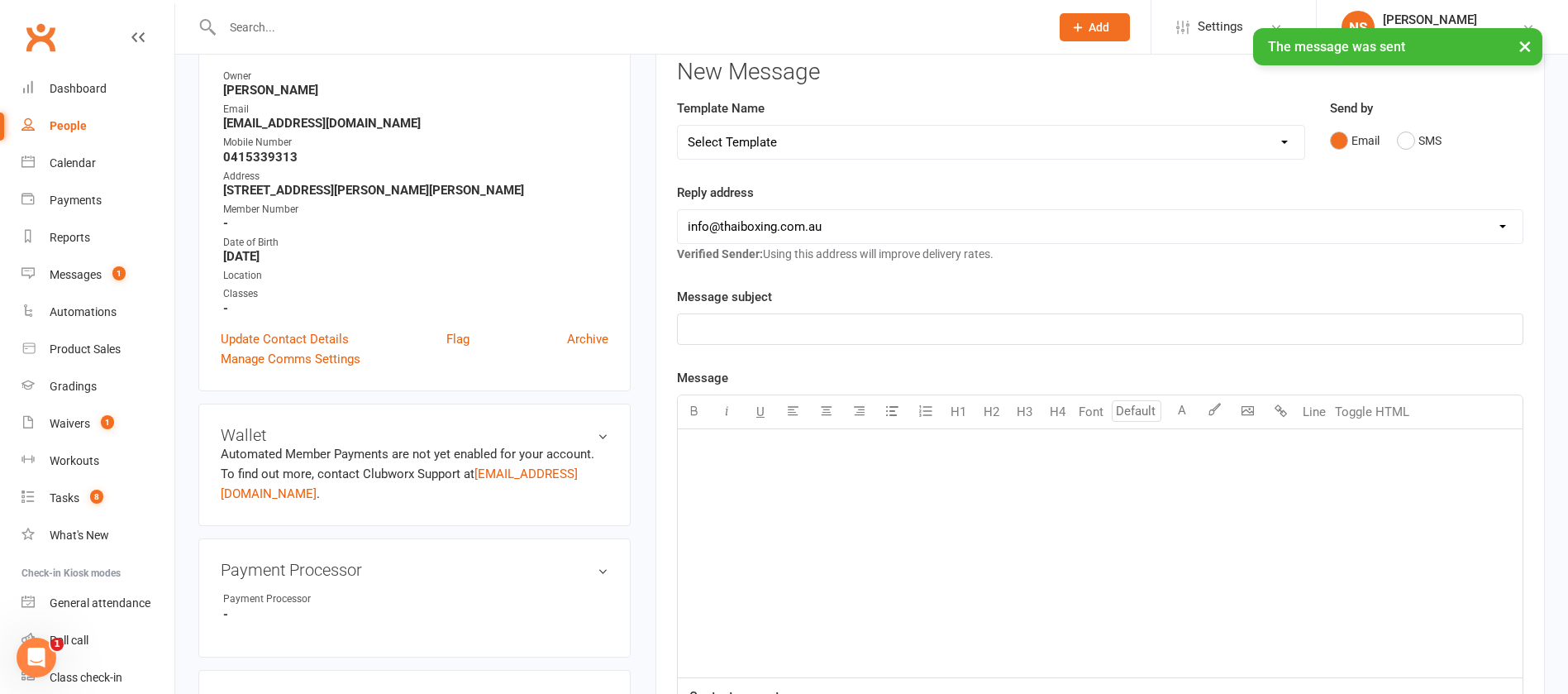
scroll to position [0, 0]
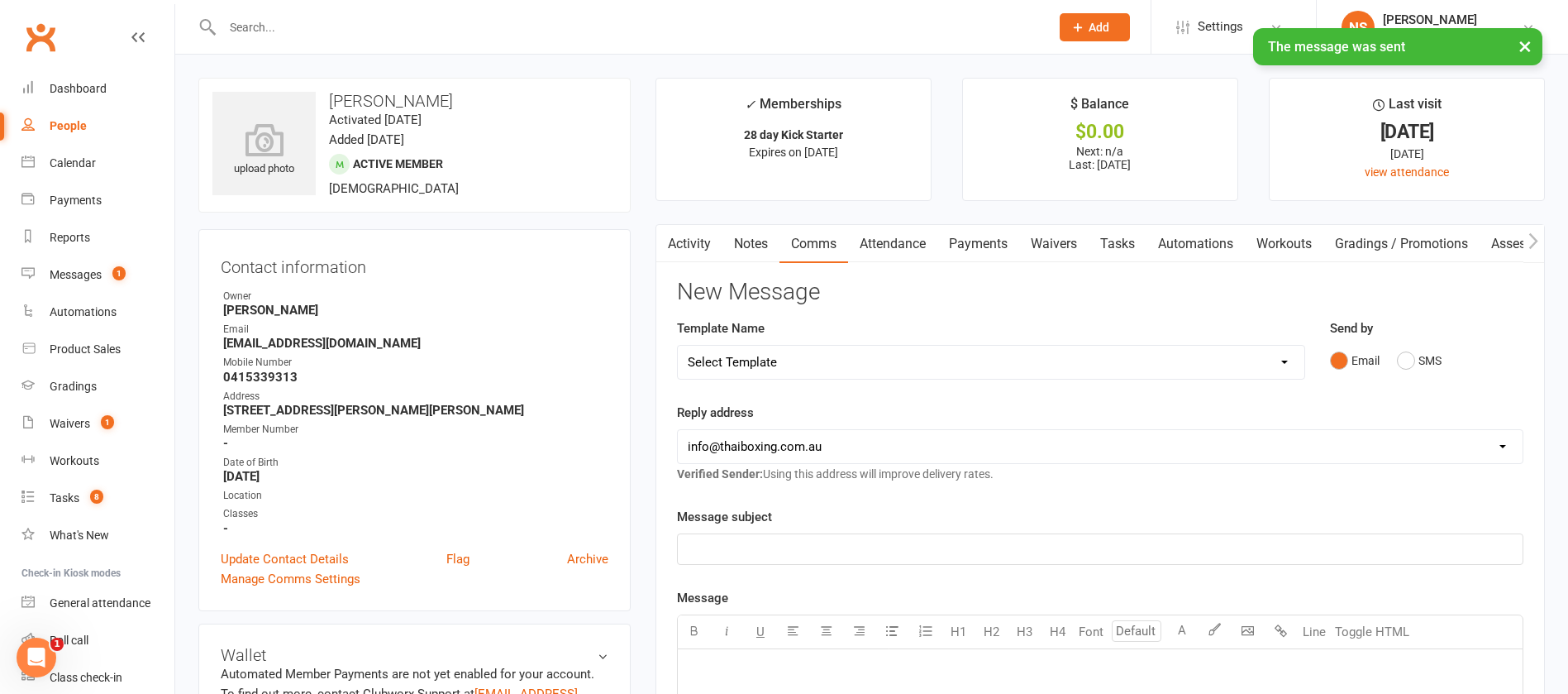
click at [1126, 245] on link "Tasks" at bounding box center [1118, 244] width 58 height 38
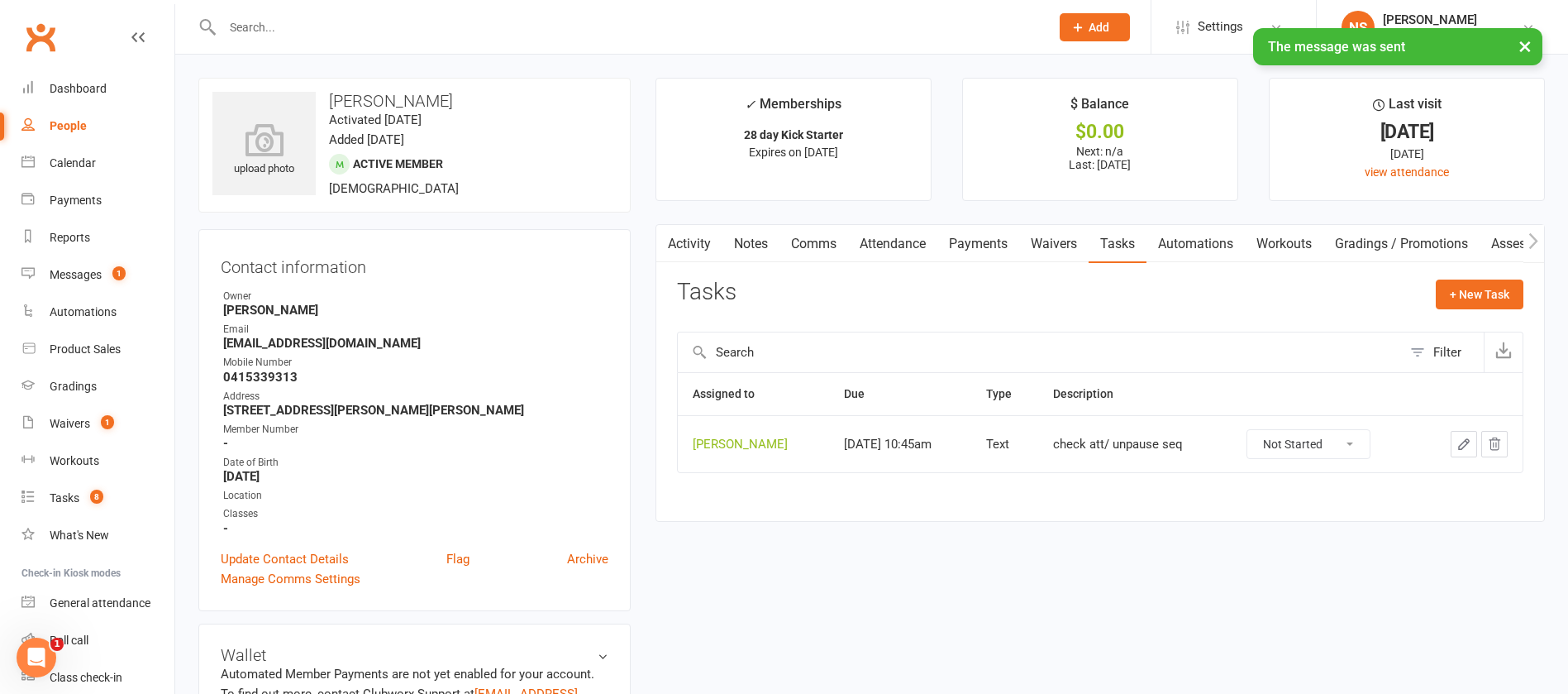
click at [1465, 443] on icon "button" at bounding box center [1463, 443] width 15 height 15
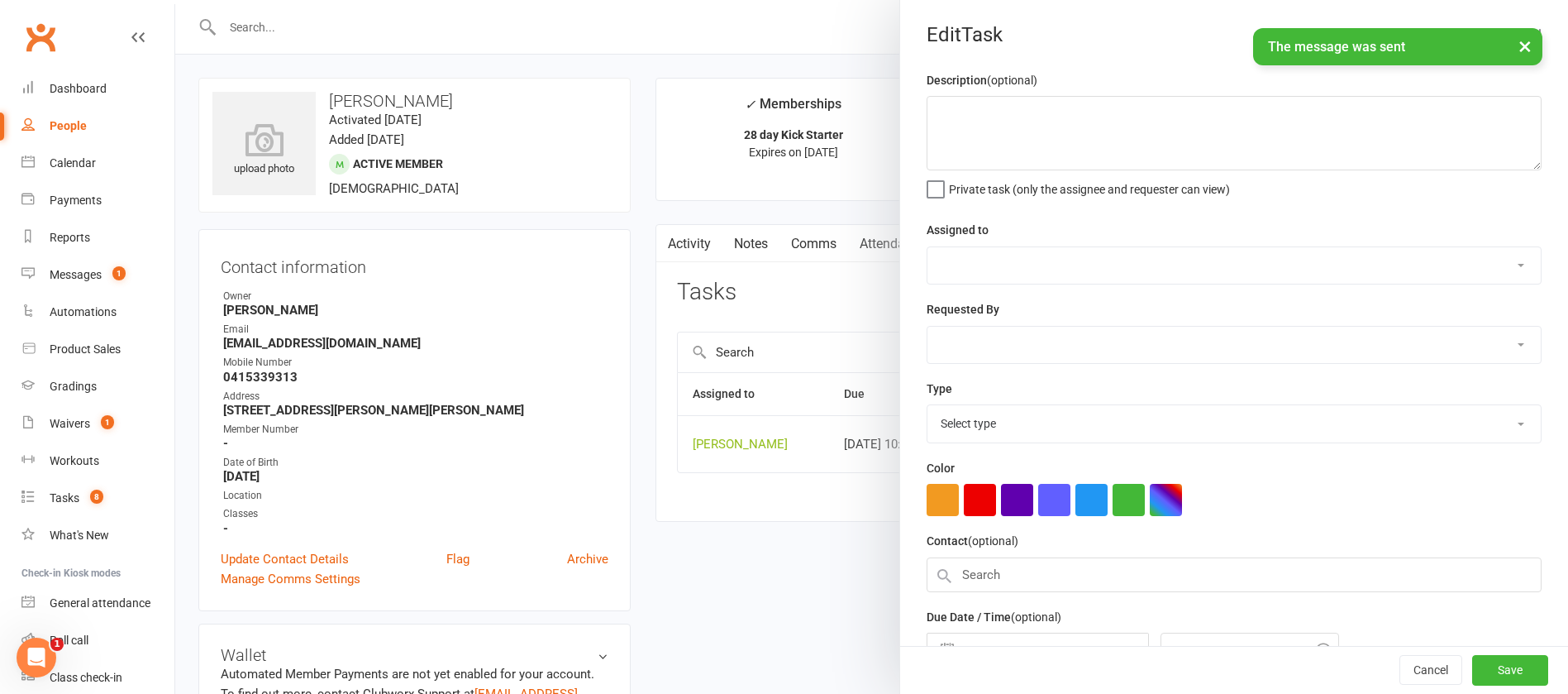
type textarea "check att/ unpause seq"
select select "12940"
select select "13825"
type input "[DATE]"
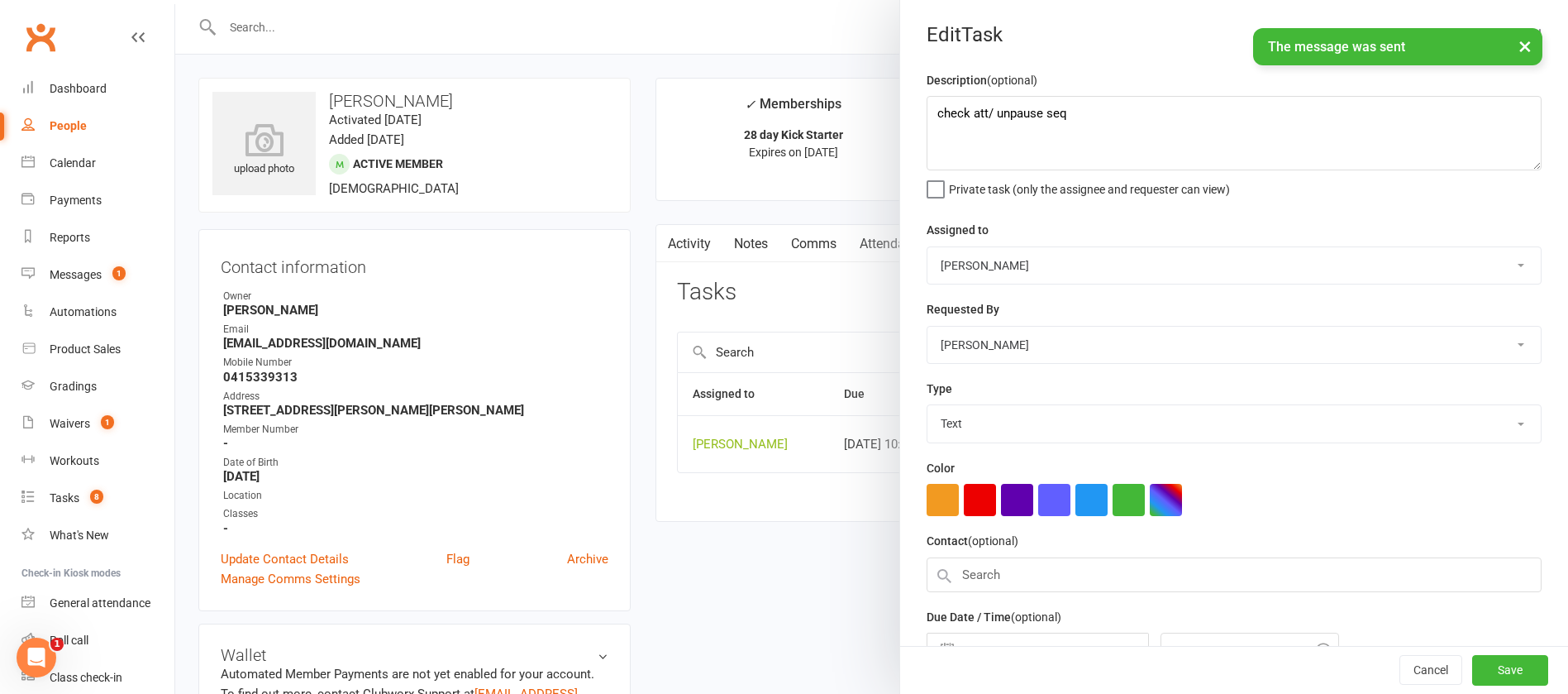
type input "10:45am"
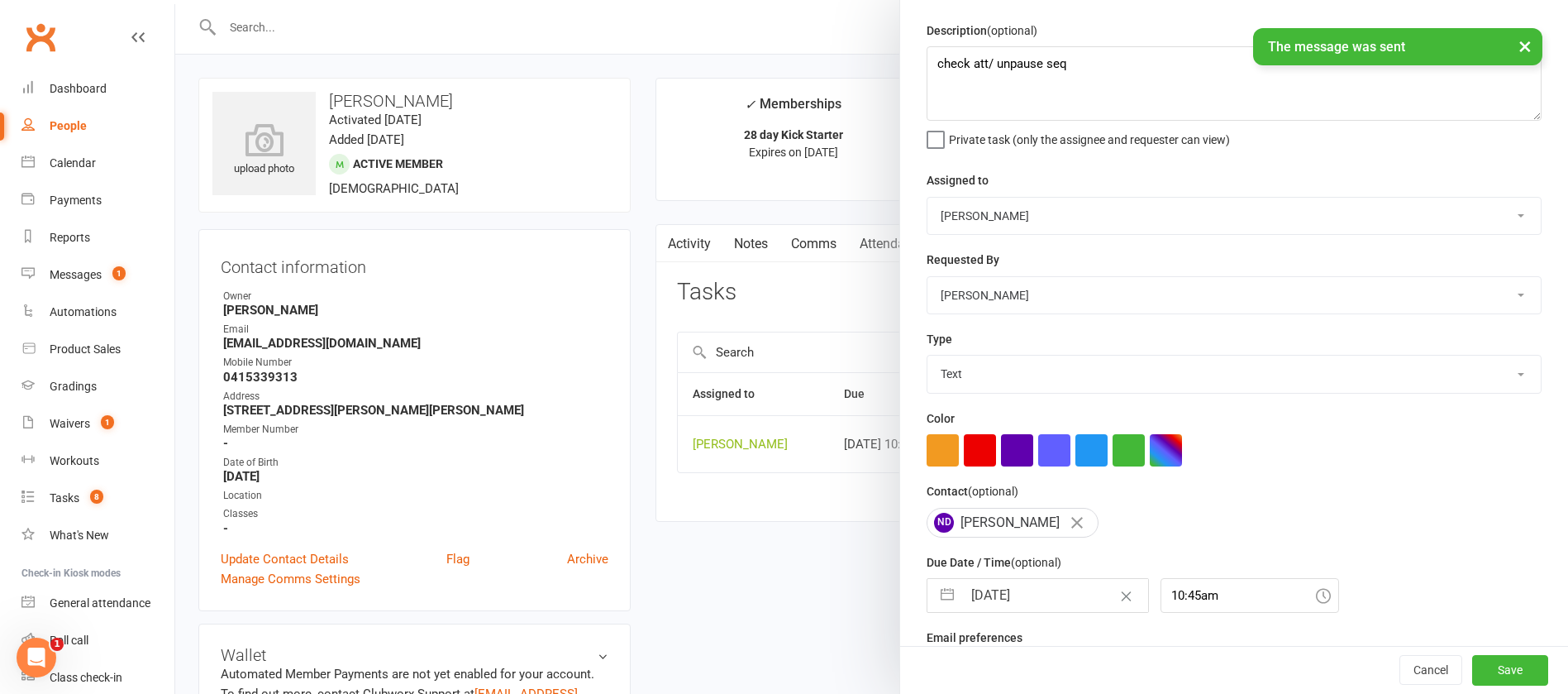
scroll to position [99, 0]
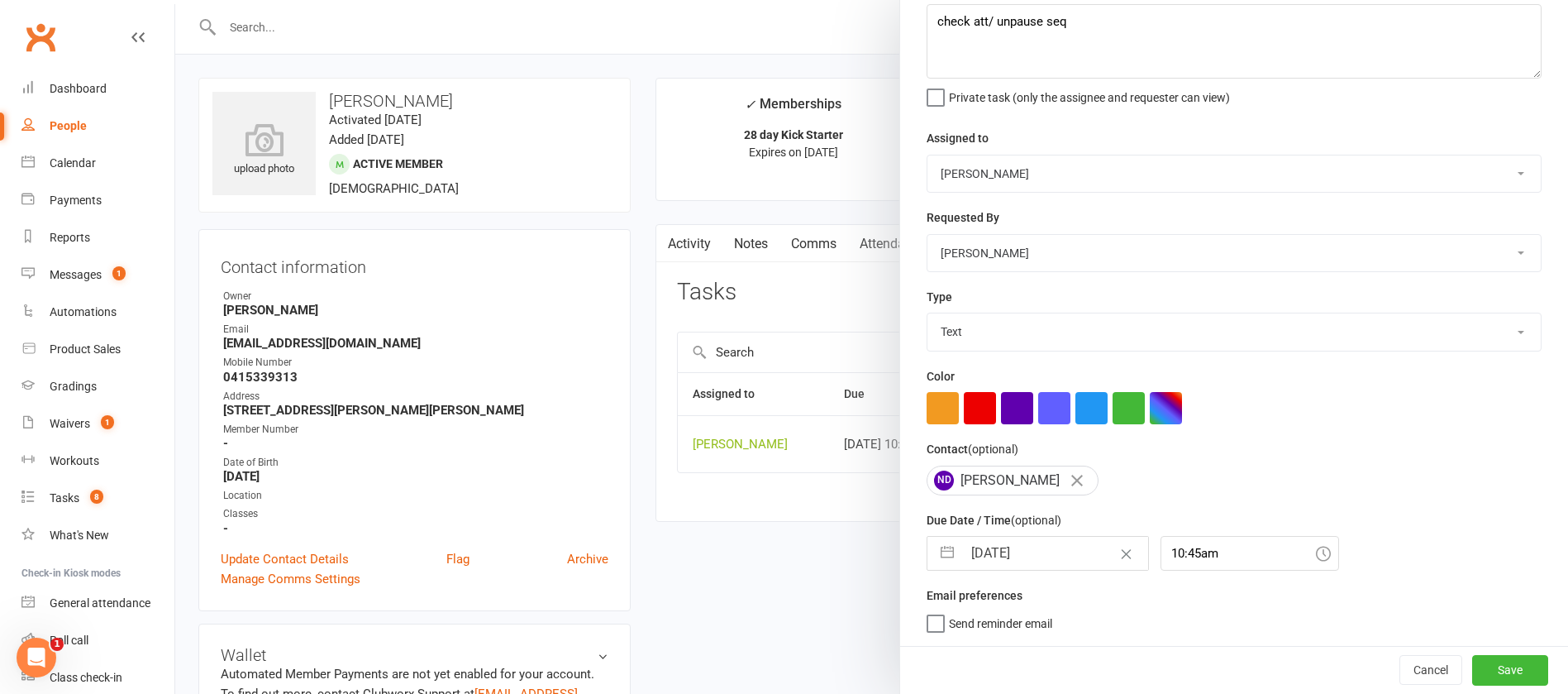
click at [1043, 552] on input "[DATE]" at bounding box center [1055, 553] width 186 height 33
select select "7"
select select "2025"
select select "8"
select select "2025"
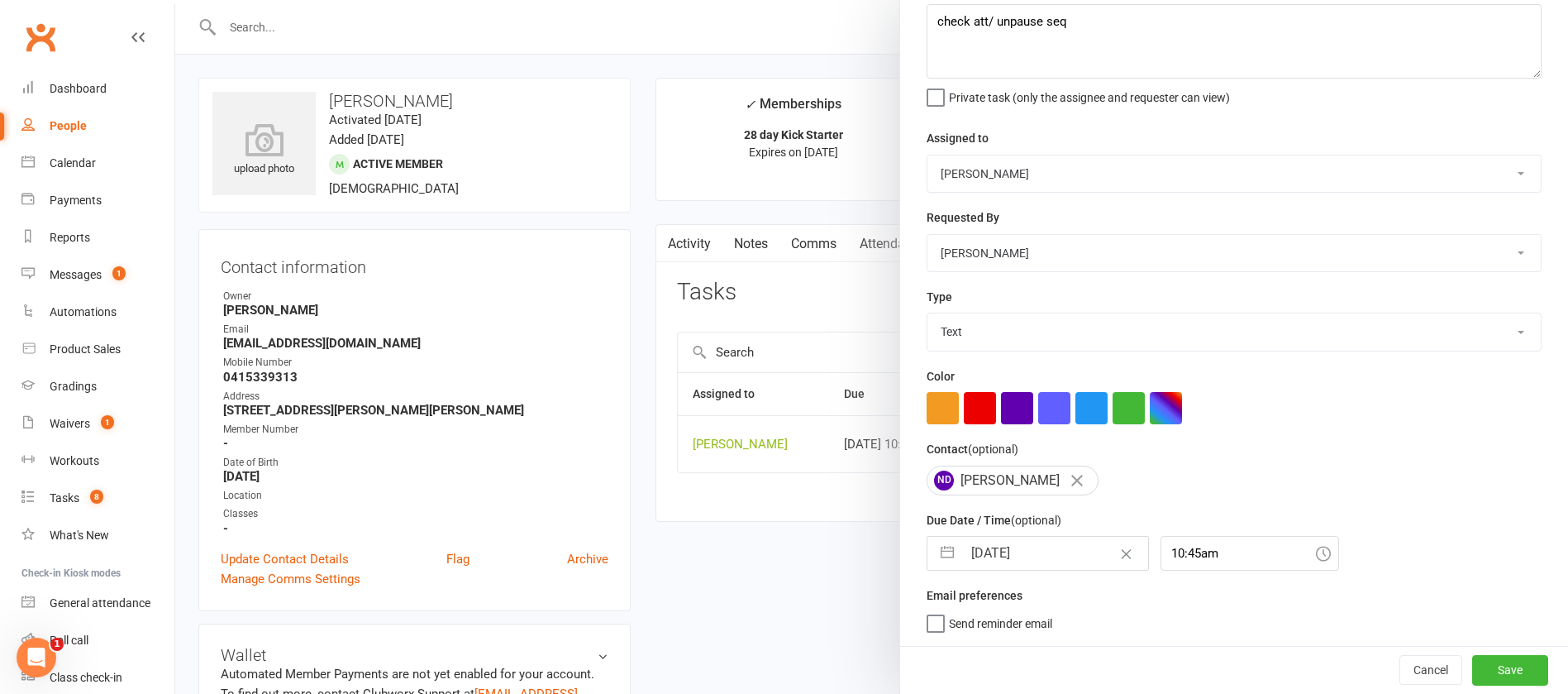
select select "9"
select select "2025"
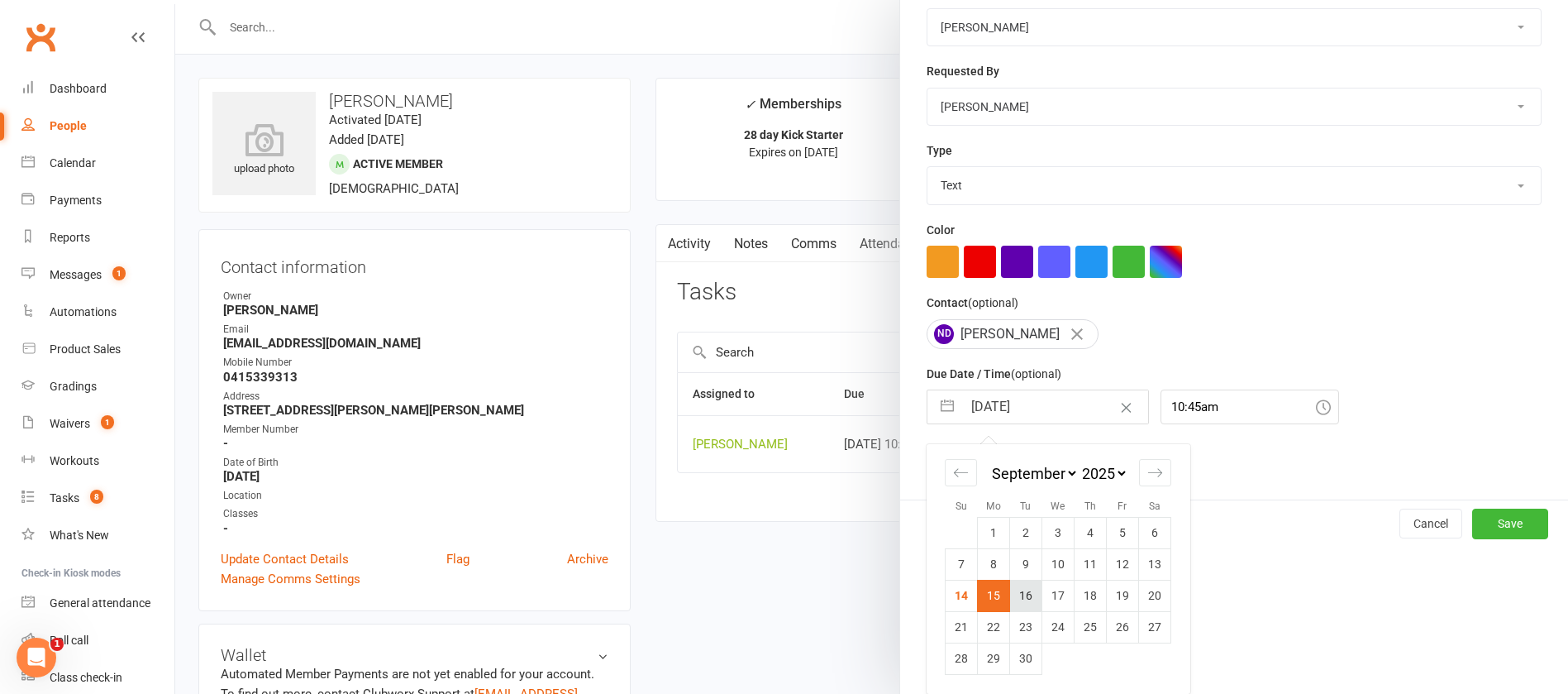
click at [1024, 588] on td "16" at bounding box center [1026, 595] width 32 height 31
type input "[DATE]"
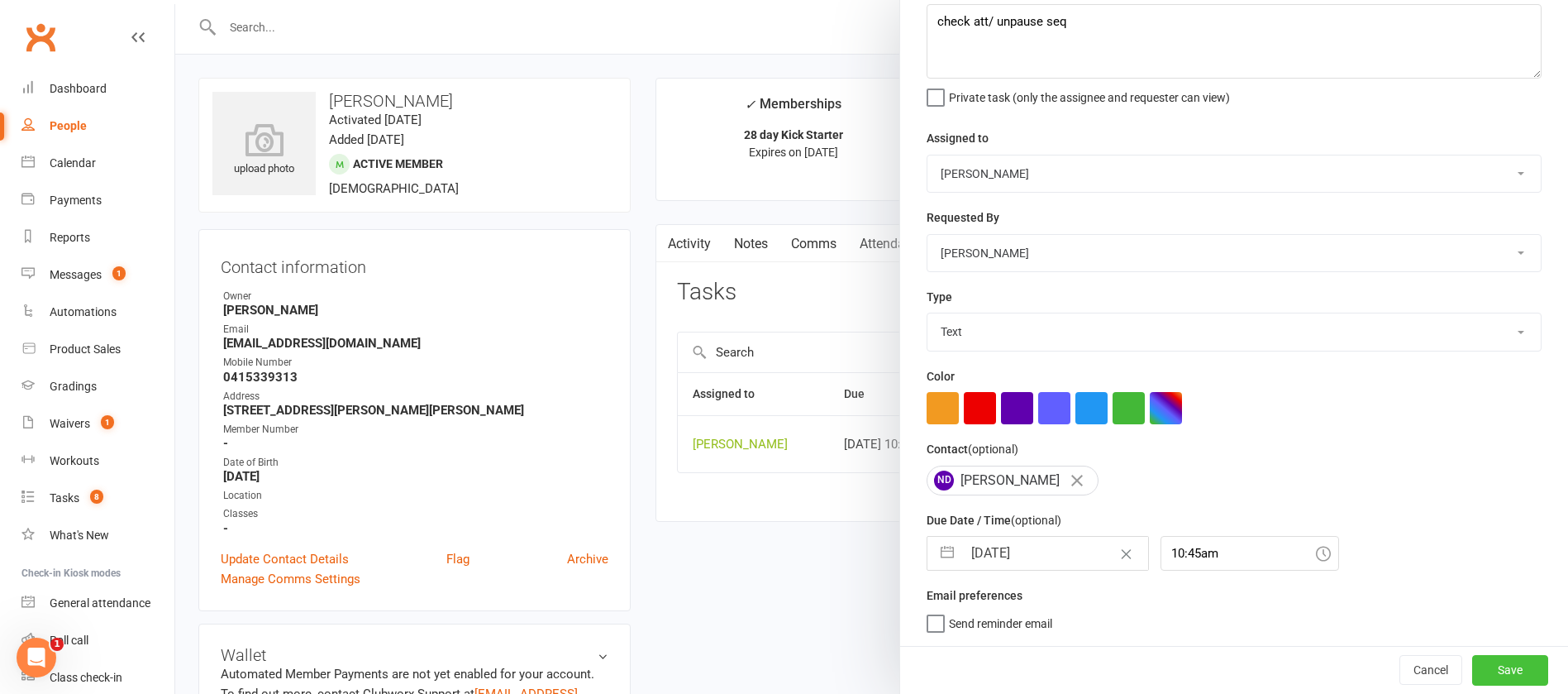
click at [1492, 669] on button "Save" at bounding box center [1510, 670] width 76 height 30
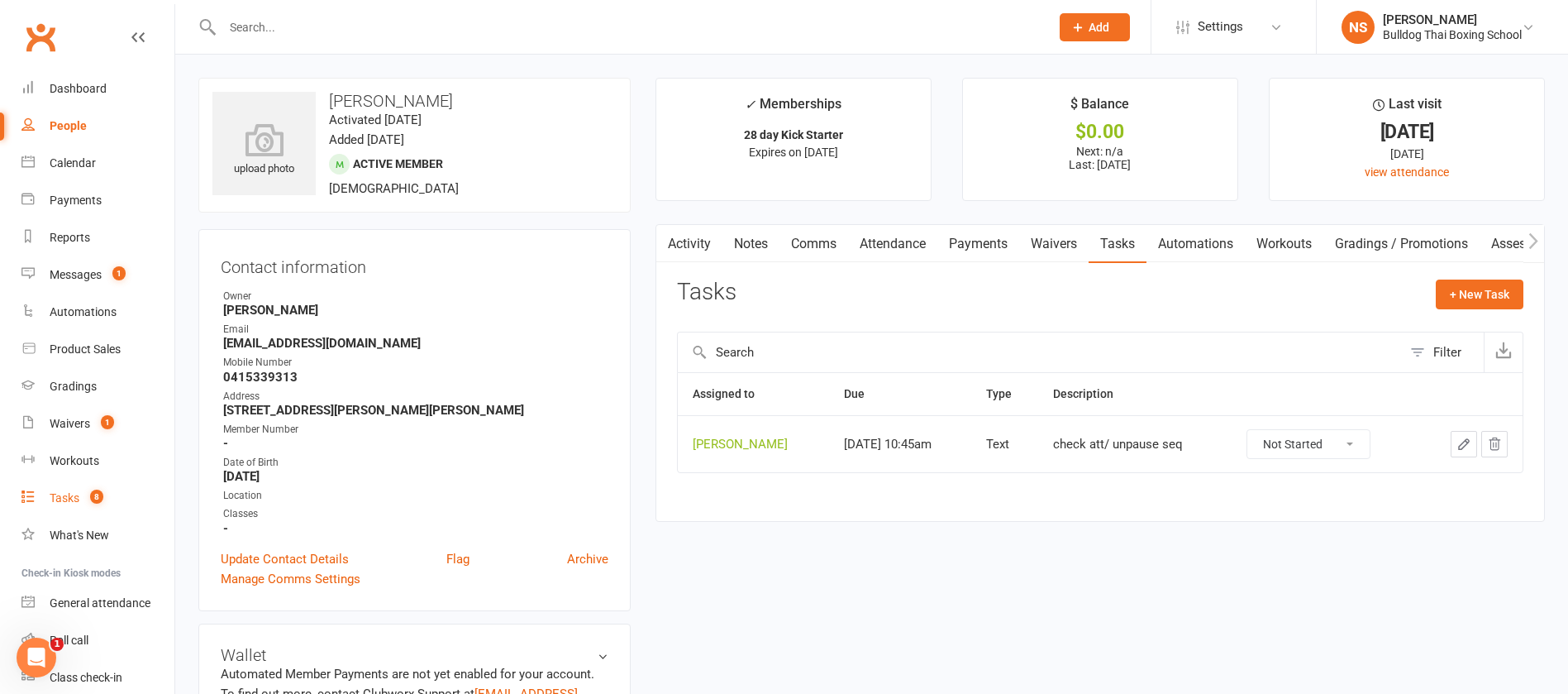
click at [81, 495] on link "Tasks 8" at bounding box center [98, 498] width 153 height 38
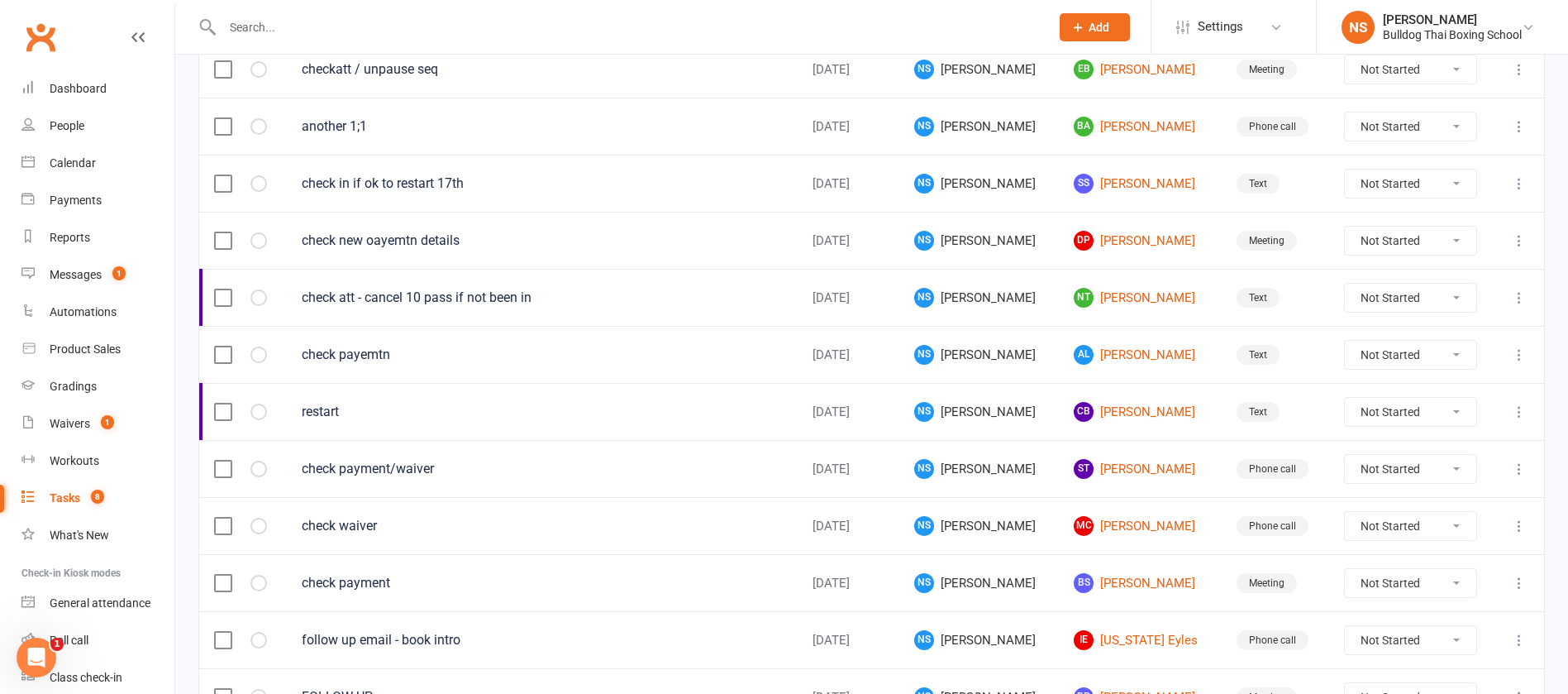
scroll to position [869, 0]
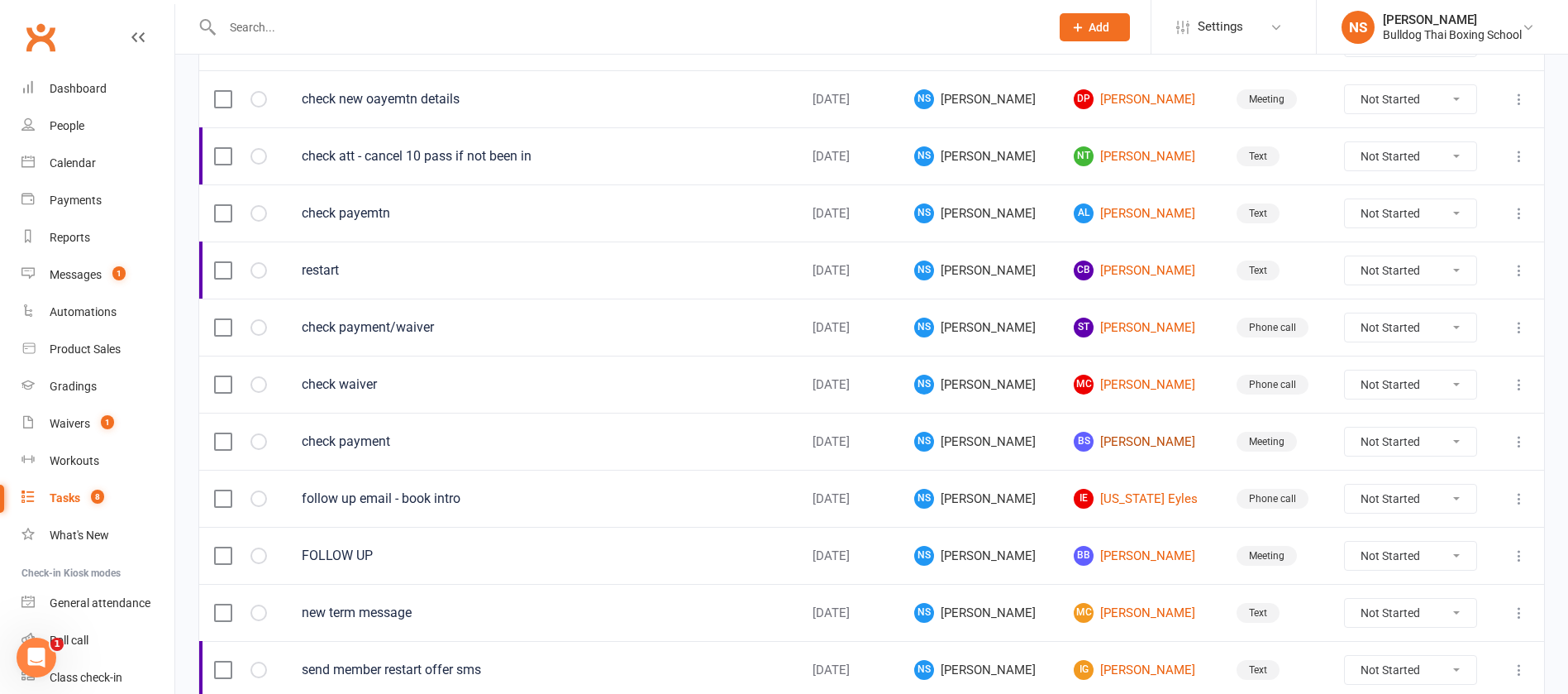
click at [1105, 436] on link "BS [PERSON_NAME]" at bounding box center [1140, 442] width 134 height 20
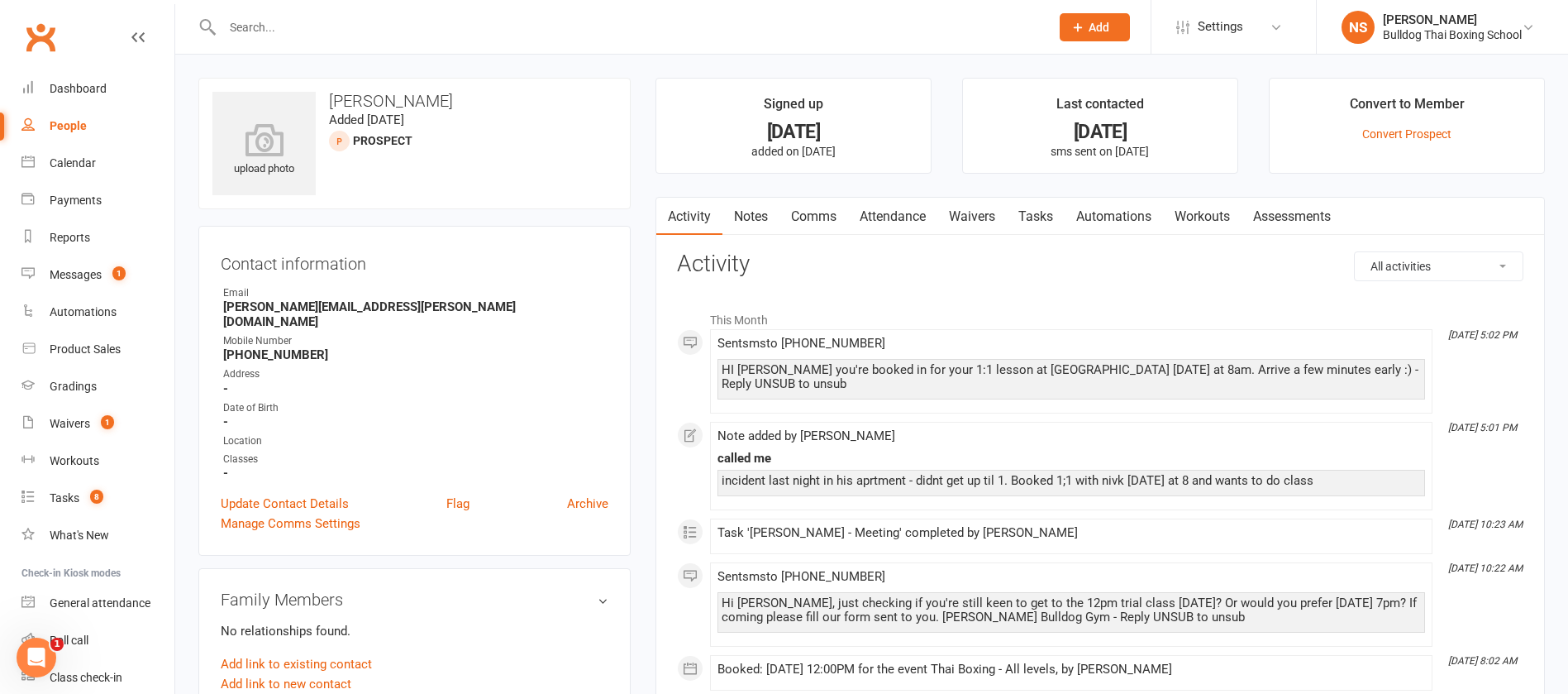
click at [1049, 212] on link "Tasks" at bounding box center [1036, 216] width 58 height 38
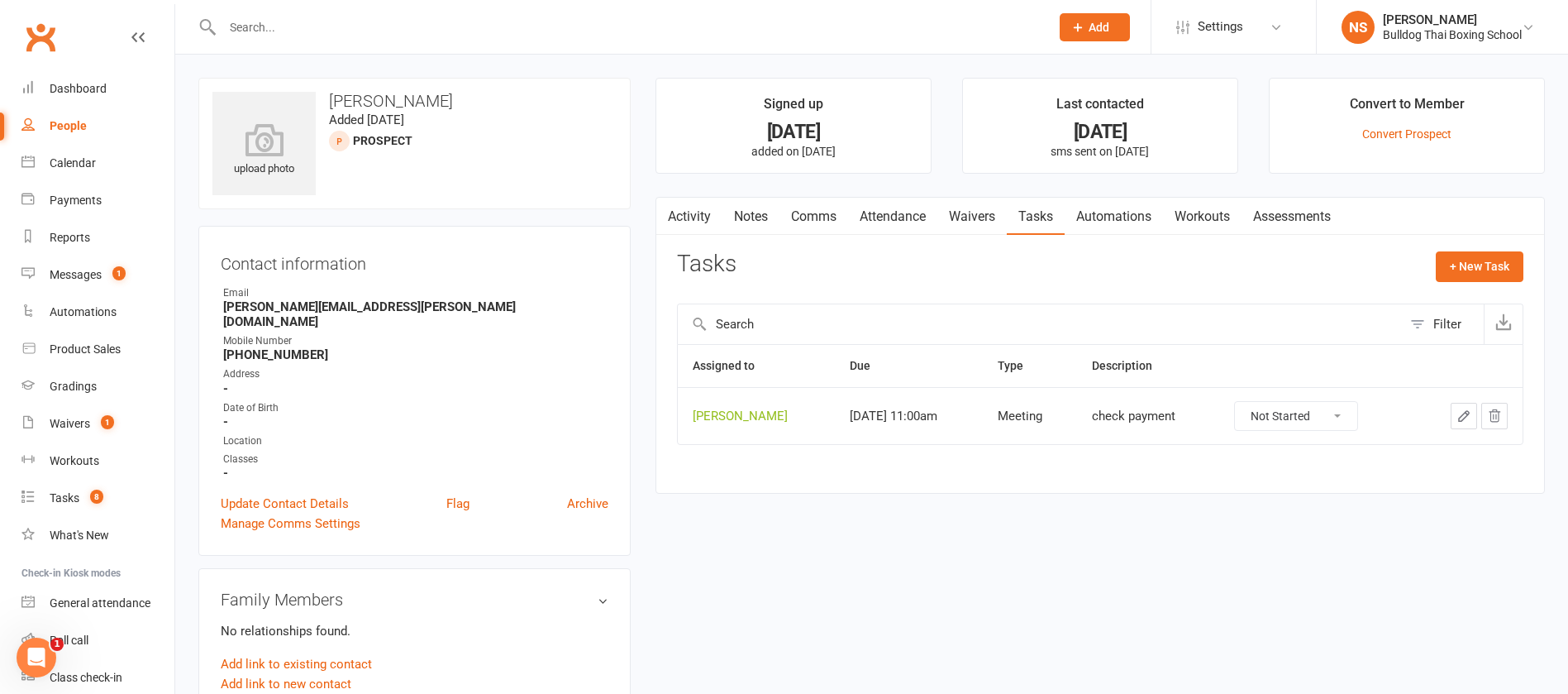
click at [1462, 416] on icon "button" at bounding box center [1463, 416] width 10 height 10
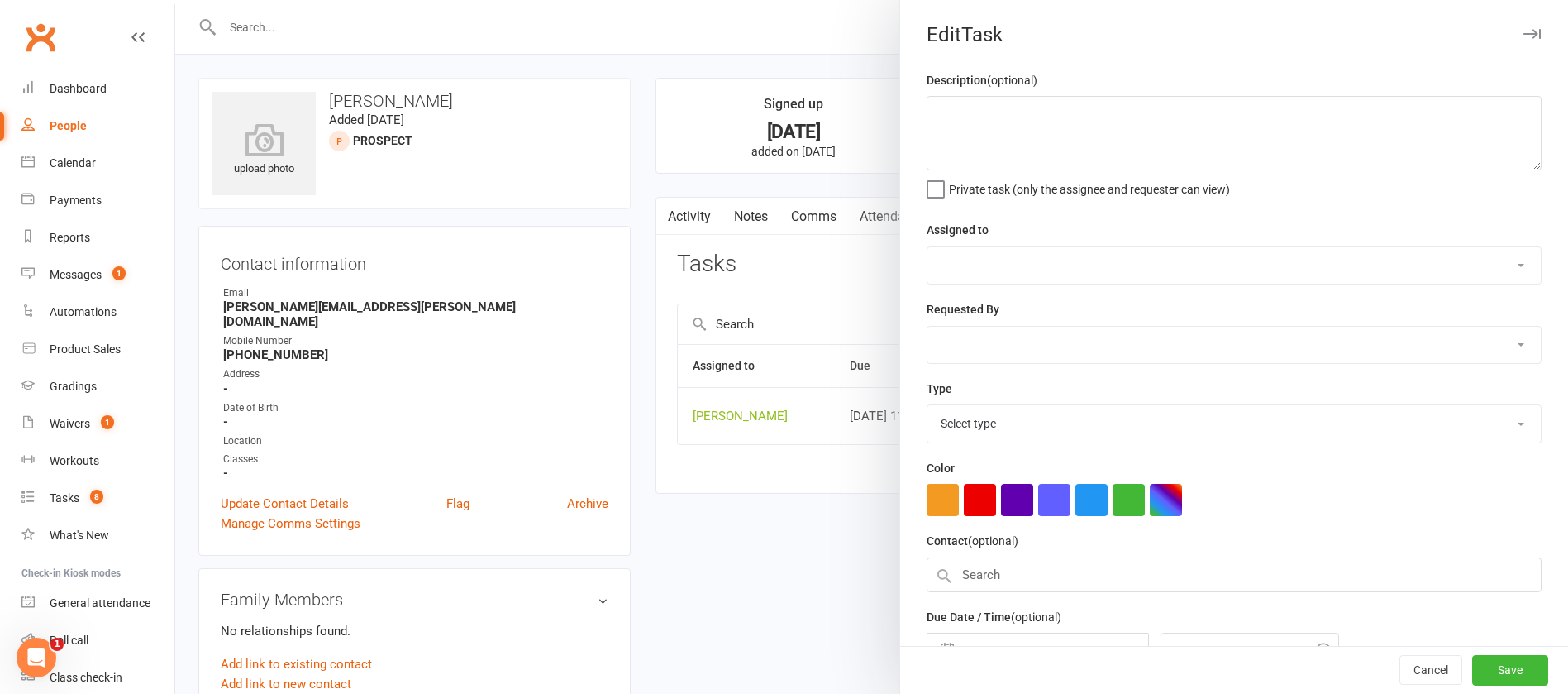
type textarea "check payment"
select select "12940"
type input "[DATE]"
type input "11:00am"
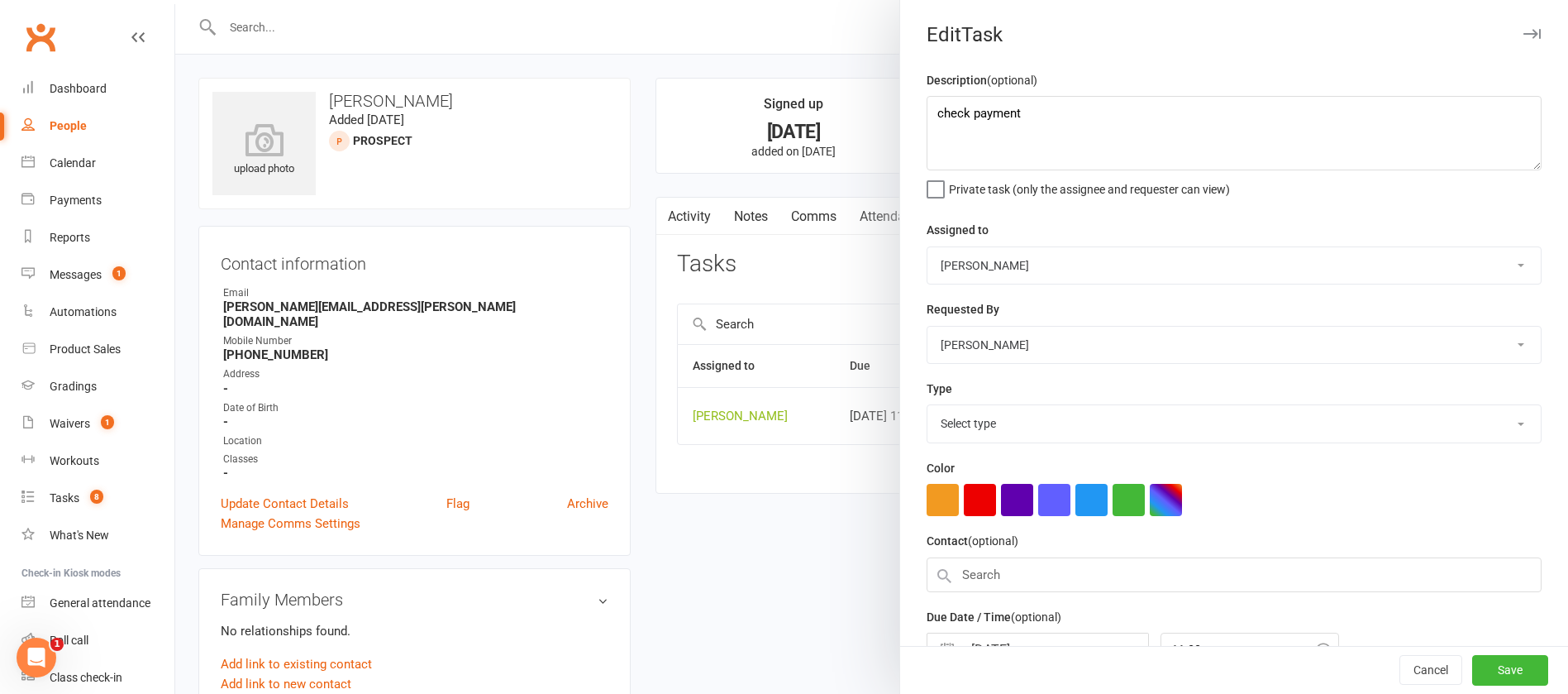
select select "12049"
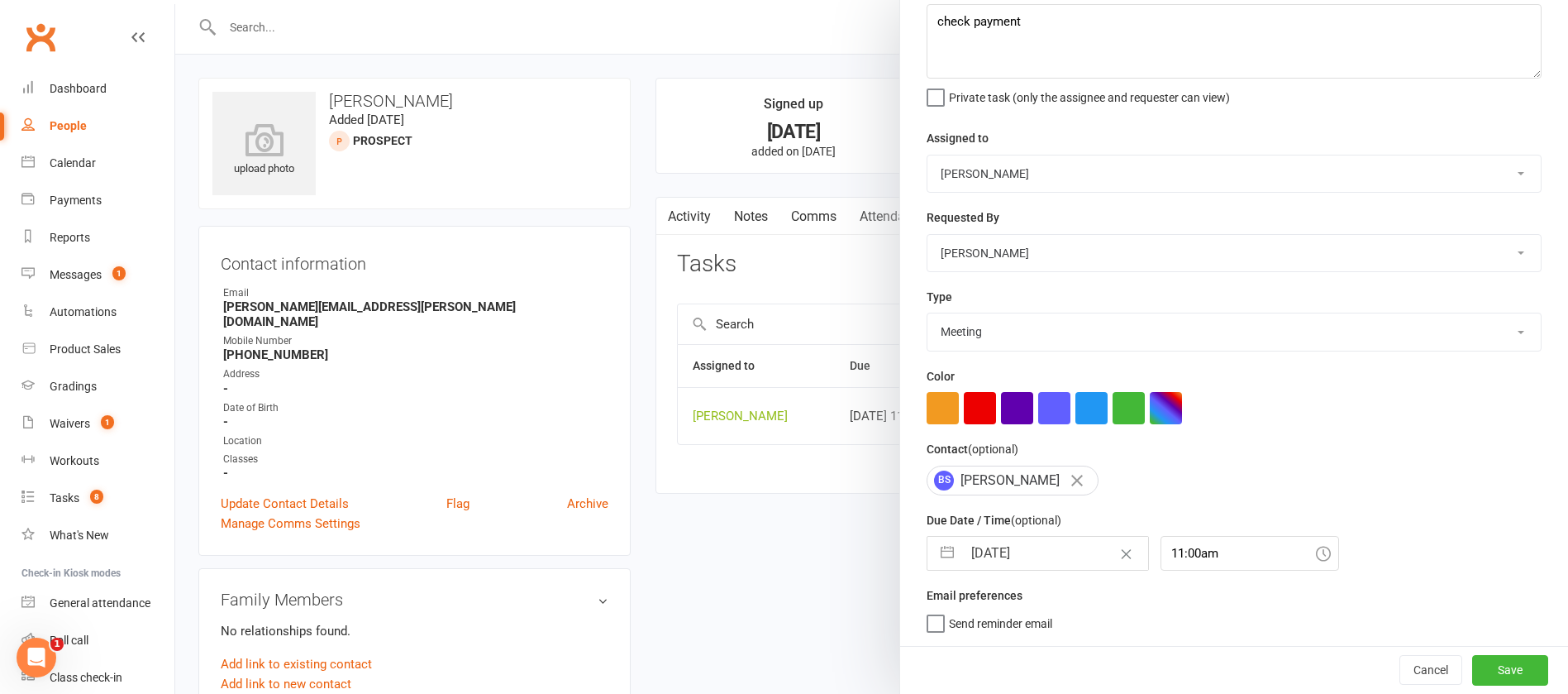
select select "7"
select select "2025"
select select "8"
select select "2025"
select select "9"
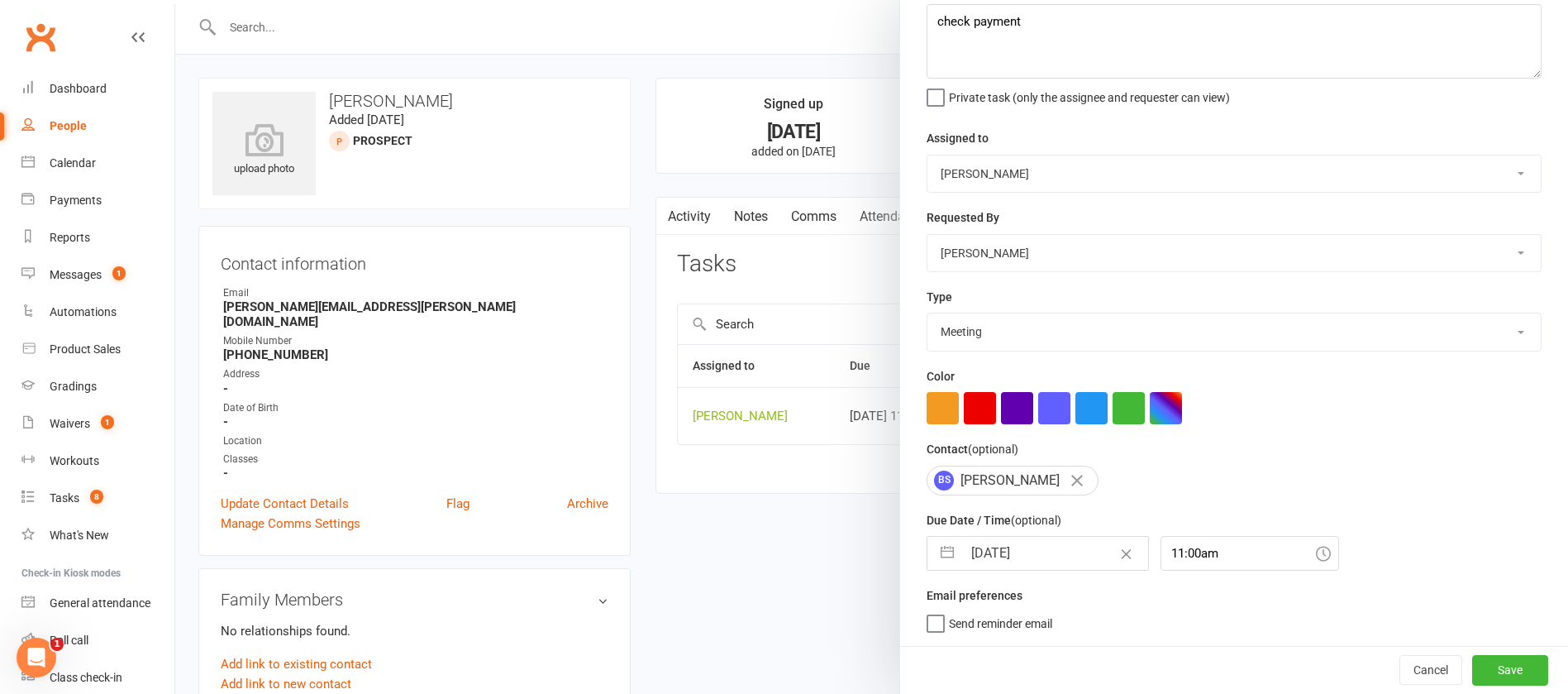
select select "2025"
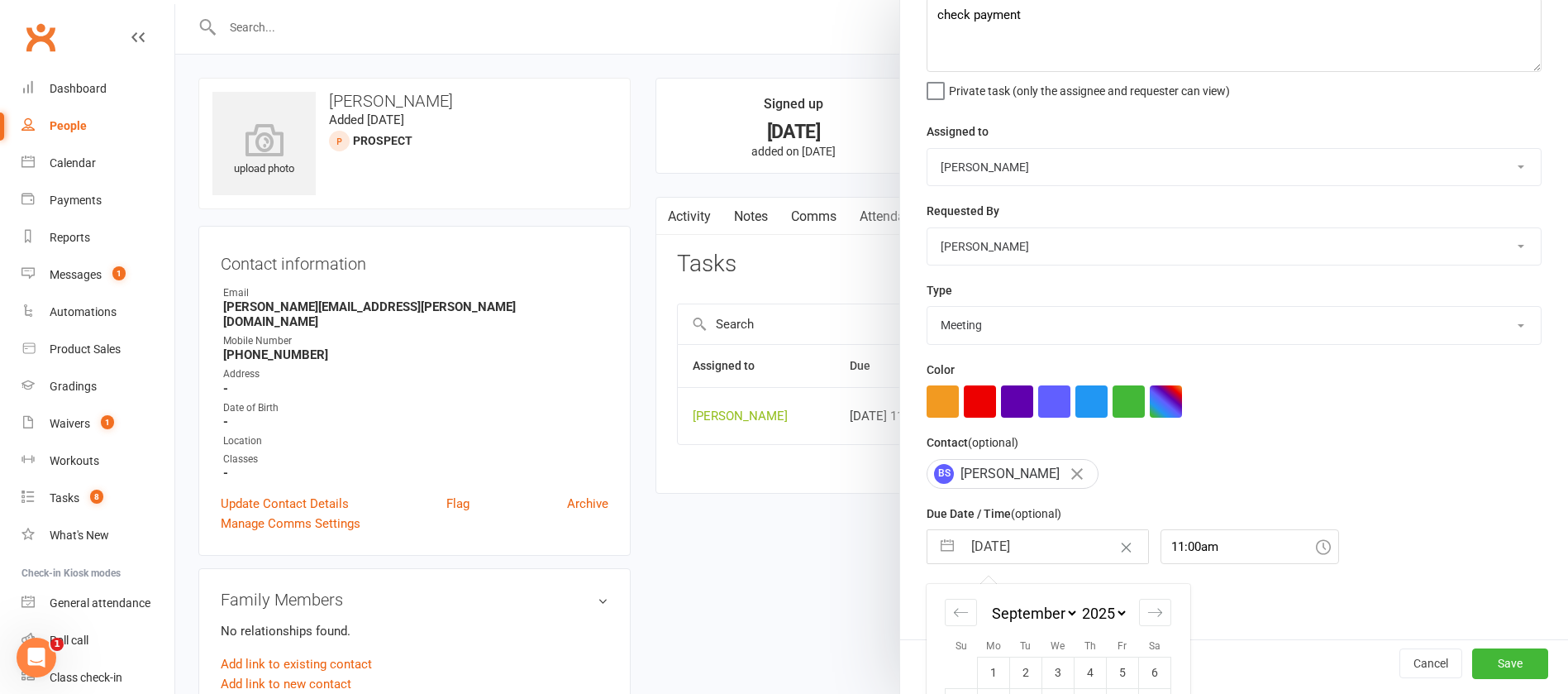
click at [1052, 548] on input "[DATE]" at bounding box center [1055, 546] width 186 height 33
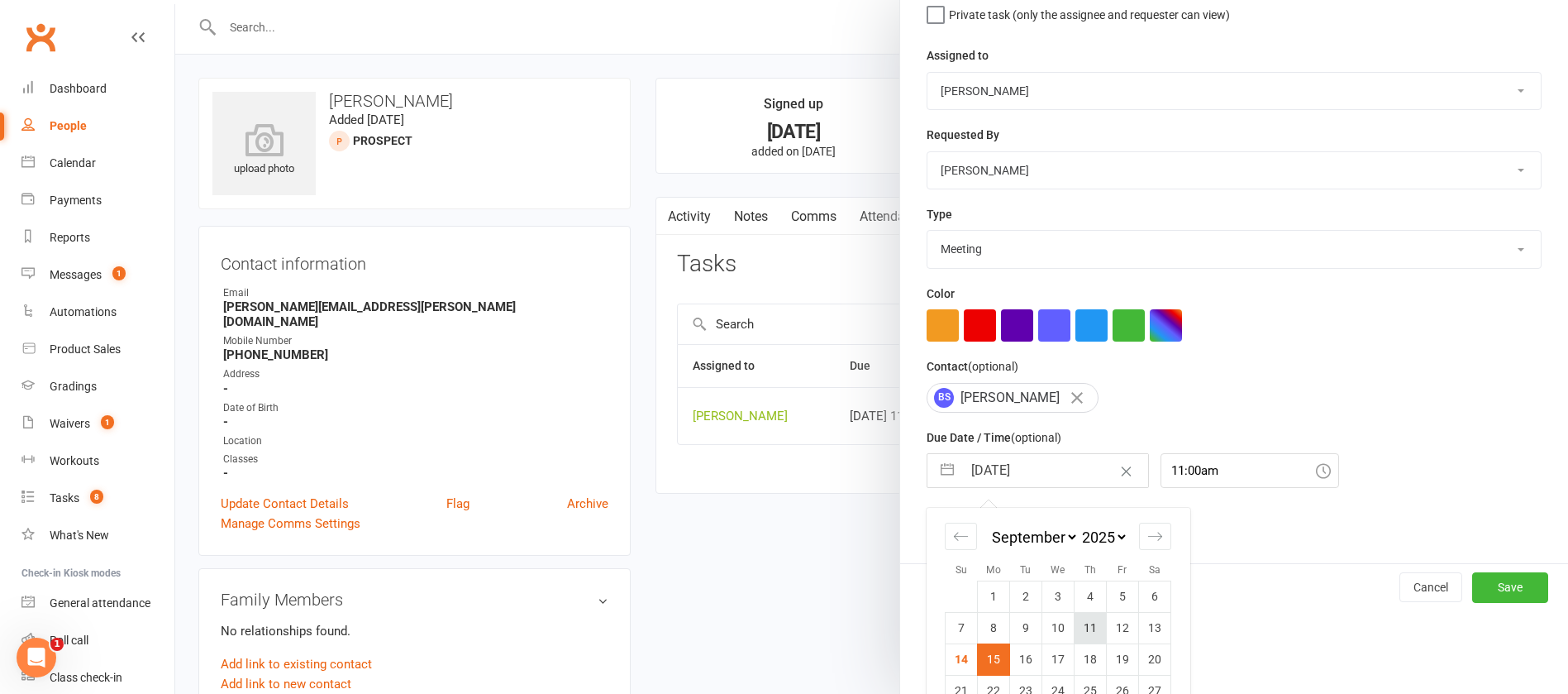
scroll to position [244, 0]
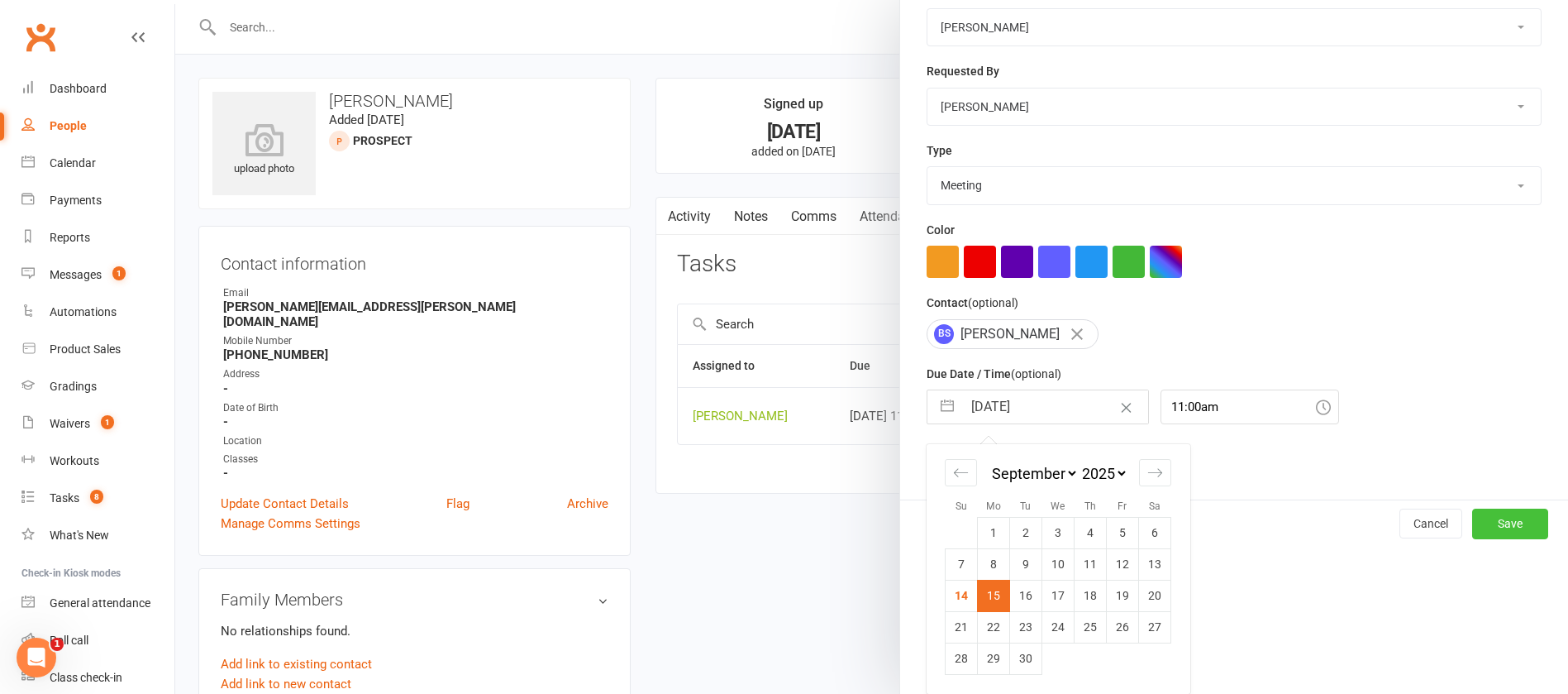
click at [1472, 525] on button "Save" at bounding box center [1510, 524] width 76 height 30
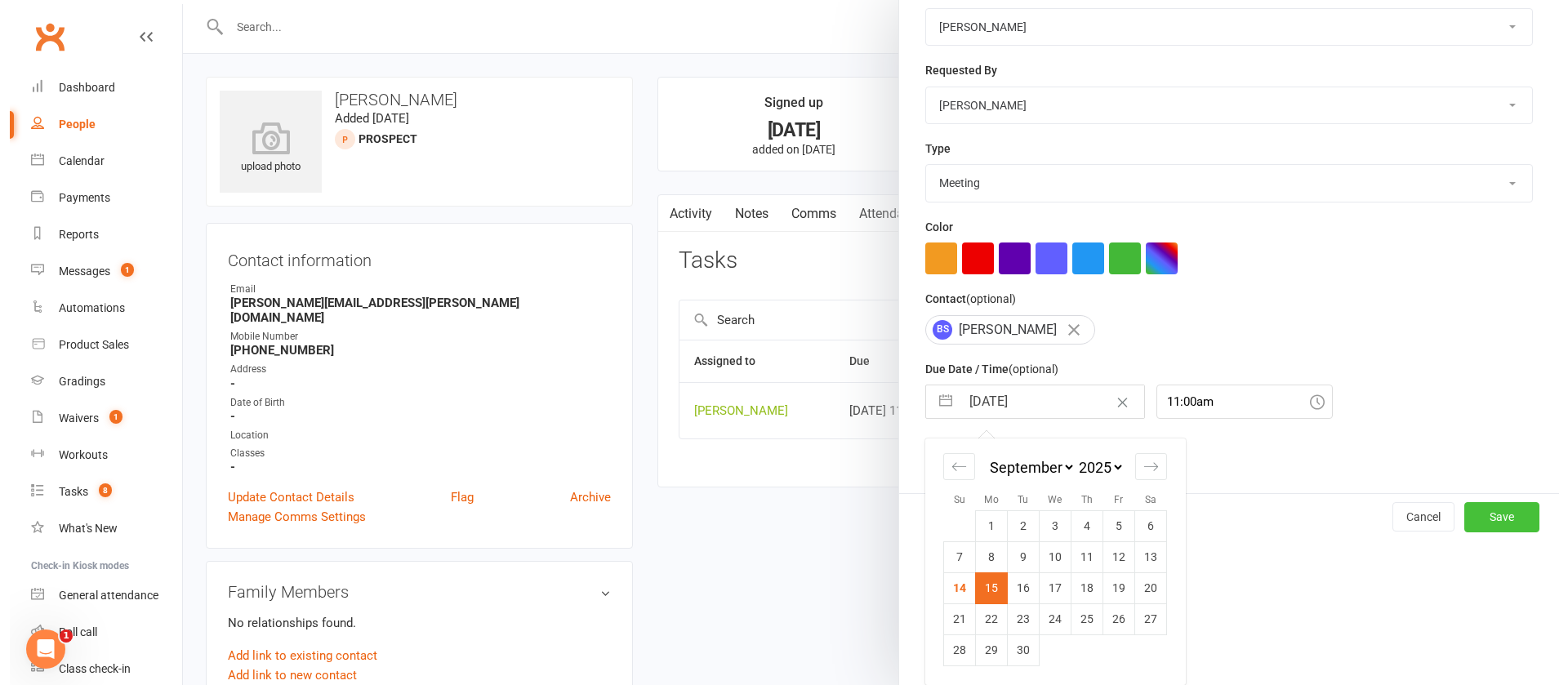
scroll to position [97, 0]
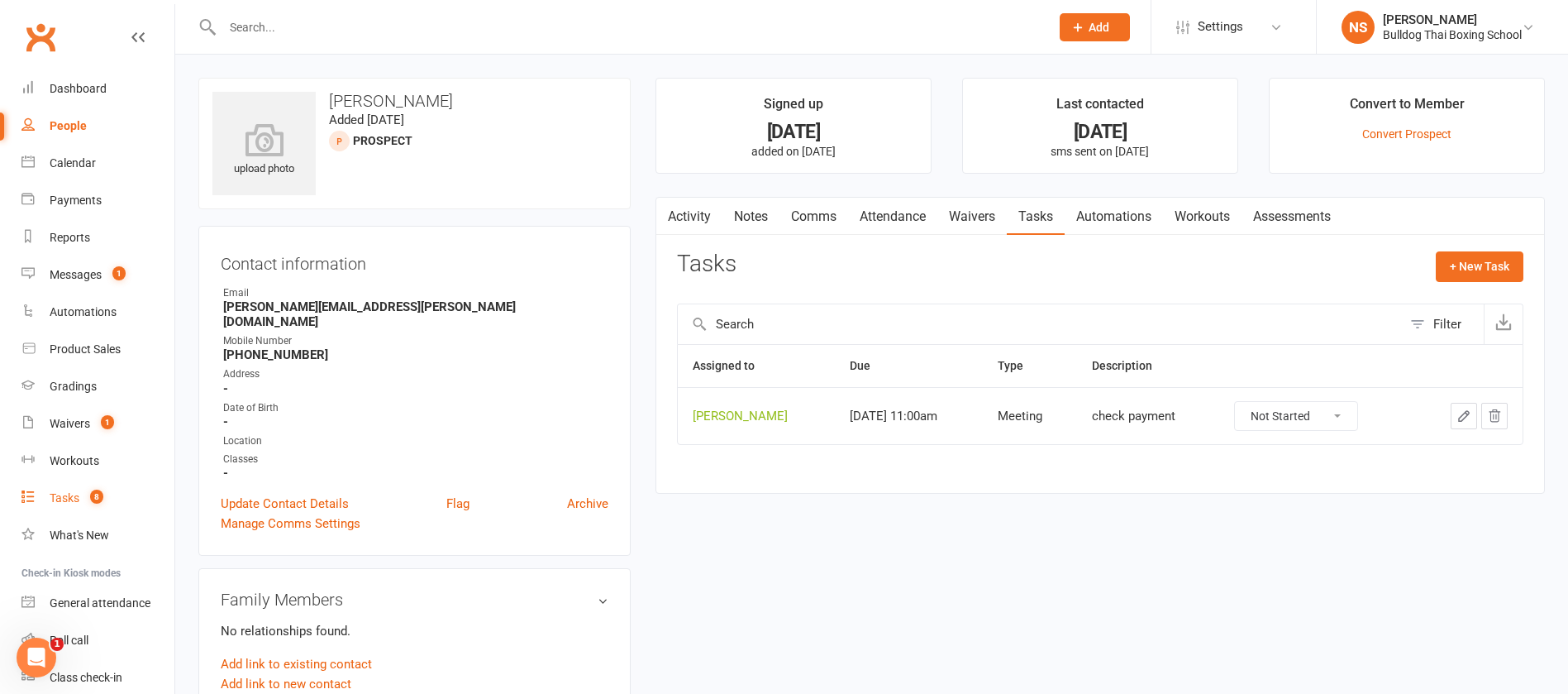
click at [61, 497] on div "Tasks" at bounding box center [65, 498] width 30 height 13
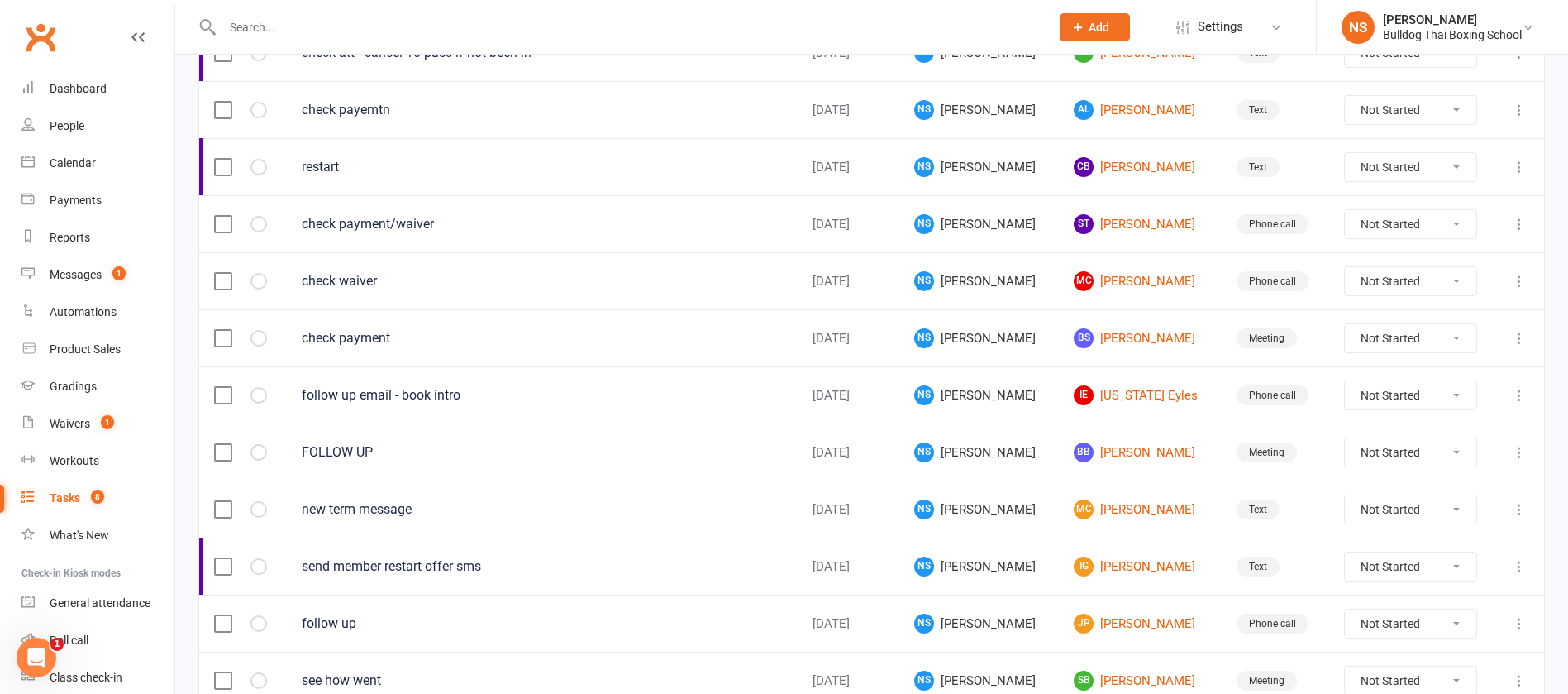
scroll to position [993, 0]
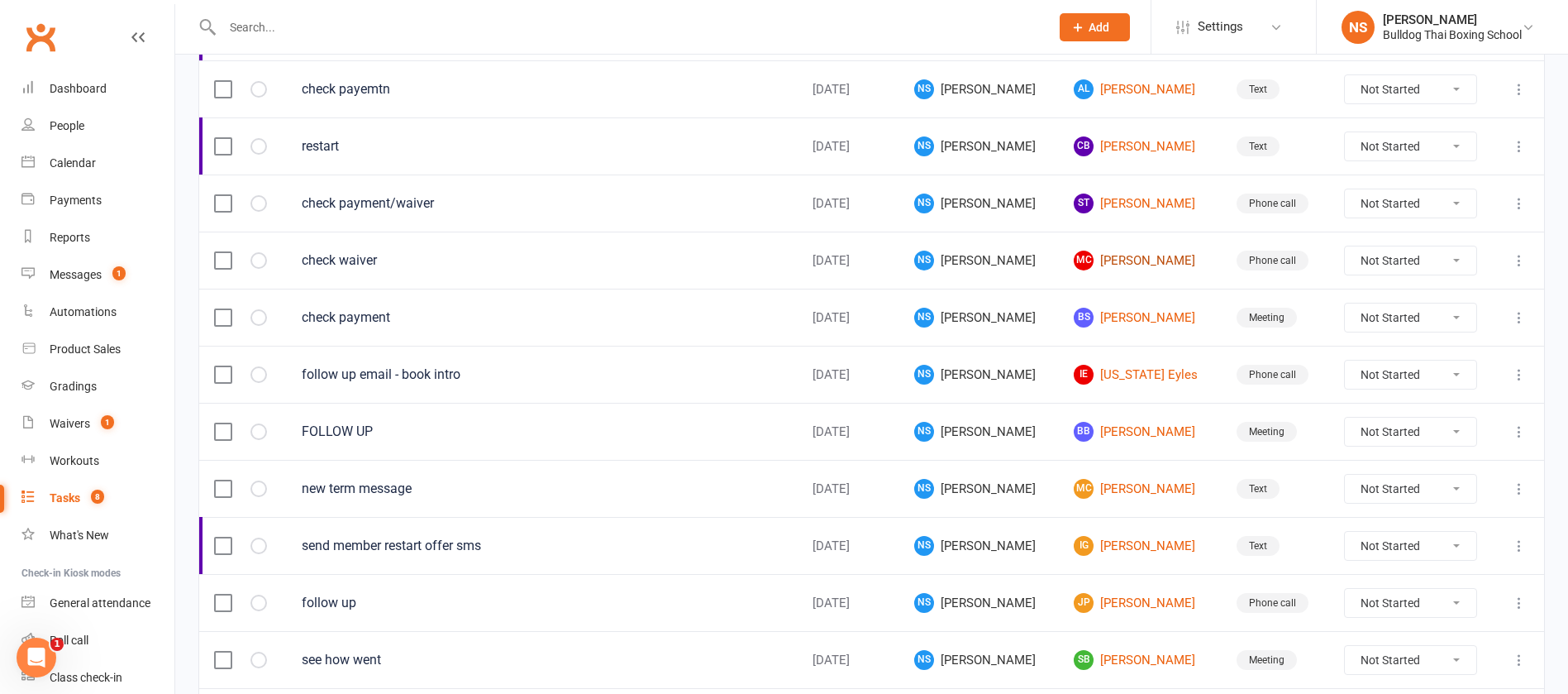
click at [1113, 264] on link "MC [PERSON_NAME]" at bounding box center [1140, 260] width 134 height 20
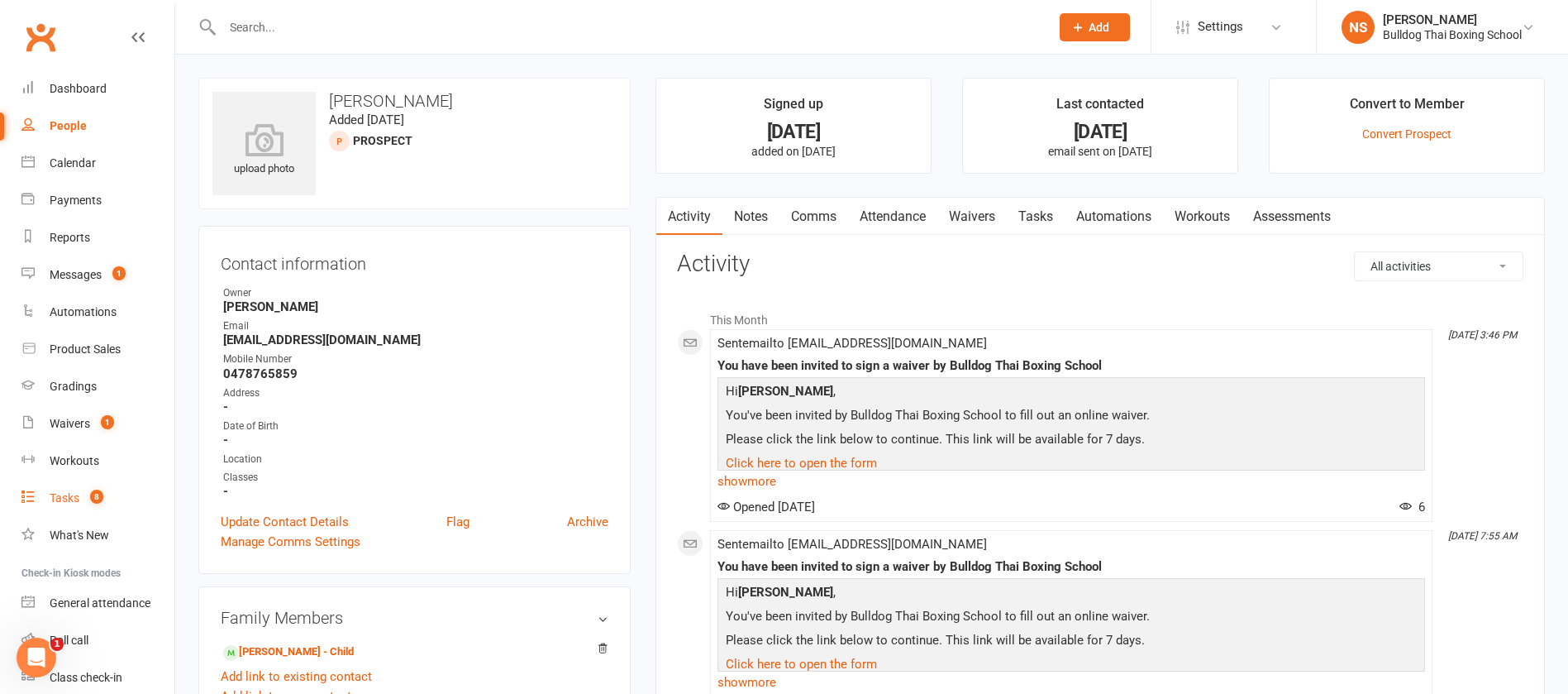
click at [72, 502] on div "Tasks" at bounding box center [65, 498] width 30 height 13
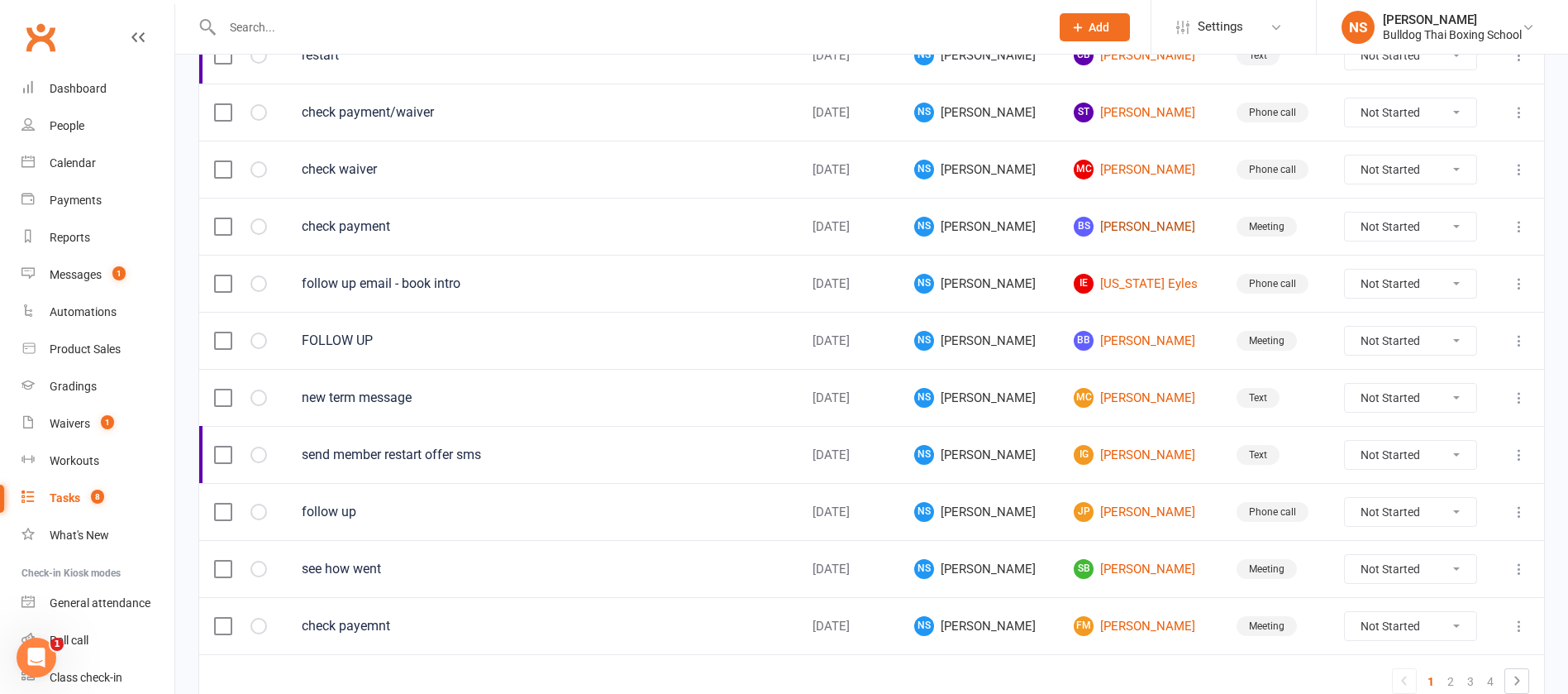
scroll to position [1117, 0]
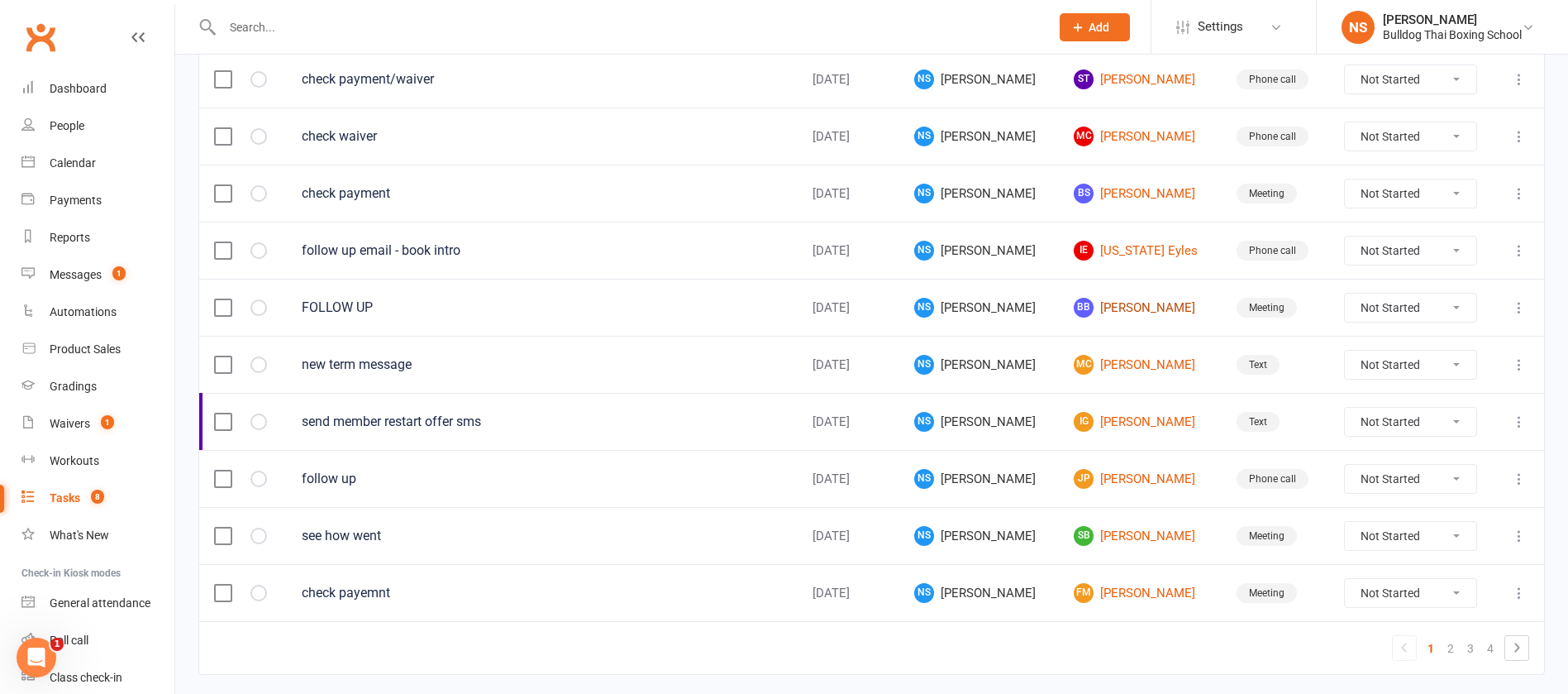
click at [1120, 303] on link "BB [PERSON_NAME]" at bounding box center [1140, 307] width 134 height 20
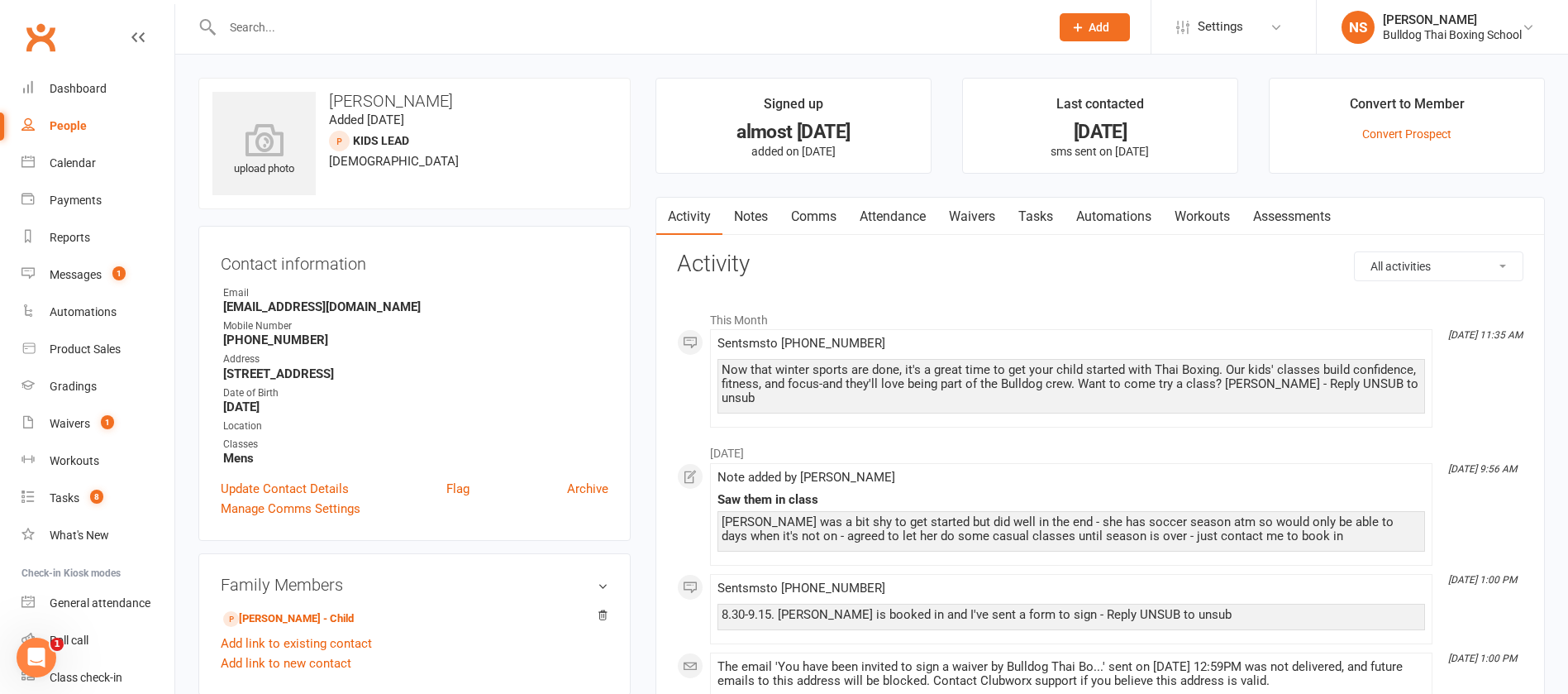
click at [1044, 212] on link "Tasks" at bounding box center [1036, 216] width 58 height 38
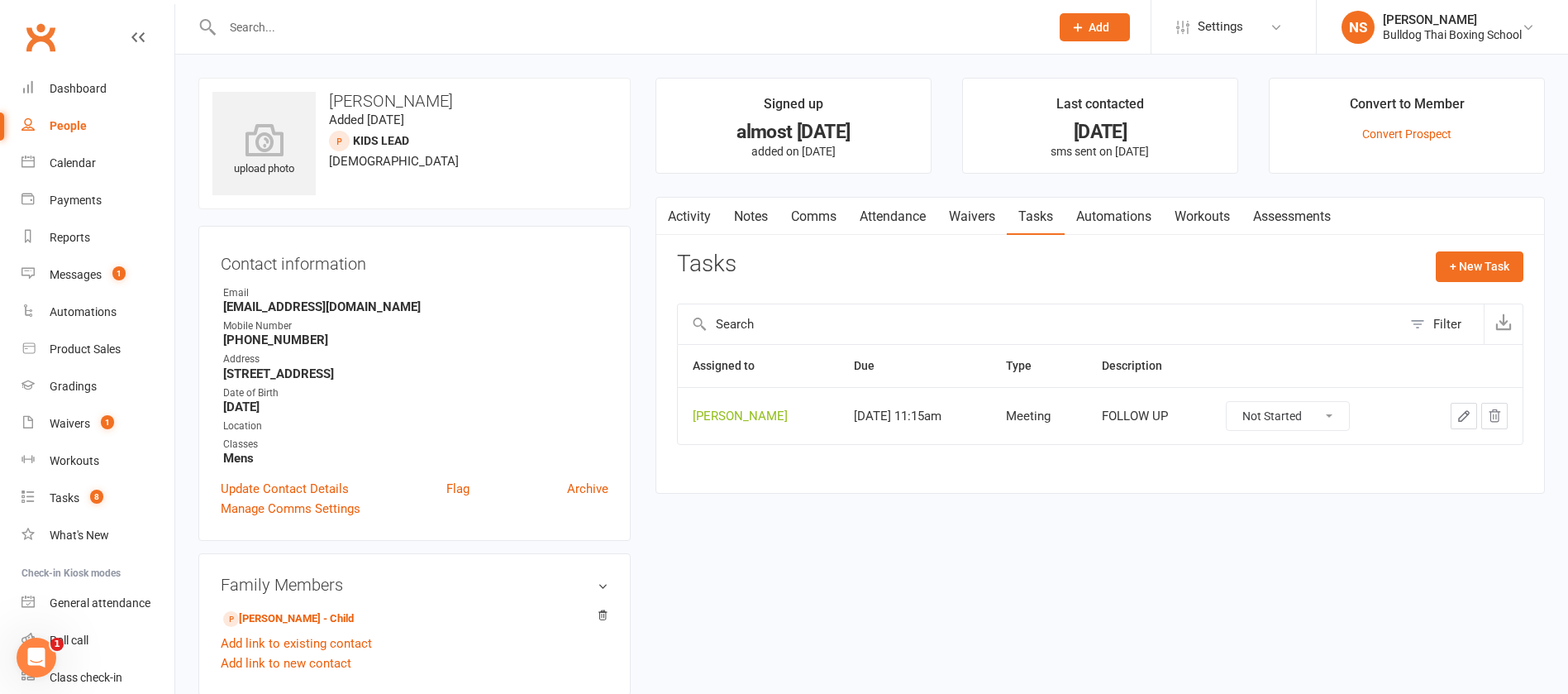
click at [1465, 417] on icon "button" at bounding box center [1463, 416] width 10 height 10
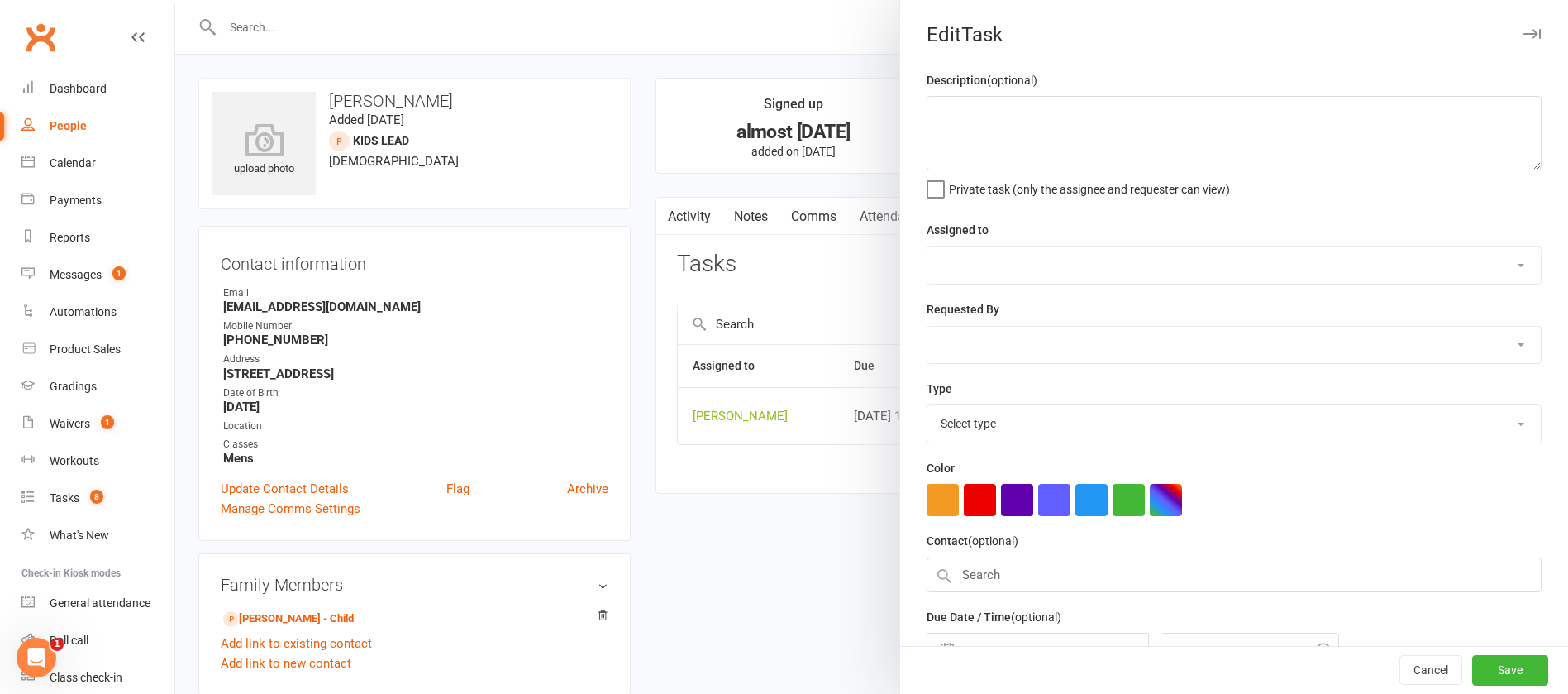
type textarea "FOLLOW UP"
select select "12940"
select select "45795"
type input "[DATE]"
type input "11:15am"
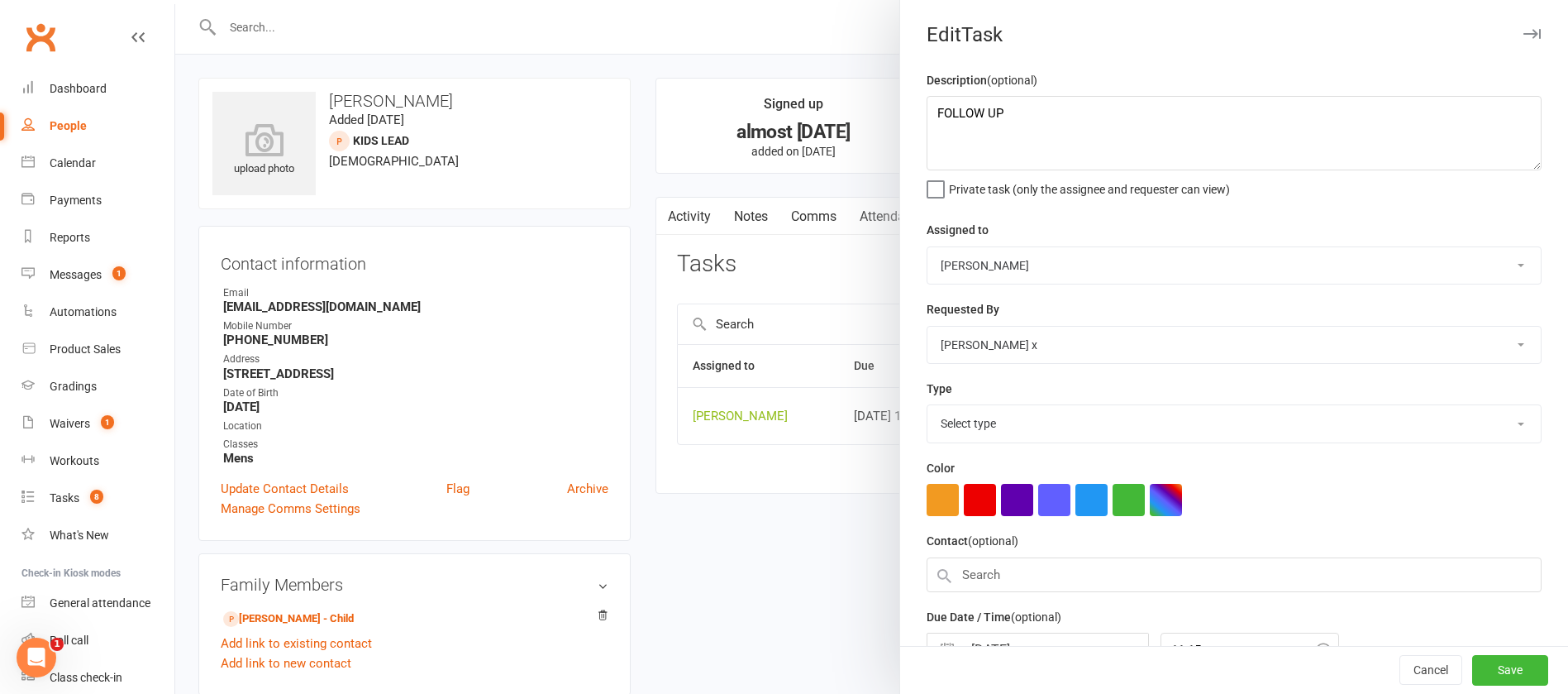
select select "12049"
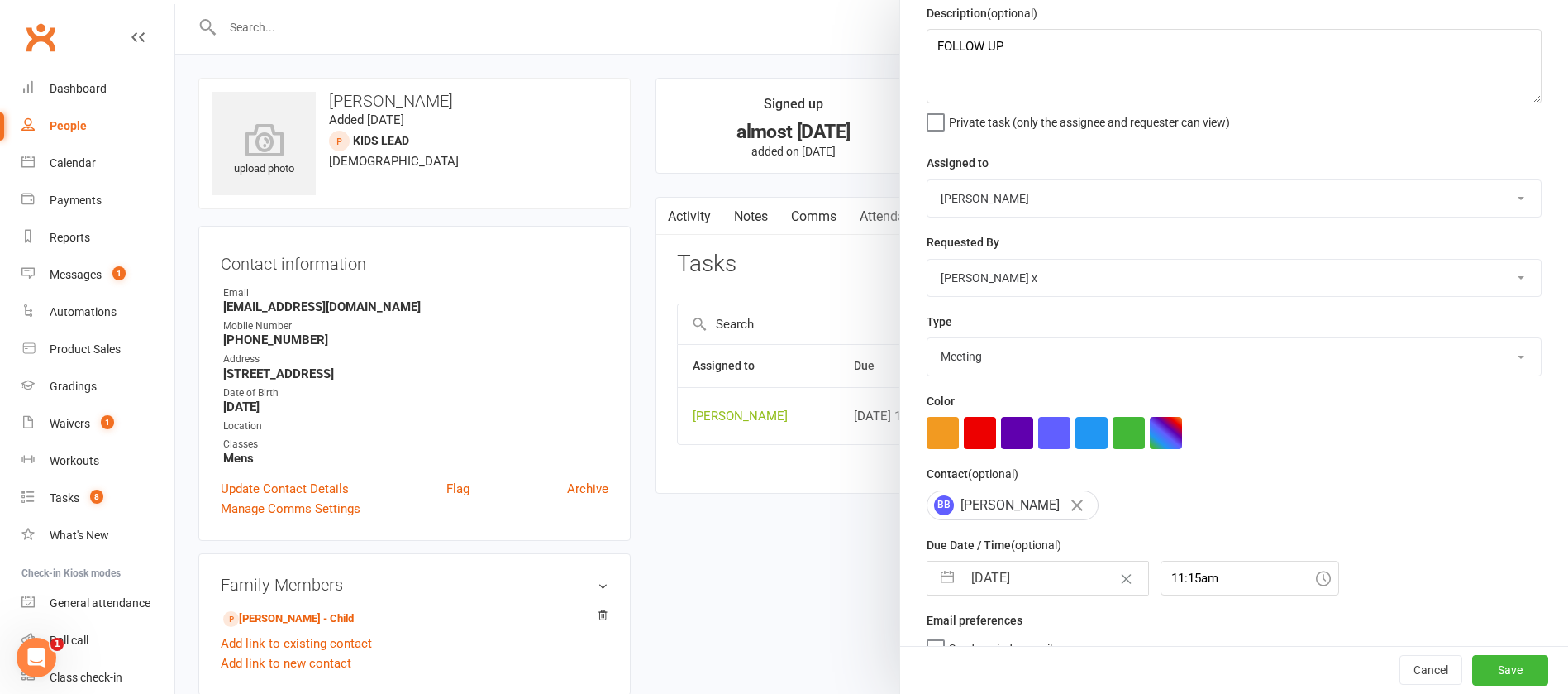
scroll to position [99, 0]
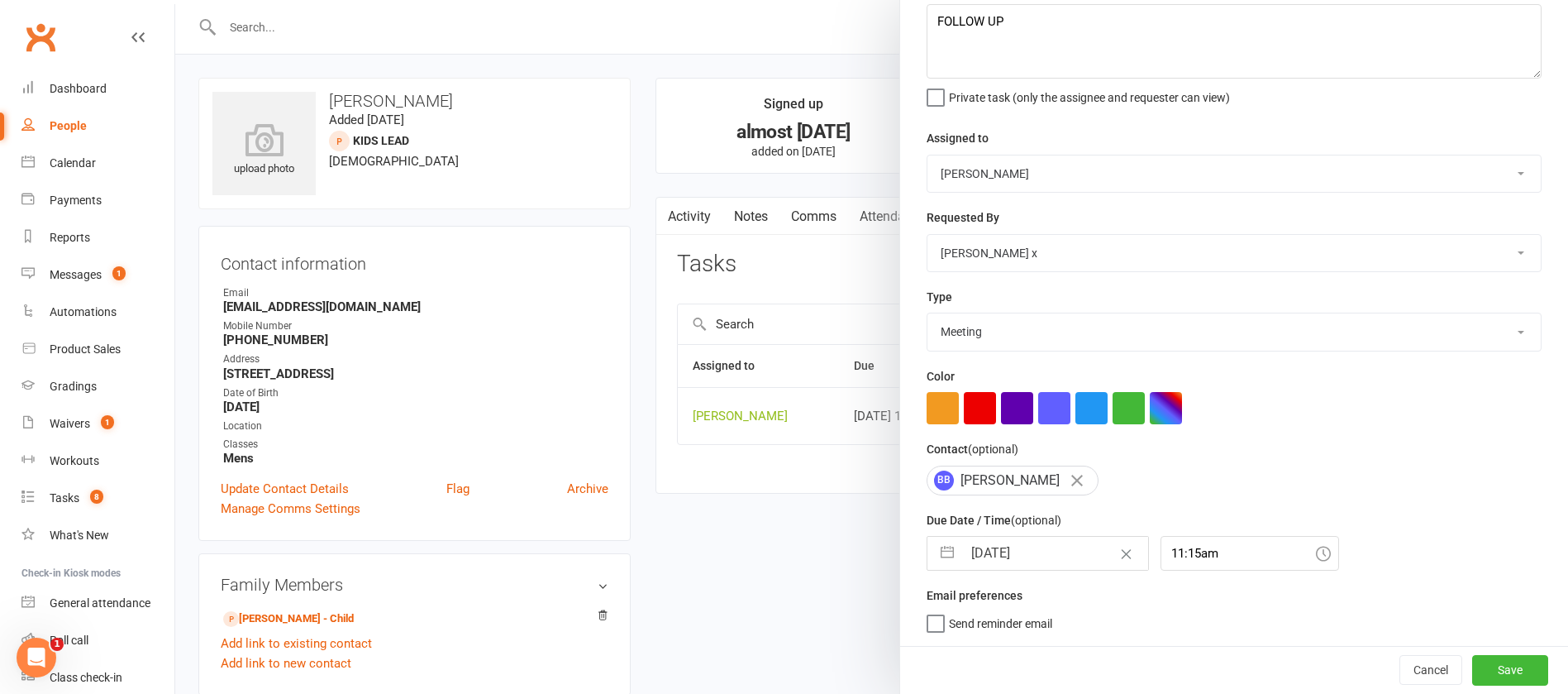
click at [1028, 555] on input "[DATE]" at bounding box center [1055, 553] width 186 height 33
select select "7"
select select "2025"
select select "8"
select select "2025"
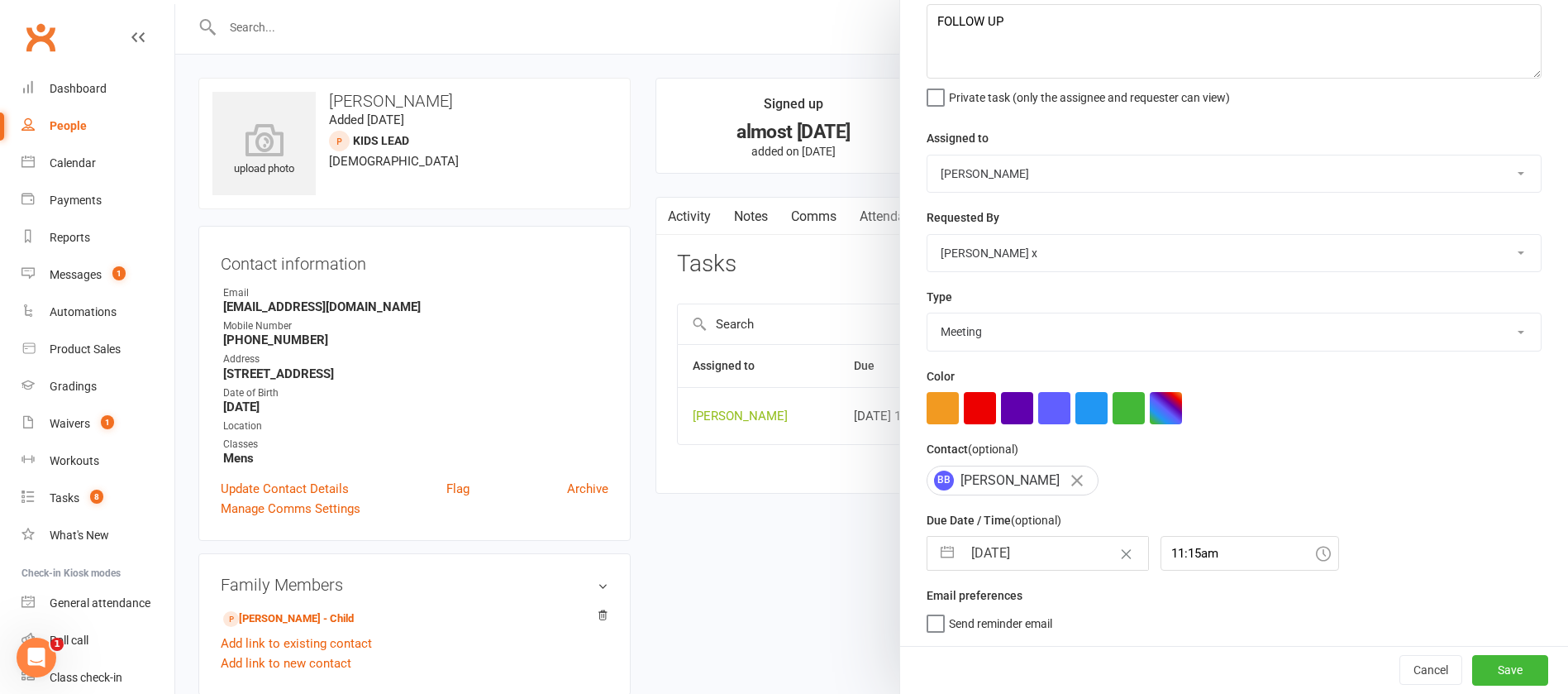
select select "9"
select select "2025"
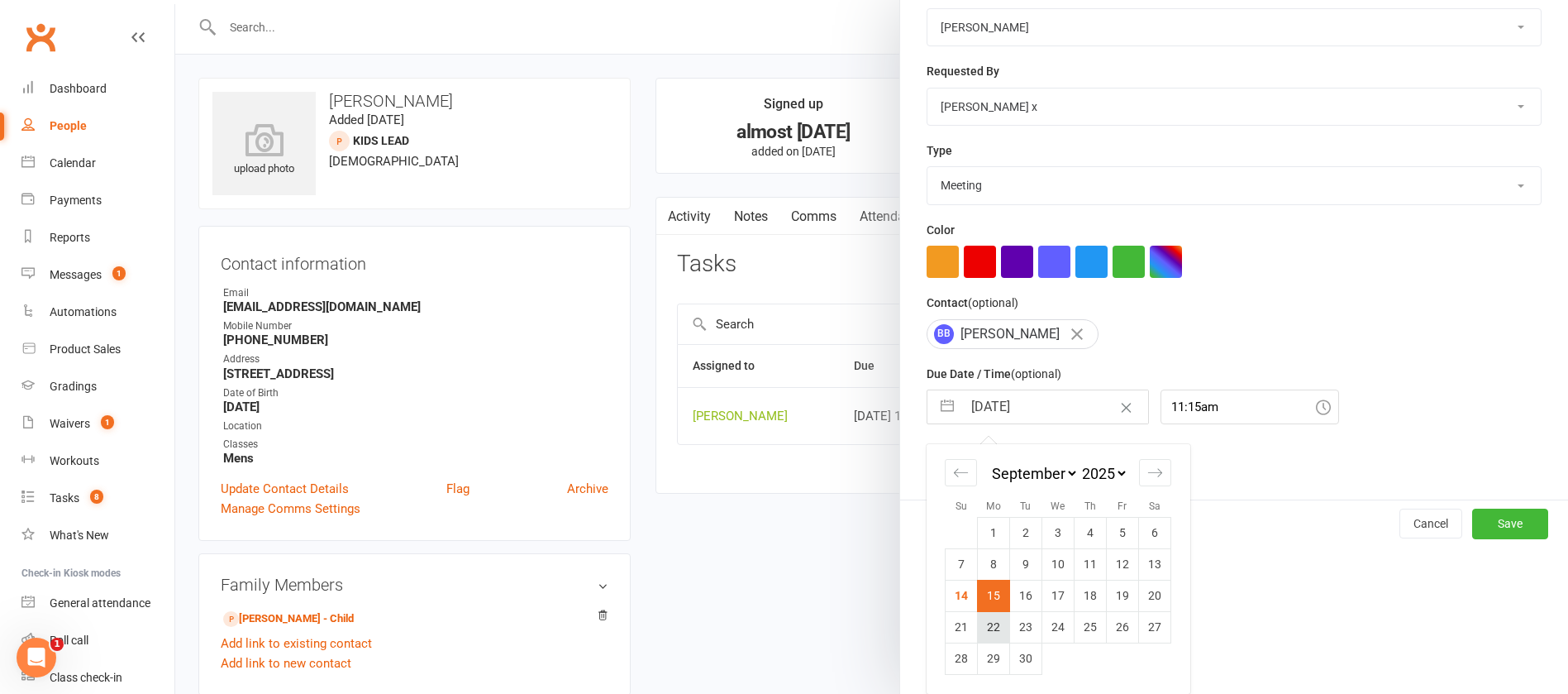
click at [996, 624] on td "22" at bounding box center [994, 627] width 32 height 31
type input "[DATE]"
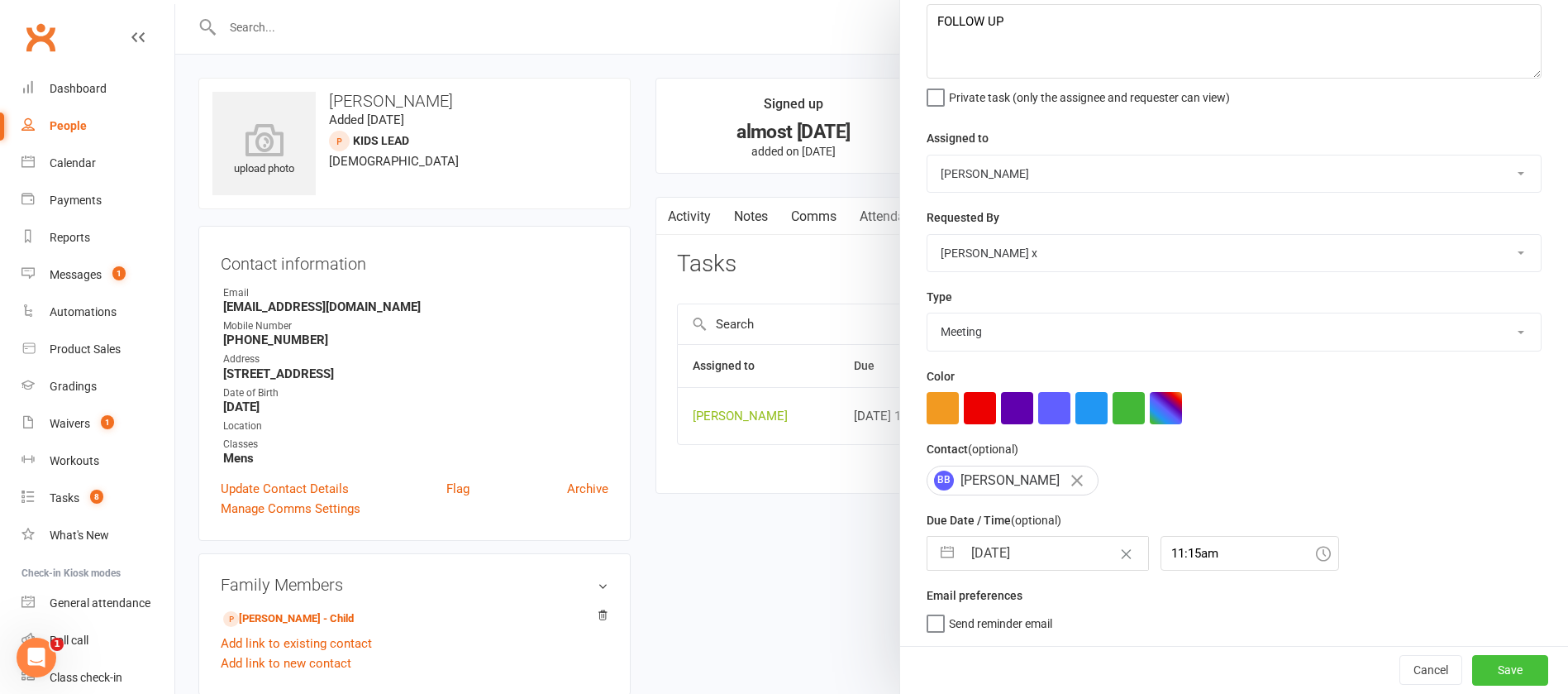
click at [1472, 670] on button "Save" at bounding box center [1510, 670] width 76 height 30
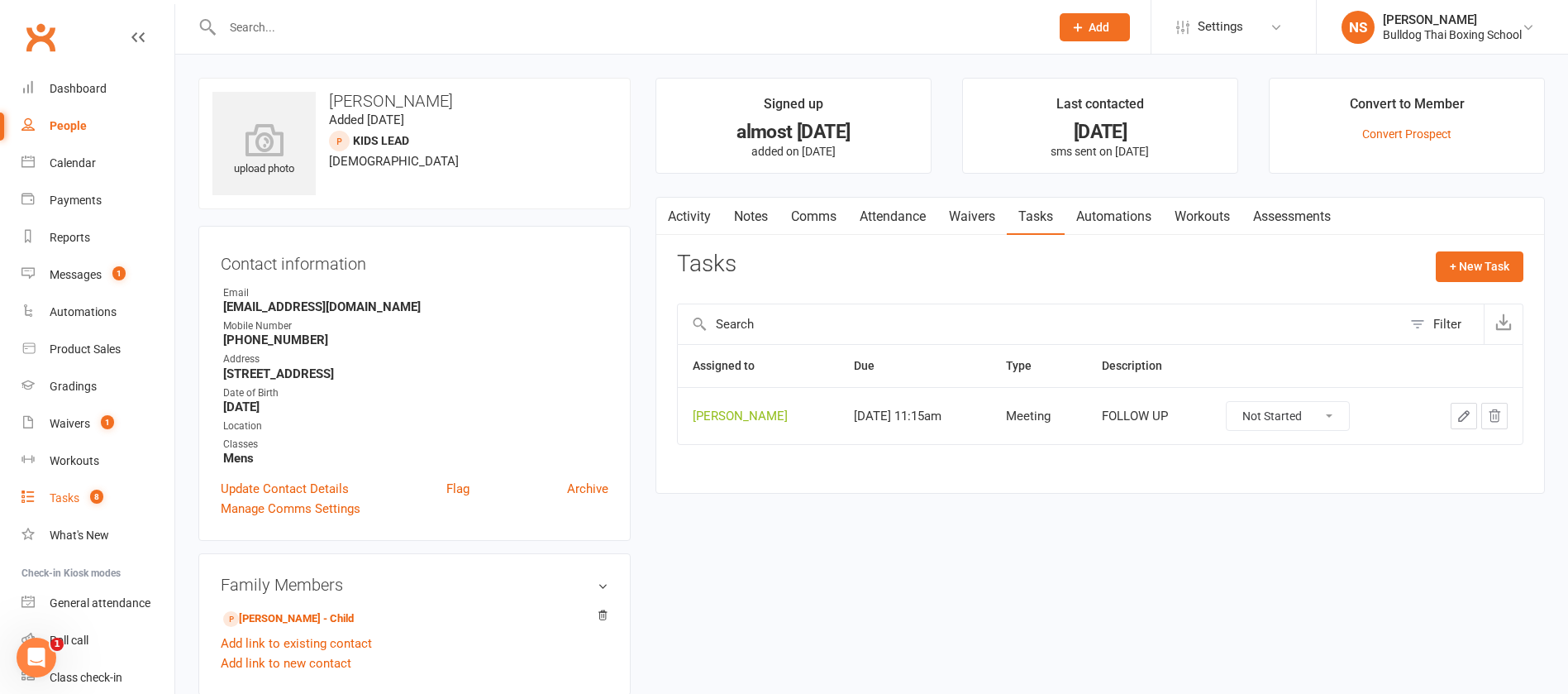
click at [72, 498] on div "Tasks" at bounding box center [65, 498] width 30 height 13
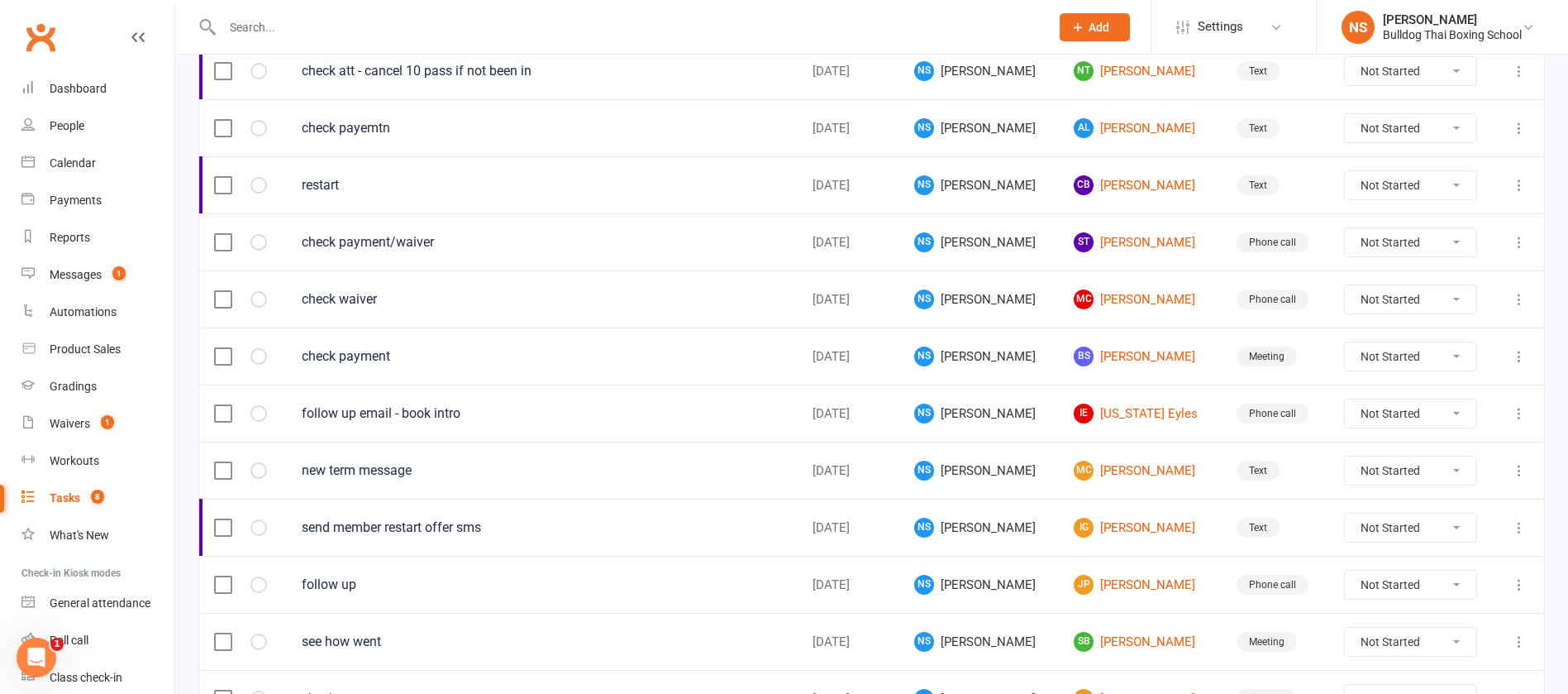
scroll to position [1117, 0]
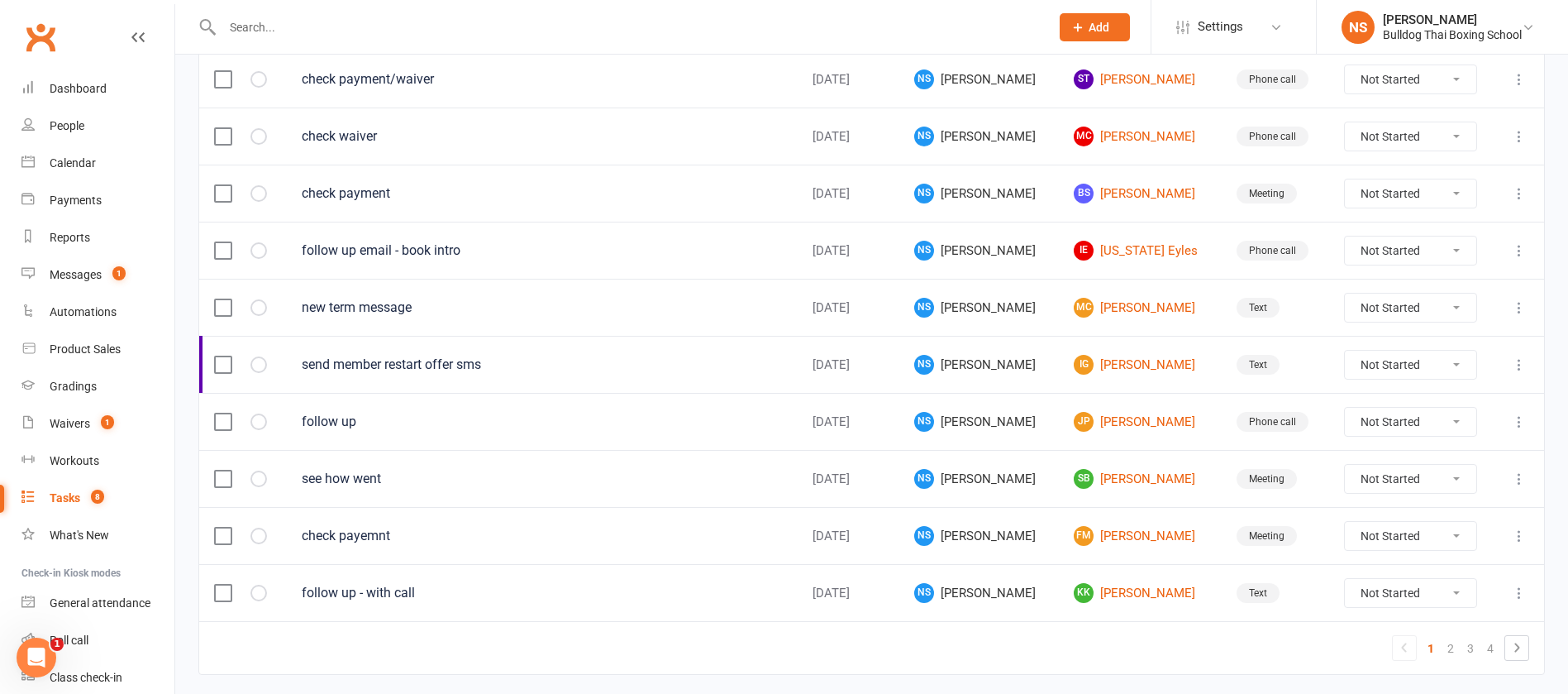
click at [1510, 305] on button at bounding box center [1519, 307] width 20 height 20
click at [1404, 366] on link "Edit" at bounding box center [1428, 372] width 164 height 33
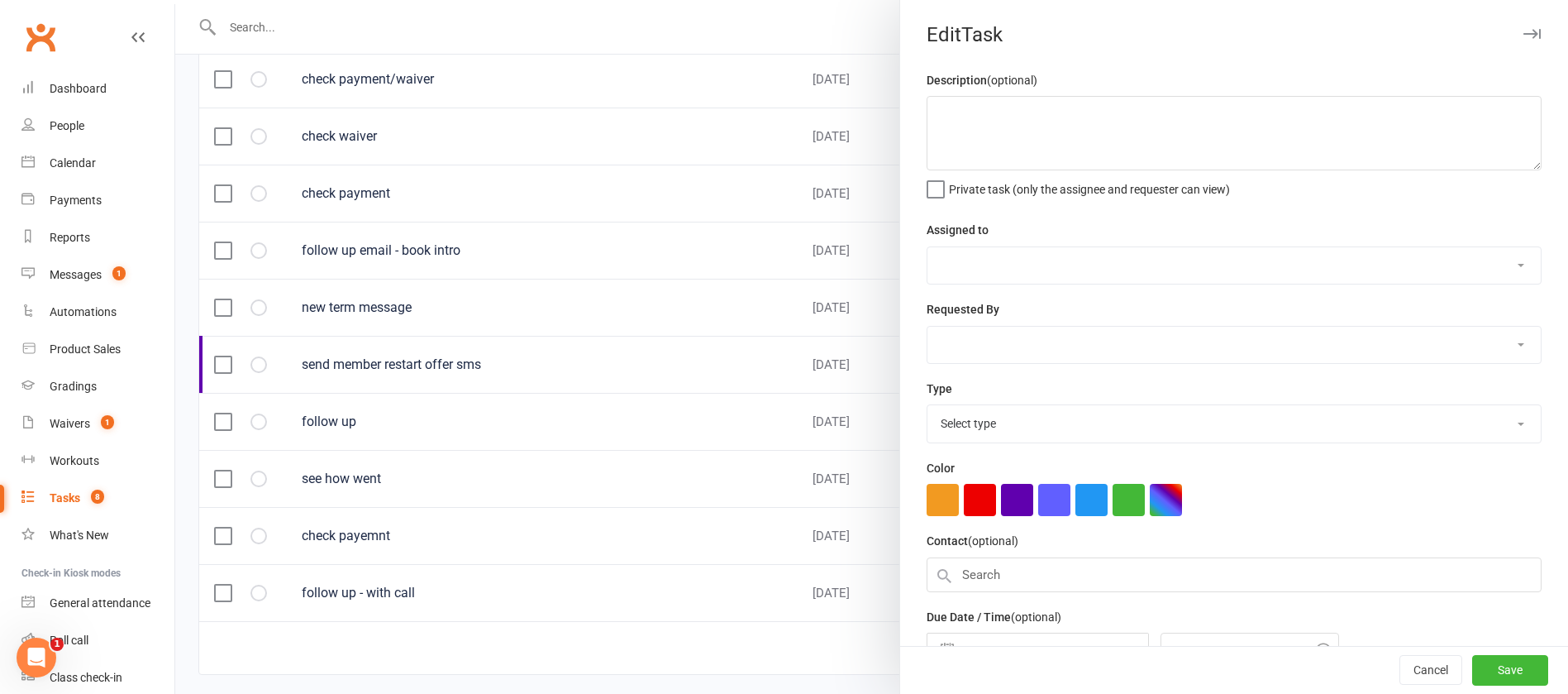
type textarea "new term message"
select select "12940"
type input "[DATE]"
type input "11:15am"
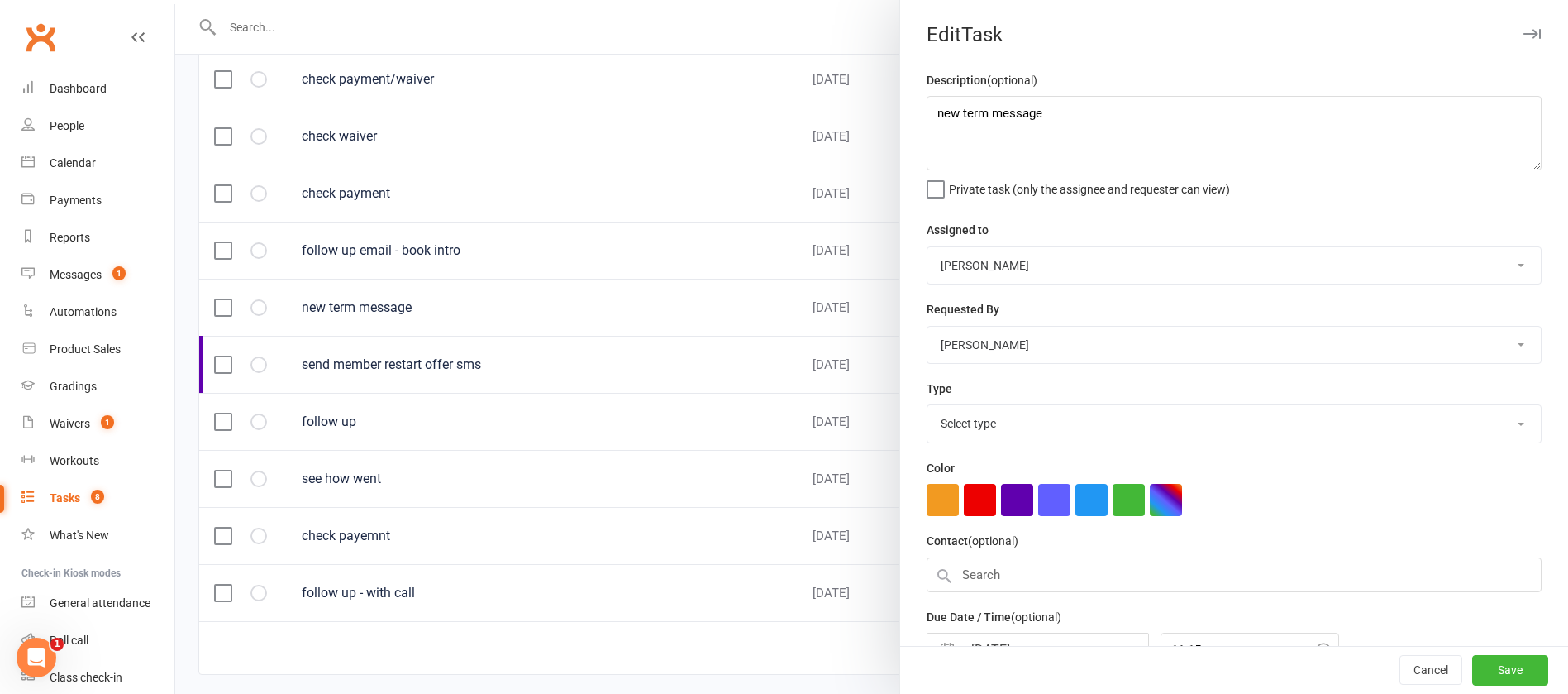
select select "13825"
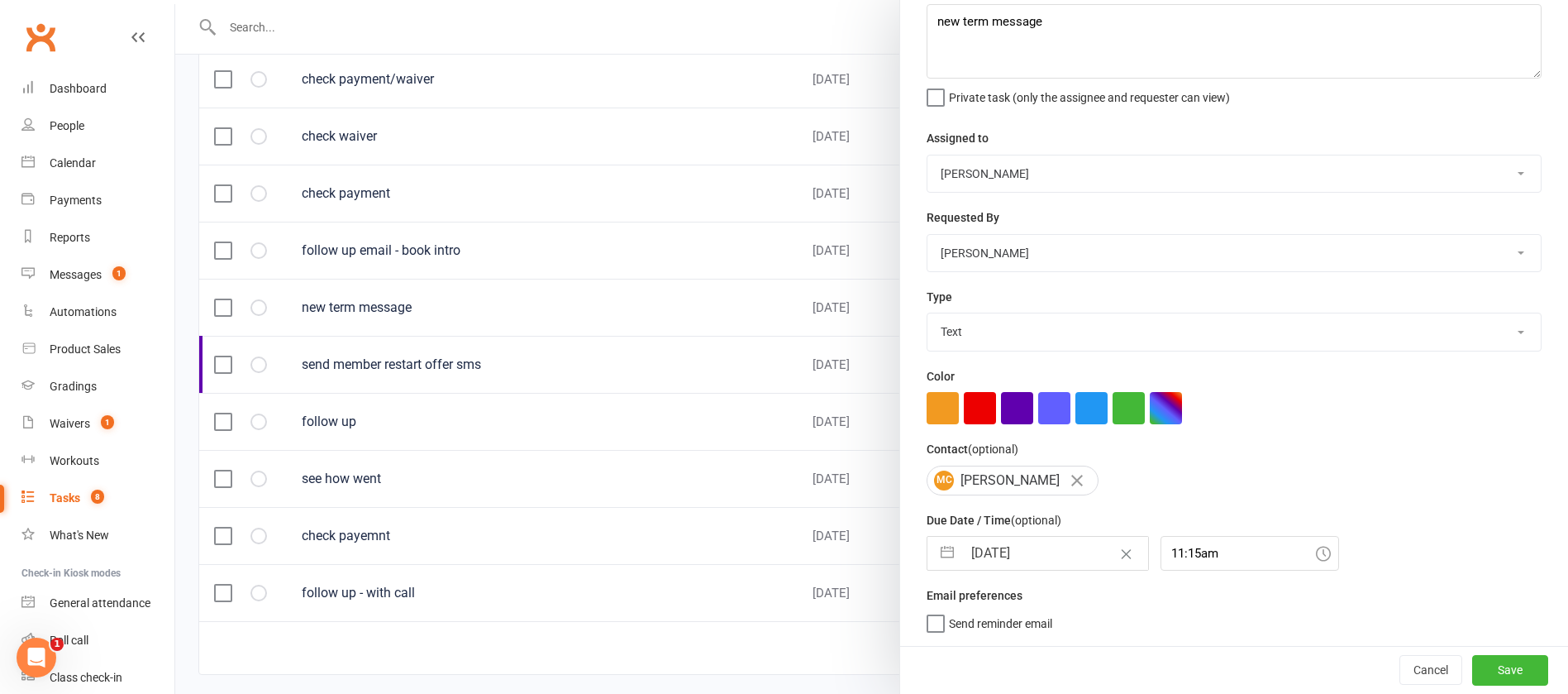
drag, startPoint x: 1033, startPoint y: 547, endPoint x: 1034, endPoint y: 534, distance: 13.0
click at [1033, 546] on input "[DATE]" at bounding box center [1055, 553] width 186 height 33
select select "7"
select select "2025"
select select "8"
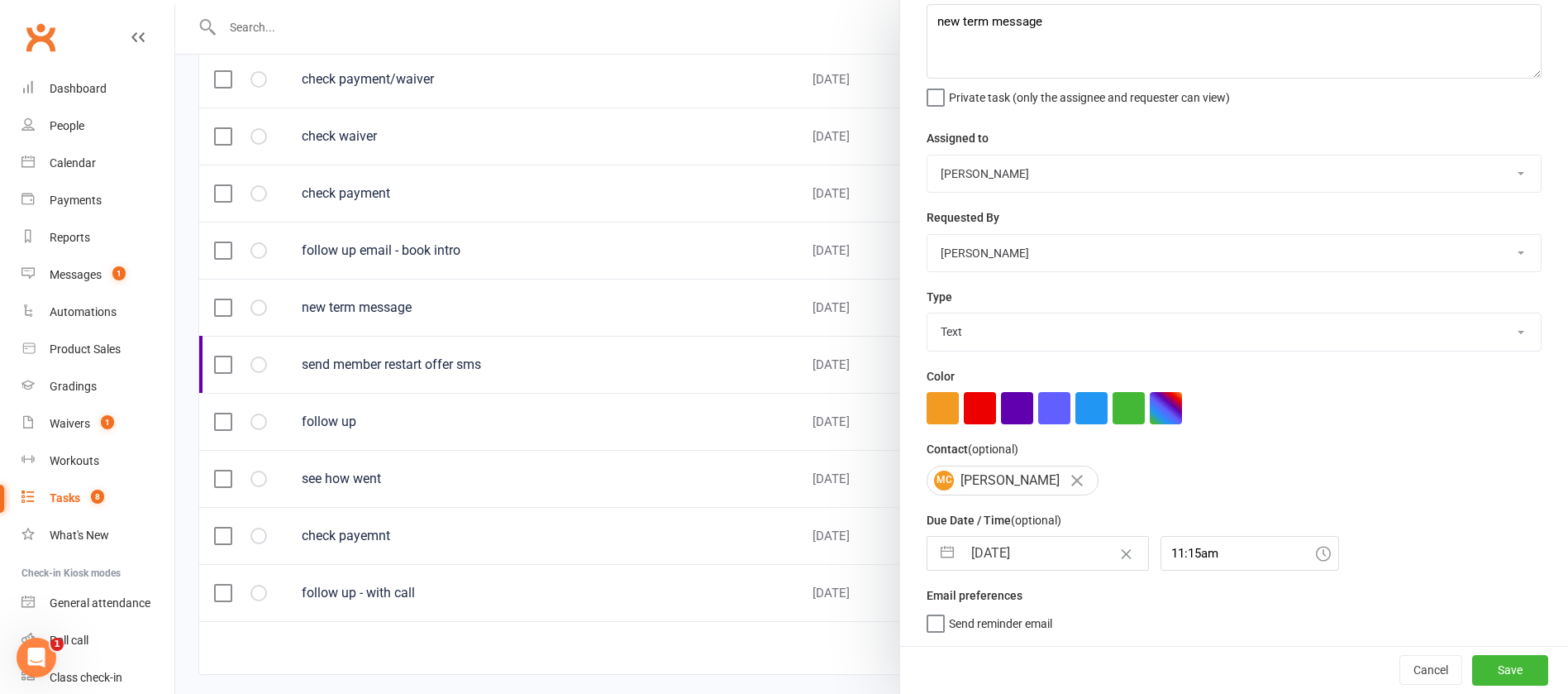
select select "2025"
select select "9"
select select "2025"
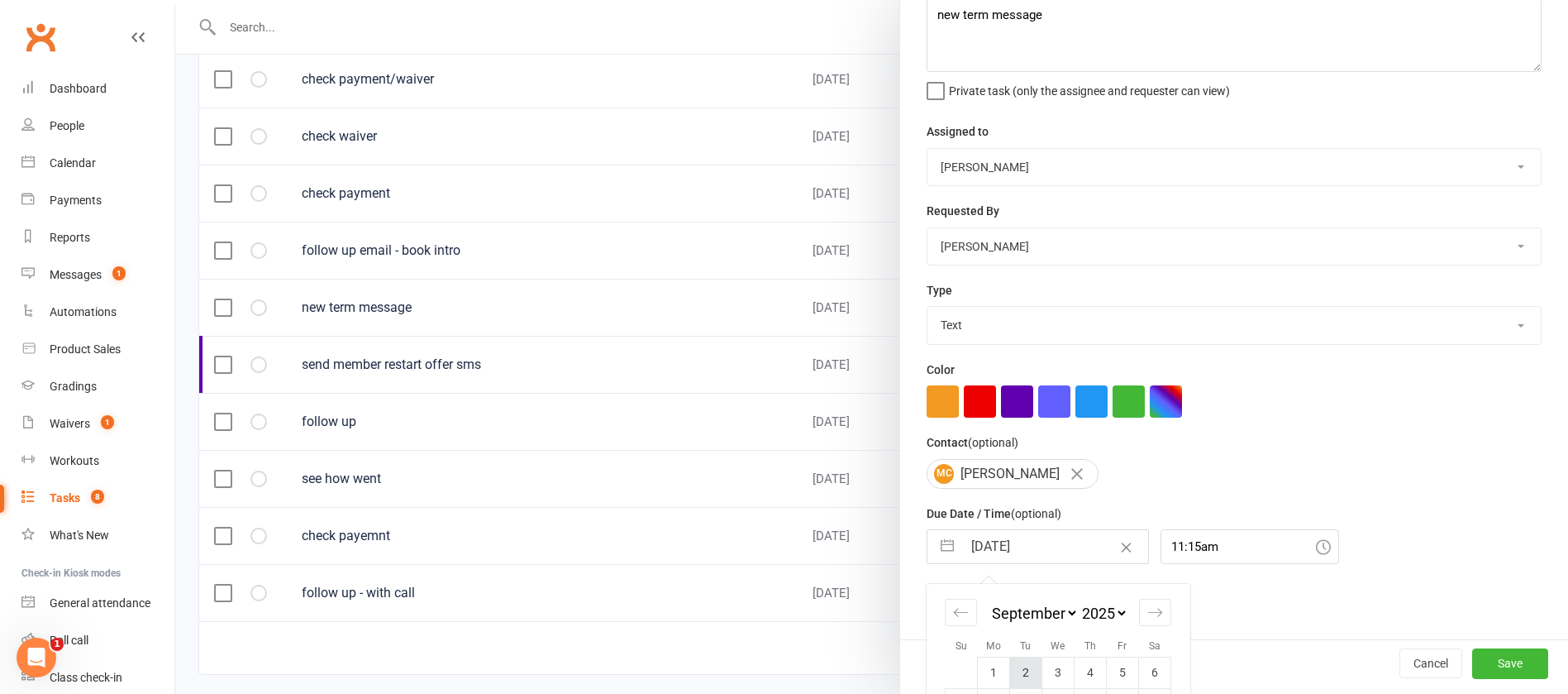
scroll to position [244, 0]
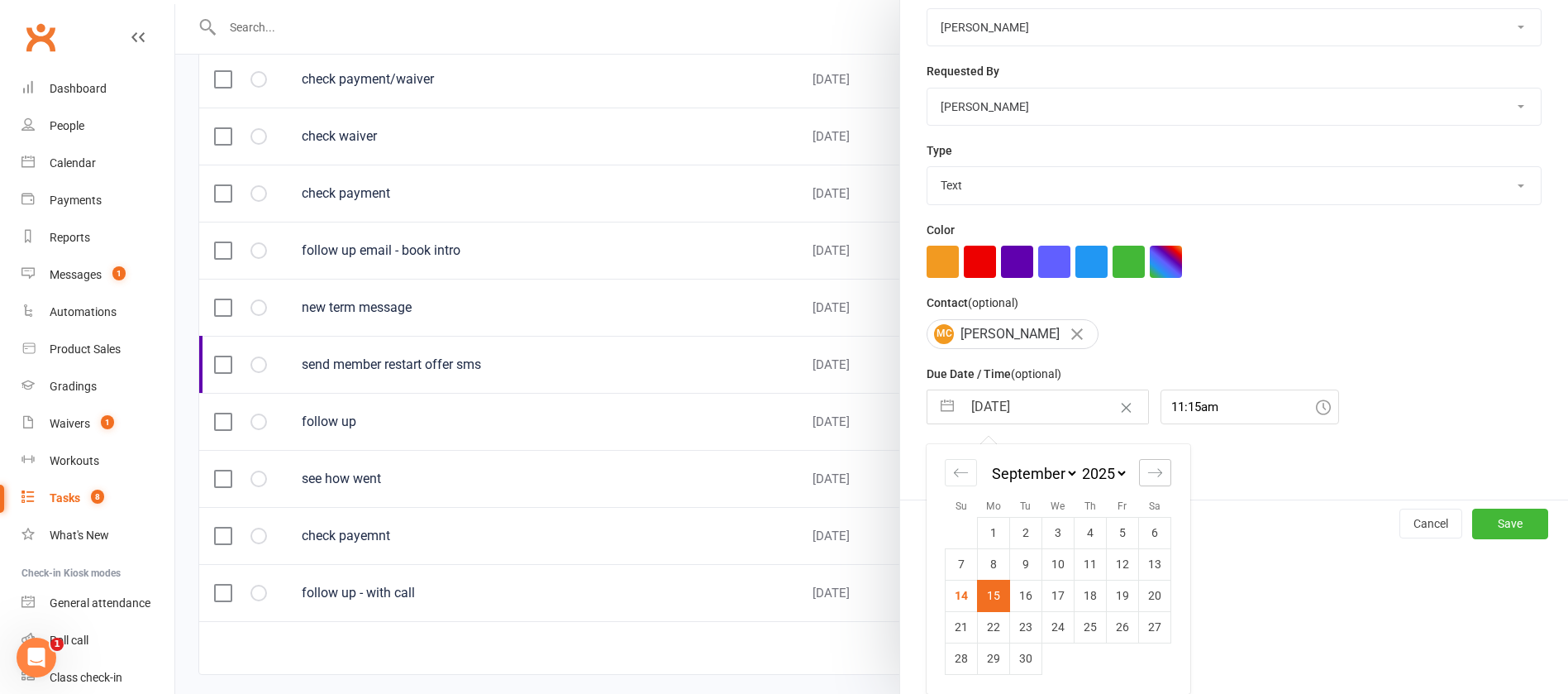
click at [1147, 467] on icon "Move forward to switch to the next month." at bounding box center [1155, 472] width 16 height 16
select select "10"
select select "2025"
click at [1081, 561] on td "9" at bounding box center [1091, 564] width 32 height 31
type input "[DATE]"
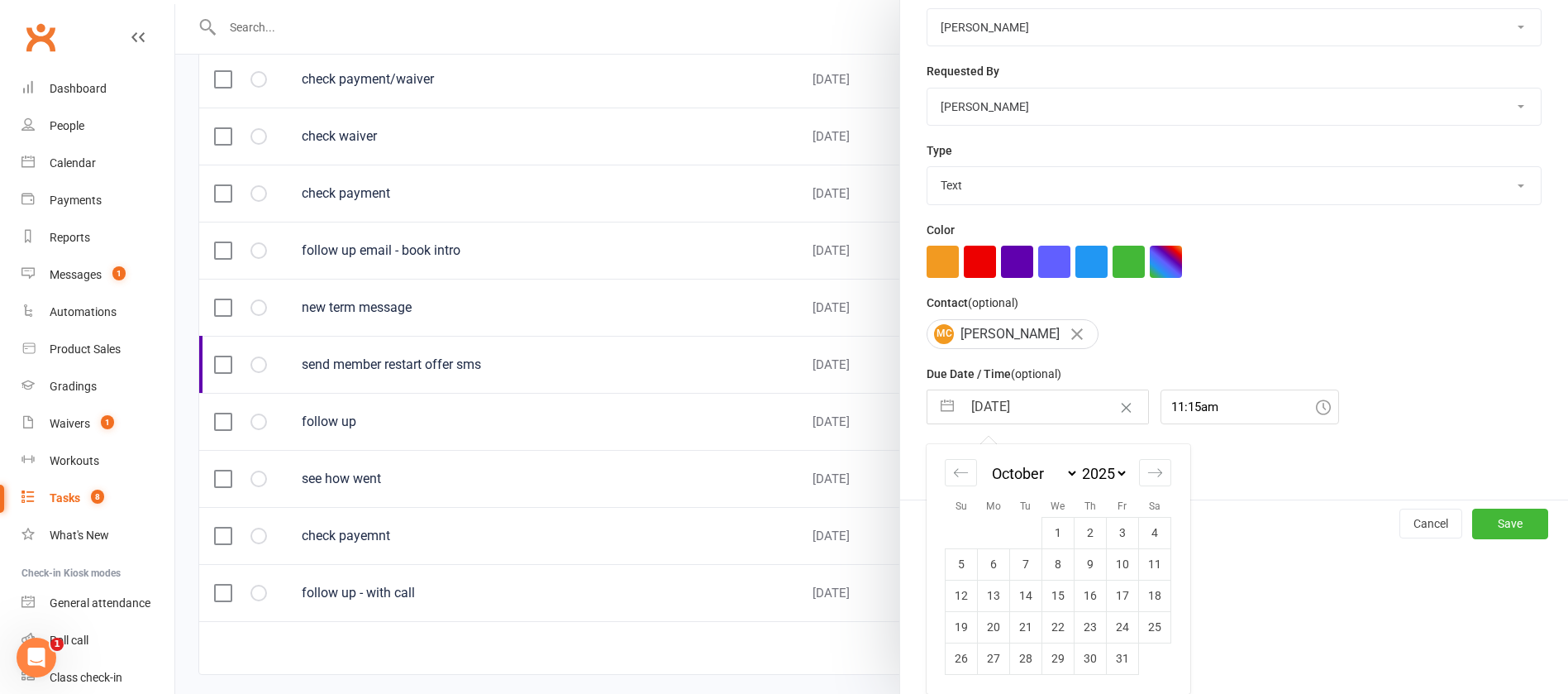
scroll to position [99, 0]
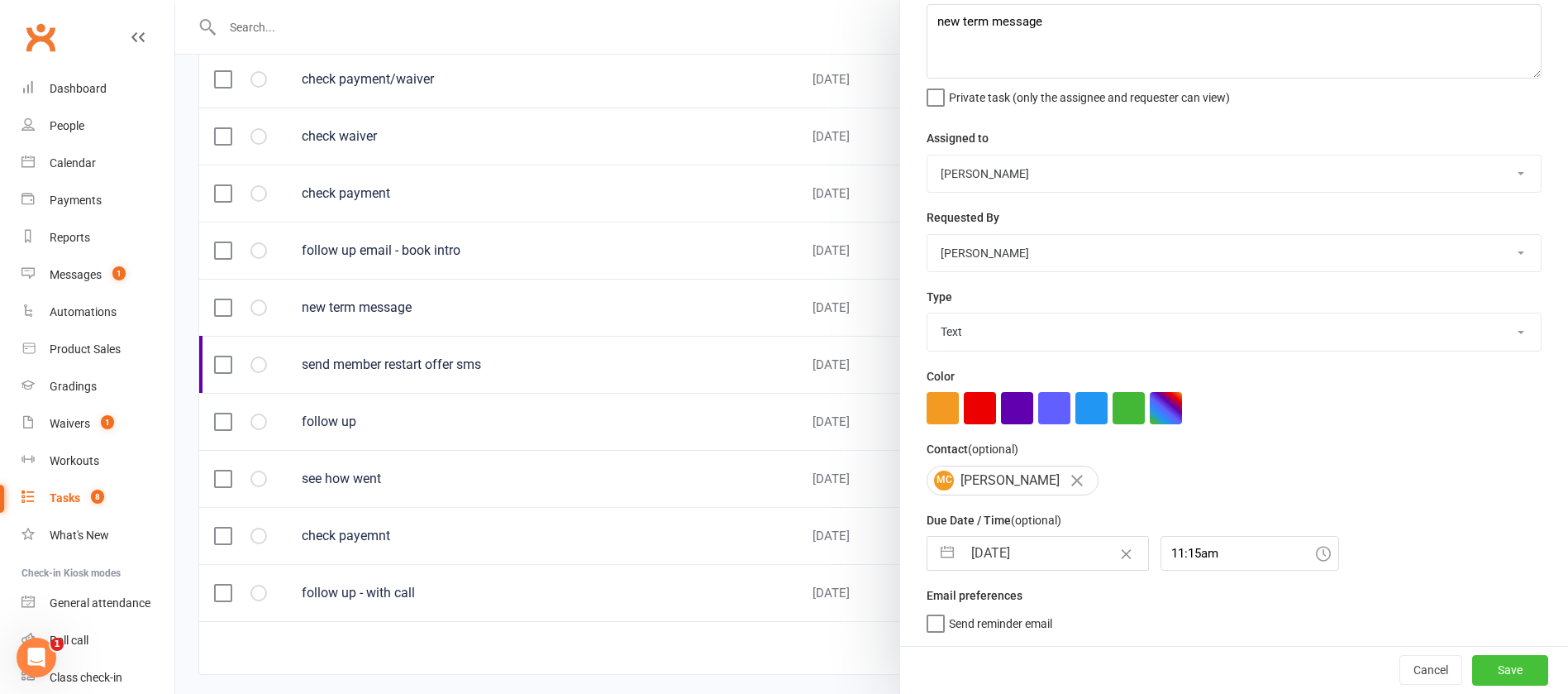
click at [1472, 663] on button "Save" at bounding box center [1510, 670] width 76 height 30
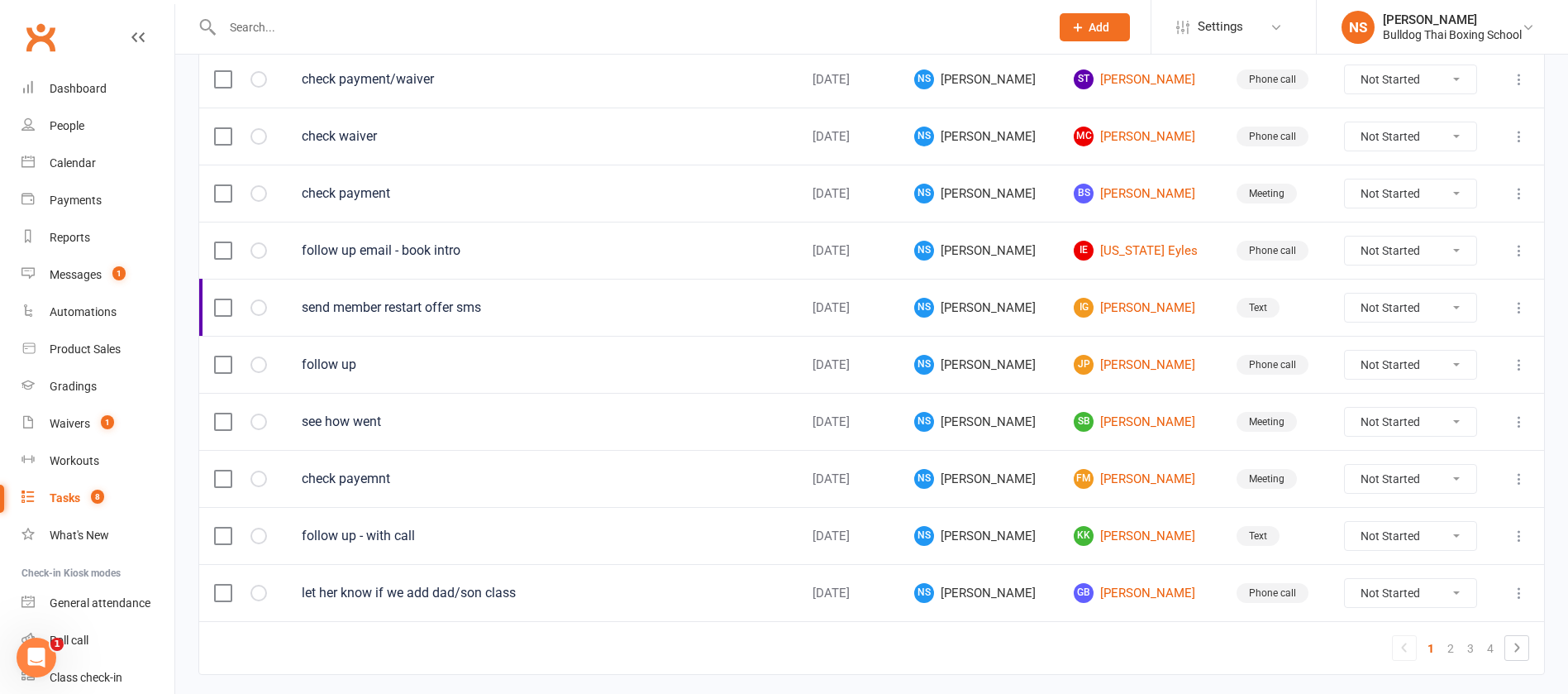
click at [73, 498] on div "Tasks" at bounding box center [65, 498] width 31 height 13
click at [1111, 417] on link "SB [PERSON_NAME]" at bounding box center [1140, 422] width 134 height 20
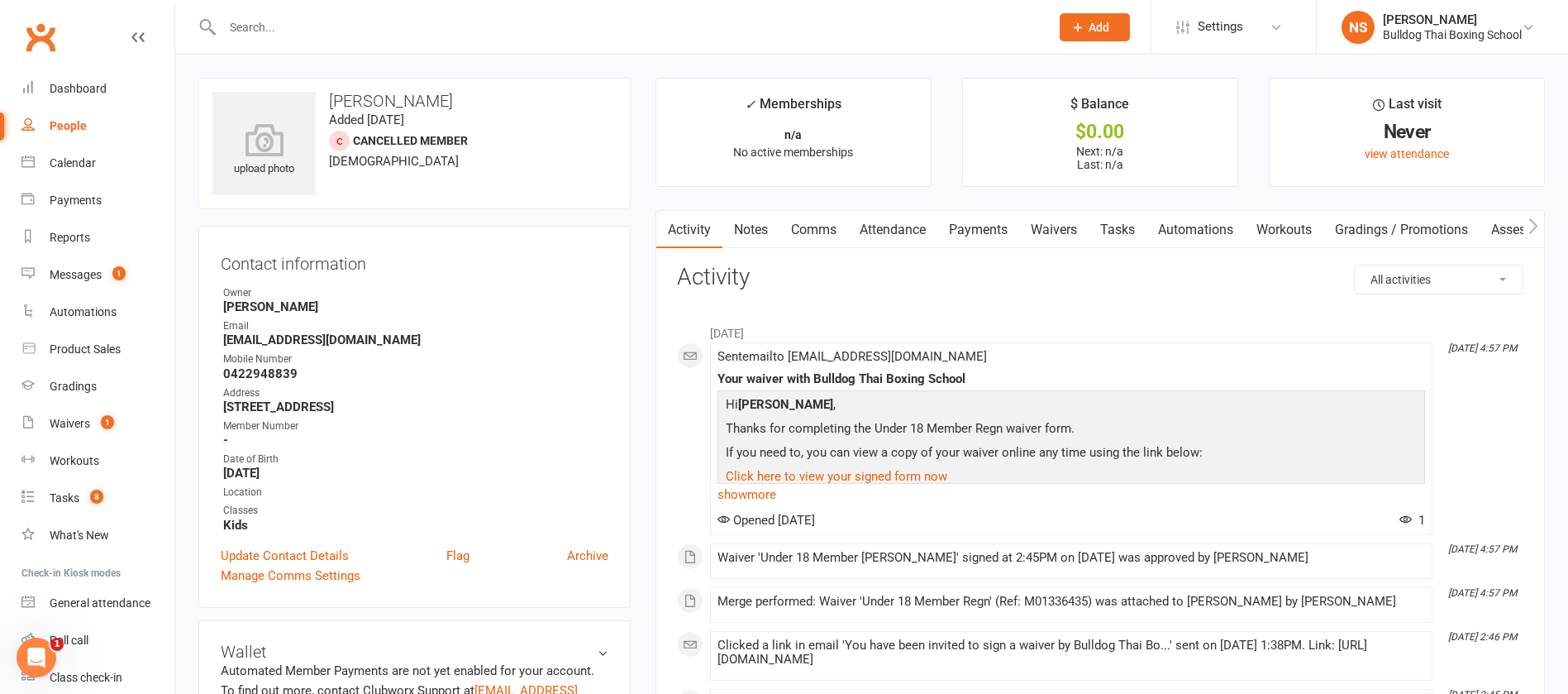
click at [757, 223] on link "Notes" at bounding box center [750, 230] width 57 height 38
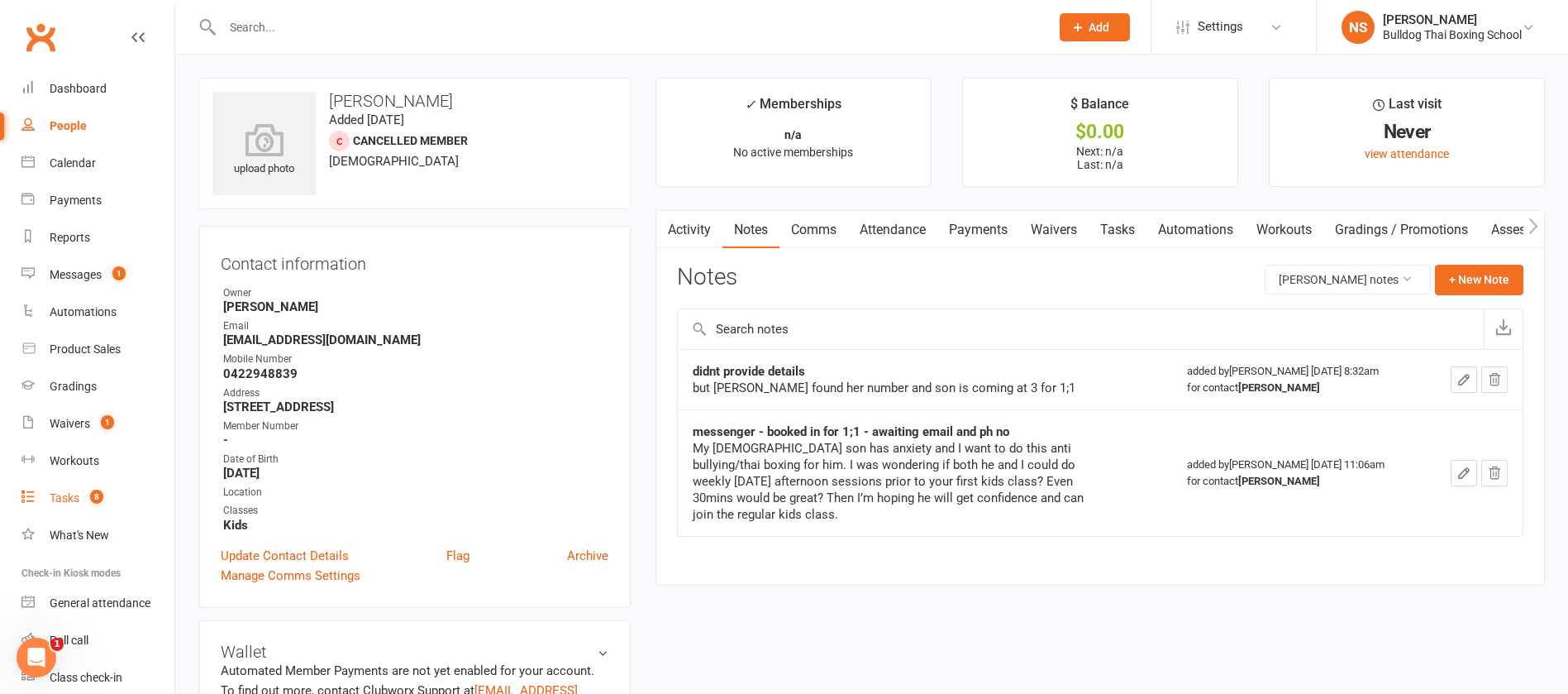
click at [65, 504] on div "Tasks" at bounding box center [65, 498] width 30 height 13
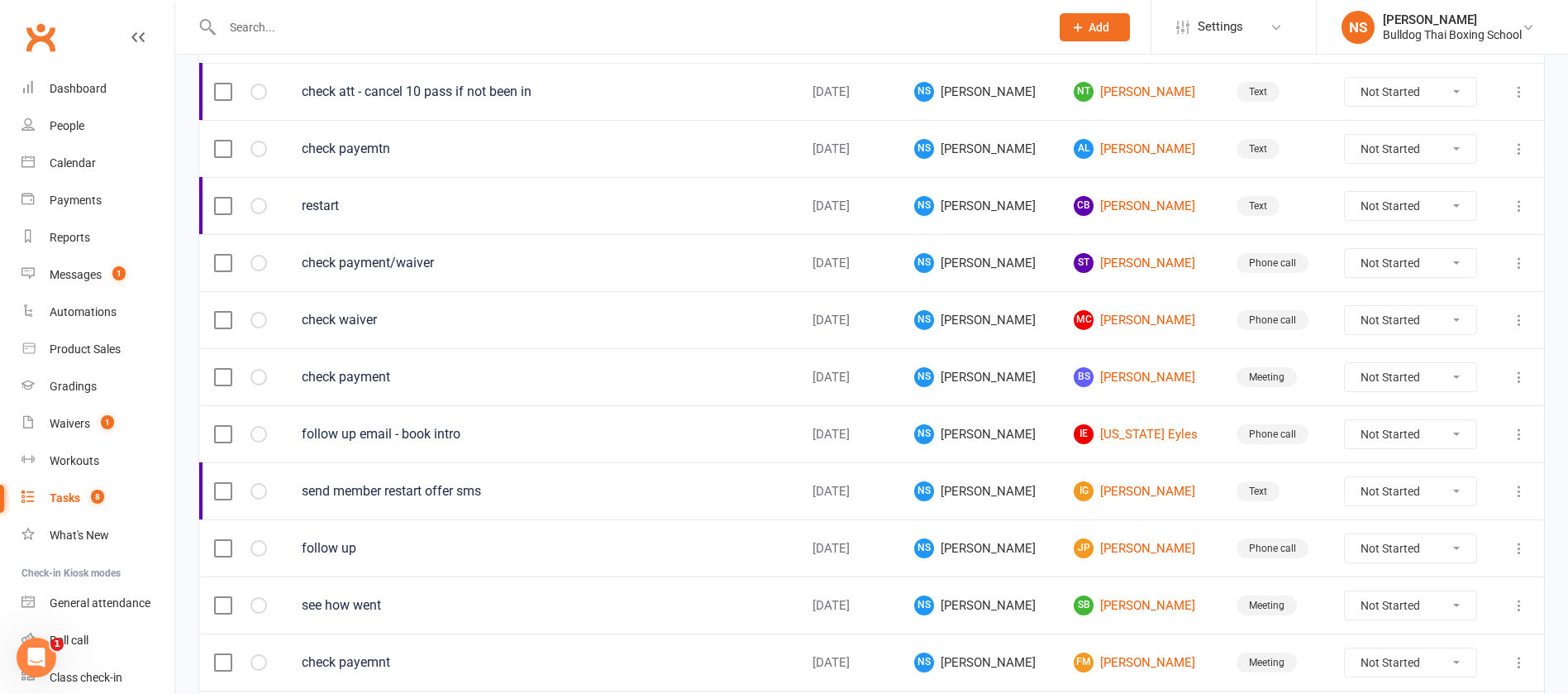
scroll to position [1117, 0]
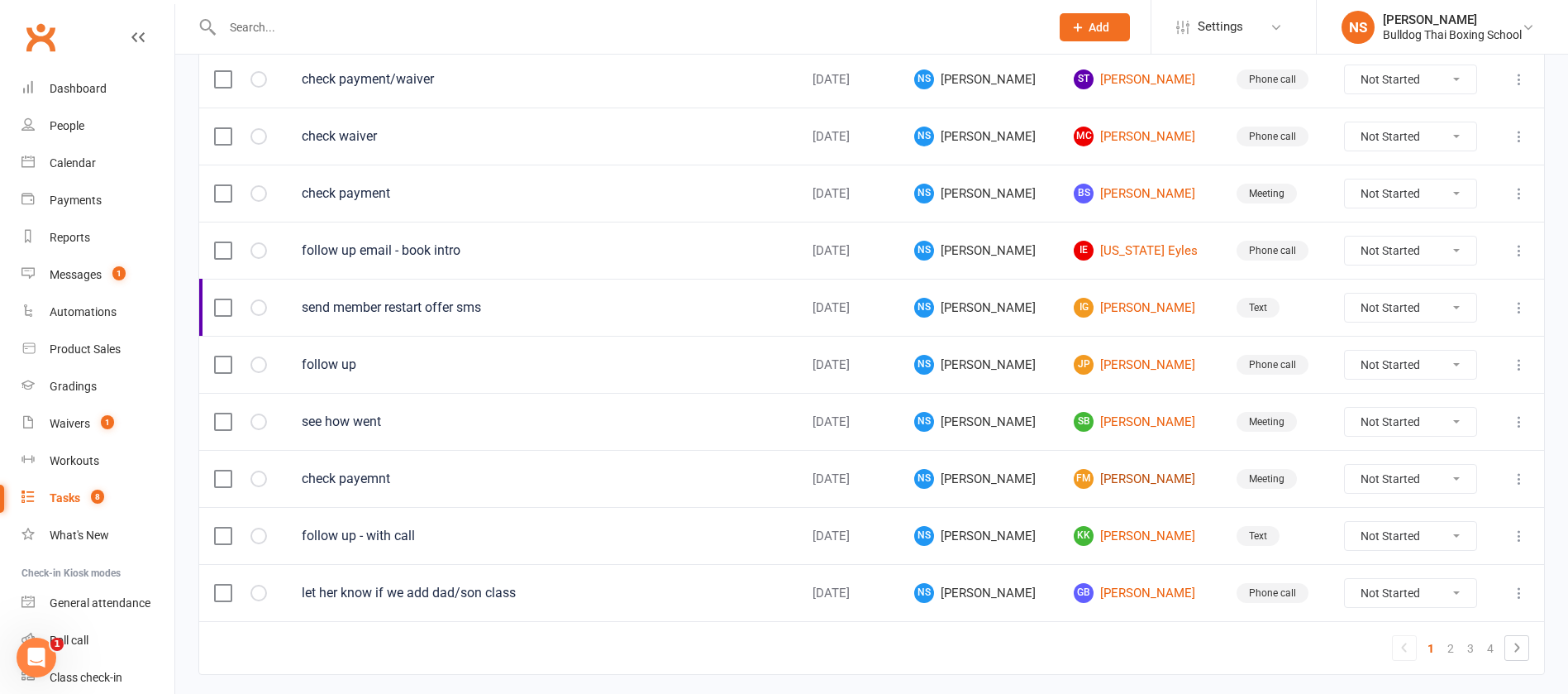
click at [1099, 481] on link "[PERSON_NAME]" at bounding box center [1140, 478] width 134 height 20
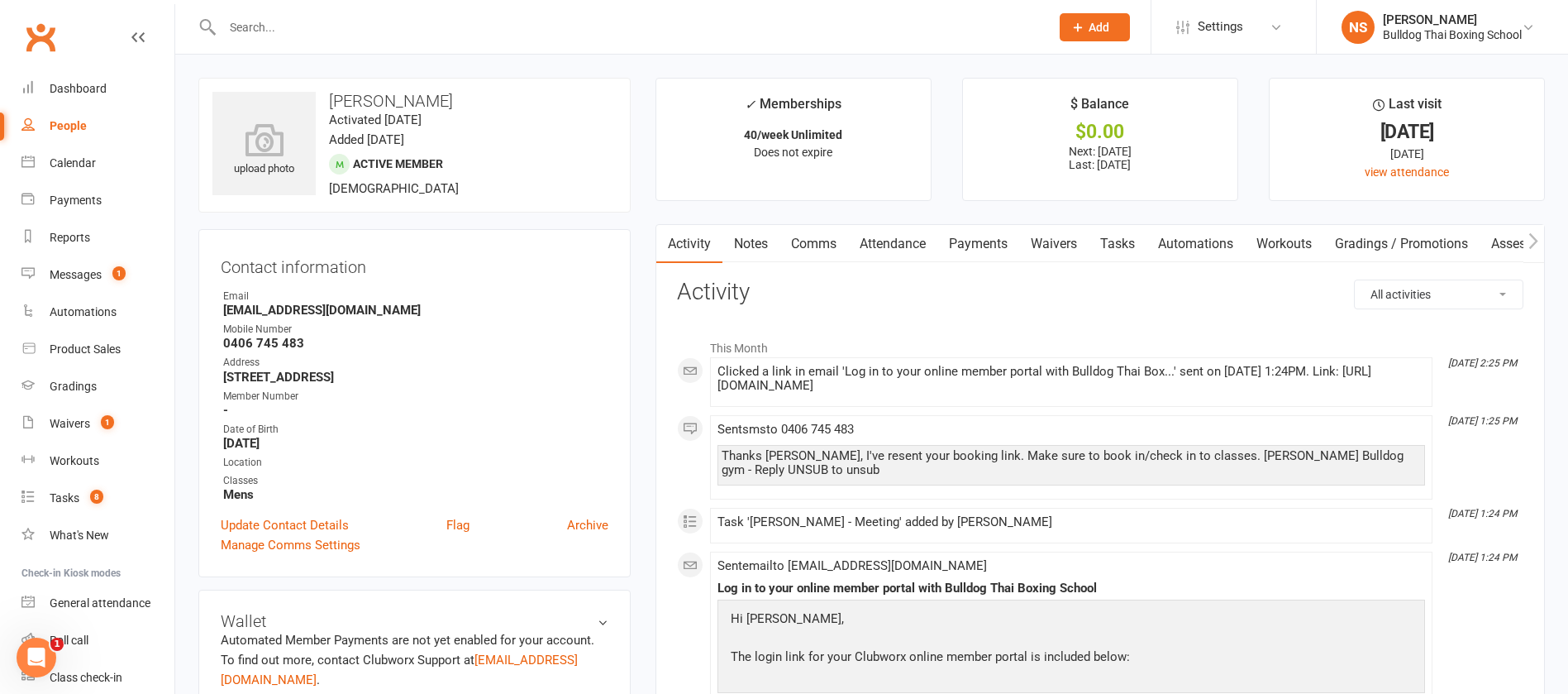
click at [1126, 242] on link "Tasks" at bounding box center [1118, 244] width 58 height 38
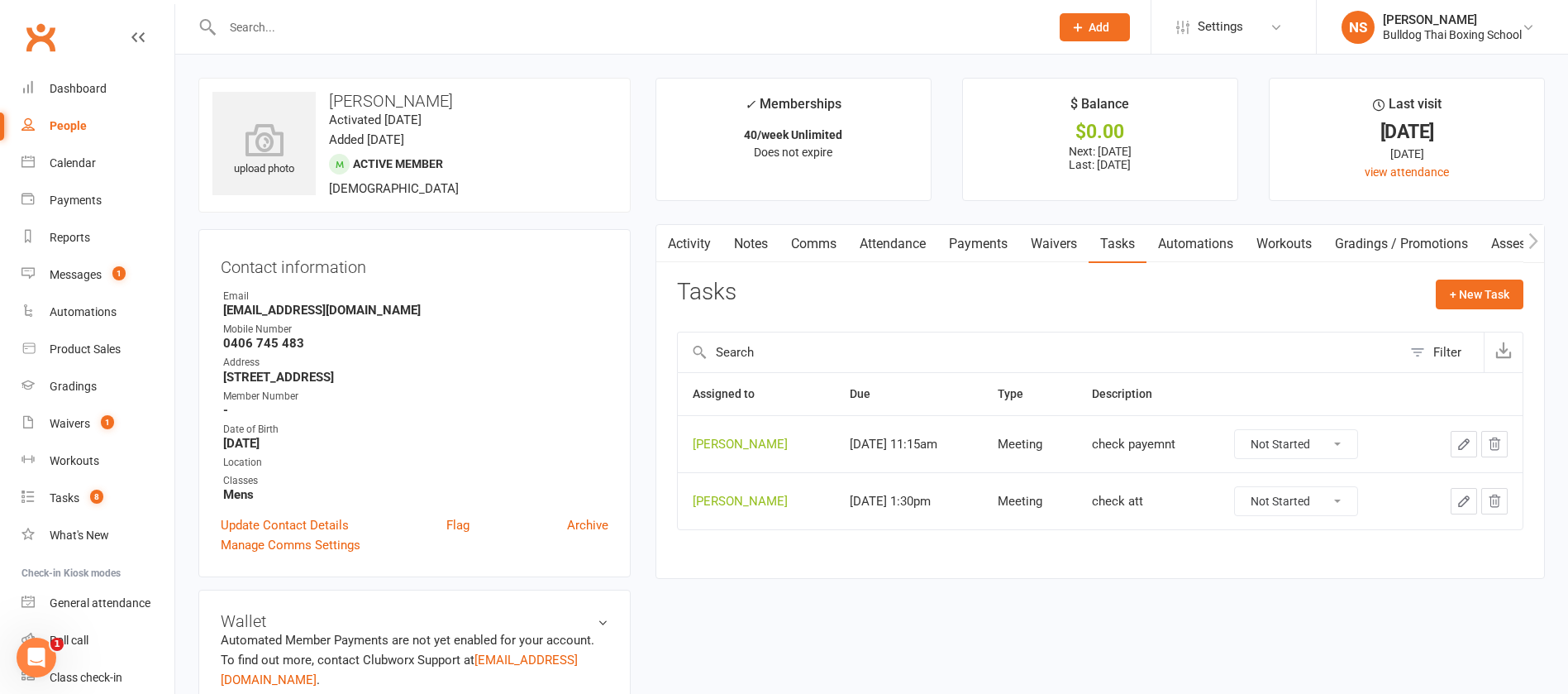
click at [1339, 434] on select "Not Started In Progress Waiting Complete" at bounding box center [1296, 444] width 122 height 28
click at [1236, 430] on select "Not Started In Progress Waiting Complete" at bounding box center [1296, 444] width 122 height 28
select select "unstarted"
click at [76, 498] on div "Tasks" at bounding box center [65, 498] width 30 height 13
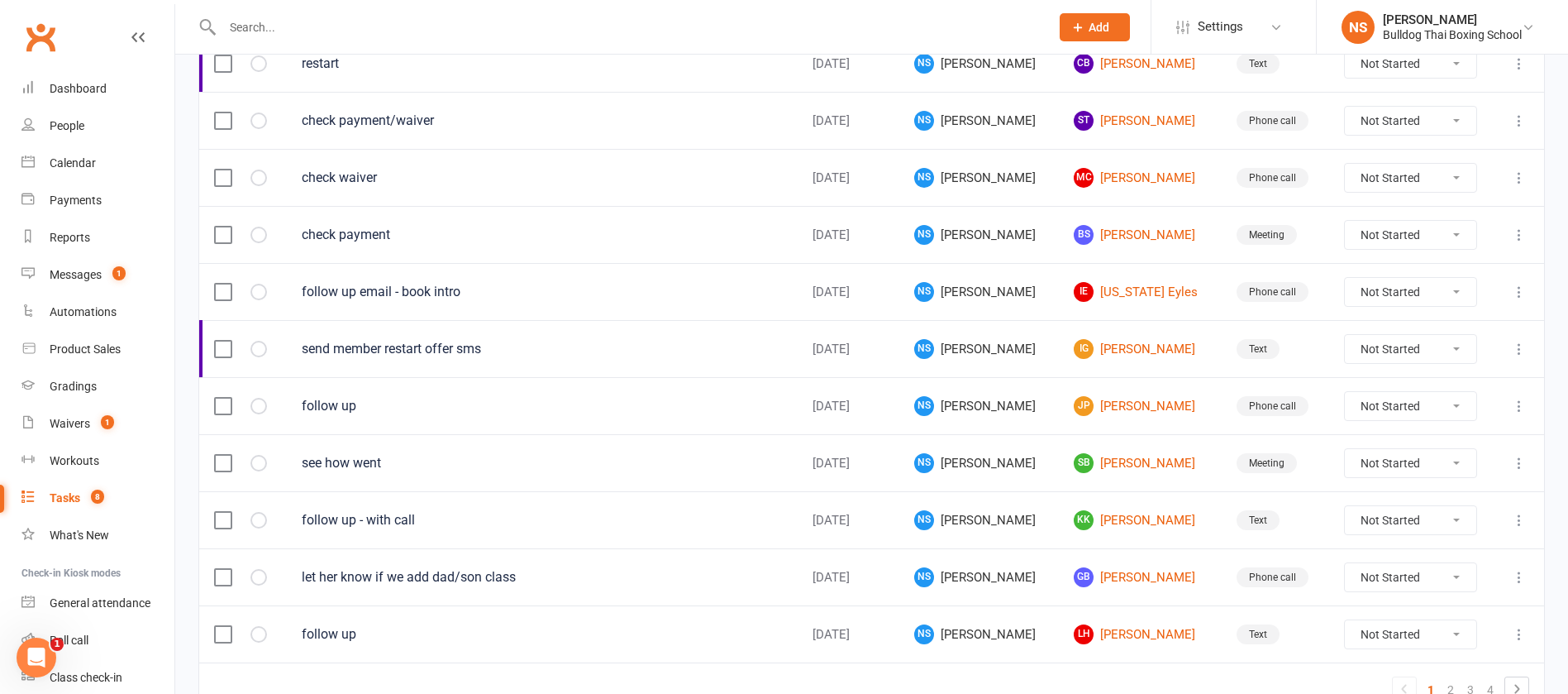
scroll to position [1117, 0]
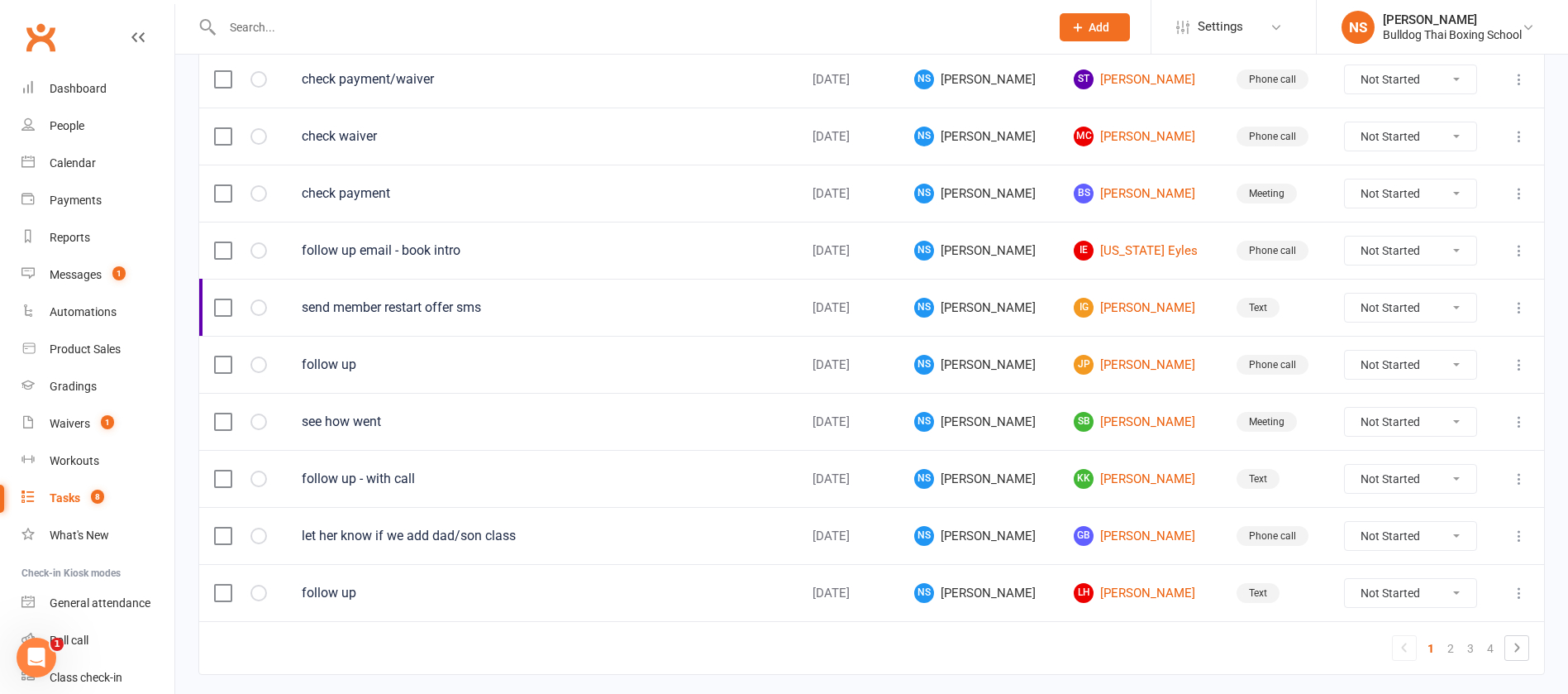
click at [1521, 534] on icon at bounding box center [1519, 535] width 17 height 17
click at [1447, 533] on select "Not Started In Progress Waiting Complete" at bounding box center [1410, 536] width 132 height 28
click at [1345, 522] on select "Not Started In Progress Waiting Complete" at bounding box center [1410, 536] width 132 height 28
select select "unstarted"
click at [1119, 592] on link "WM [PERSON_NAME]" at bounding box center [1140, 593] width 134 height 20
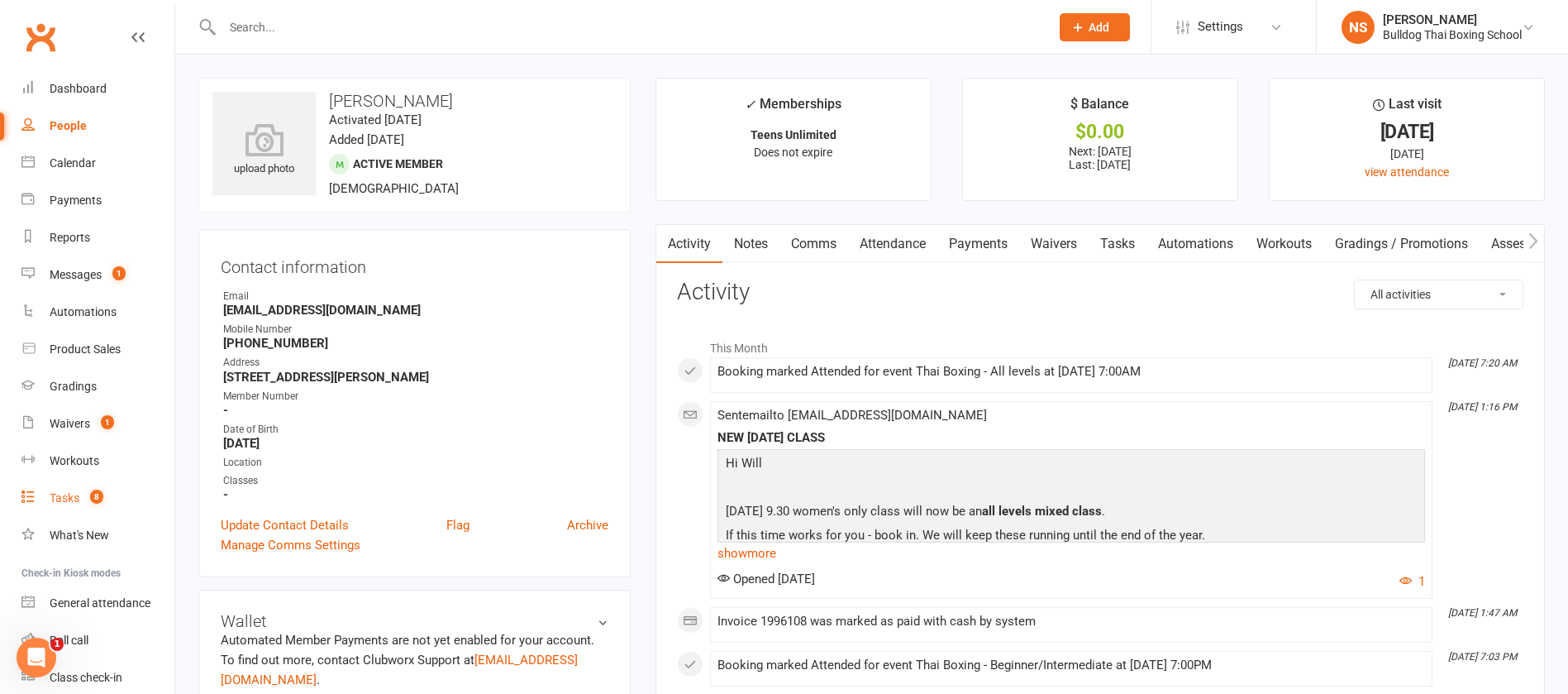
click at [57, 501] on div "Tasks" at bounding box center [65, 498] width 30 height 13
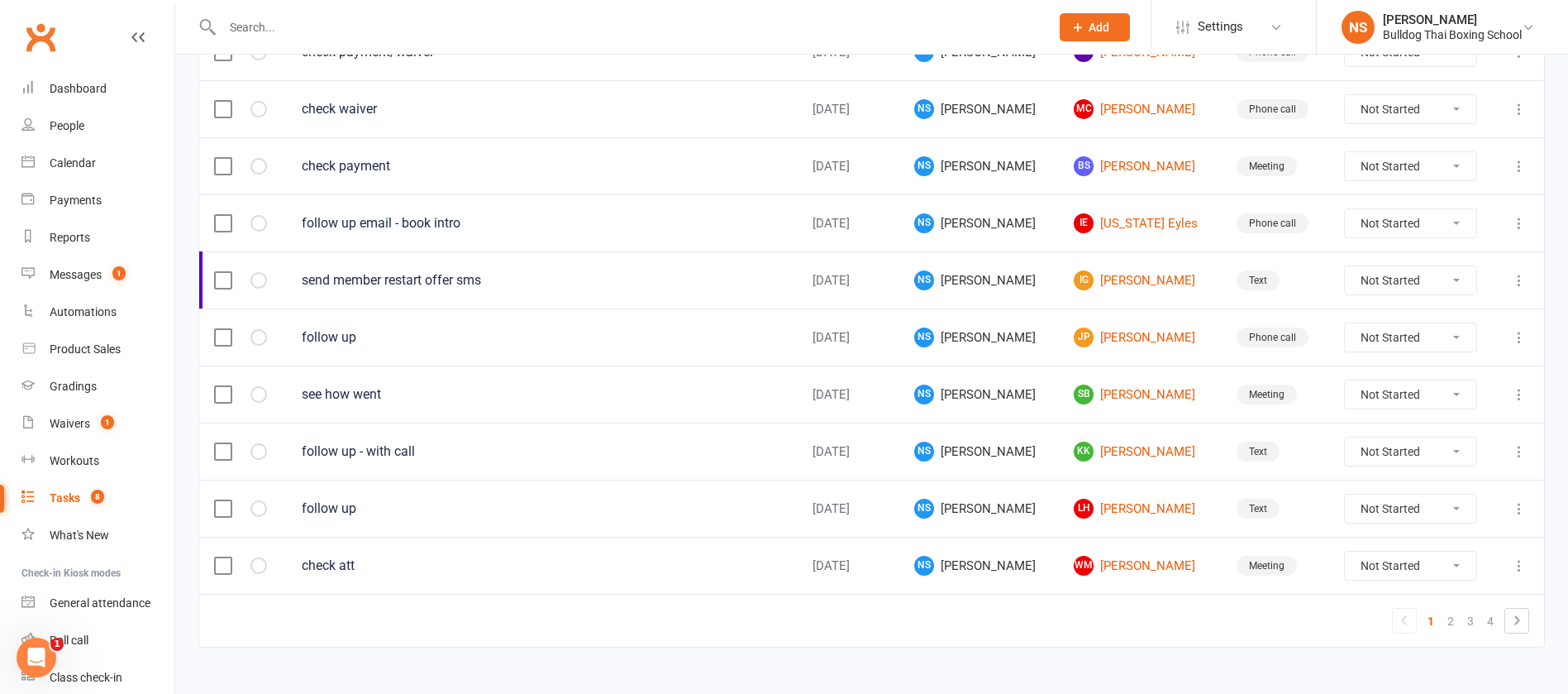
scroll to position [1167, 0]
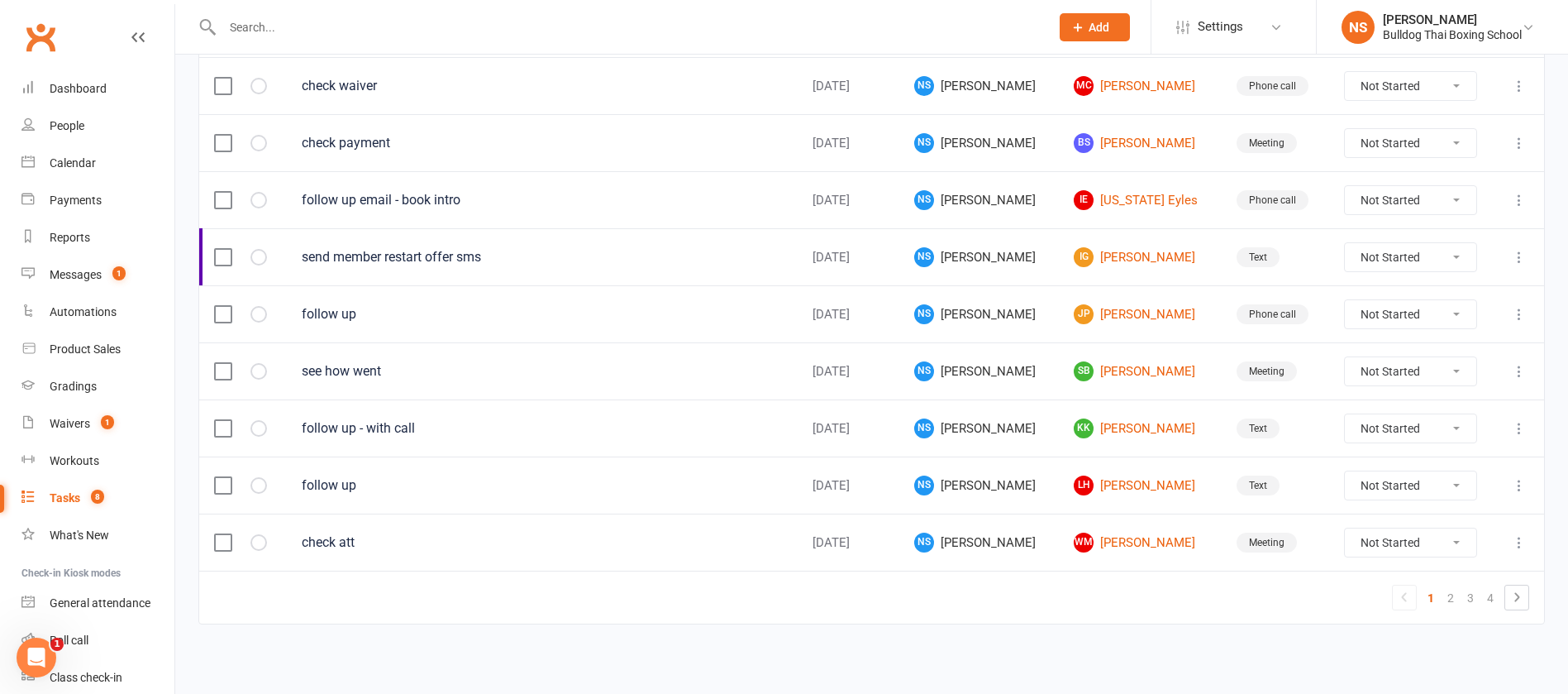
click at [1523, 540] on icon at bounding box center [1519, 542] width 17 height 17
click at [1466, 596] on link "Edit" at bounding box center [1428, 607] width 164 height 33
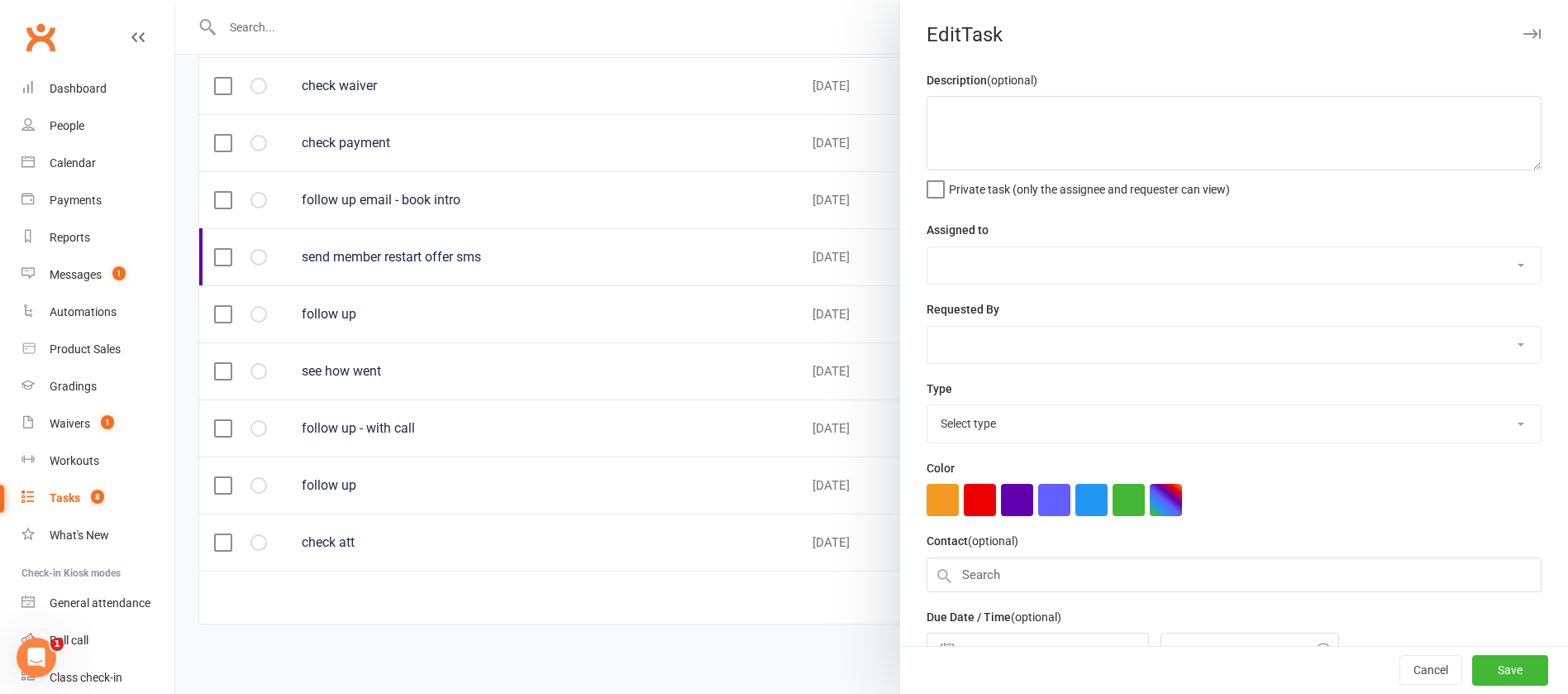
type textarea "check att"
select select "12940"
type input "[DATE]"
type input "11:30am"
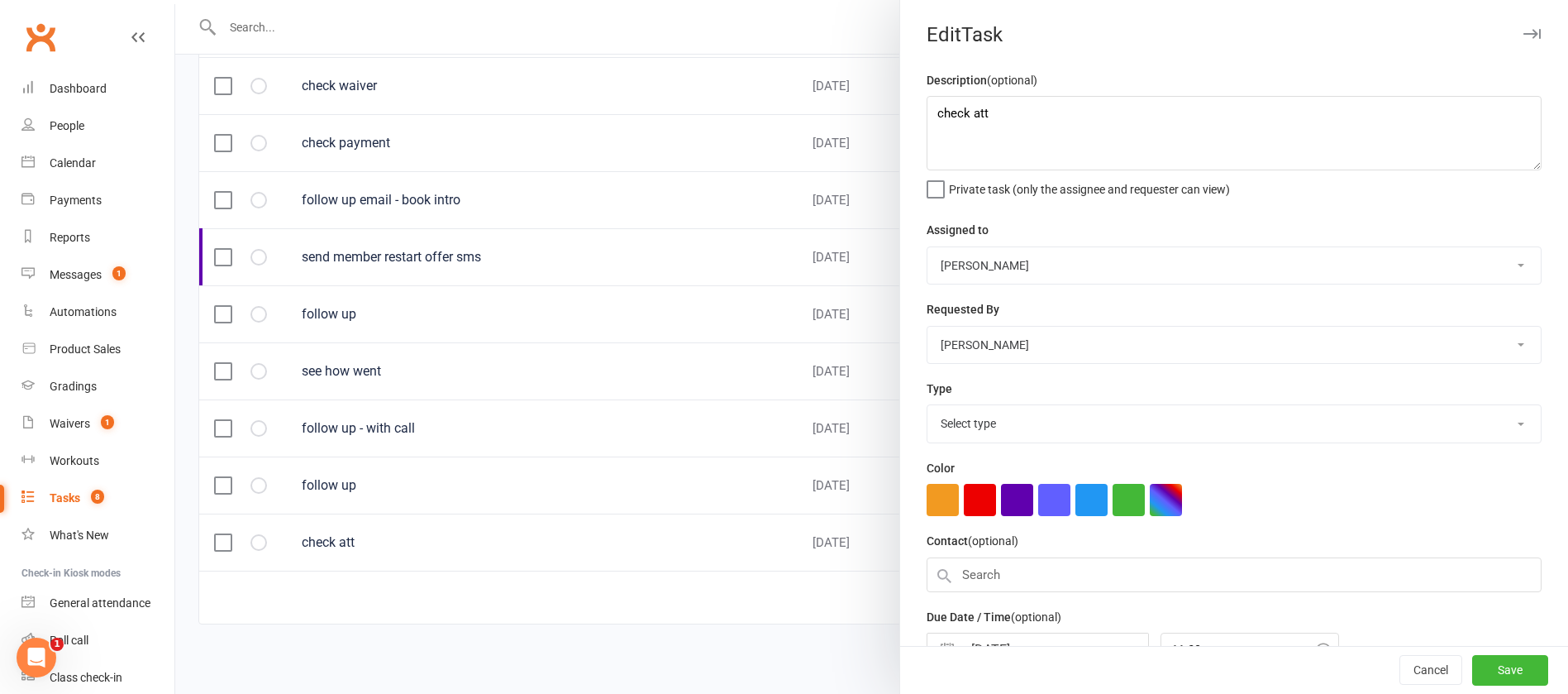
select select "12049"
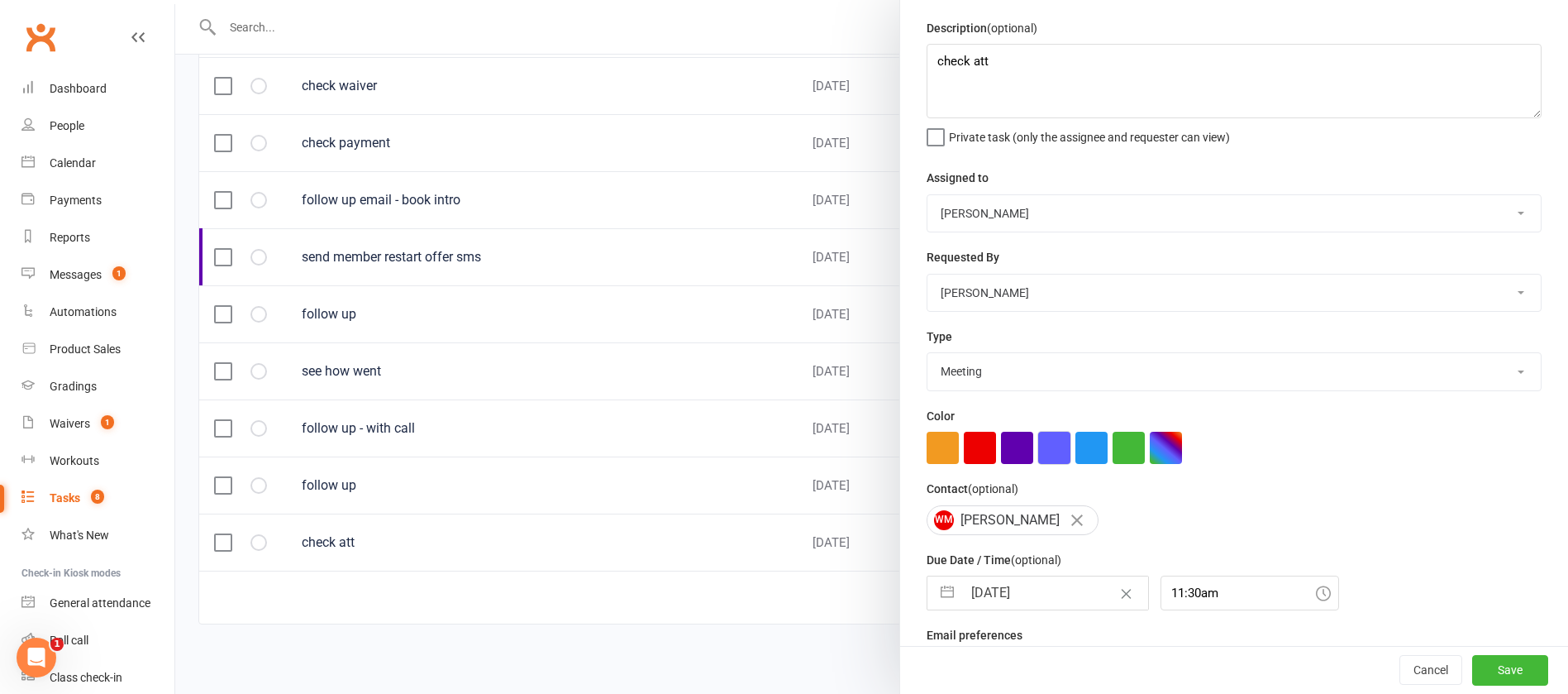
scroll to position [99, 0]
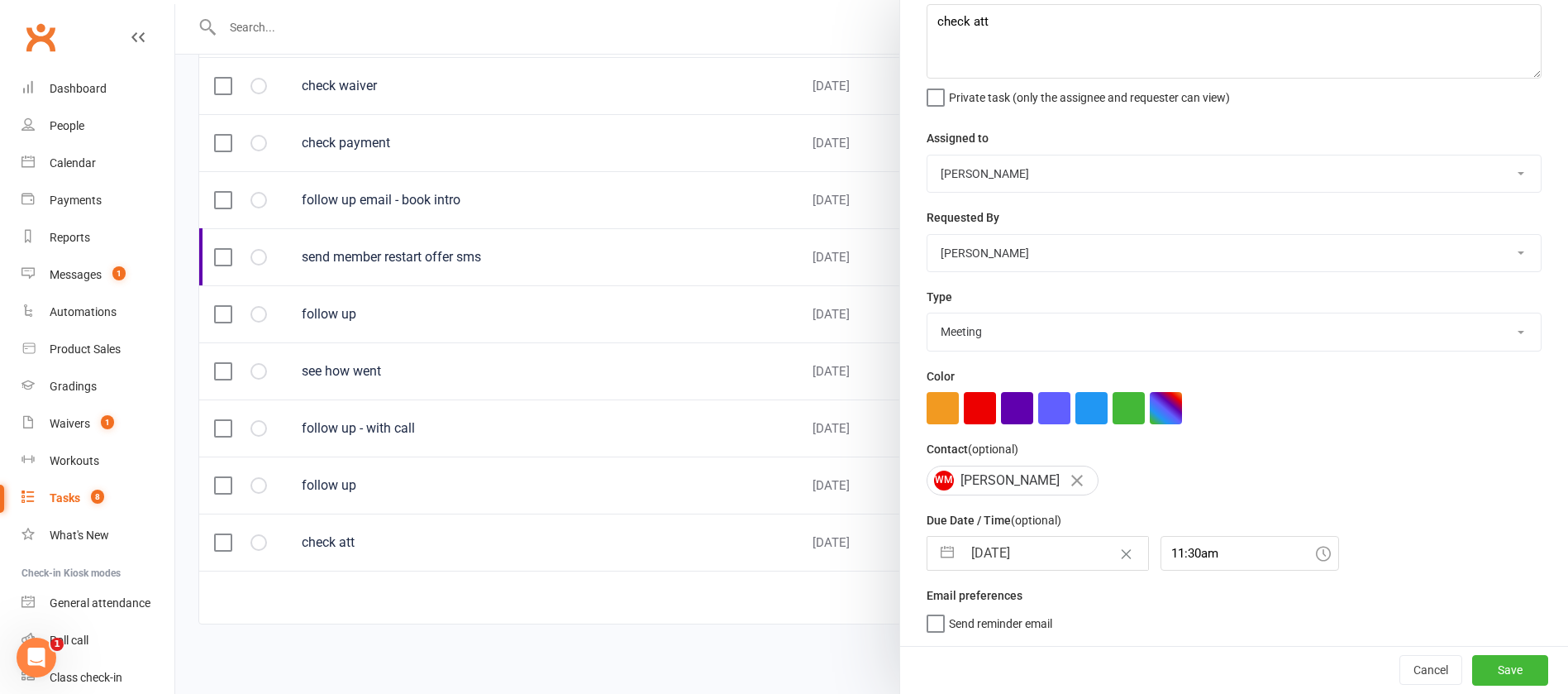
click at [1064, 547] on input "[DATE]" at bounding box center [1055, 553] width 186 height 33
select select "7"
select select "2025"
select select "8"
select select "2025"
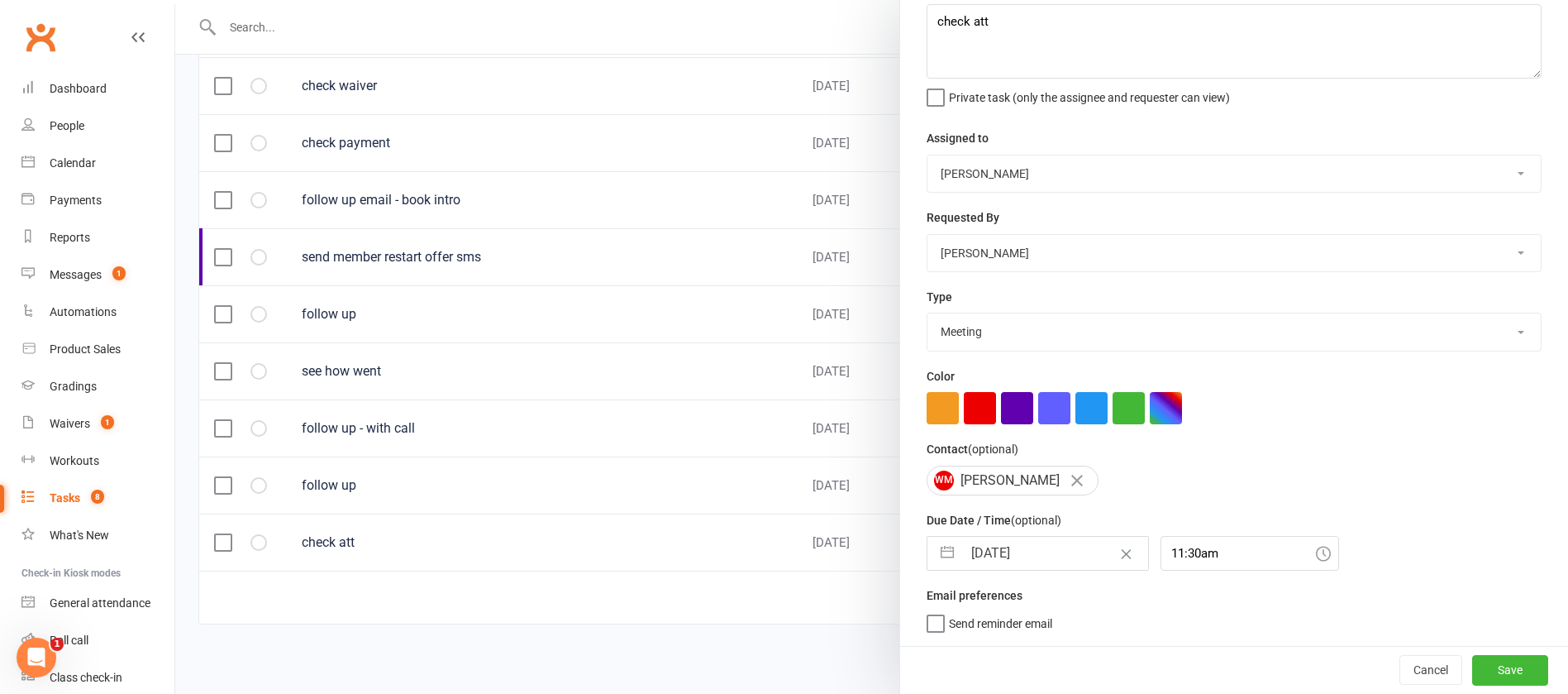
select select "9"
select select "2025"
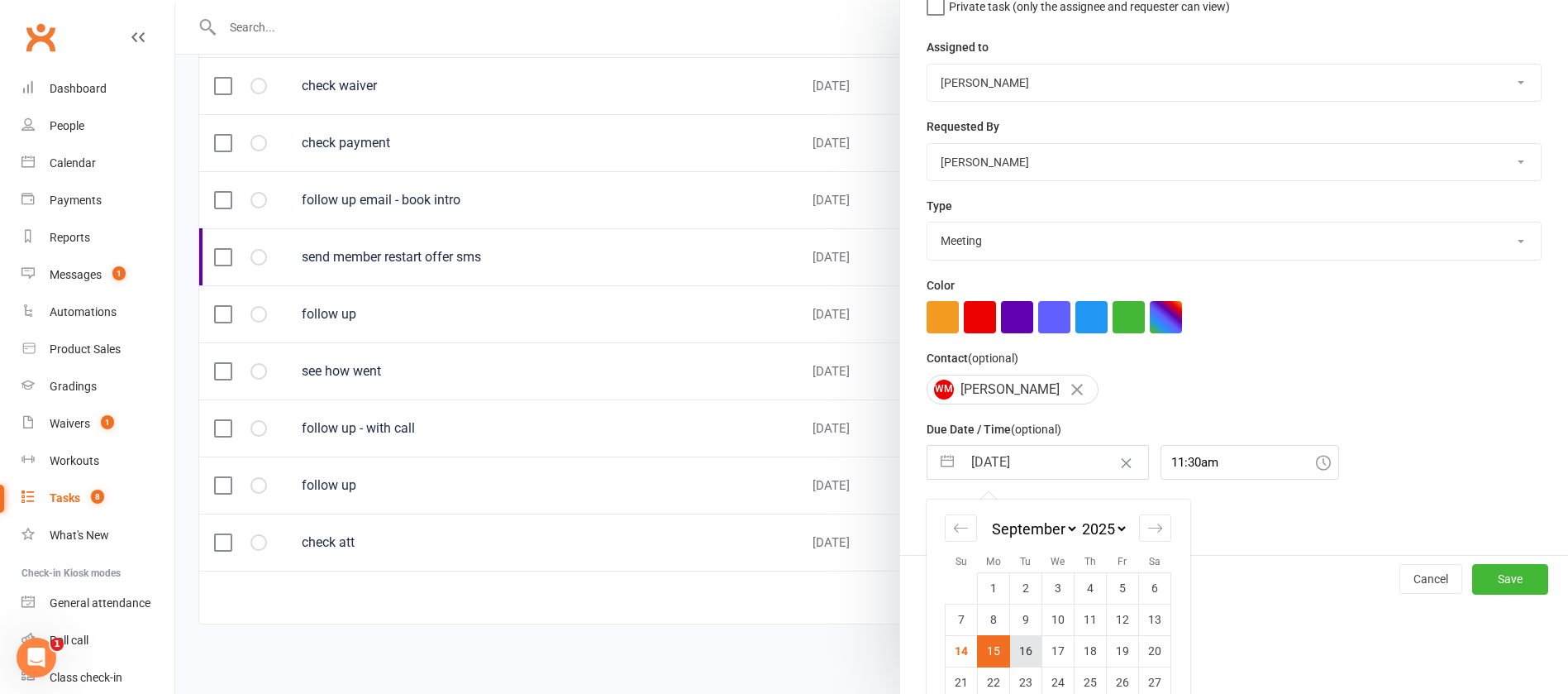
scroll to position [244, 0]
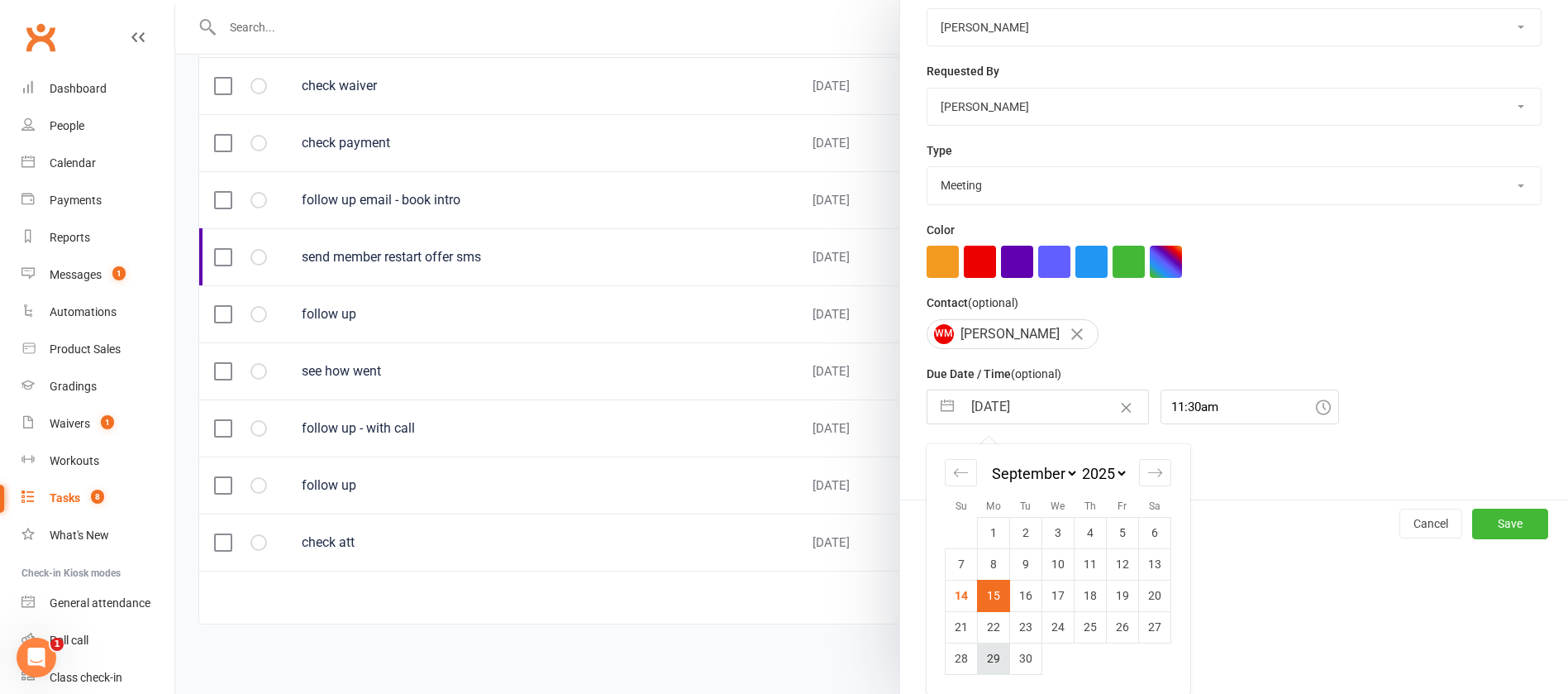
click at [983, 656] on td "29" at bounding box center [994, 658] width 32 height 31
type input "[DATE]"
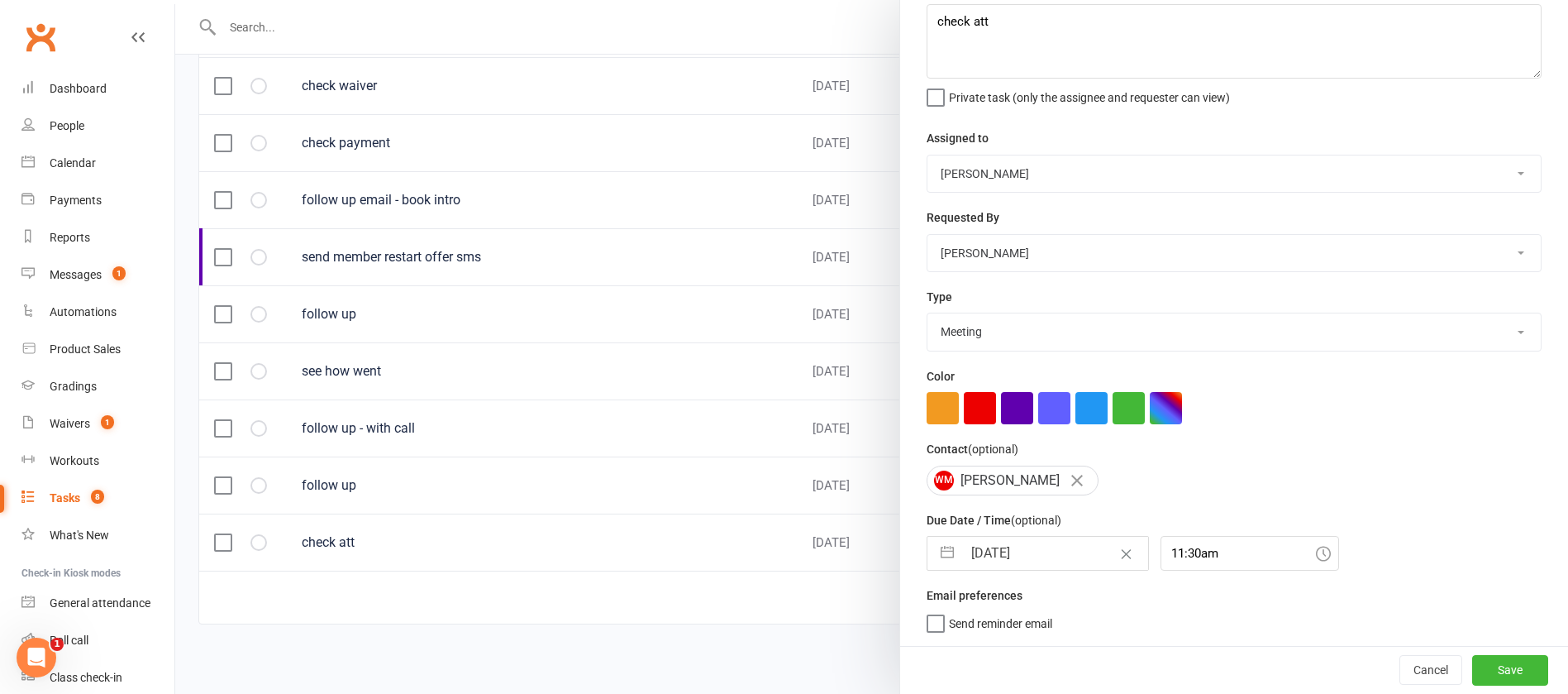
scroll to position [99, 0]
click at [1472, 671] on button "Save" at bounding box center [1510, 670] width 76 height 30
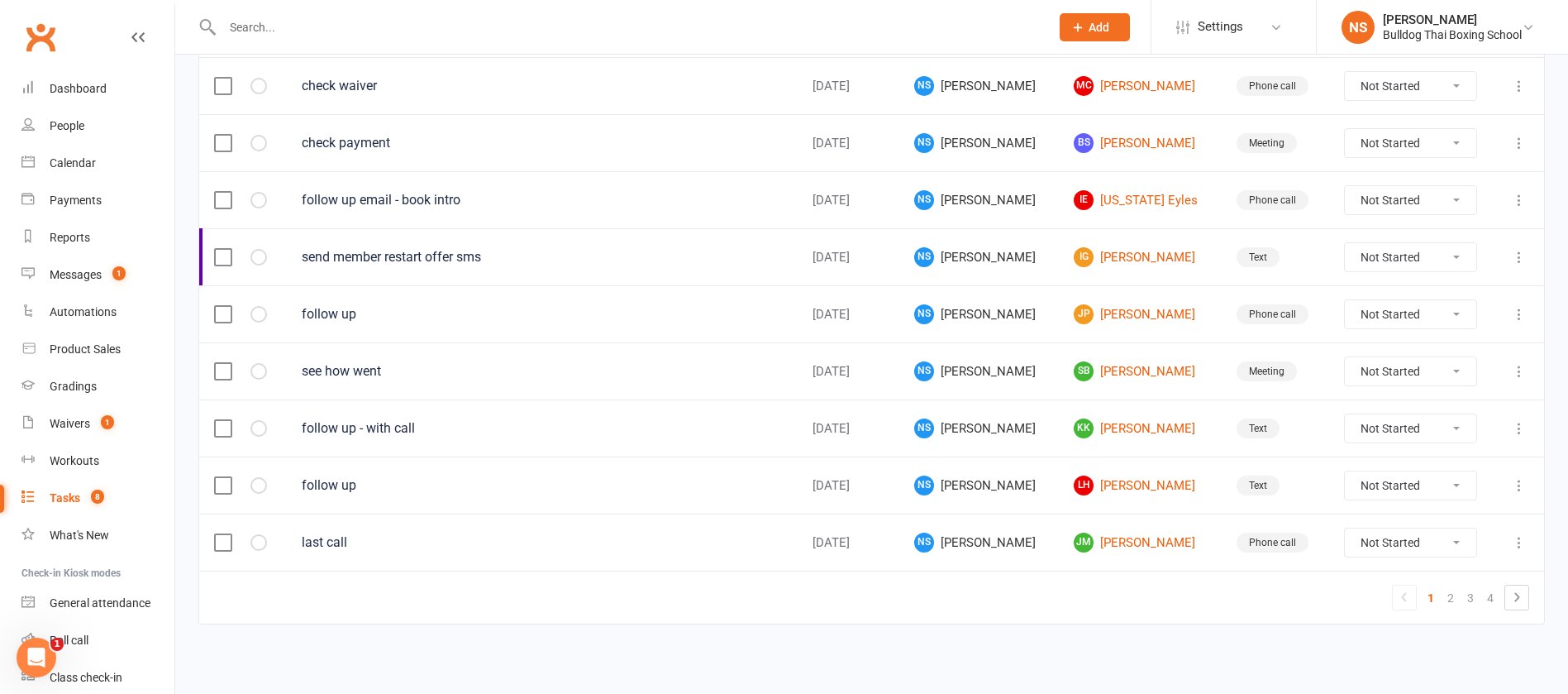
click at [72, 490] on link "Tasks 8" at bounding box center [98, 498] width 153 height 38
click at [77, 495] on div "Tasks" at bounding box center [65, 498] width 31 height 13
click at [1452, 597] on link "2" at bounding box center [1450, 598] width 20 height 24
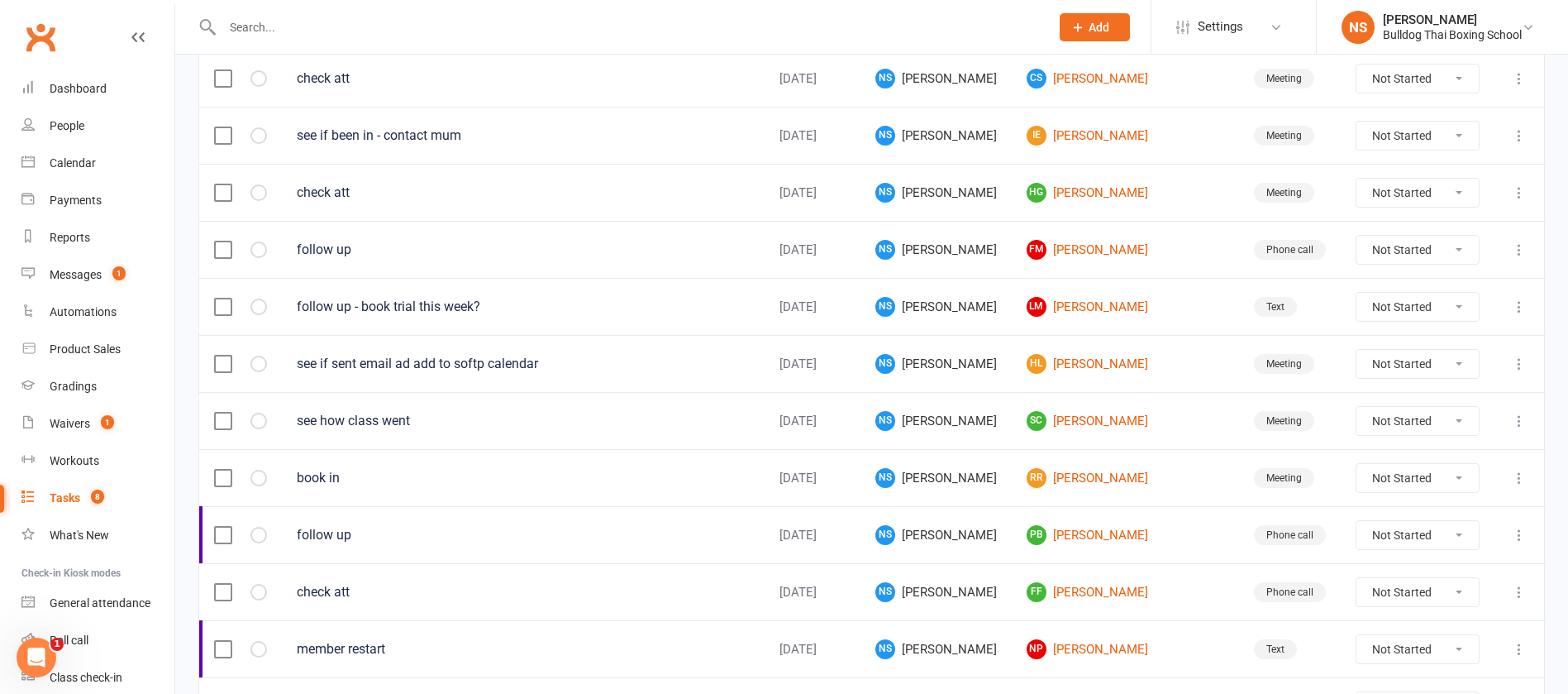
scroll to position [0, 0]
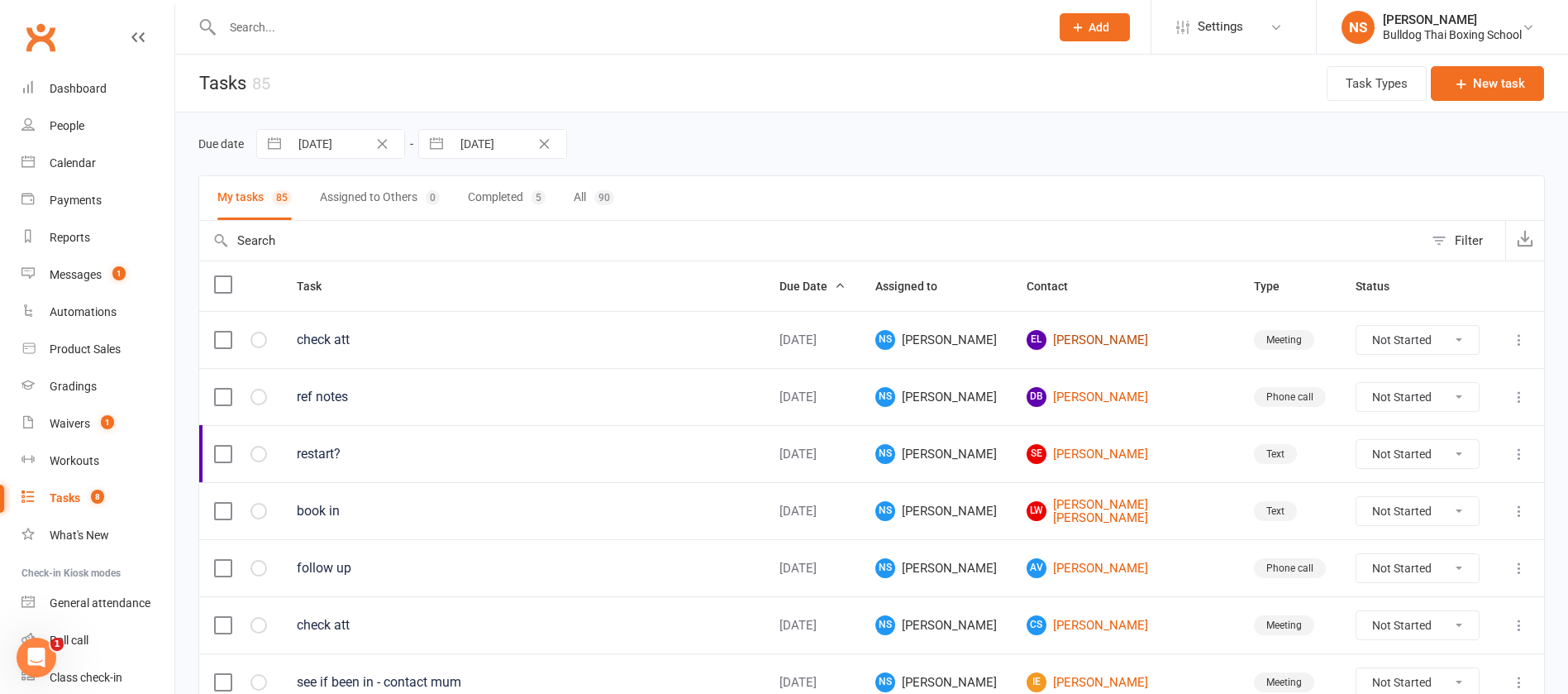
click at [1130, 337] on link "EL [PERSON_NAME]" at bounding box center [1126, 340] width 197 height 20
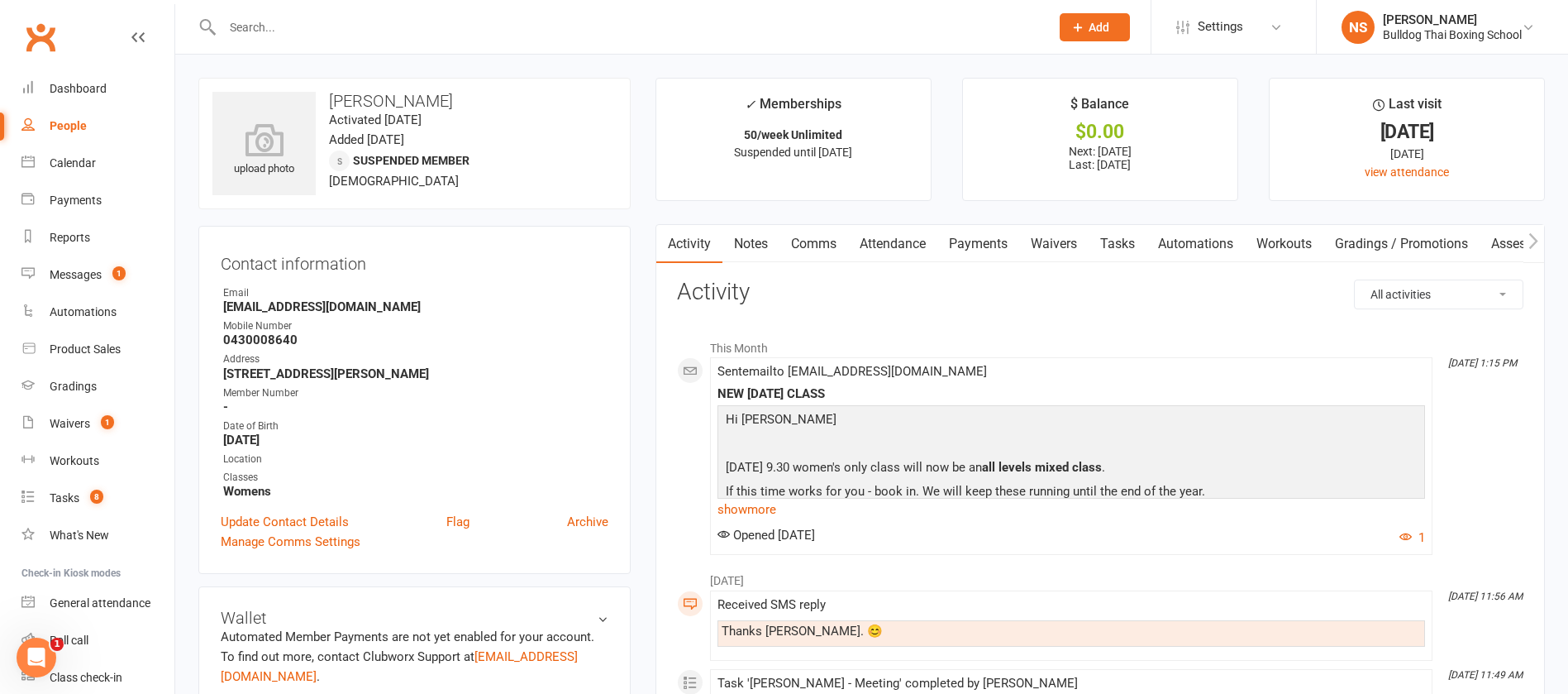
click at [1125, 237] on link "Tasks" at bounding box center [1118, 244] width 58 height 38
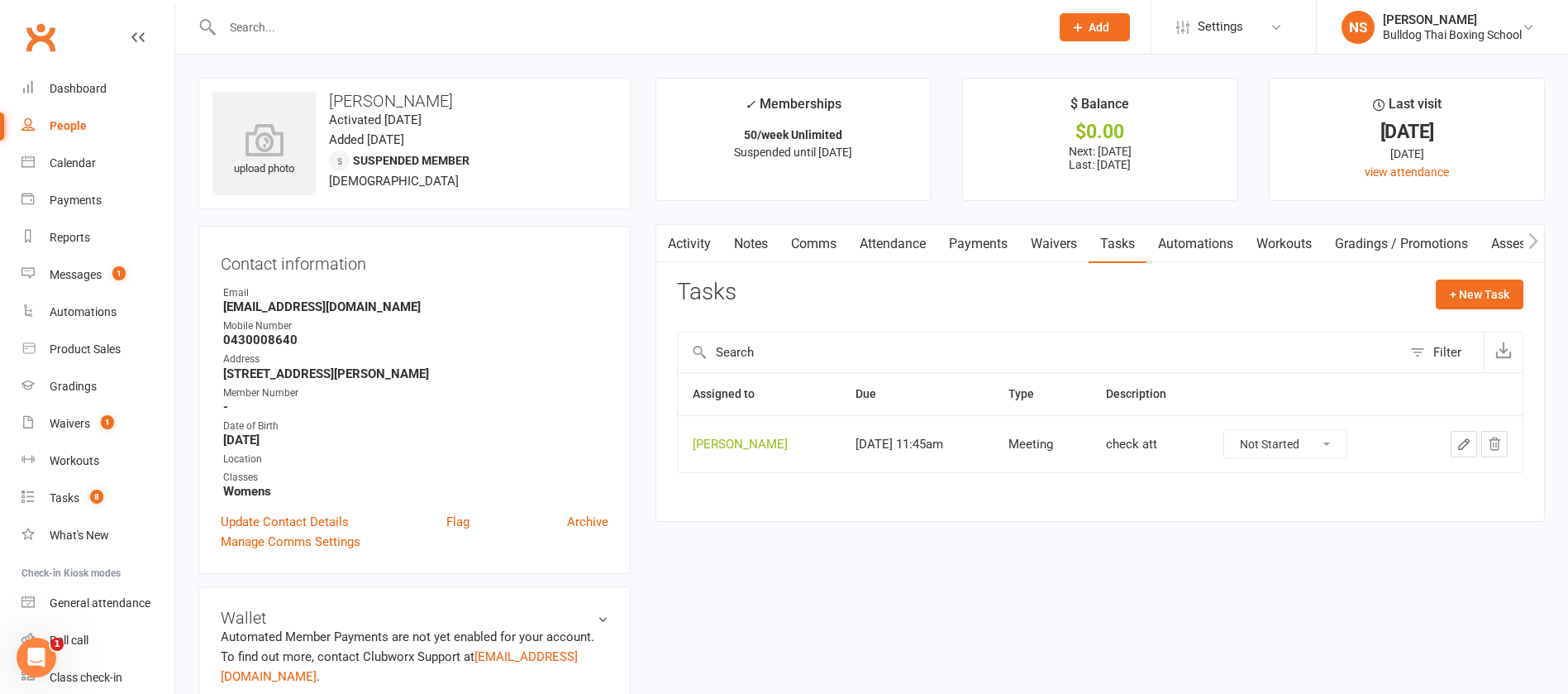
click at [1467, 441] on icon "button" at bounding box center [1463, 443] width 10 height 10
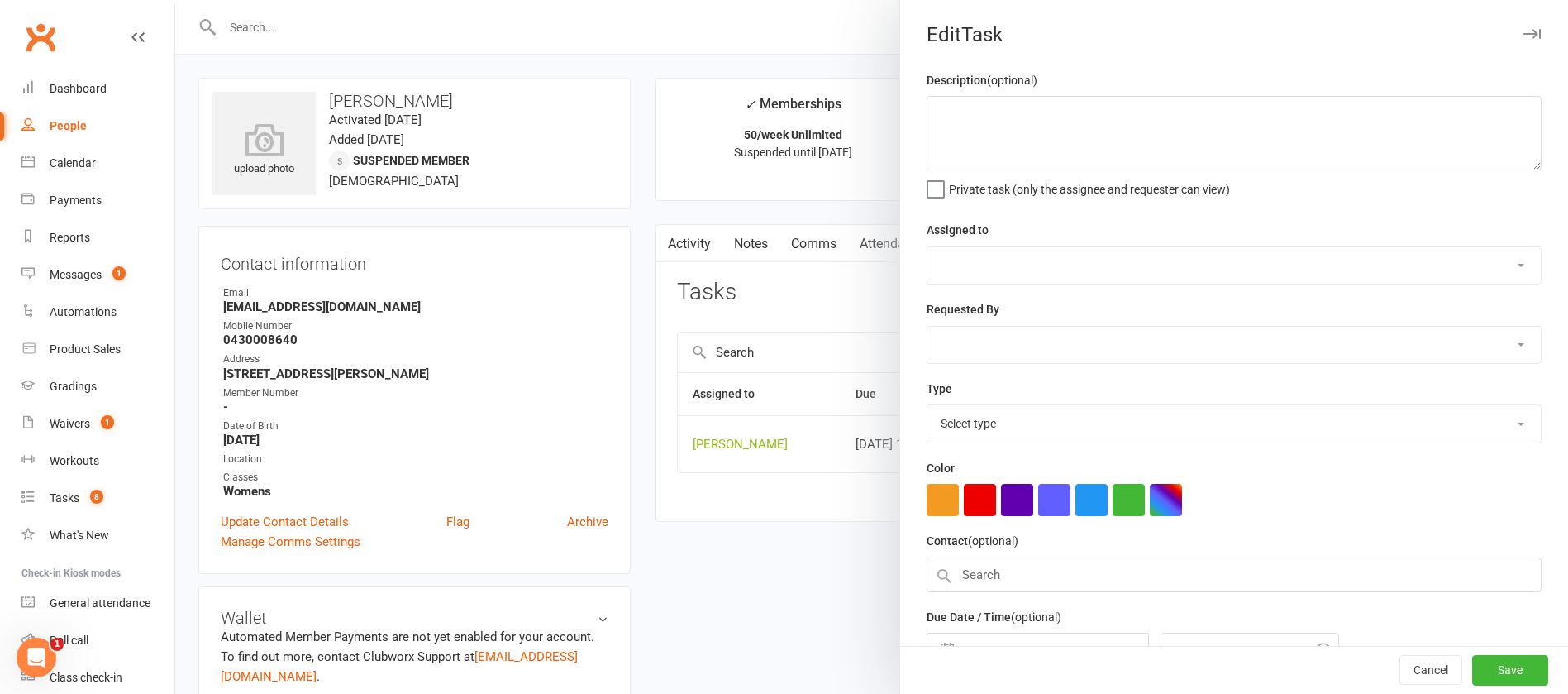
type textarea "check att"
select select "12940"
type input "[DATE]"
type input "11:45am"
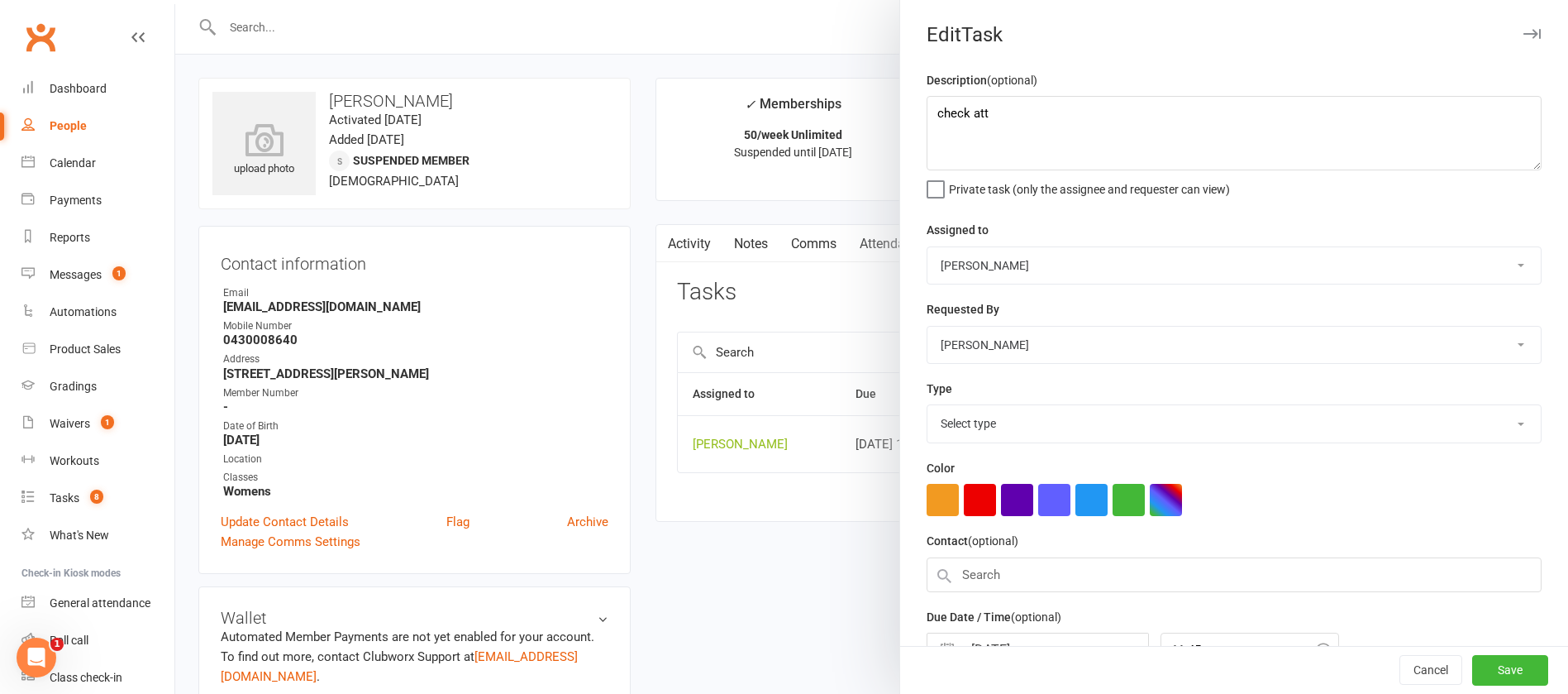
select select "12049"
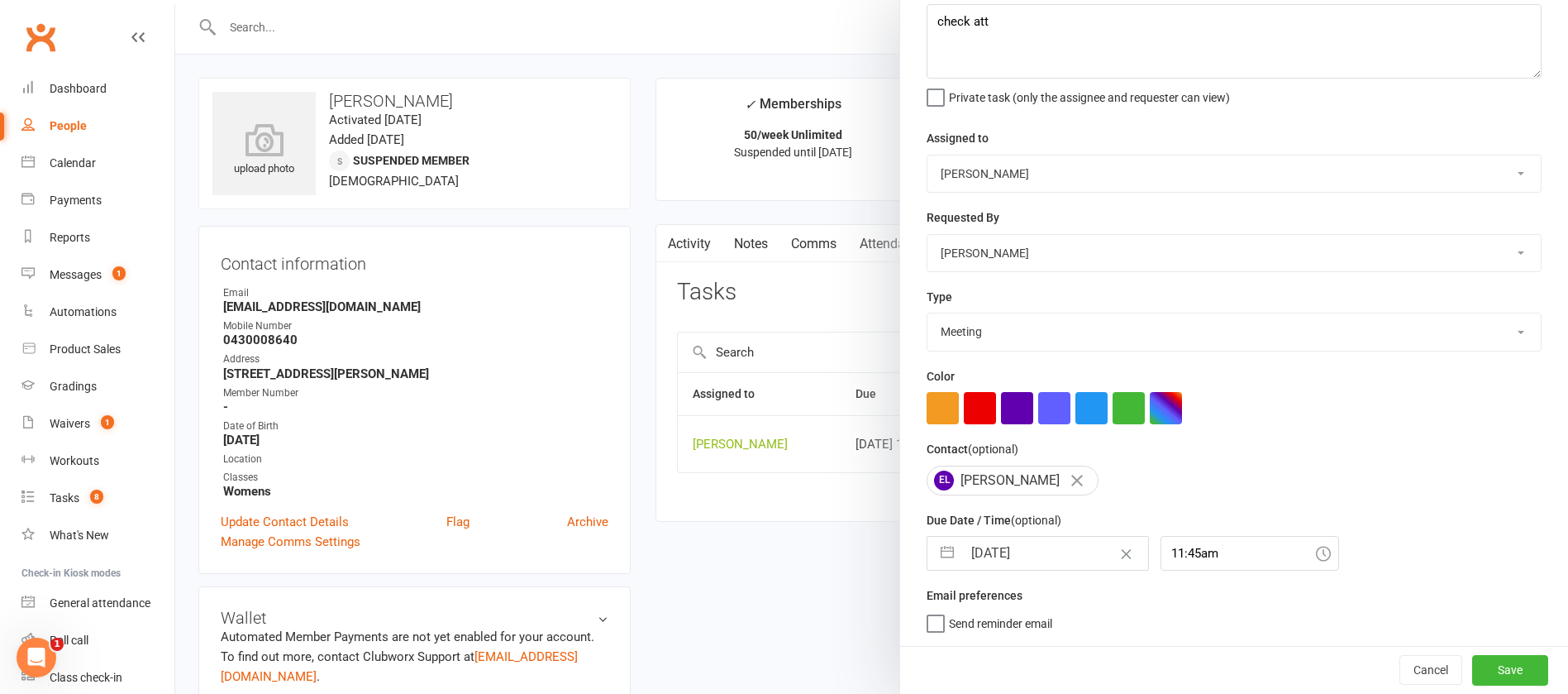
click at [1061, 548] on input "[DATE]" at bounding box center [1055, 553] width 186 height 33
select select "7"
select select "2025"
select select "8"
select select "2025"
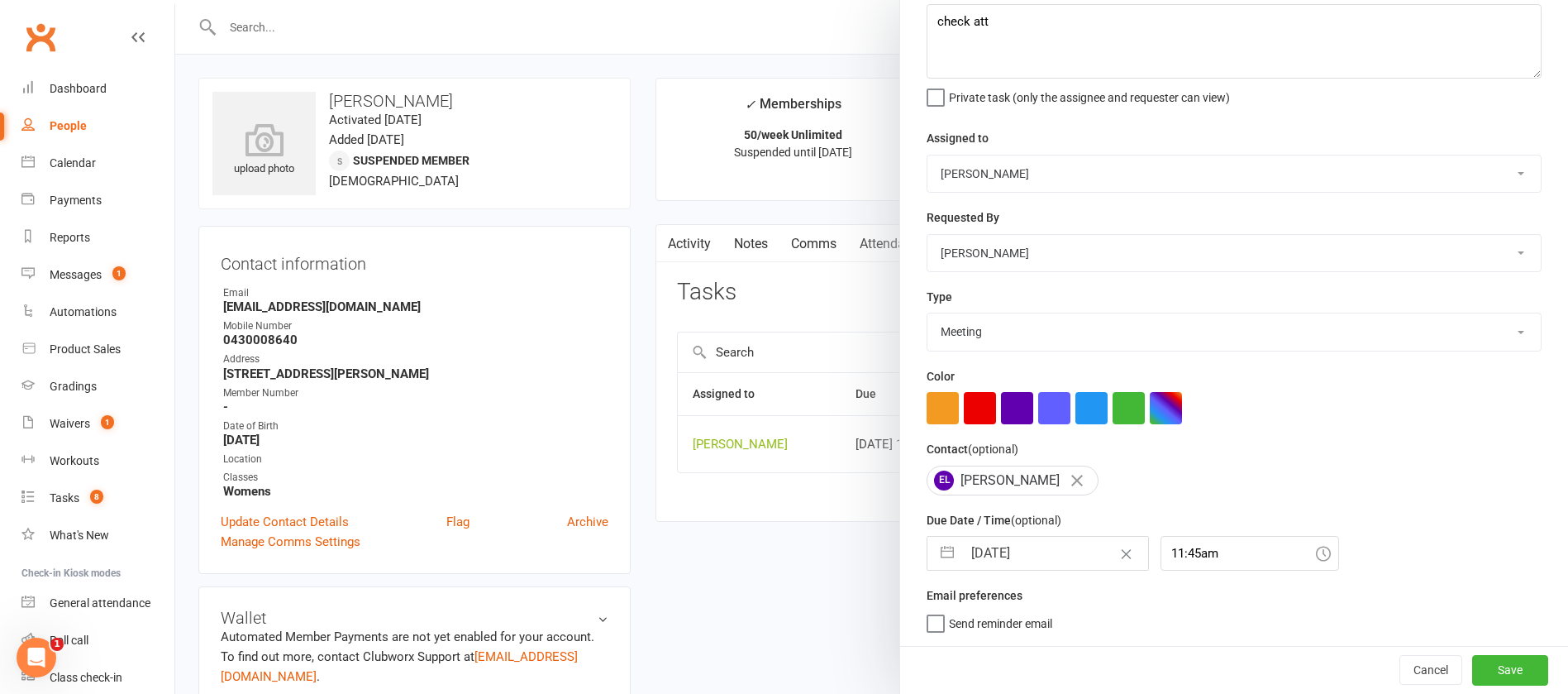
select select "9"
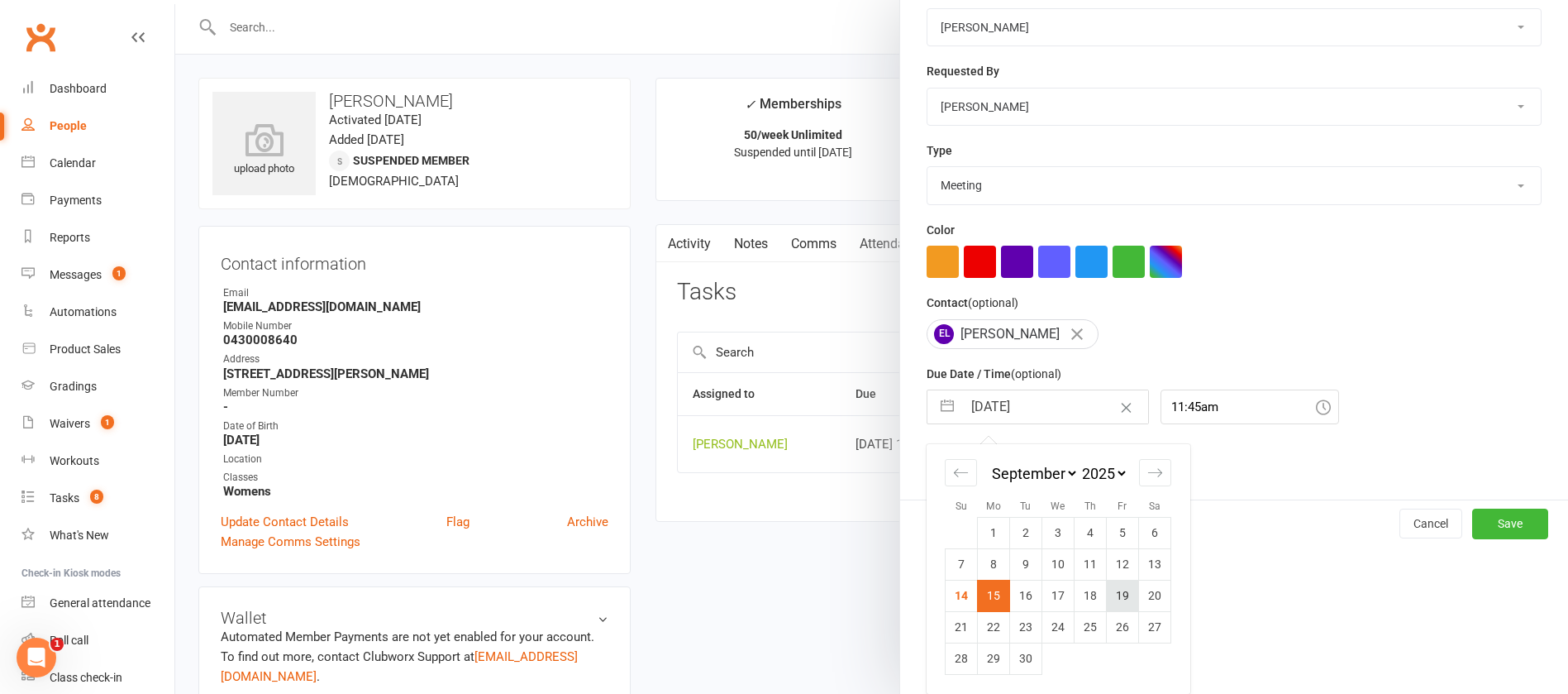
click at [1115, 596] on td "19" at bounding box center [1123, 595] width 32 height 31
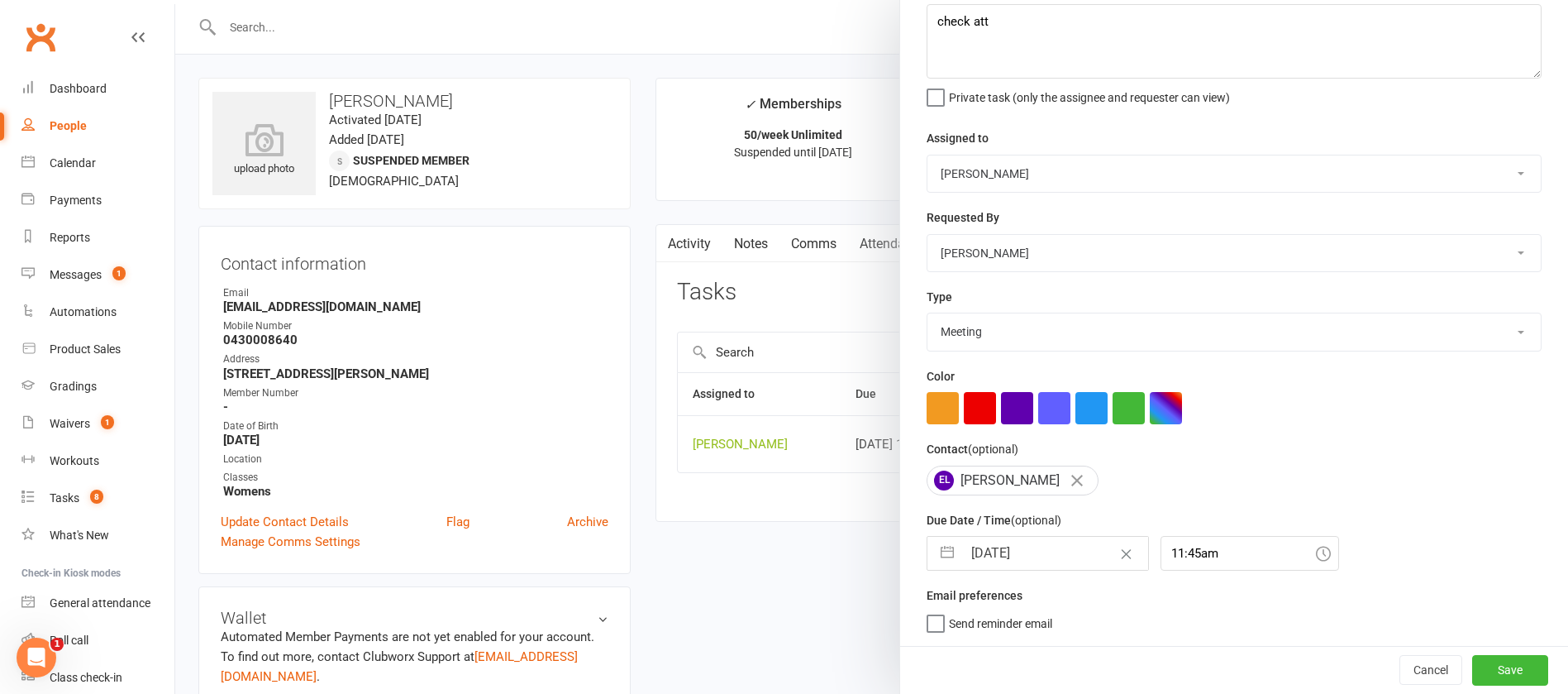
scroll to position [99, 0]
click at [1475, 666] on button "Save" at bounding box center [1510, 670] width 76 height 30
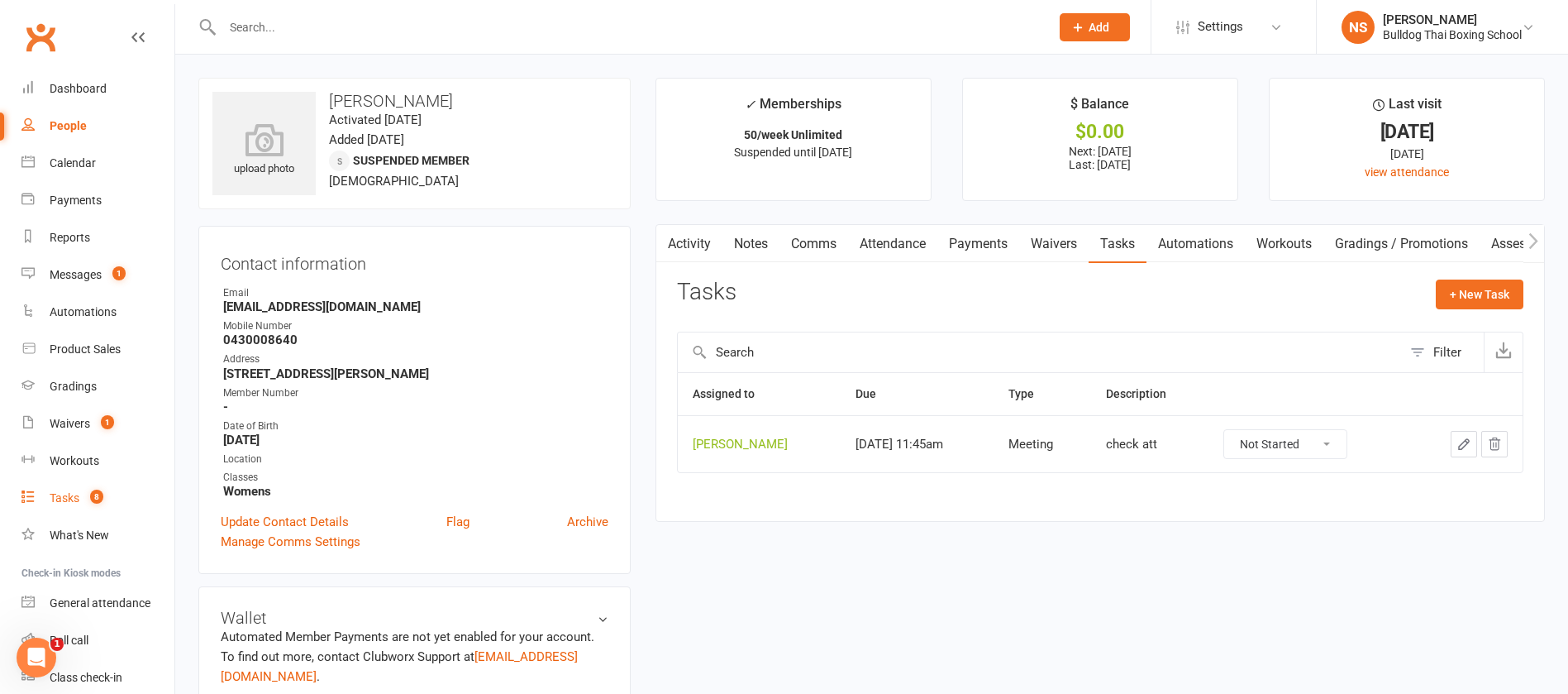
click at [65, 500] on div "Tasks" at bounding box center [65, 498] width 30 height 13
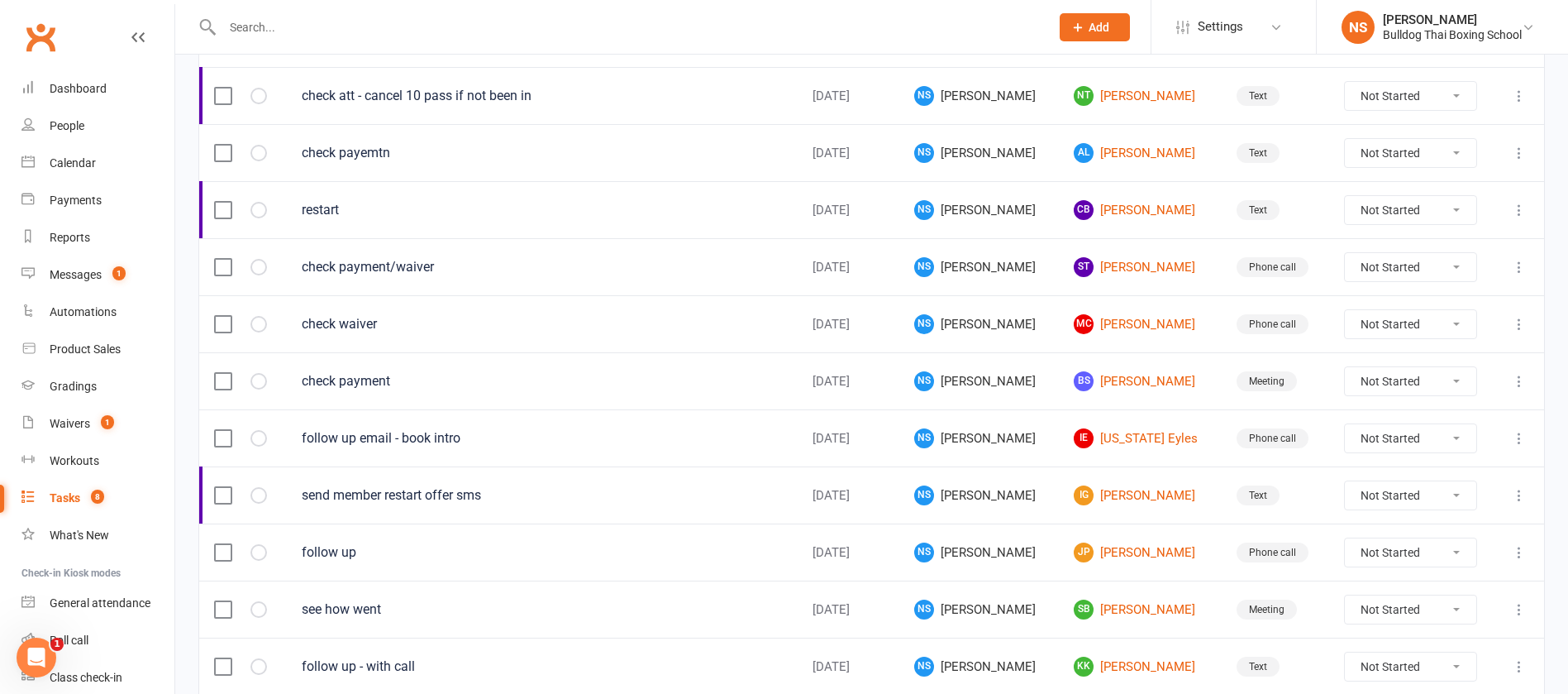
scroll to position [1167, 0]
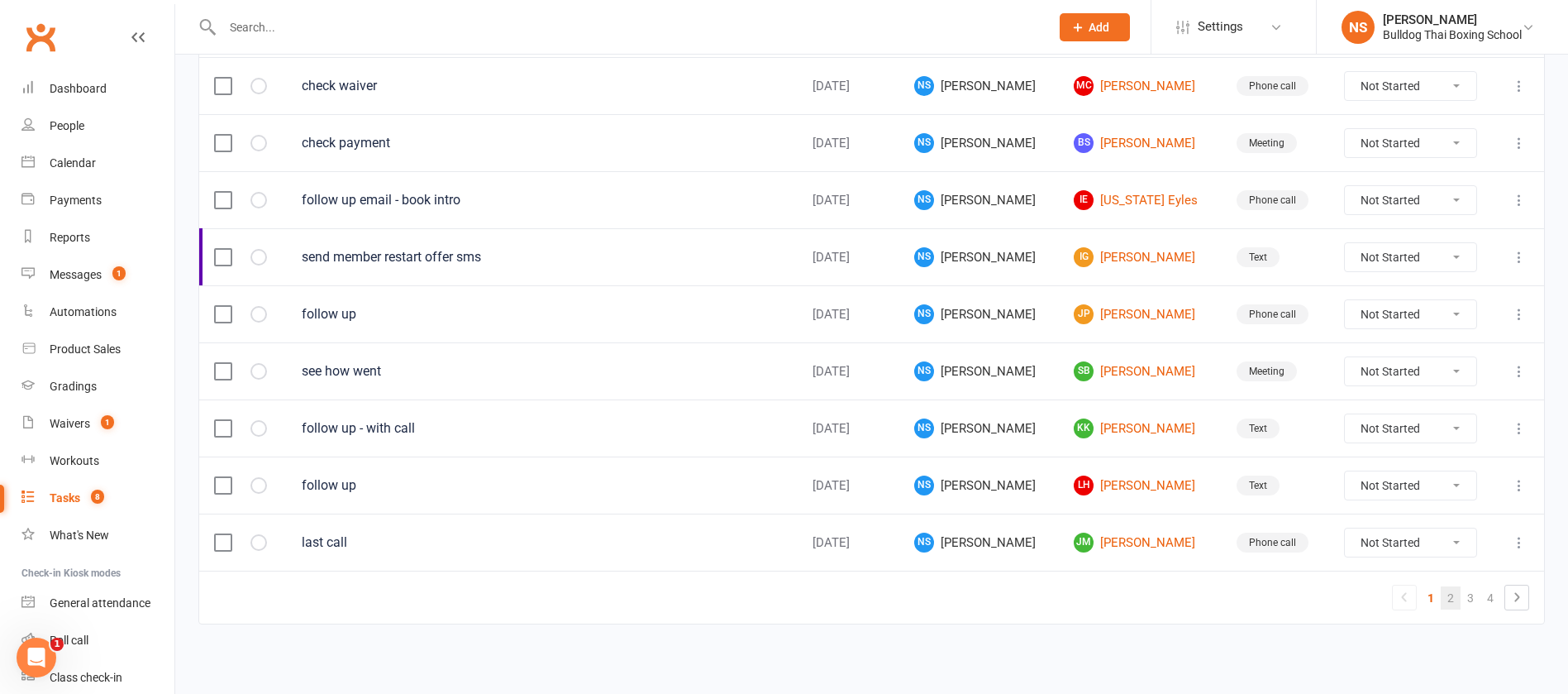
click at [1450, 598] on link "2" at bounding box center [1450, 598] width 20 height 24
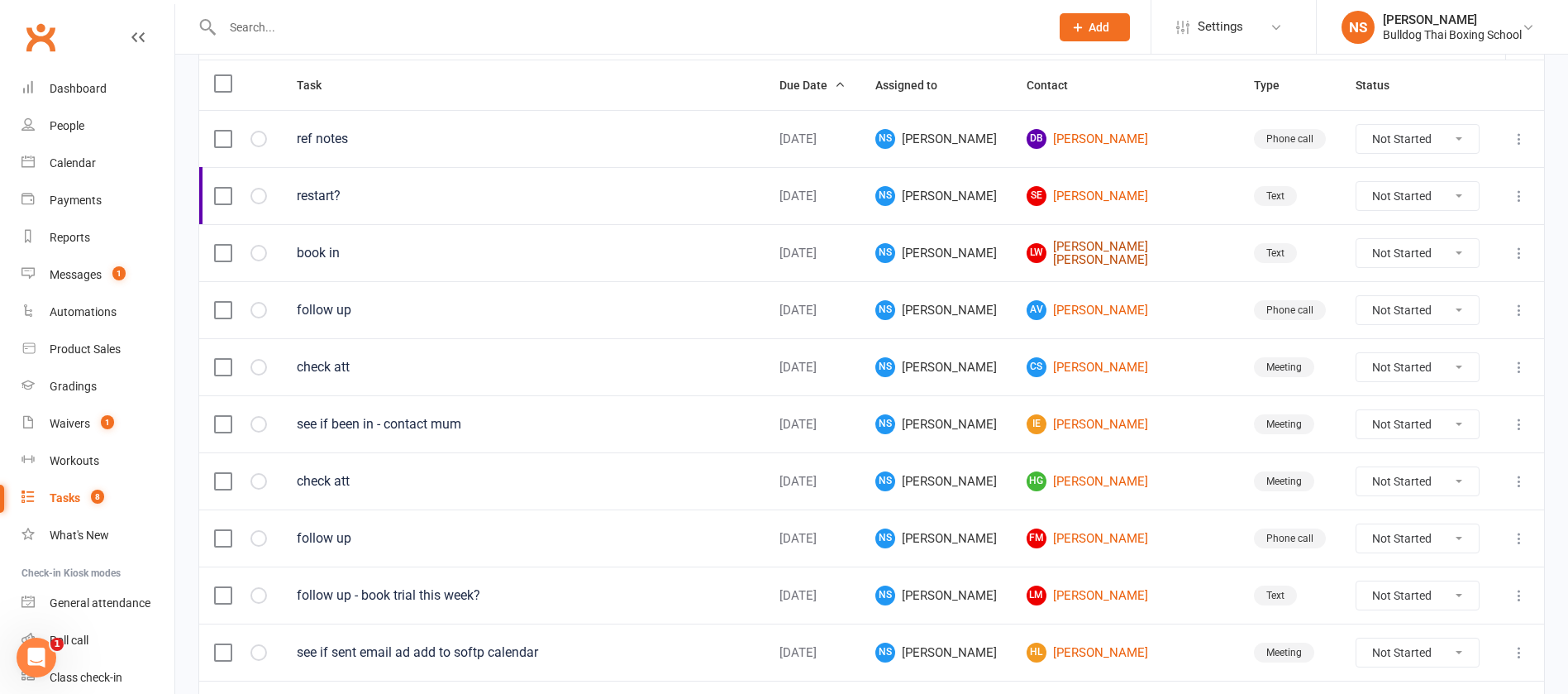
scroll to position [248, 0]
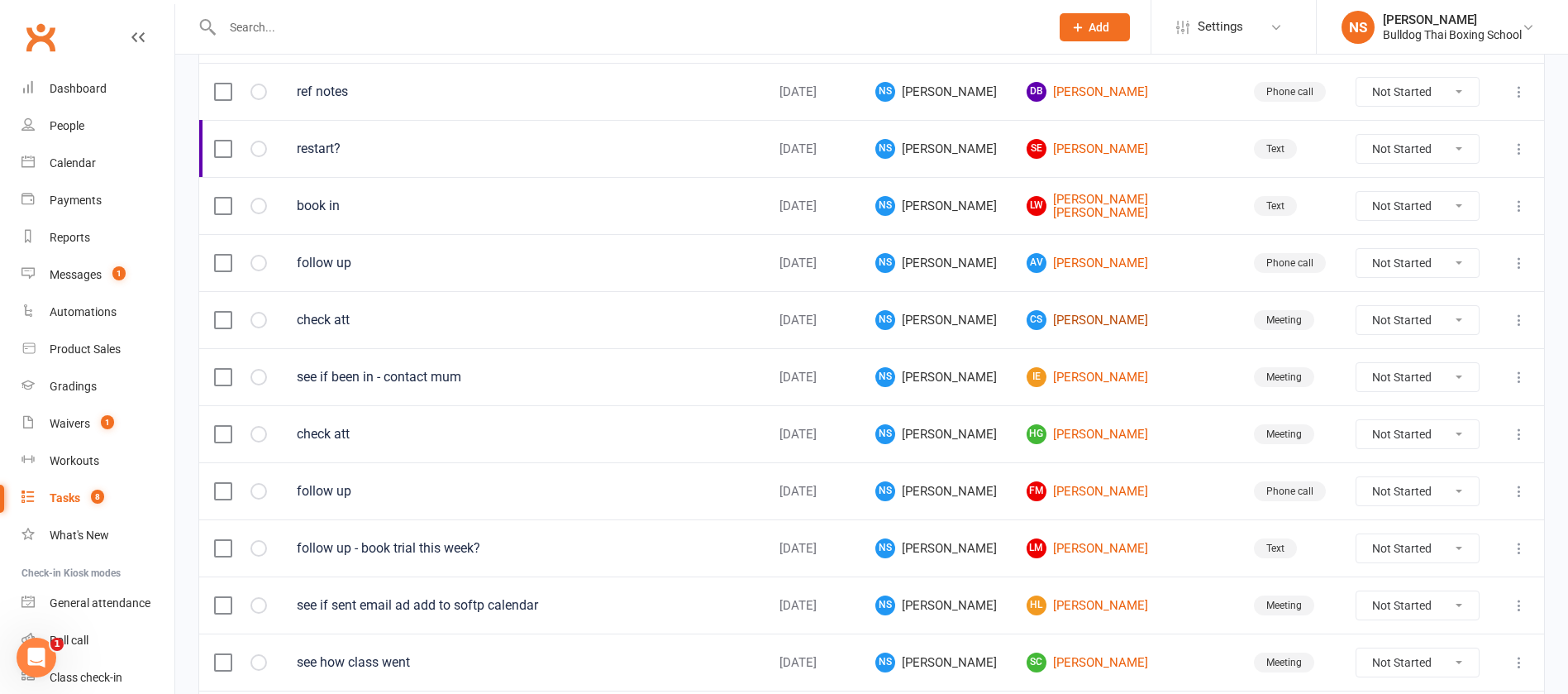
click at [1110, 320] on link "CS [PERSON_NAME]" at bounding box center [1126, 320] width 197 height 20
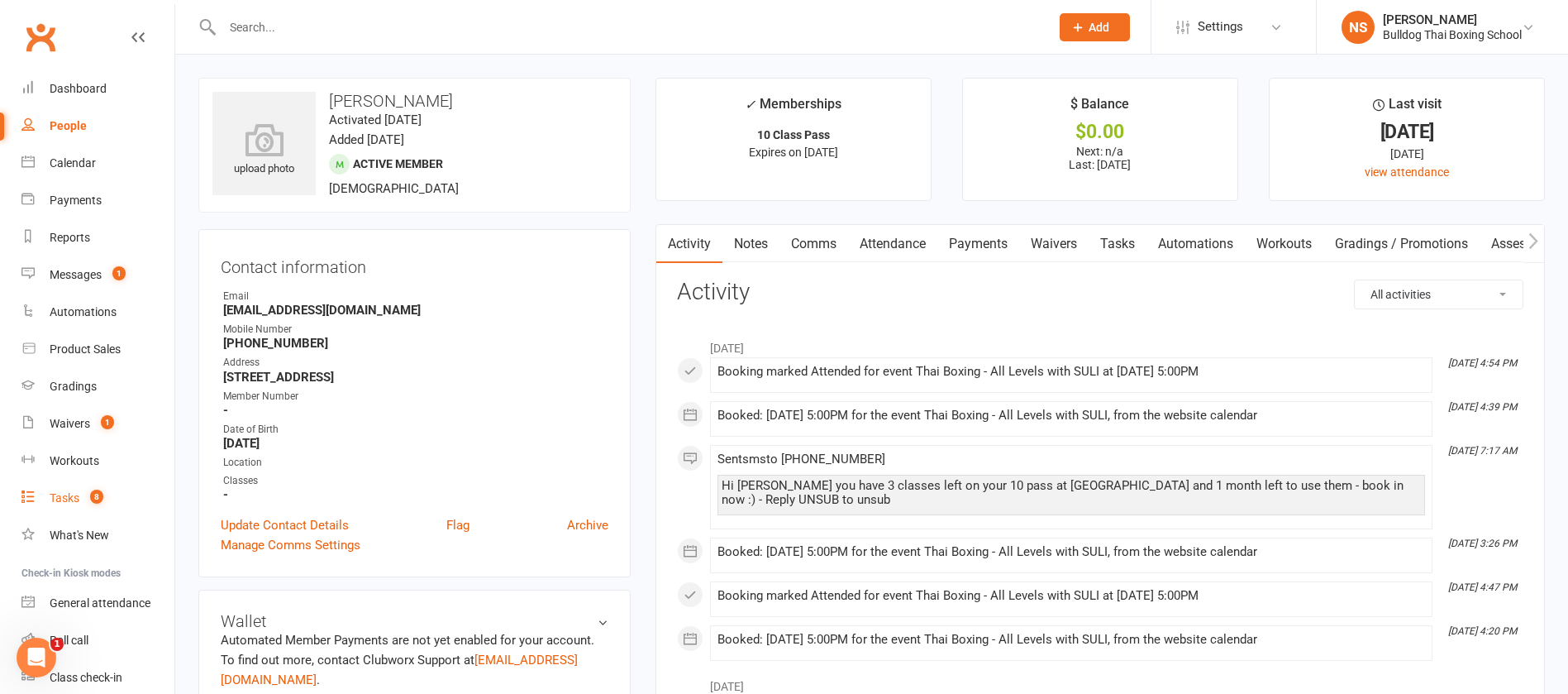
click at [80, 495] on link "Tasks 8" at bounding box center [98, 498] width 153 height 38
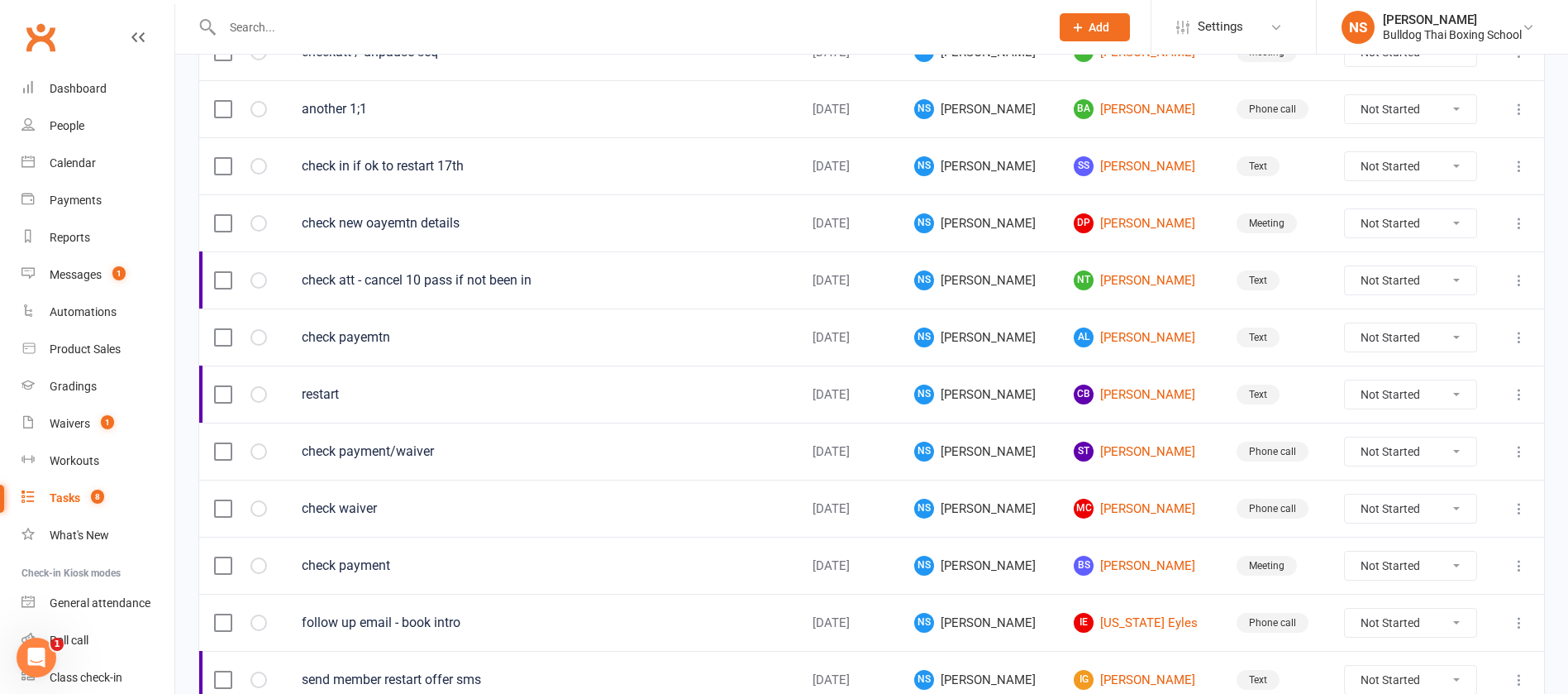
scroll to position [1167, 0]
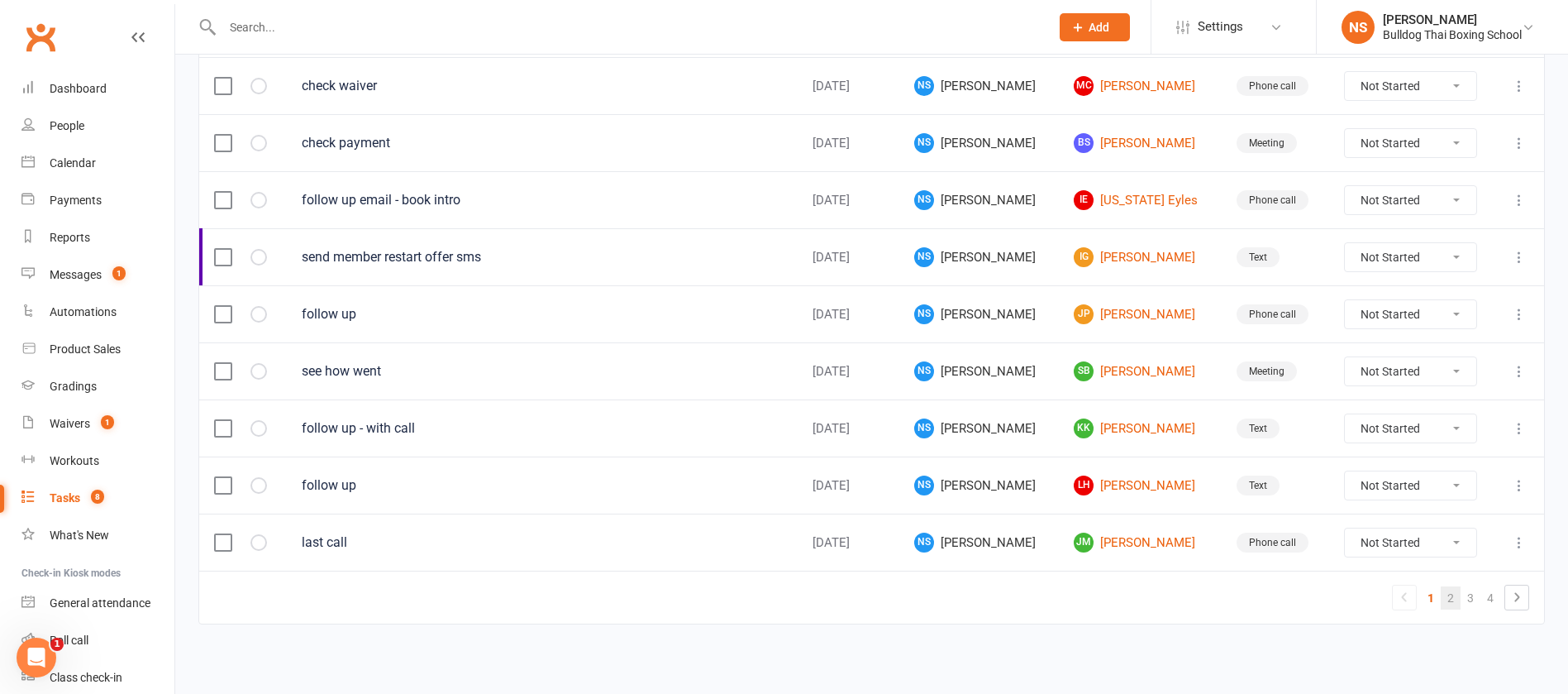
click at [1455, 603] on link "2" at bounding box center [1450, 598] width 20 height 24
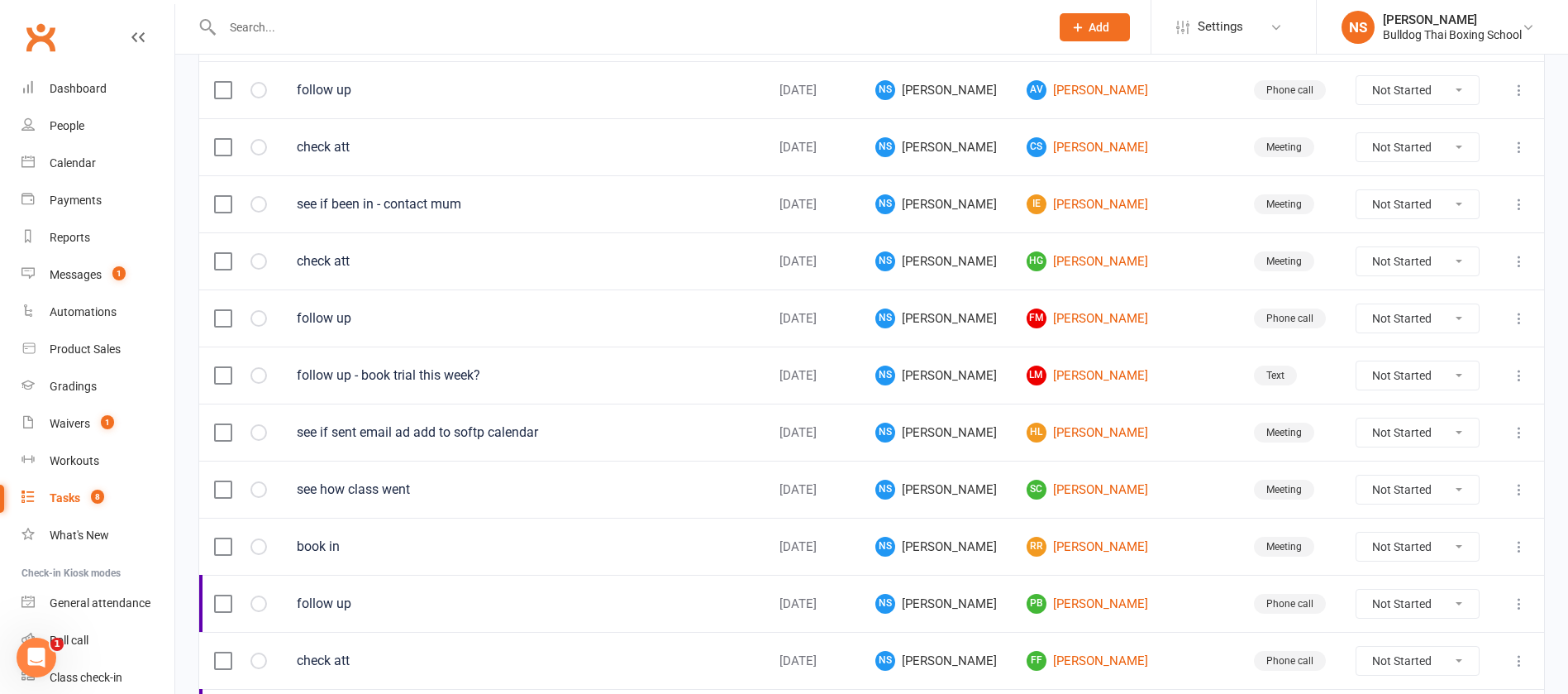
scroll to position [423, 0]
click at [1119, 257] on link "HG [PERSON_NAME]" at bounding box center [1126, 259] width 197 height 20
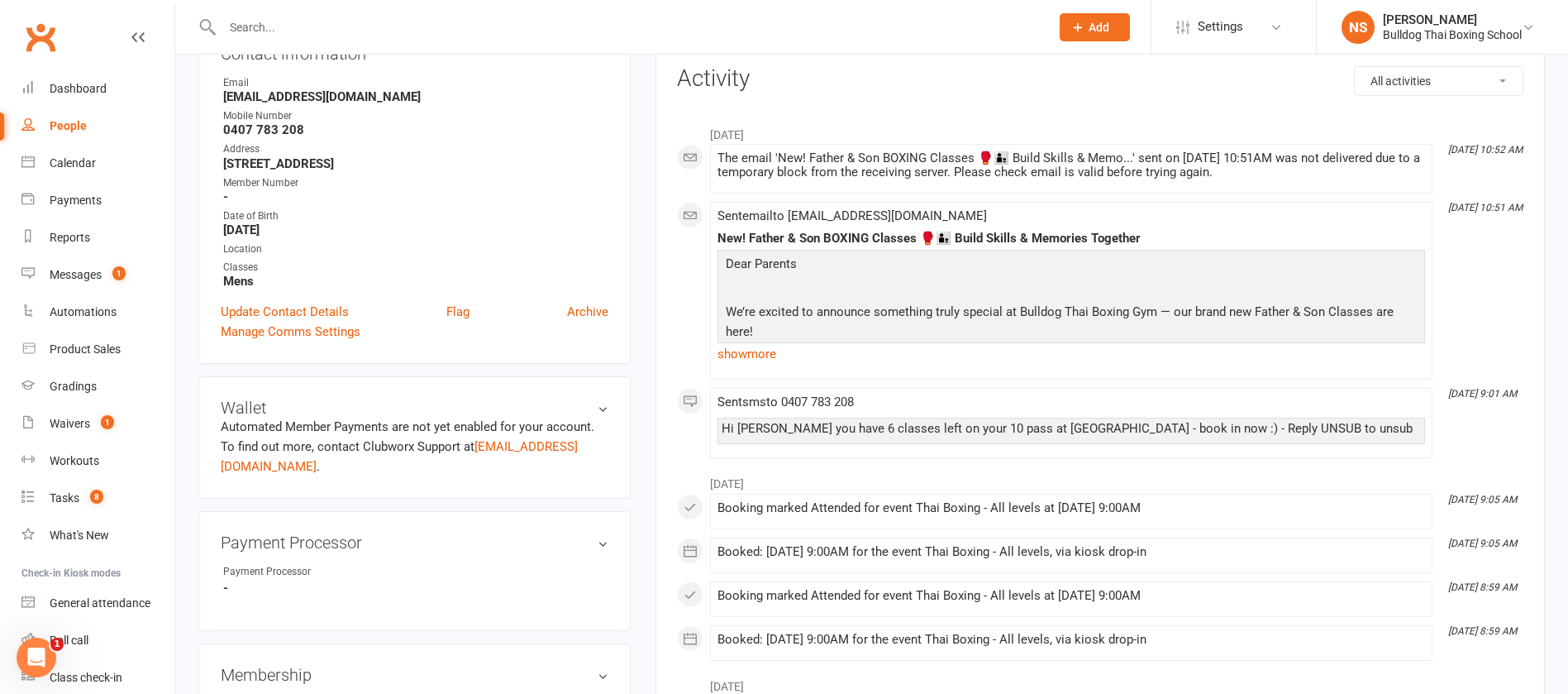
scroll to position [124, 0]
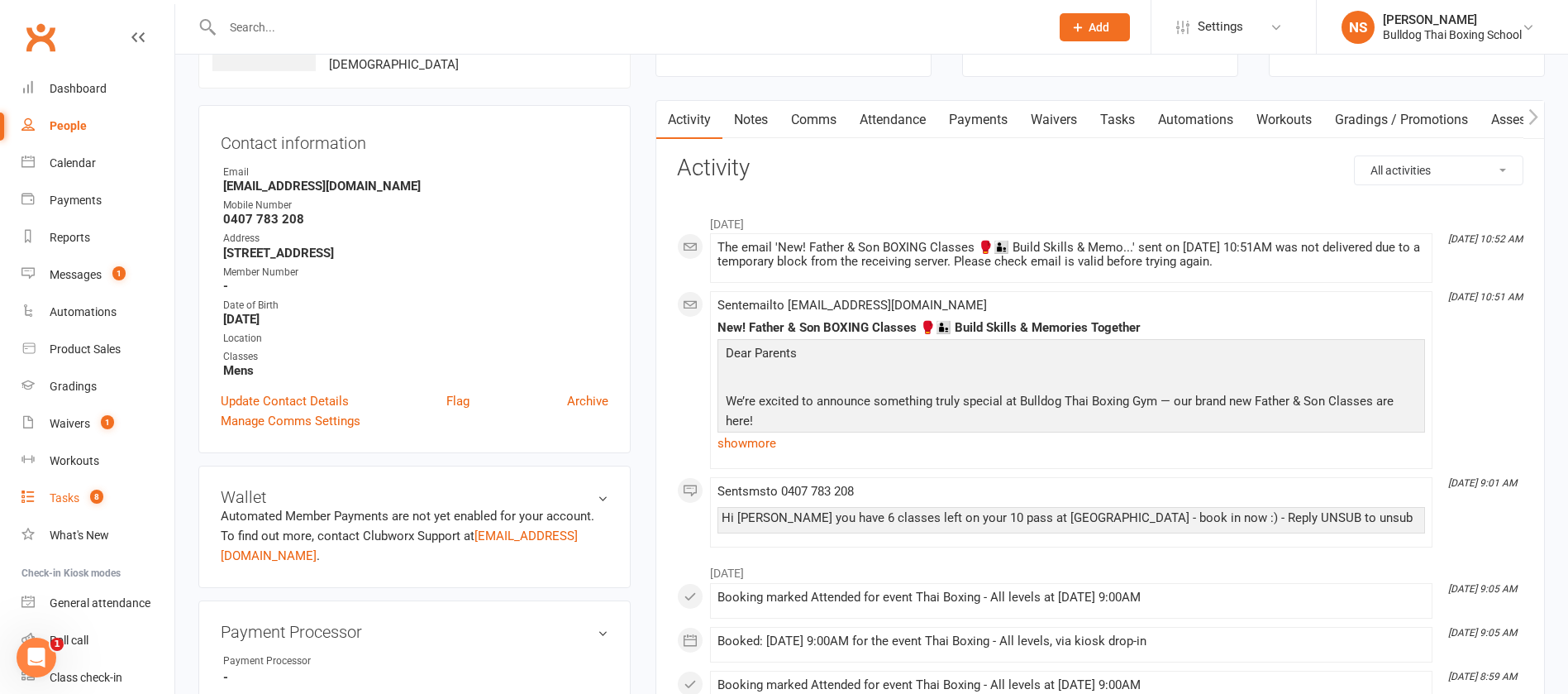
click at [60, 497] on div "Tasks" at bounding box center [65, 498] width 30 height 13
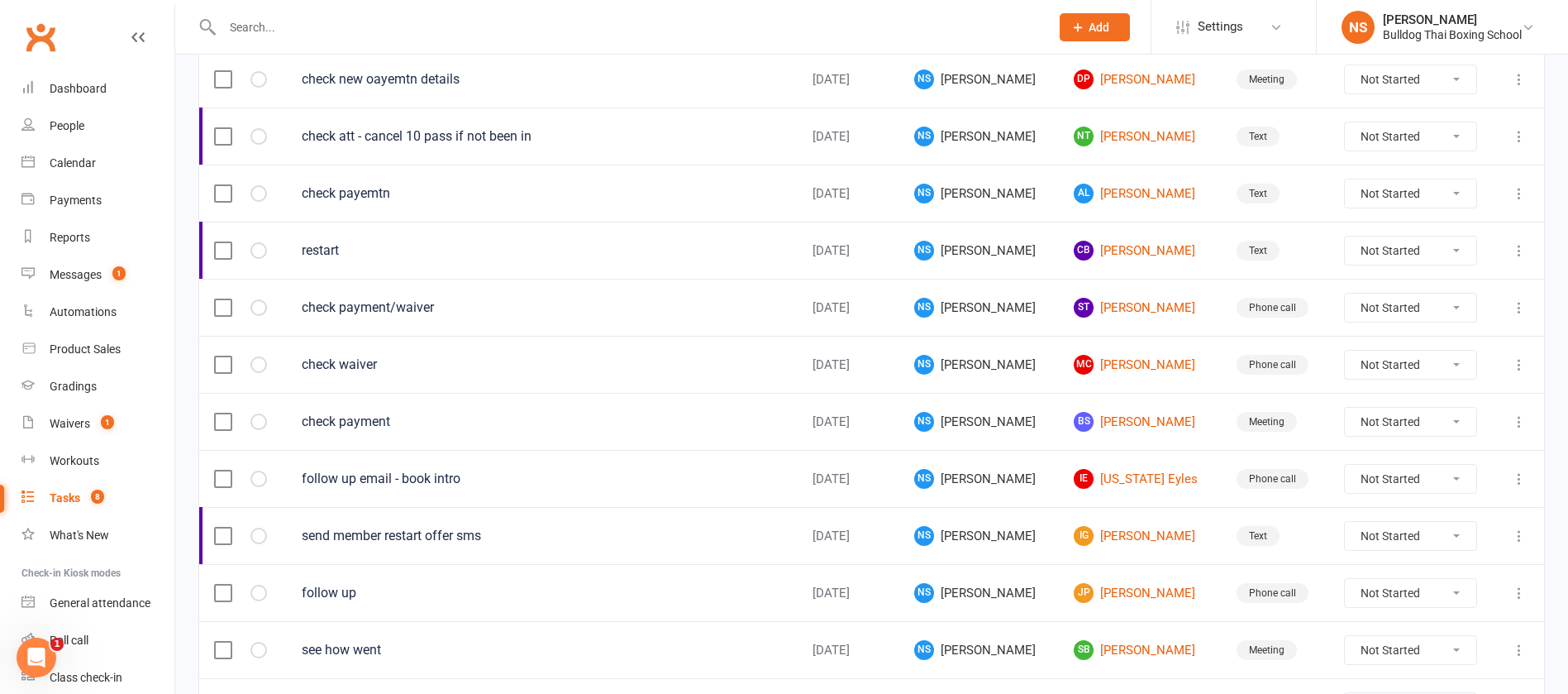
scroll to position [1167, 0]
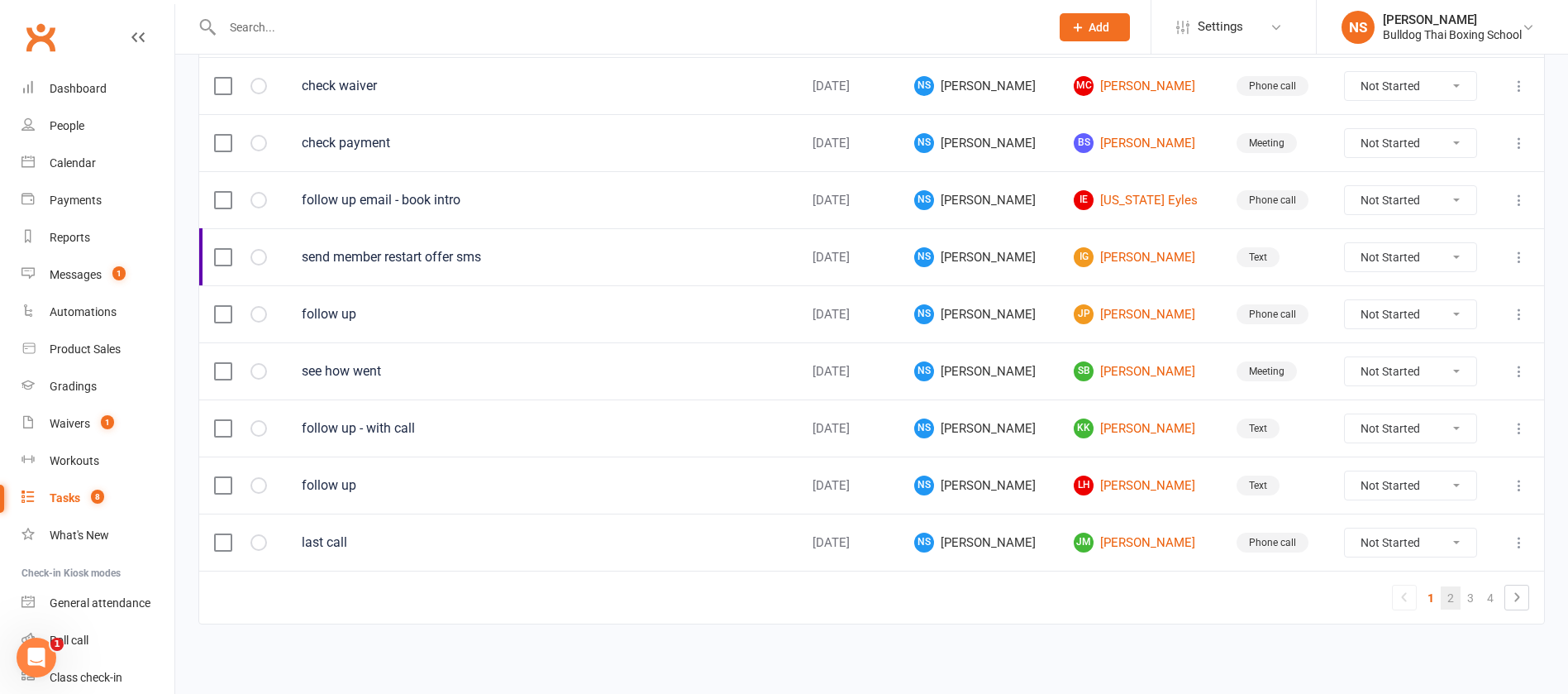
click at [1450, 601] on link "2" at bounding box center [1450, 598] width 20 height 24
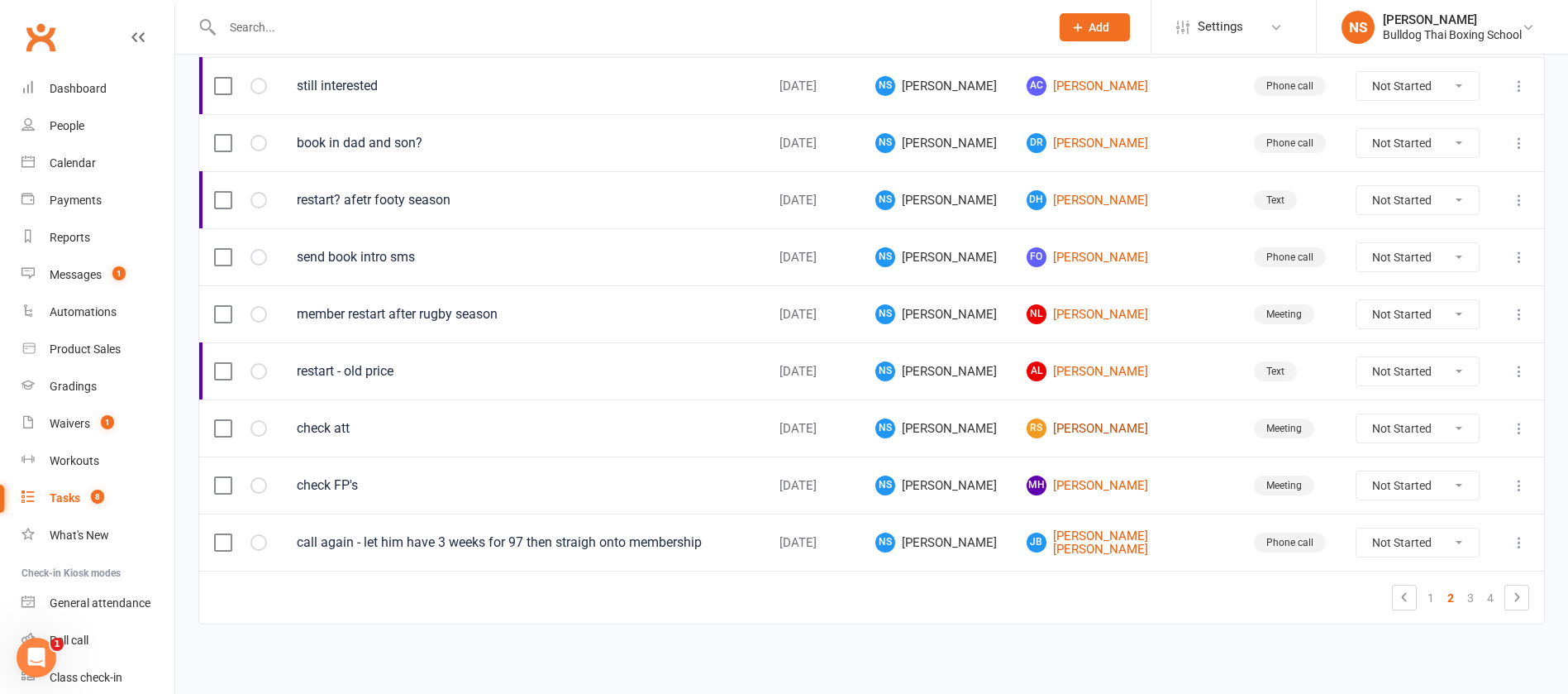
click at [1131, 427] on link "RS [PERSON_NAME]" at bounding box center [1126, 428] width 197 height 20
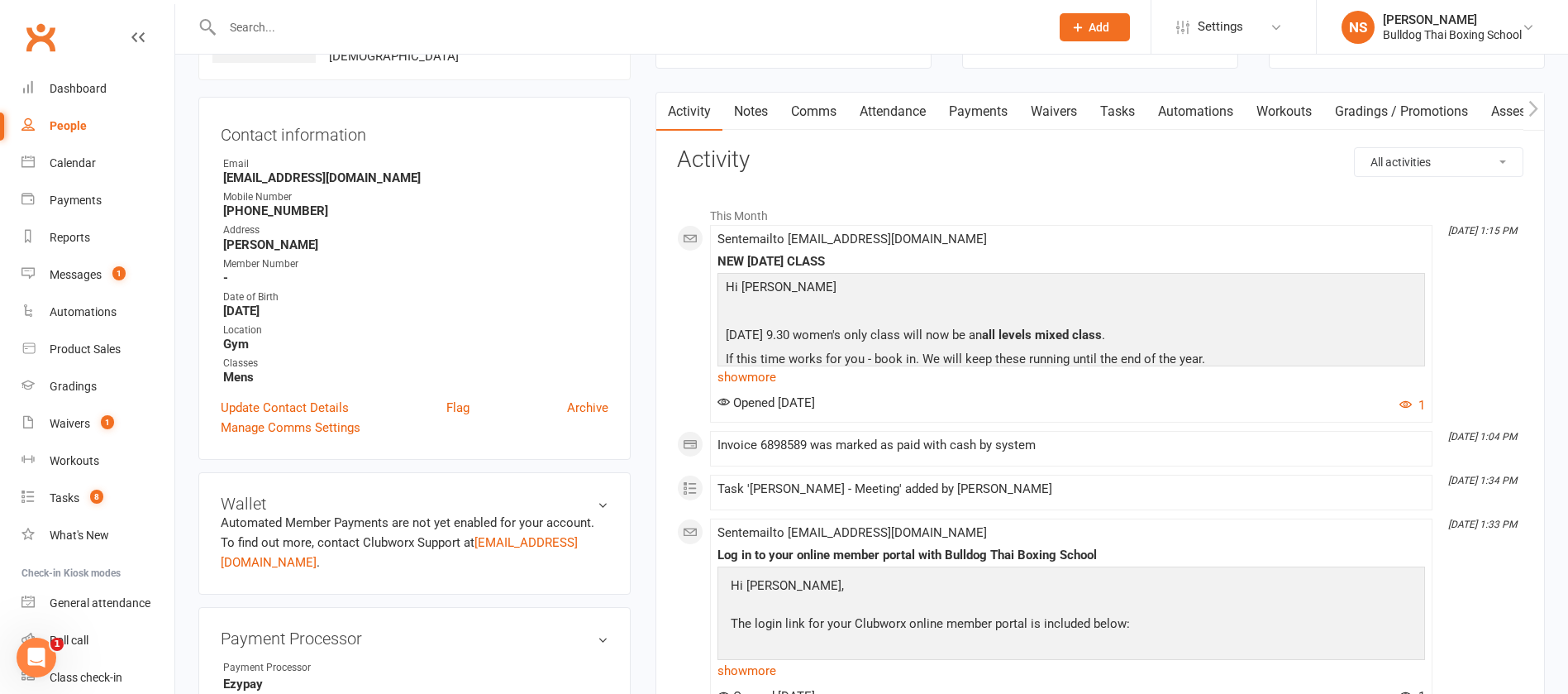
scroll to position [124, 0]
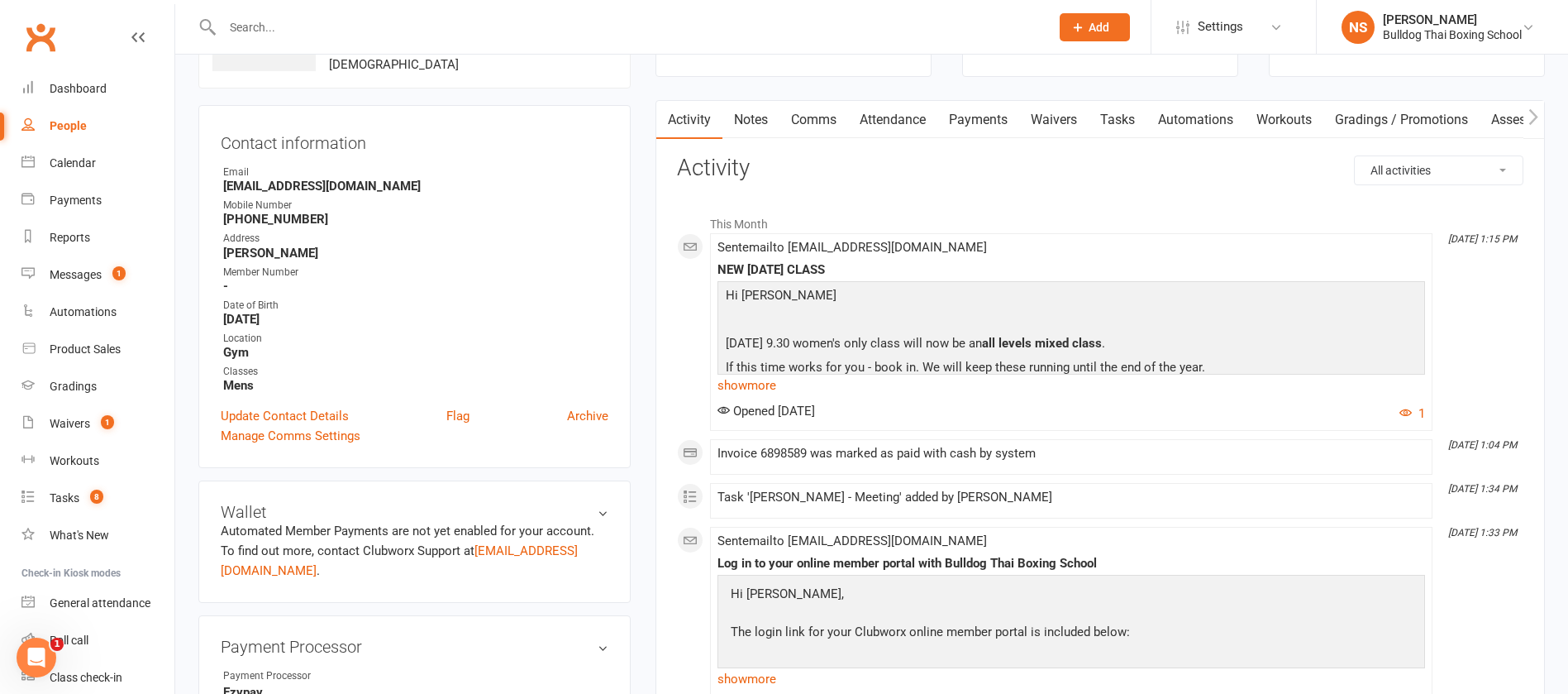
click at [798, 118] on link "Comms" at bounding box center [813, 120] width 69 height 38
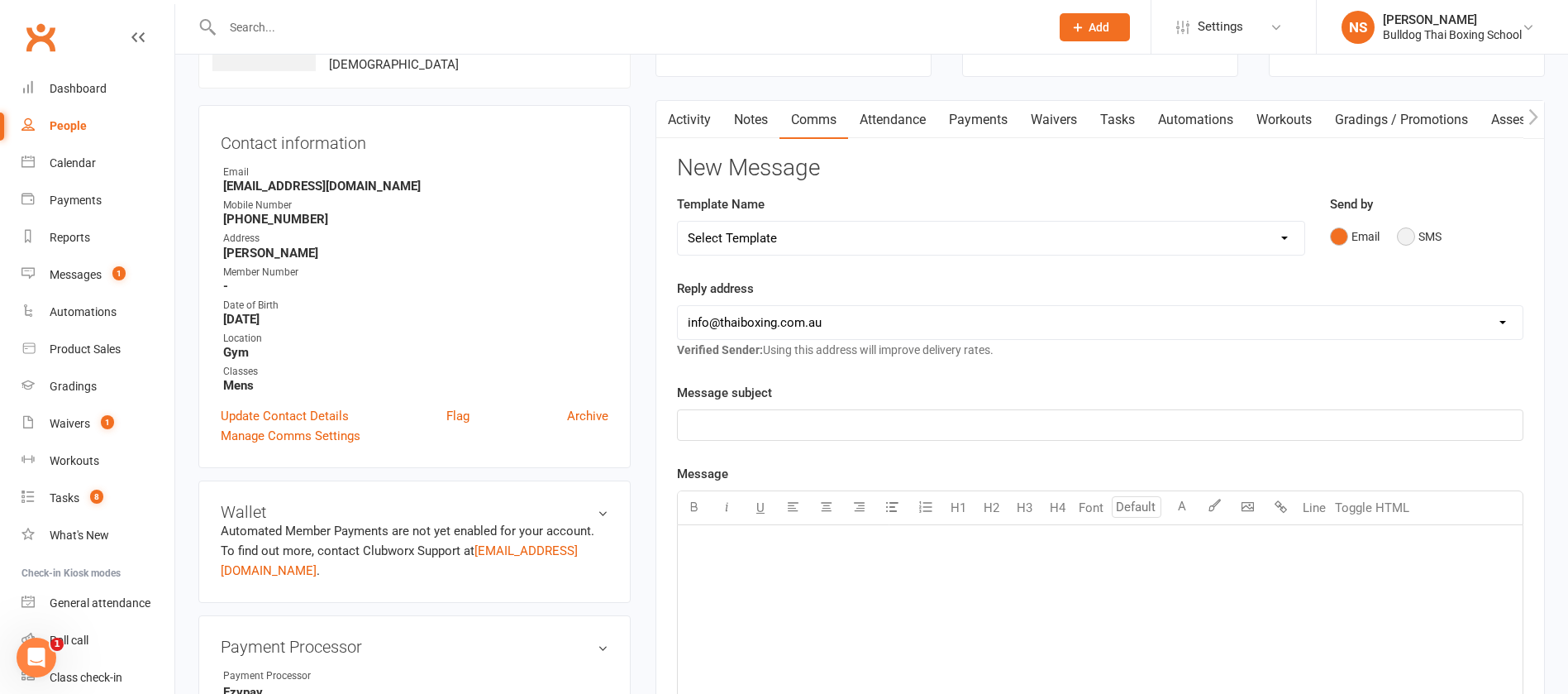
click at [1410, 234] on button "SMS" at bounding box center [1419, 237] width 45 height 31
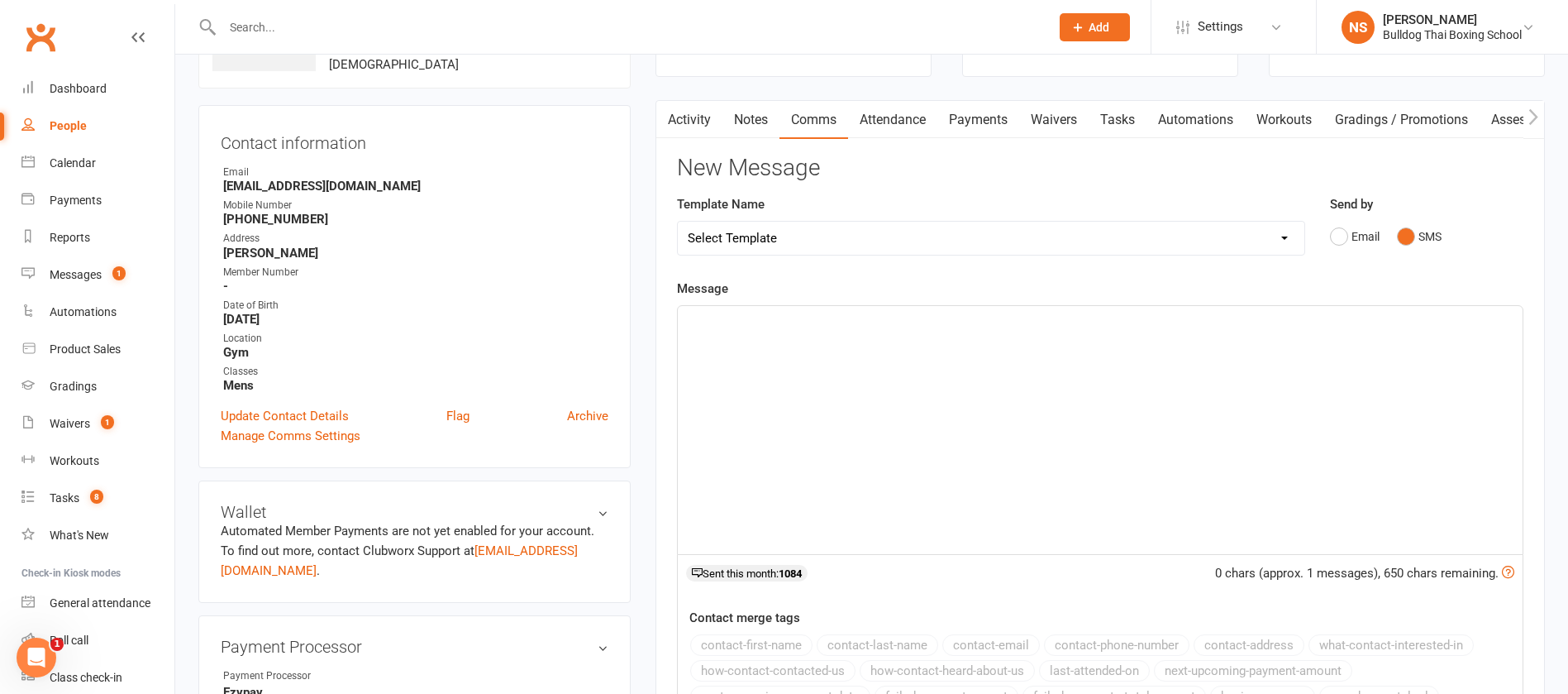
click at [908, 328] on p "﻿" at bounding box center [1100, 320] width 825 height 20
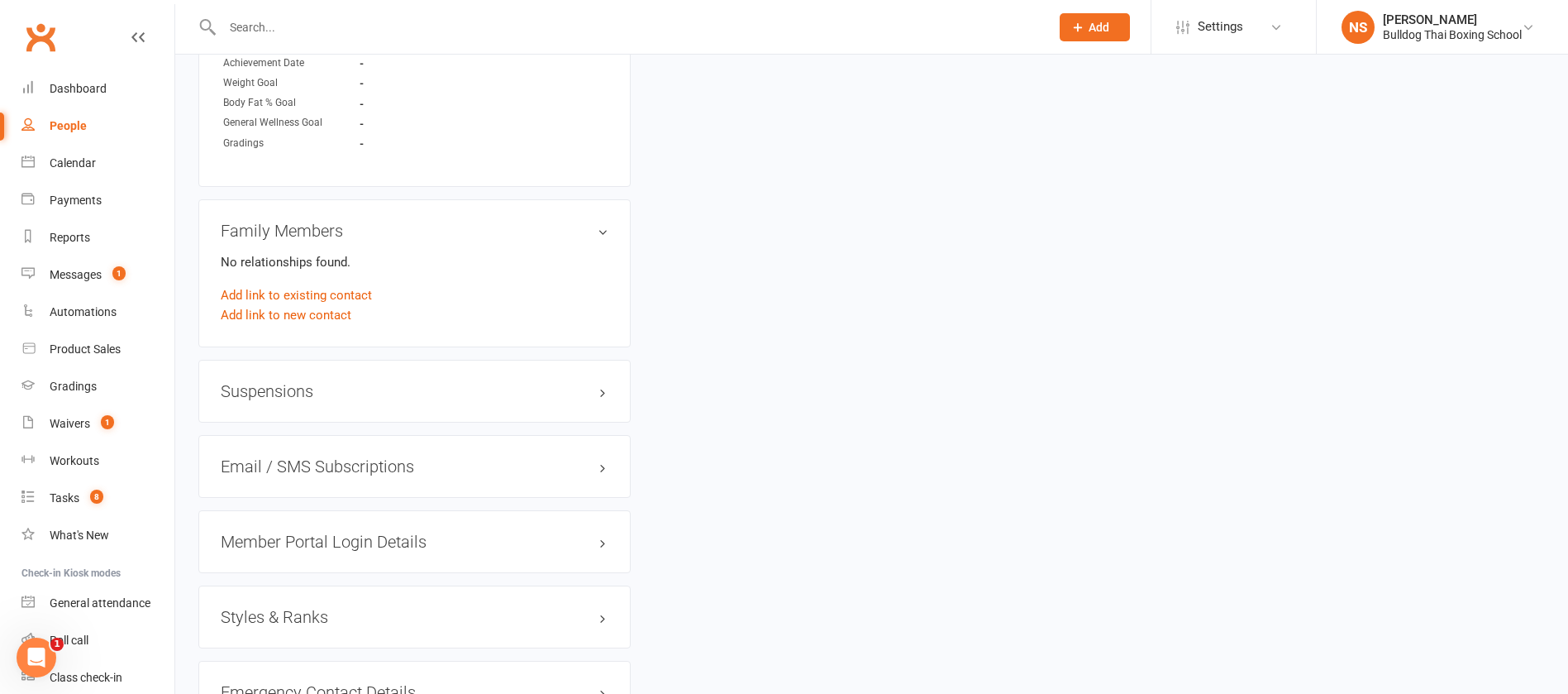
scroll to position [1117, 0]
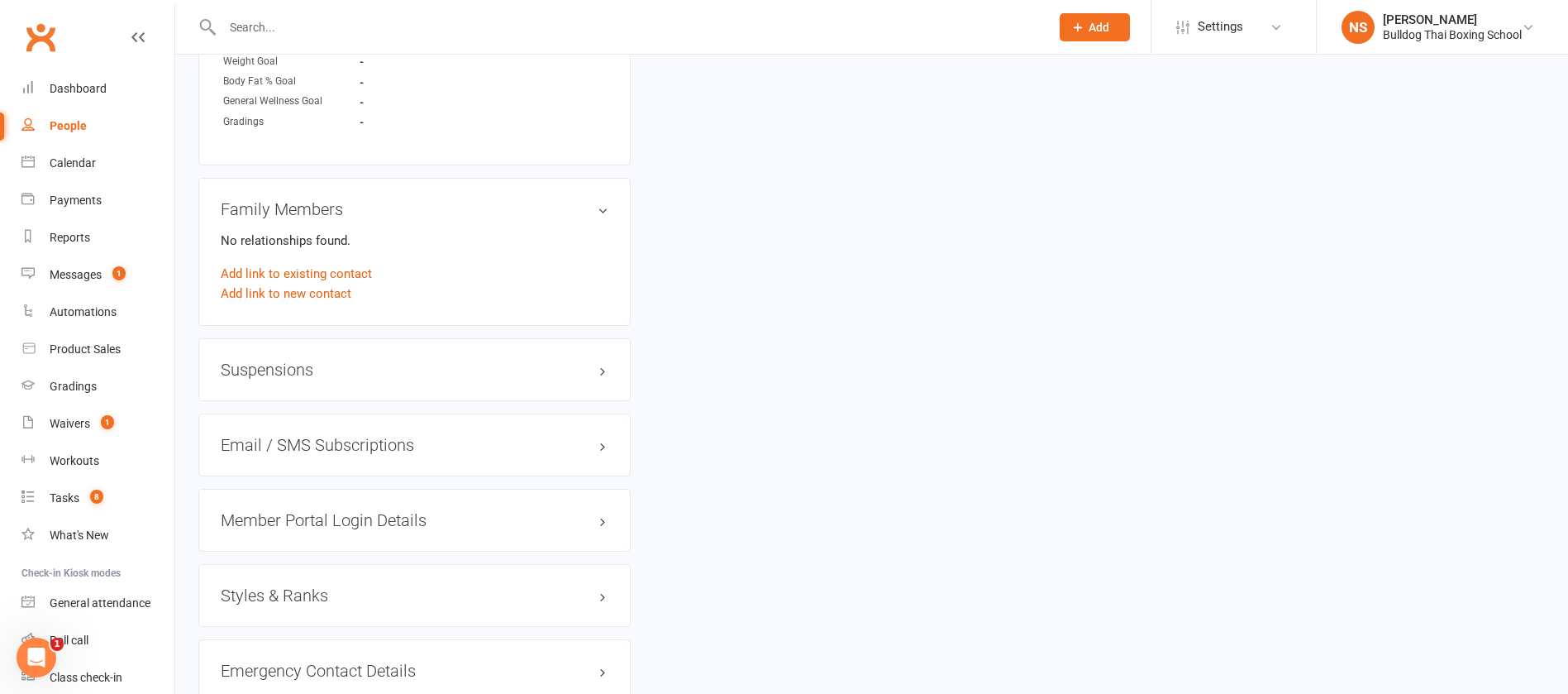
click at [308, 518] on h3 "Member Portal Login Details" at bounding box center [414, 520] width 387 height 18
click at [586, 545] on div "Copy" at bounding box center [592, 552] width 33 height 20
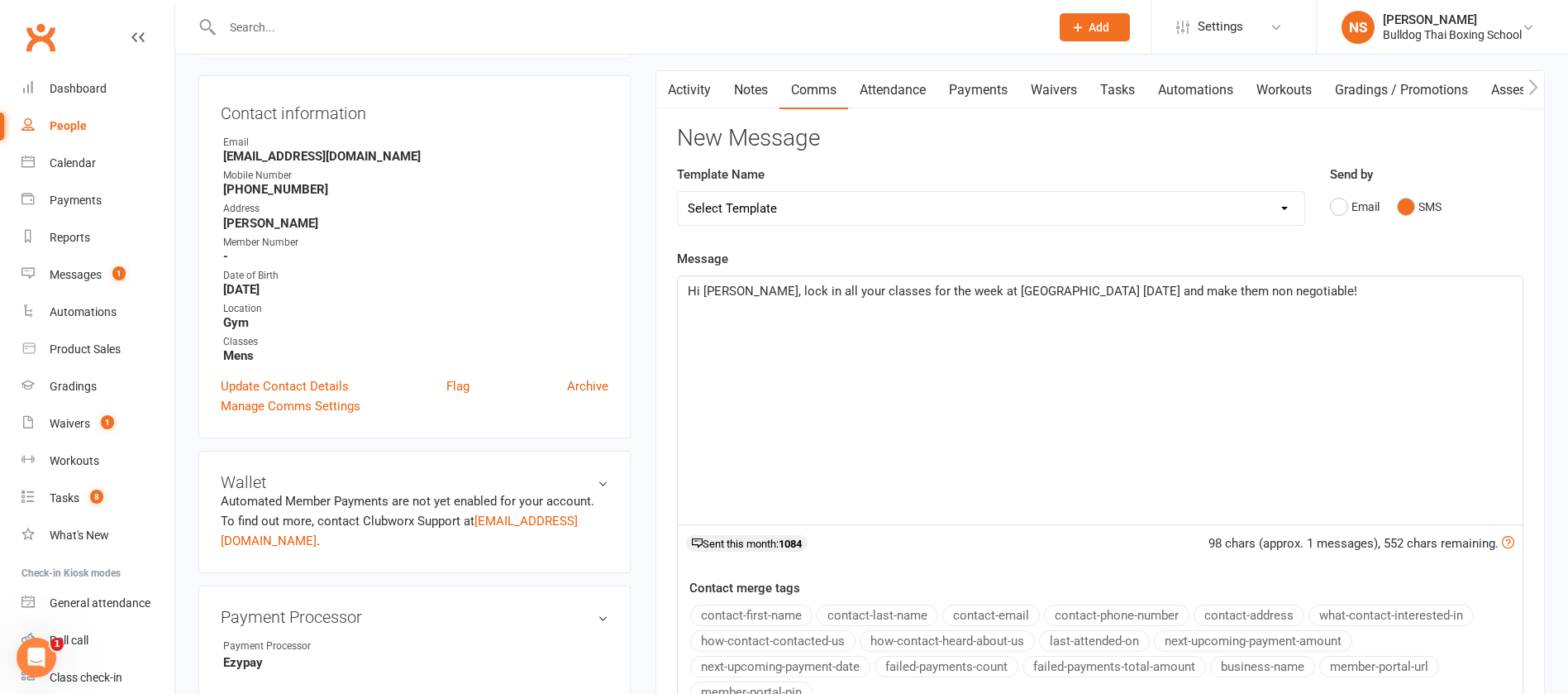
scroll to position [0, 0]
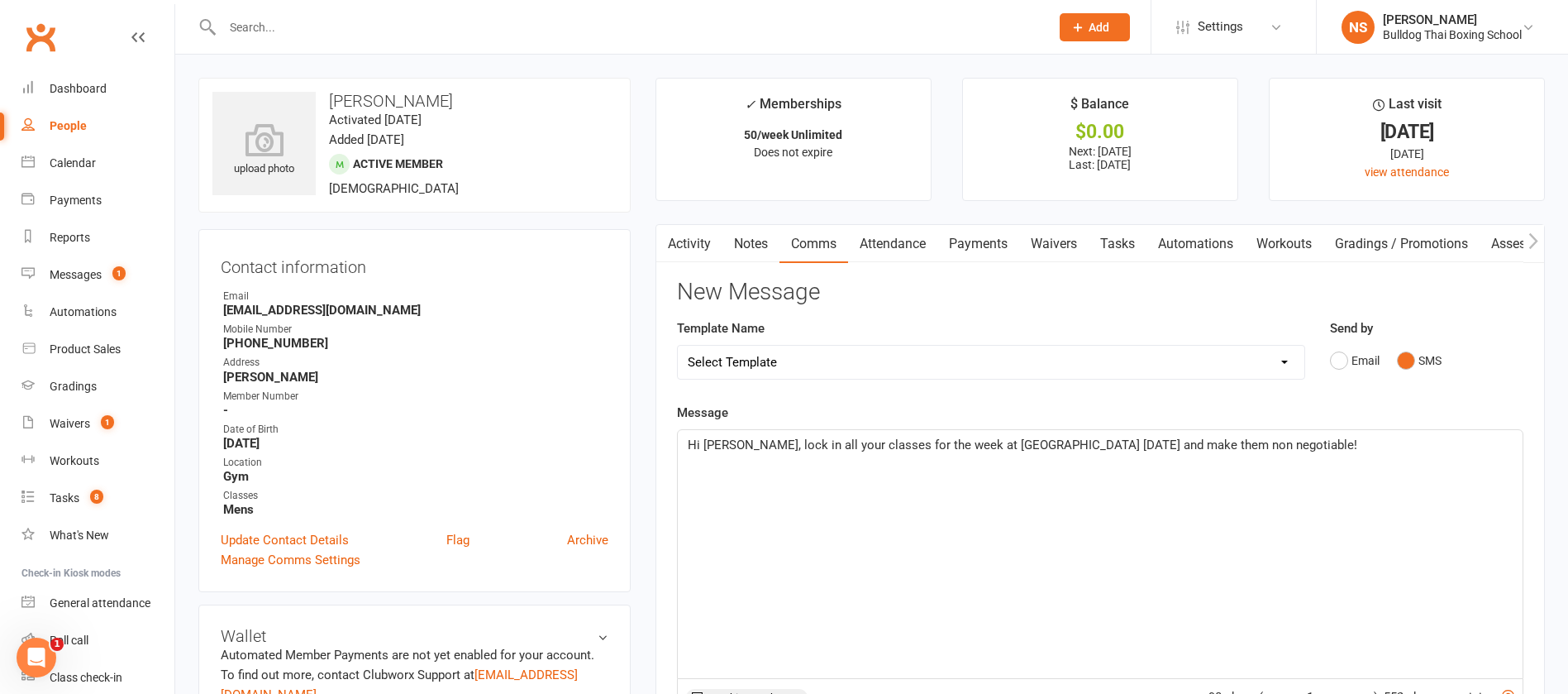
click at [1263, 443] on p "Hi [PERSON_NAME], lock in all your classes for the week at [GEOGRAPHIC_DATA] [D…" at bounding box center [1100, 444] width 825 height 20
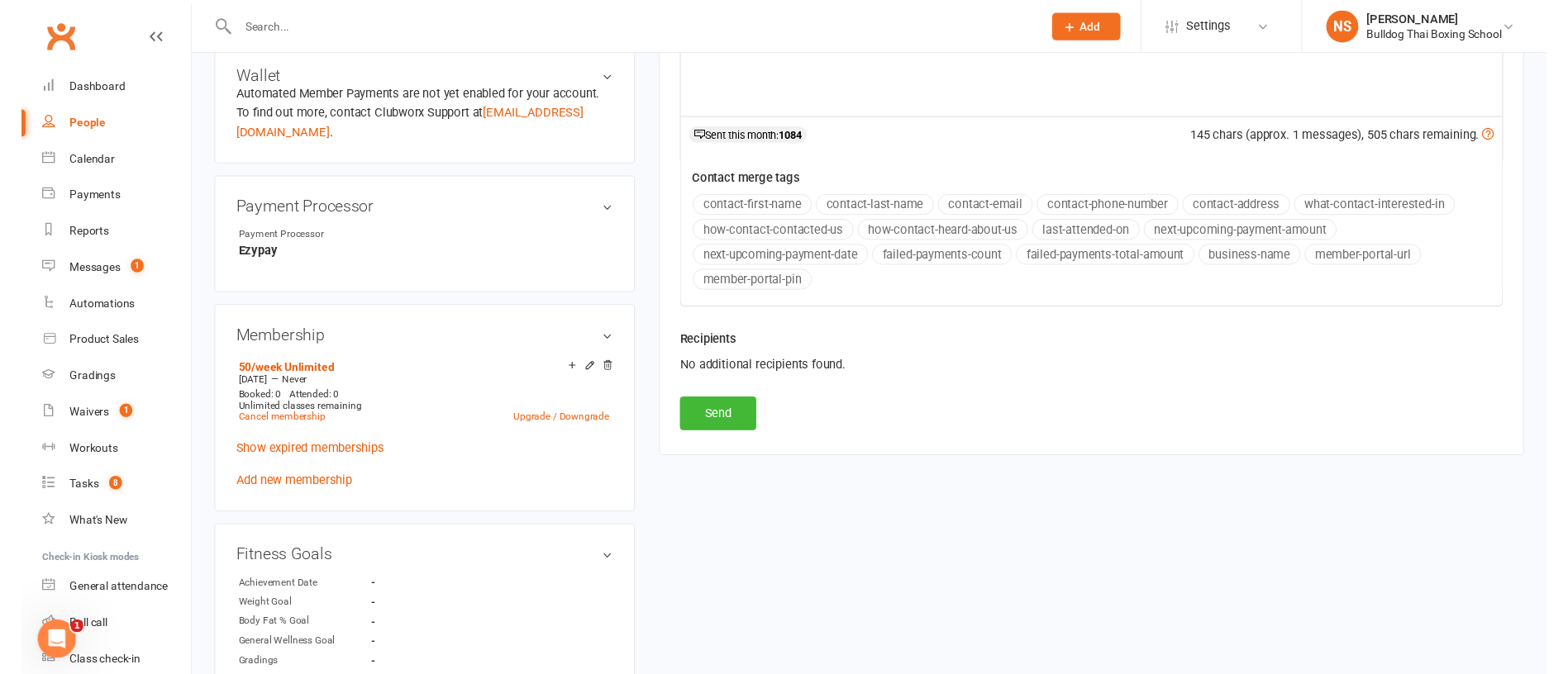
scroll to position [620, 0]
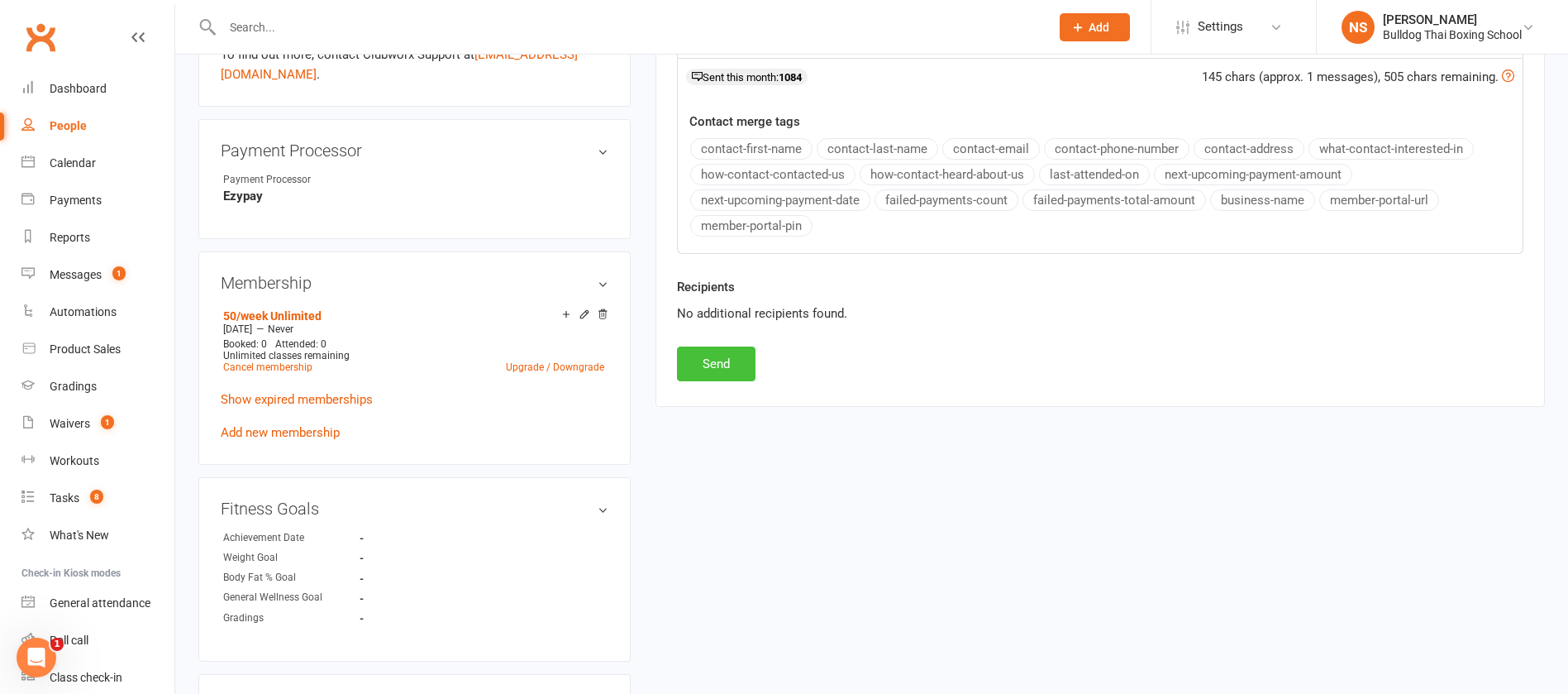
click at [719, 368] on button "Send" at bounding box center [716, 364] width 79 height 35
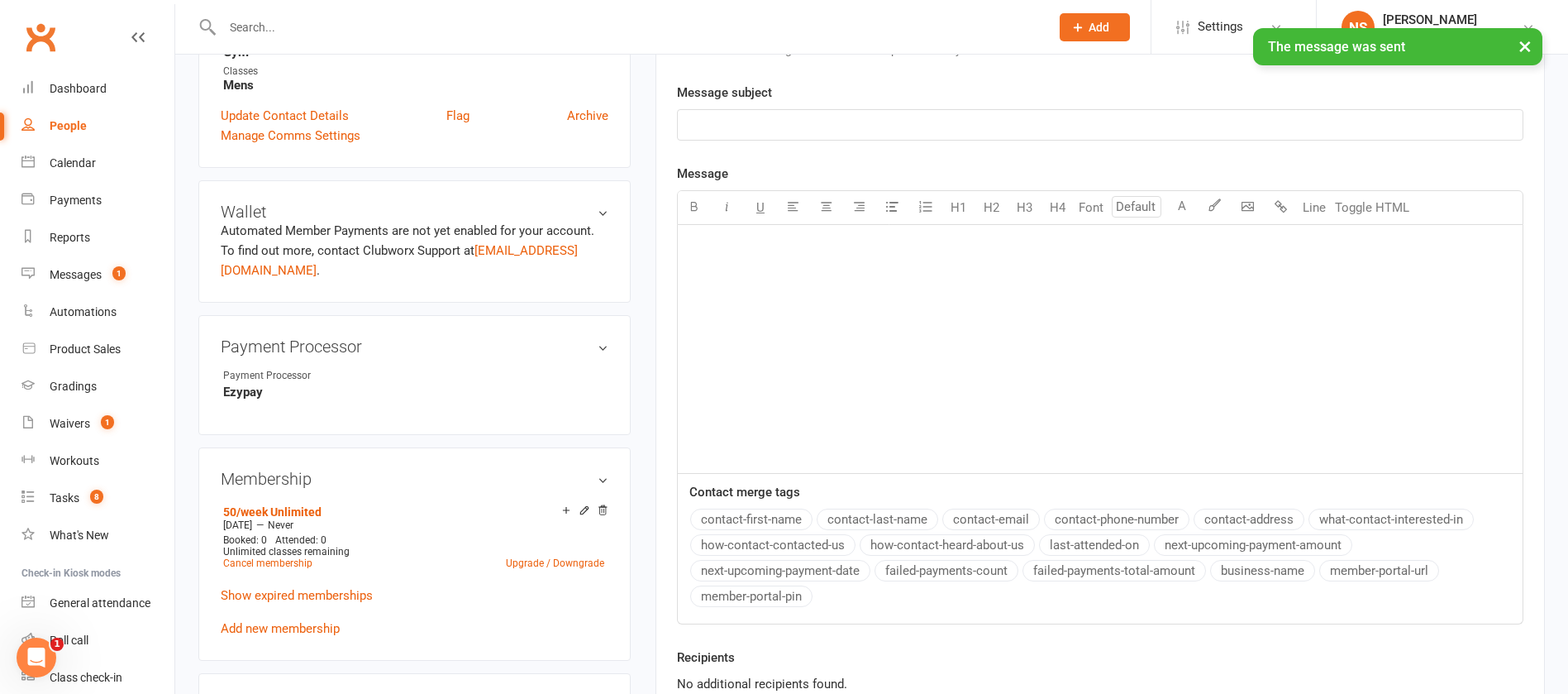
scroll to position [0, 0]
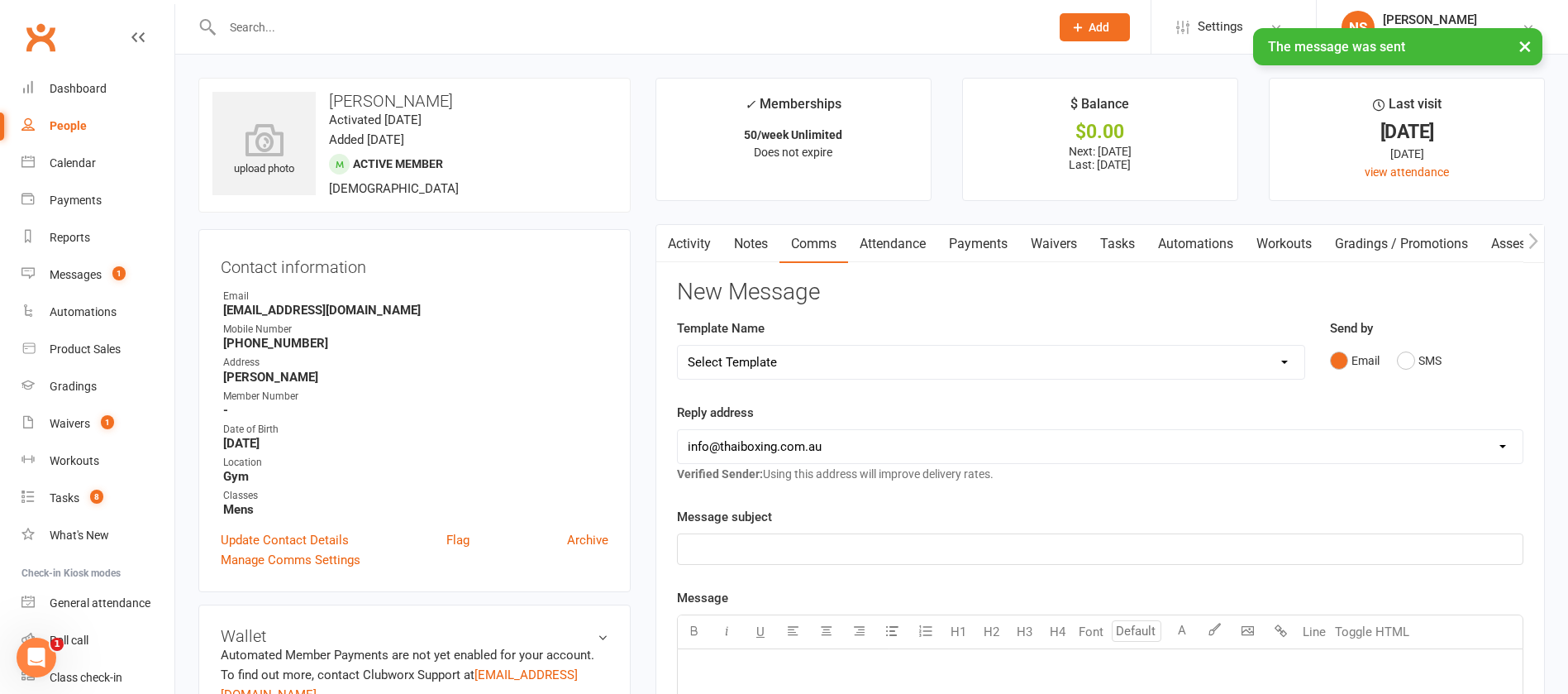
click at [1124, 243] on link "Tasks" at bounding box center [1118, 244] width 58 height 38
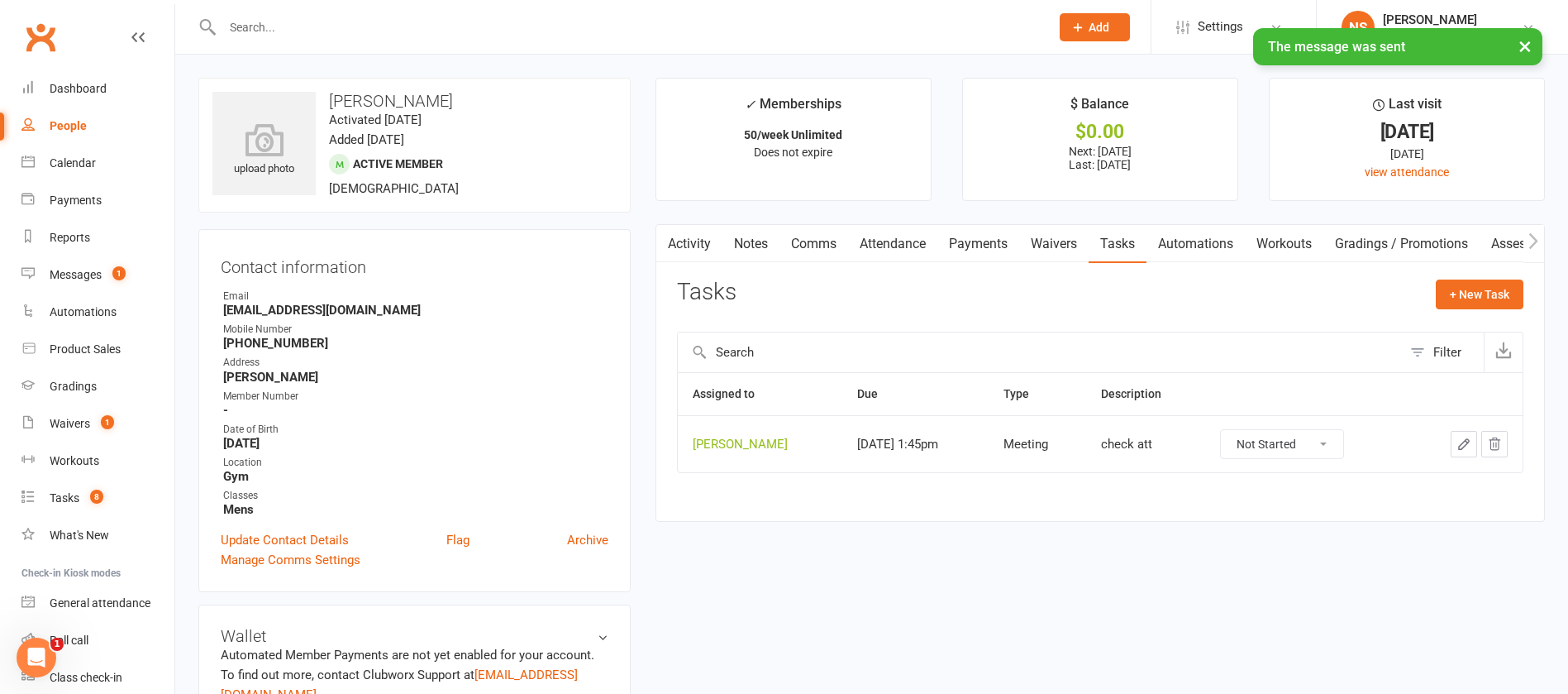
click at [1466, 444] on icon "button" at bounding box center [1463, 443] width 10 height 10
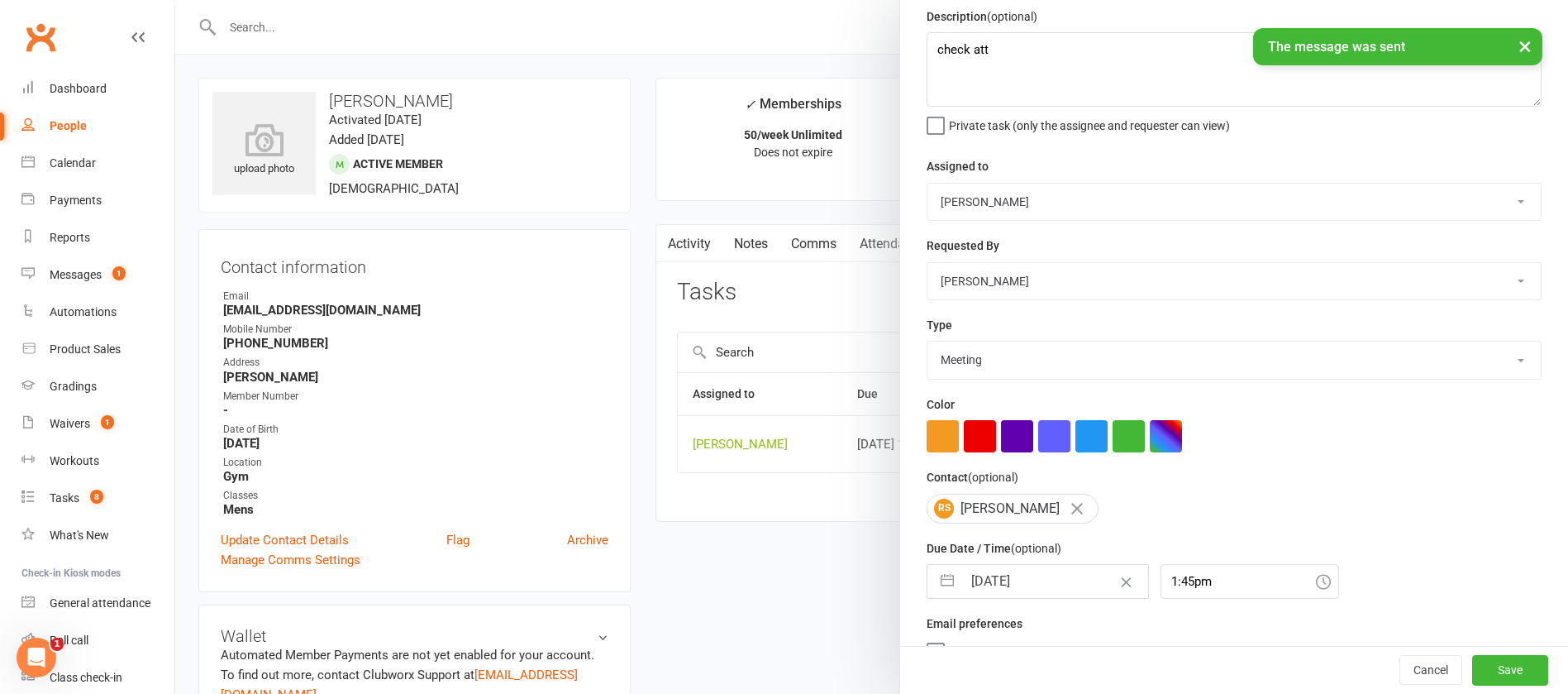
scroll to position [99, 0]
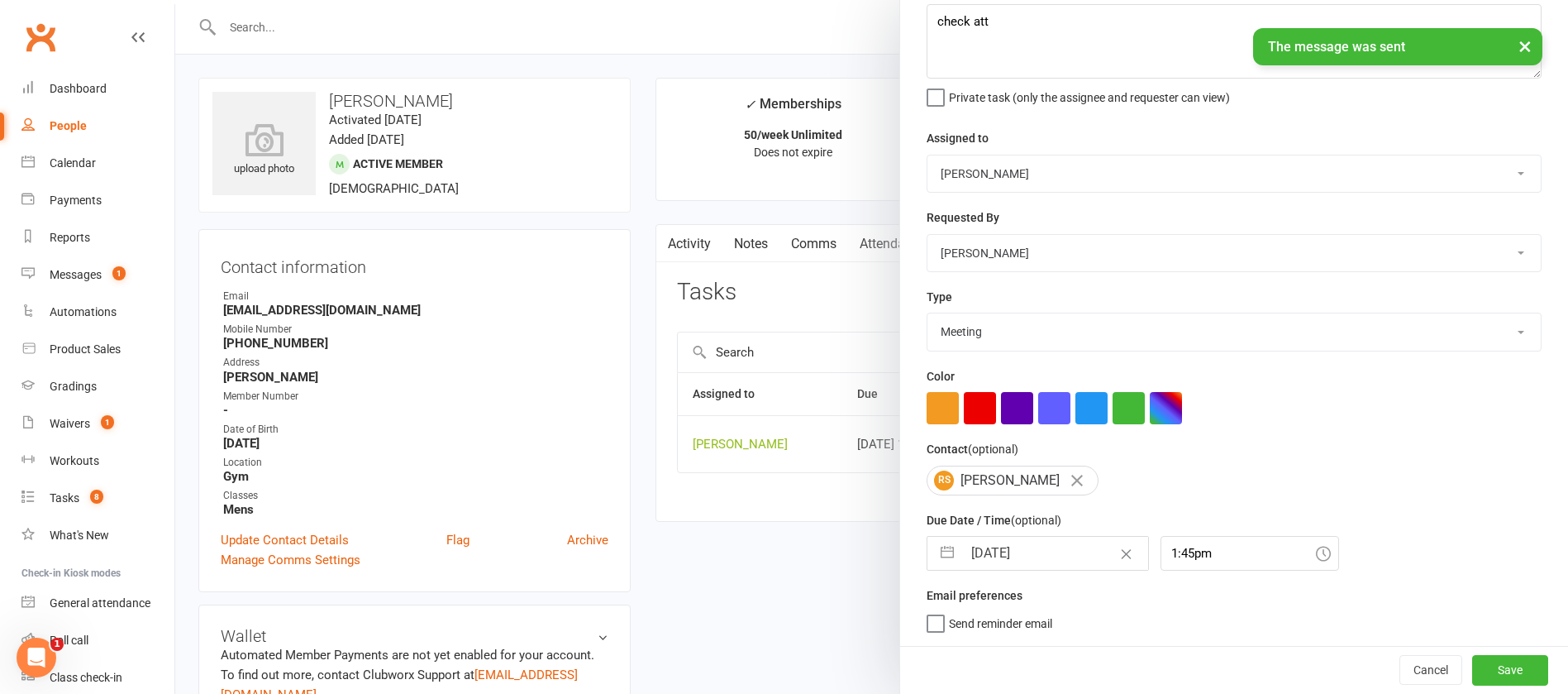
click at [1011, 542] on input "[DATE]" at bounding box center [1055, 553] width 186 height 33
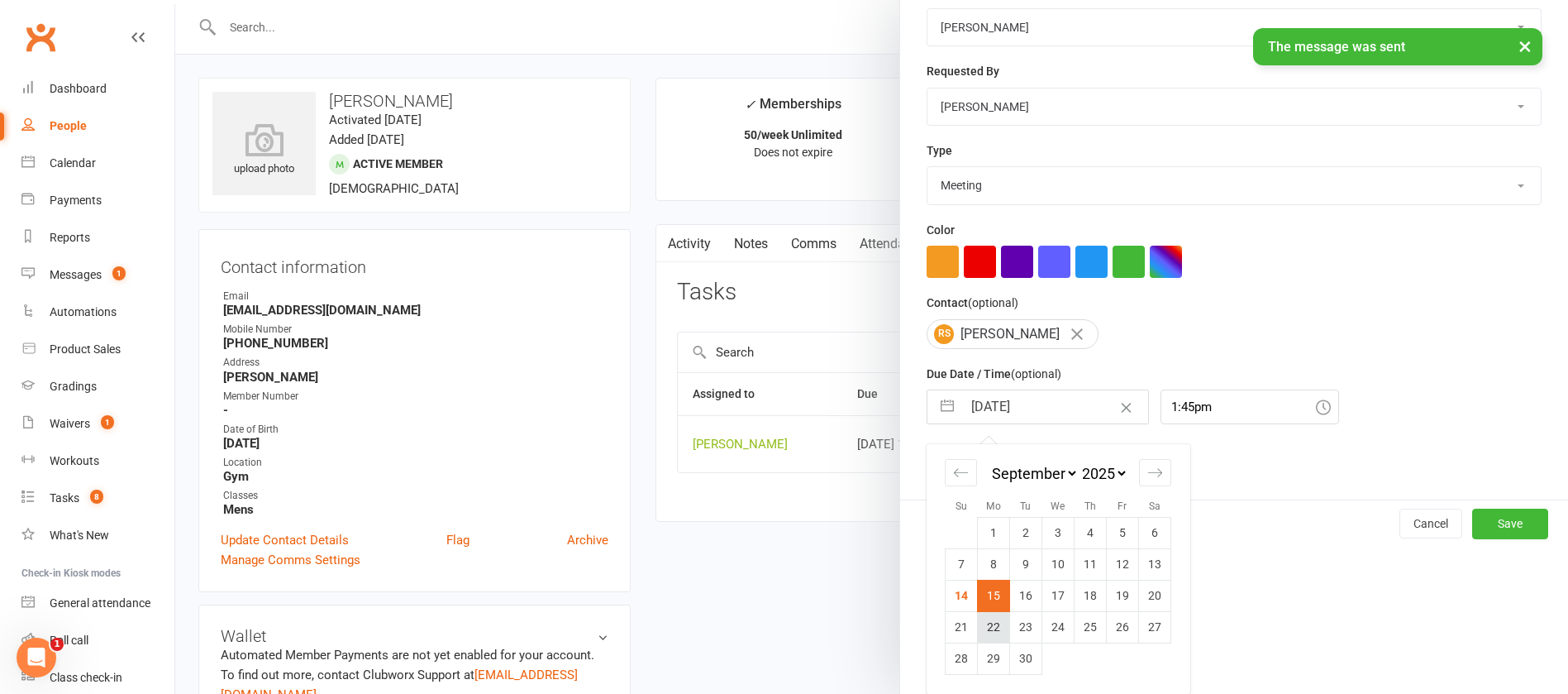
click at [978, 621] on td "22" at bounding box center [994, 627] width 32 height 31
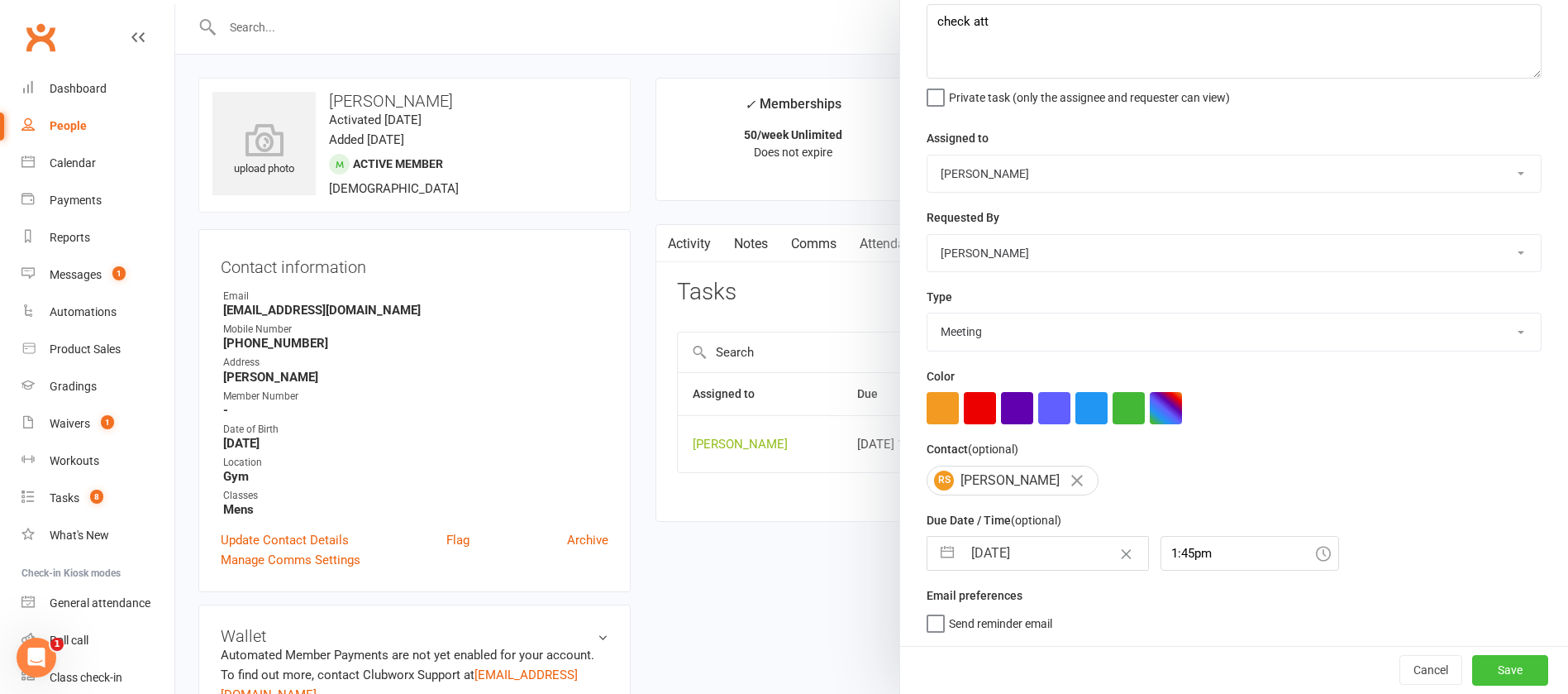
click at [1482, 672] on button "Save" at bounding box center [1510, 670] width 76 height 30
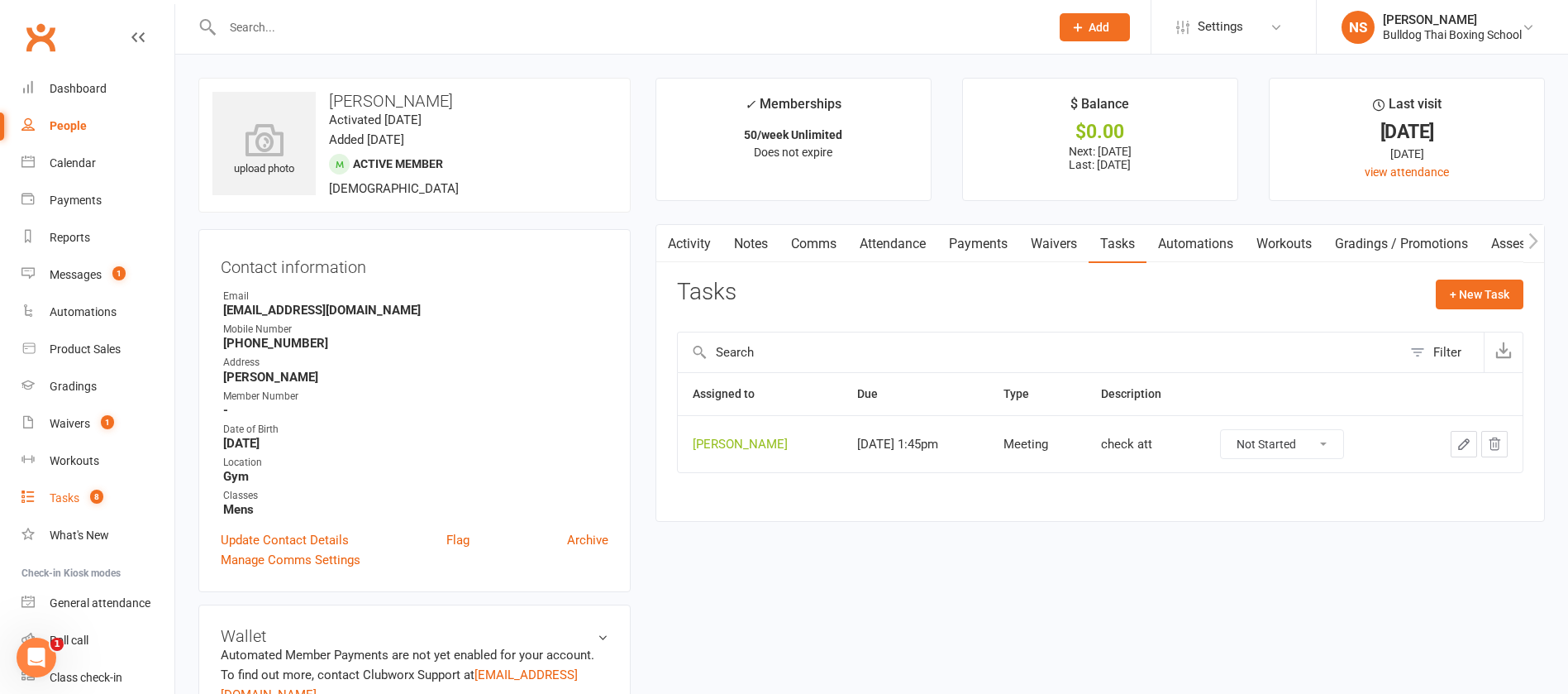
click at [72, 501] on div "Tasks" at bounding box center [65, 498] width 30 height 13
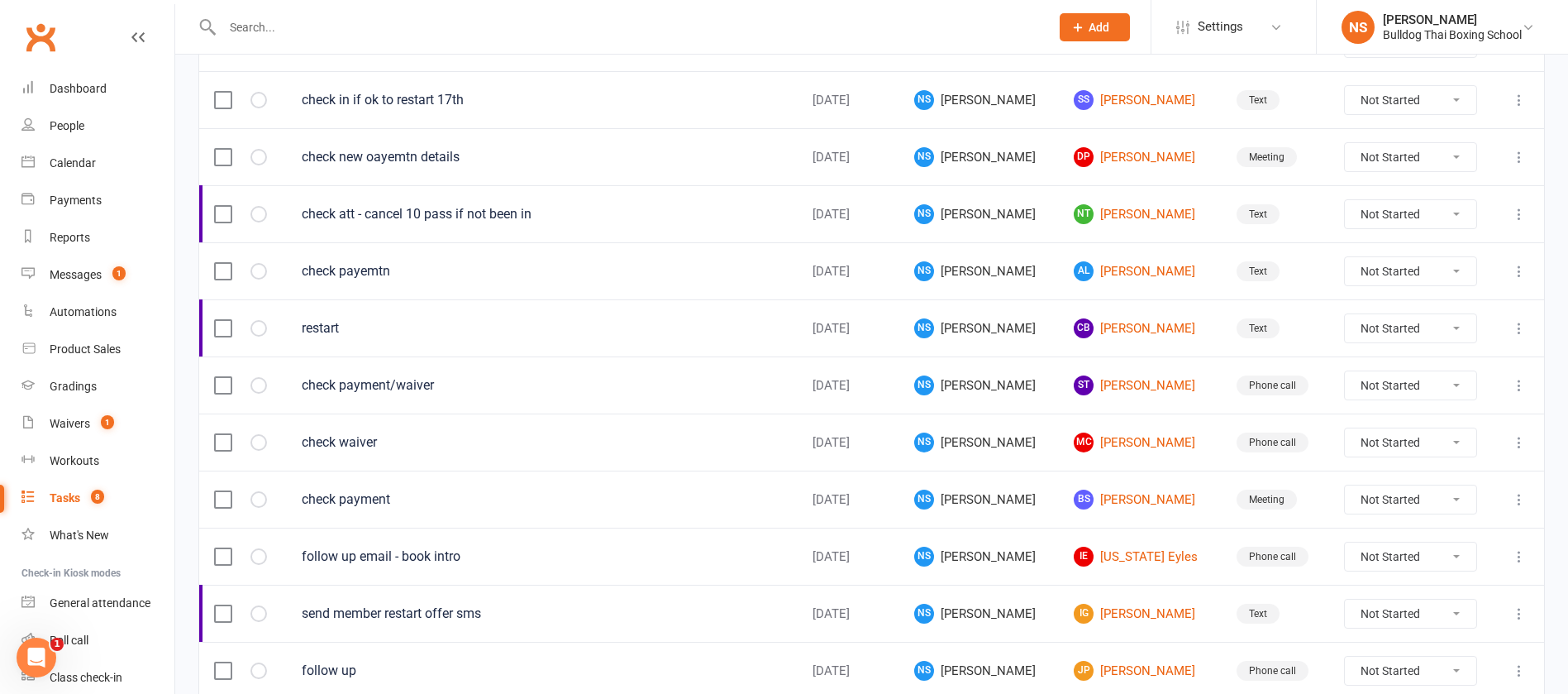
scroll to position [1167, 0]
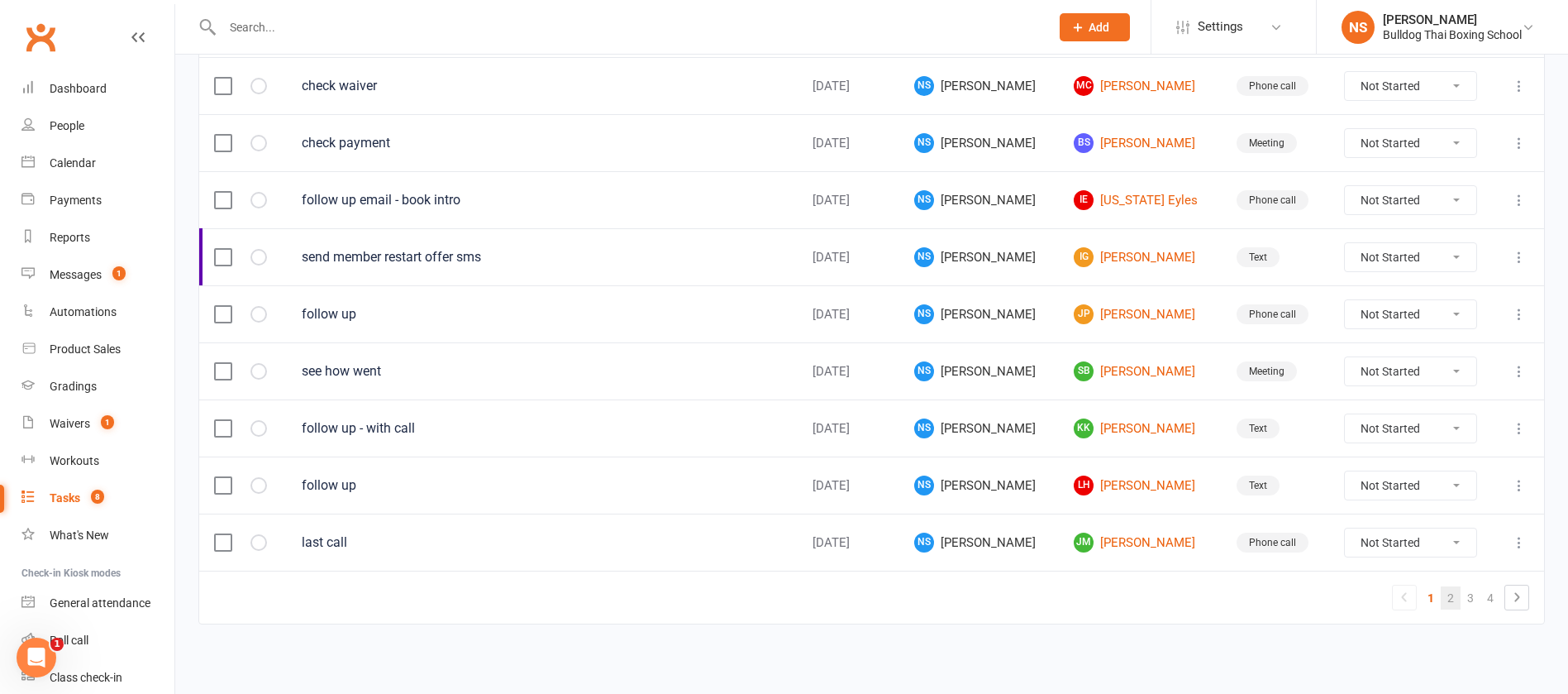
click at [1455, 602] on link "2" at bounding box center [1450, 598] width 20 height 24
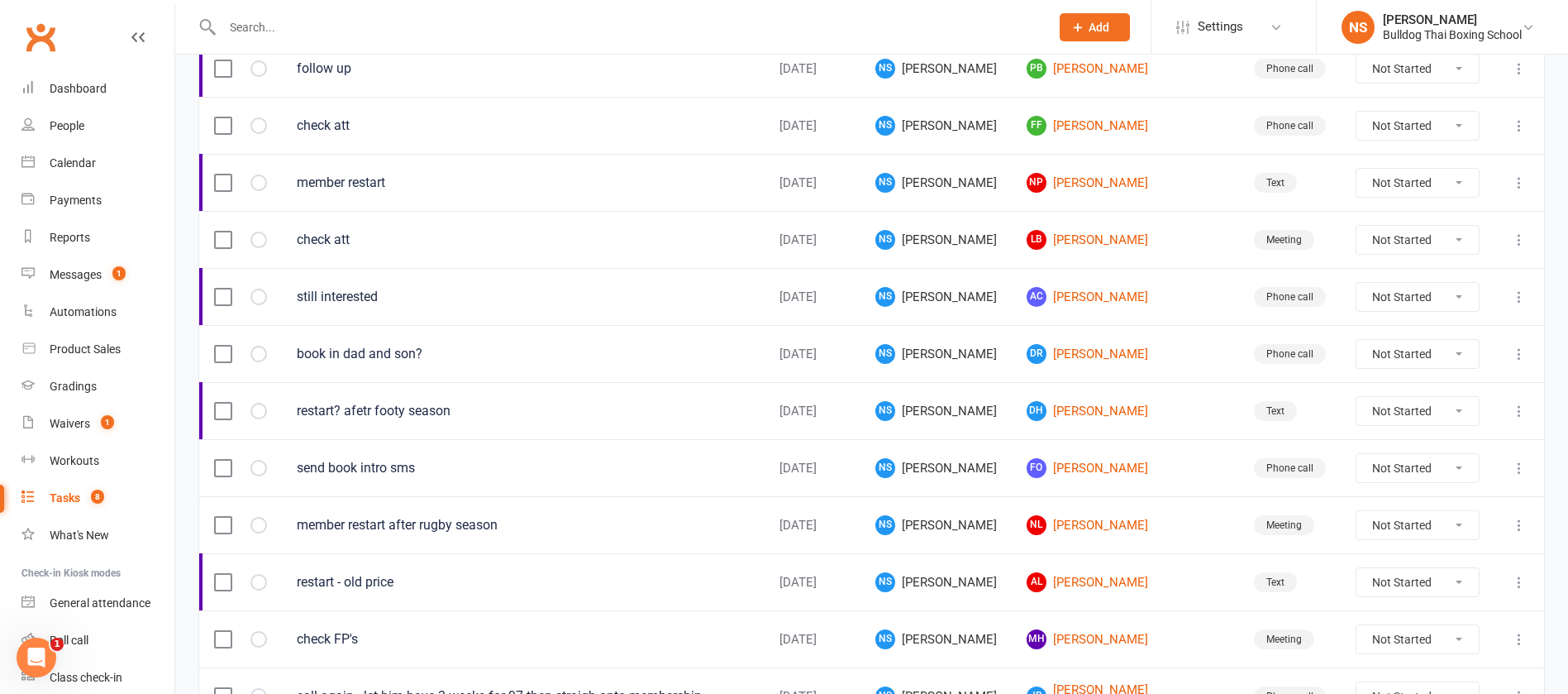
scroll to position [919, 0]
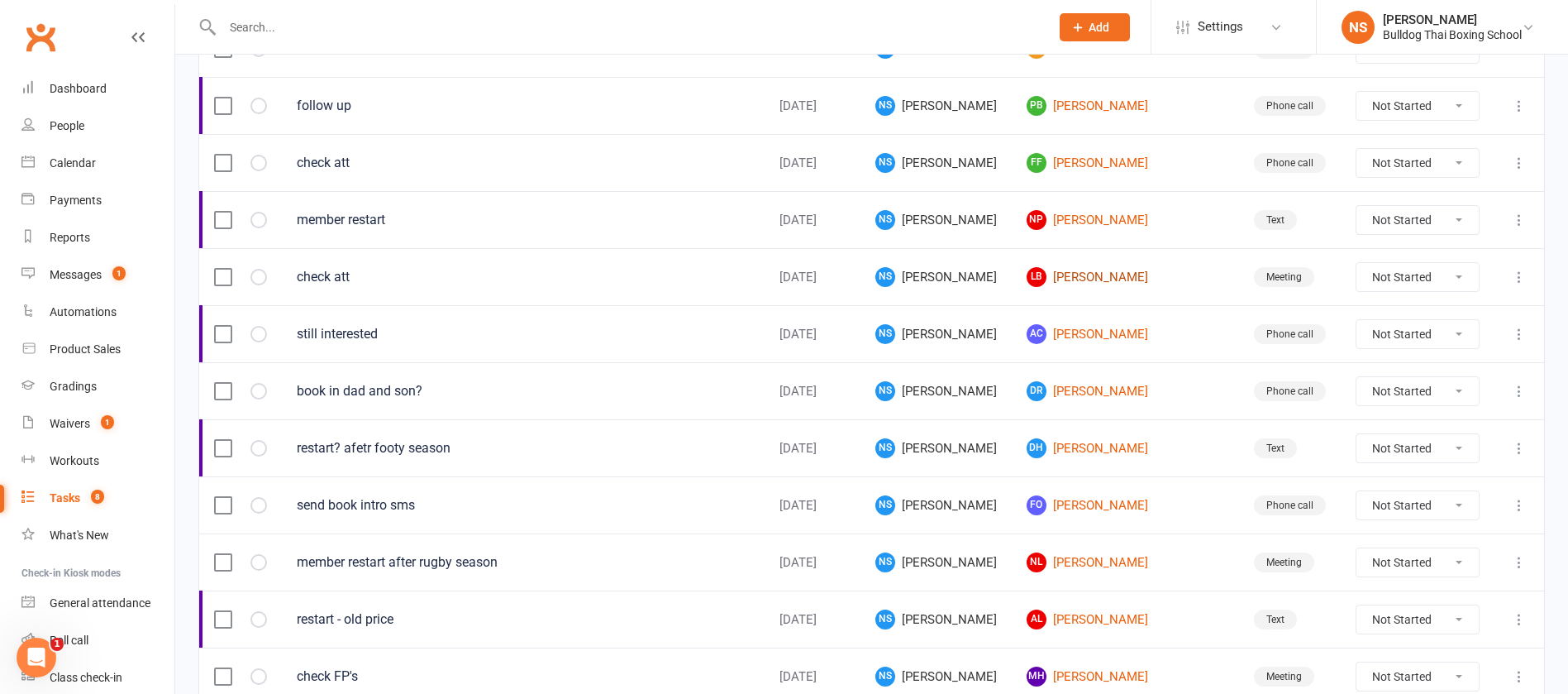
click at [1096, 269] on link "LB [PERSON_NAME]" at bounding box center [1126, 277] width 197 height 20
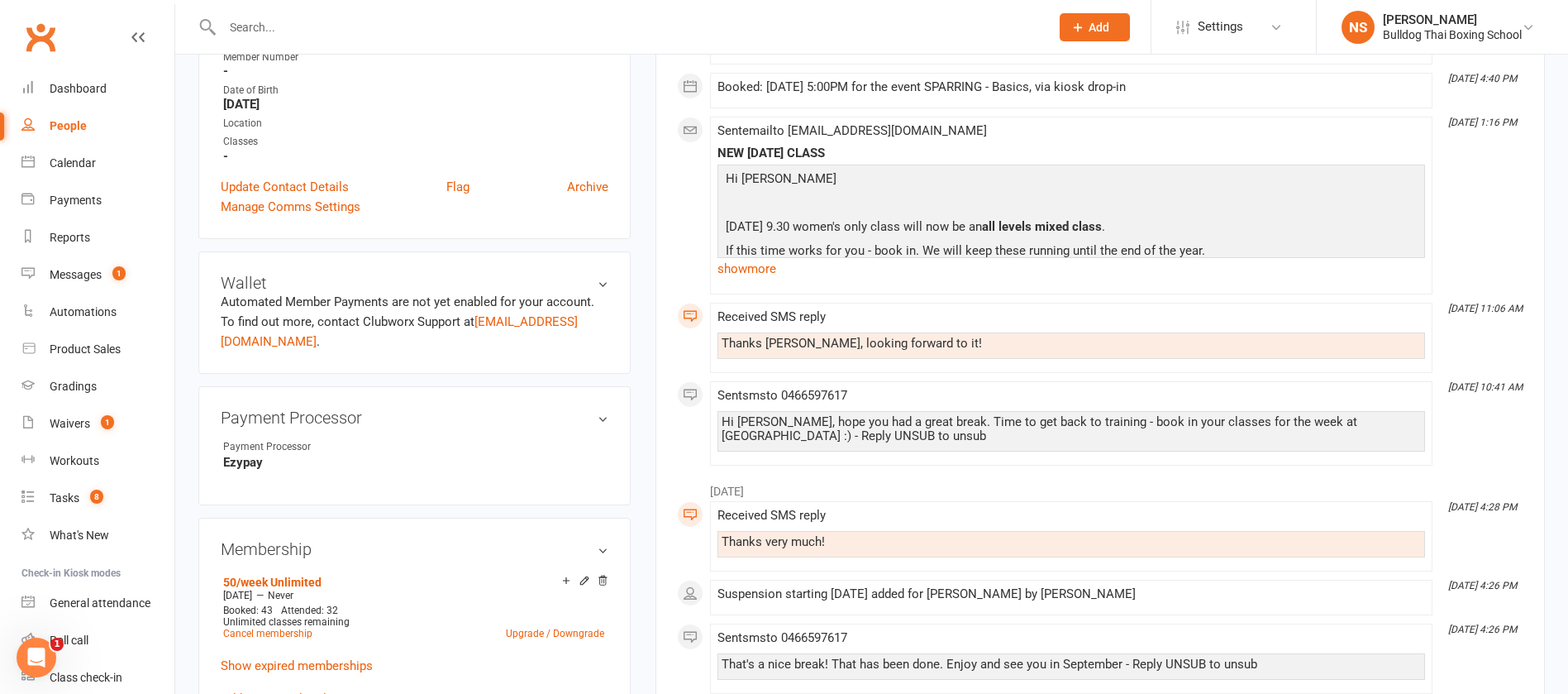
scroll to position [124, 0]
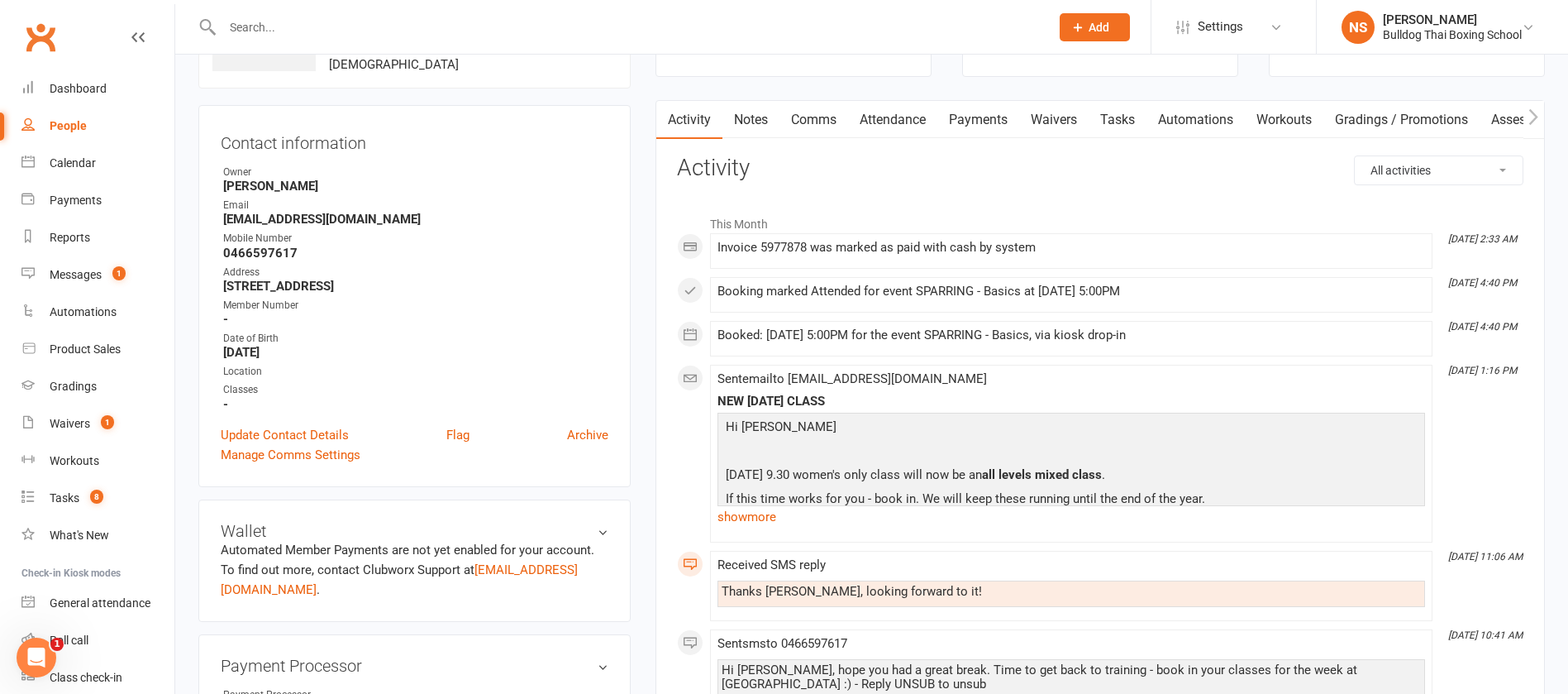
click at [1129, 125] on link "Tasks" at bounding box center [1118, 120] width 58 height 38
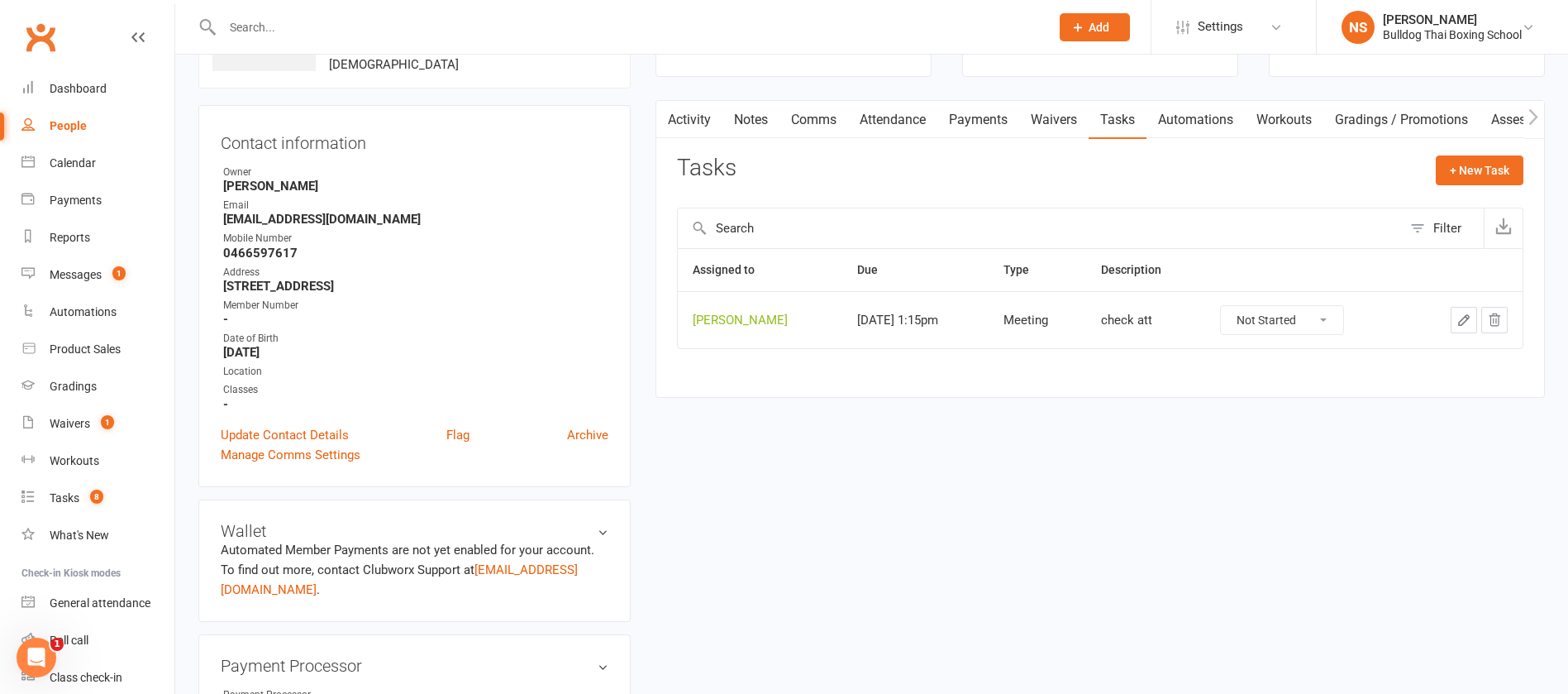
click at [1460, 320] on icon "button" at bounding box center [1463, 320] width 15 height 15
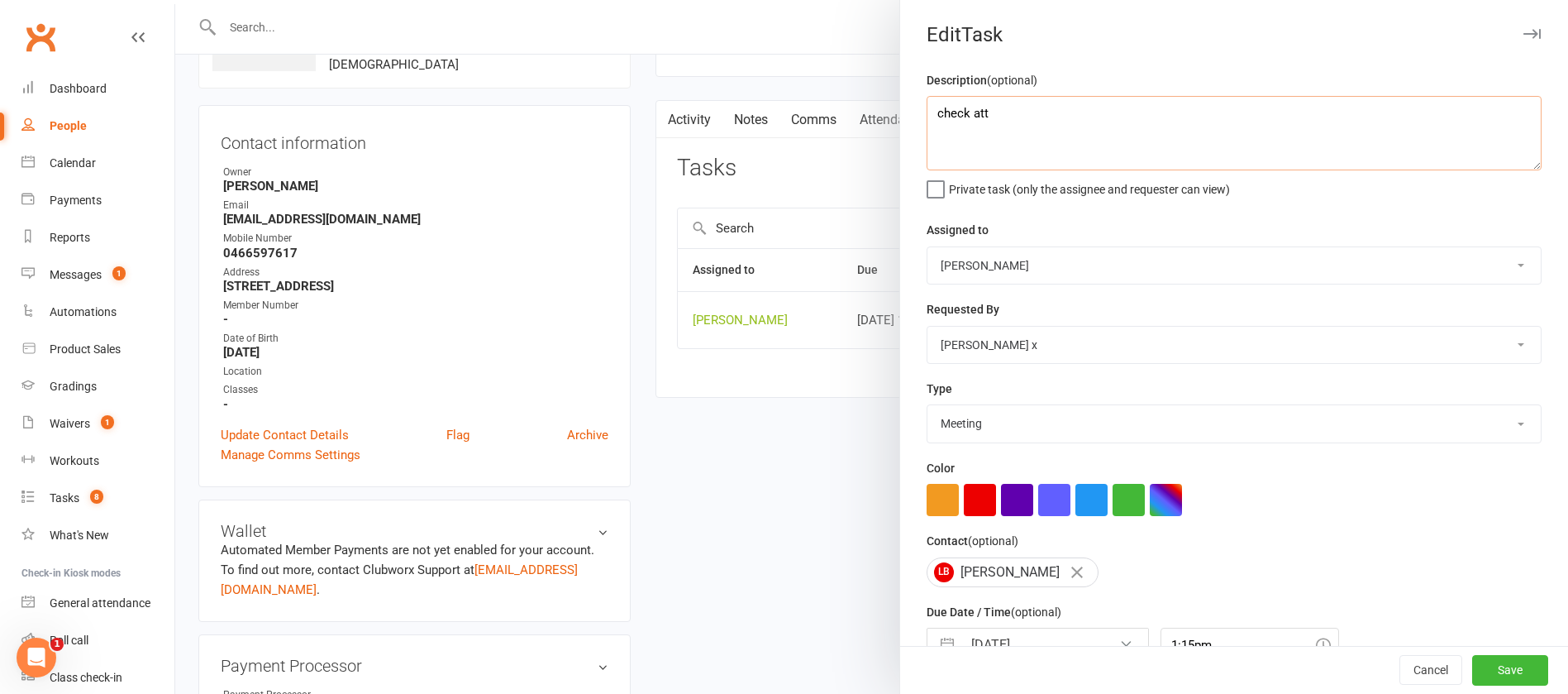
click at [1086, 115] on textarea "check att" at bounding box center [1234, 133] width 615 height 74
paste textarea "[URL][DOMAIN_NAME]"
drag, startPoint x: 1318, startPoint y: 120, endPoint x: 1024, endPoint y: 103, distance: 294.5
click at [1024, 103] on textarea "check att - send - [URL][DOMAIN_NAME] and login" at bounding box center [1234, 133] width 615 height 74
click at [1061, 113] on textarea "check att - send - lock in with" at bounding box center [1234, 133] width 615 height 74
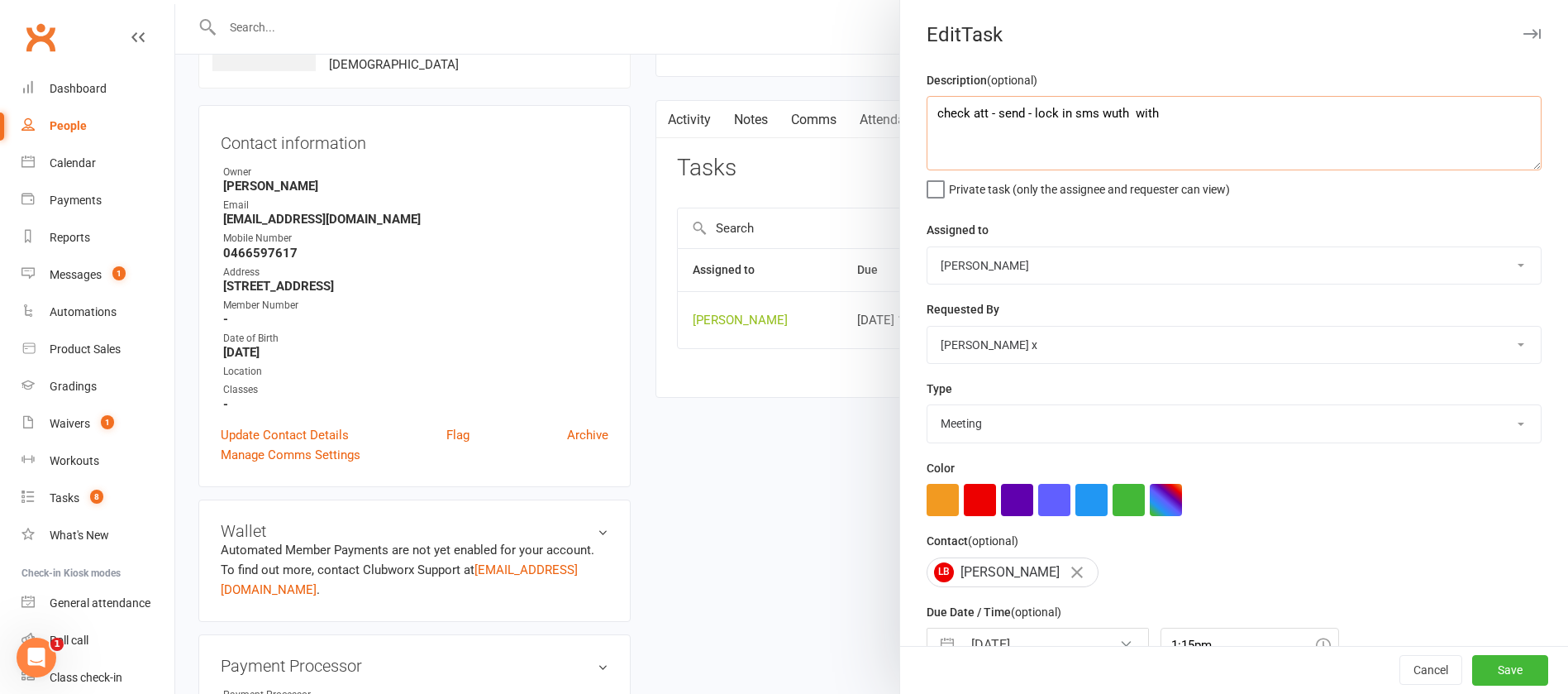
click at [1081, 122] on textarea "check att - send - lock in sms wuth with" at bounding box center [1234, 133] width 615 height 74
click at [1080, 121] on textarea "check att - send - lock in sms wuth with" at bounding box center [1234, 133] width 615 height 74
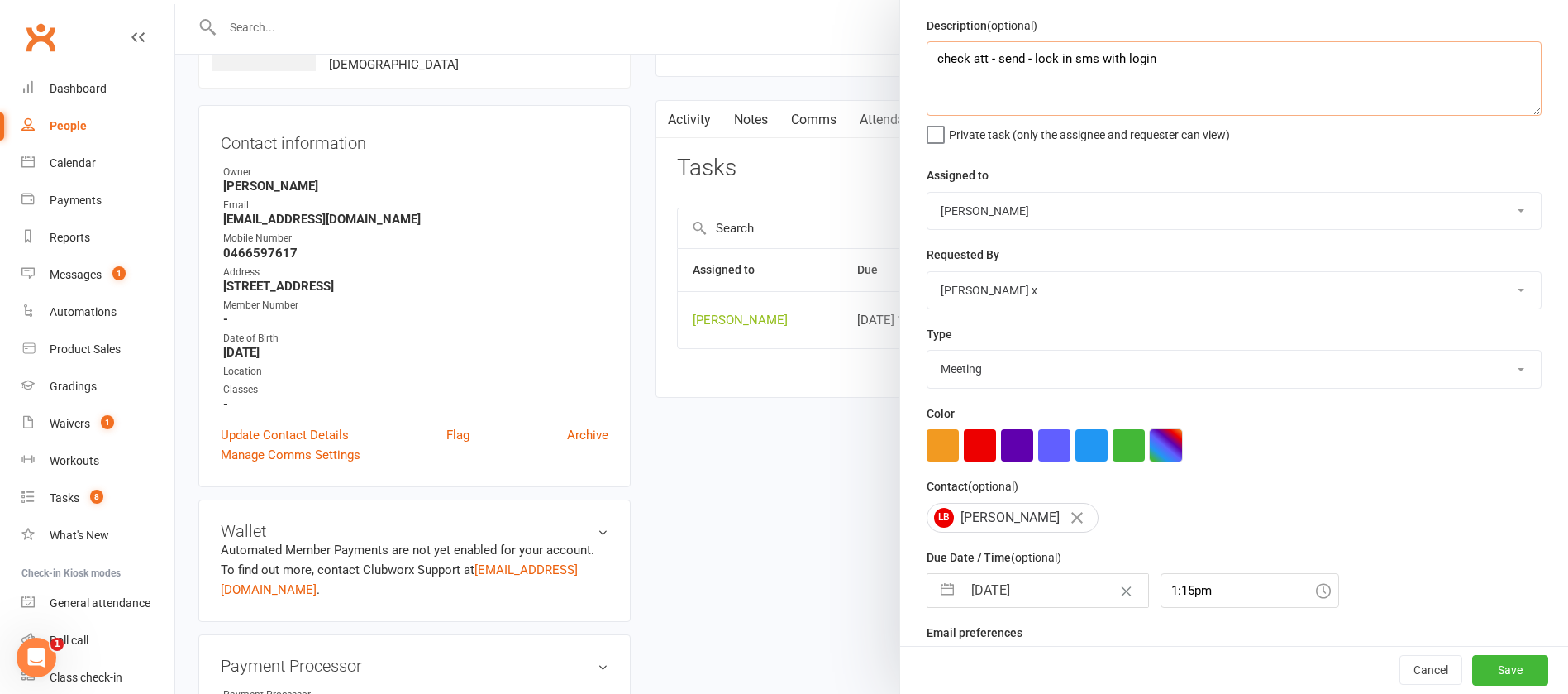
scroll to position [99, 0]
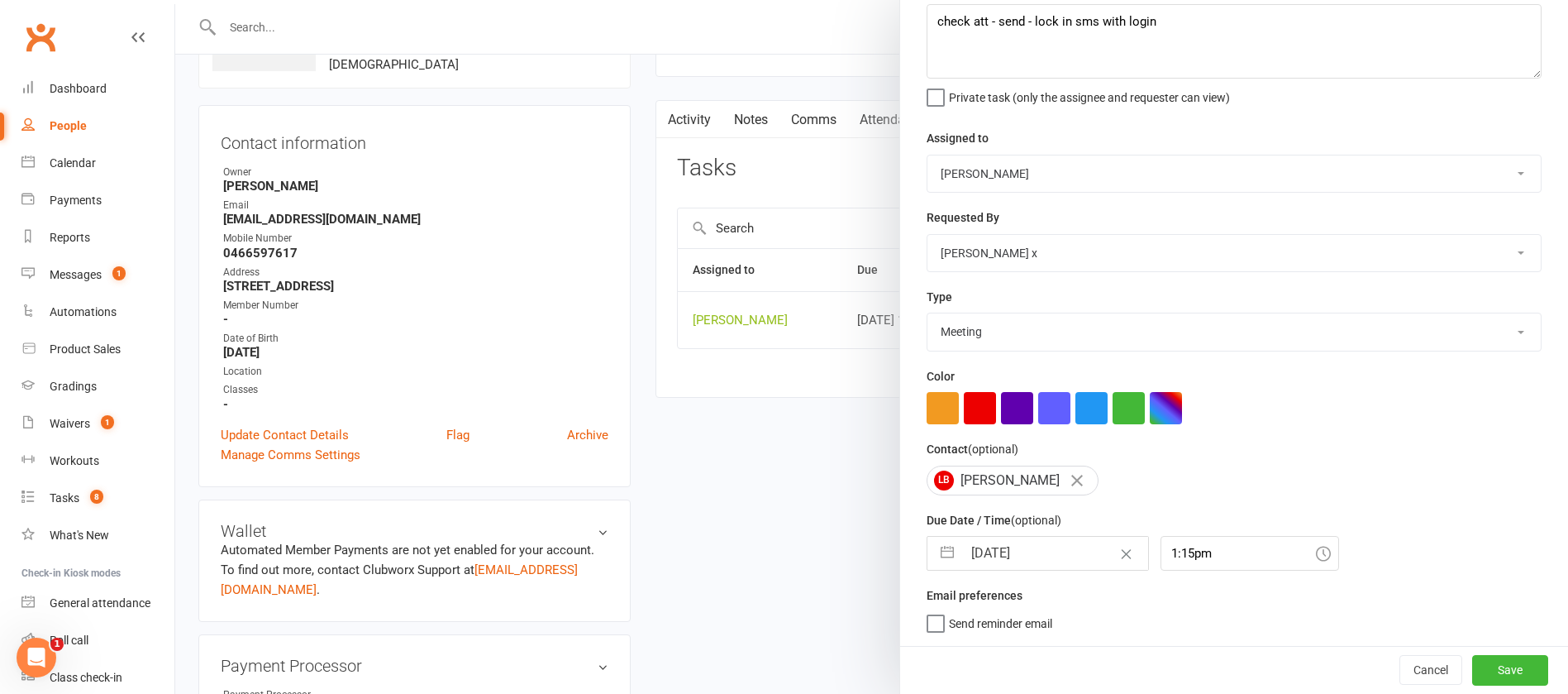
click at [1040, 543] on input "[DATE]" at bounding box center [1055, 553] width 186 height 33
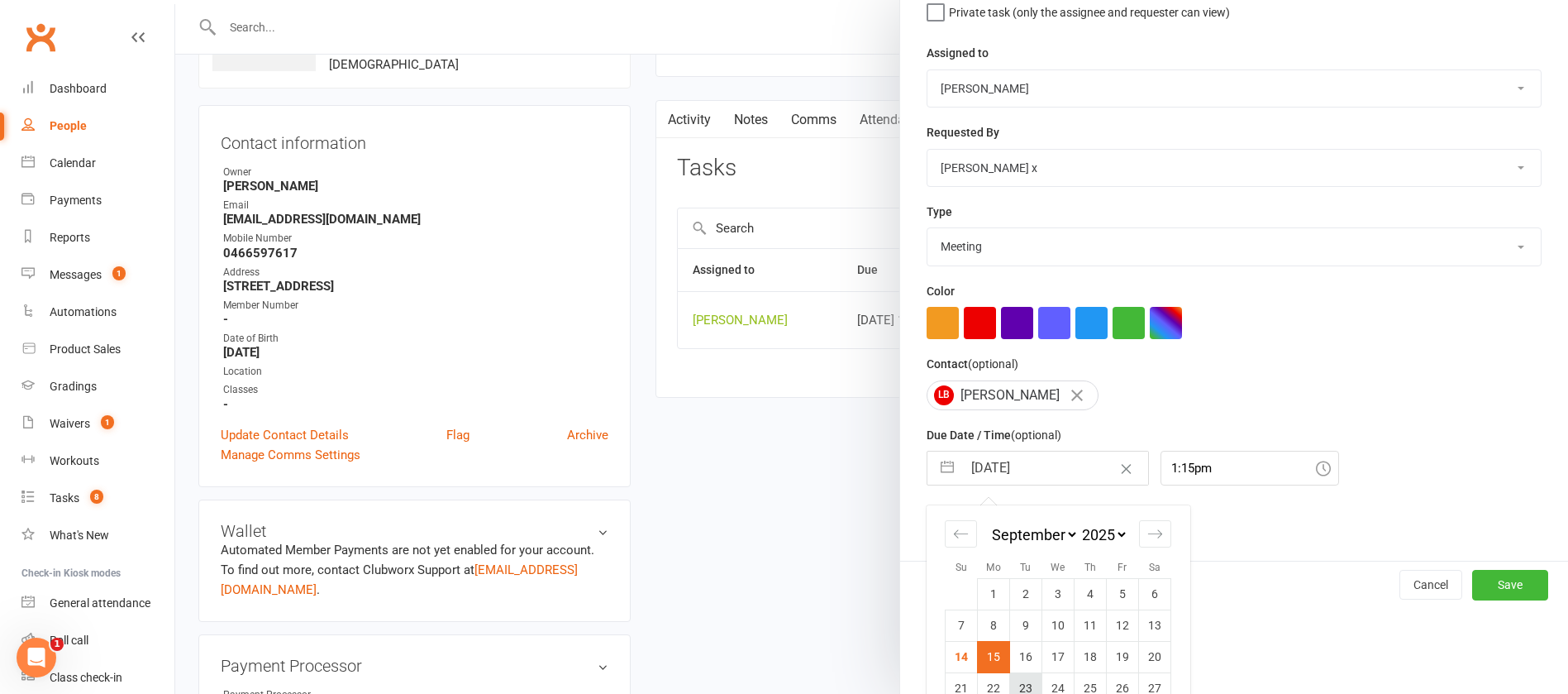
scroll to position [244, 0]
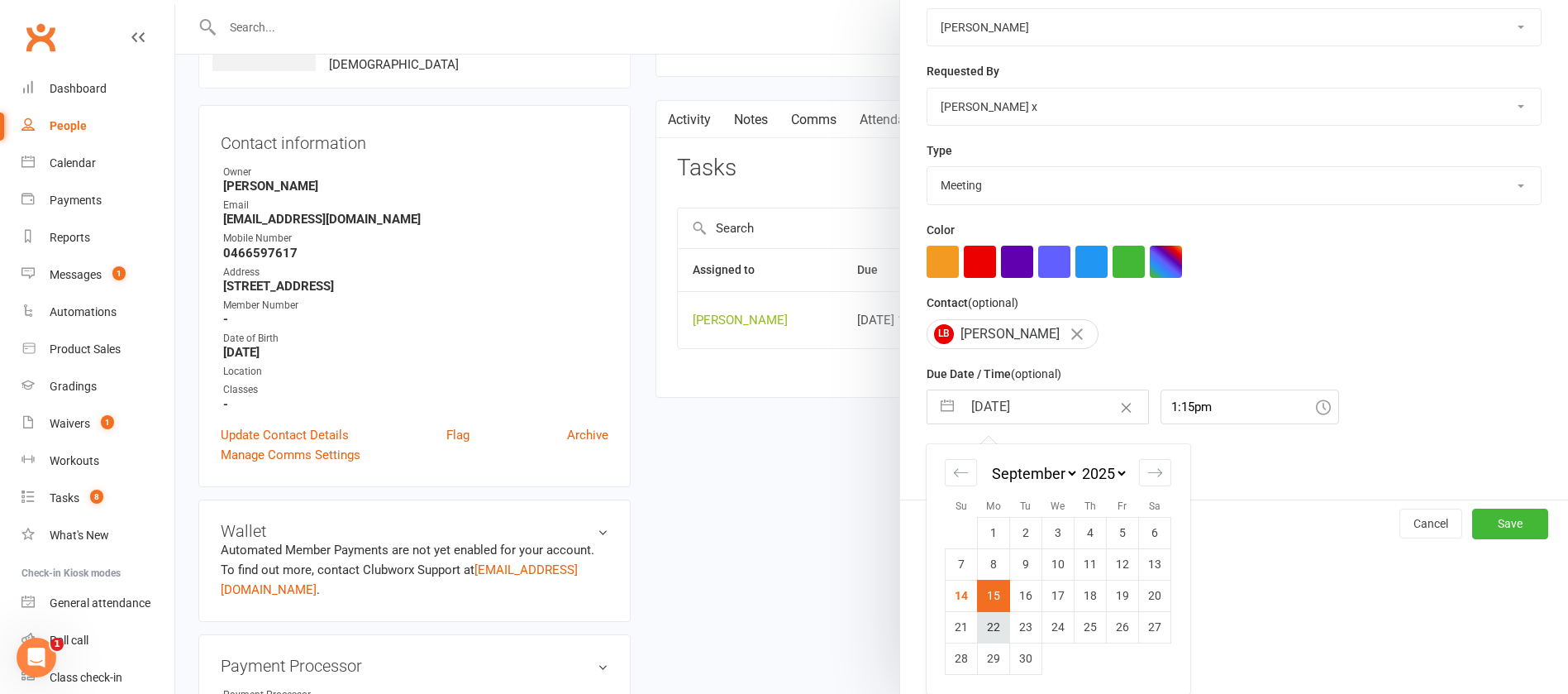
click at [978, 624] on td "22" at bounding box center [994, 627] width 32 height 31
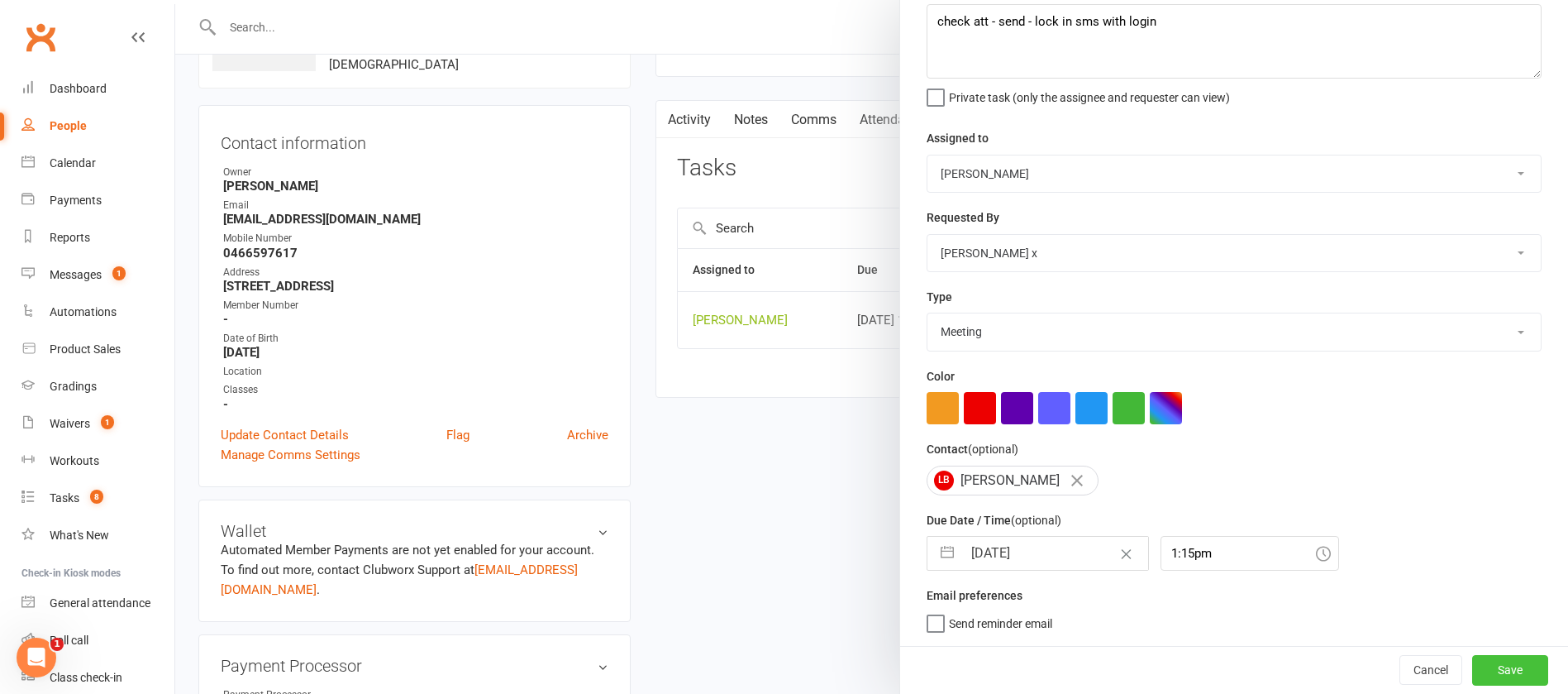
click at [1480, 661] on button "Save" at bounding box center [1510, 670] width 76 height 30
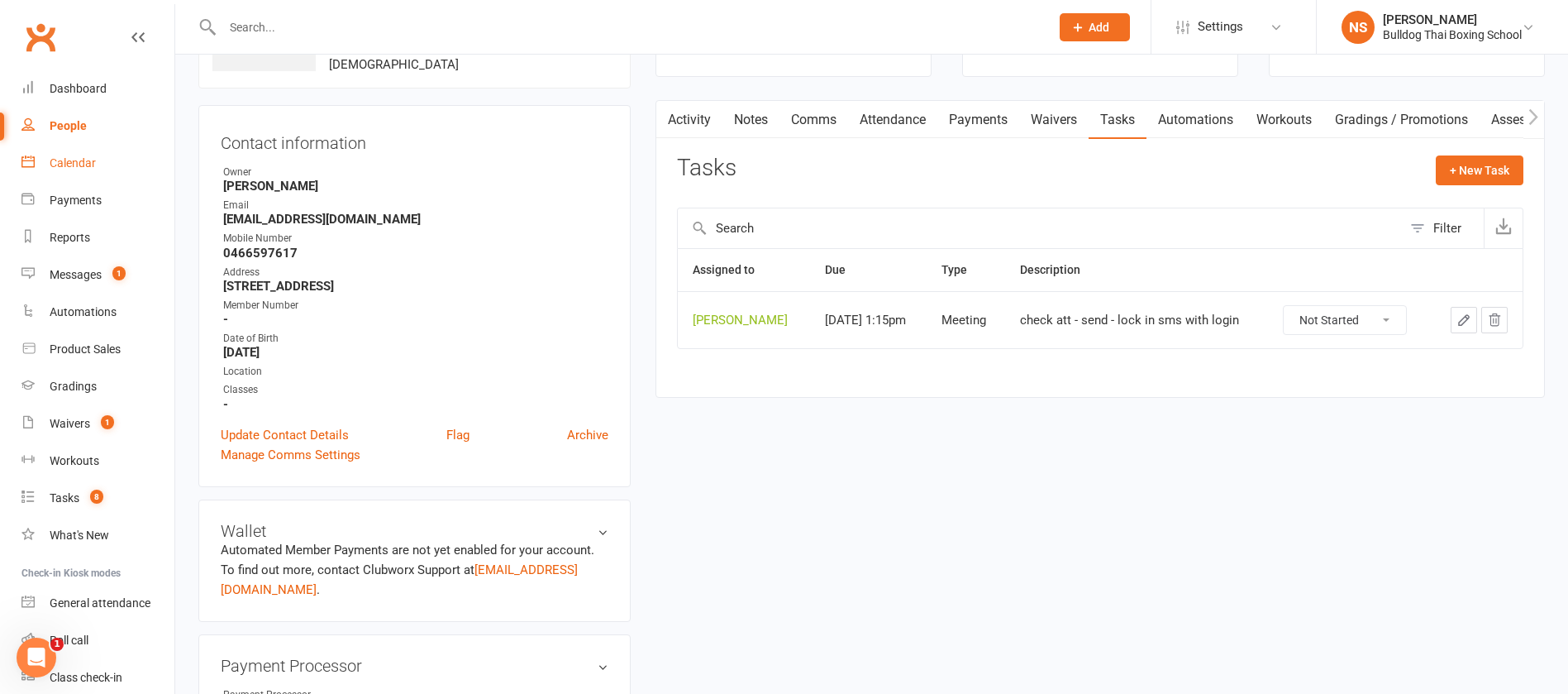
scroll to position [0, 0]
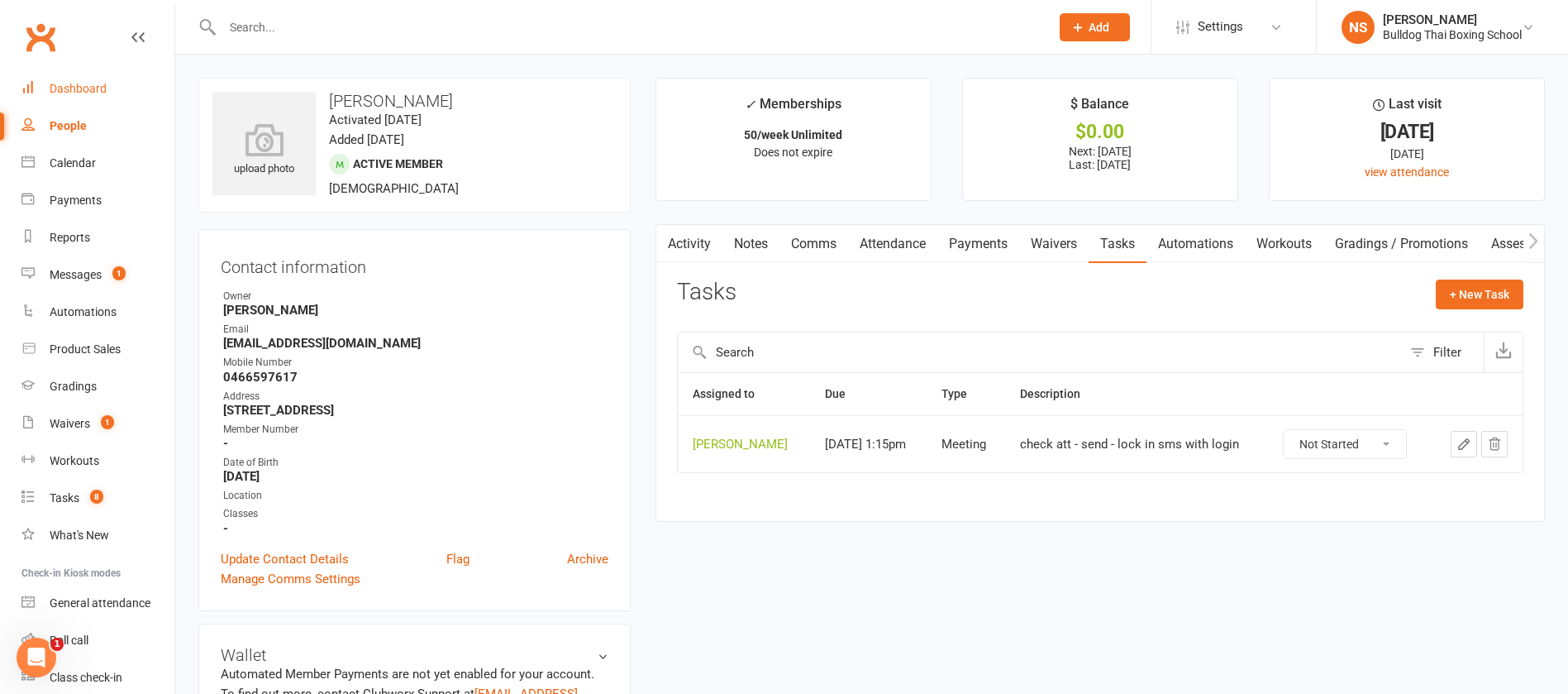
click at [92, 91] on div "Dashboard" at bounding box center [78, 88] width 57 height 13
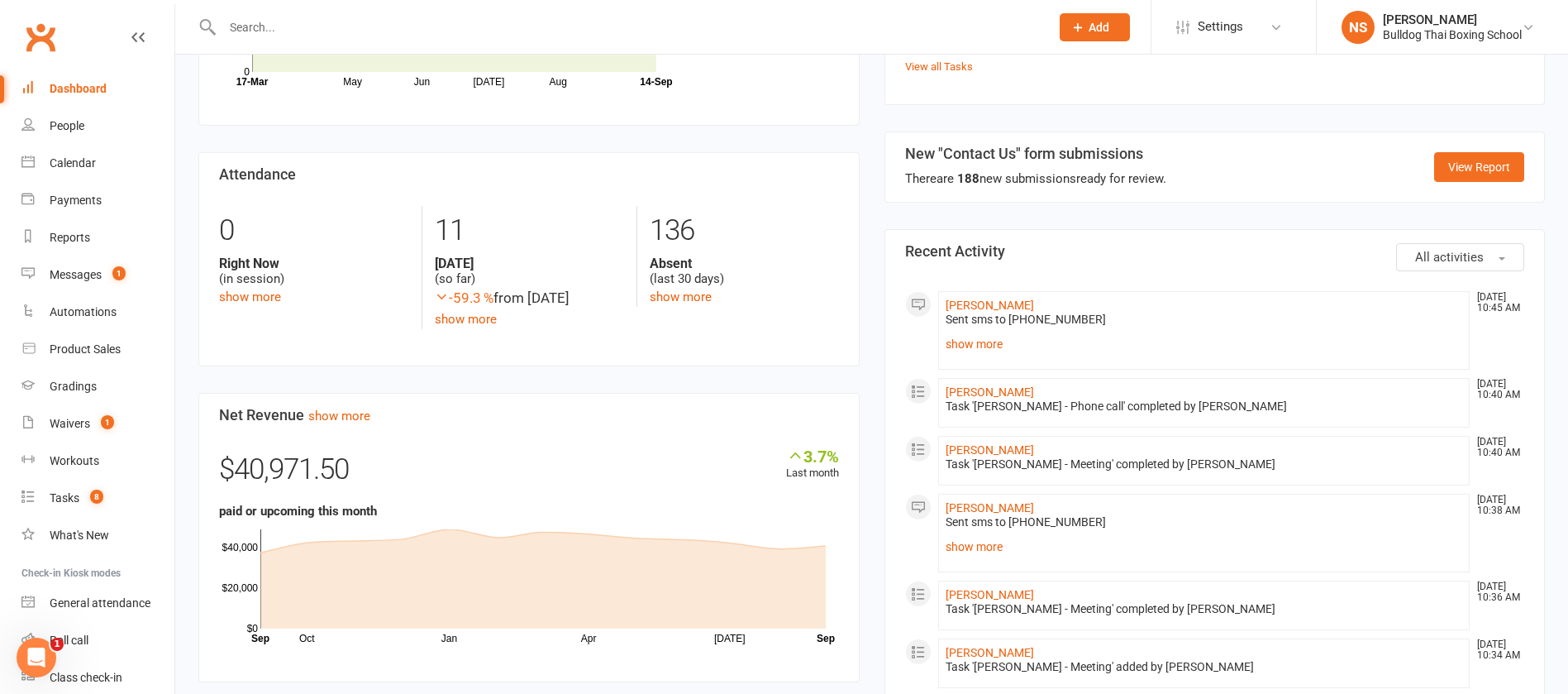
scroll to position [372, 0]
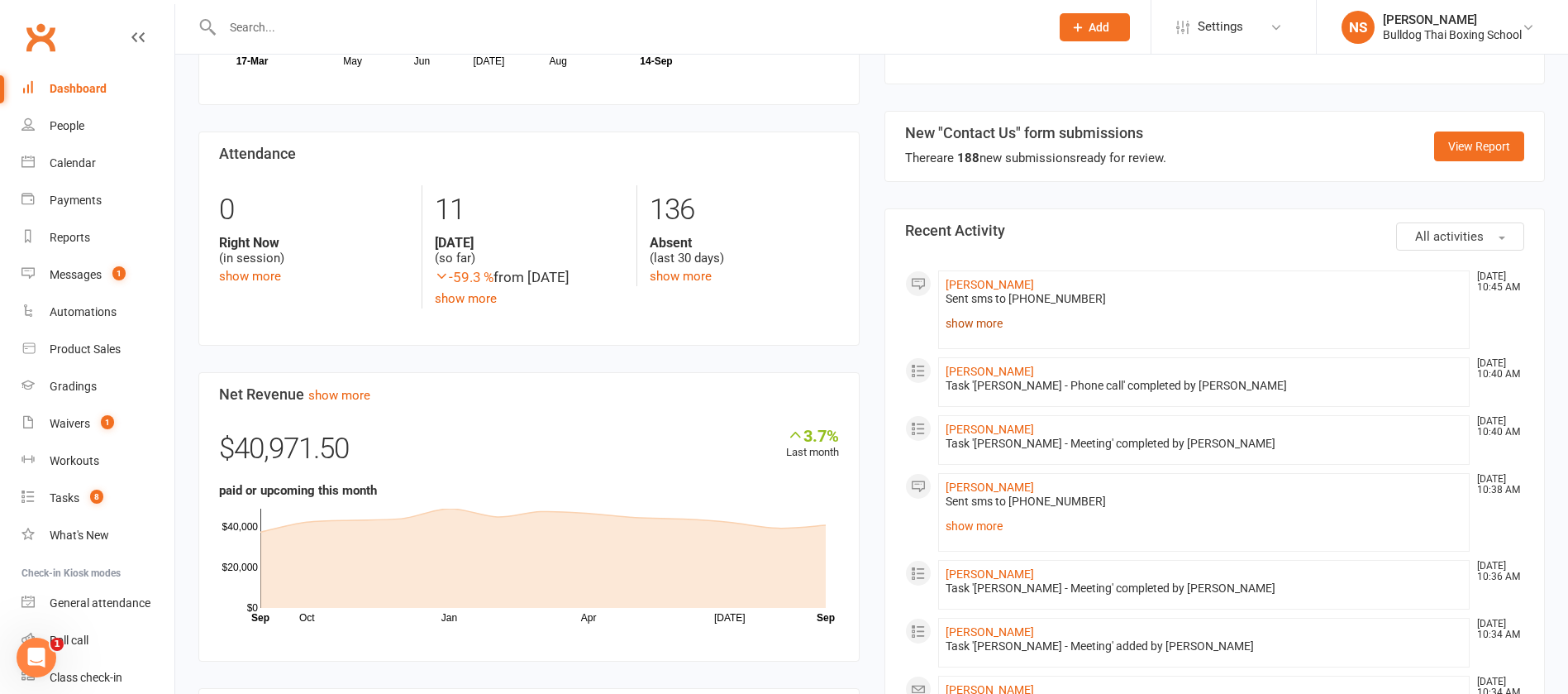
click at [989, 320] on link "show more" at bounding box center [1204, 323] width 517 height 24
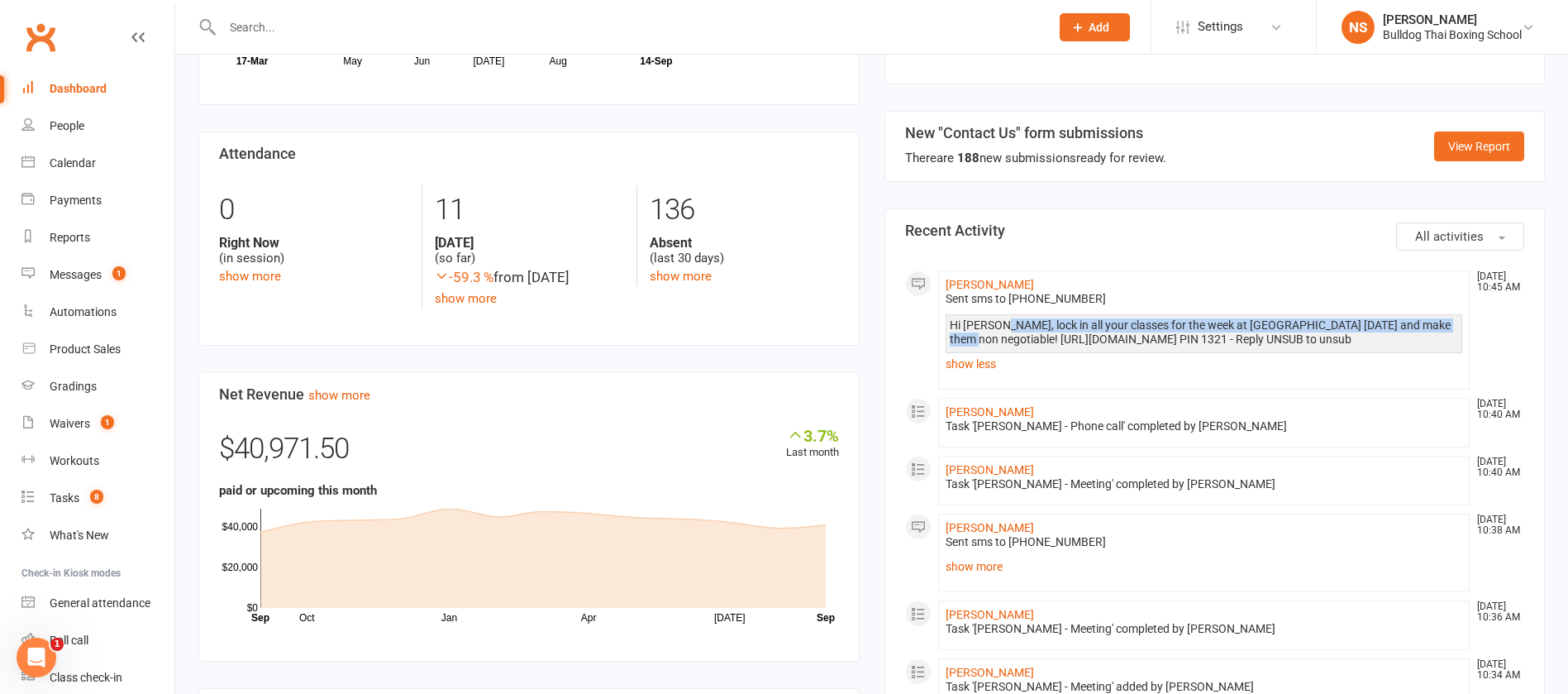
drag, startPoint x: 998, startPoint y: 325, endPoint x: 1006, endPoint y: 339, distance: 16.1
click at [1006, 339] on div "Hi [PERSON_NAME], lock in all your classes for the week at [GEOGRAPHIC_DATA] [D…" at bounding box center [1205, 333] width 510 height 28
copy div "lock in all your classes for the week at [GEOGRAPHIC_DATA] [DATE] and make them…"
click at [58, 495] on div "Tasks" at bounding box center [65, 498] width 30 height 13
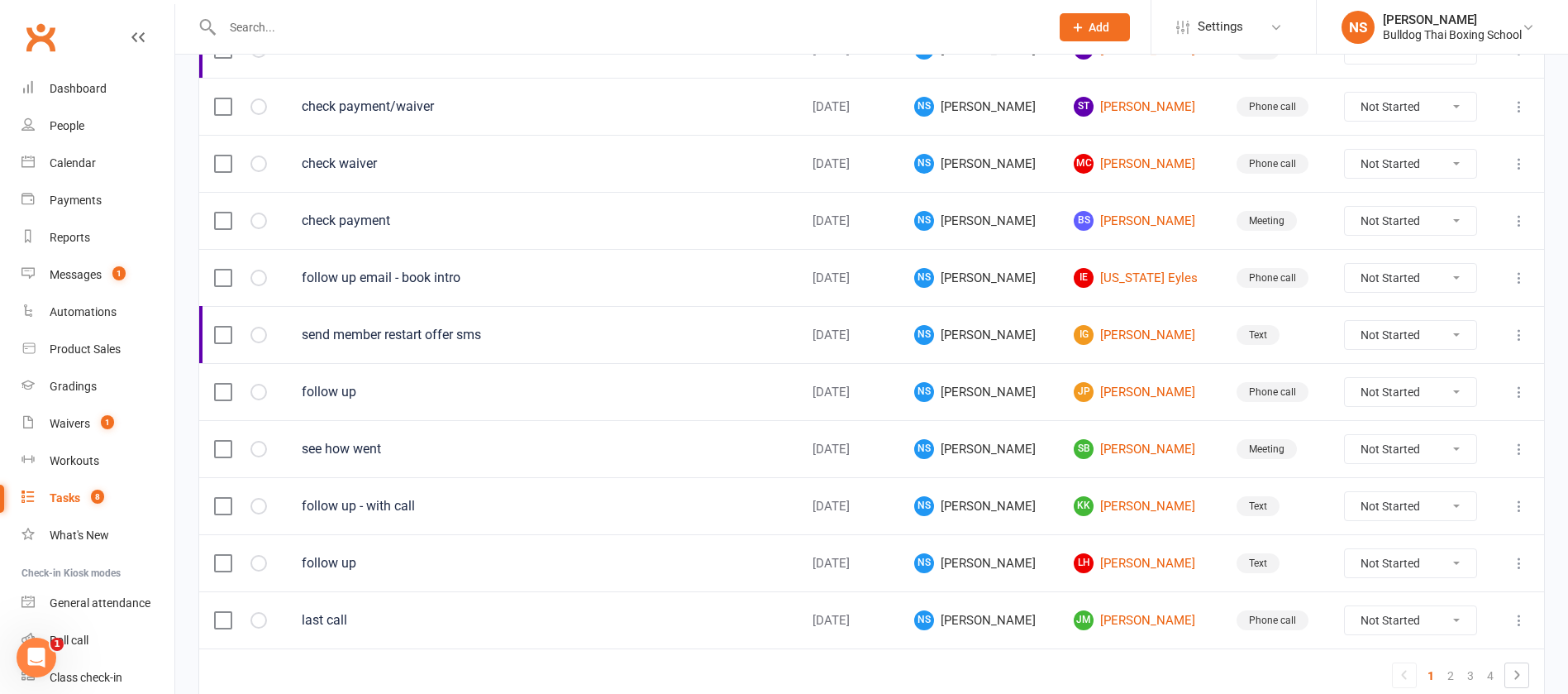
scroll to position [1167, 0]
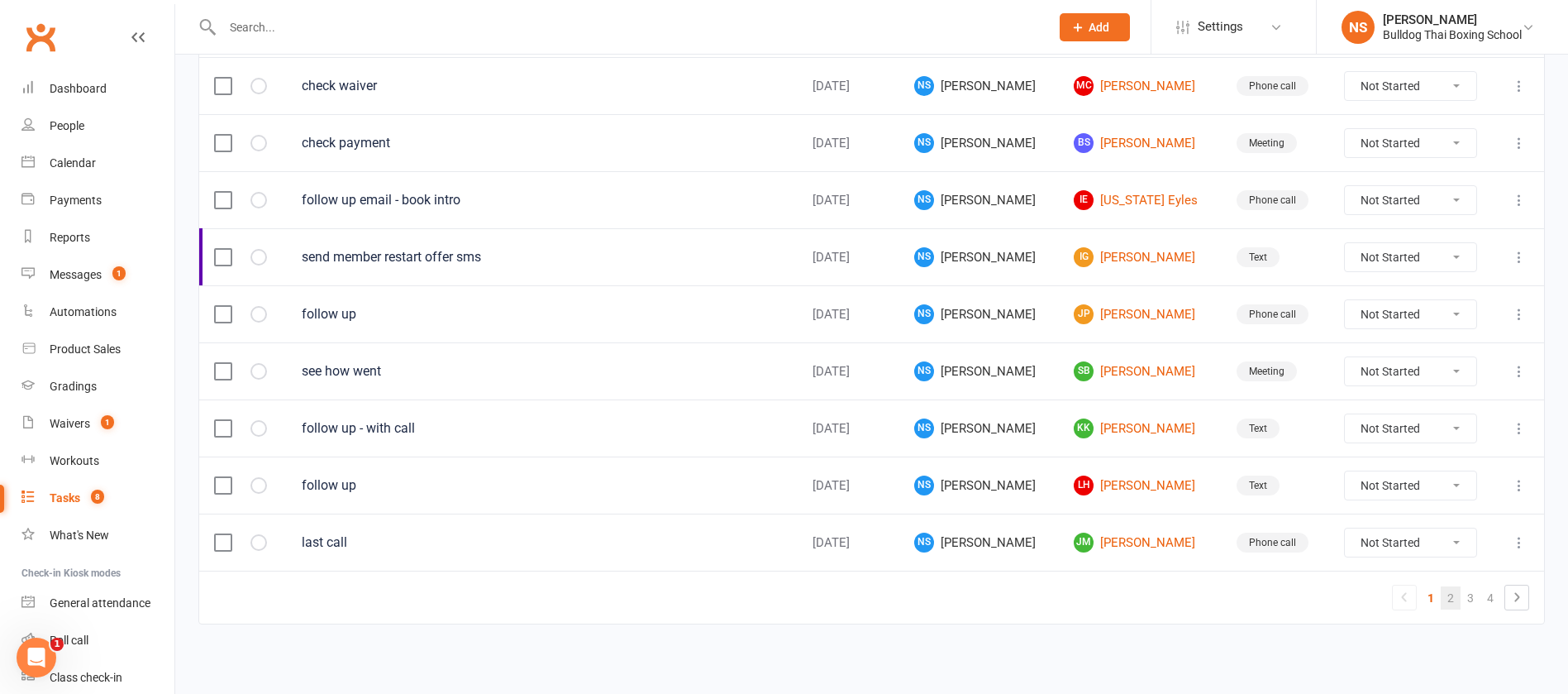
click at [1450, 593] on link "2" at bounding box center [1450, 598] width 20 height 24
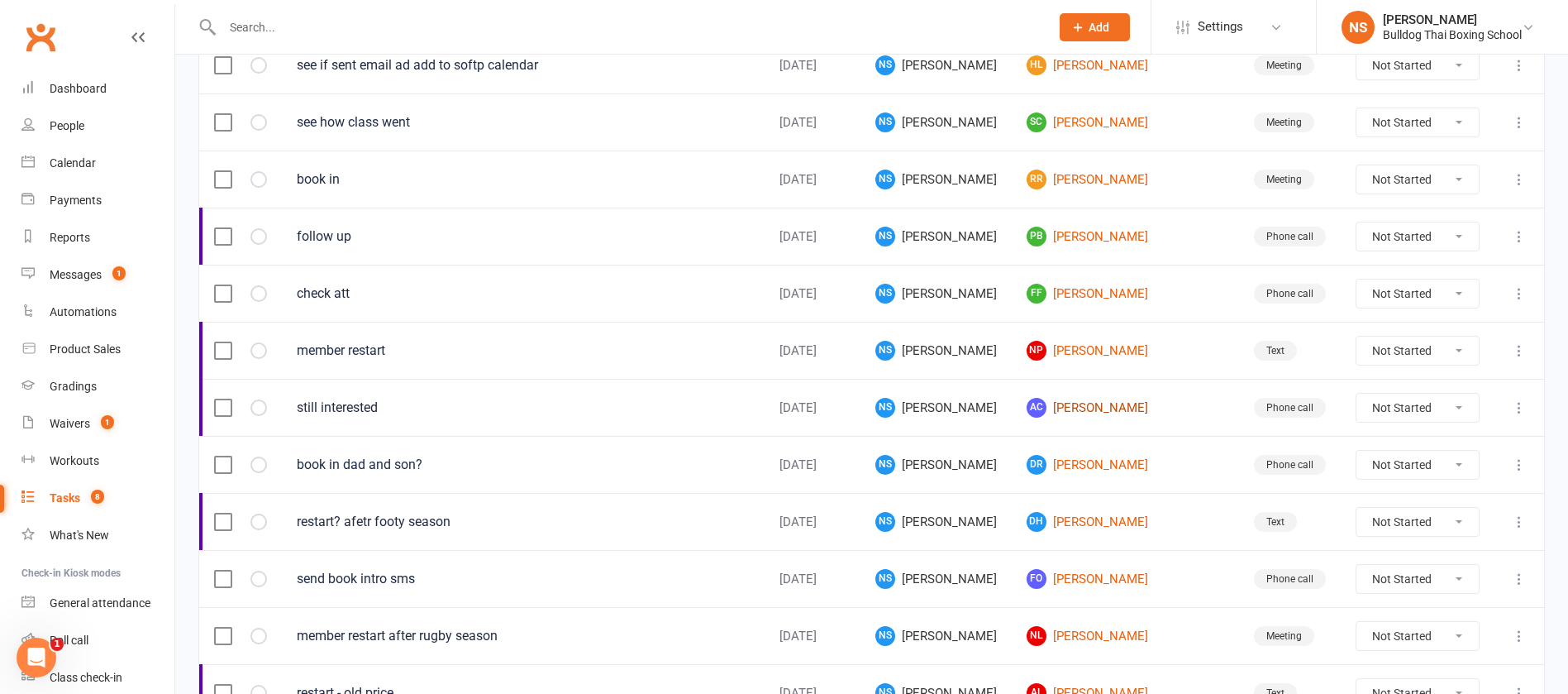
scroll to position [794, 0]
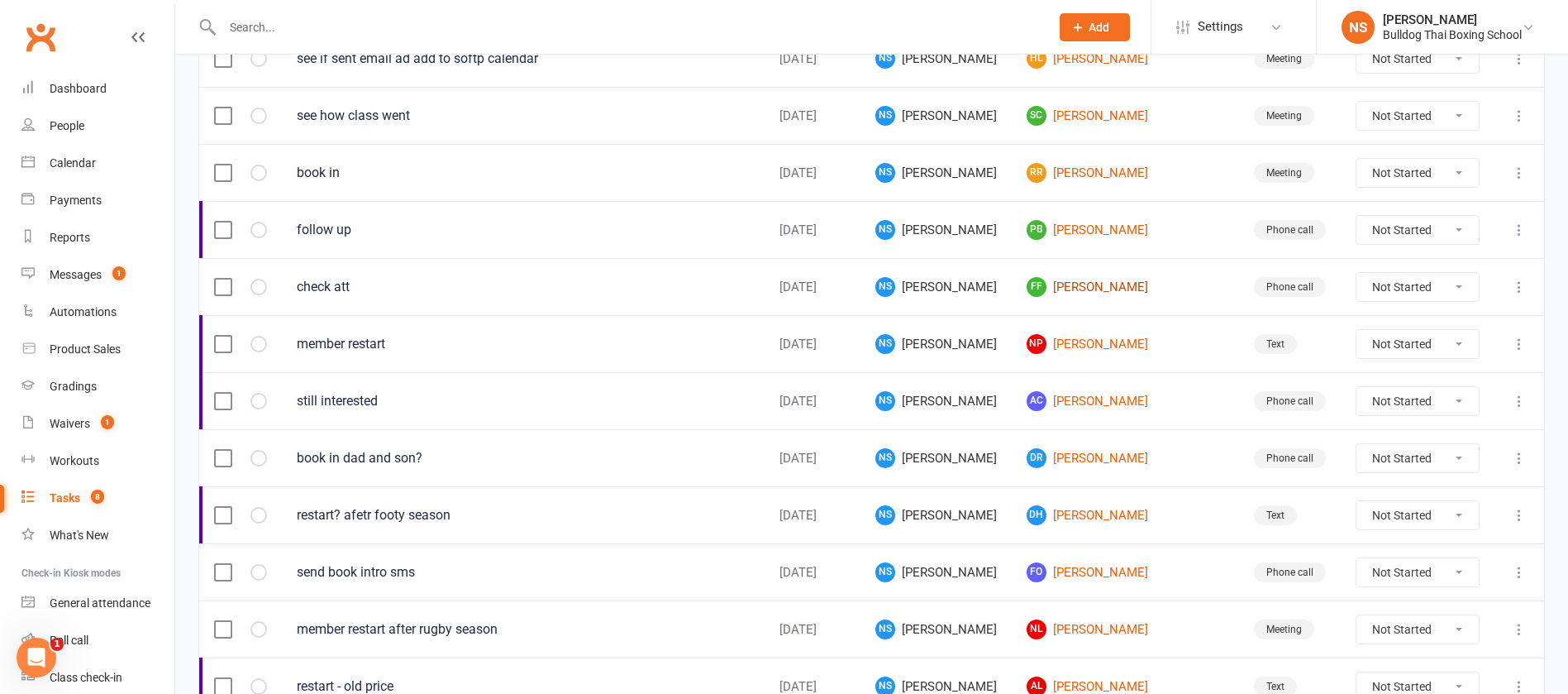
click at [1118, 289] on link "FF [PERSON_NAME]" at bounding box center [1126, 286] width 197 height 20
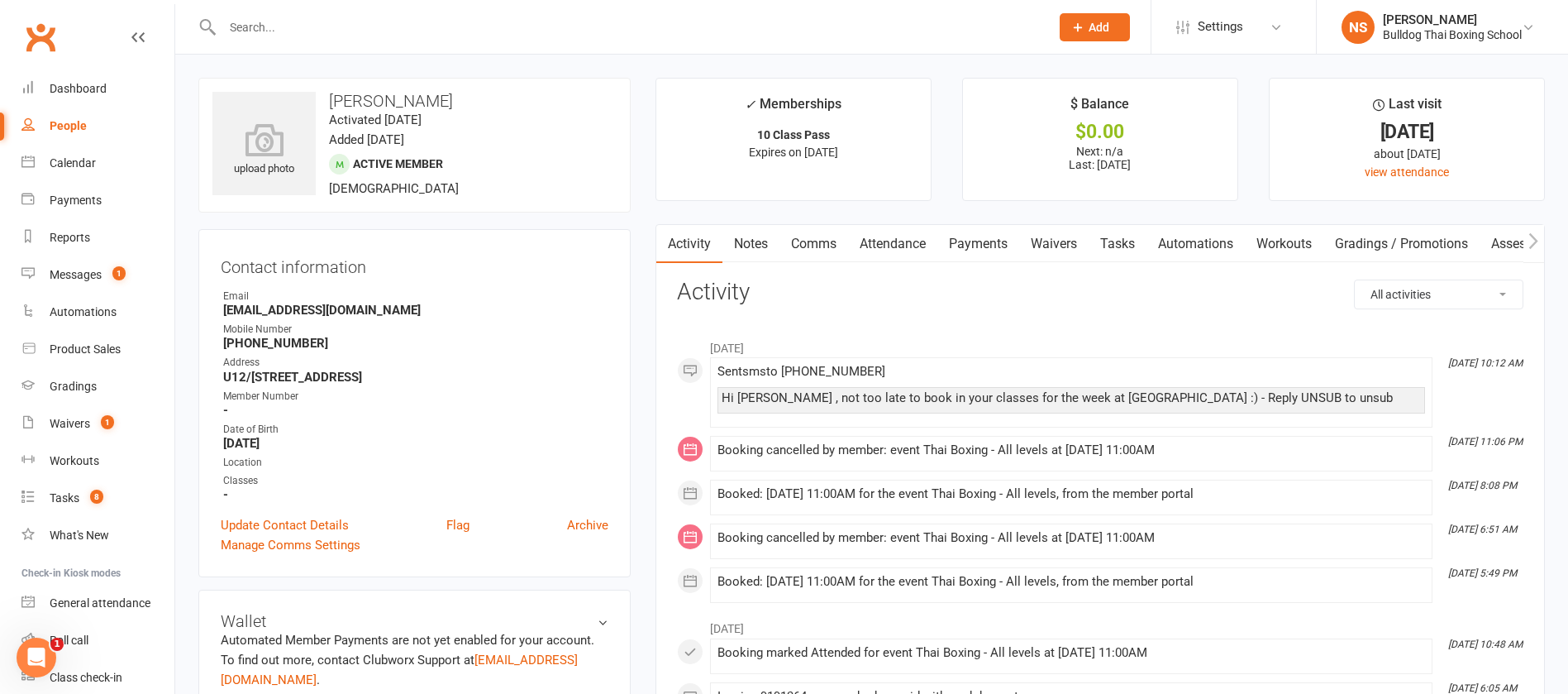
click at [806, 243] on link "Comms" at bounding box center [813, 244] width 69 height 38
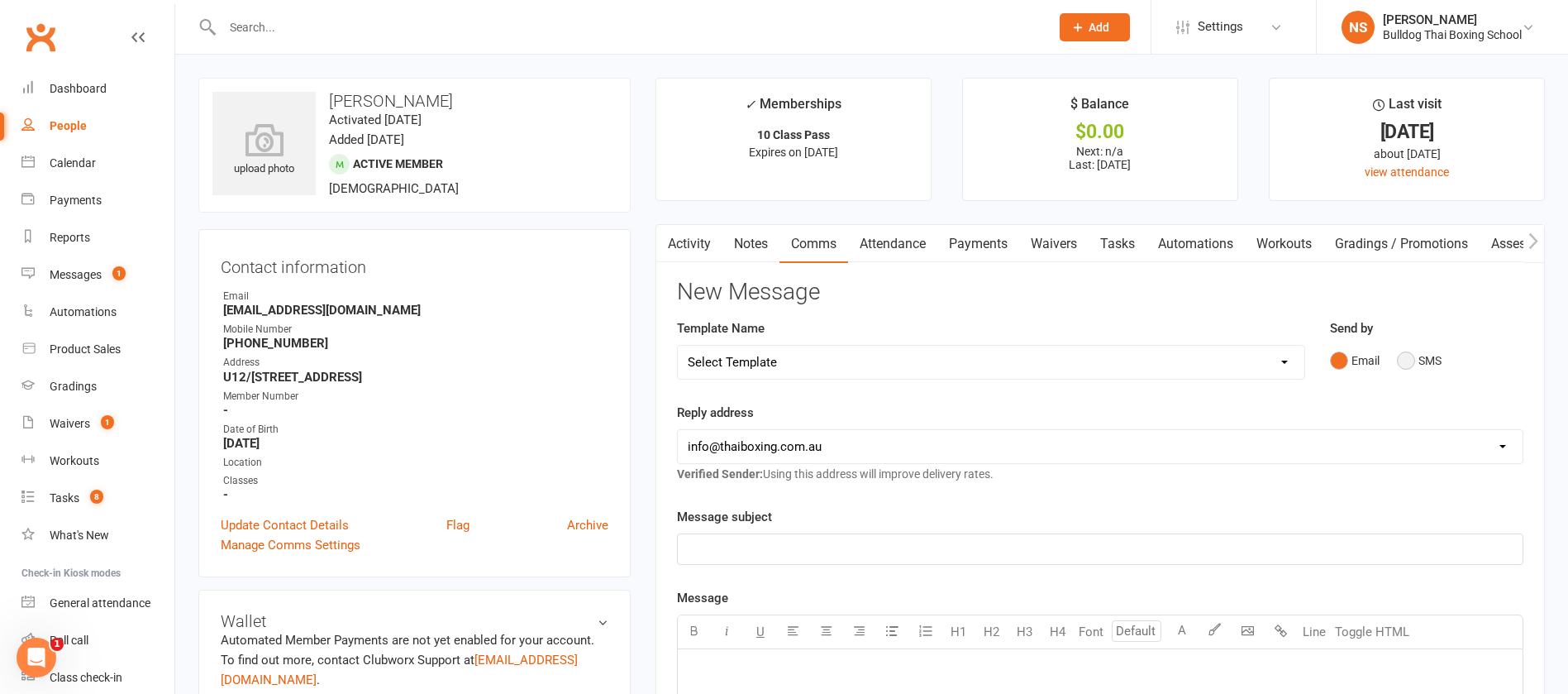
click at [1408, 357] on button "SMS" at bounding box center [1419, 361] width 45 height 31
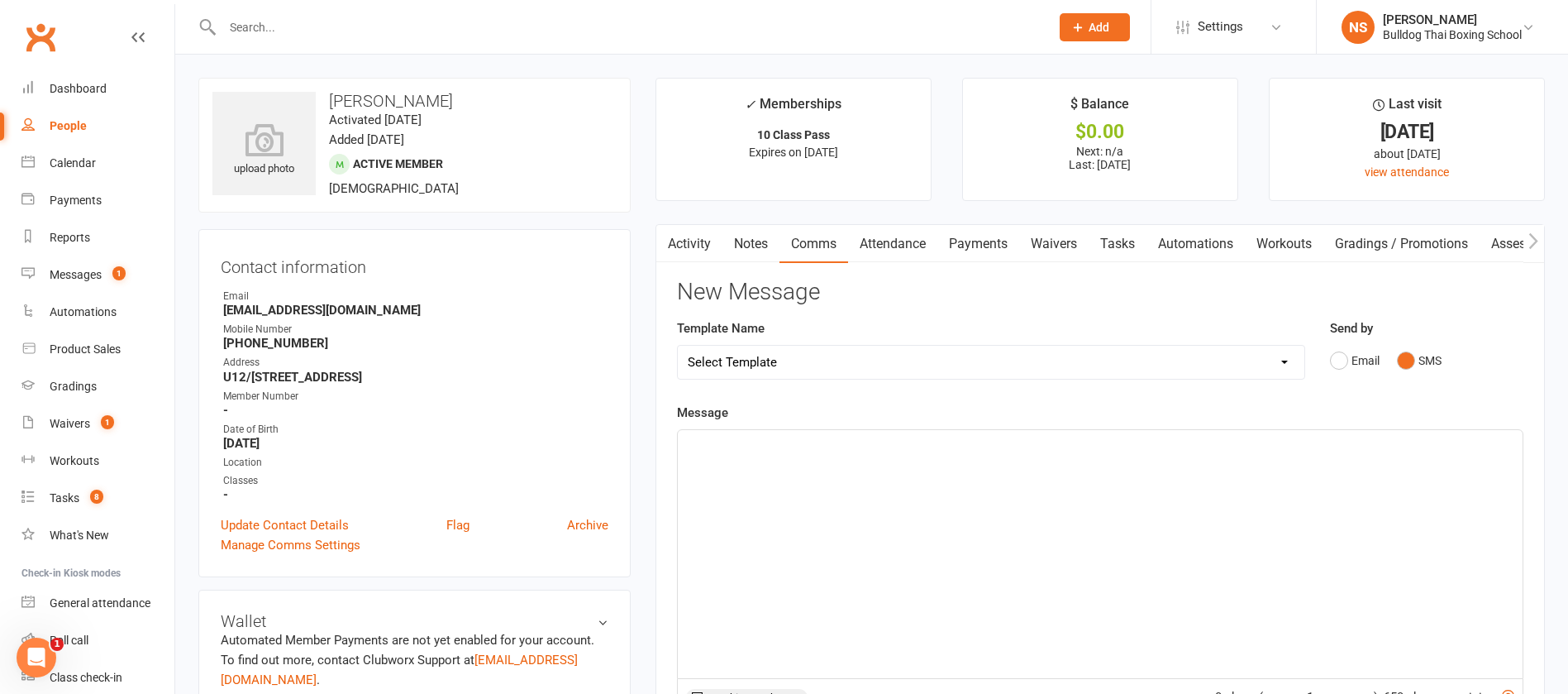
click at [763, 450] on p "﻿" at bounding box center [1100, 444] width 825 height 20
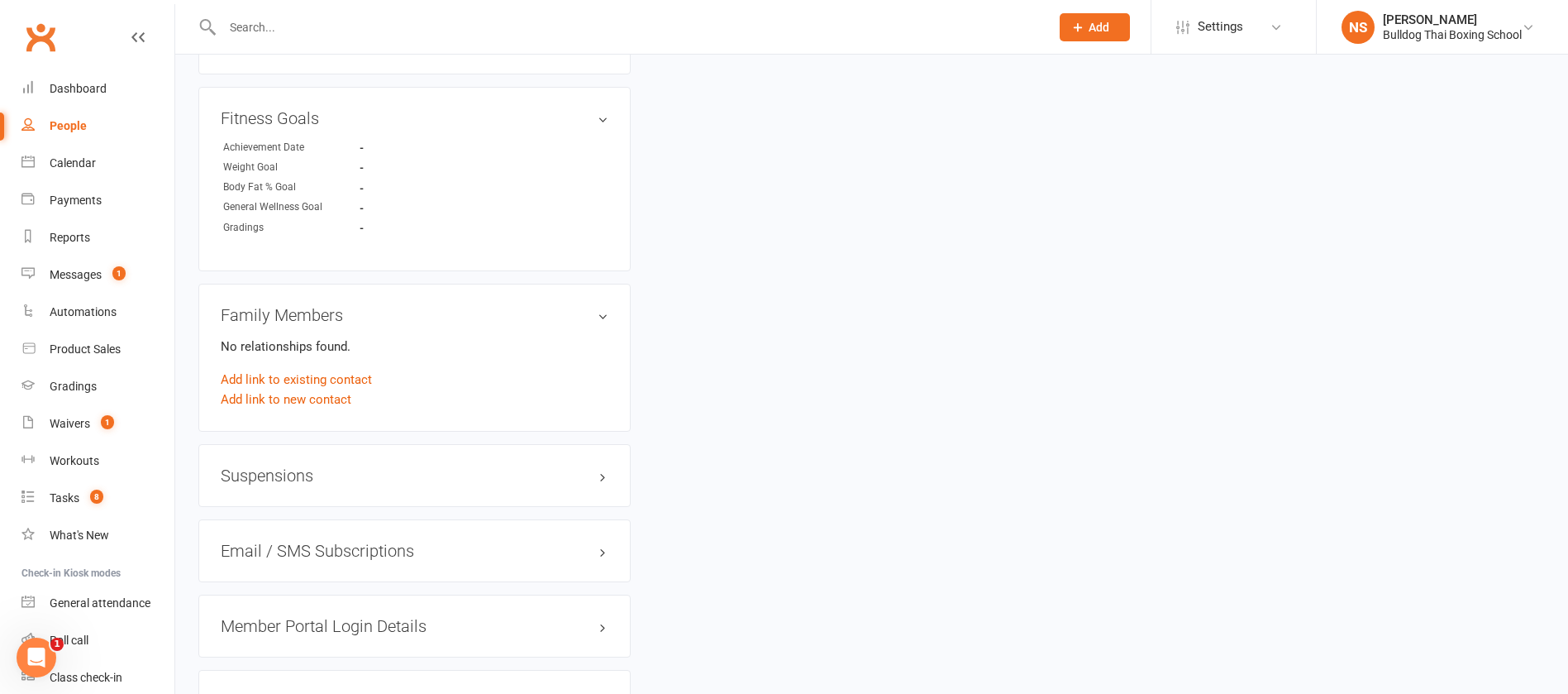
scroll to position [1227, 0]
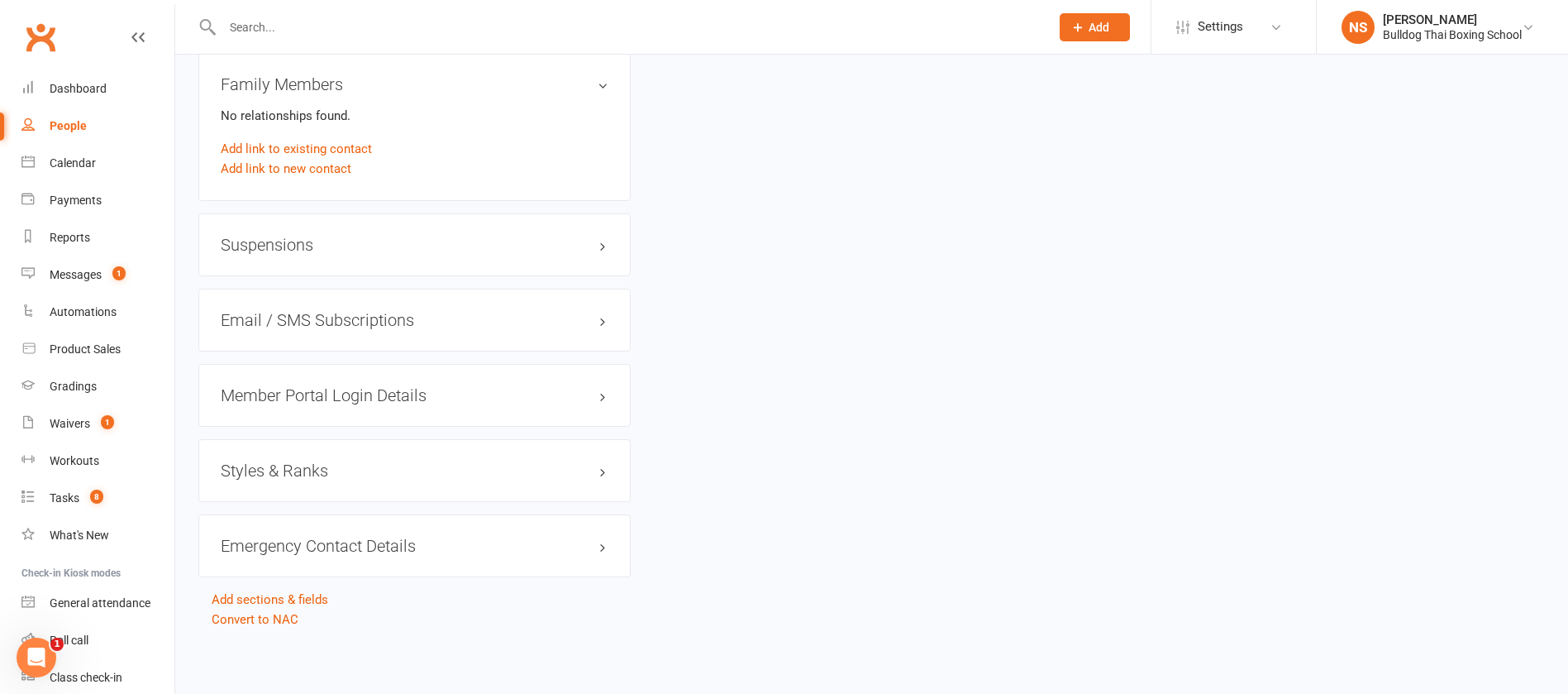
click at [264, 394] on h3 "Member Portal Login Details" at bounding box center [414, 395] width 387 height 18
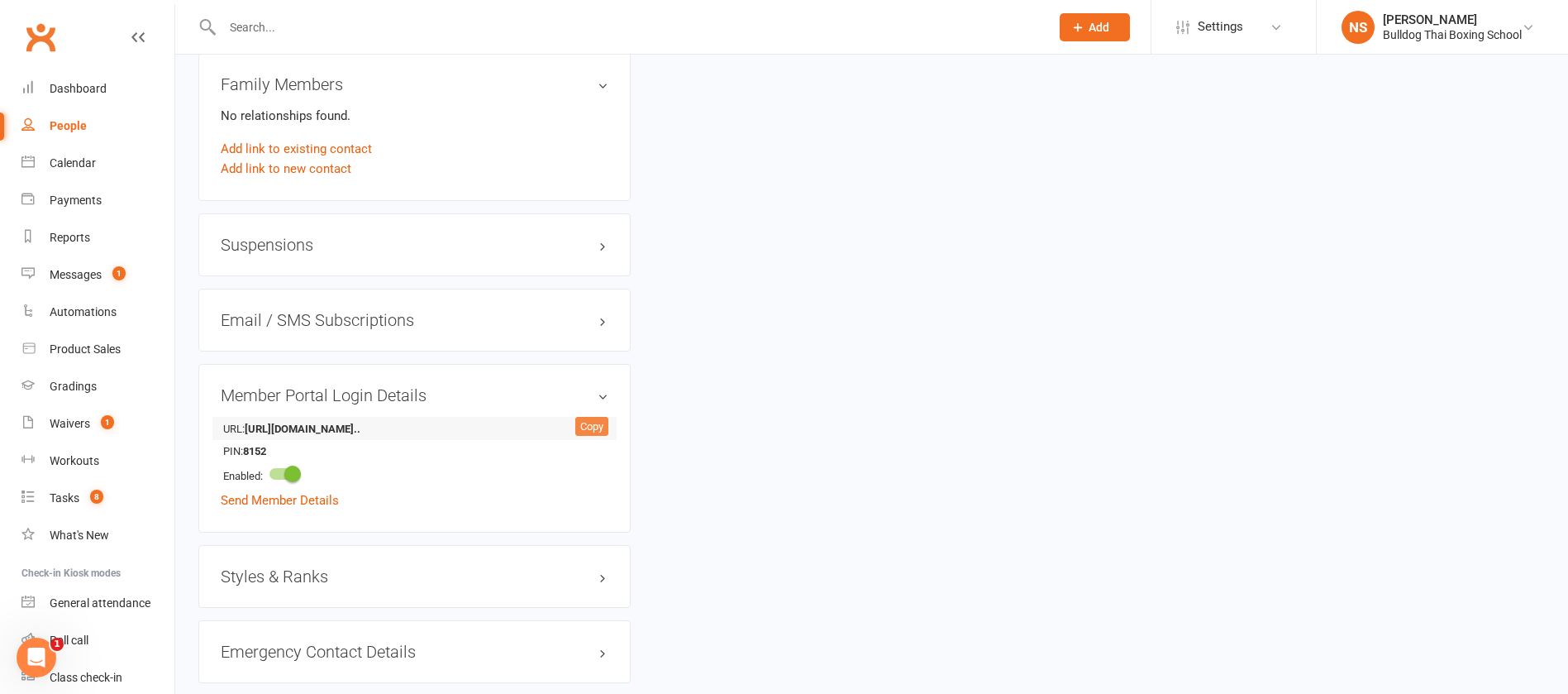
click at [595, 423] on div "Copy" at bounding box center [592, 427] width 33 height 20
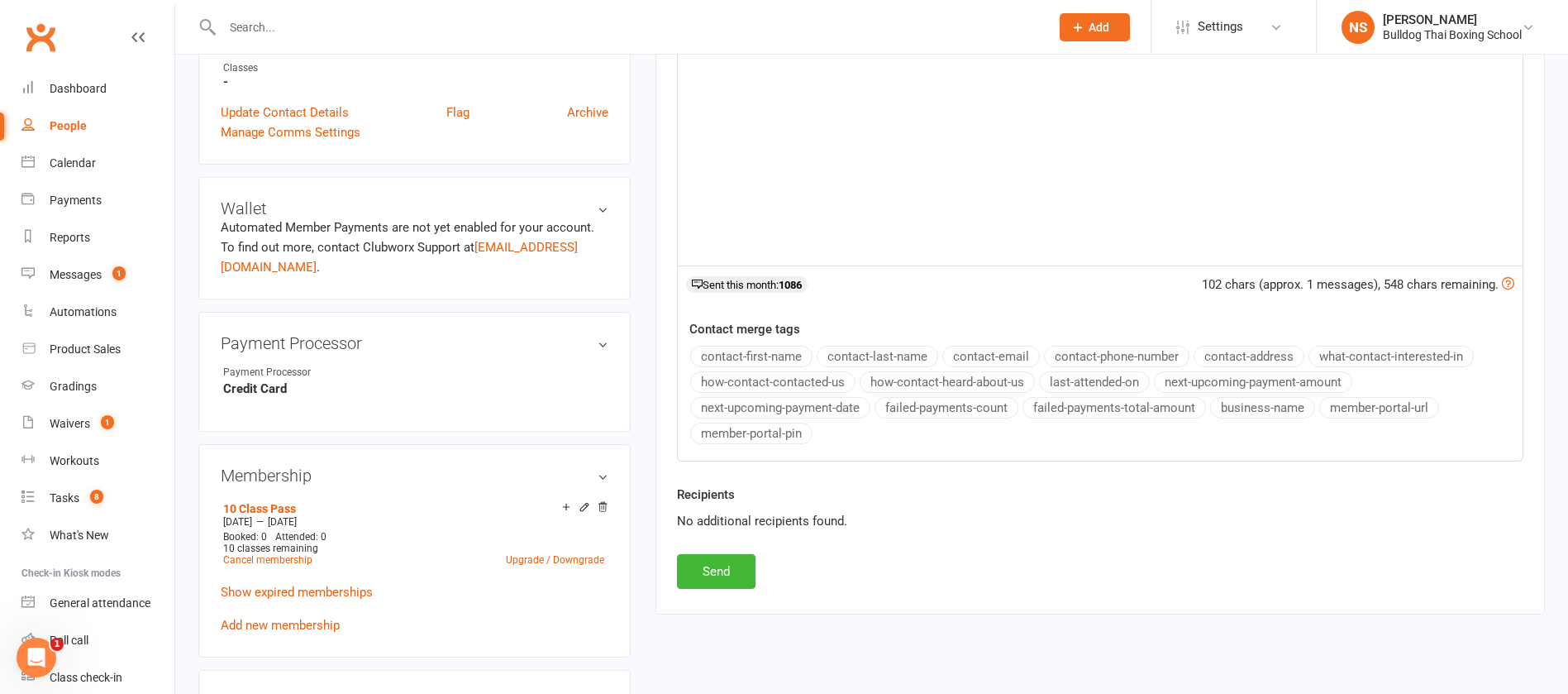
scroll to position [110, 0]
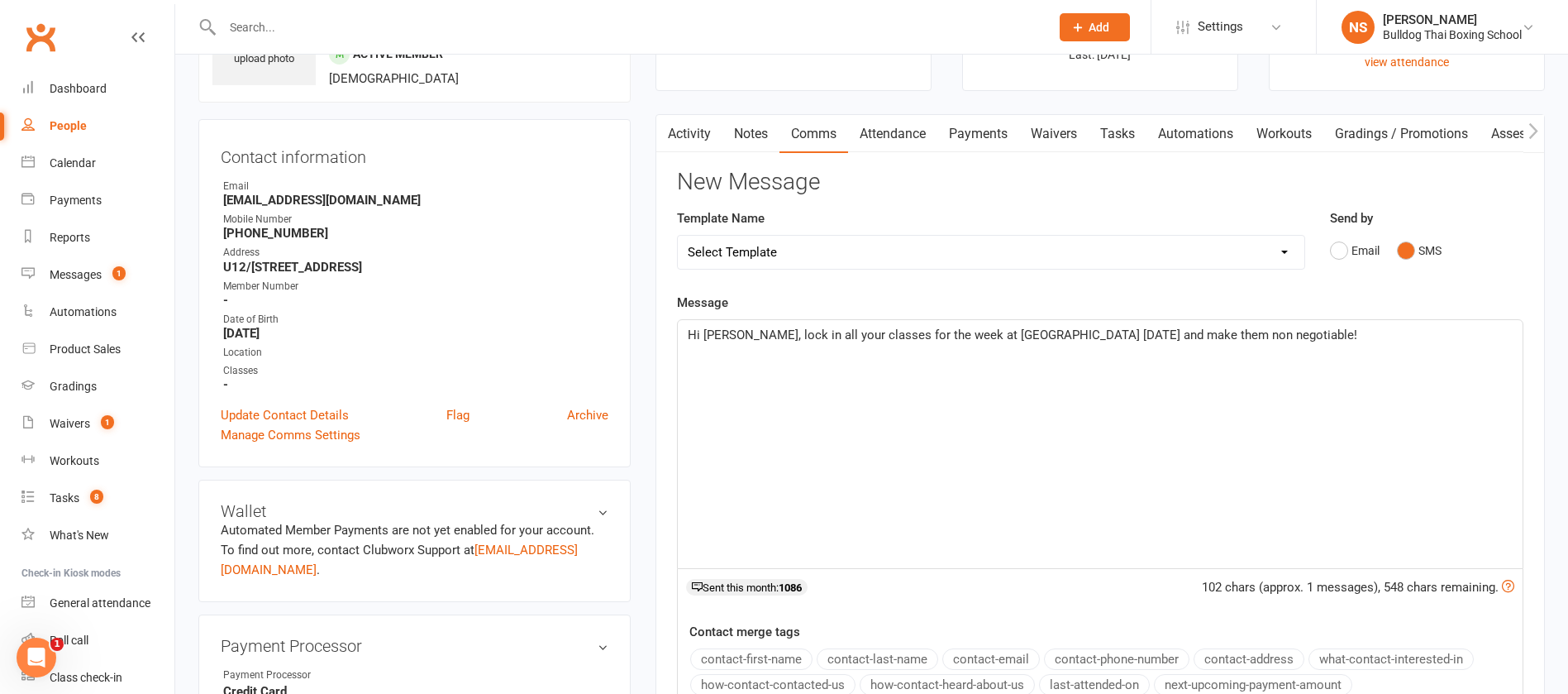
click at [1290, 331] on p "Hi [PERSON_NAME], lock in all your classes for the week at [GEOGRAPHIC_DATA] [D…" at bounding box center [1100, 334] width 825 height 20
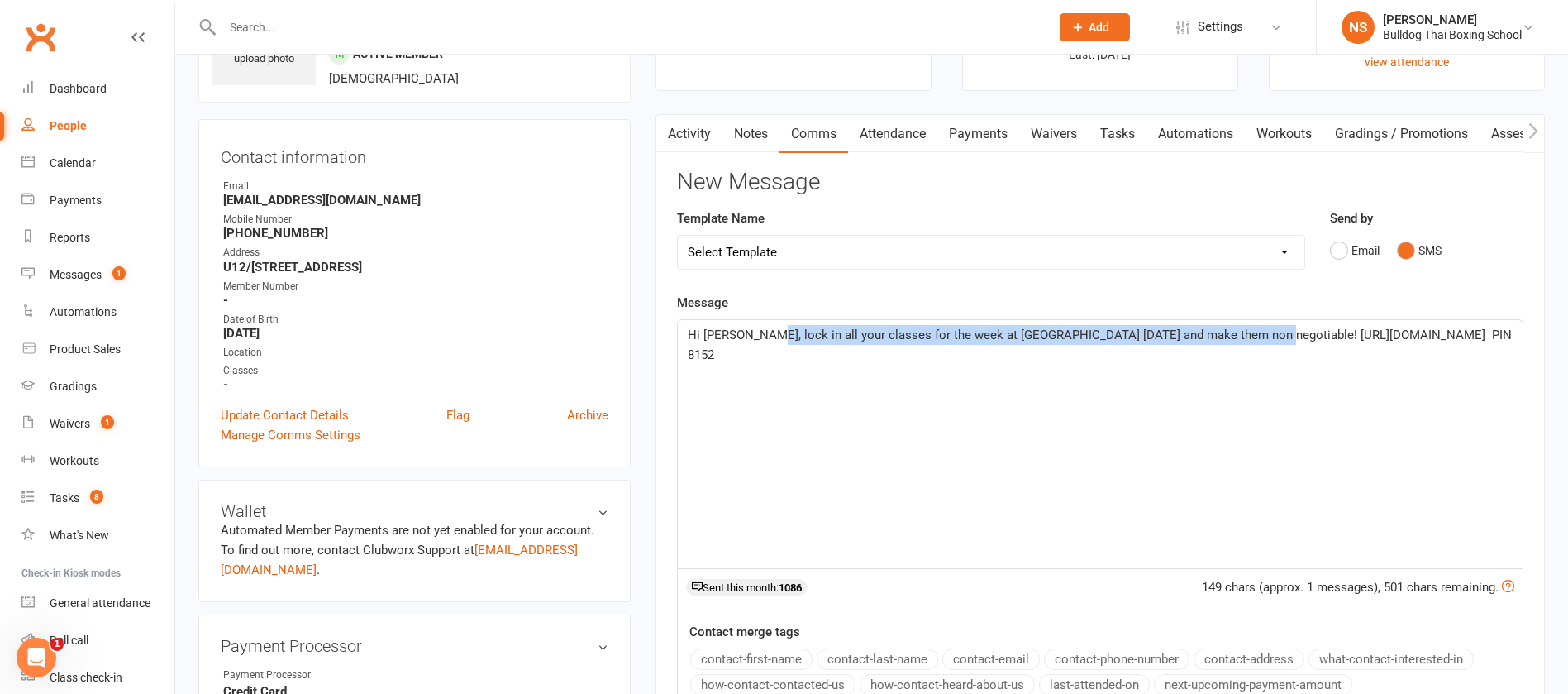
drag, startPoint x: 762, startPoint y: 330, endPoint x: 1253, endPoint y: 332, distance: 491.0
click at [1253, 332] on span "Hi [PERSON_NAME], lock in all your classes for the week at [GEOGRAPHIC_DATA] [D…" at bounding box center [1101, 345] width 827 height 35
copy span "lock in all your classes for the week at [GEOGRAPHIC_DATA] [DATE] and make them…"
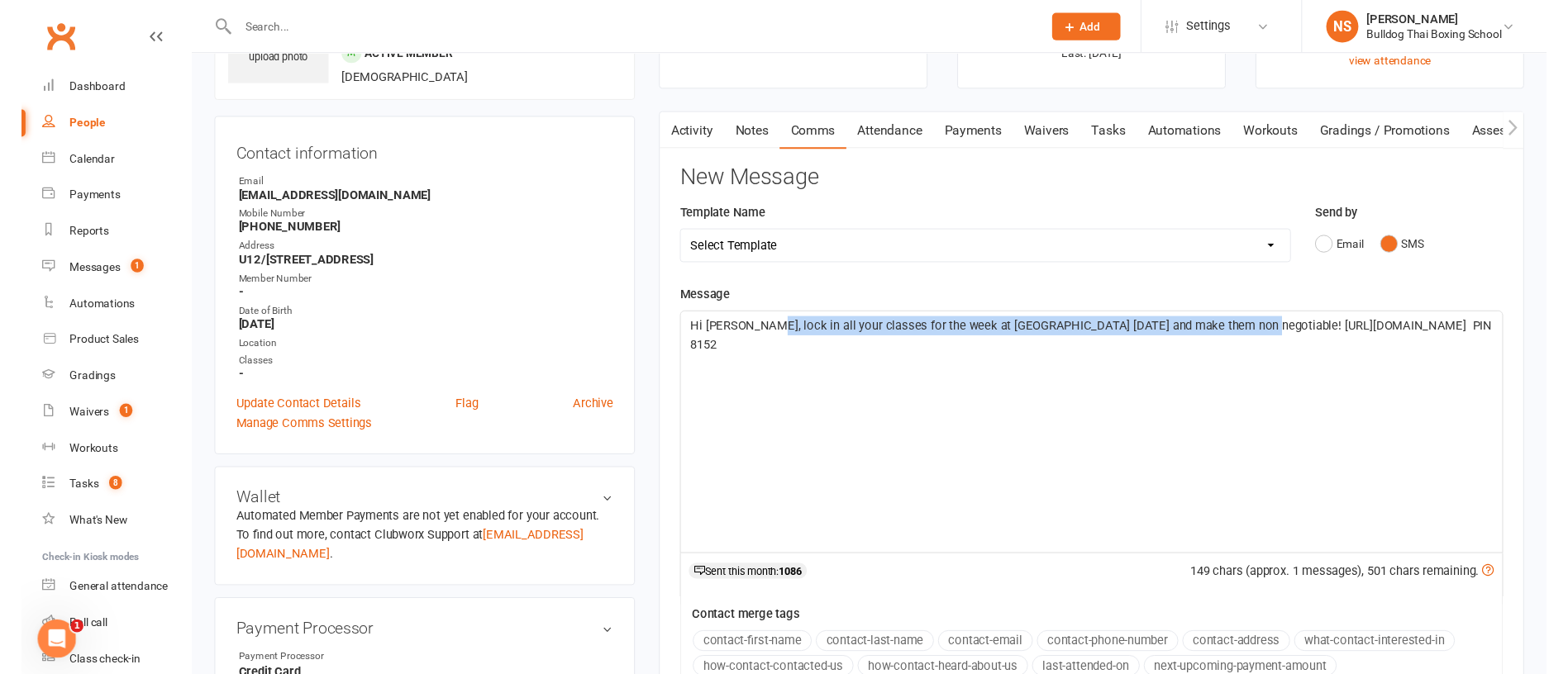
scroll to position [357, 0]
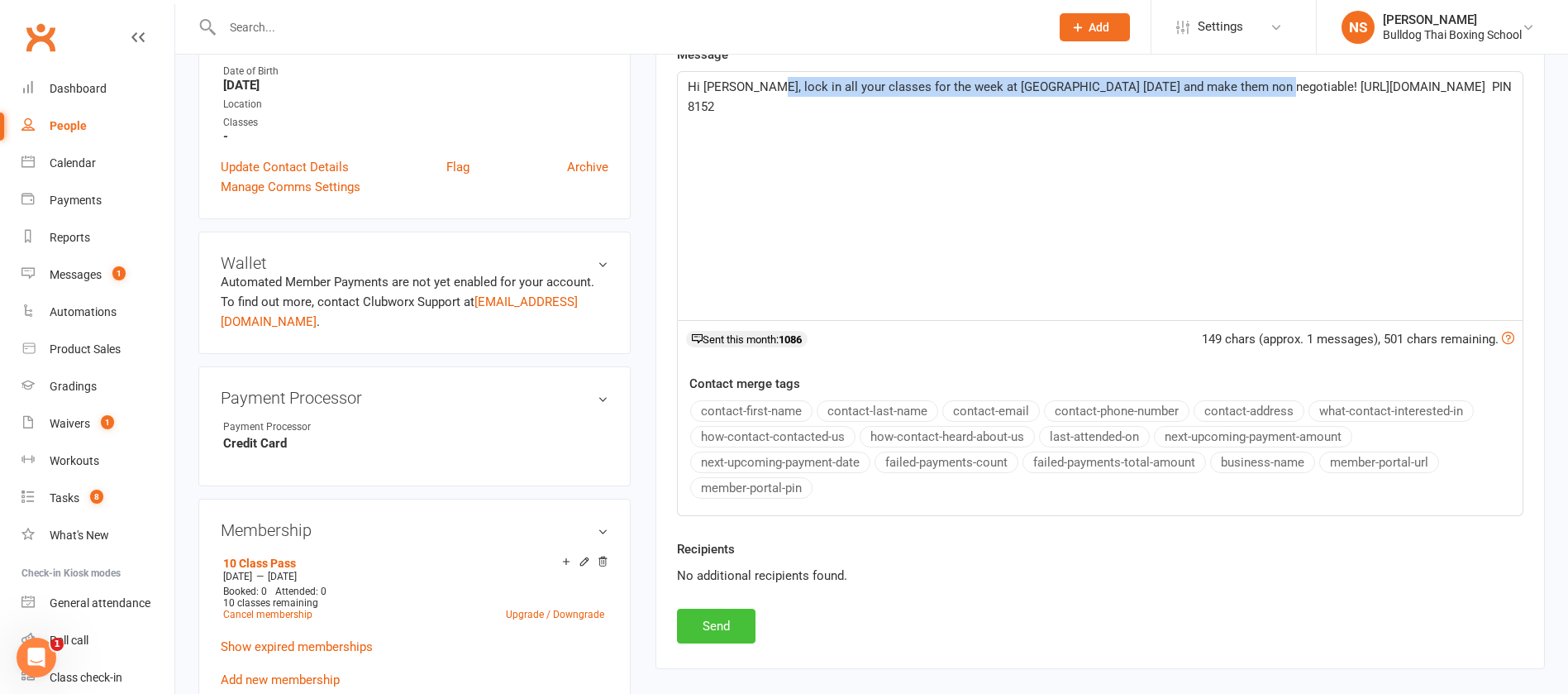
click at [702, 622] on button "Send" at bounding box center [716, 626] width 79 height 35
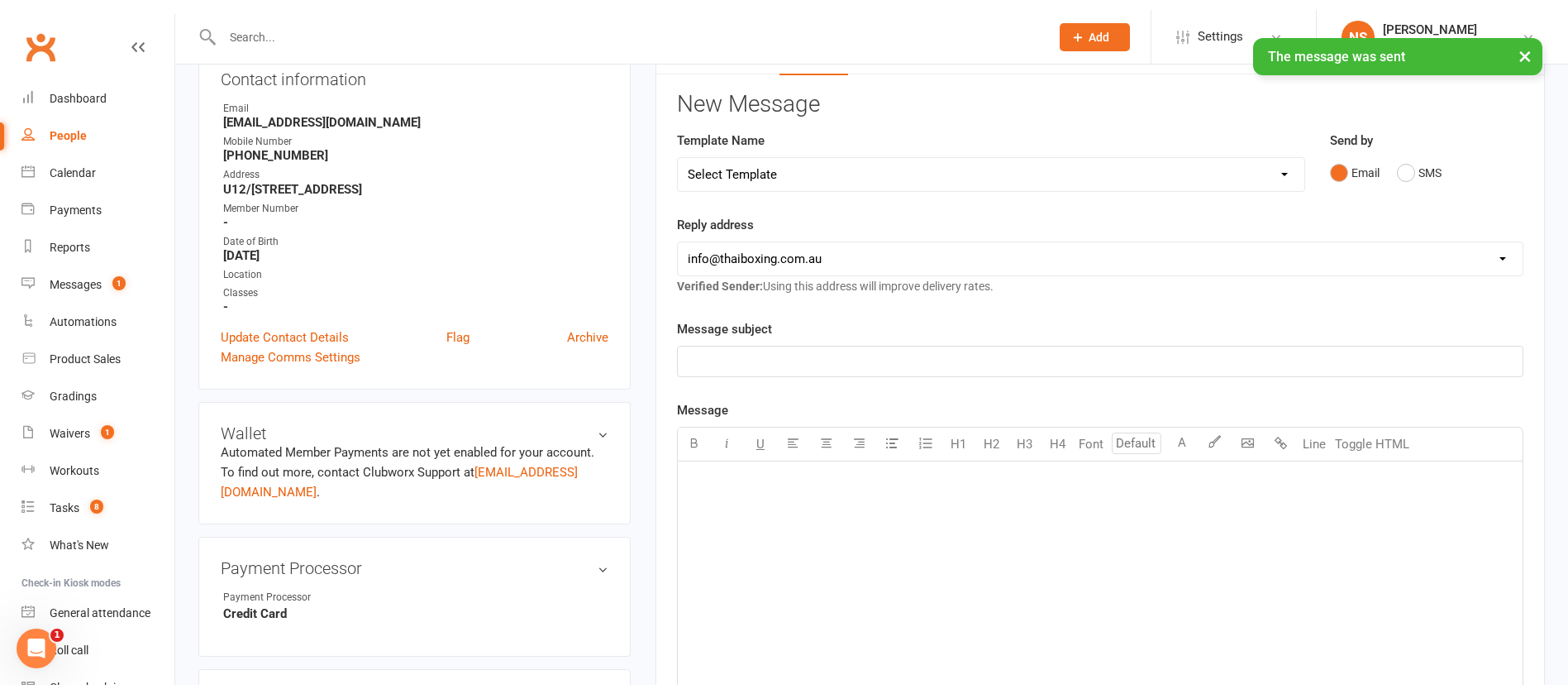
scroll to position [0, 0]
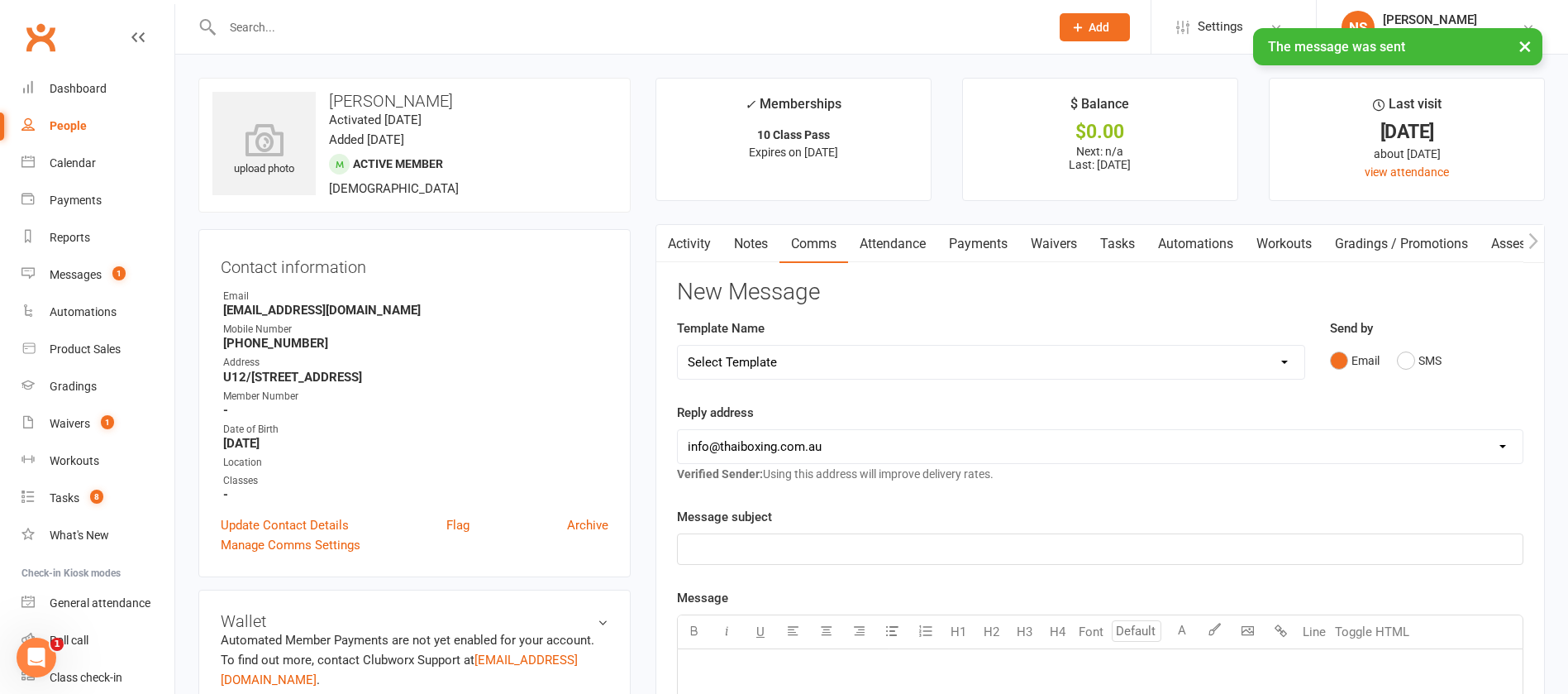
click at [1132, 239] on link "Tasks" at bounding box center [1118, 244] width 58 height 38
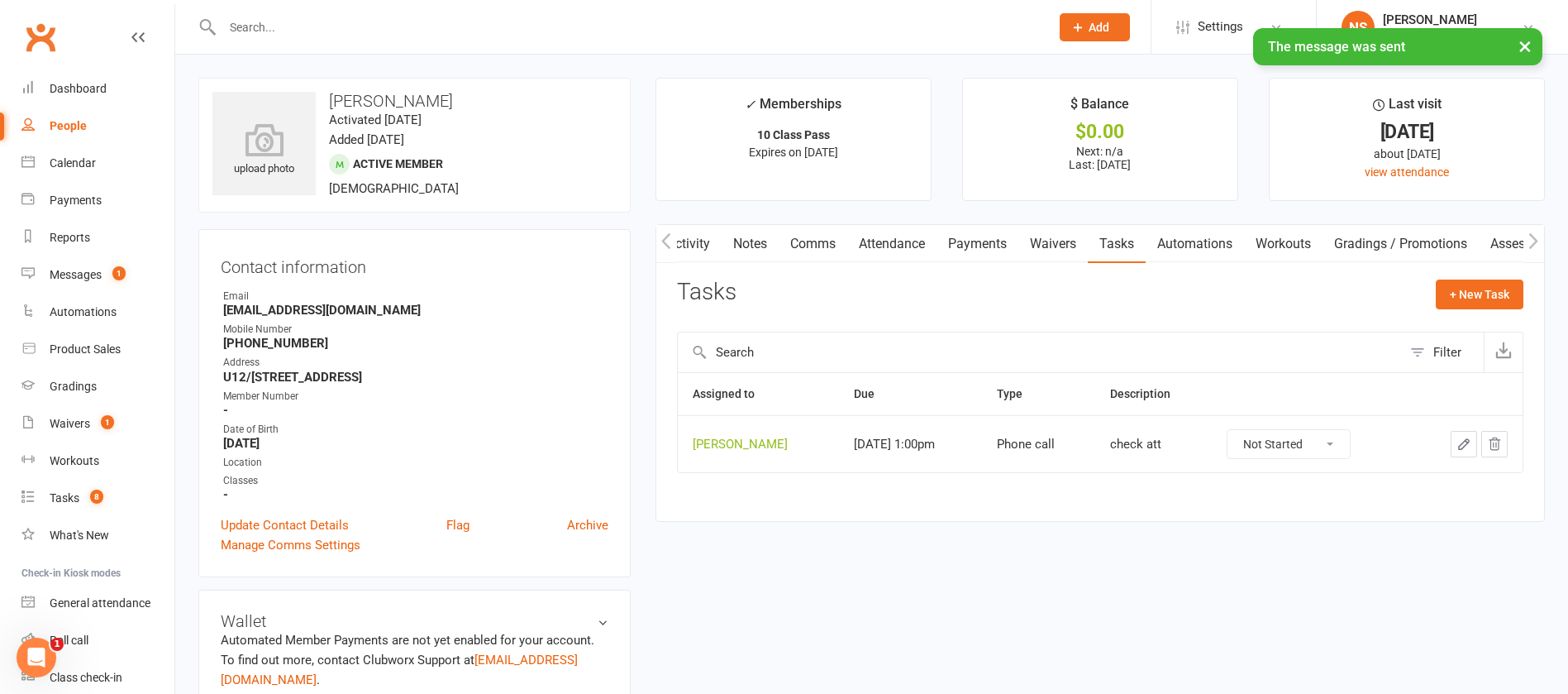
click at [1458, 441] on icon "button" at bounding box center [1463, 443] width 15 height 15
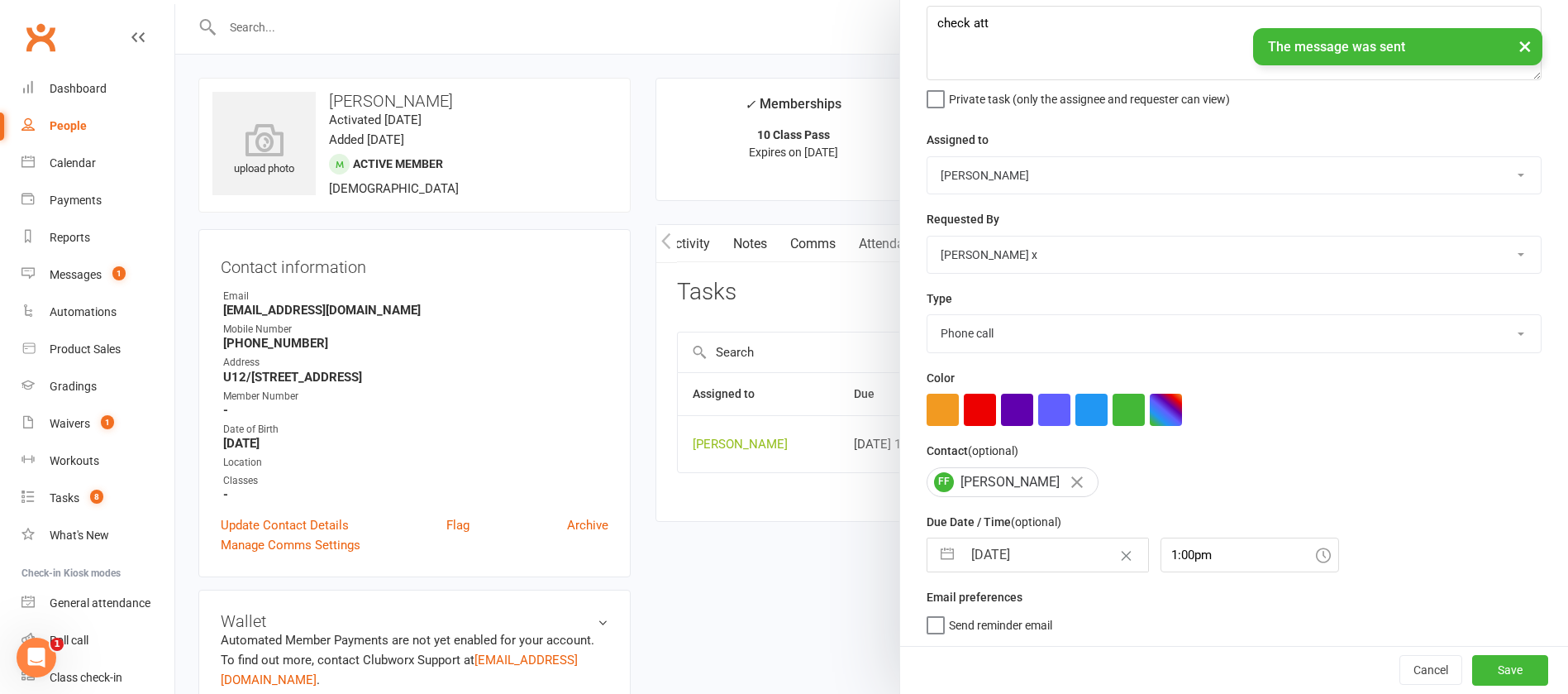
scroll to position [99, 0]
click at [1038, 552] on input "[DATE]" at bounding box center [1055, 553] width 186 height 33
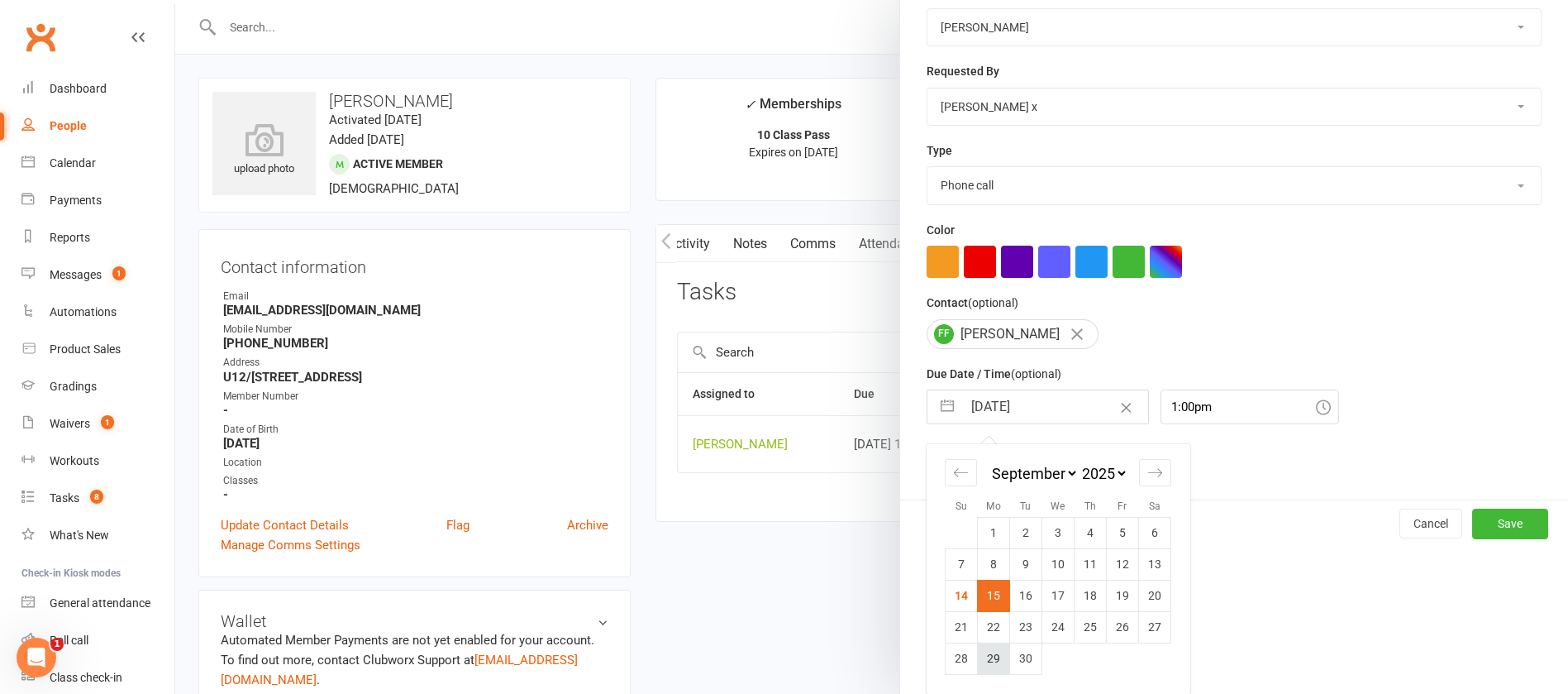
click at [982, 655] on td "29" at bounding box center [994, 658] width 32 height 31
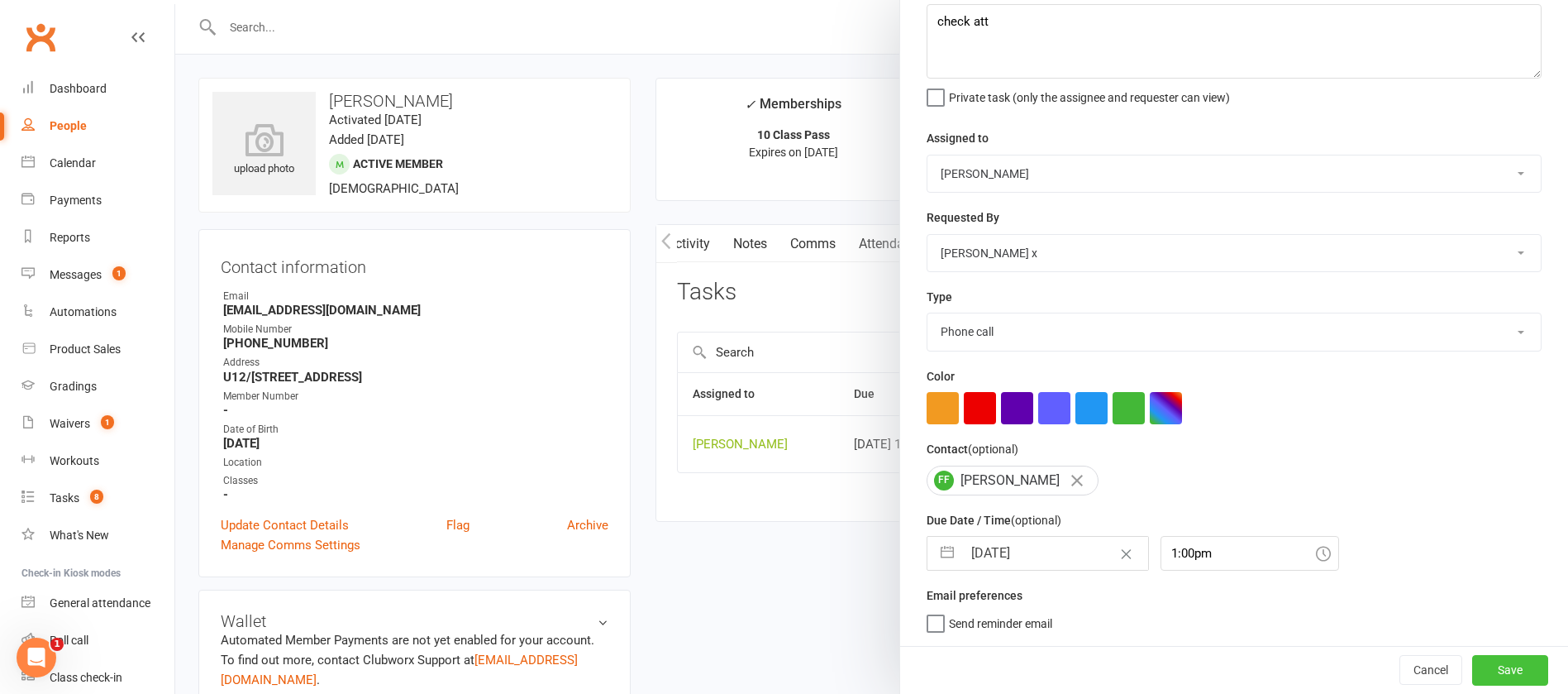
click at [1476, 670] on button "Save" at bounding box center [1510, 670] width 76 height 30
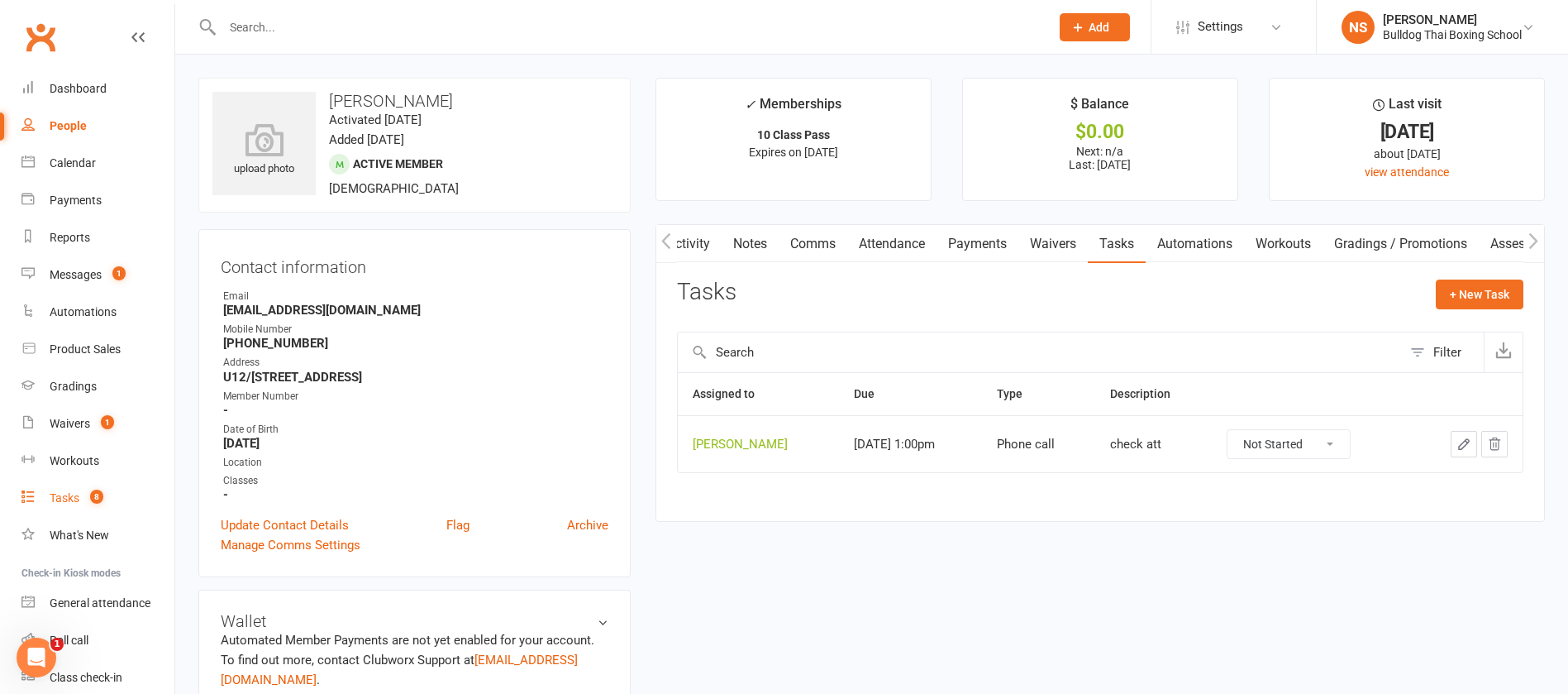
click at [59, 499] on div "Tasks" at bounding box center [65, 498] width 30 height 13
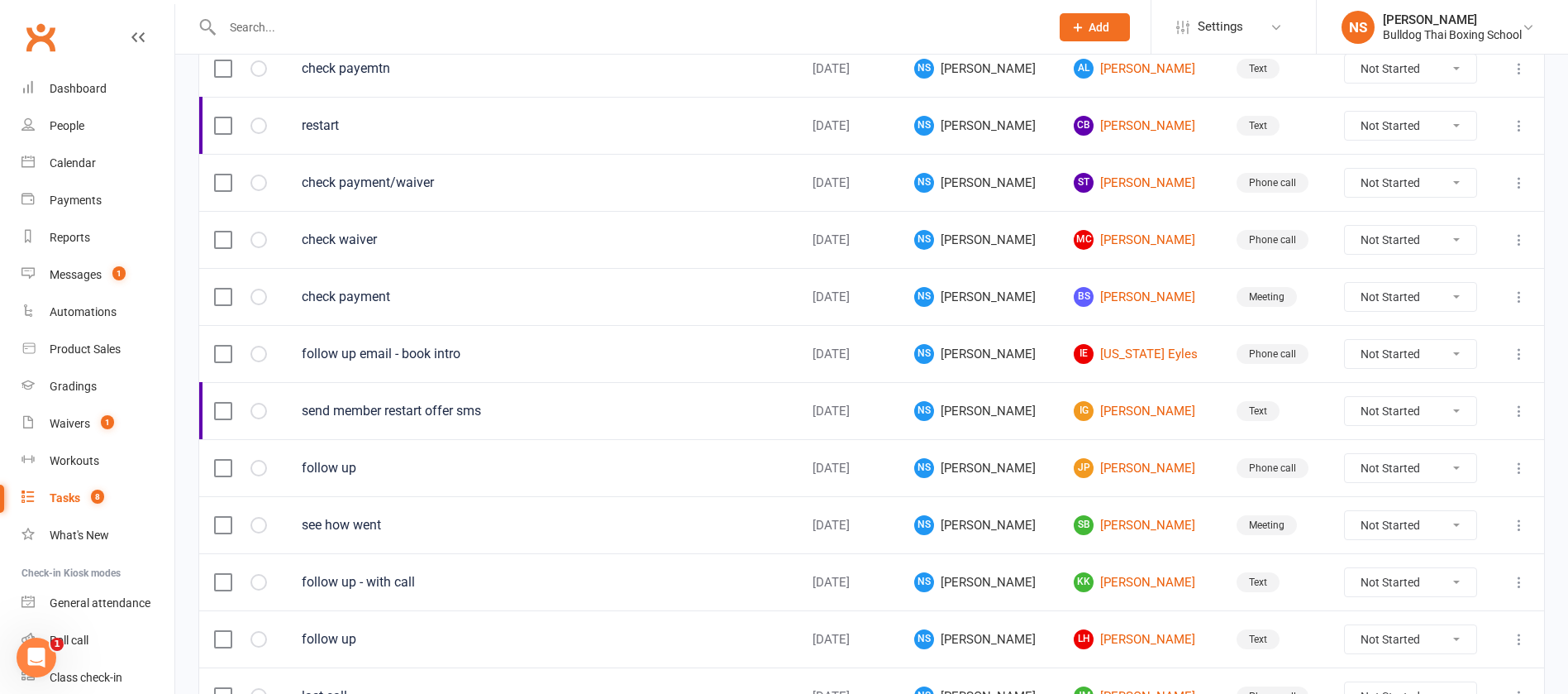
scroll to position [1167, 0]
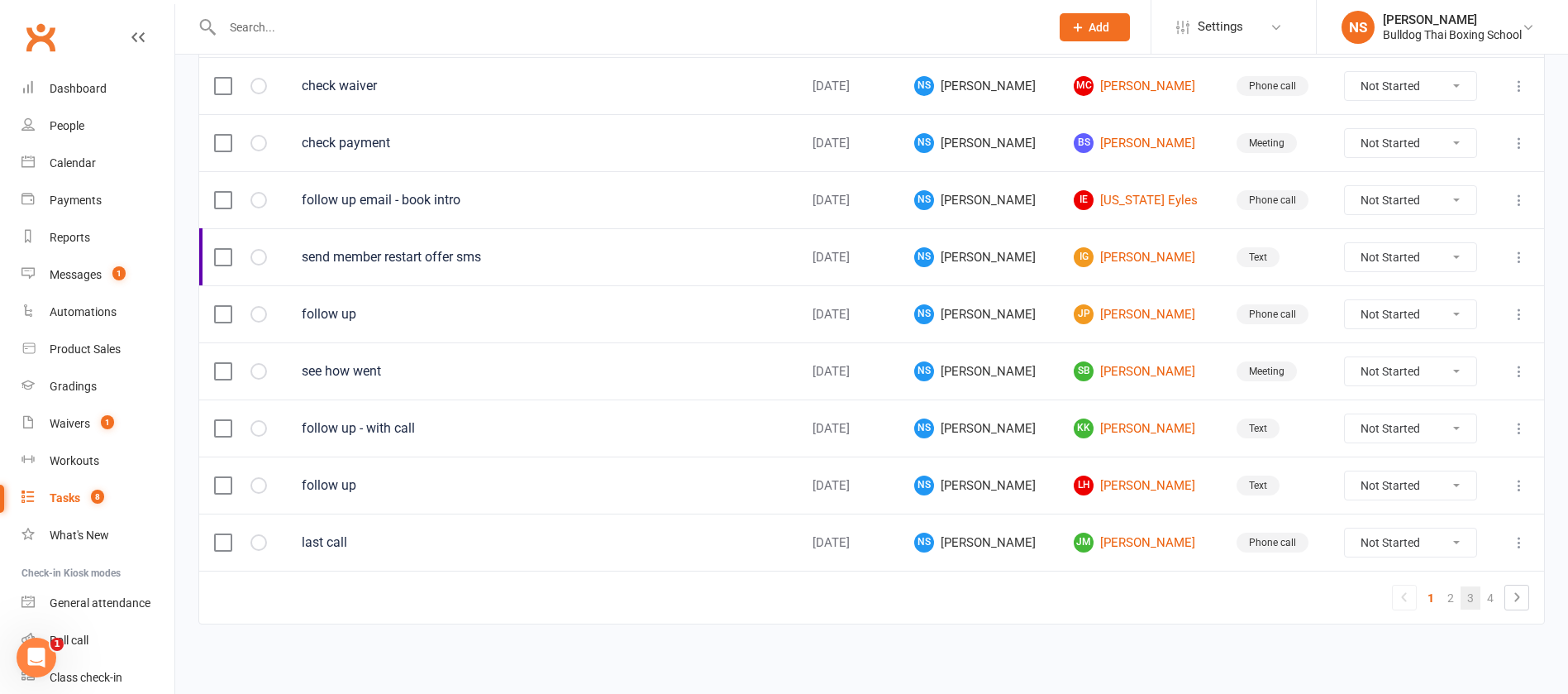
click at [1475, 598] on link "3" at bounding box center [1470, 598] width 20 height 24
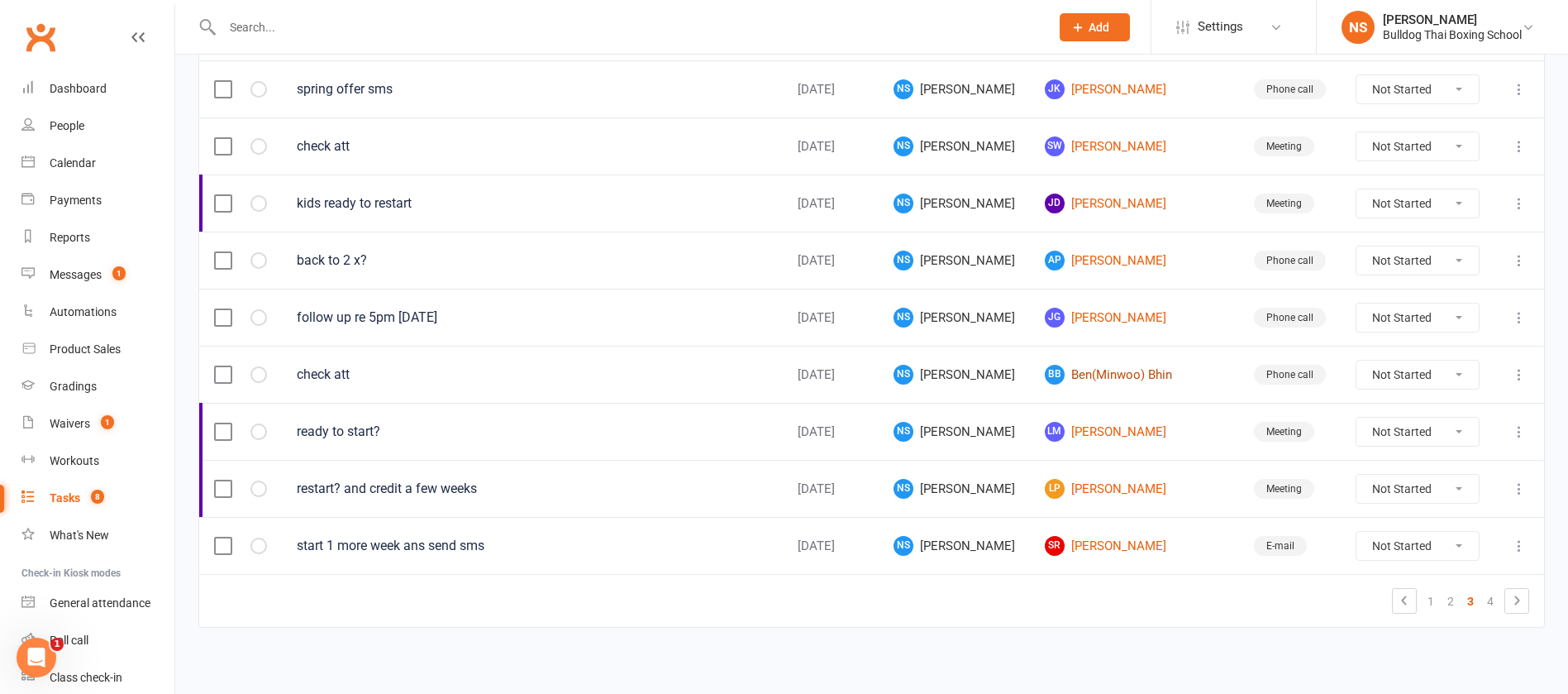
click at [1109, 373] on link "BB Ben(Minwoo) Bhin" at bounding box center [1135, 374] width 180 height 20
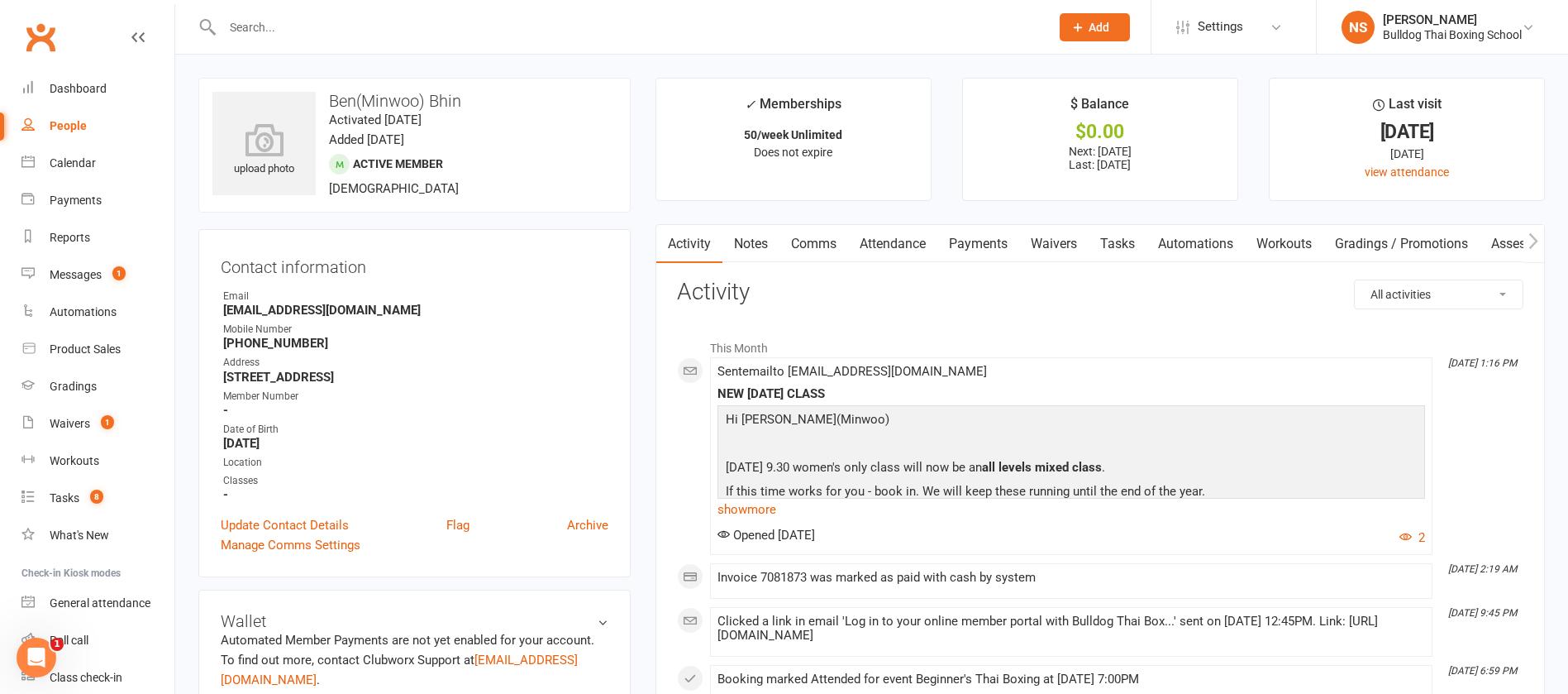
click at [818, 244] on link "Comms" at bounding box center [813, 244] width 69 height 38
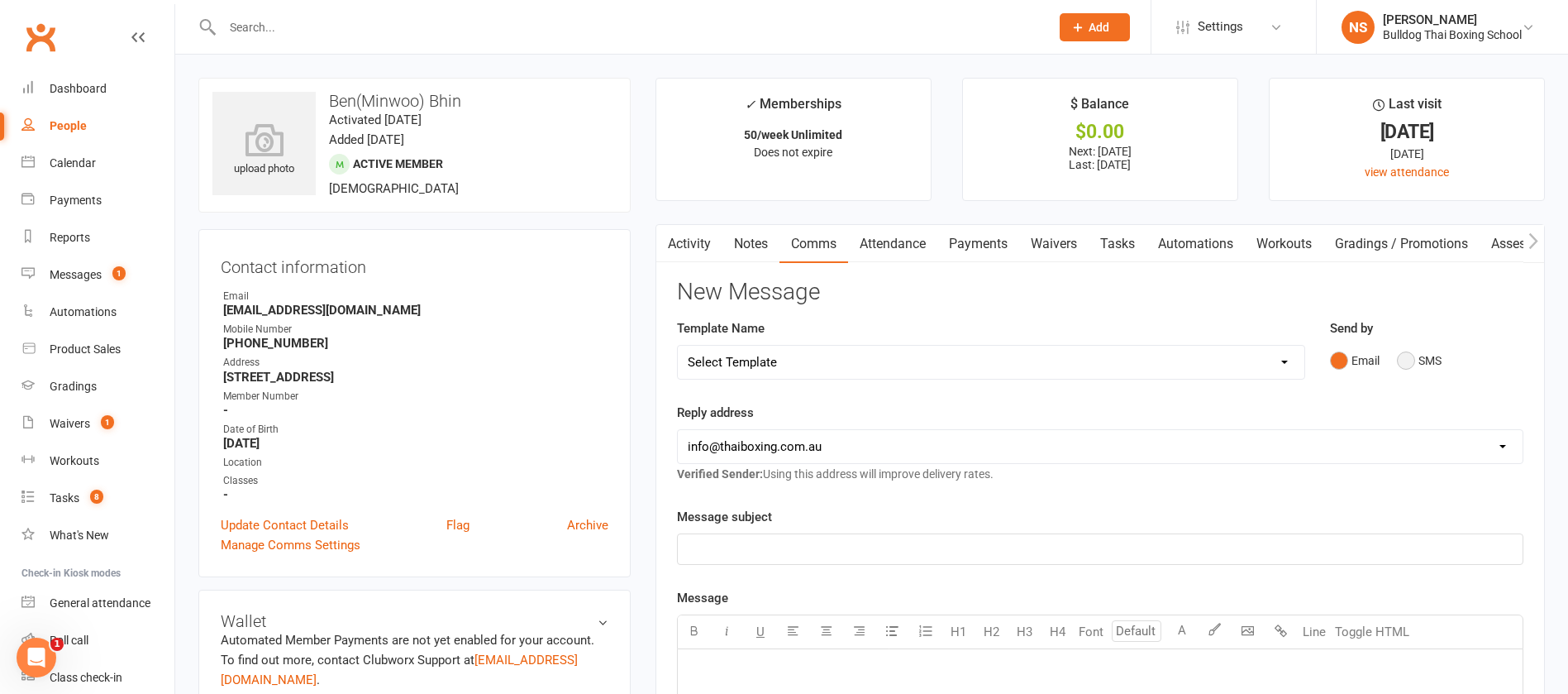
click at [1407, 367] on button "SMS" at bounding box center [1419, 361] width 45 height 31
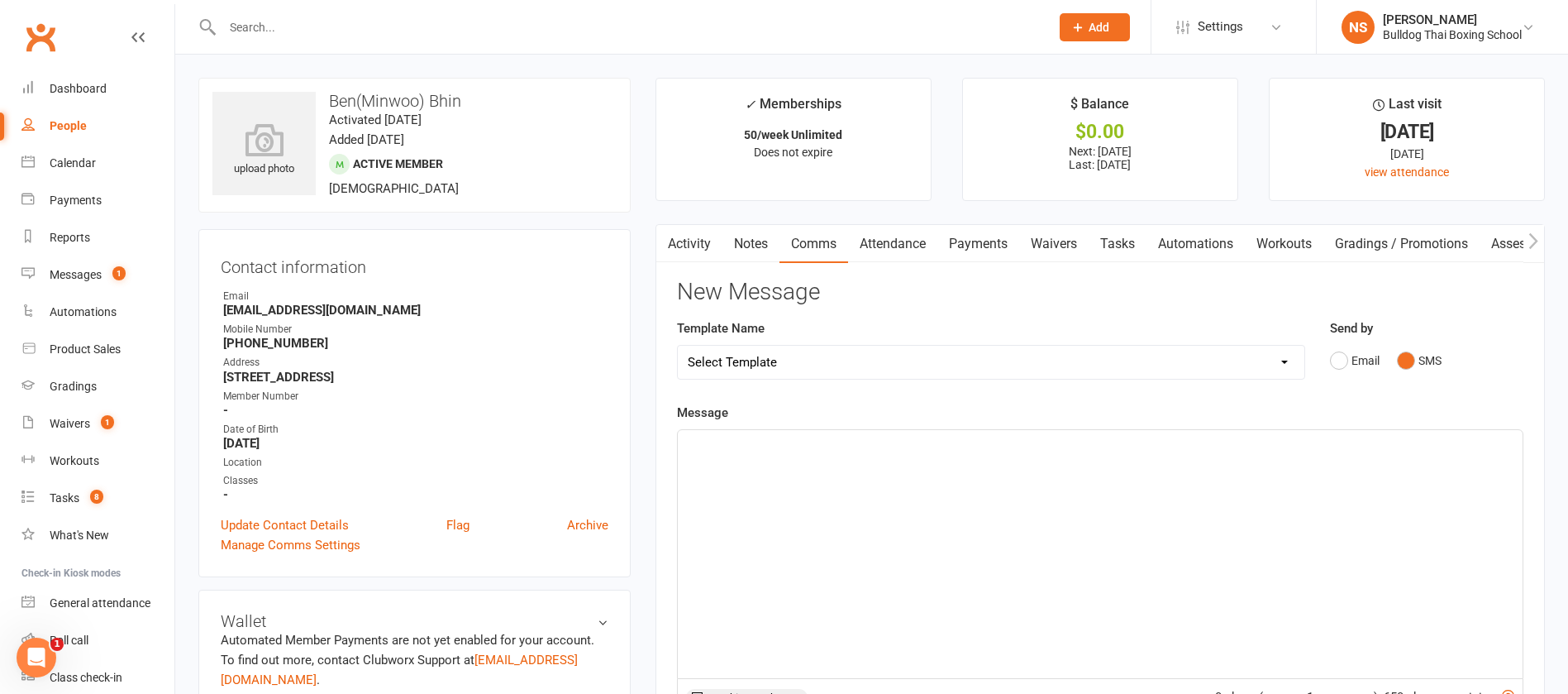
click at [821, 473] on div "﻿" at bounding box center [1100, 554] width 845 height 248
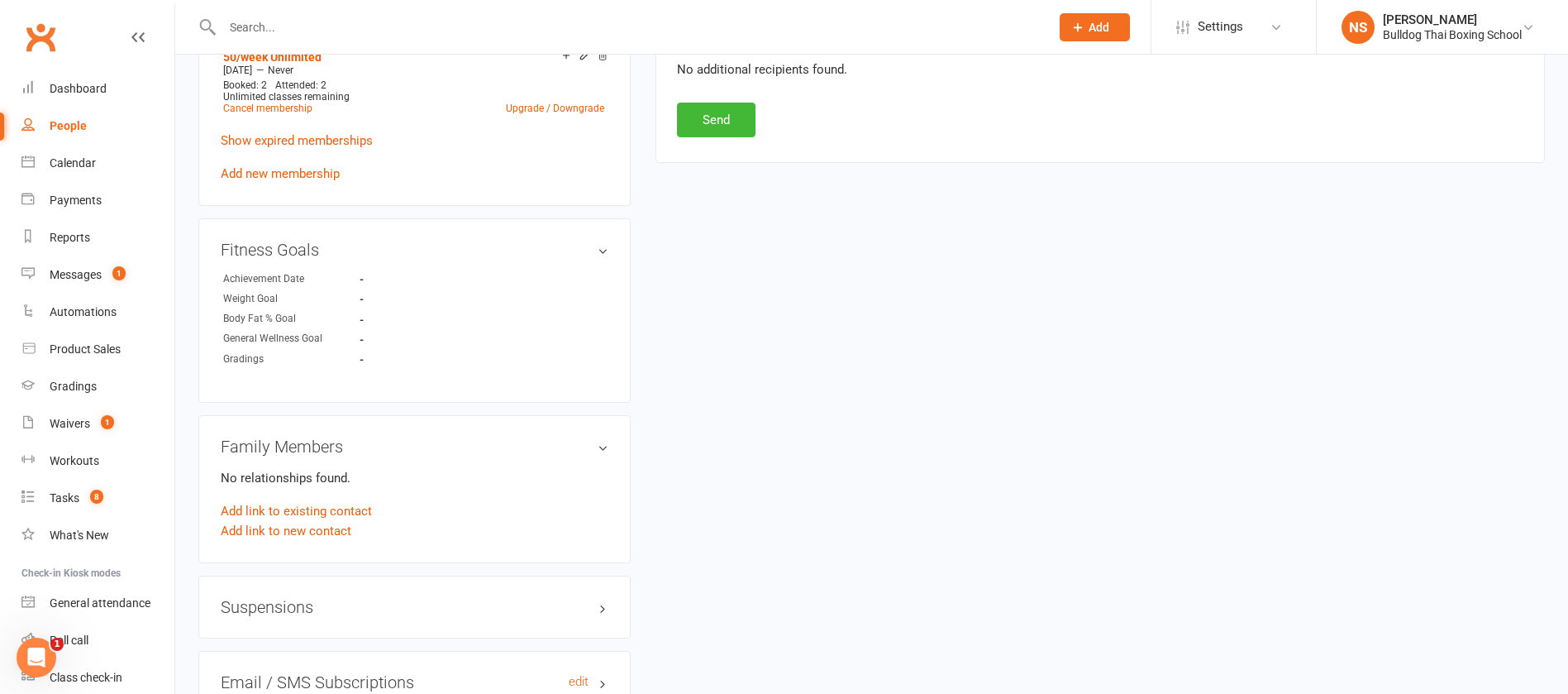
scroll to position [1117, 0]
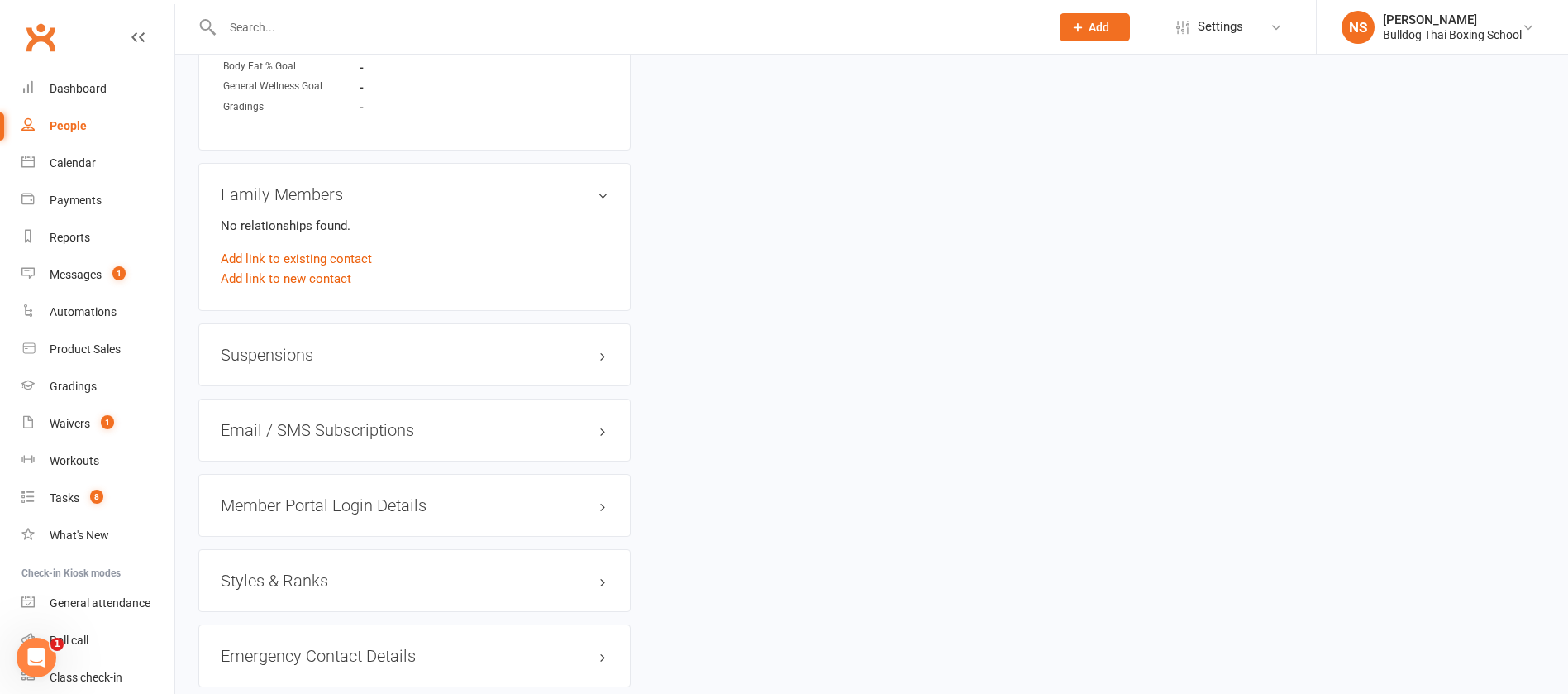
click at [335, 505] on h3 "Member Portal Login Details" at bounding box center [414, 505] width 387 height 18
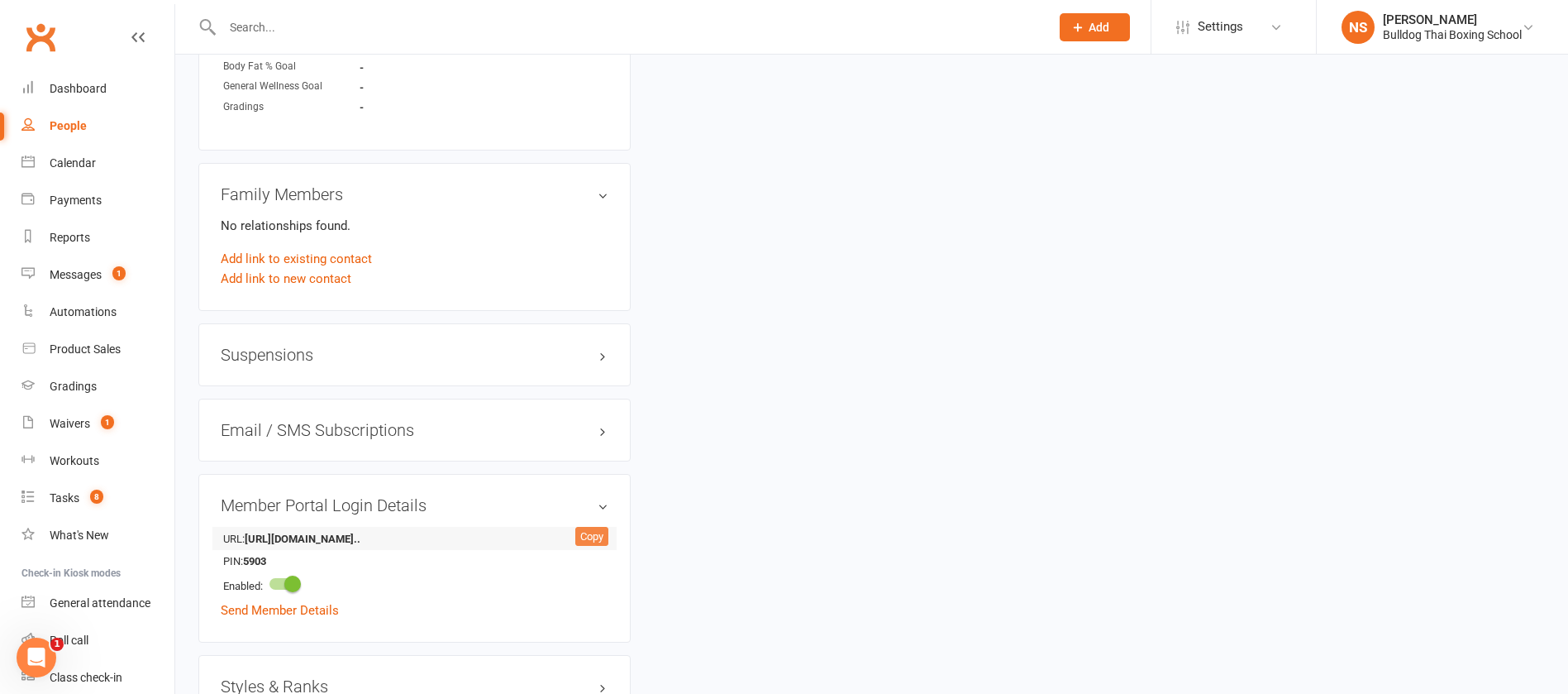
click at [590, 533] on div "Copy" at bounding box center [592, 537] width 33 height 20
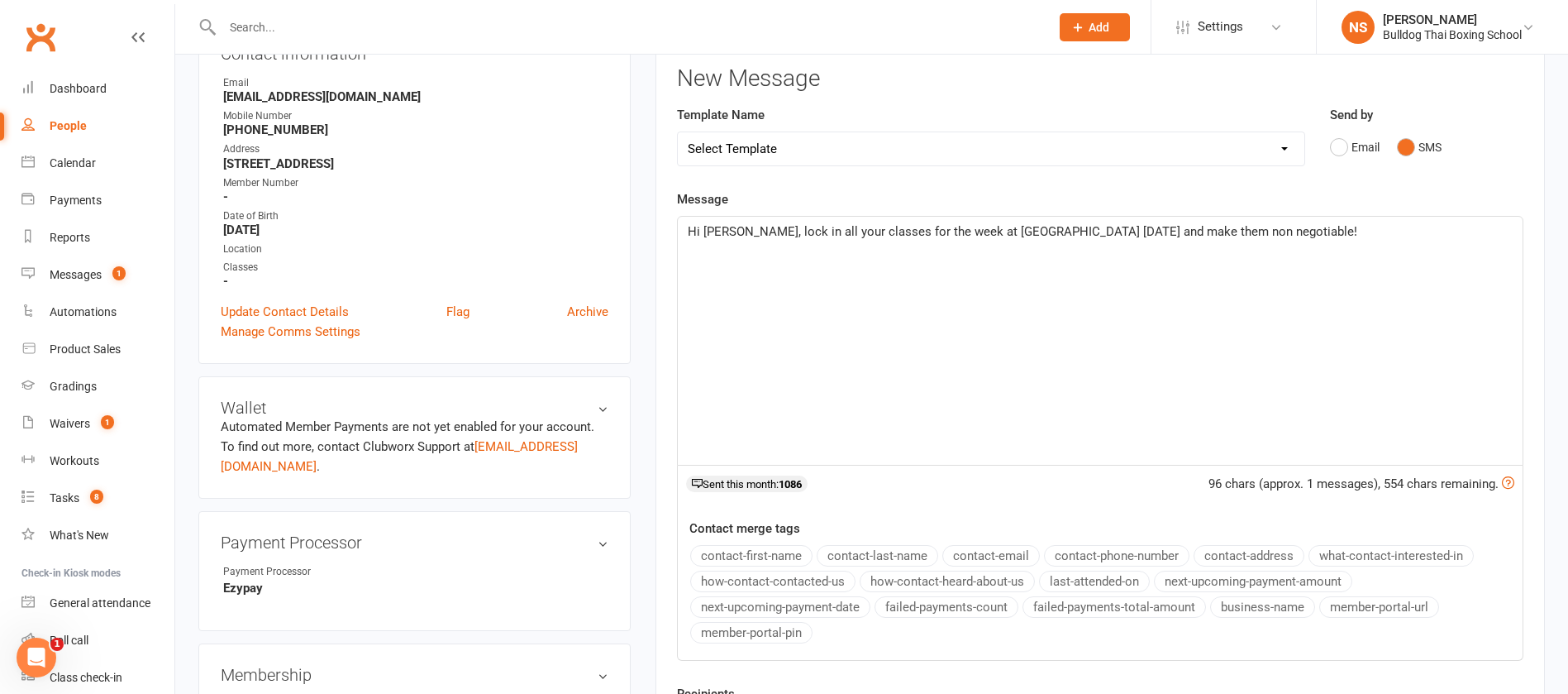
scroll to position [0, 0]
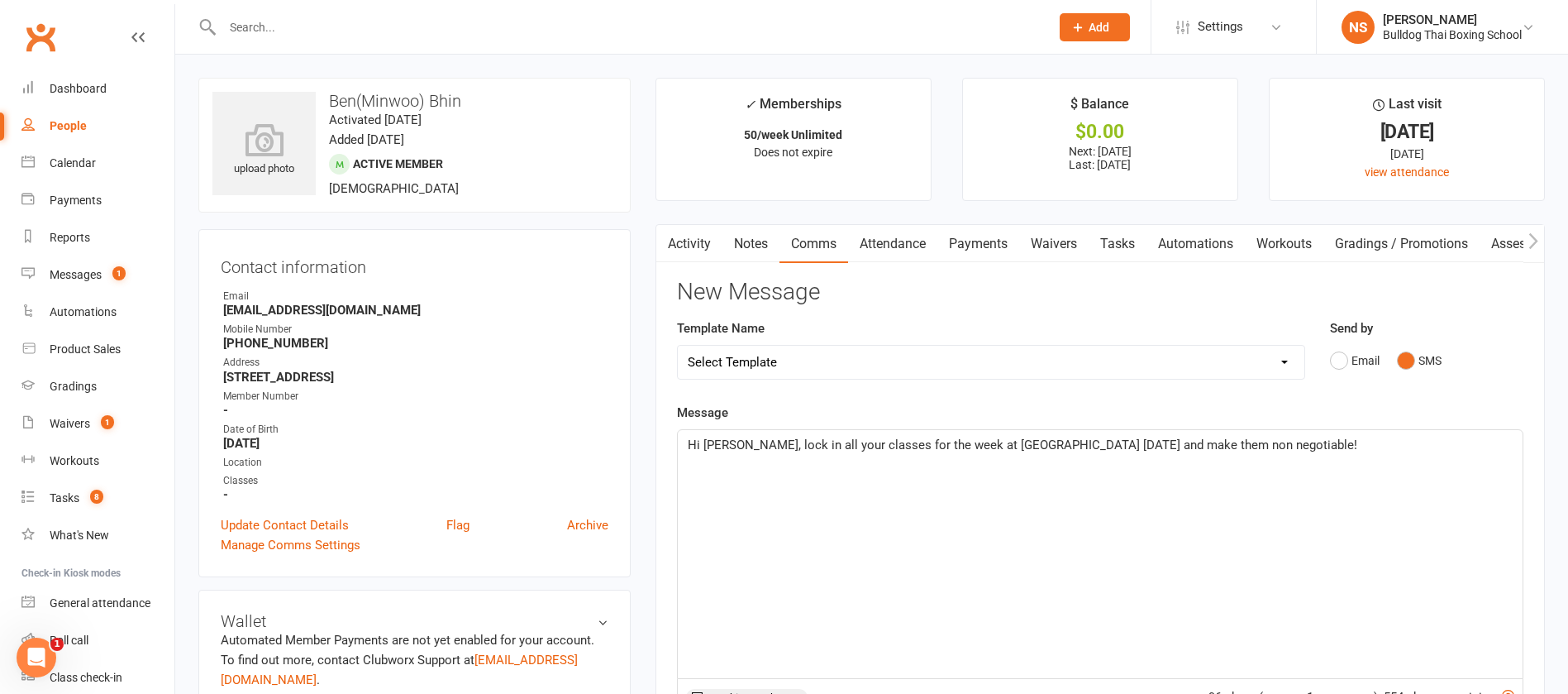
click at [1248, 451] on p "Hi [PERSON_NAME], lock in all your classes for the week at [GEOGRAPHIC_DATA] [D…" at bounding box center [1100, 444] width 825 height 20
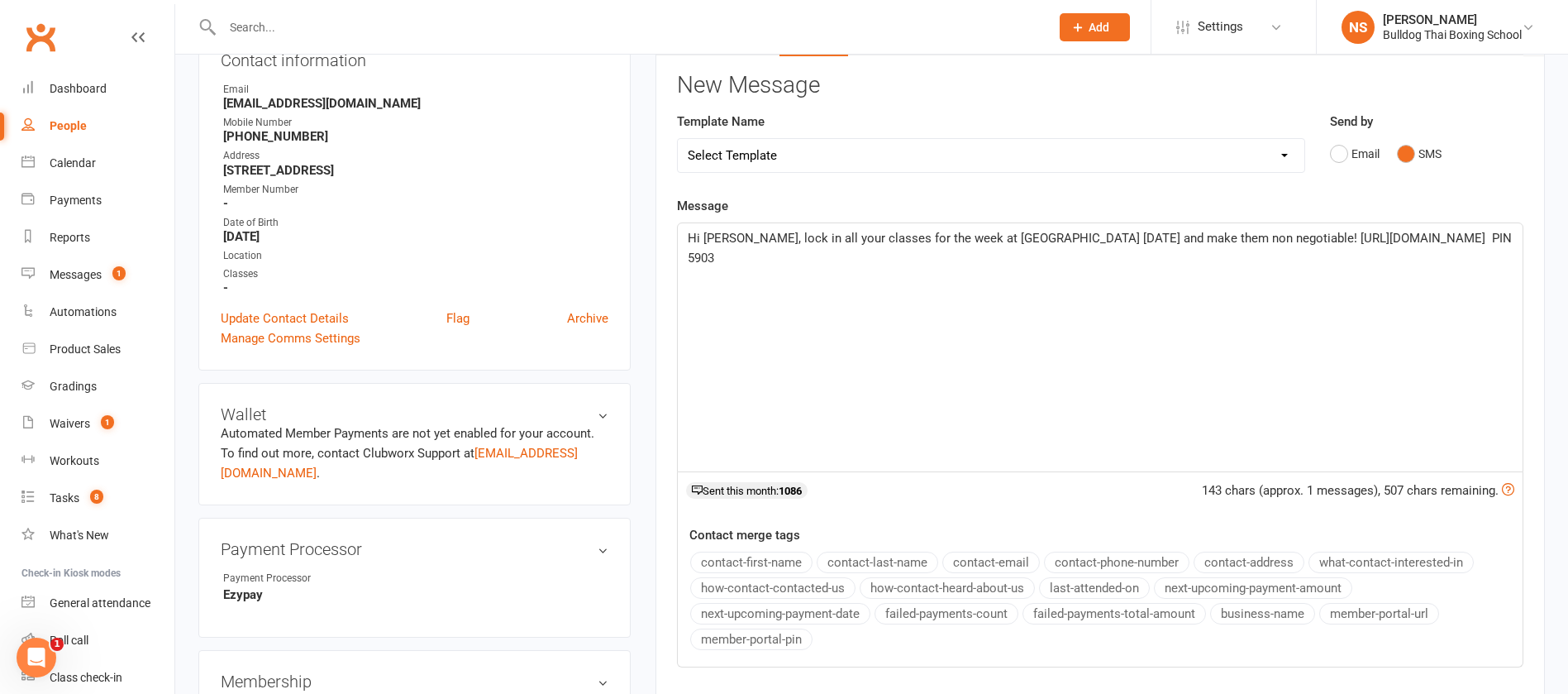
scroll to position [92, 0]
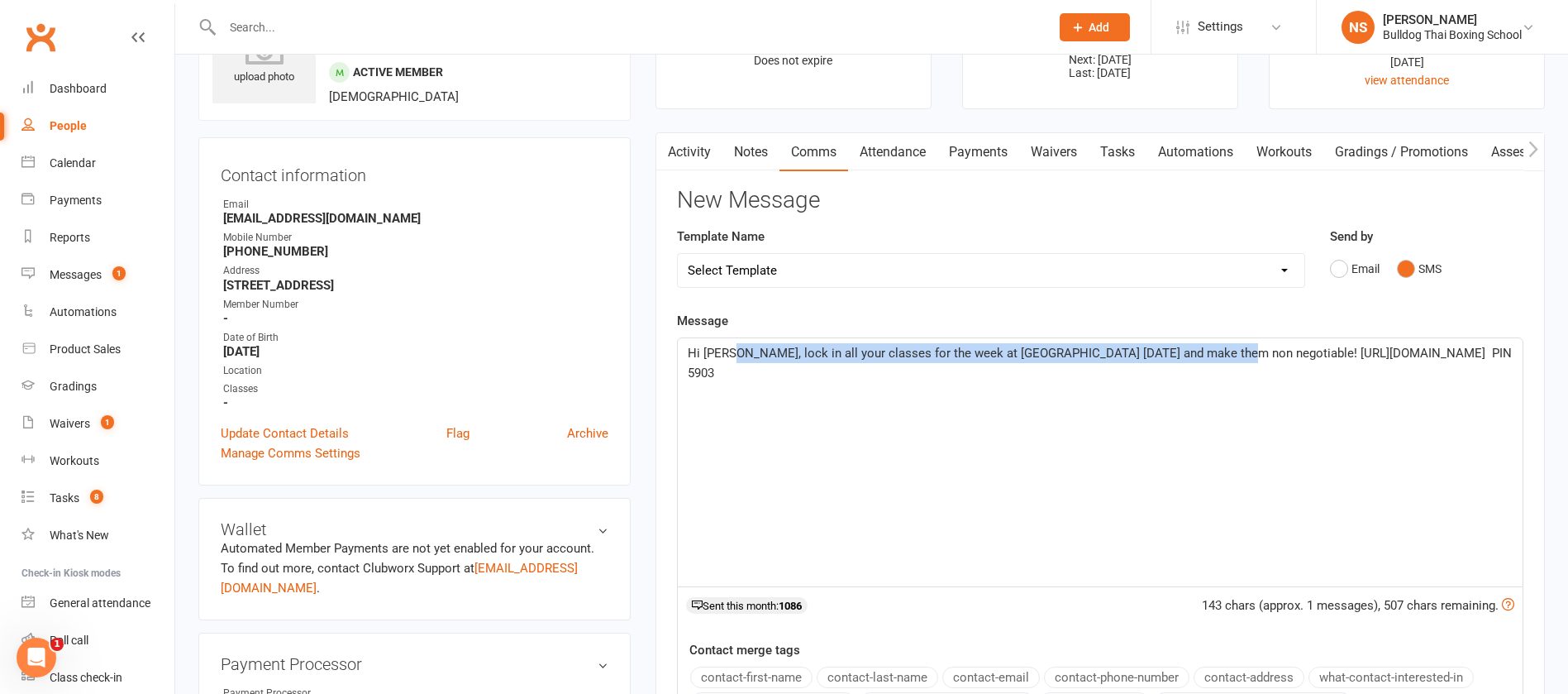
drag, startPoint x: 730, startPoint y: 347, endPoint x: 1221, endPoint y: 348, distance: 491.0
click at [1221, 348] on span "Hi [PERSON_NAME], lock in all your classes for the week at [GEOGRAPHIC_DATA] [D…" at bounding box center [1101, 363] width 827 height 35
click at [1222, 348] on span "Hi [PERSON_NAME], lock in all your classes for the week at [GEOGRAPHIC_DATA] [D…" at bounding box center [1101, 363] width 827 height 35
copy span "lock in all your classes for the week at [GEOGRAPHIC_DATA] [DATE] and make them…"
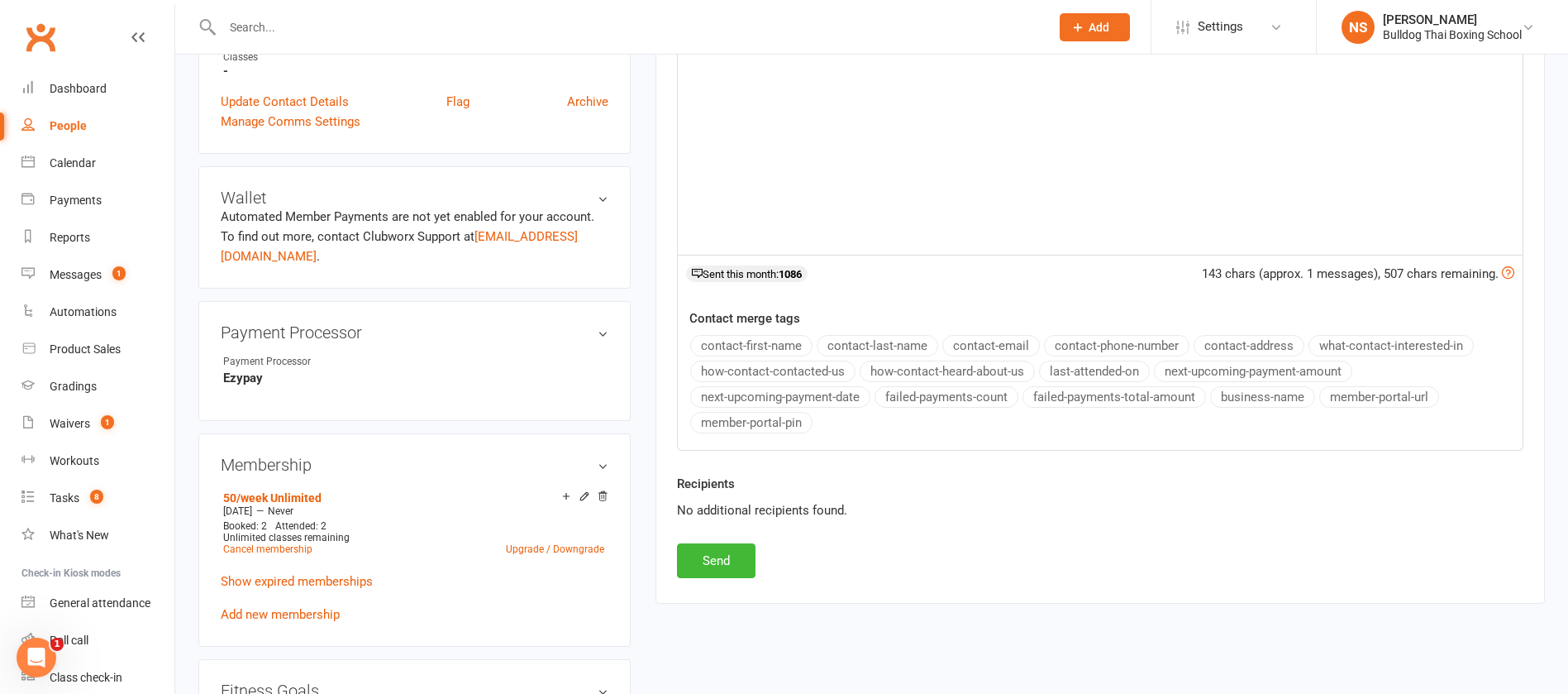
scroll to position [464, 0]
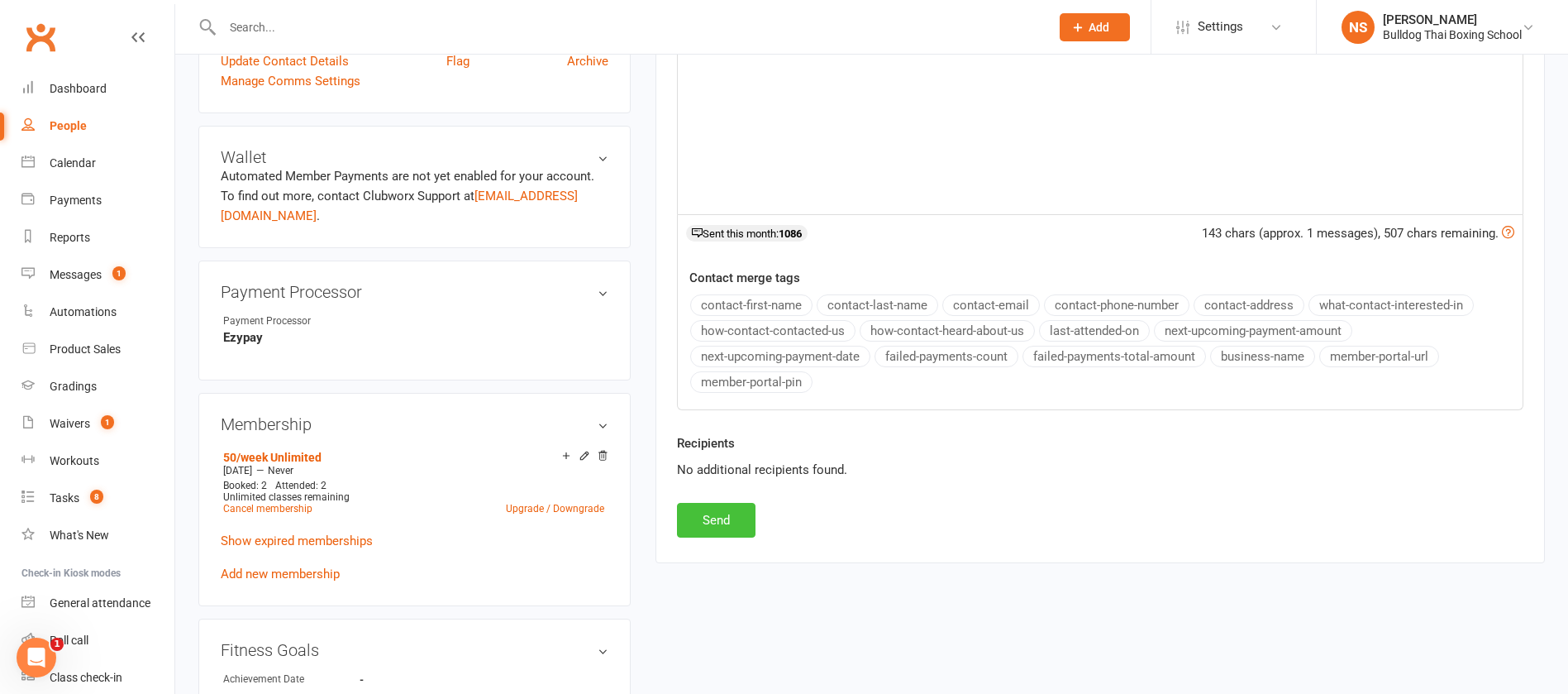
click at [719, 522] on button "Send" at bounding box center [716, 520] width 79 height 35
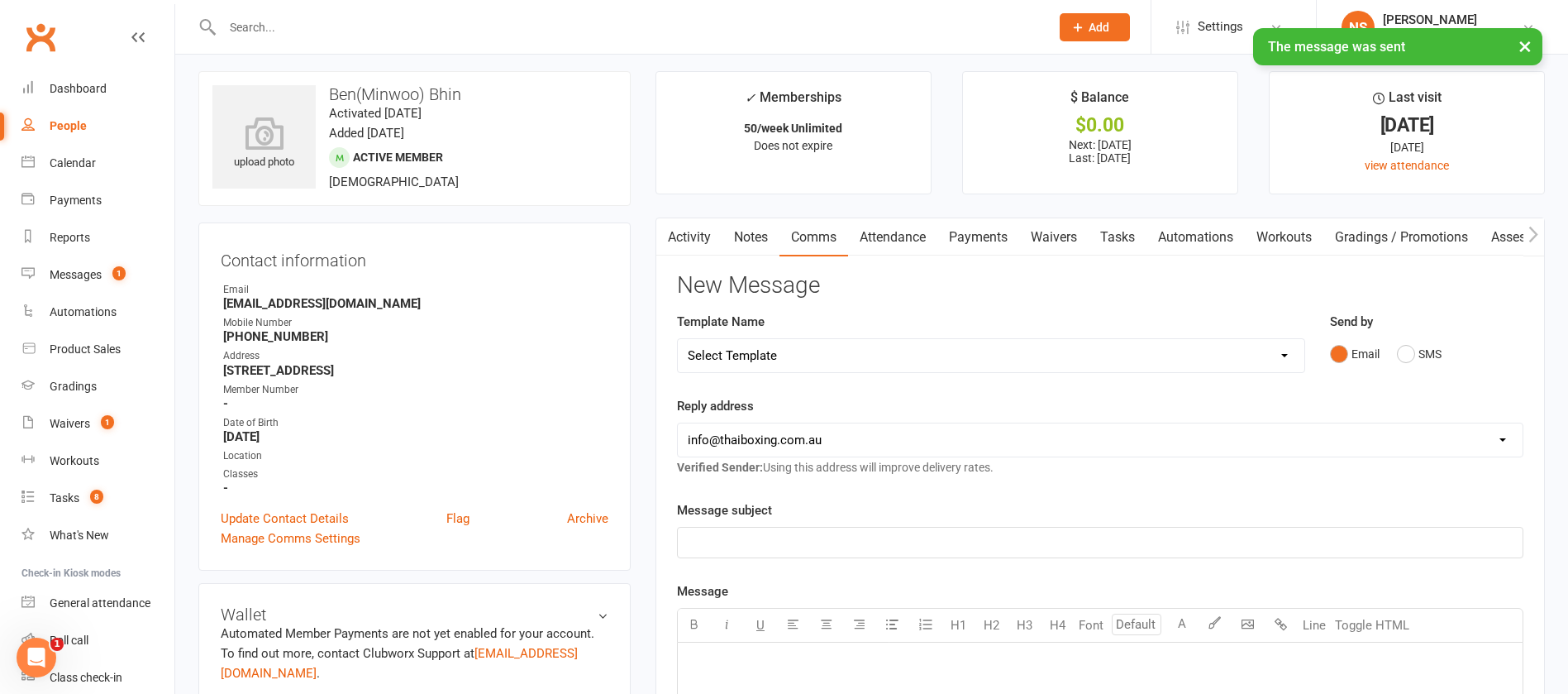
scroll to position [0, 0]
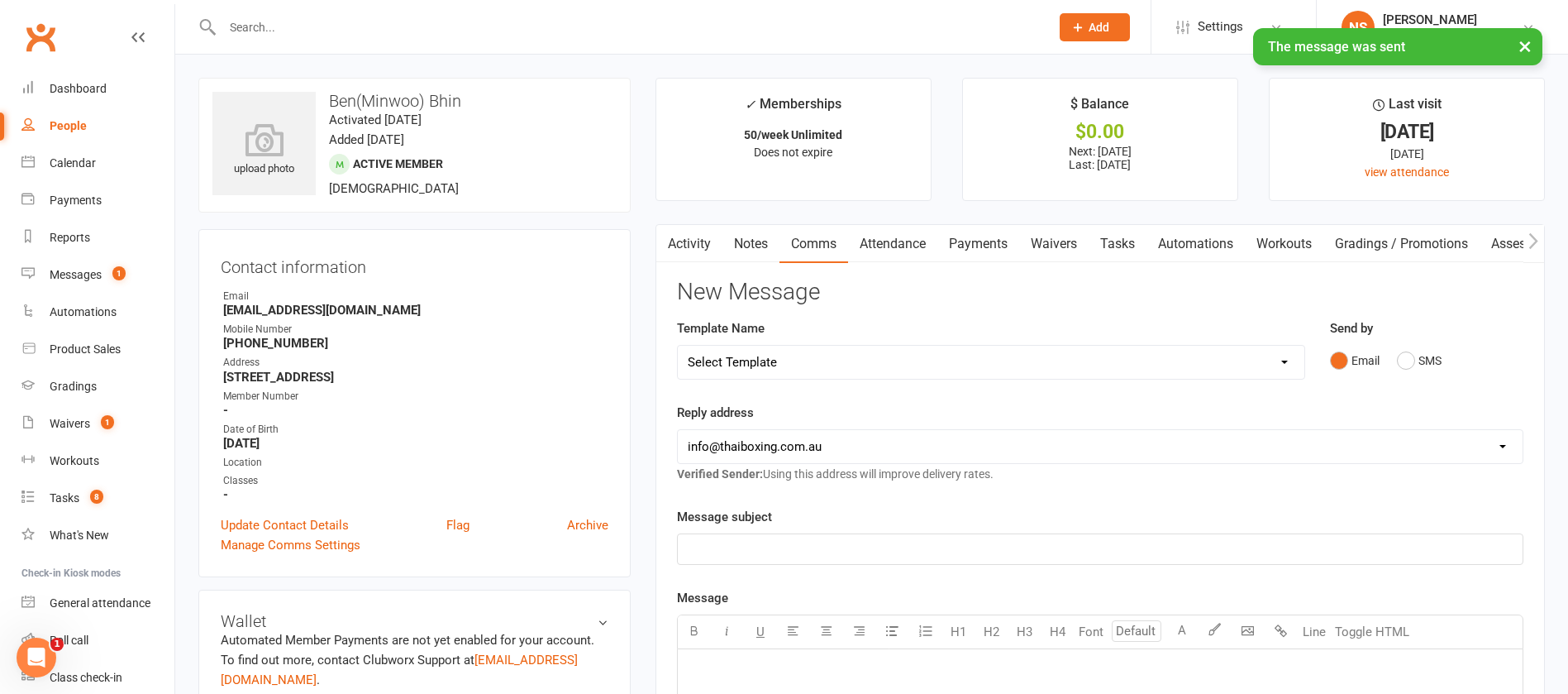
click at [1120, 244] on link "Tasks" at bounding box center [1118, 244] width 58 height 38
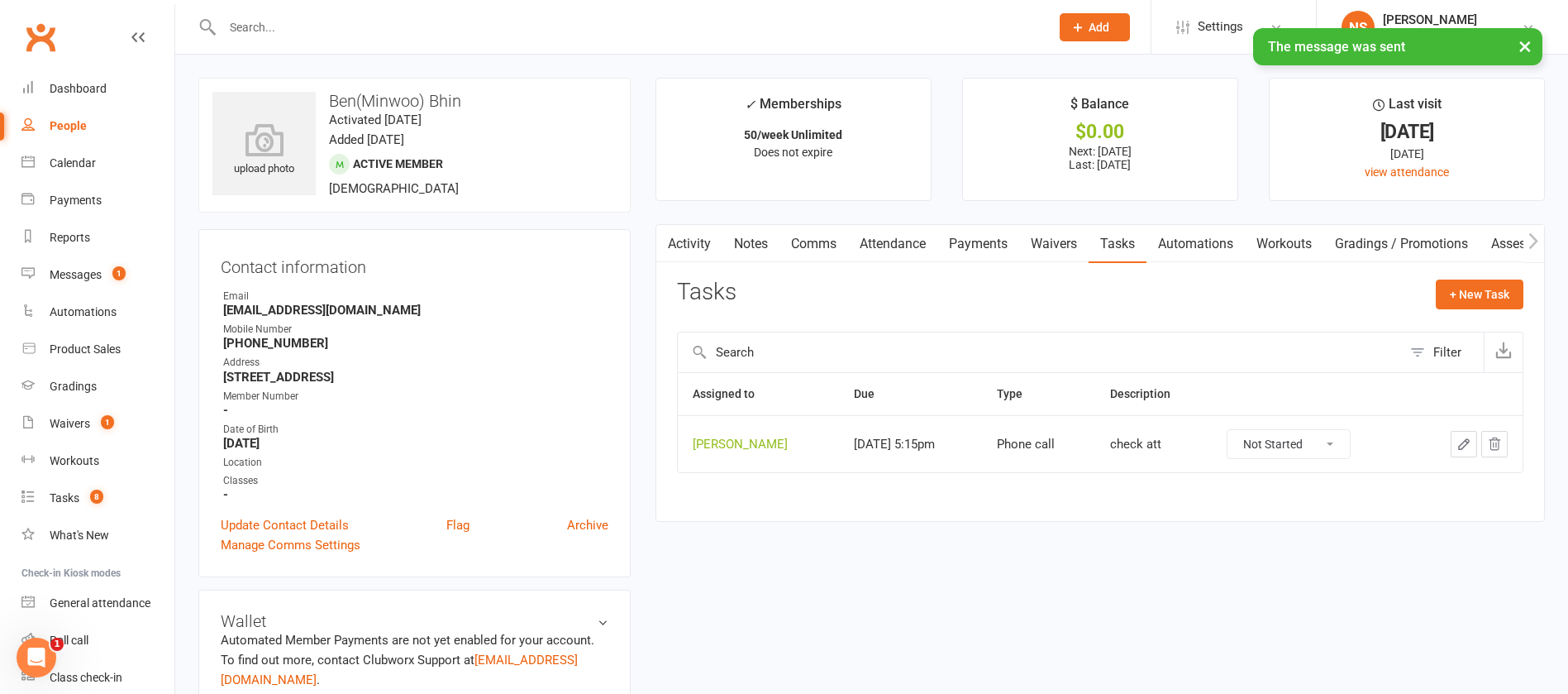
click at [1462, 440] on icon "button" at bounding box center [1463, 443] width 15 height 15
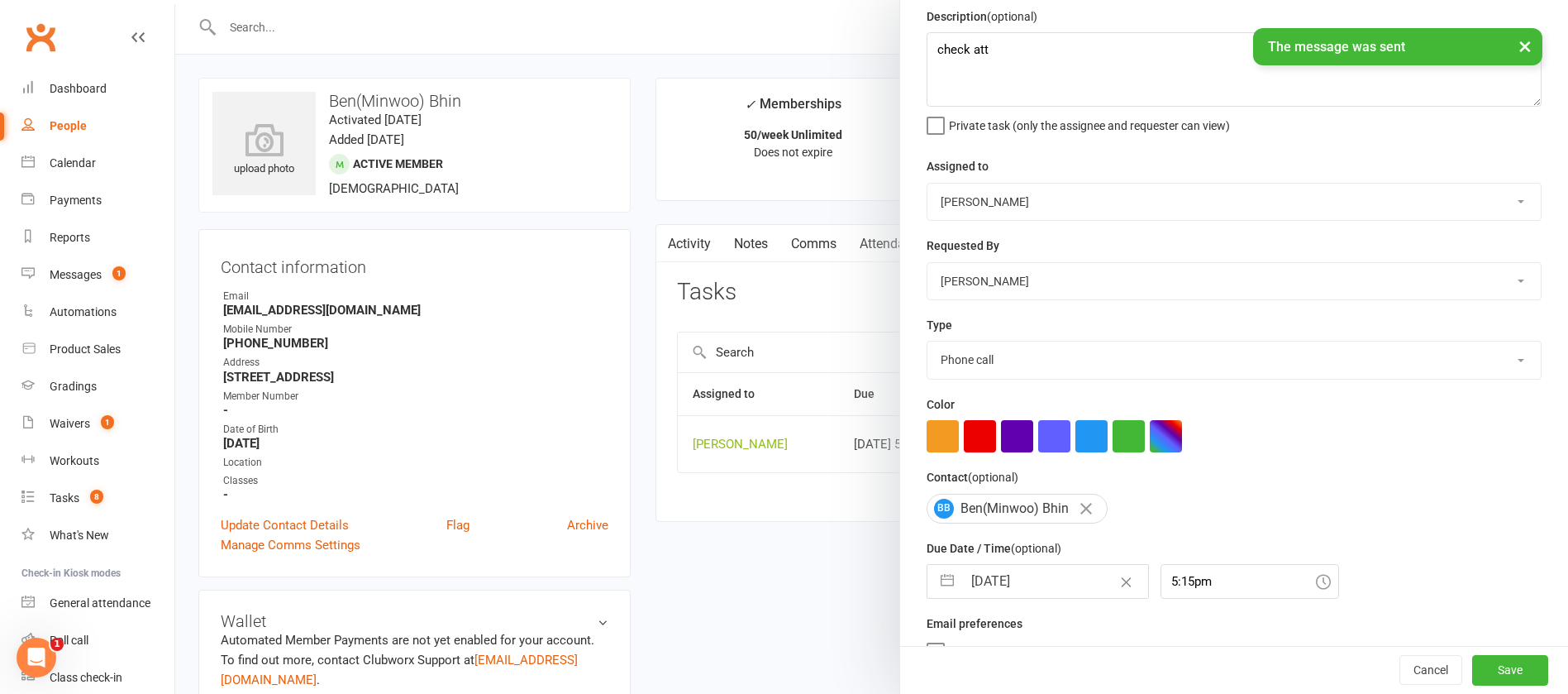
scroll to position [99, 0]
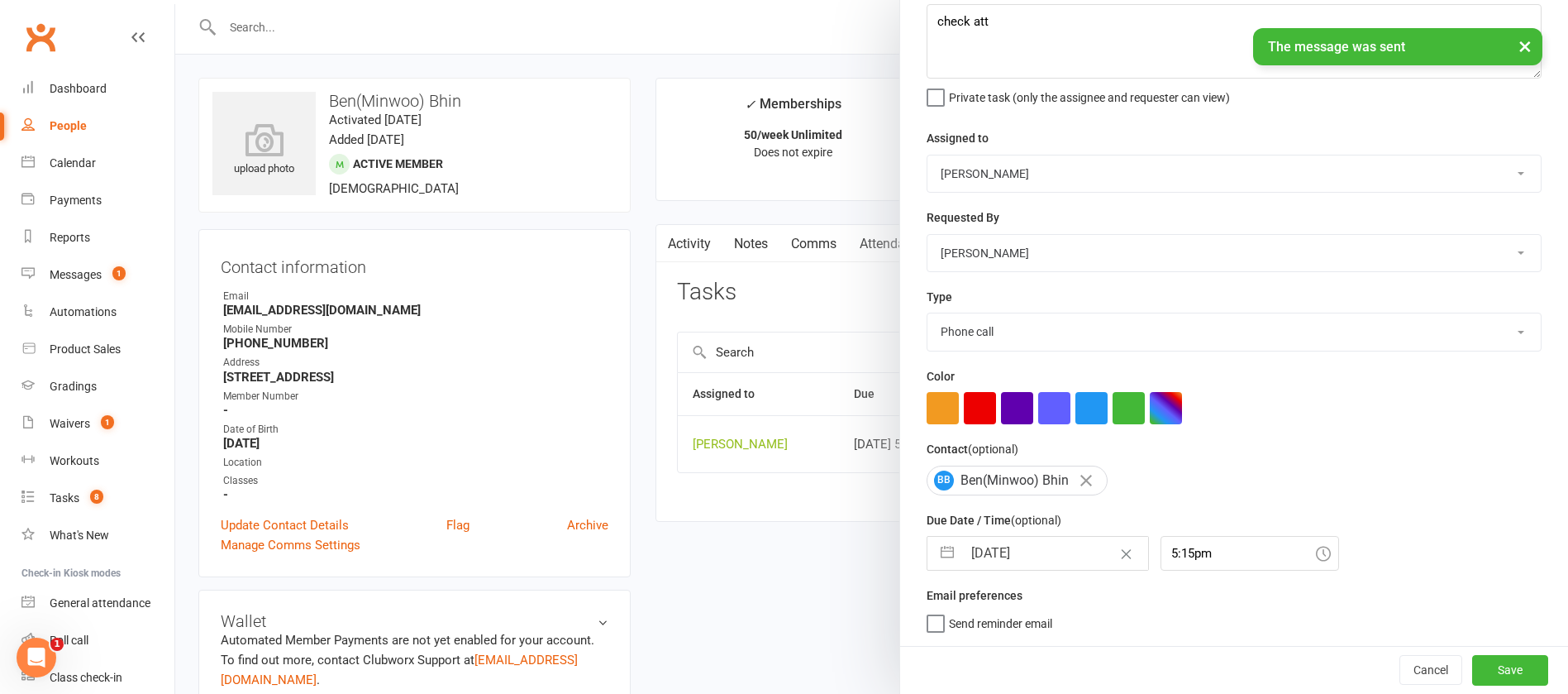
click at [1013, 548] on input "[DATE]" at bounding box center [1055, 553] width 186 height 33
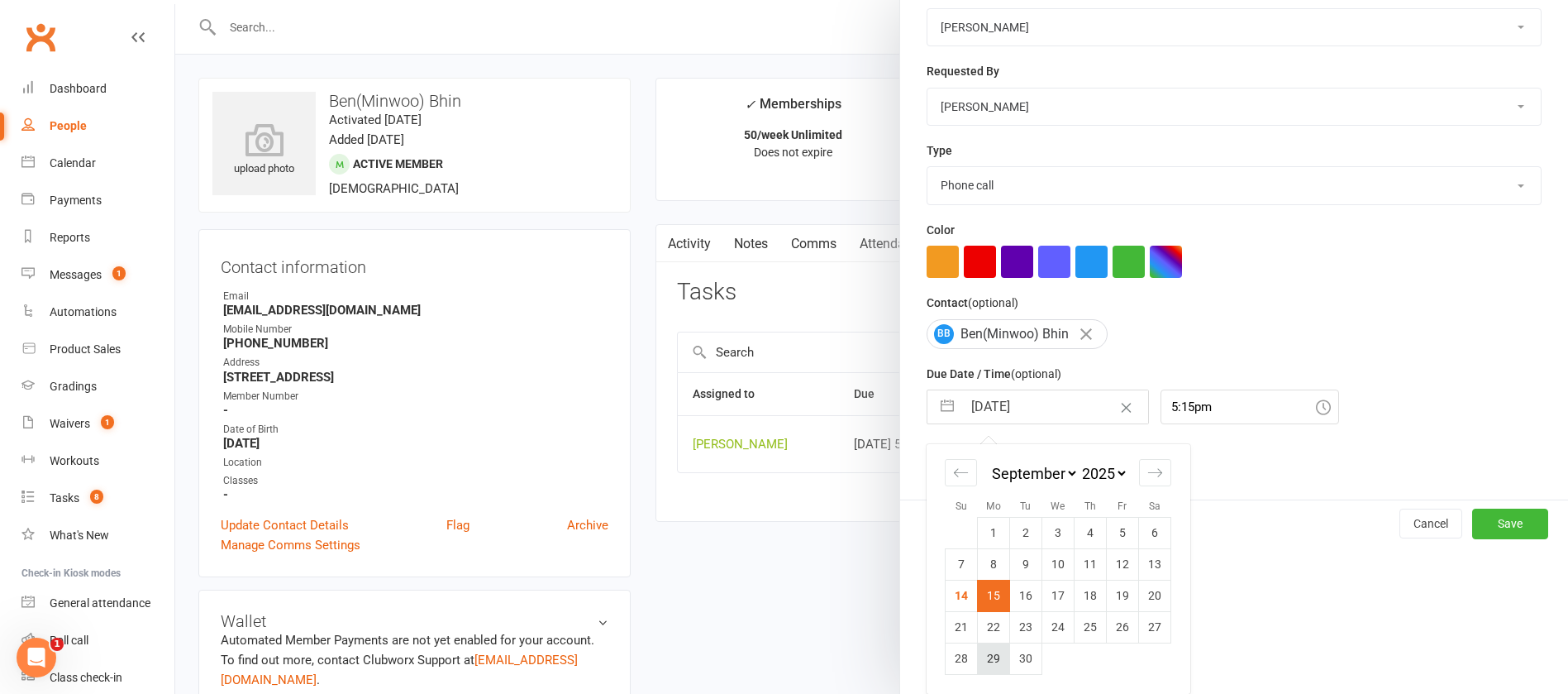
click at [978, 657] on td "29" at bounding box center [994, 658] width 32 height 31
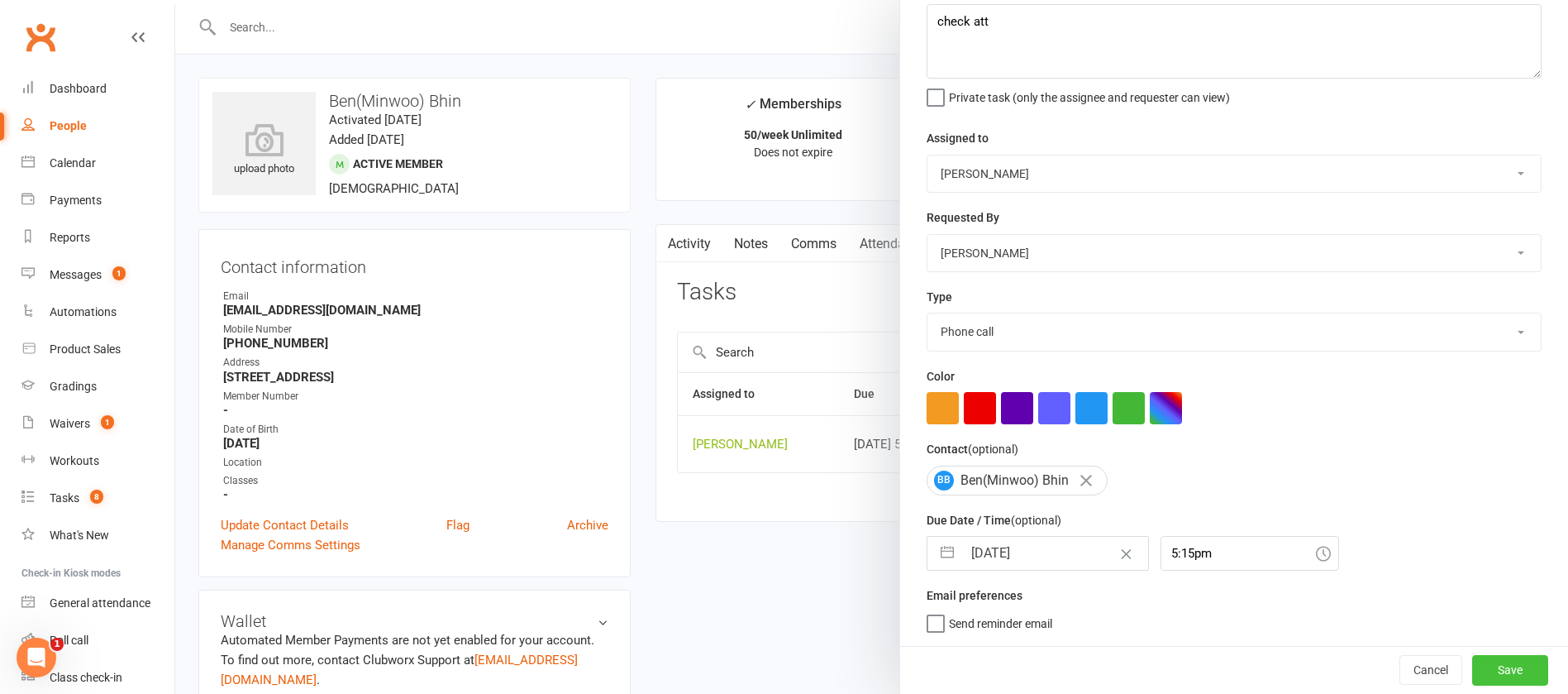
click at [1472, 670] on button "Save" at bounding box center [1510, 670] width 76 height 30
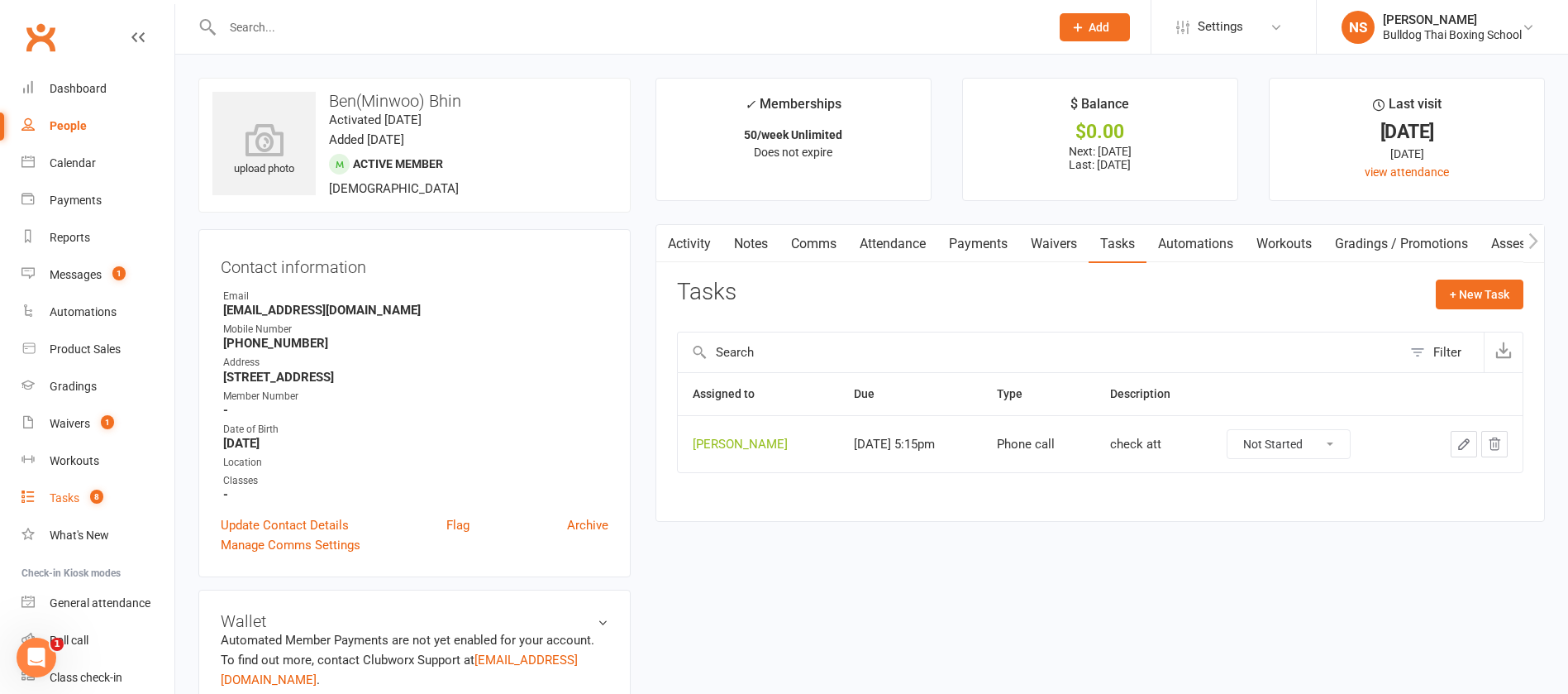
click at [72, 501] on div "Tasks" at bounding box center [65, 498] width 30 height 13
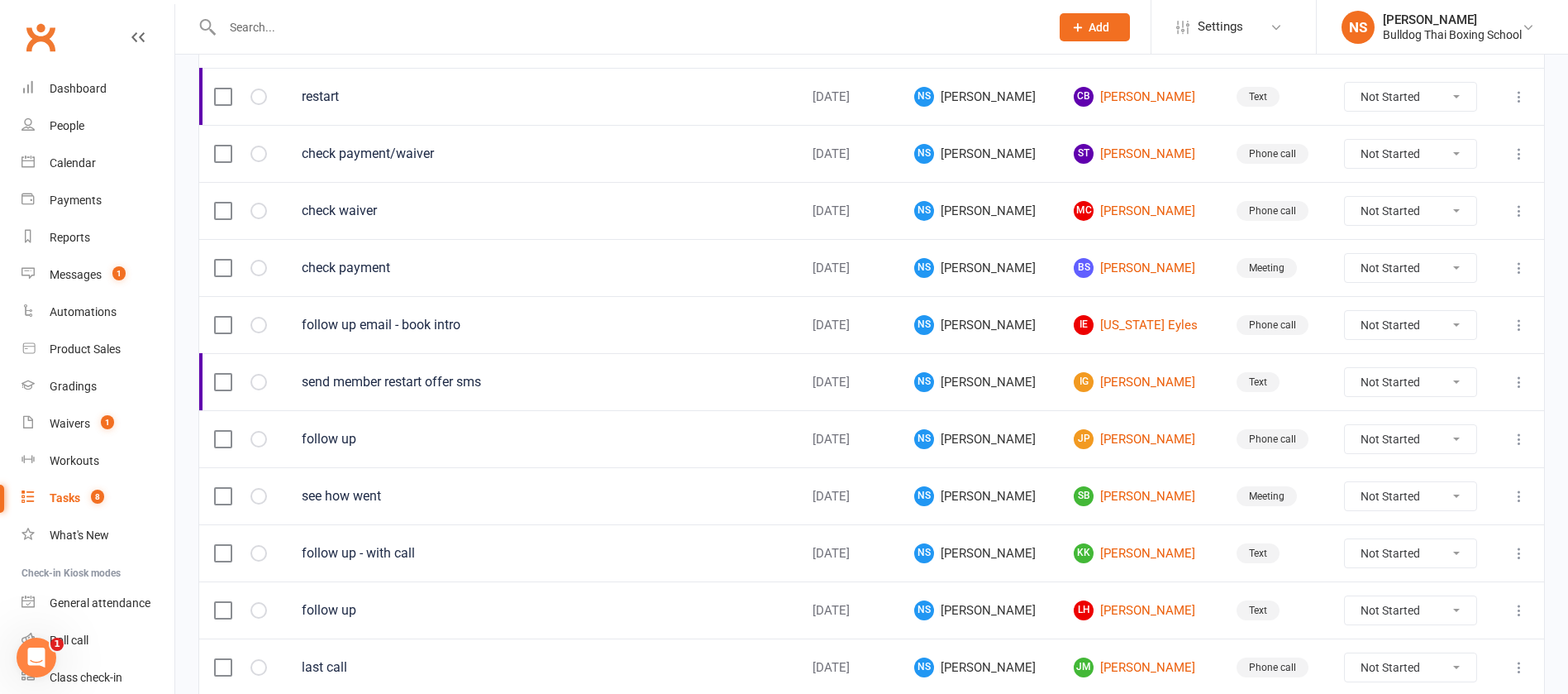
scroll to position [1167, 0]
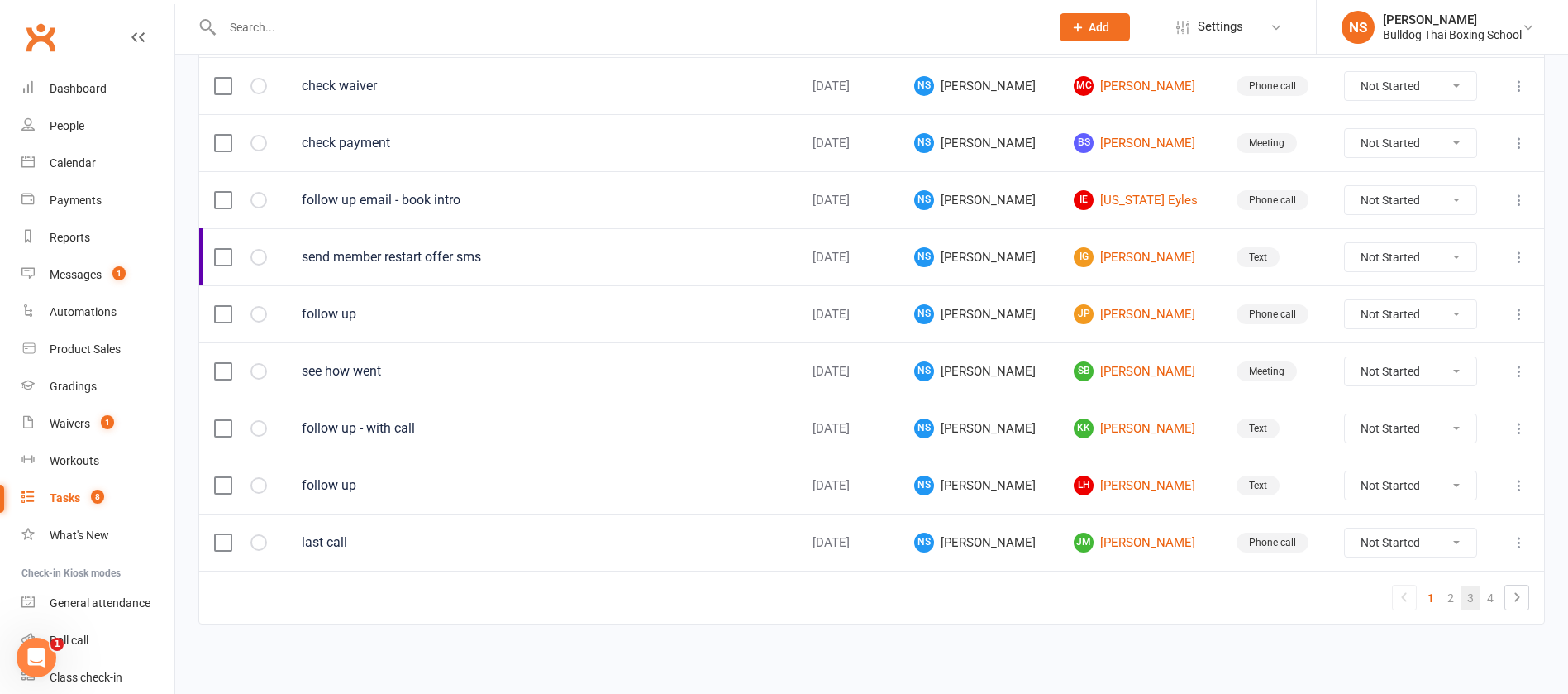
click at [1469, 598] on link "3" at bounding box center [1470, 598] width 20 height 24
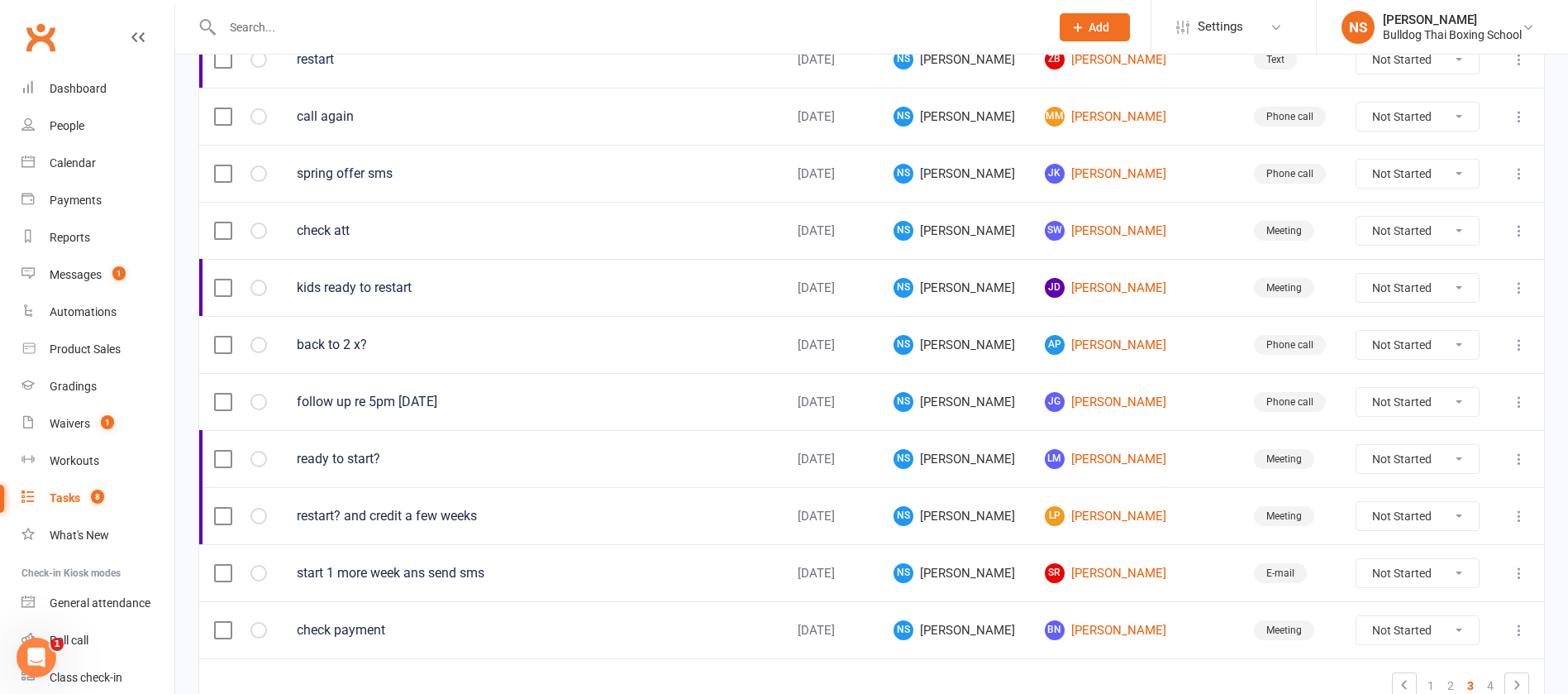
scroll to position [919, 0]
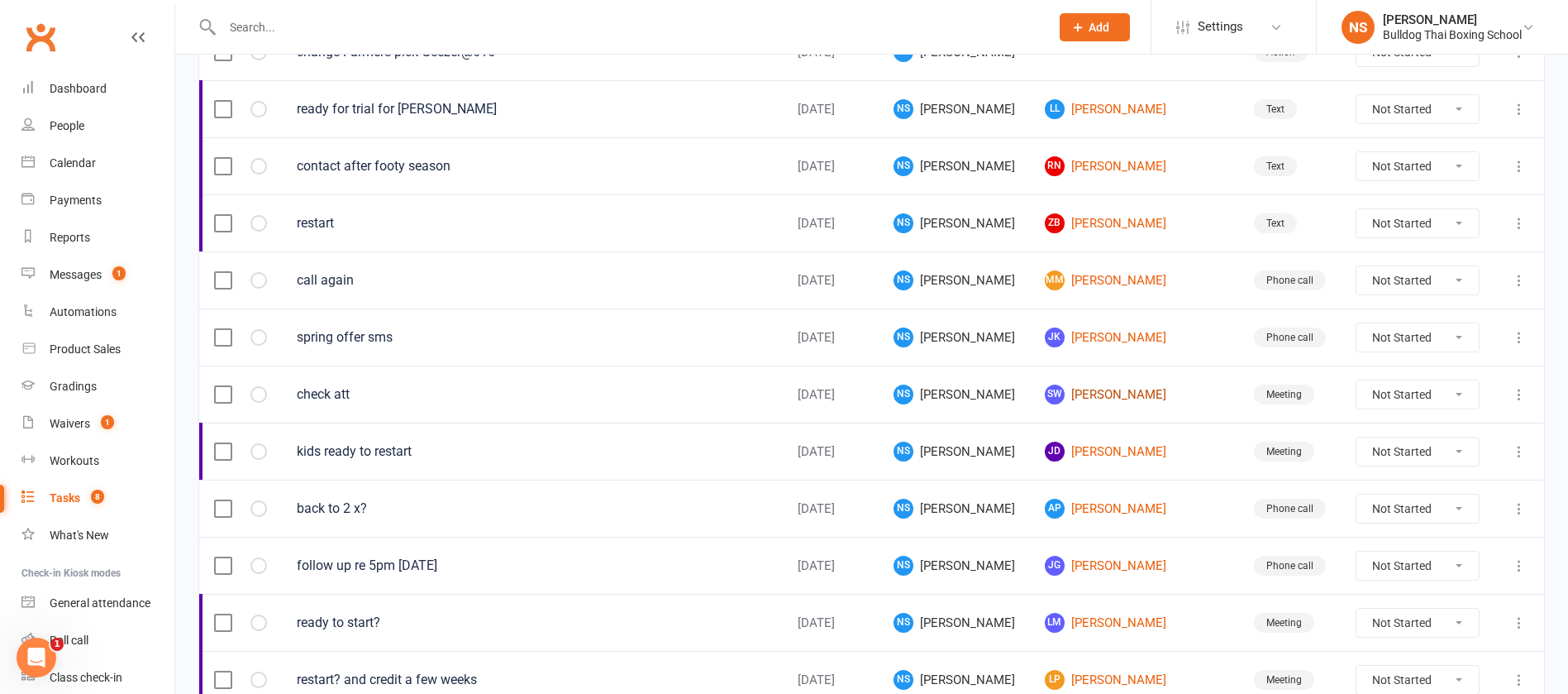
click at [1099, 388] on link "SW [PERSON_NAME]" at bounding box center [1135, 395] width 180 height 20
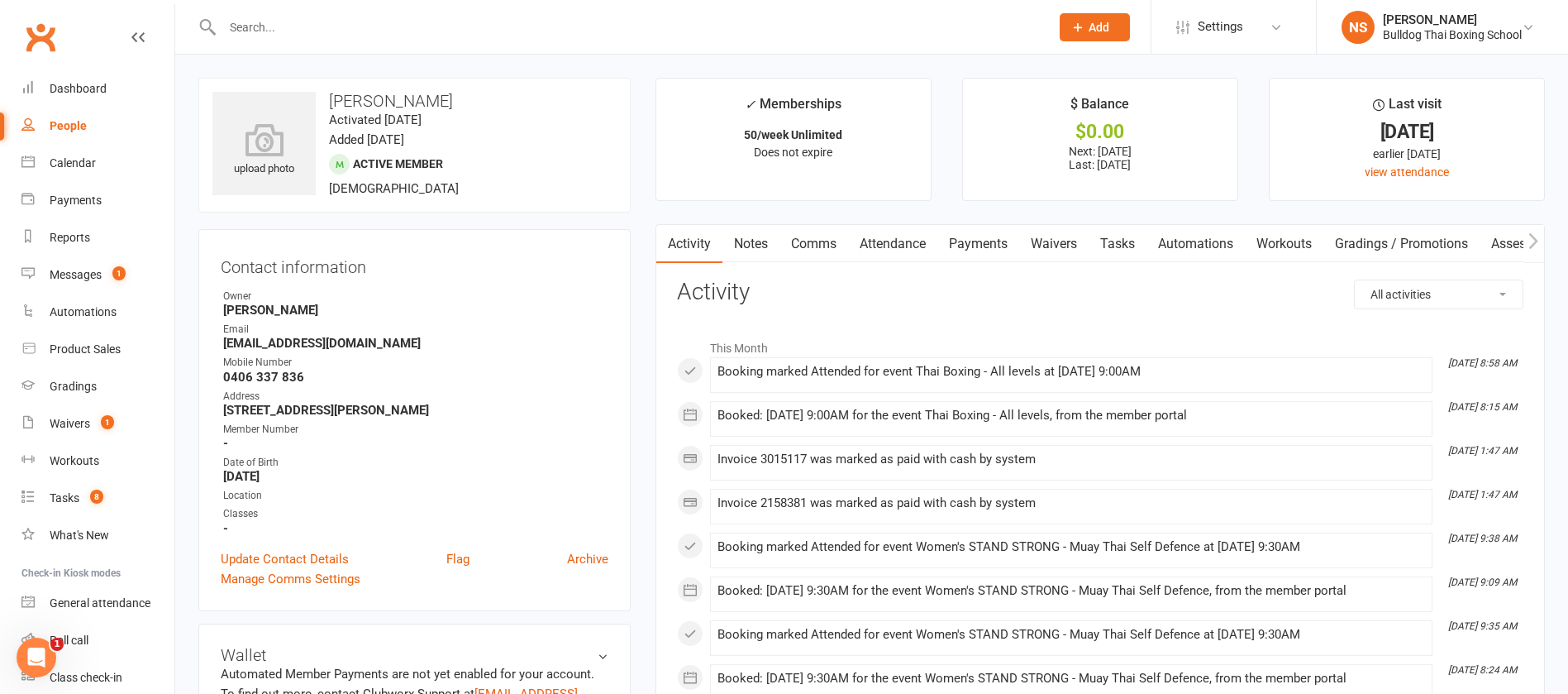
click at [1117, 236] on link "Tasks" at bounding box center [1118, 244] width 58 height 38
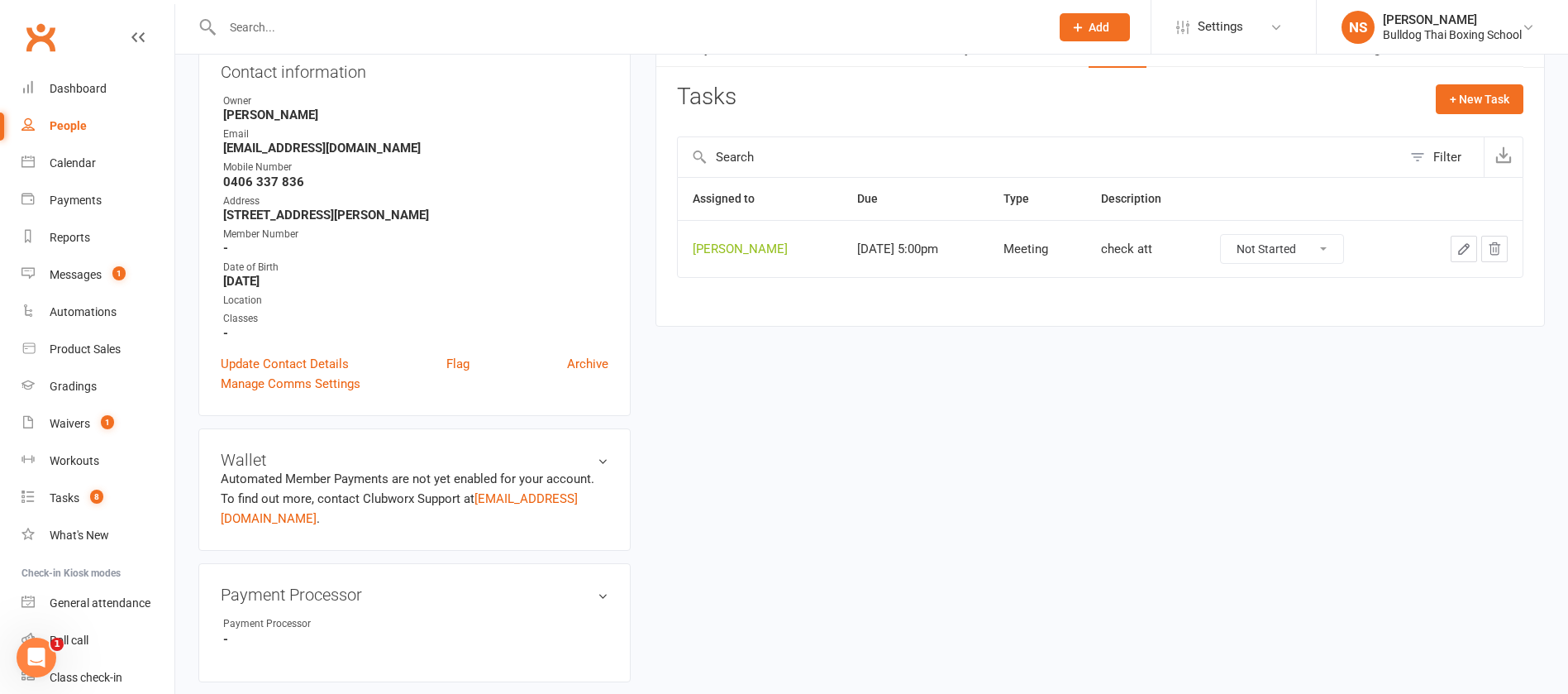
scroll to position [124, 0]
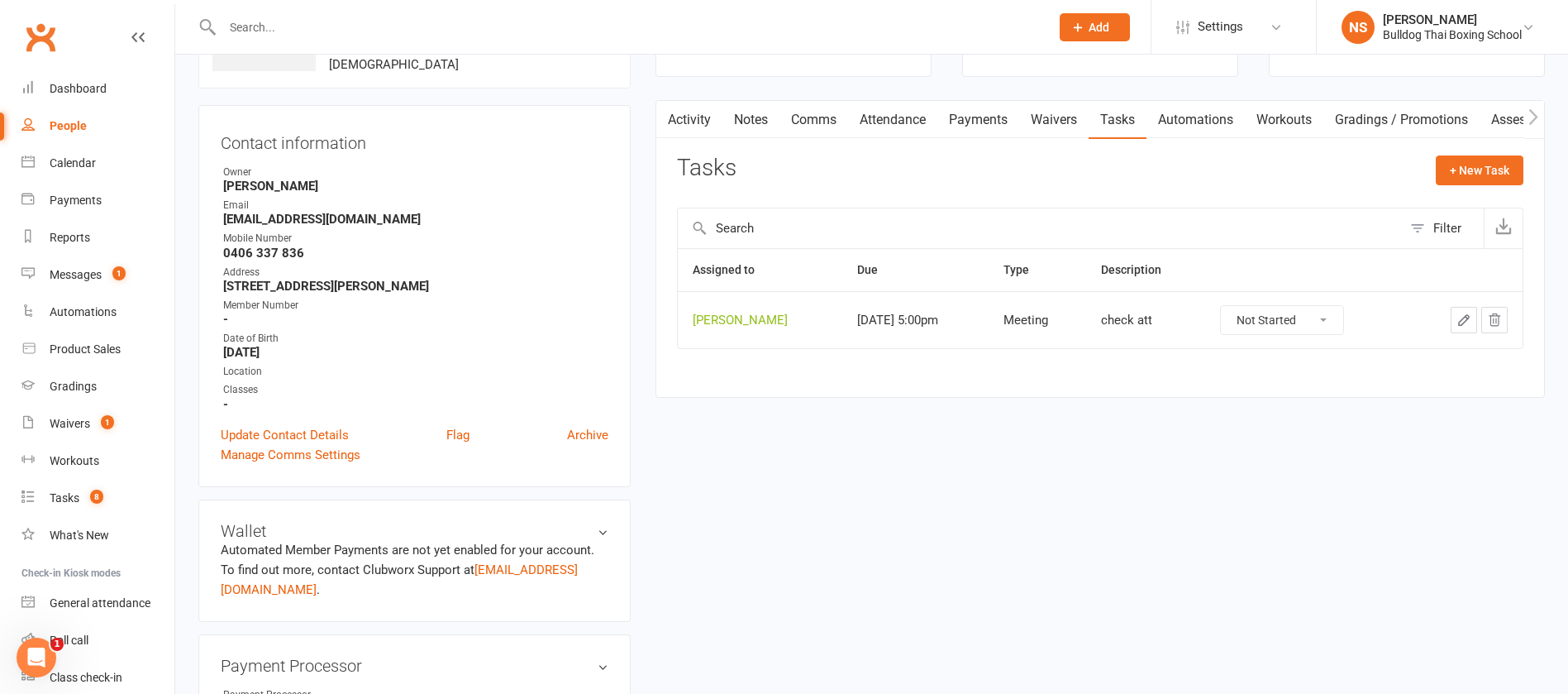
click at [1462, 320] on icon "button" at bounding box center [1463, 320] width 10 height 10
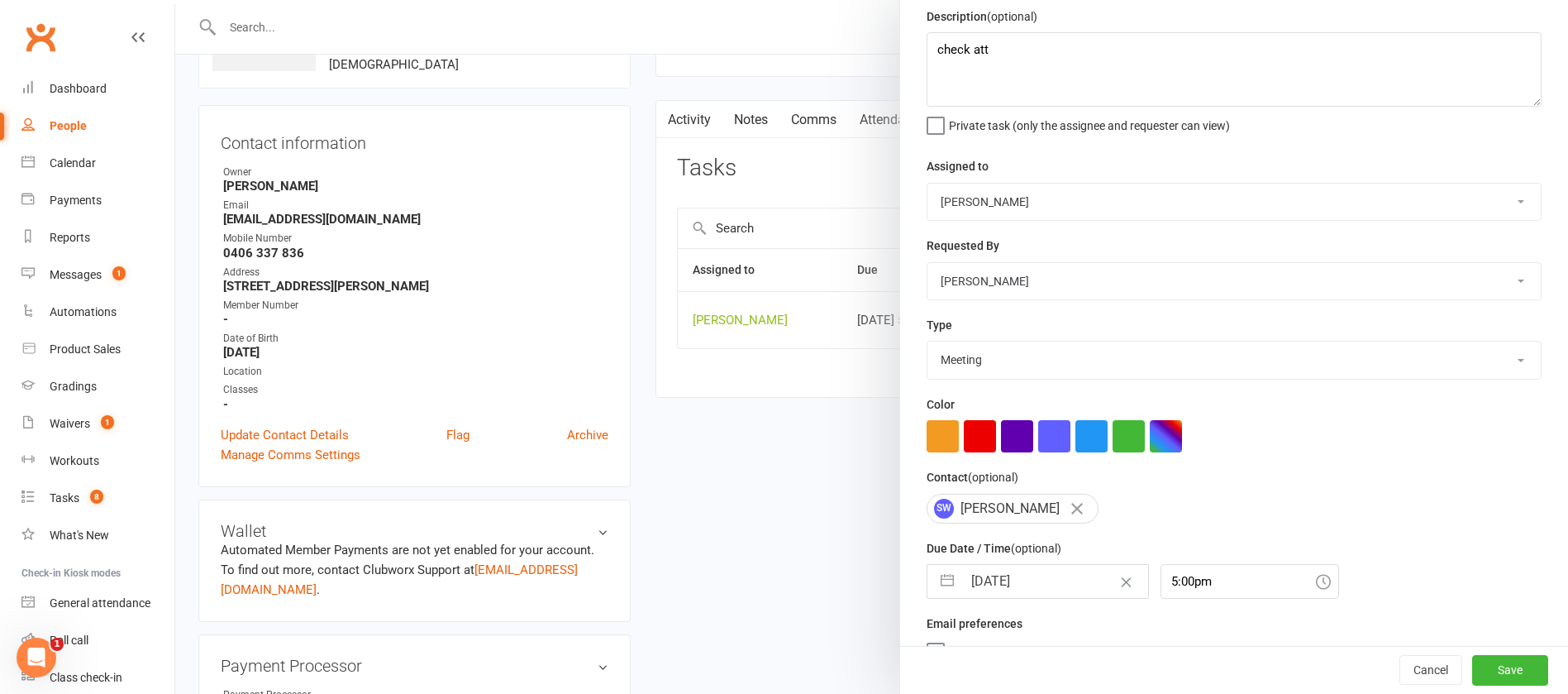
scroll to position [99, 0]
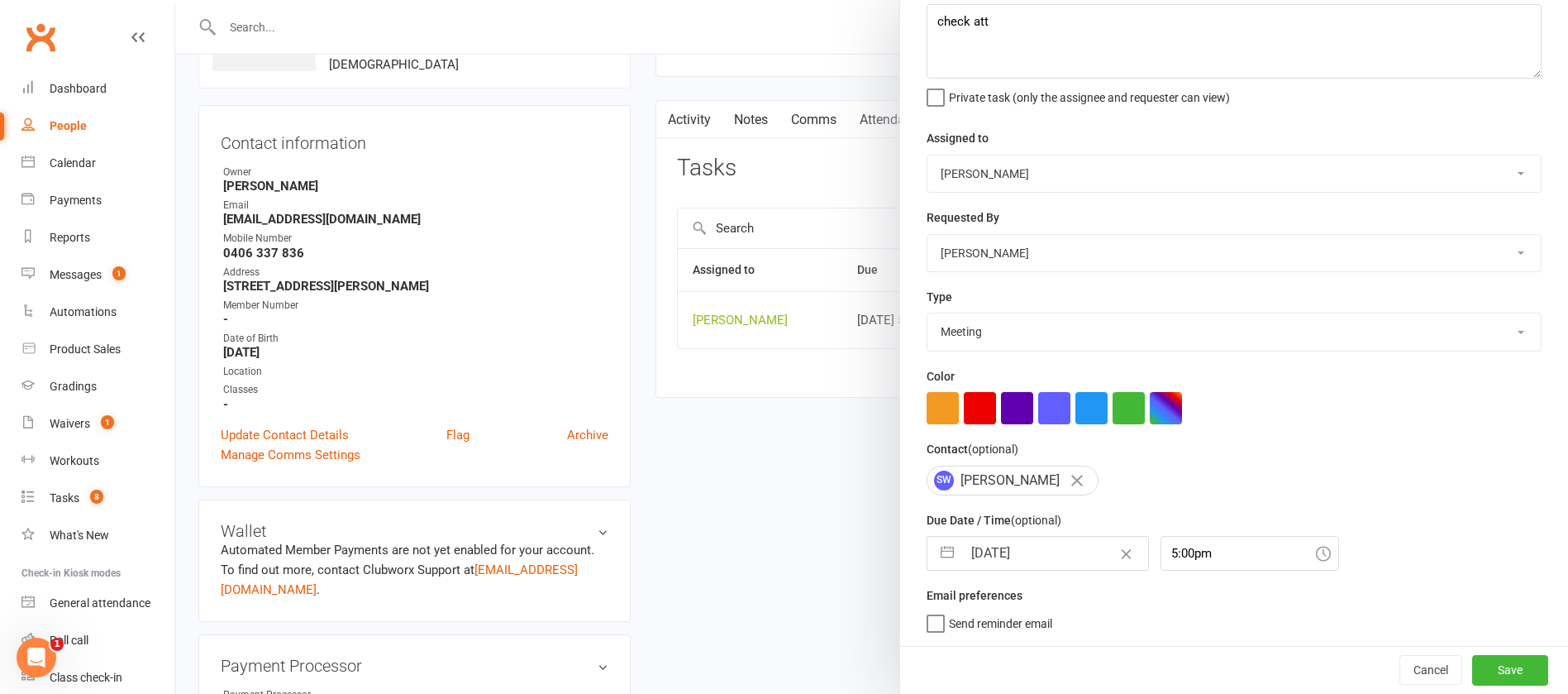
click at [1034, 550] on input "[DATE]" at bounding box center [1055, 553] width 186 height 33
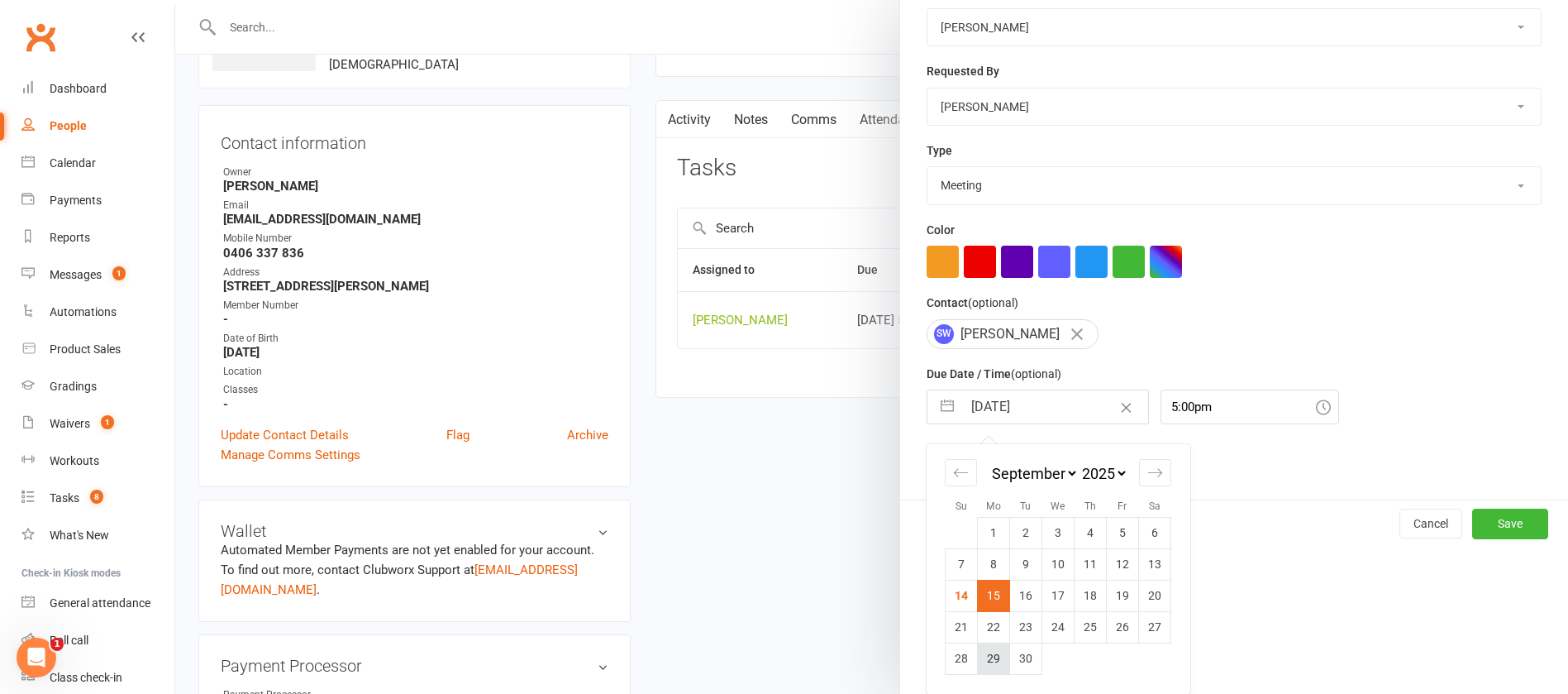
click at [979, 661] on td "29" at bounding box center [994, 658] width 32 height 31
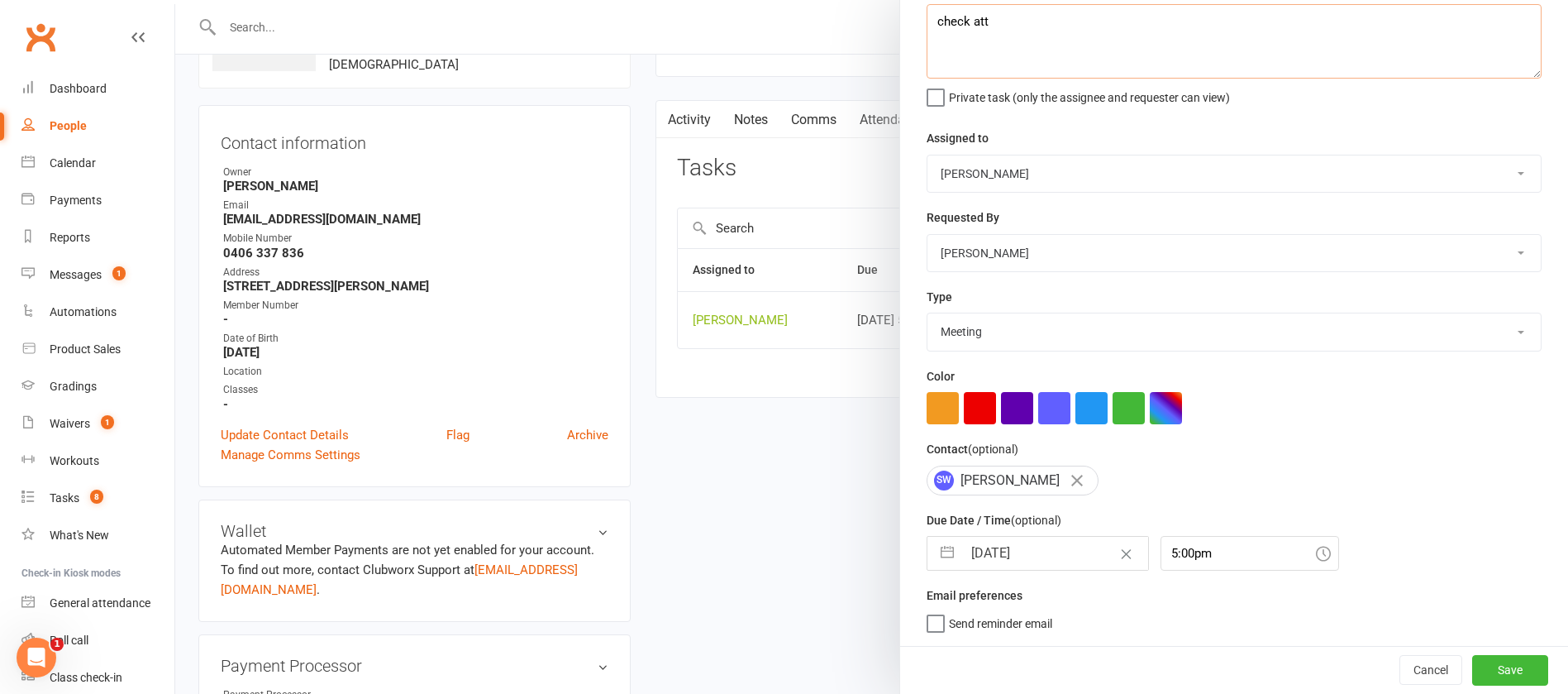
click at [1037, 36] on textarea "check att" at bounding box center [1234, 41] width 615 height 74
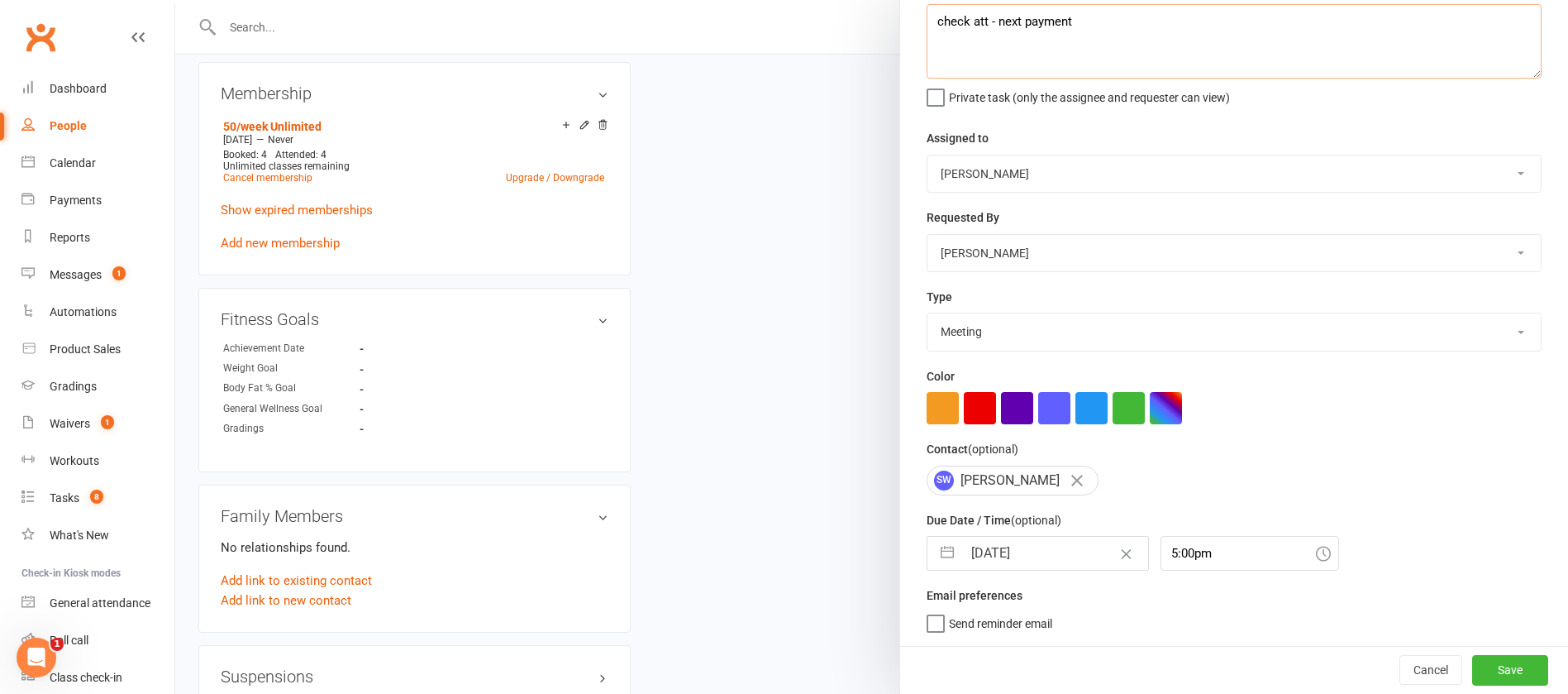
scroll to position [869, 0]
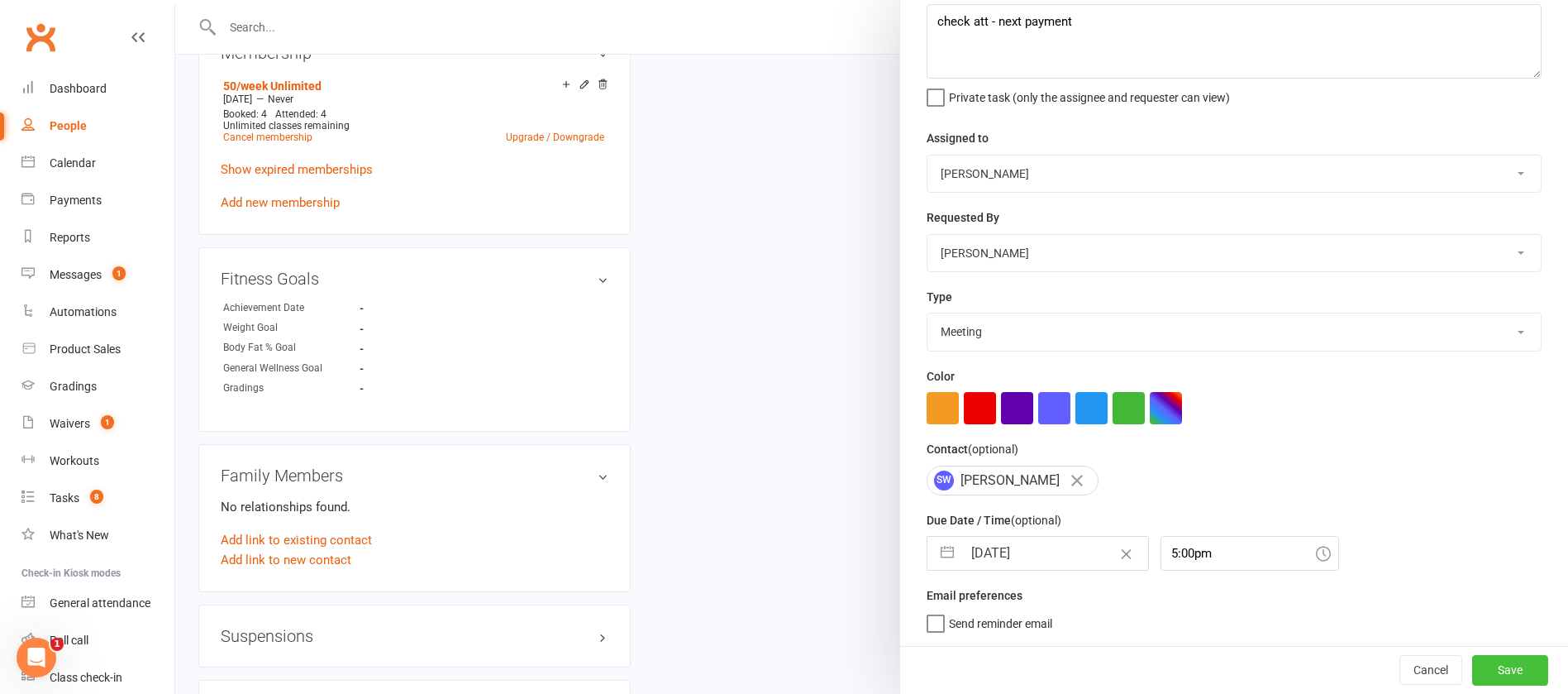
click at [1472, 672] on button "Save" at bounding box center [1510, 670] width 76 height 30
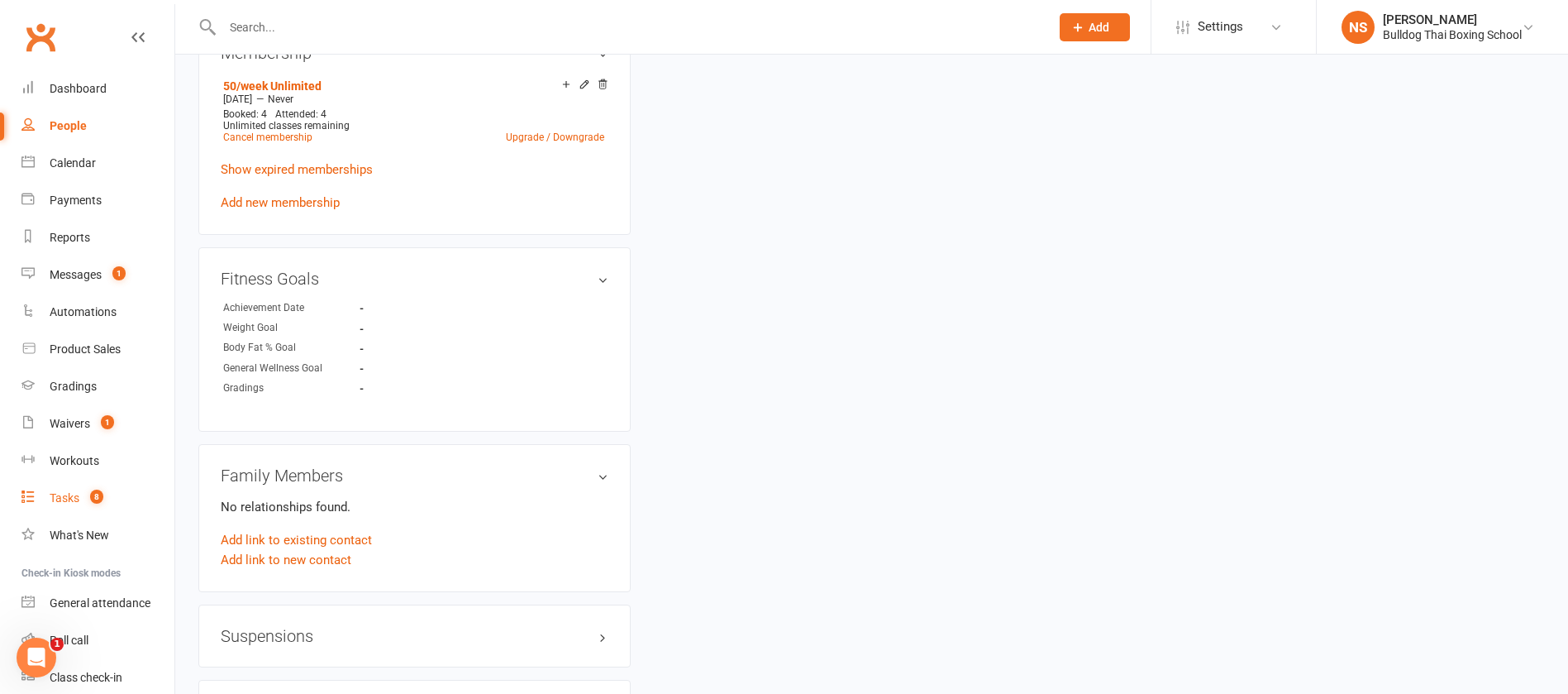
click at [67, 503] on div "Tasks" at bounding box center [65, 498] width 30 height 13
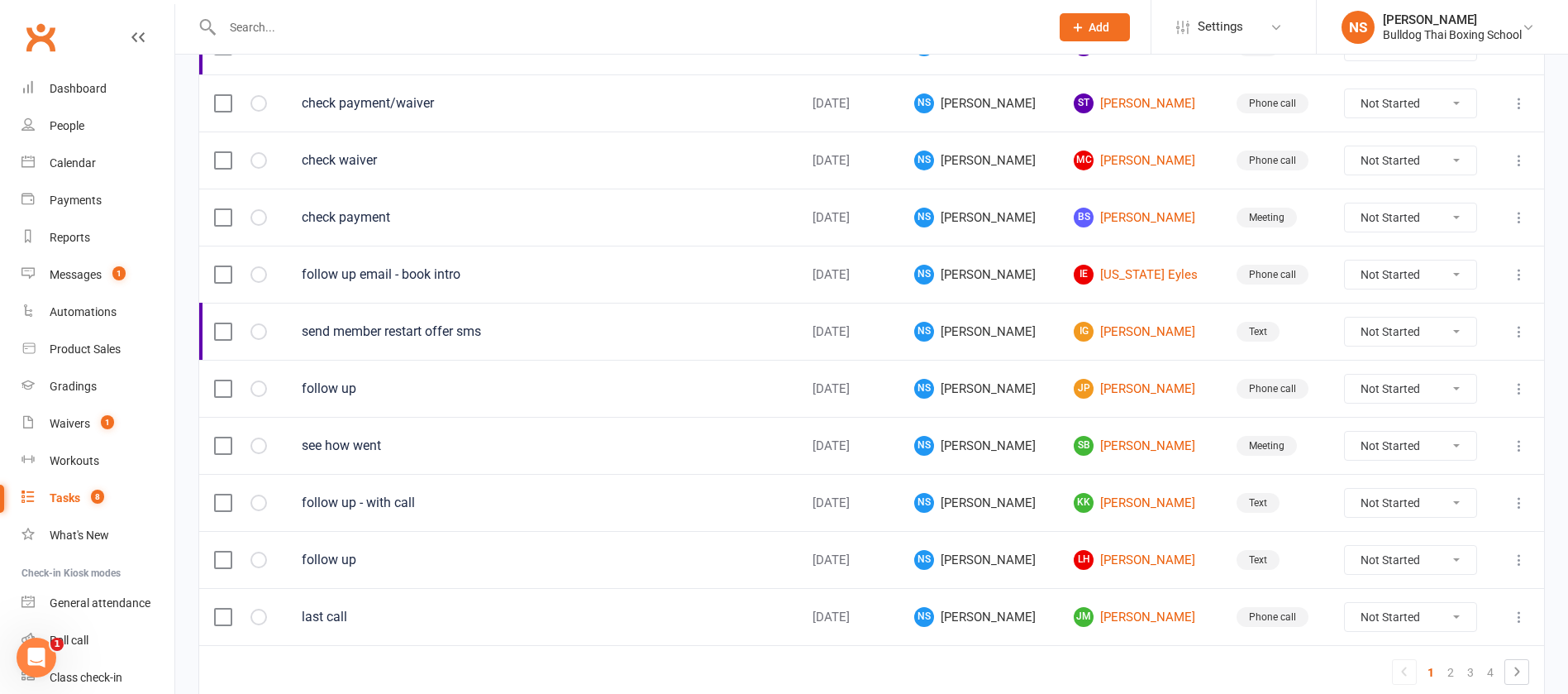
scroll to position [1167, 0]
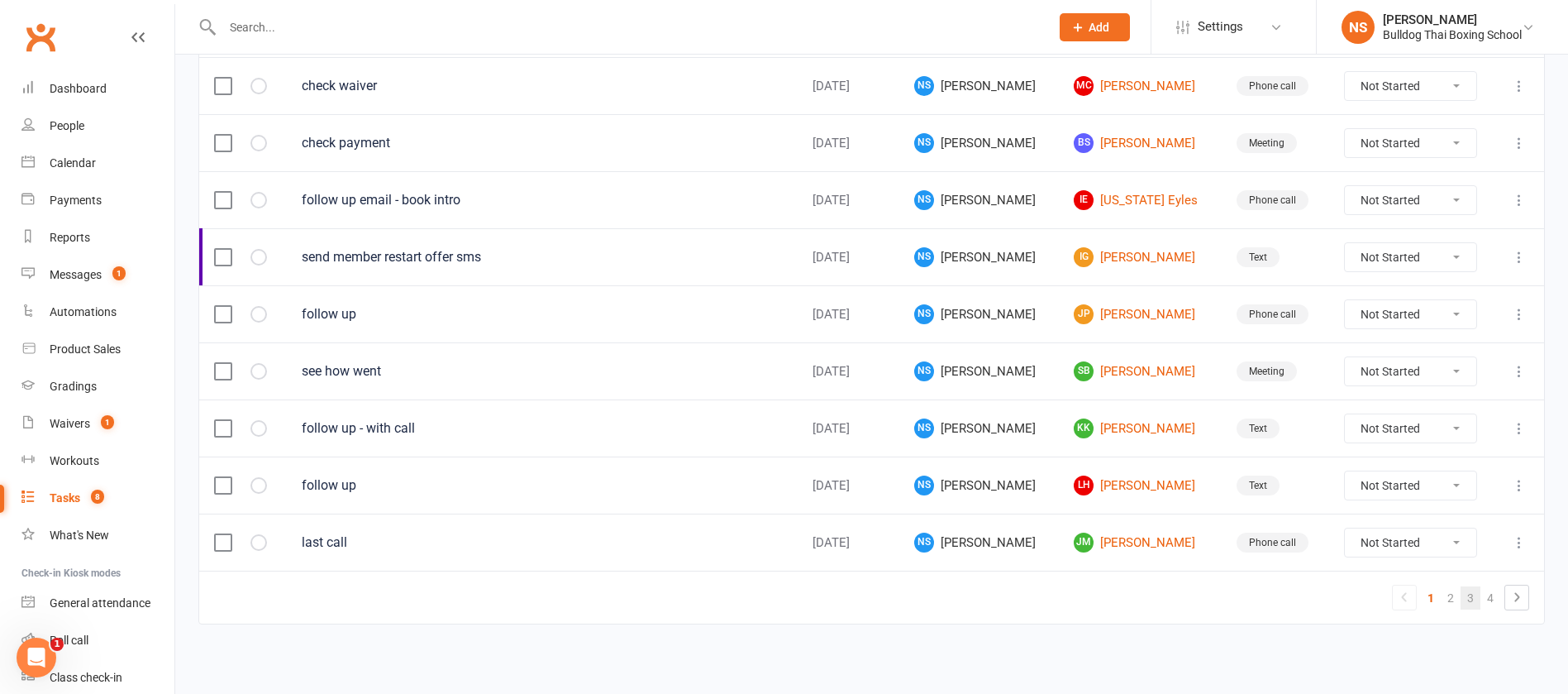
click at [1460, 601] on link "2" at bounding box center [1450, 598] width 20 height 24
click at [1478, 598] on link "3" at bounding box center [1470, 598] width 20 height 24
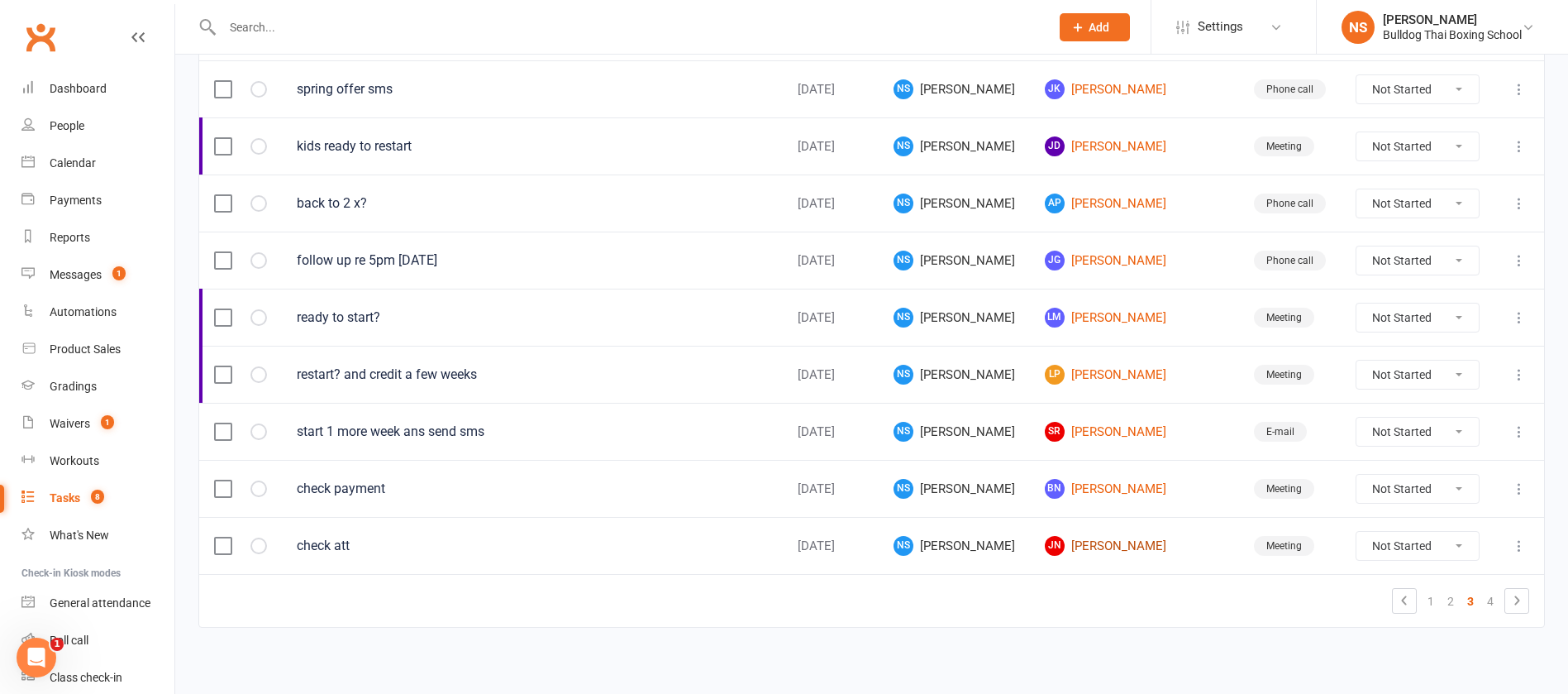
click at [1120, 548] on link "JN [PERSON_NAME]" at bounding box center [1135, 546] width 180 height 20
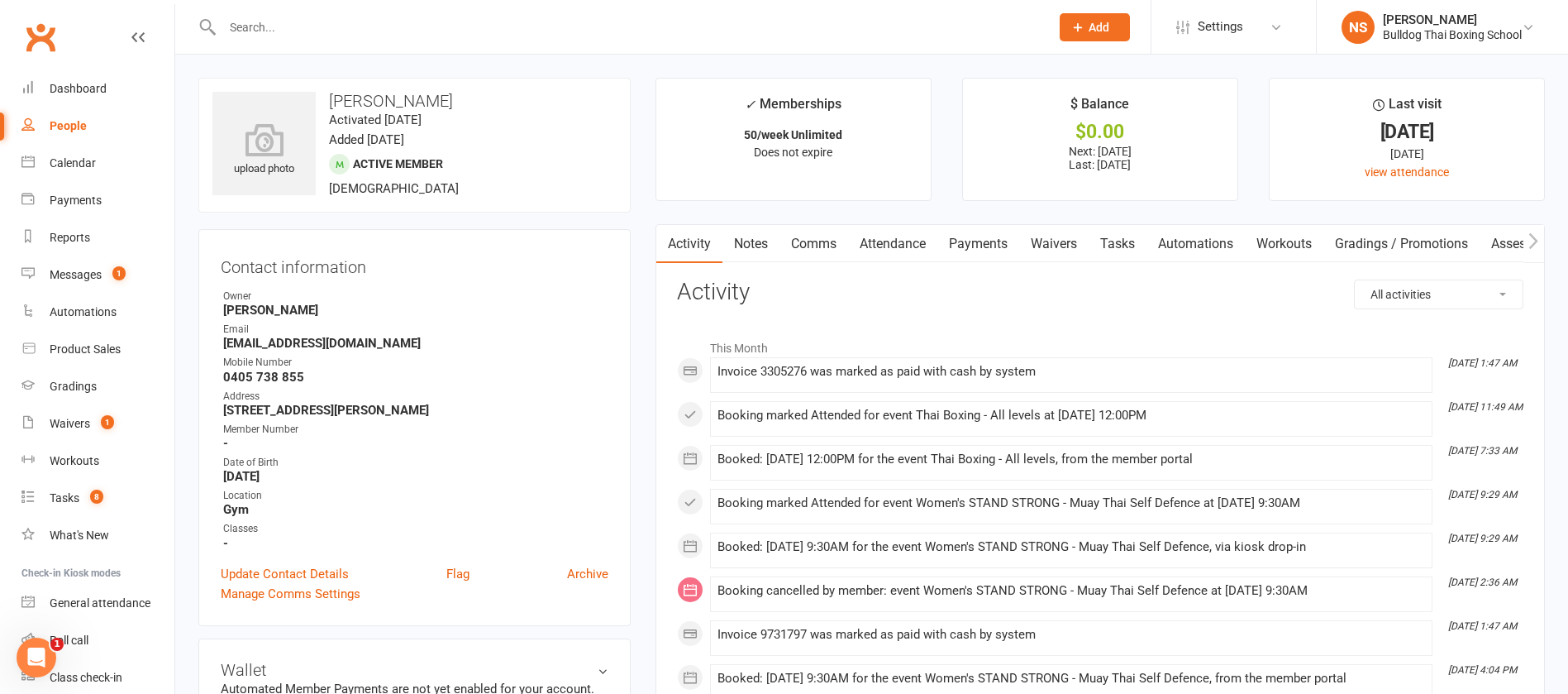
click at [808, 244] on link "Comms" at bounding box center [813, 244] width 69 height 38
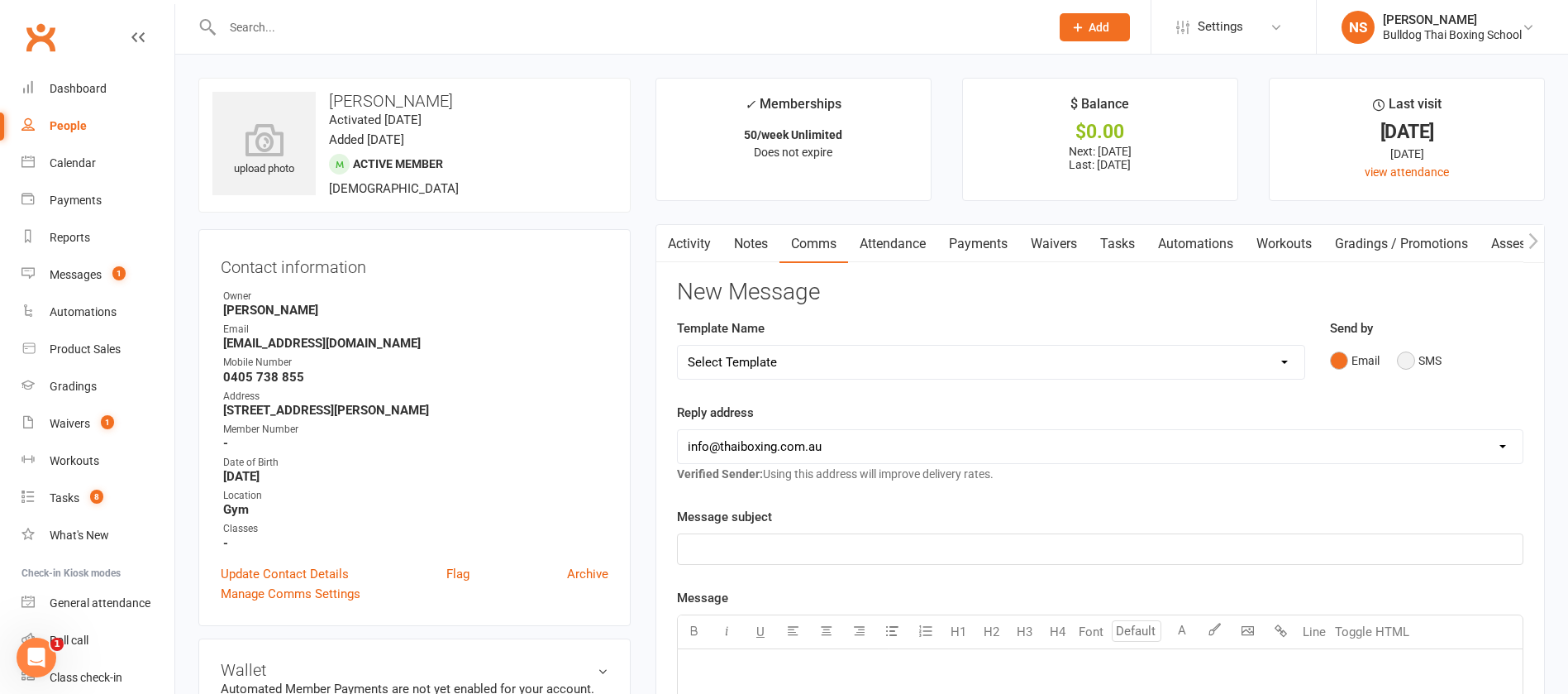
click at [1406, 359] on button "SMS" at bounding box center [1419, 361] width 45 height 31
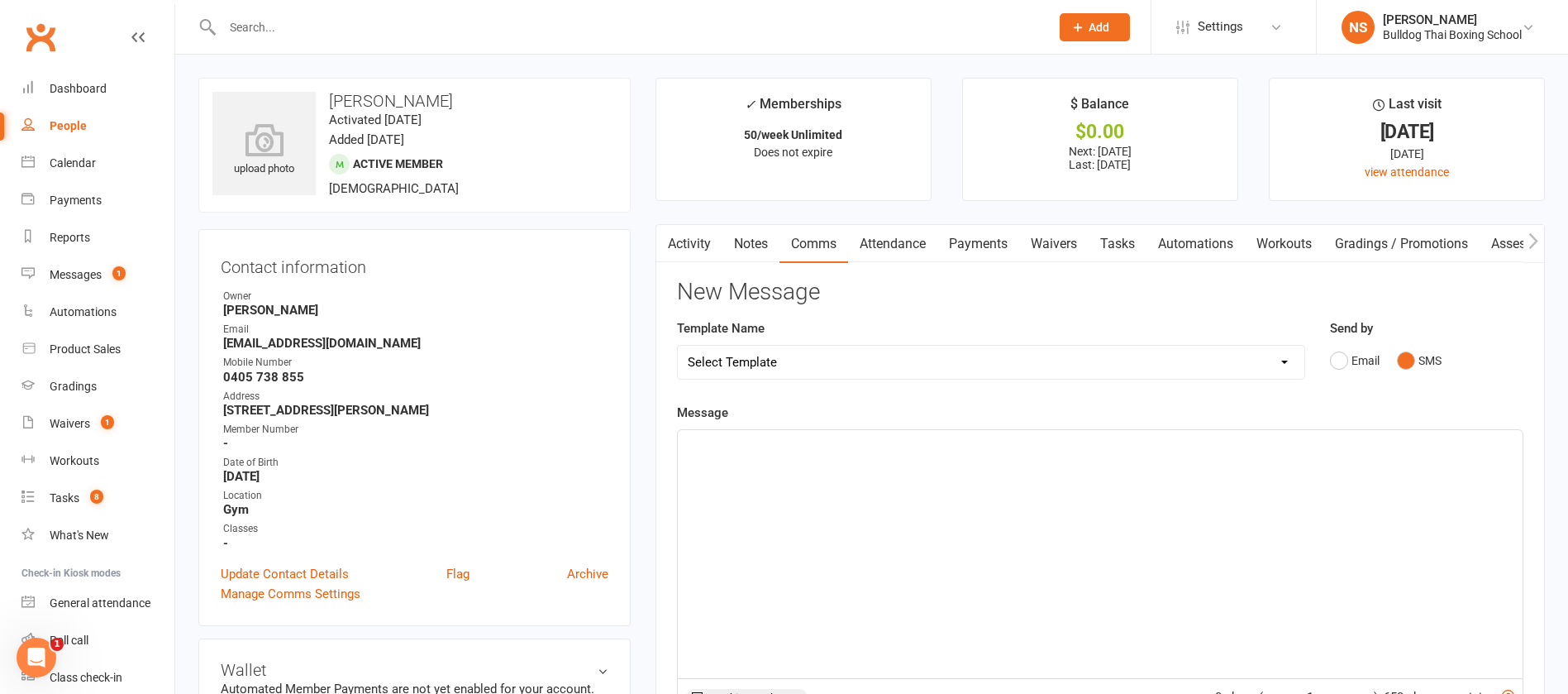
click at [868, 464] on div "﻿" at bounding box center [1100, 554] width 845 height 248
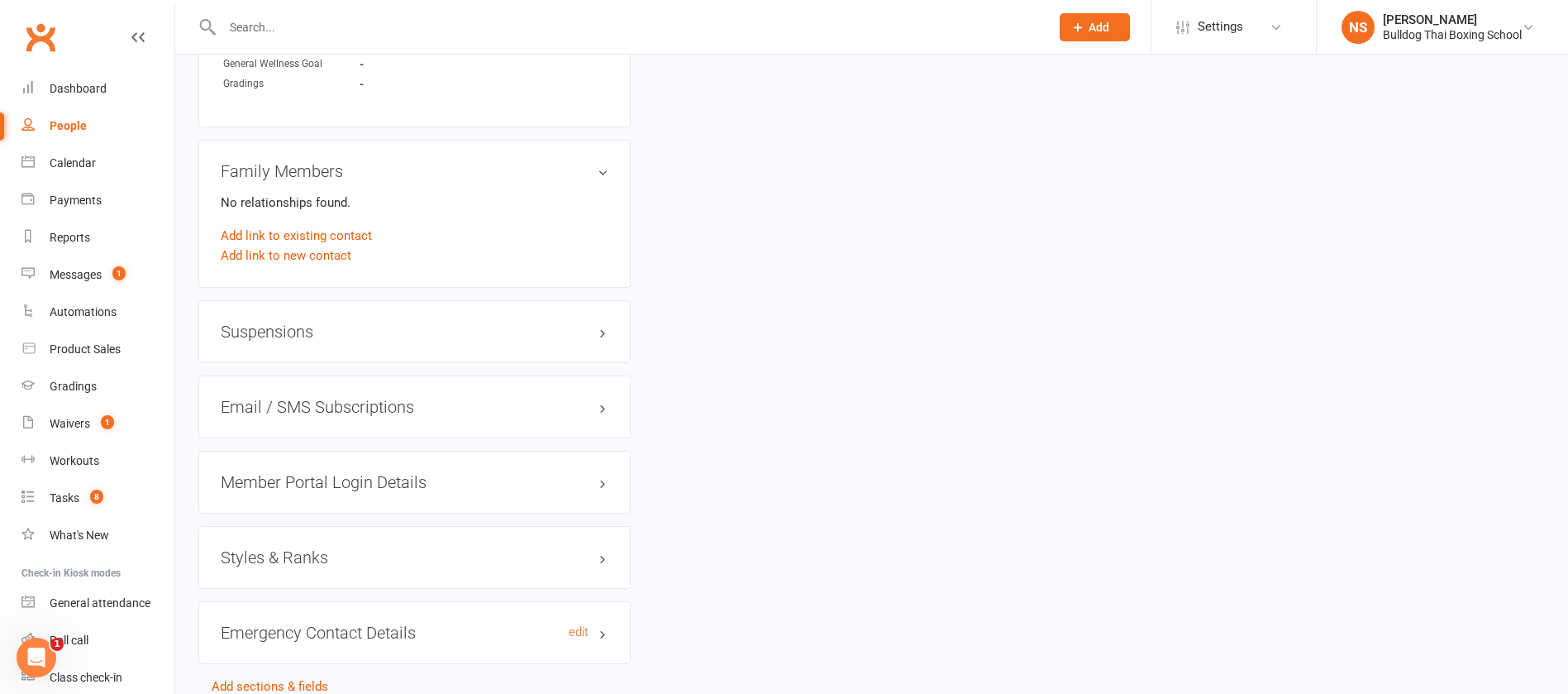
scroll to position [1240, 0]
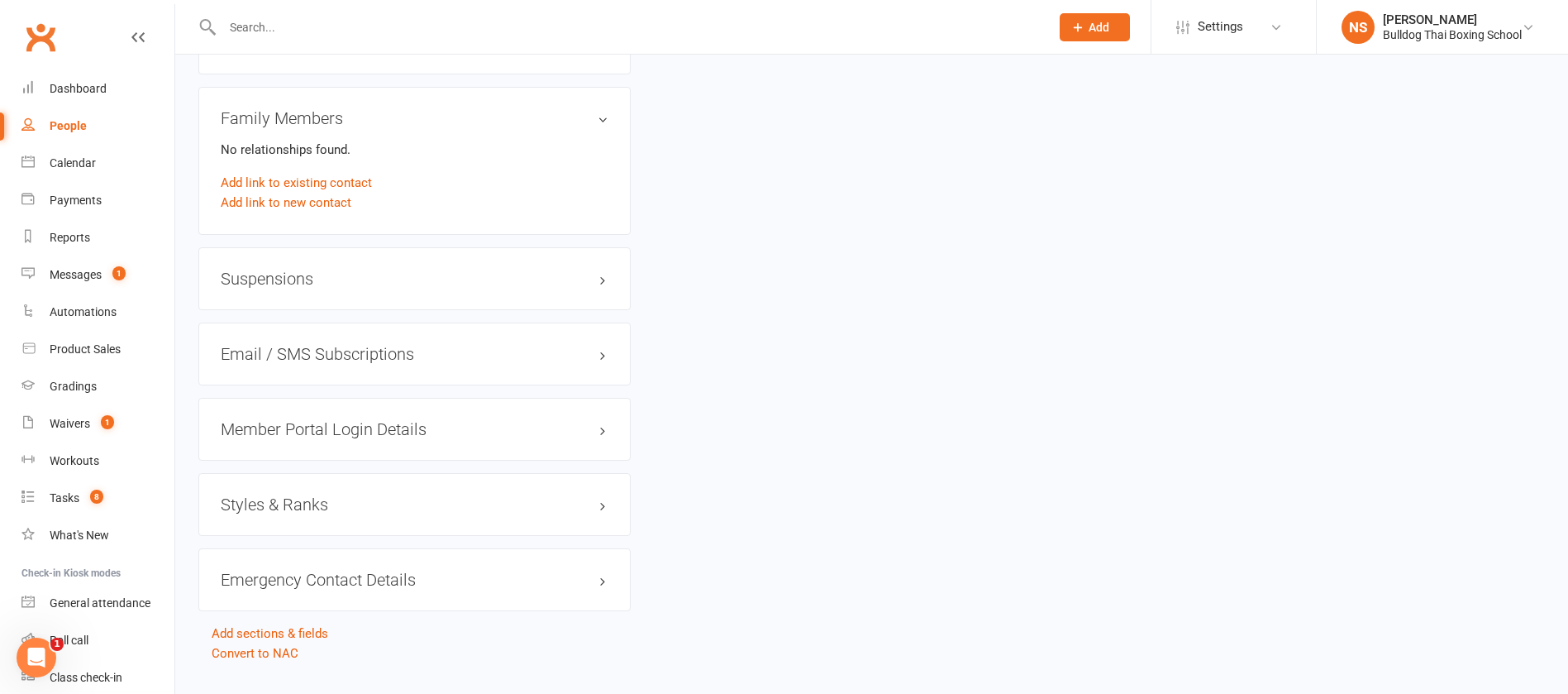
click at [343, 429] on h3 "Member Portal Login Details" at bounding box center [414, 429] width 387 height 18
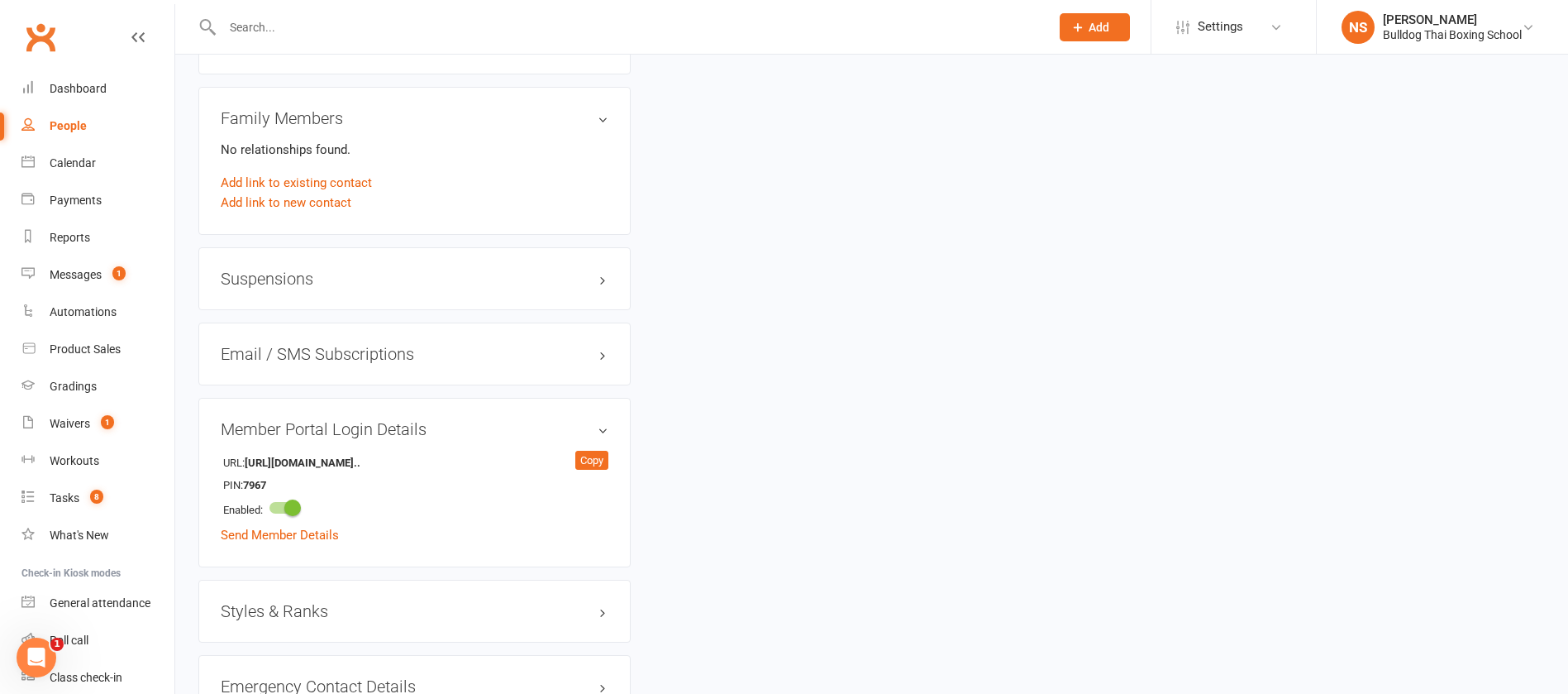
click at [343, 436] on h3 "Member Portal Login Details" at bounding box center [414, 429] width 387 height 18
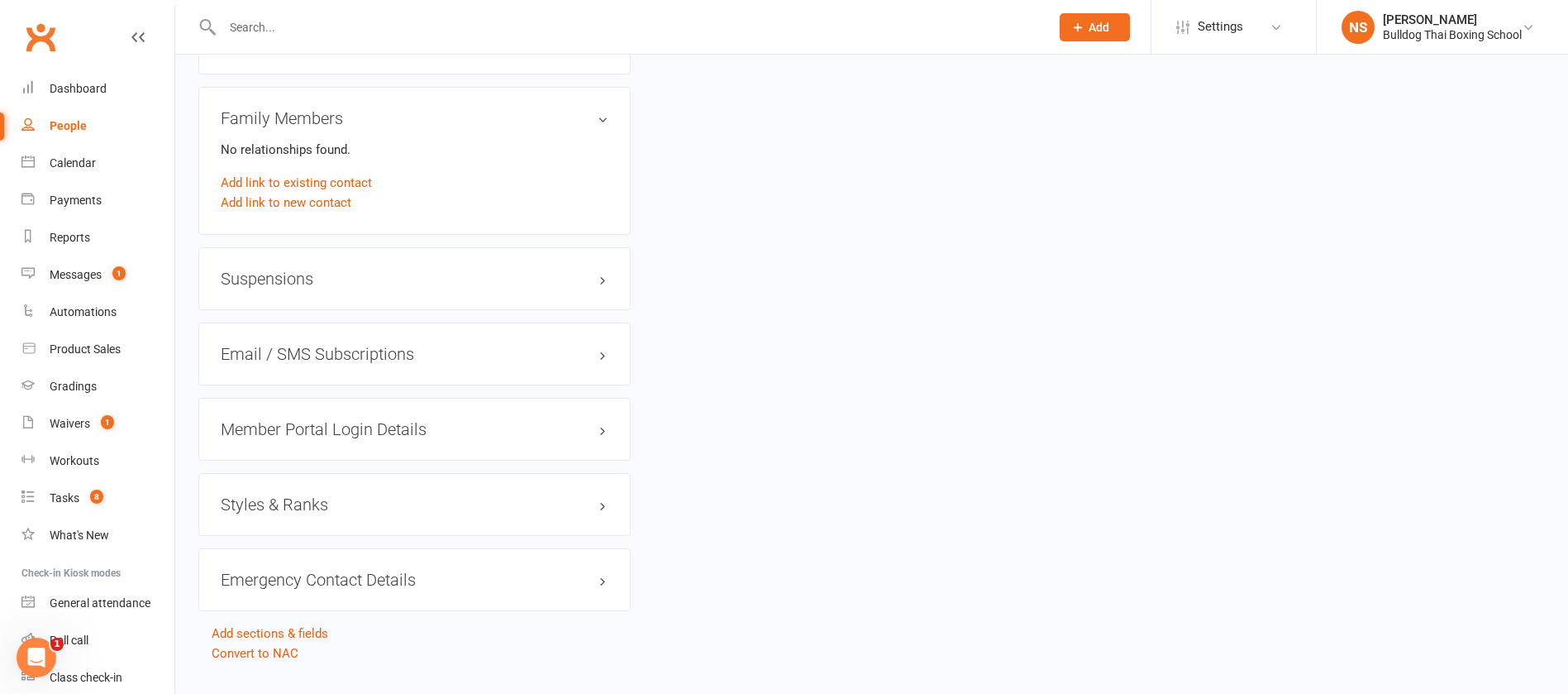
click at [347, 431] on h3 "Member Portal Login Details" at bounding box center [414, 429] width 387 height 18
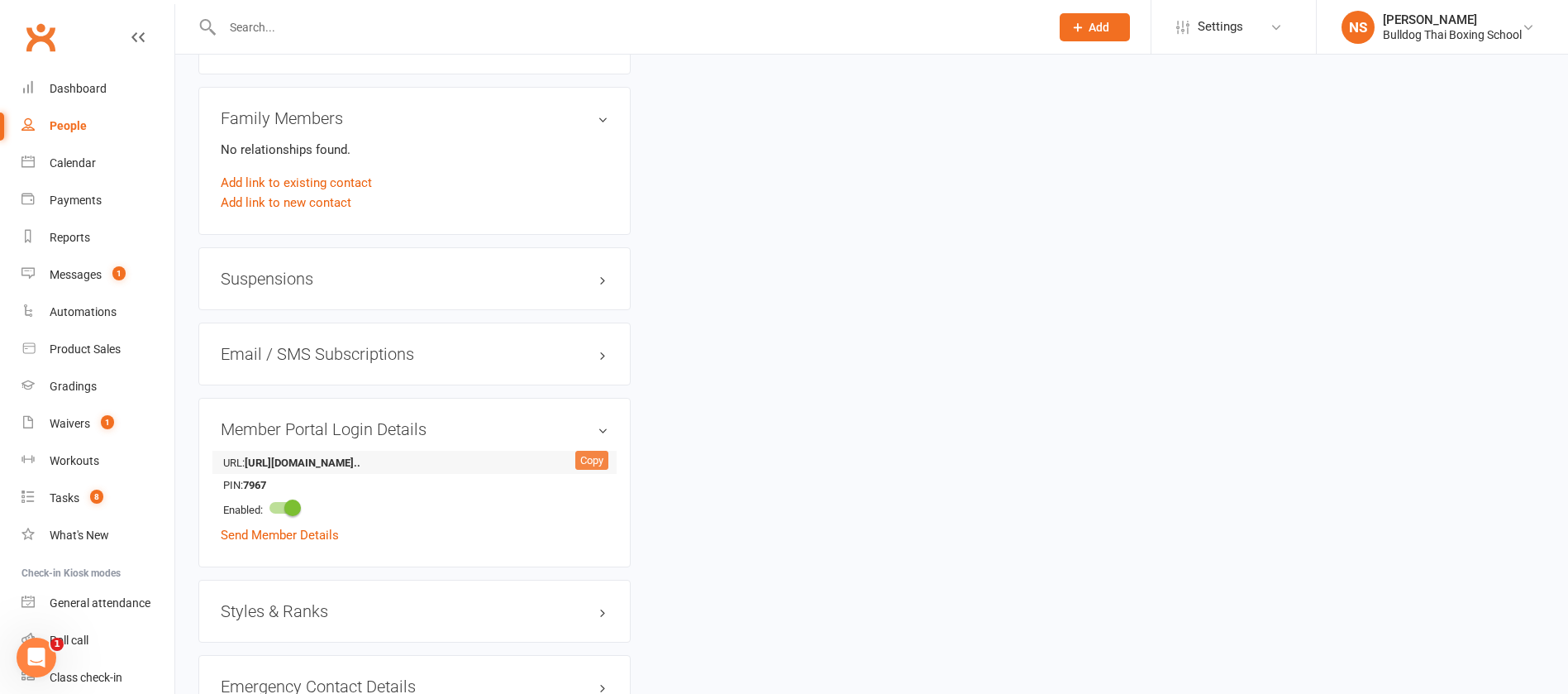
click at [596, 455] on div "Copy" at bounding box center [592, 460] width 33 height 20
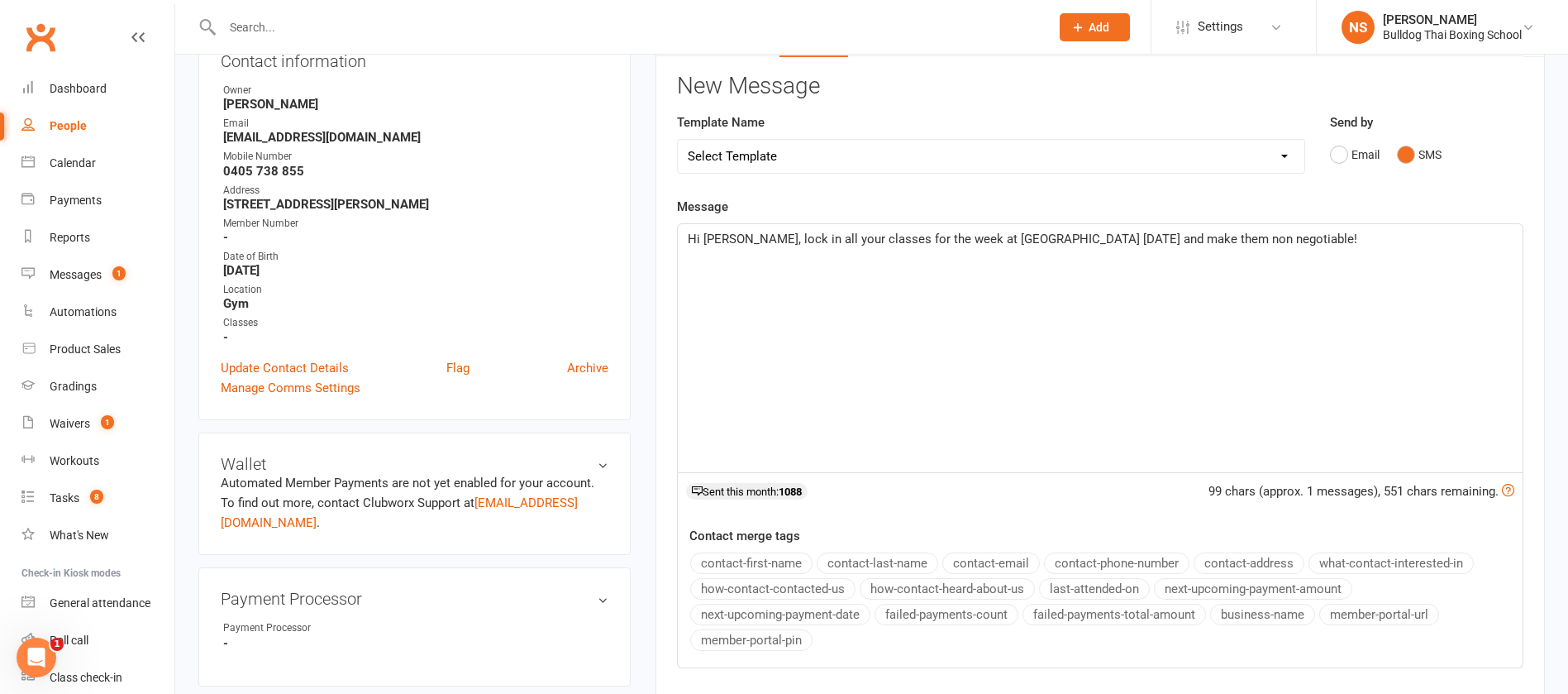
scroll to position [124, 0]
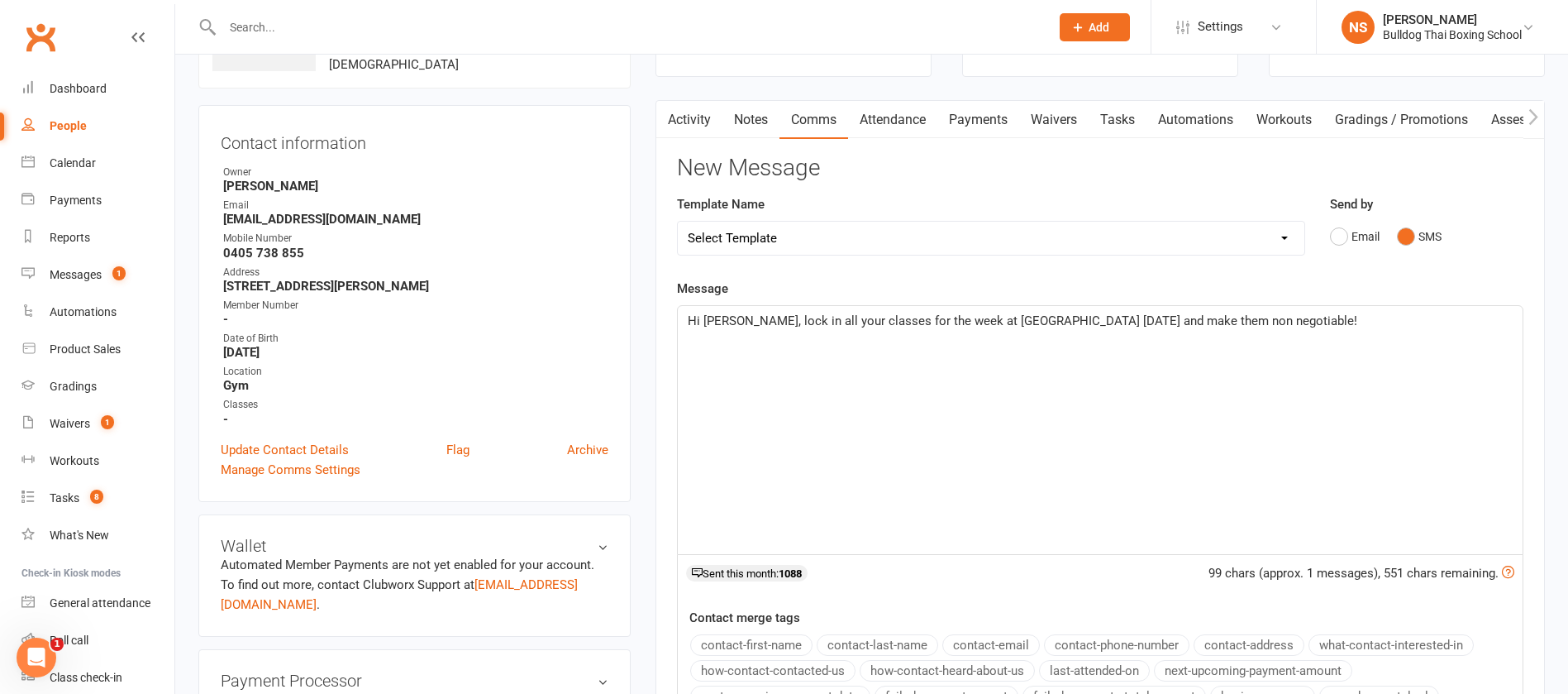
click at [1277, 317] on p "Hi [PERSON_NAME], lock in all your classes for the week at [GEOGRAPHIC_DATA] [D…" at bounding box center [1100, 320] width 825 height 20
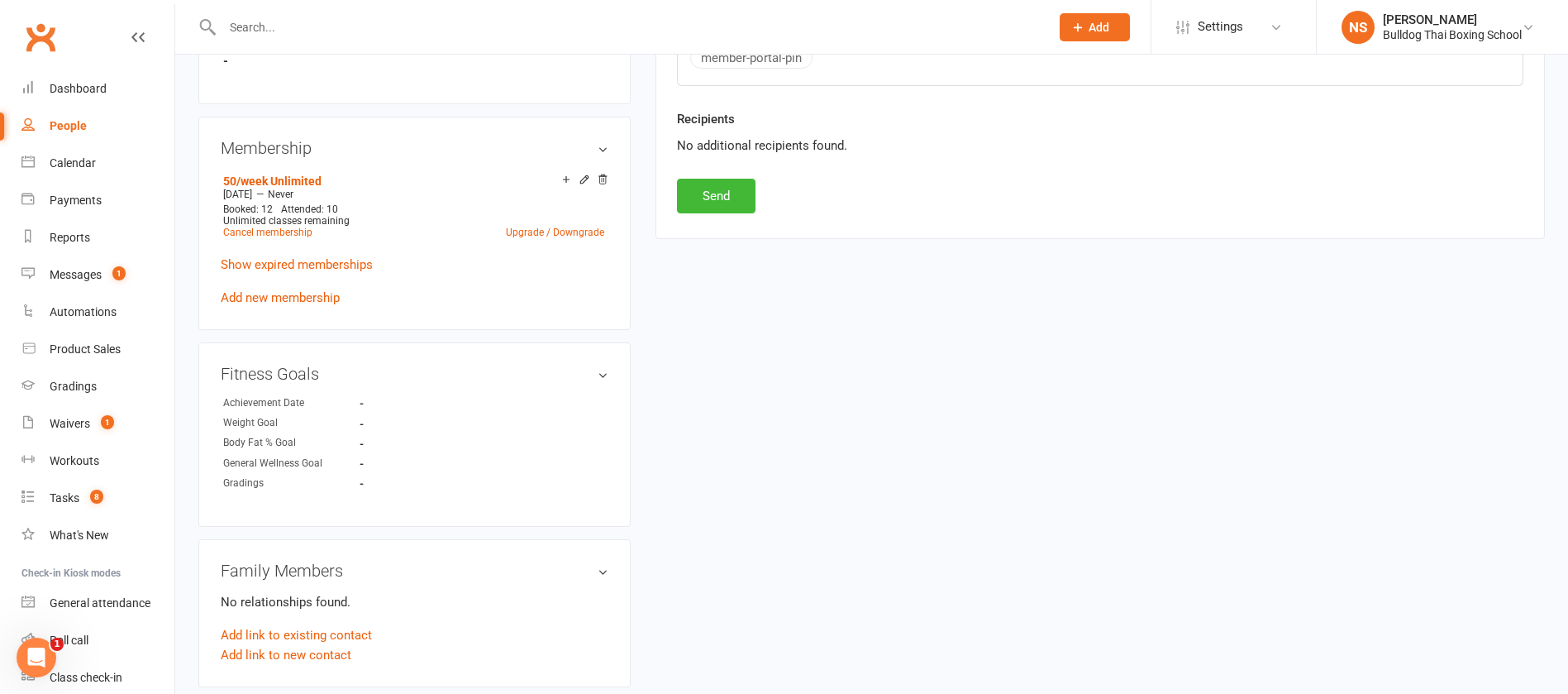
scroll to position [496, 0]
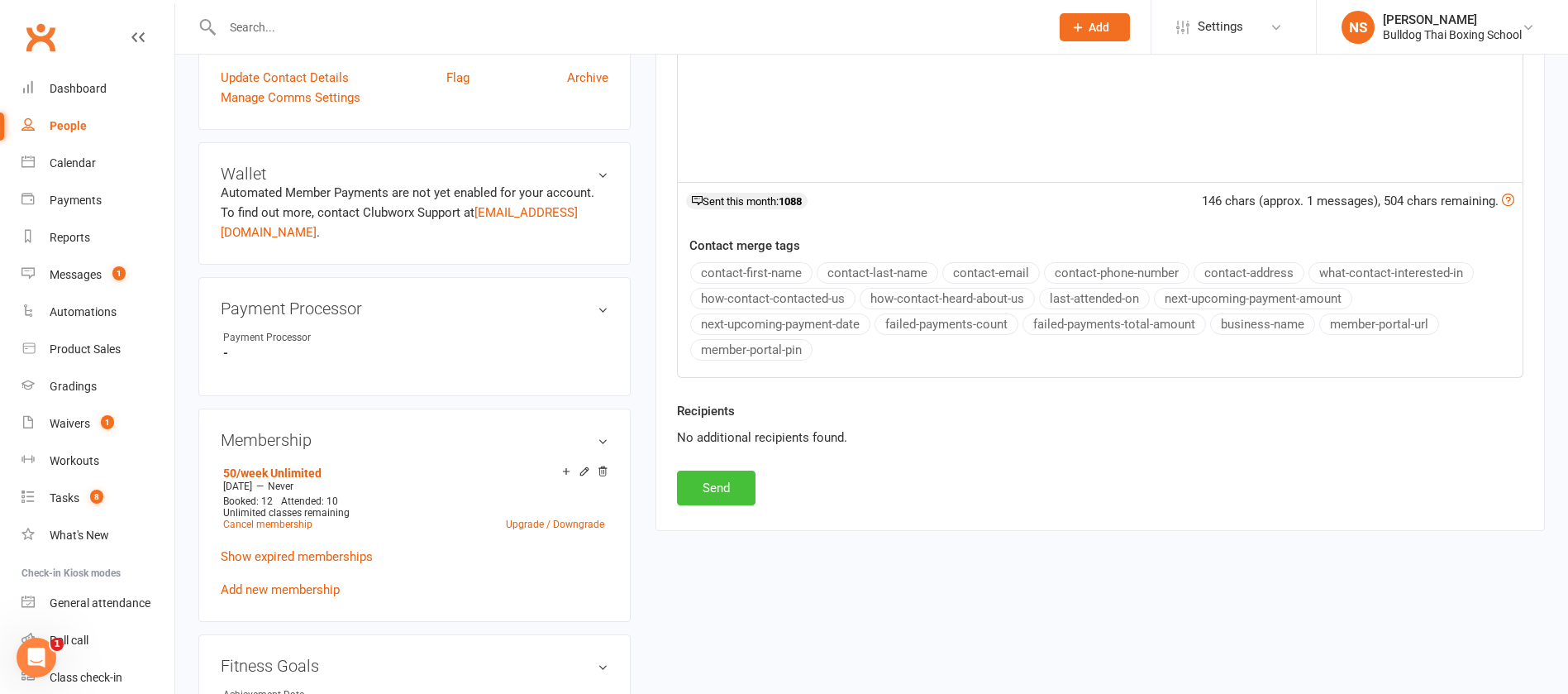
click at [720, 484] on button "Send" at bounding box center [716, 488] width 79 height 35
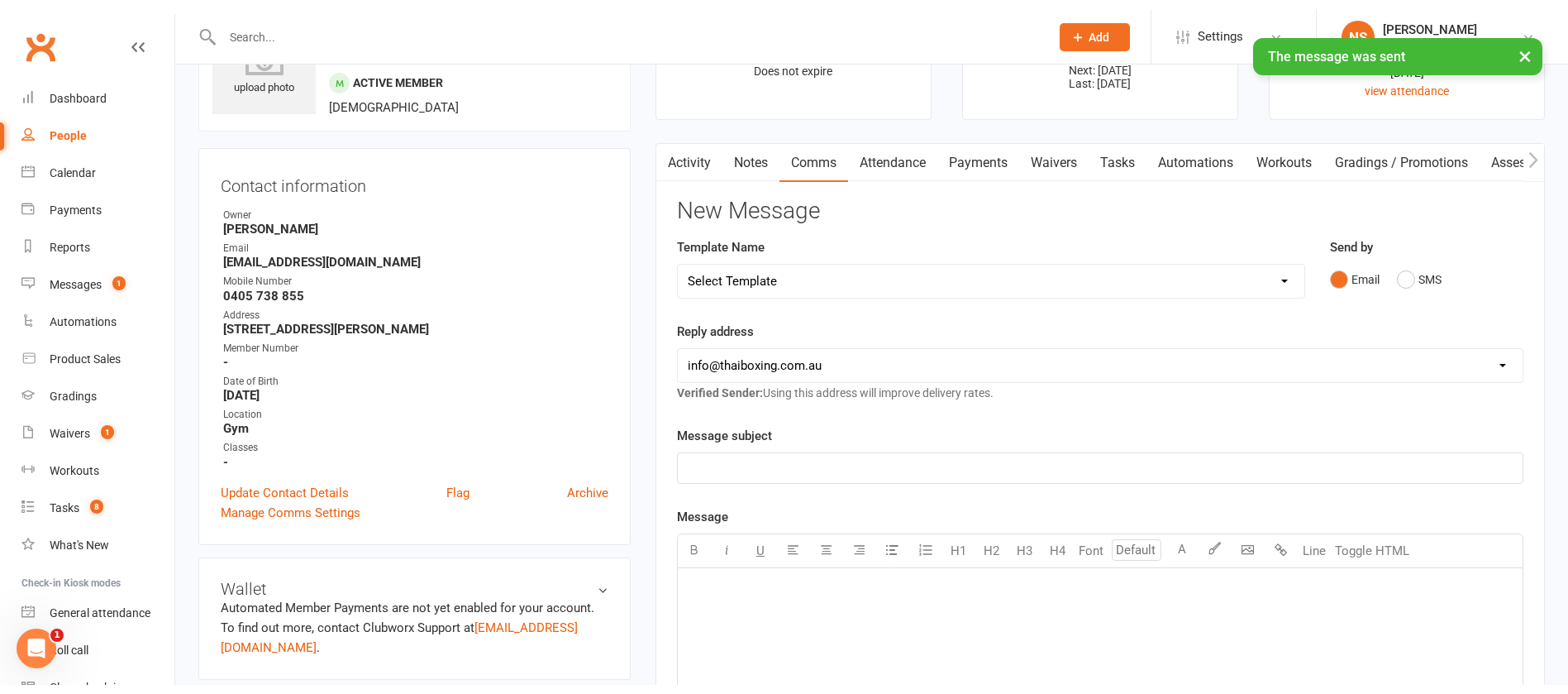
scroll to position [0, 0]
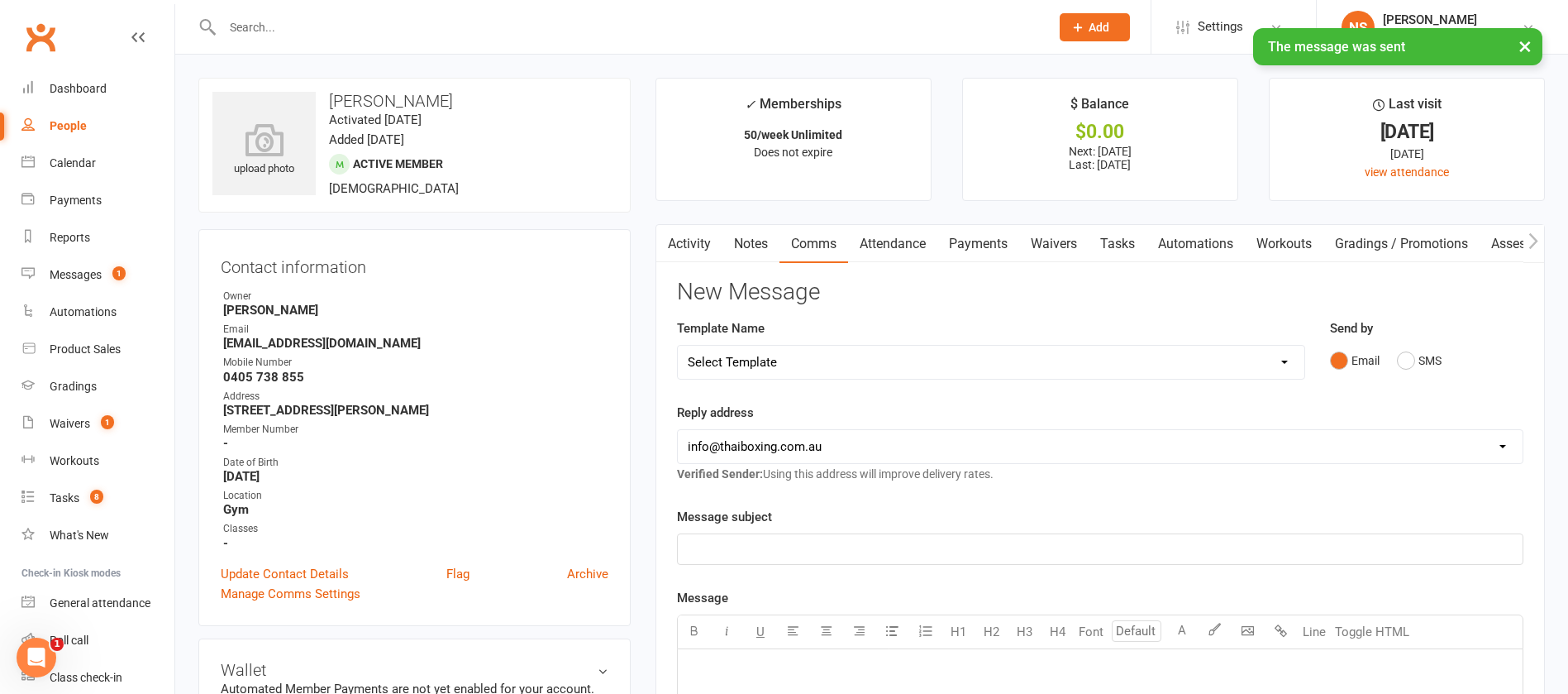
click at [695, 236] on link "Activity" at bounding box center [689, 244] width 66 height 38
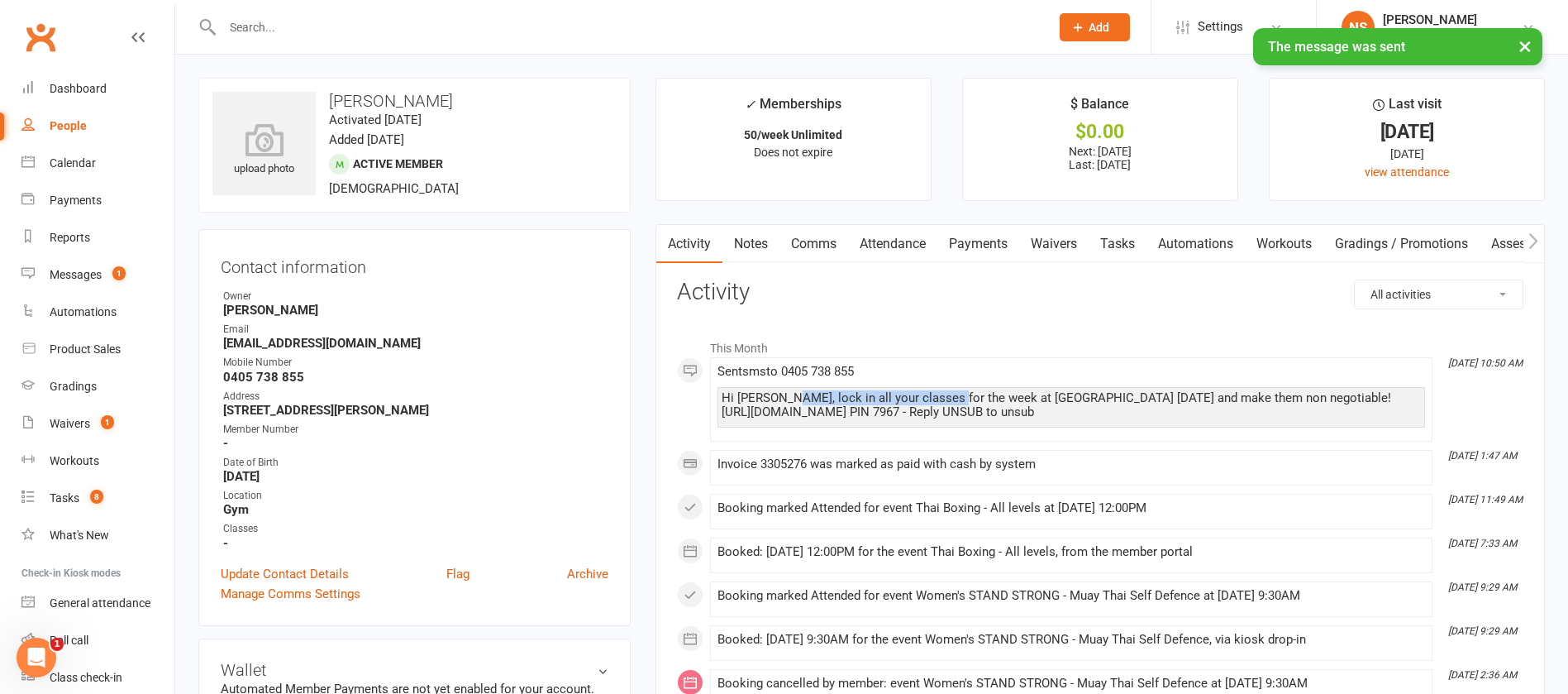
drag, startPoint x: 786, startPoint y: 388, endPoint x: 943, endPoint y: 389, distance: 157.0
click at [949, 391] on div "Hi [PERSON_NAME], lock in all your classes for the week at [GEOGRAPHIC_DATA] [D…" at bounding box center [1071, 407] width 708 height 40
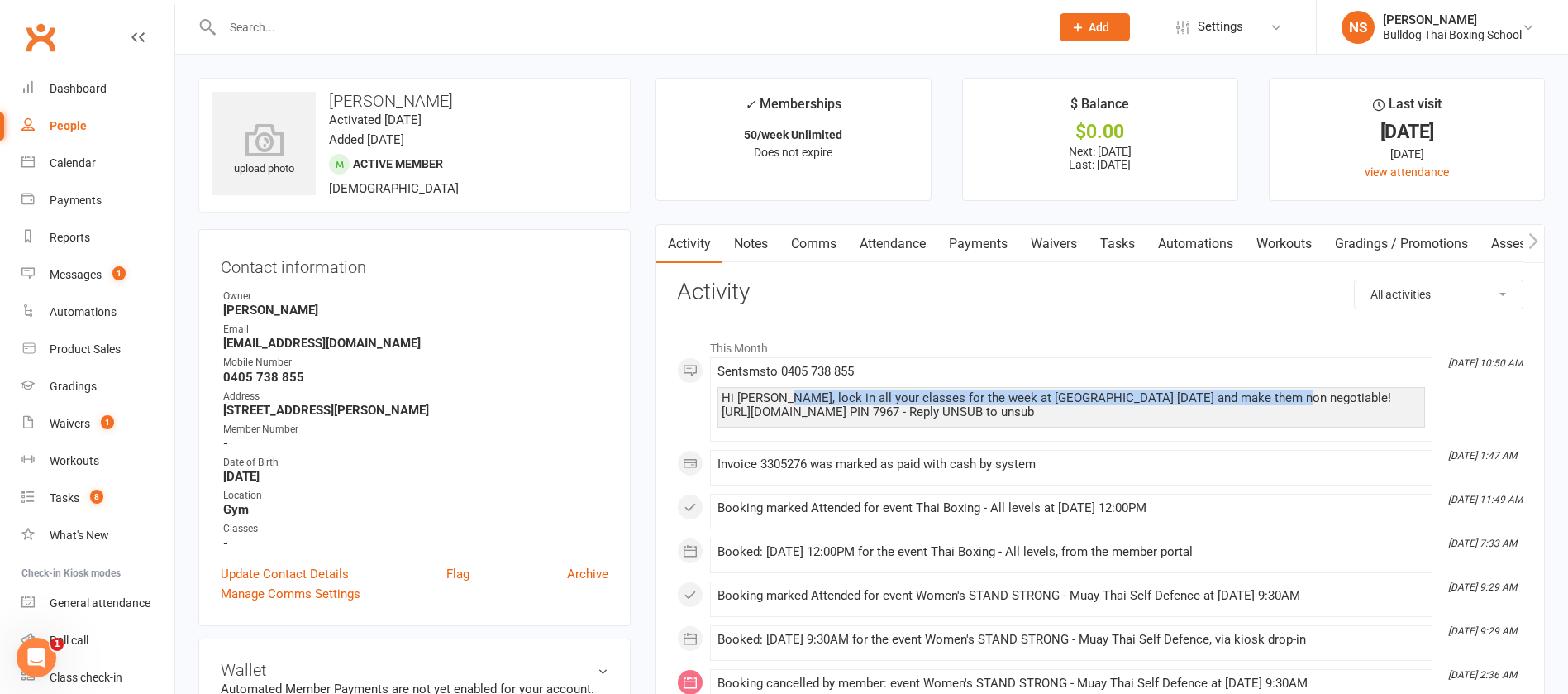
drag, startPoint x: 785, startPoint y: 395, endPoint x: 1282, endPoint y: 400, distance: 497.0
click at [1282, 401] on div "Hi [PERSON_NAME], lock in all your classes for the week at [GEOGRAPHIC_DATA] [D…" at bounding box center [1072, 405] width 700 height 28
copy div "lock in all your classes for the week at [GEOGRAPHIC_DATA] [DATE] and make them…"
click at [65, 497] on div "Tasks" at bounding box center [65, 498] width 30 height 13
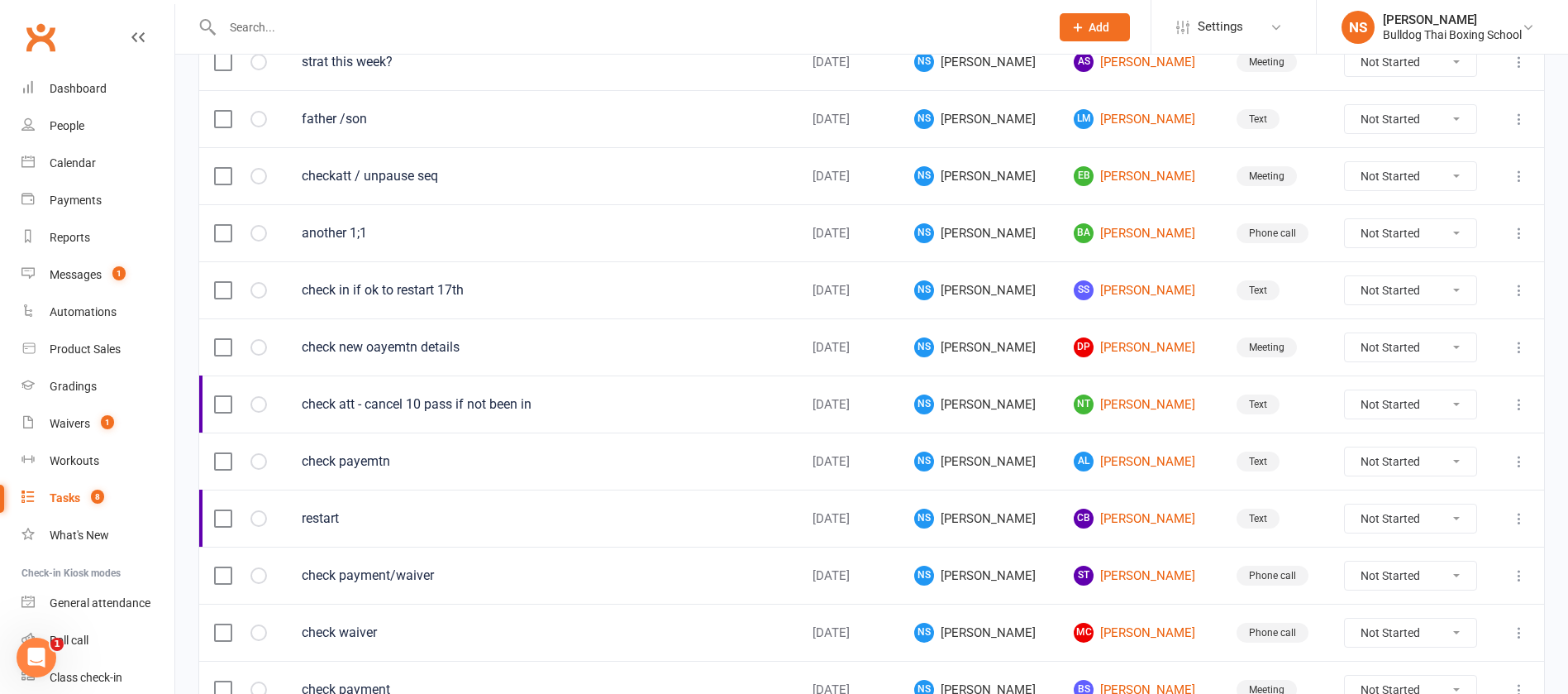
scroll to position [1167, 0]
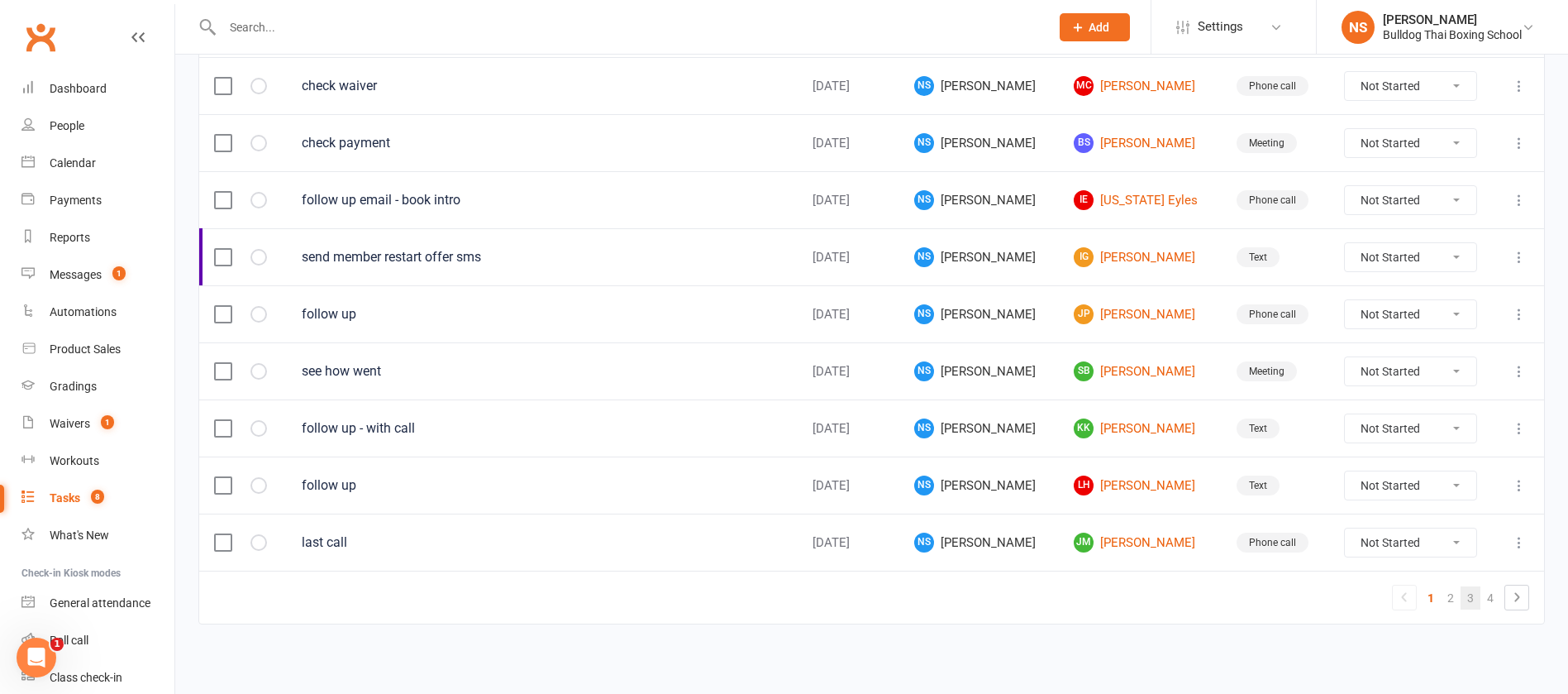
click at [1471, 592] on link "3" at bounding box center [1470, 598] width 20 height 24
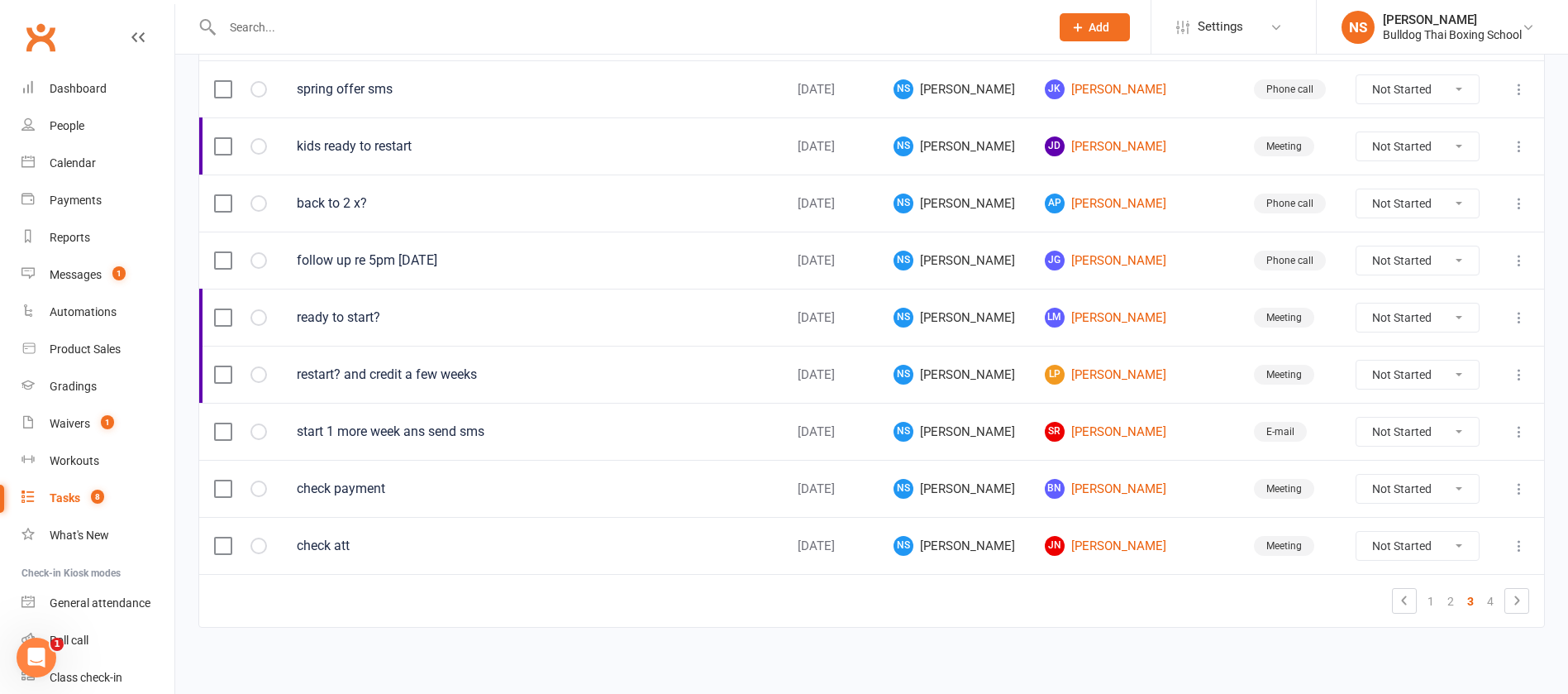
click at [1518, 544] on icon at bounding box center [1519, 546] width 17 height 17
click at [1376, 606] on link "Edit" at bounding box center [1428, 610] width 164 height 33
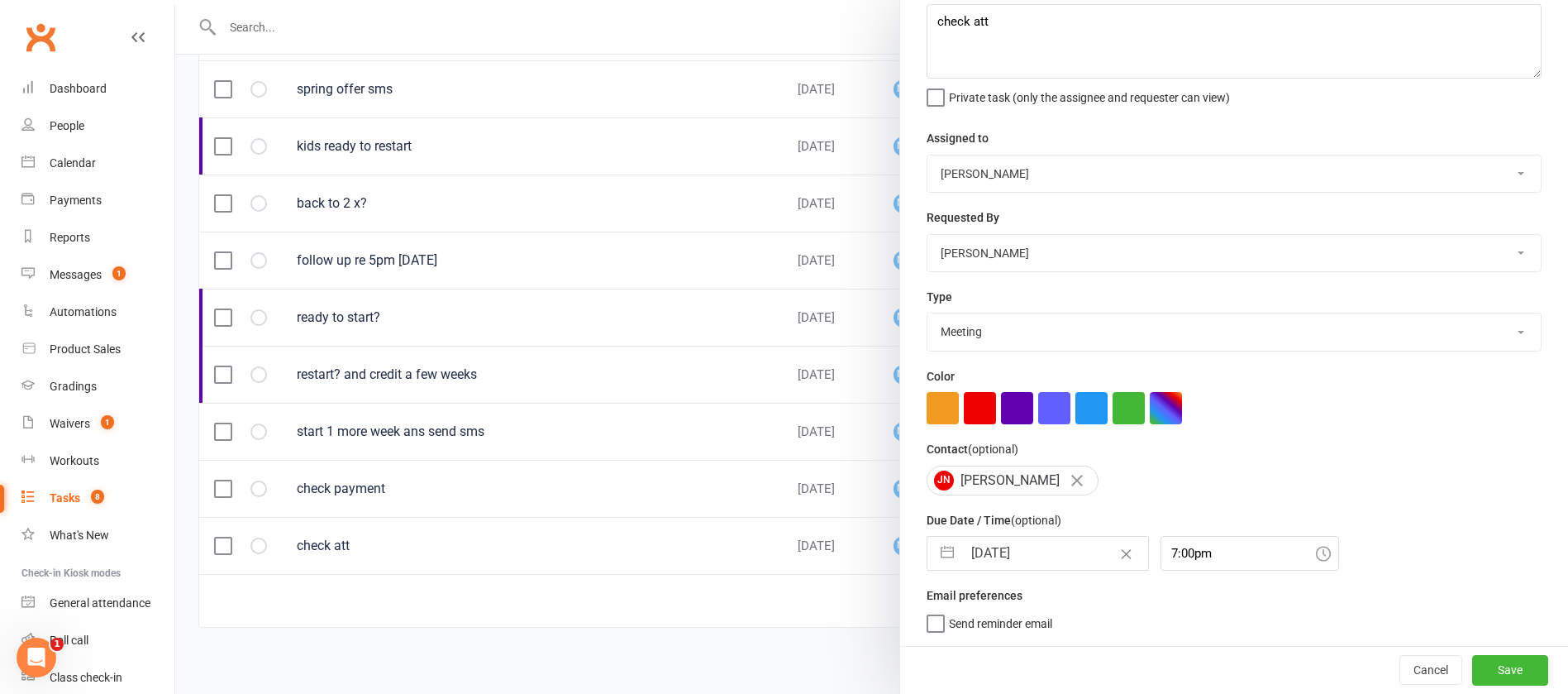
click at [1030, 550] on input "[DATE]" at bounding box center [1055, 553] width 186 height 33
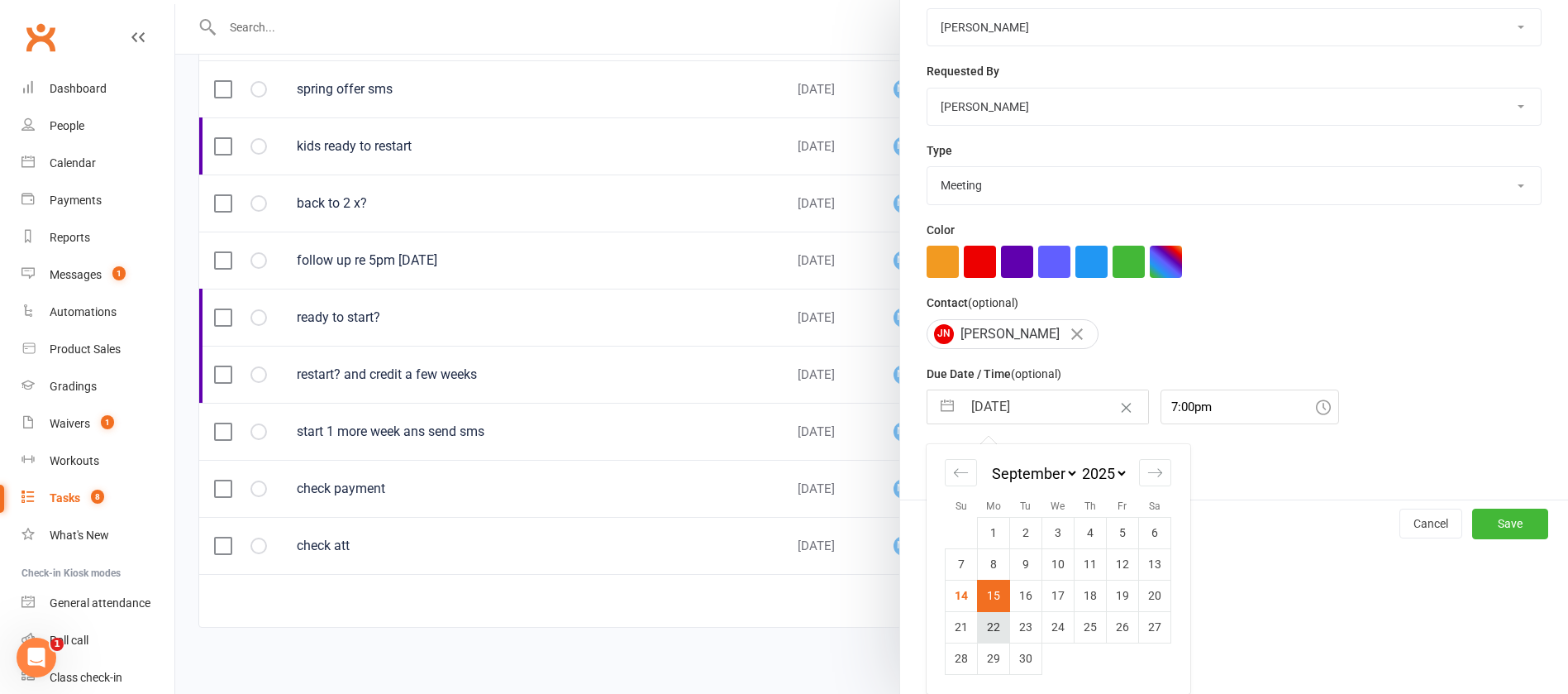
click at [988, 627] on td "22" at bounding box center [994, 627] width 32 height 31
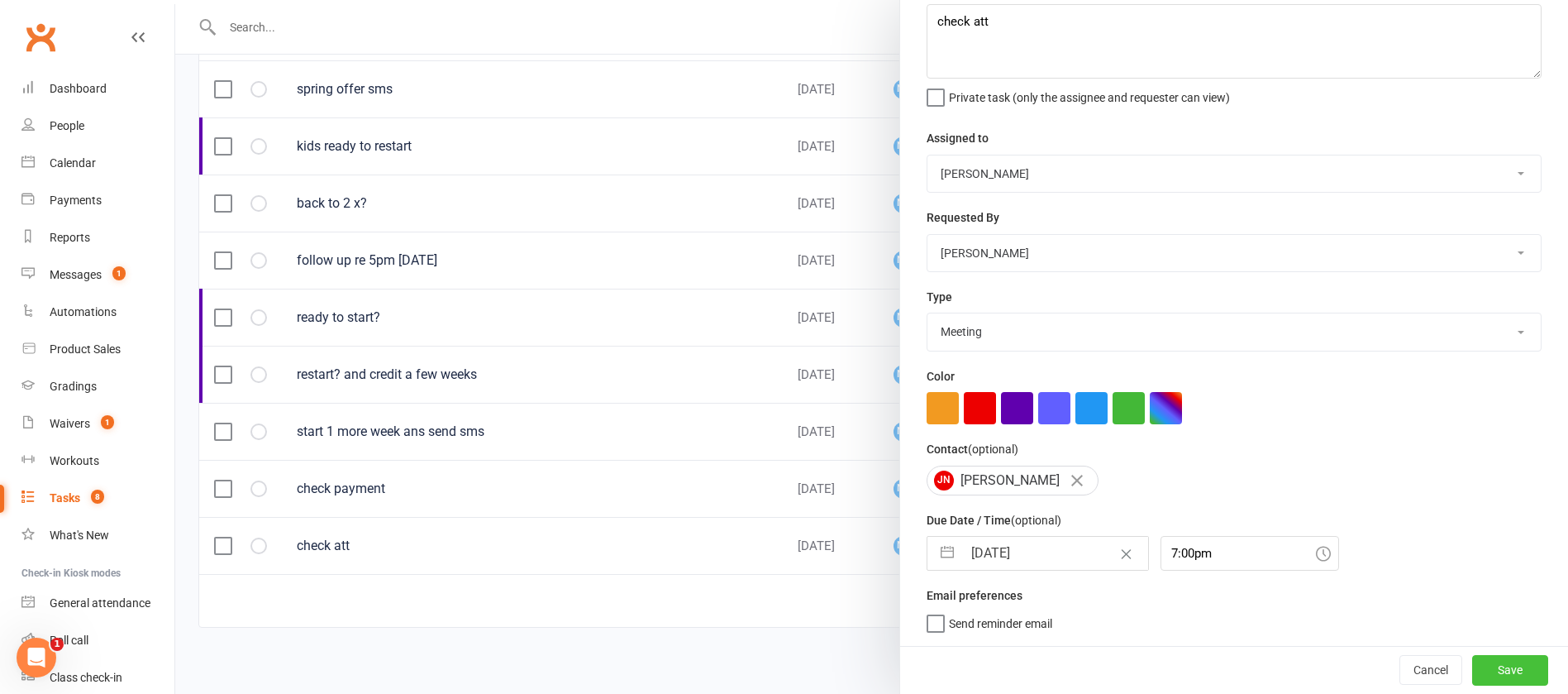
click at [1472, 673] on button "Save" at bounding box center [1510, 670] width 76 height 30
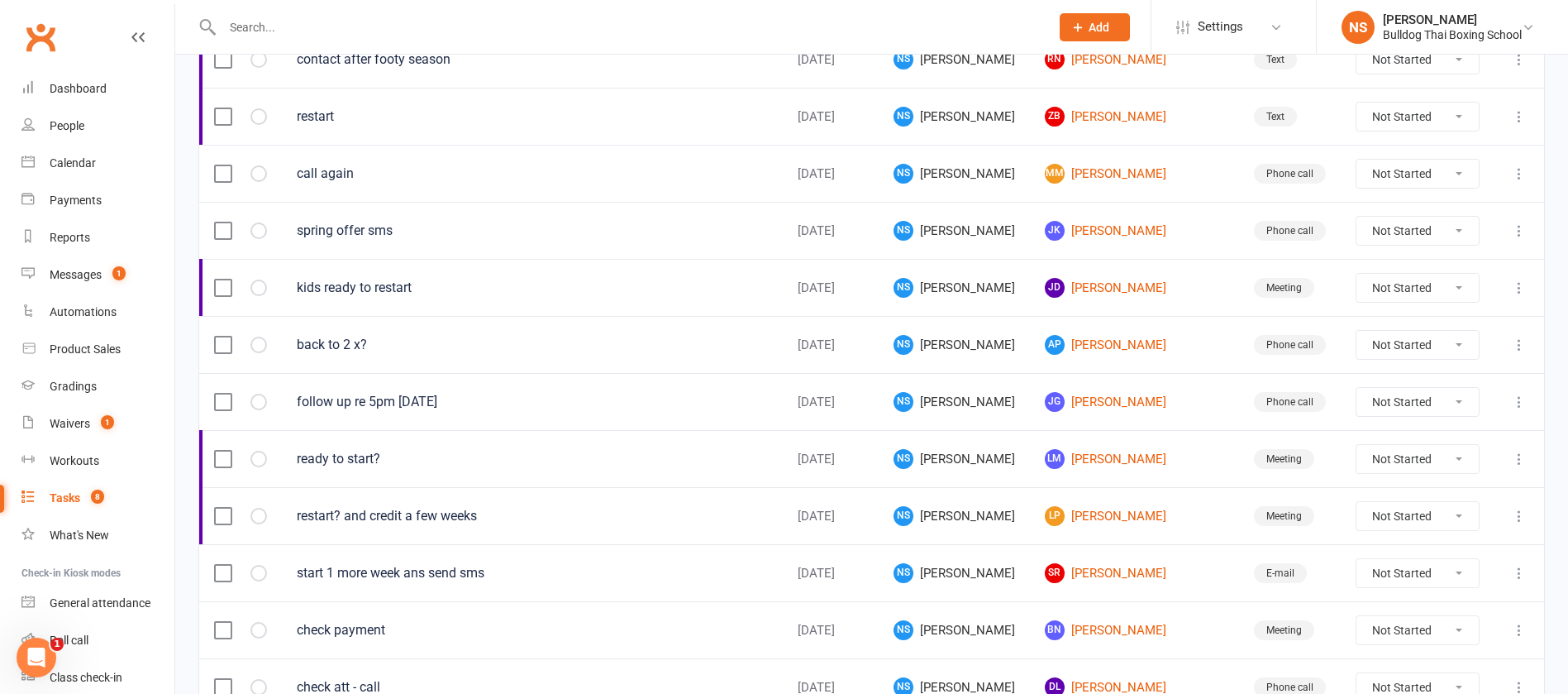
scroll to position [1171, 0]
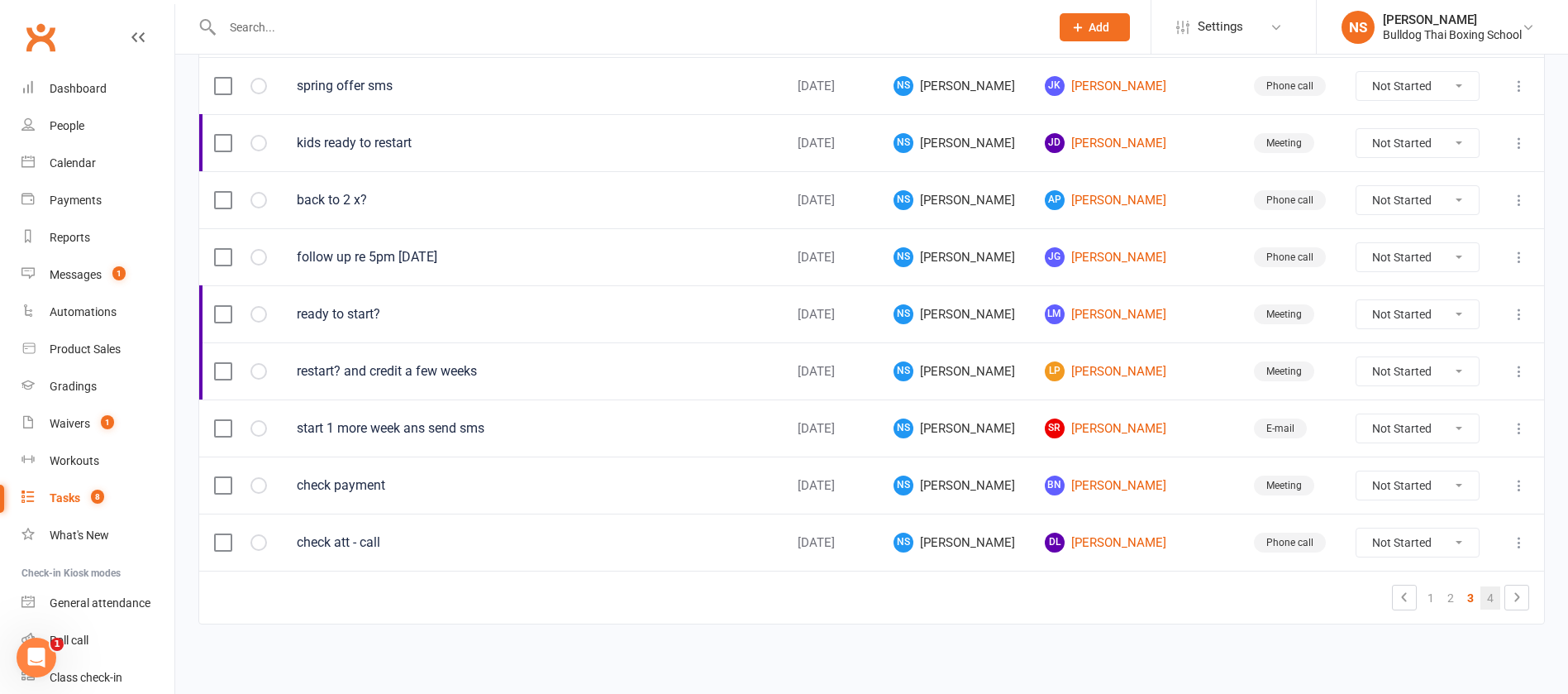
click at [1493, 595] on link "4" at bounding box center [1490, 598] width 20 height 24
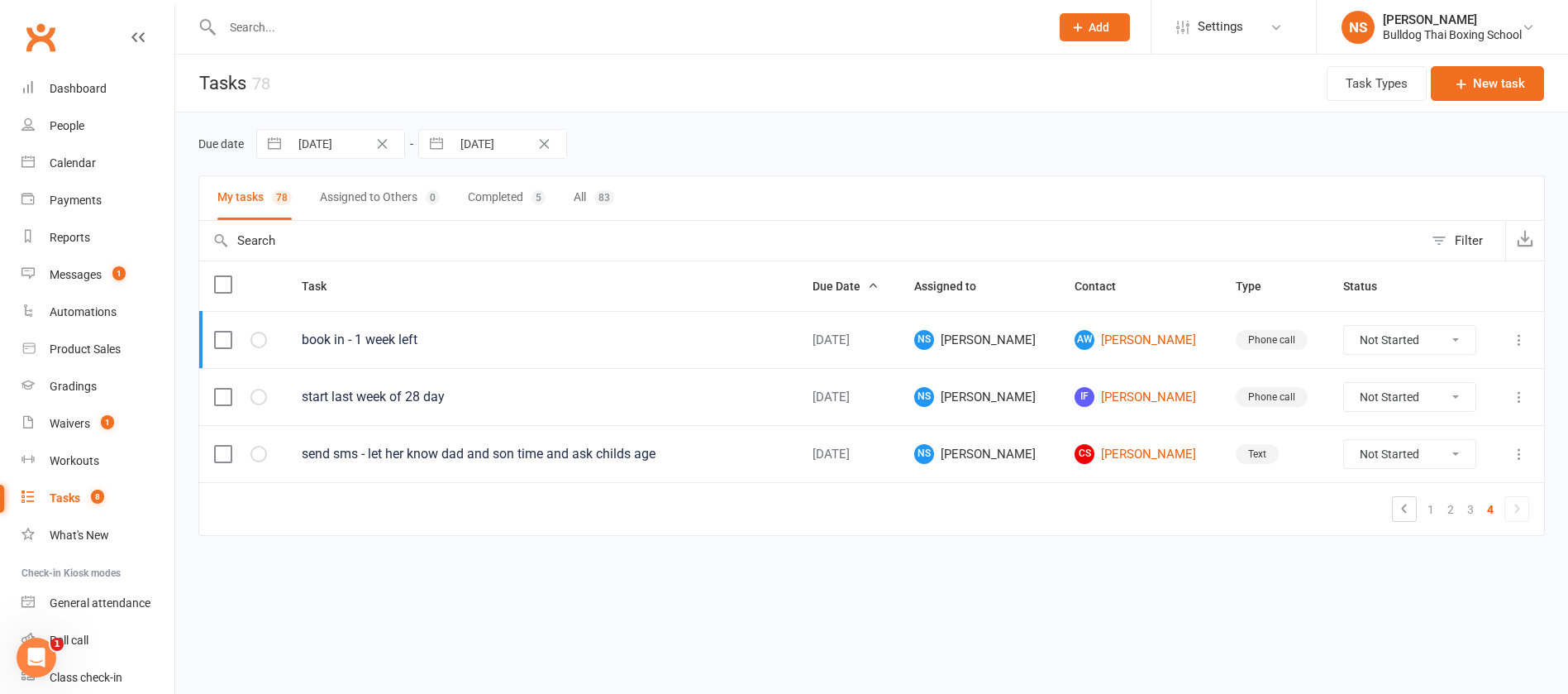
scroll to position [0, 0]
click at [1141, 338] on link "AW [PERSON_NAME]" at bounding box center [1154, 340] width 134 height 20
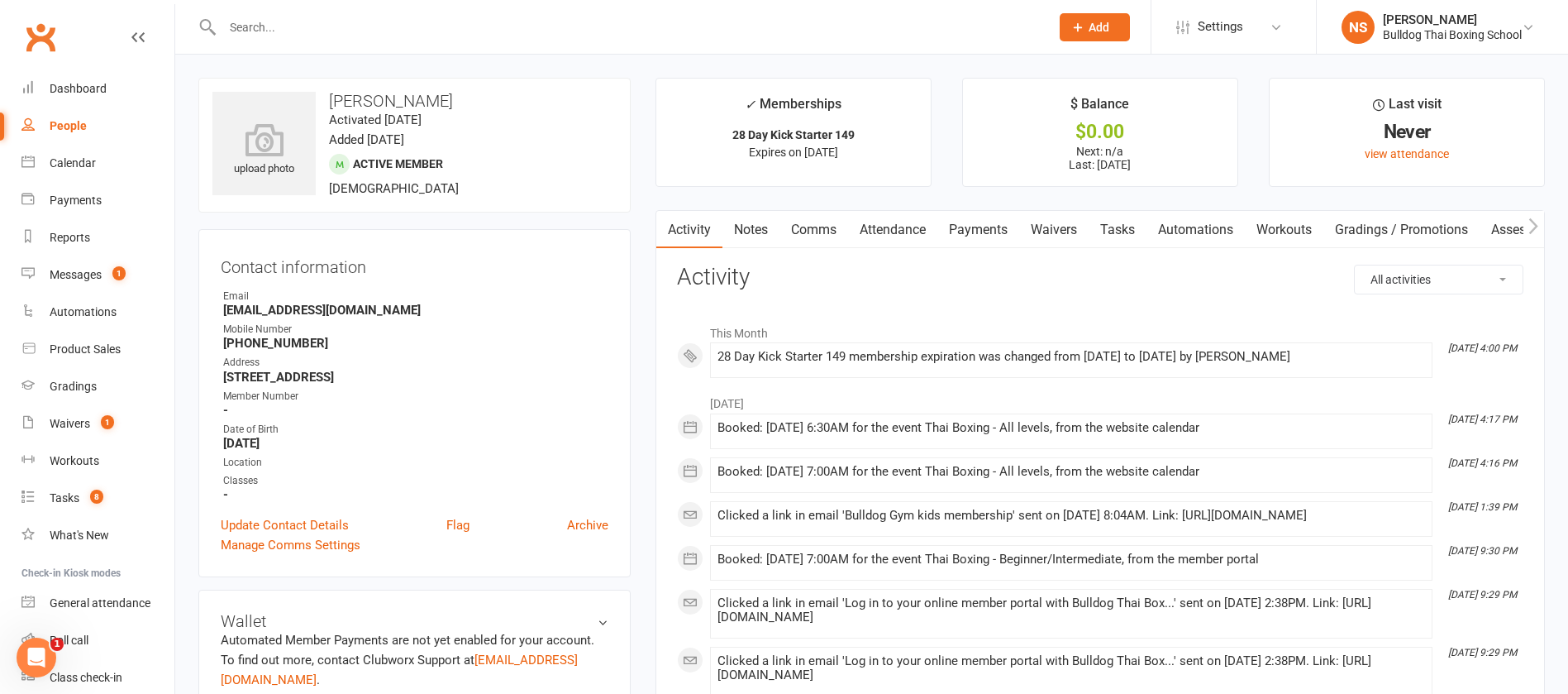
click at [822, 228] on link "Comms" at bounding box center [813, 230] width 69 height 38
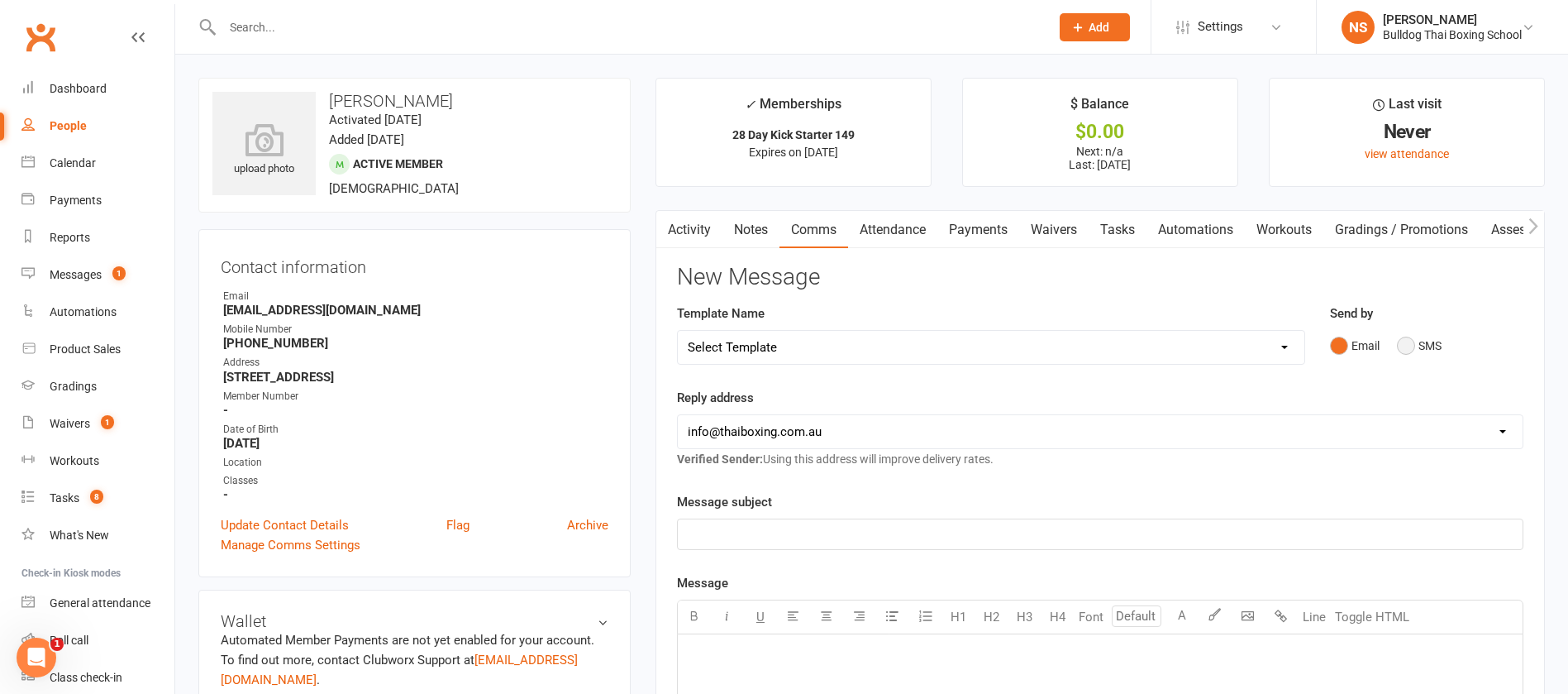
click at [1411, 345] on button "SMS" at bounding box center [1419, 346] width 45 height 31
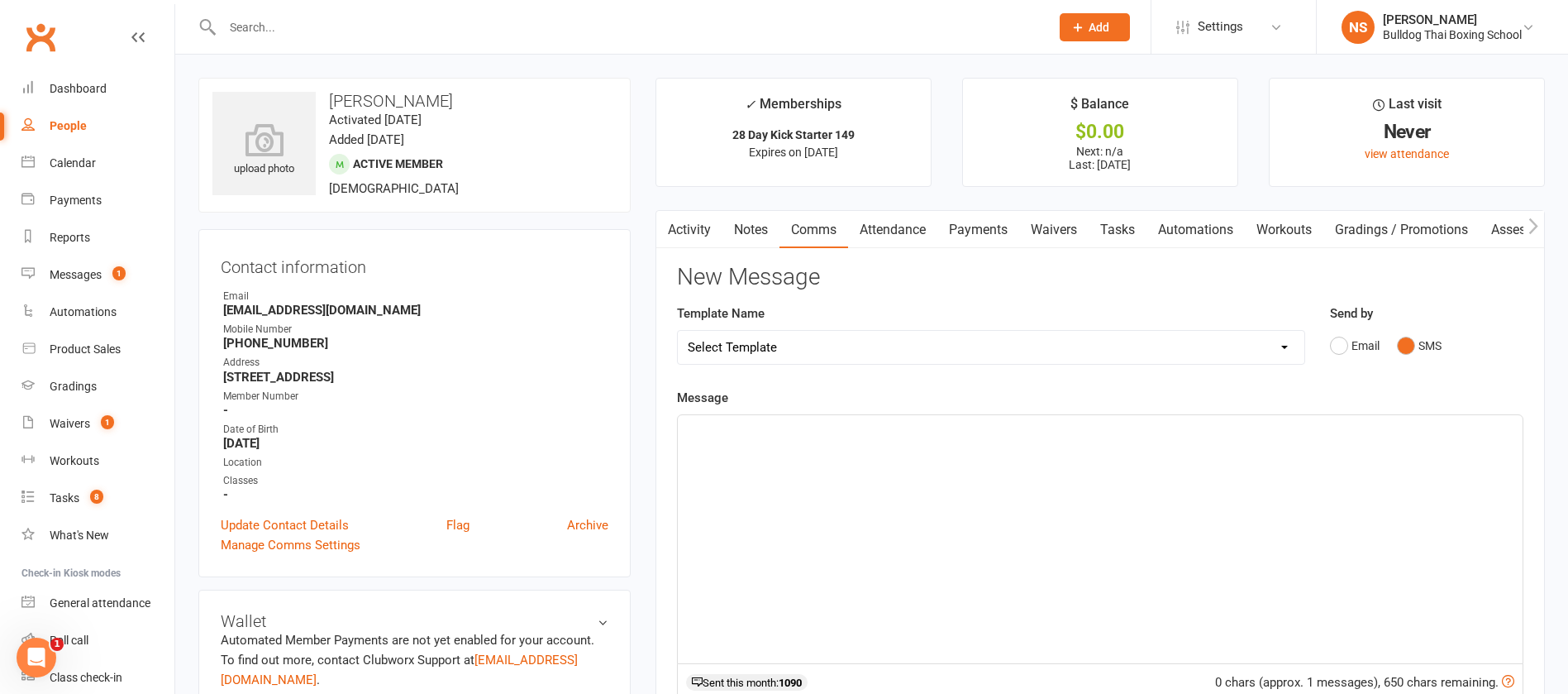
click at [1129, 223] on link "Tasks" at bounding box center [1118, 230] width 58 height 38
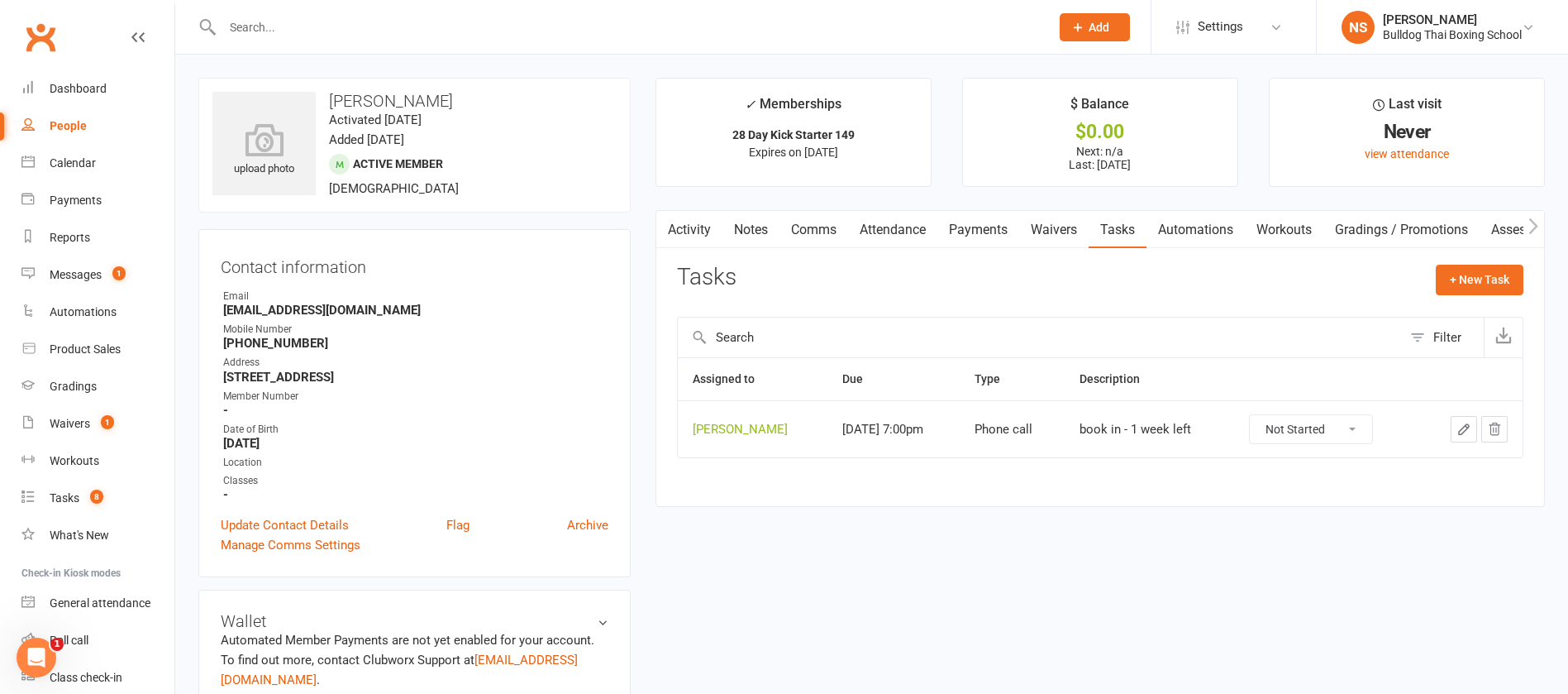
click at [1464, 429] on icon "button" at bounding box center [1463, 429] width 15 height 15
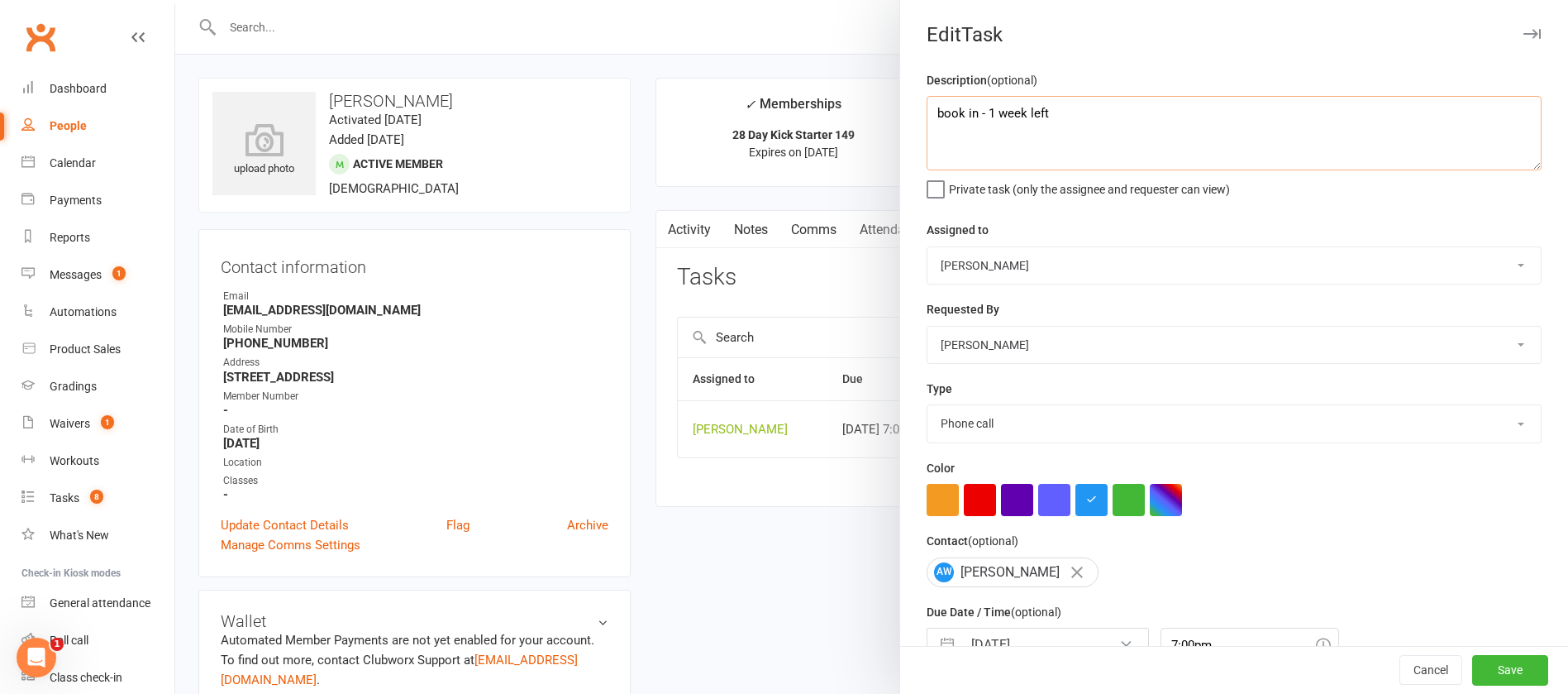
click at [1107, 122] on textarea "book in - 1 week left" at bounding box center [1234, 133] width 615 height 74
paste textarea "lock in all your classes for the week at [GEOGRAPHIC_DATA] [DATE] and make them…"
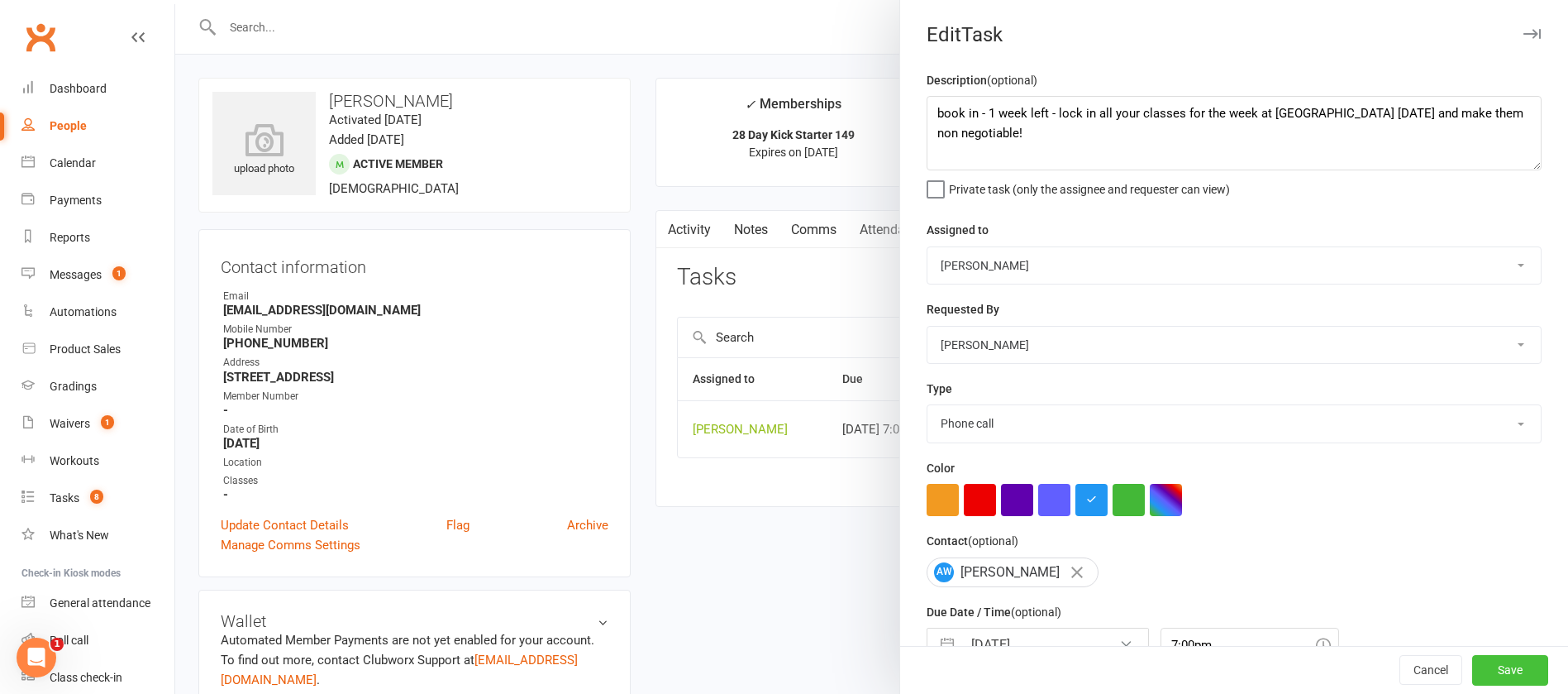
click at [1486, 666] on button "Save" at bounding box center [1510, 670] width 76 height 30
